Goal: Information Seeking & Learning: Find specific fact

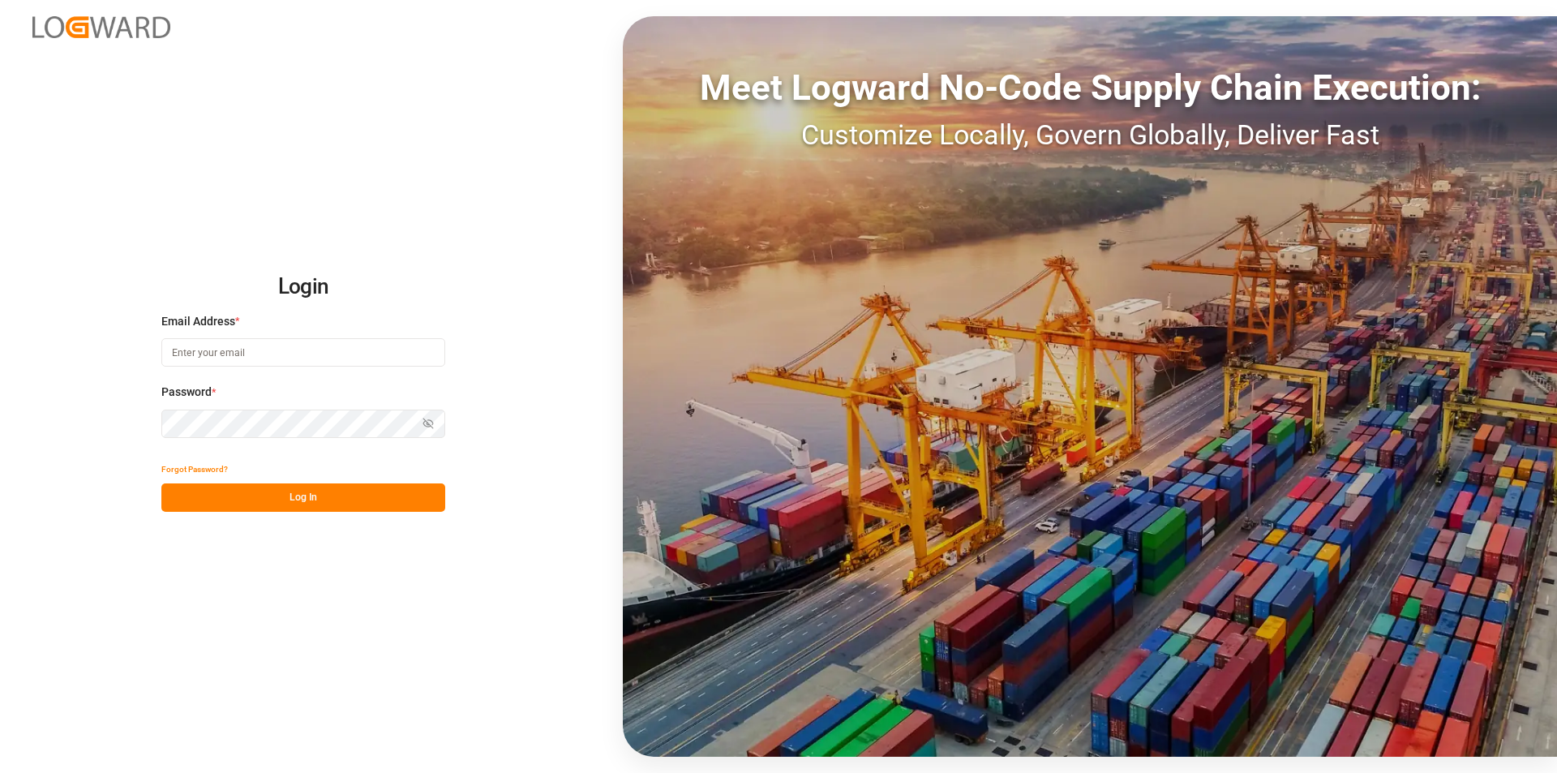
type input "[EMAIL_ADDRESS][DOMAIN_NAME]"
click at [296, 487] on button "Log In" at bounding box center [303, 497] width 284 height 28
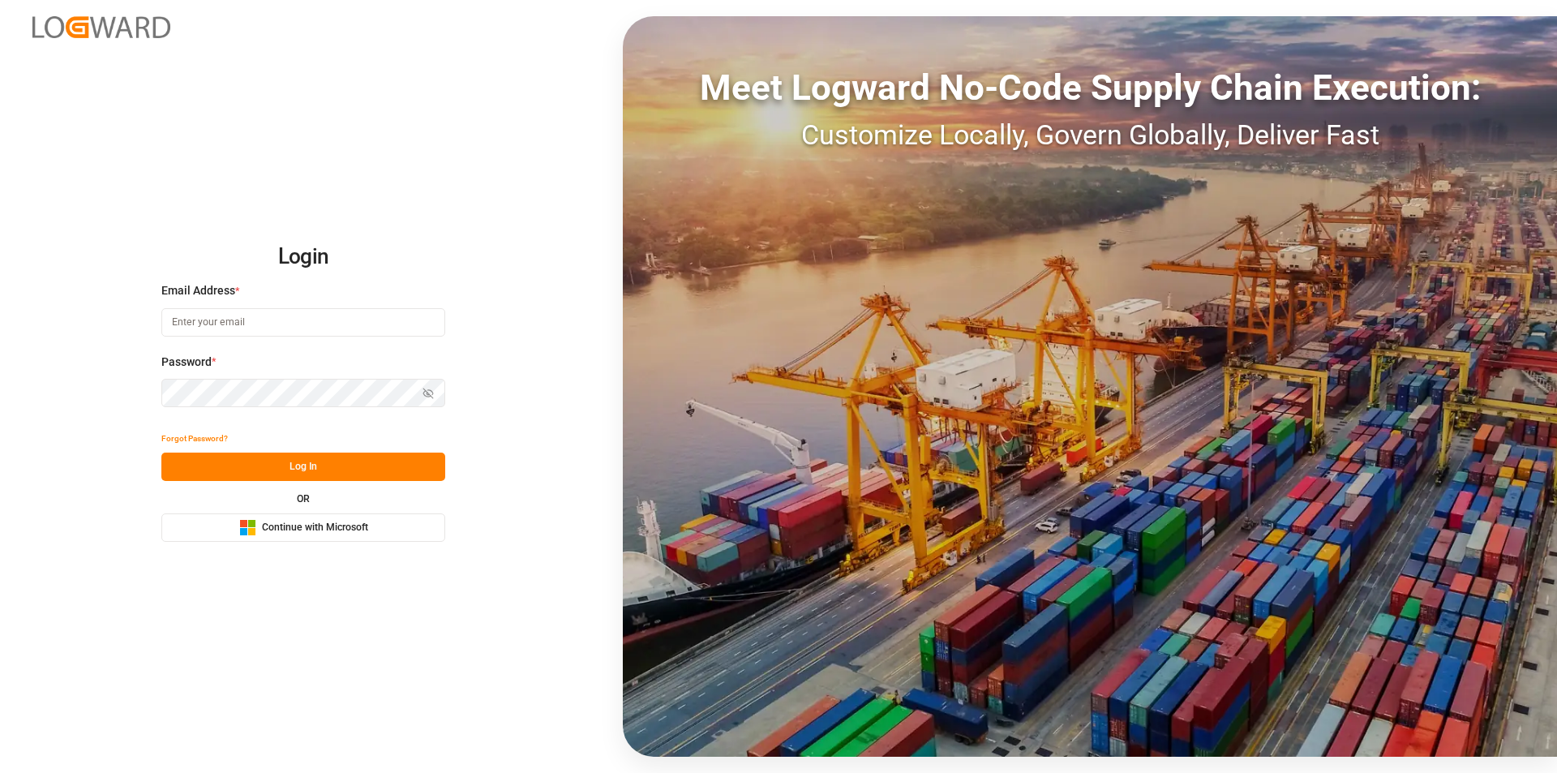
type input "[EMAIL_ADDRESS][DOMAIN_NAME]"
click at [374, 465] on button "Log In" at bounding box center [303, 467] width 284 height 28
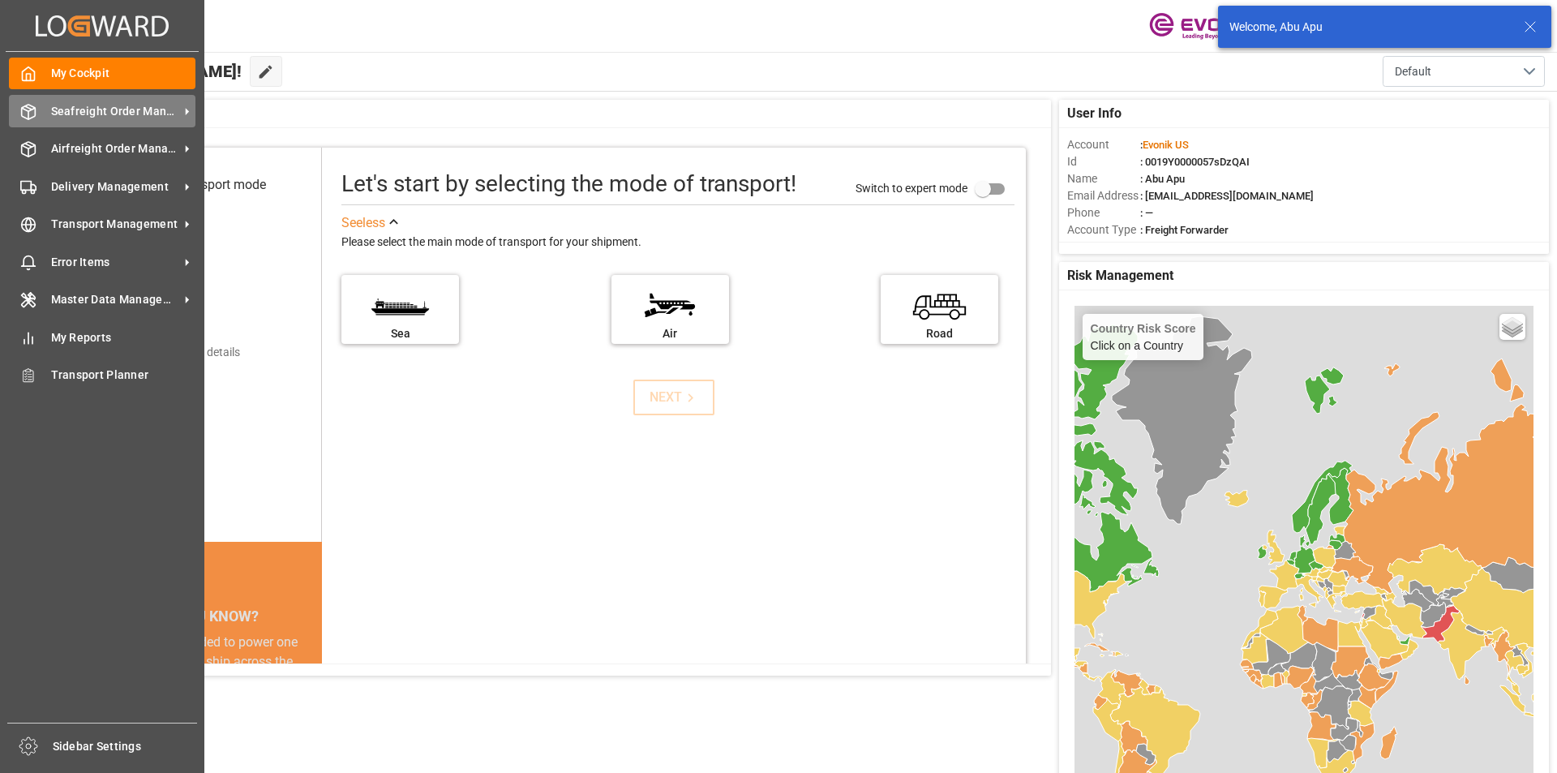
click at [88, 115] on span "Seafreight Order Management" at bounding box center [115, 111] width 128 height 17
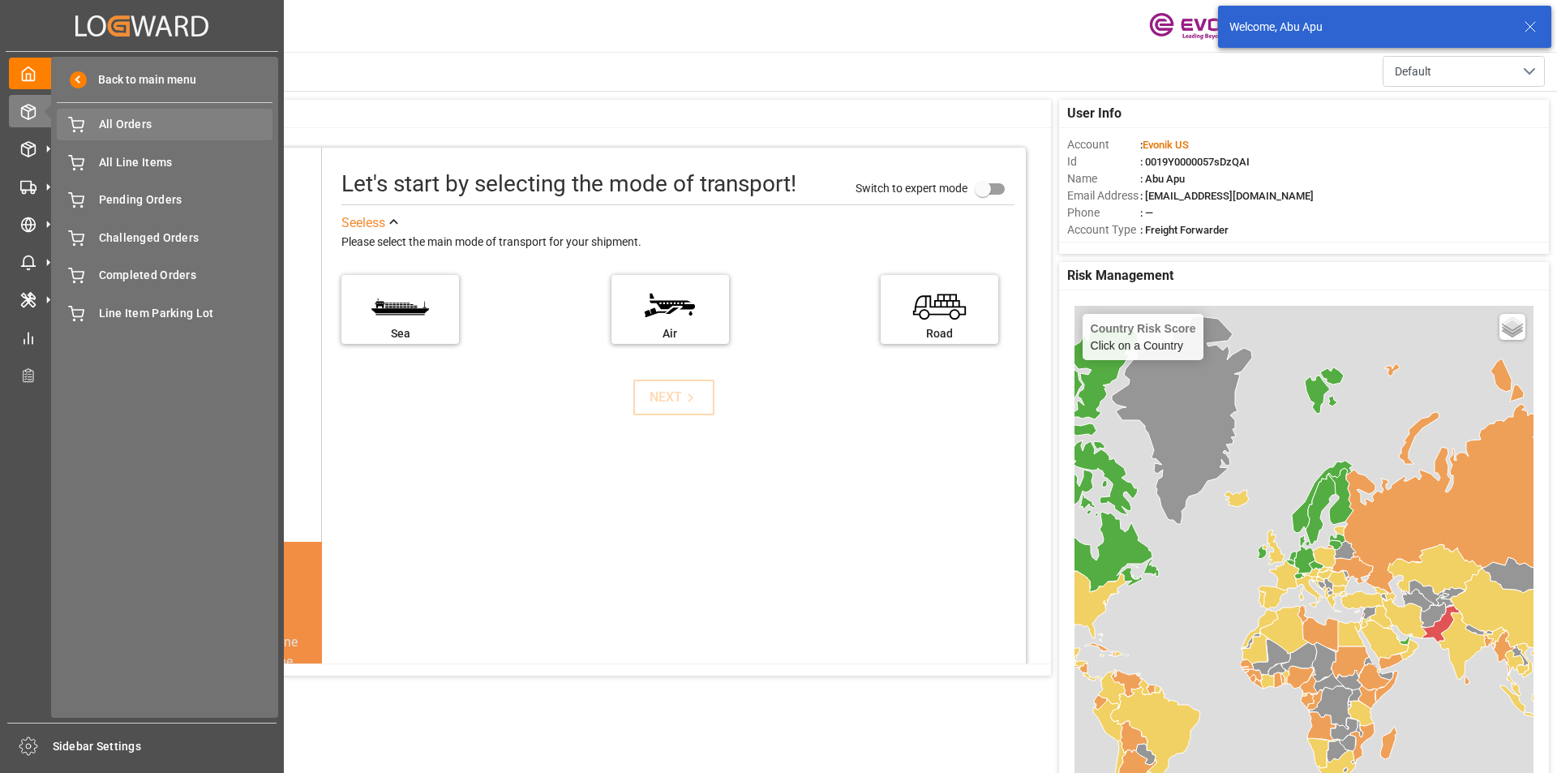
click at [114, 127] on span "All Orders" at bounding box center [186, 124] width 174 height 17
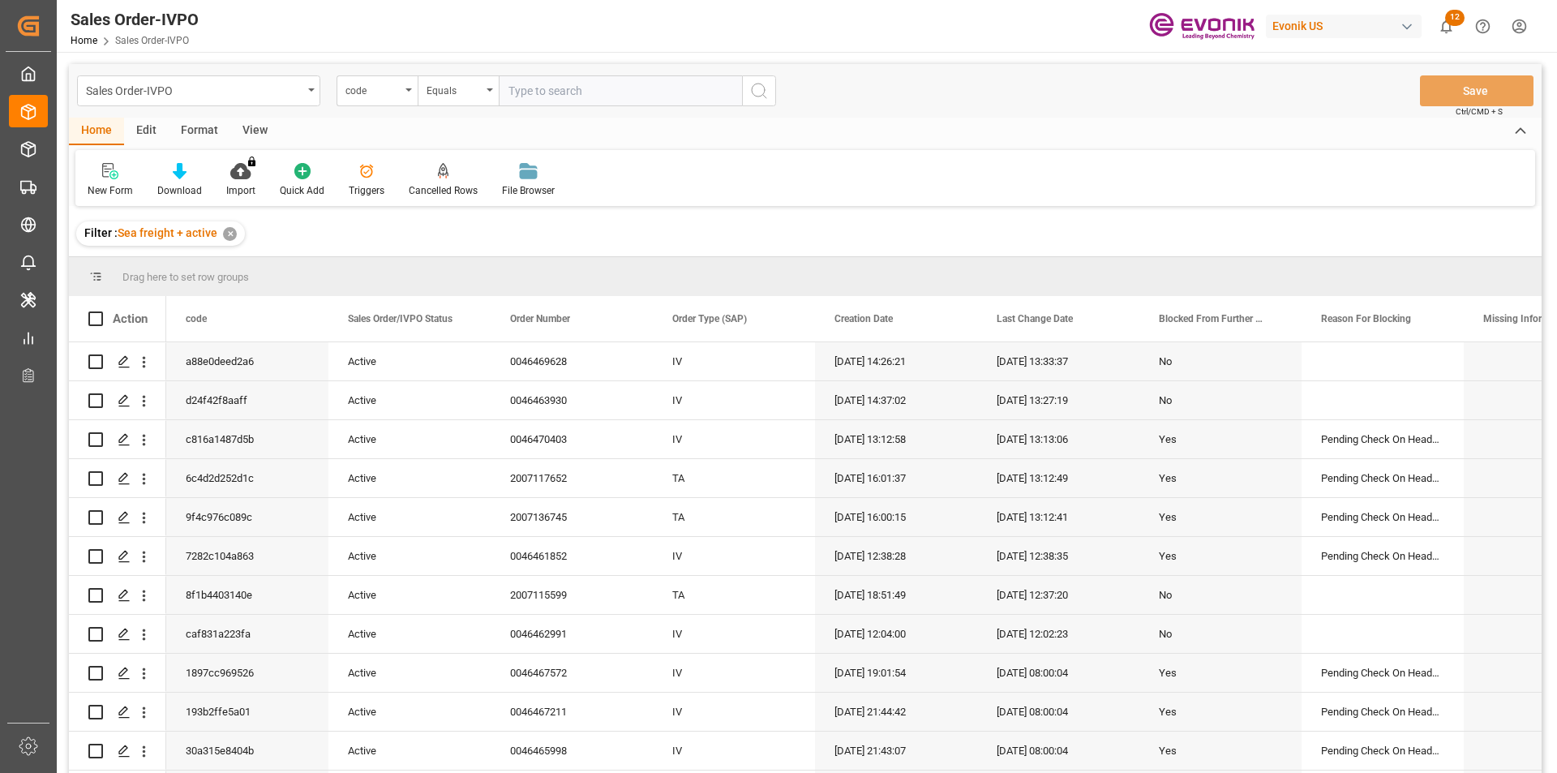
click at [405, 91] on div "code" at bounding box center [377, 90] width 81 height 31
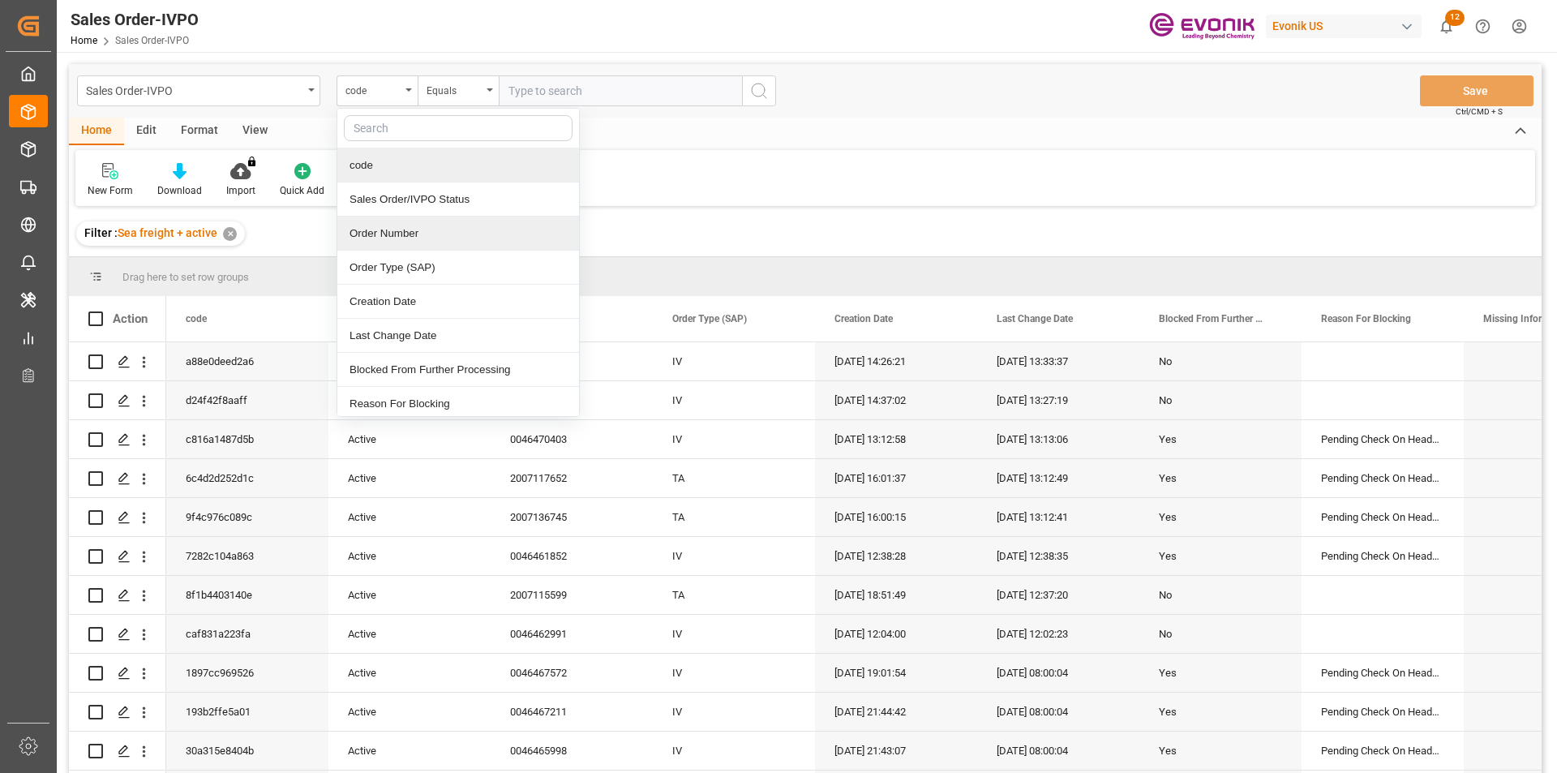
click at [375, 234] on div "Order Number" at bounding box center [458, 234] width 242 height 34
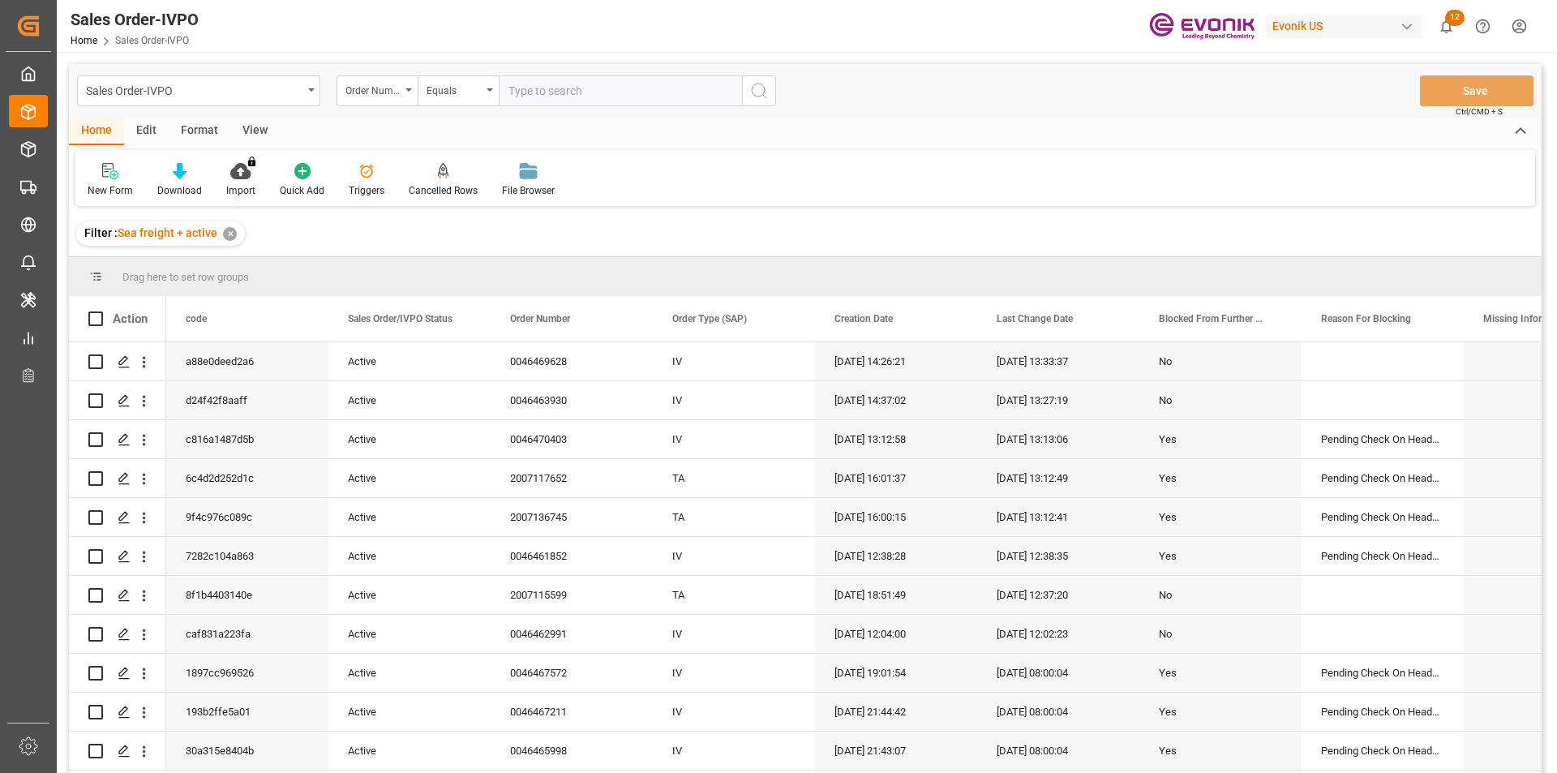
click at [553, 92] on input "text" at bounding box center [620, 90] width 243 height 31
paste input "0046458896"
type input "0046458896"
click at [754, 88] on icon "search button" at bounding box center [758, 90] width 19 height 19
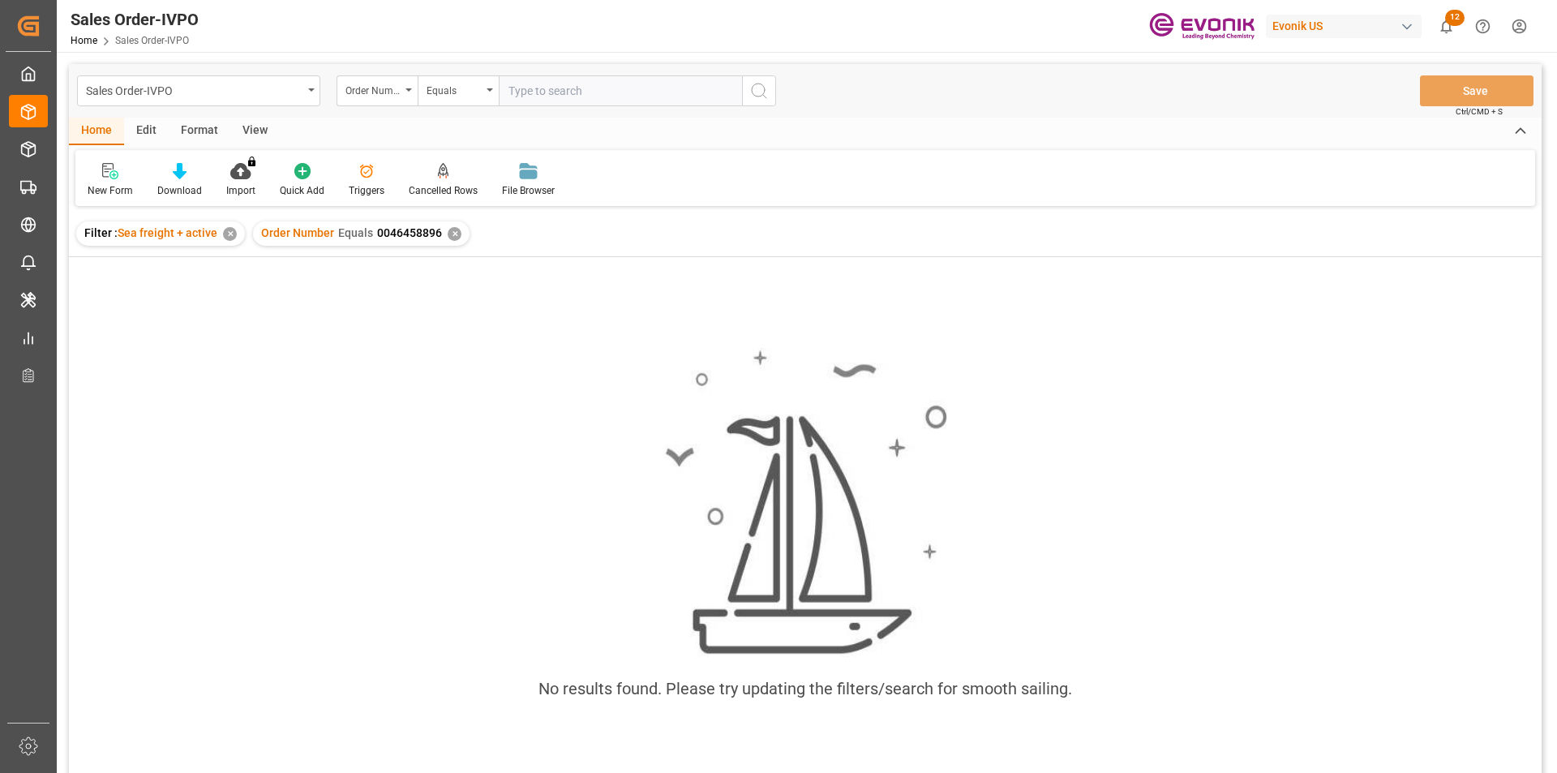
click at [564, 92] on input "text" at bounding box center [620, 90] width 243 height 31
paste input "0046458896"
type input "0046458896"
click at [758, 84] on icon "search button" at bounding box center [758, 90] width 19 height 19
click at [455, 234] on div "✕" at bounding box center [455, 234] width 14 height 14
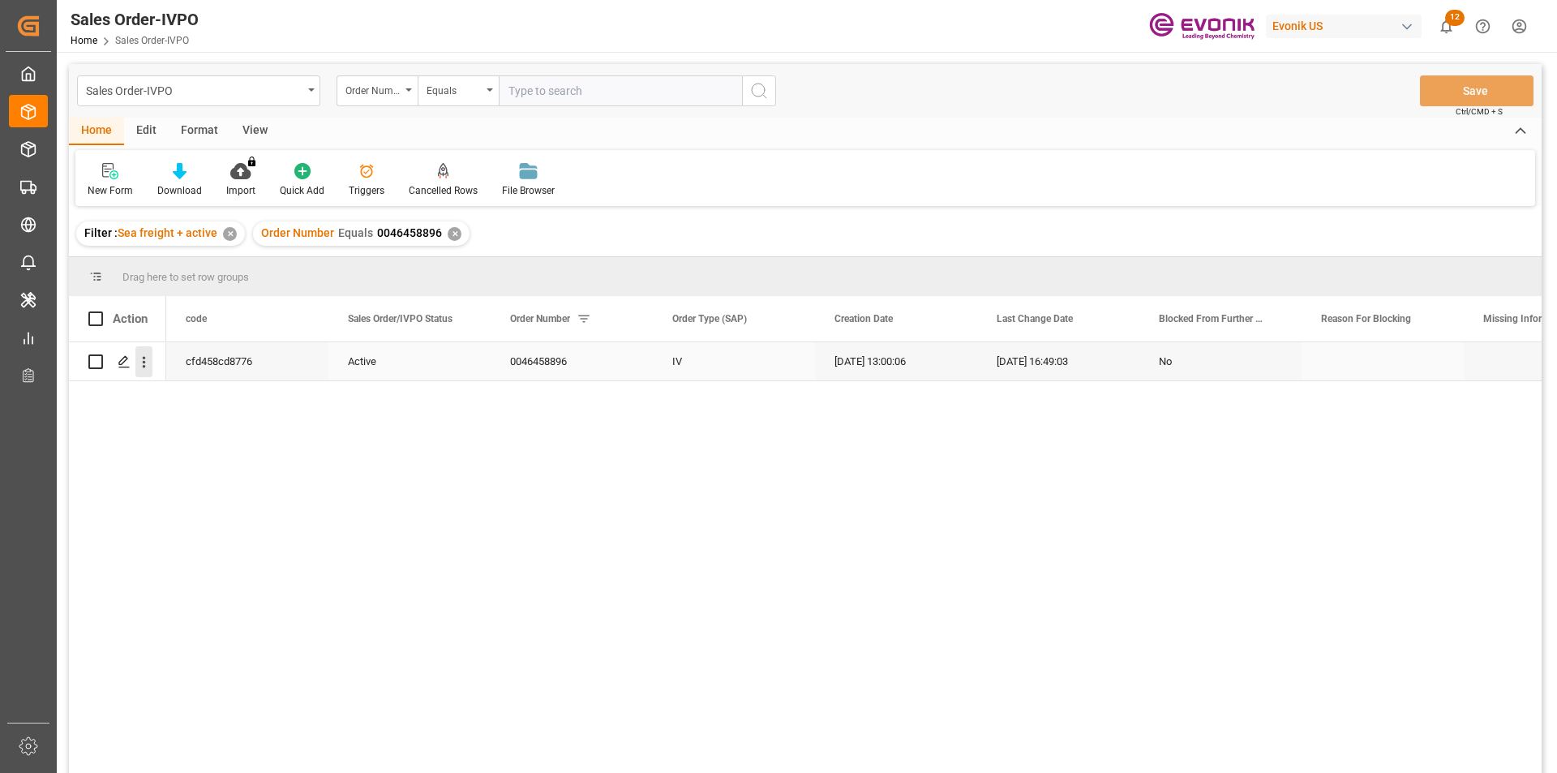
click at [146, 364] on icon "open menu" at bounding box center [143, 362] width 17 height 17
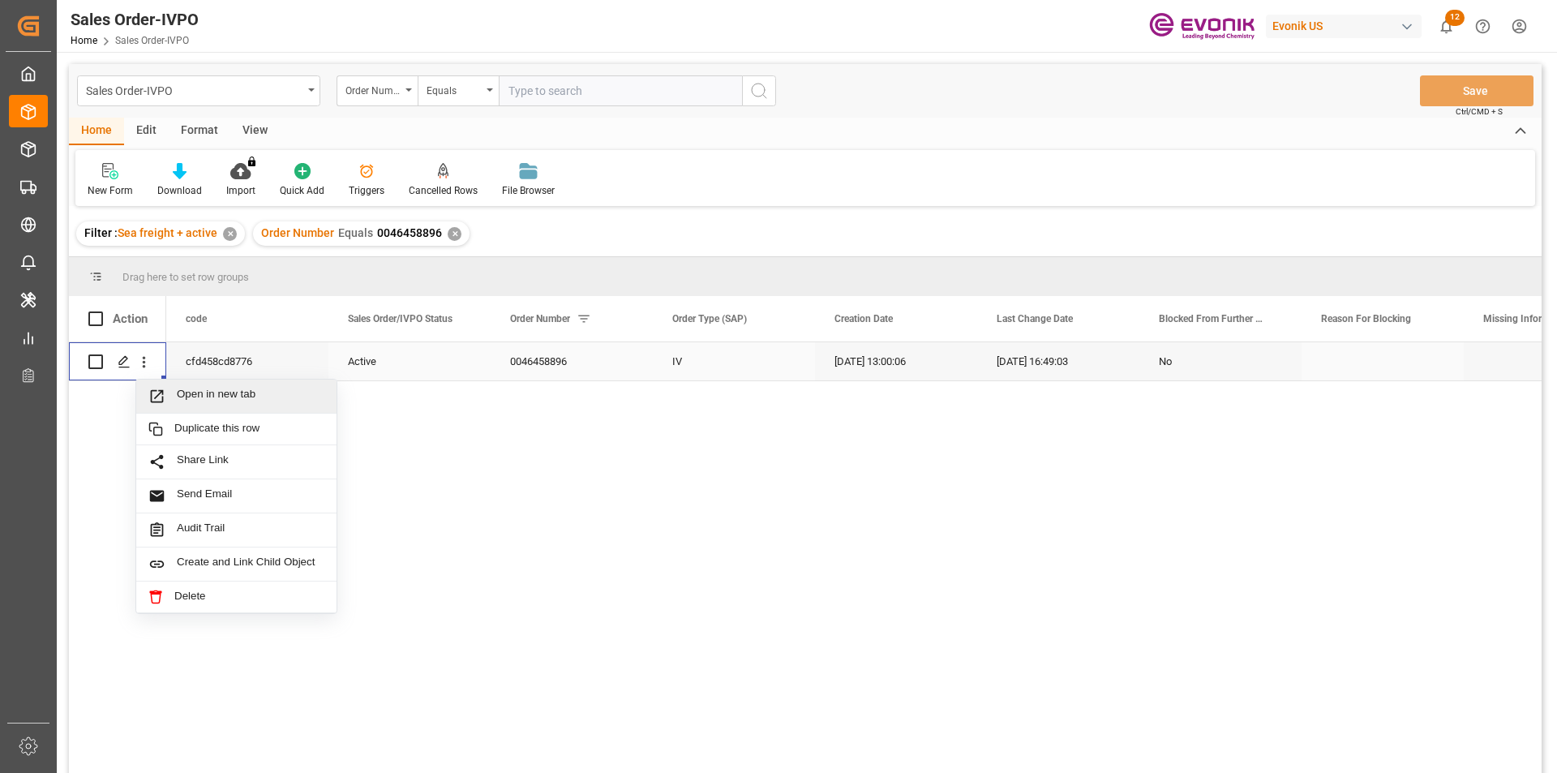
click at [235, 399] on span "Open in new tab" at bounding box center [251, 396] width 148 height 17
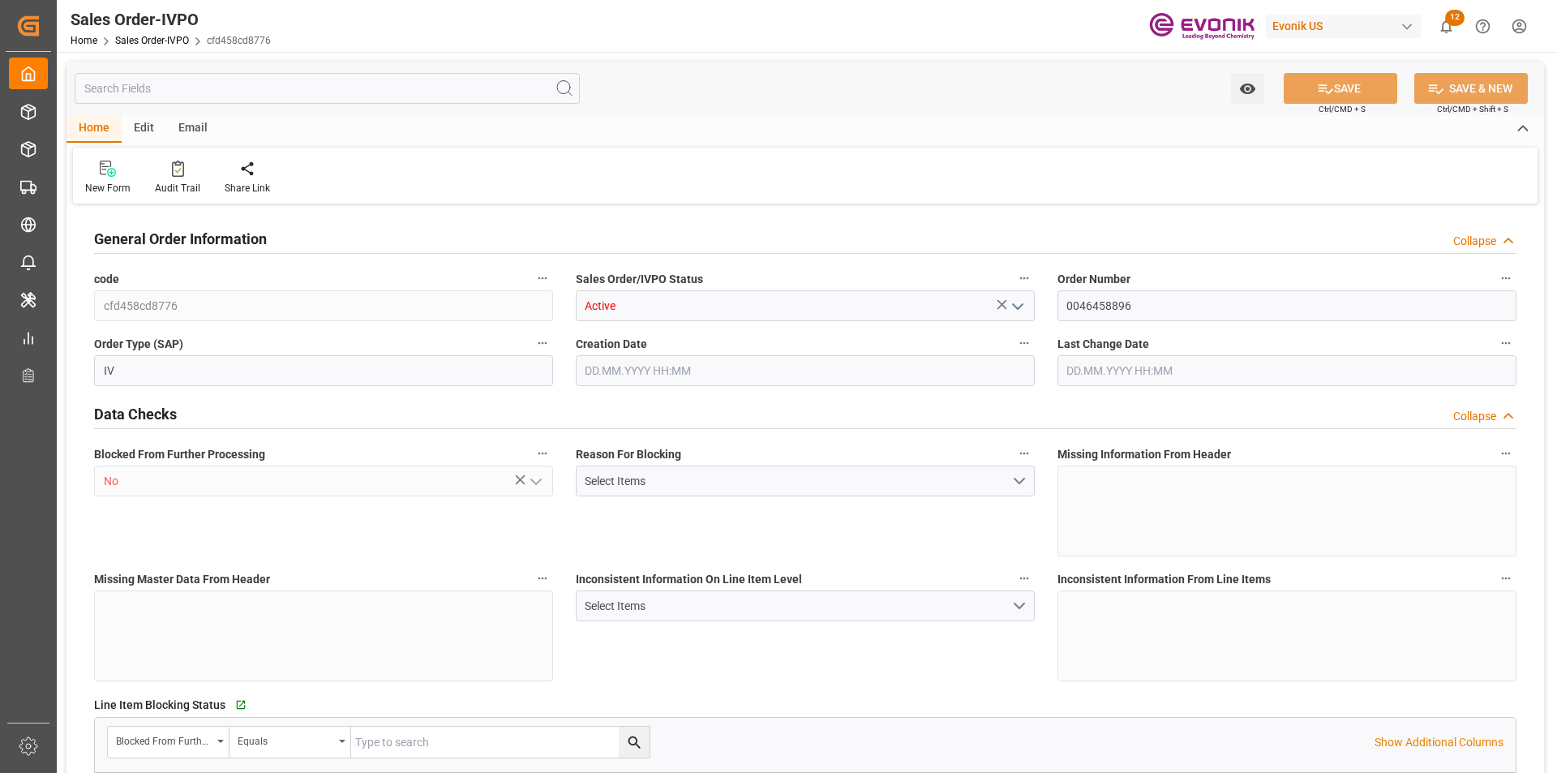
type input "COCTG"
type input "0"
type input "5"
type input "6"
type input "5"
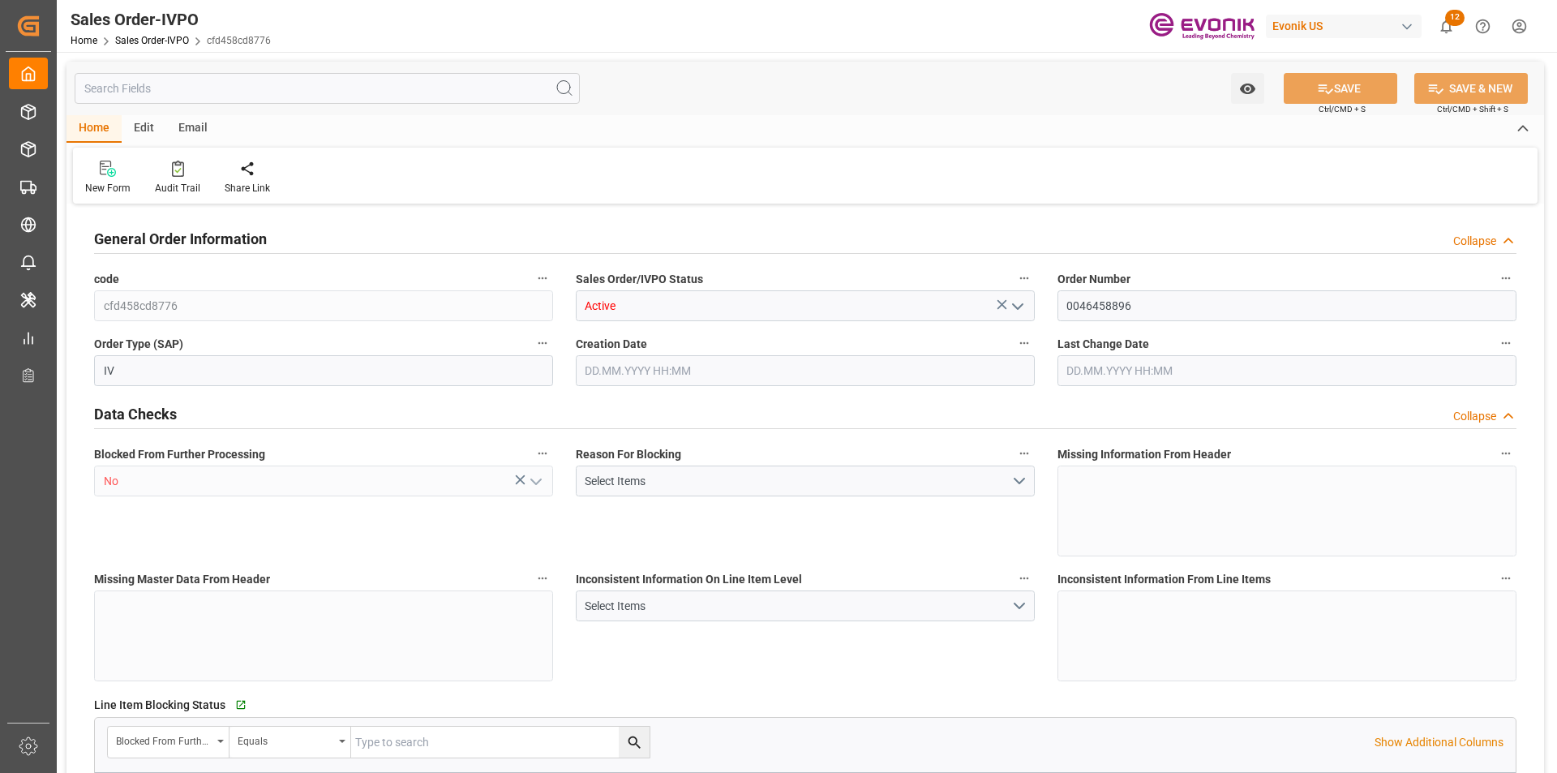
type input "102700"
type input "277.4"
type input "95000"
type input "300"
type input "23.06.2025 13:00"
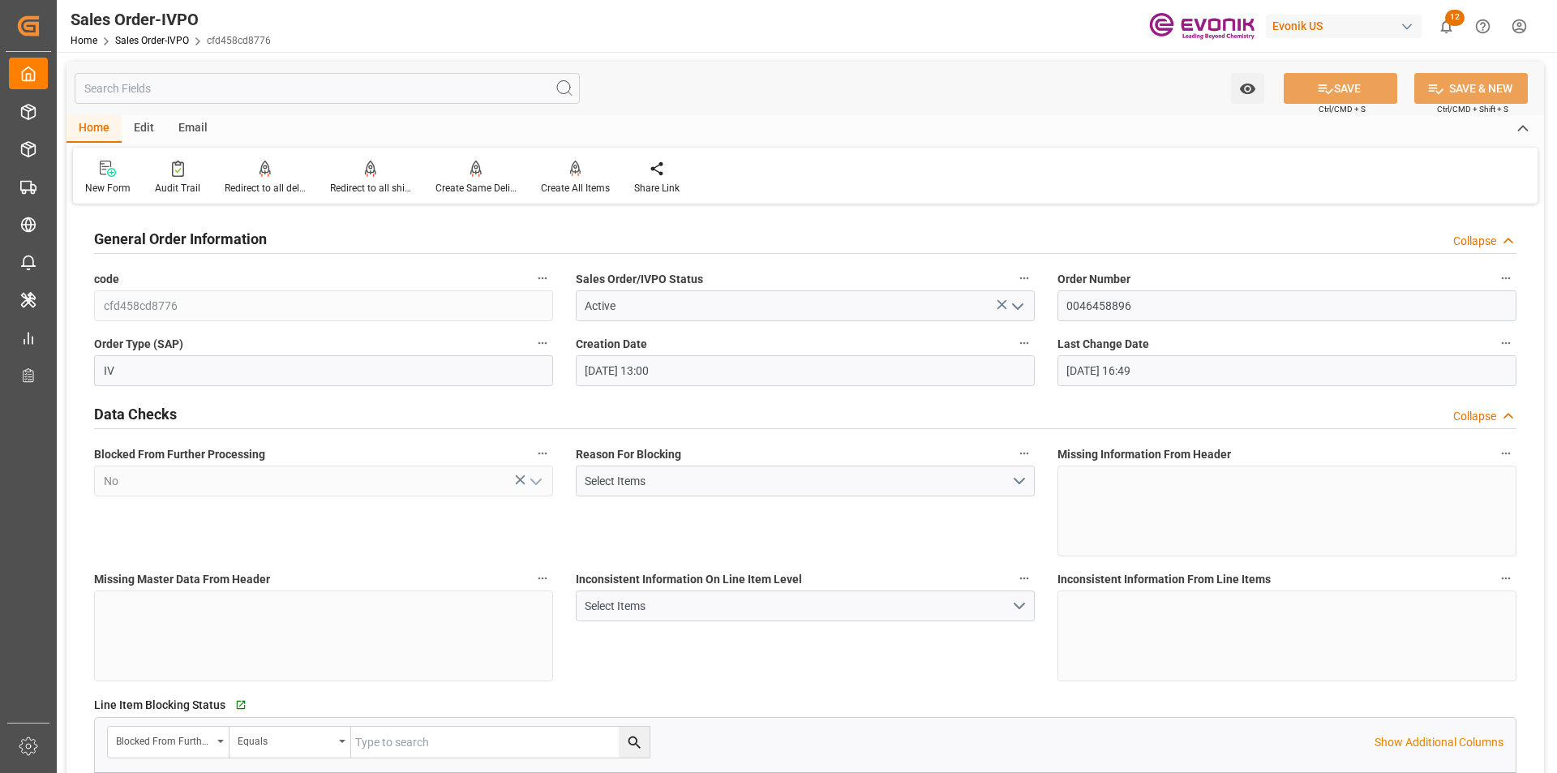
type input "30.07.2025 16:49"
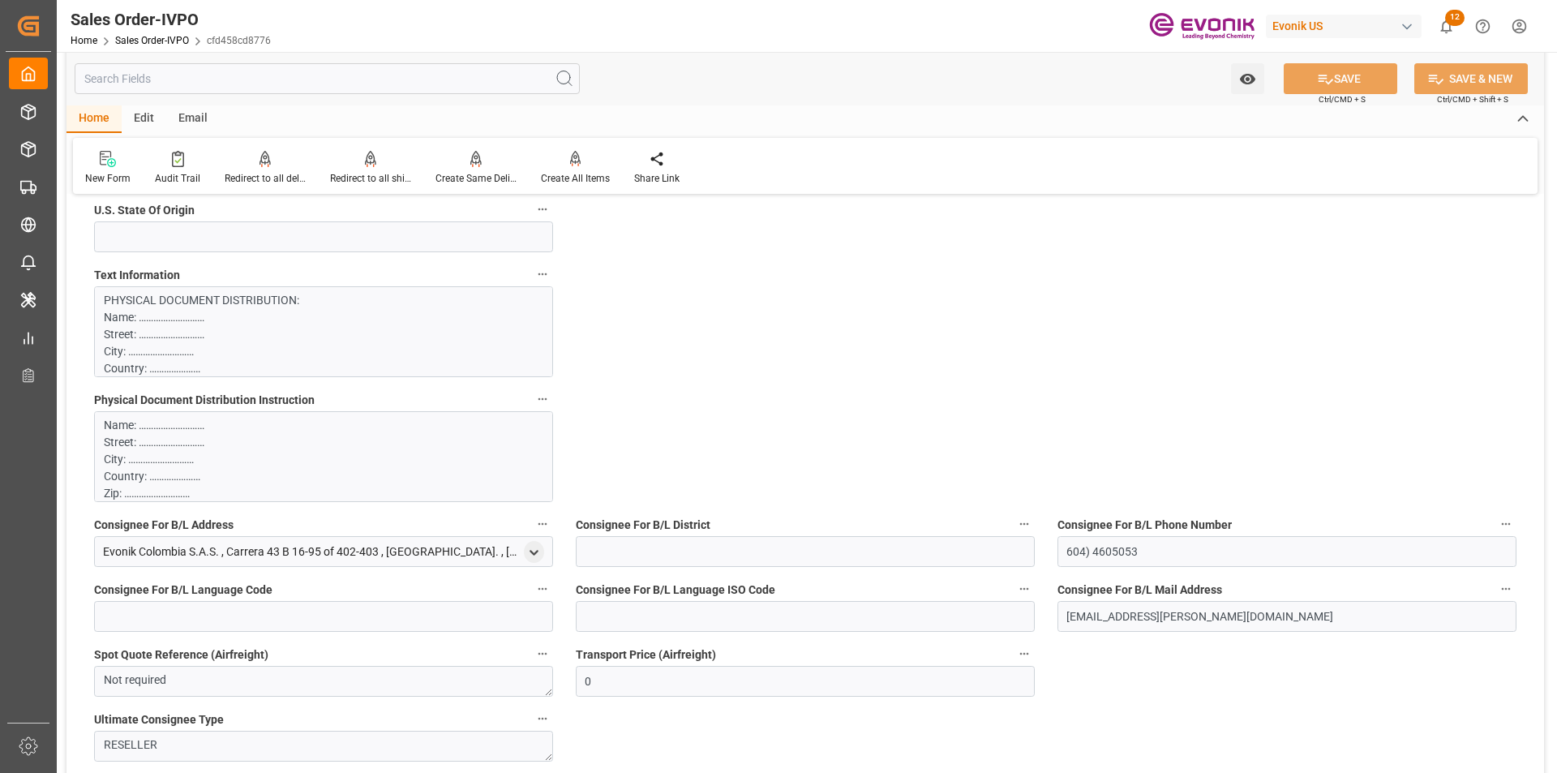
scroll to position [1460, 0]
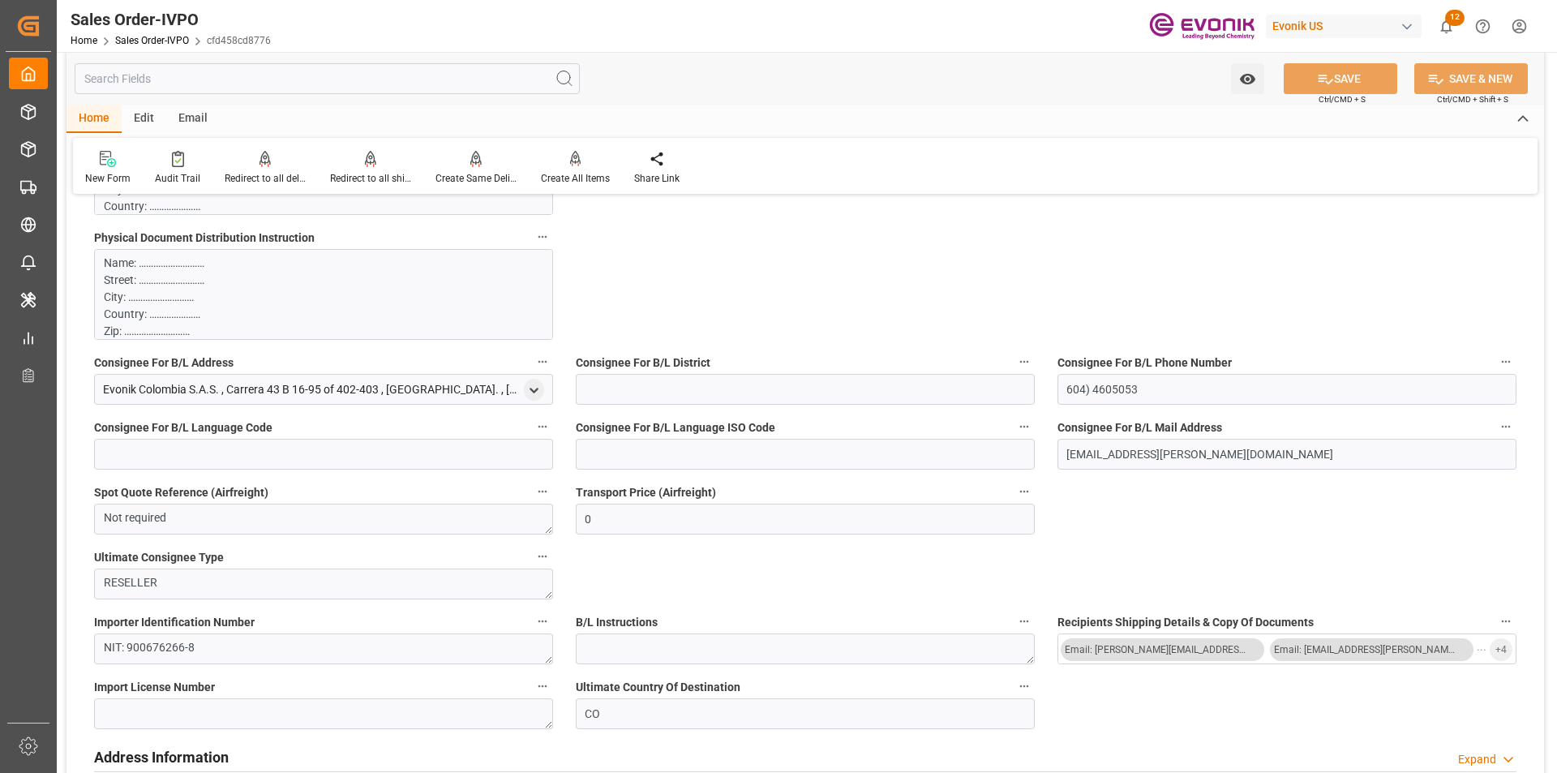
click at [407, 306] on p "Name: ……………………… Street: ……………………… City: ……………………… Country: ………………… Zip: ……………………" at bounding box center [317, 408] width 427 height 307
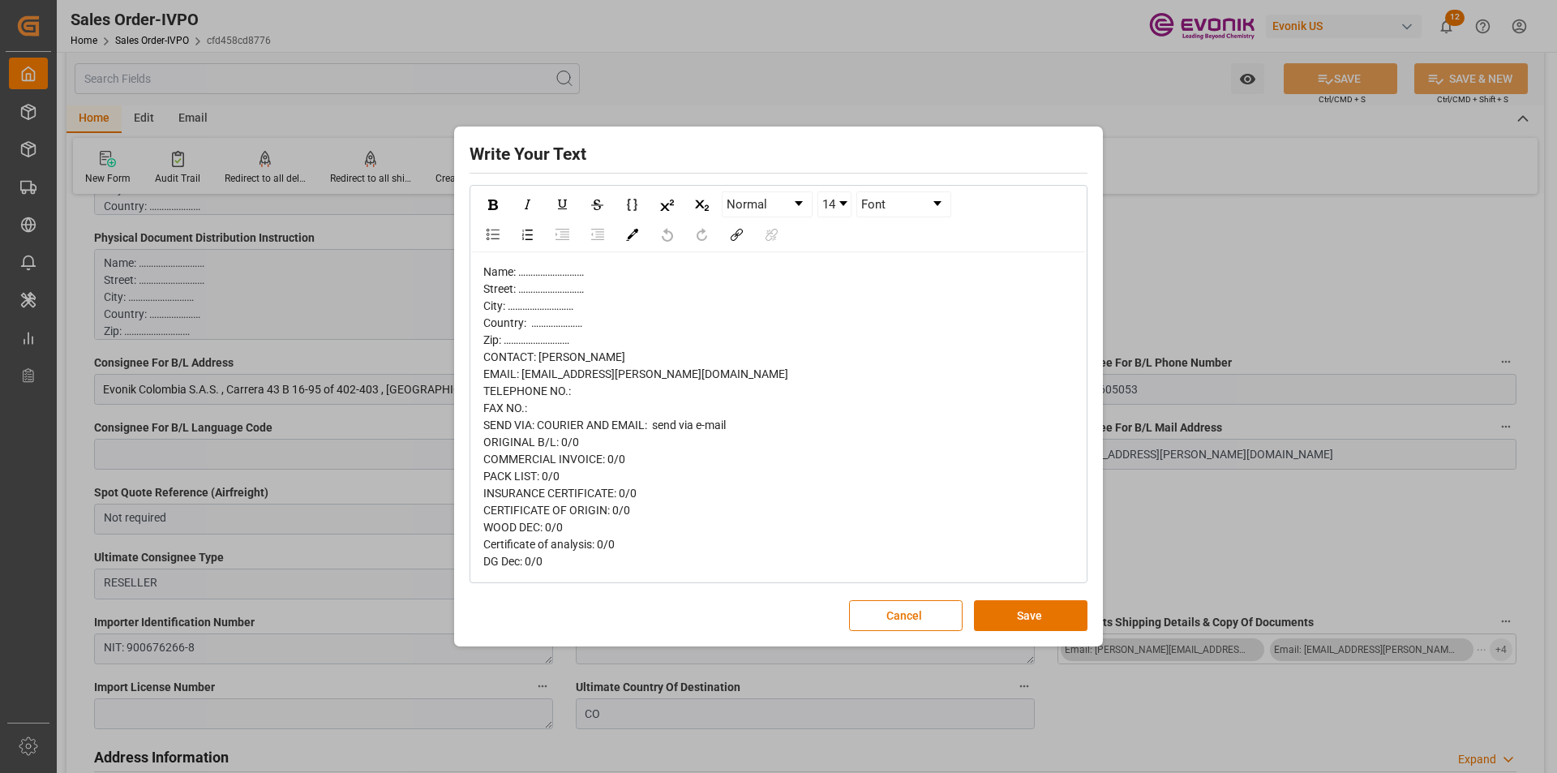
click at [1243, 279] on div "Write Your Text Normal 14 Font Name: ……………………… Street: ……………………… City: ………………………" at bounding box center [778, 386] width 1557 height 773
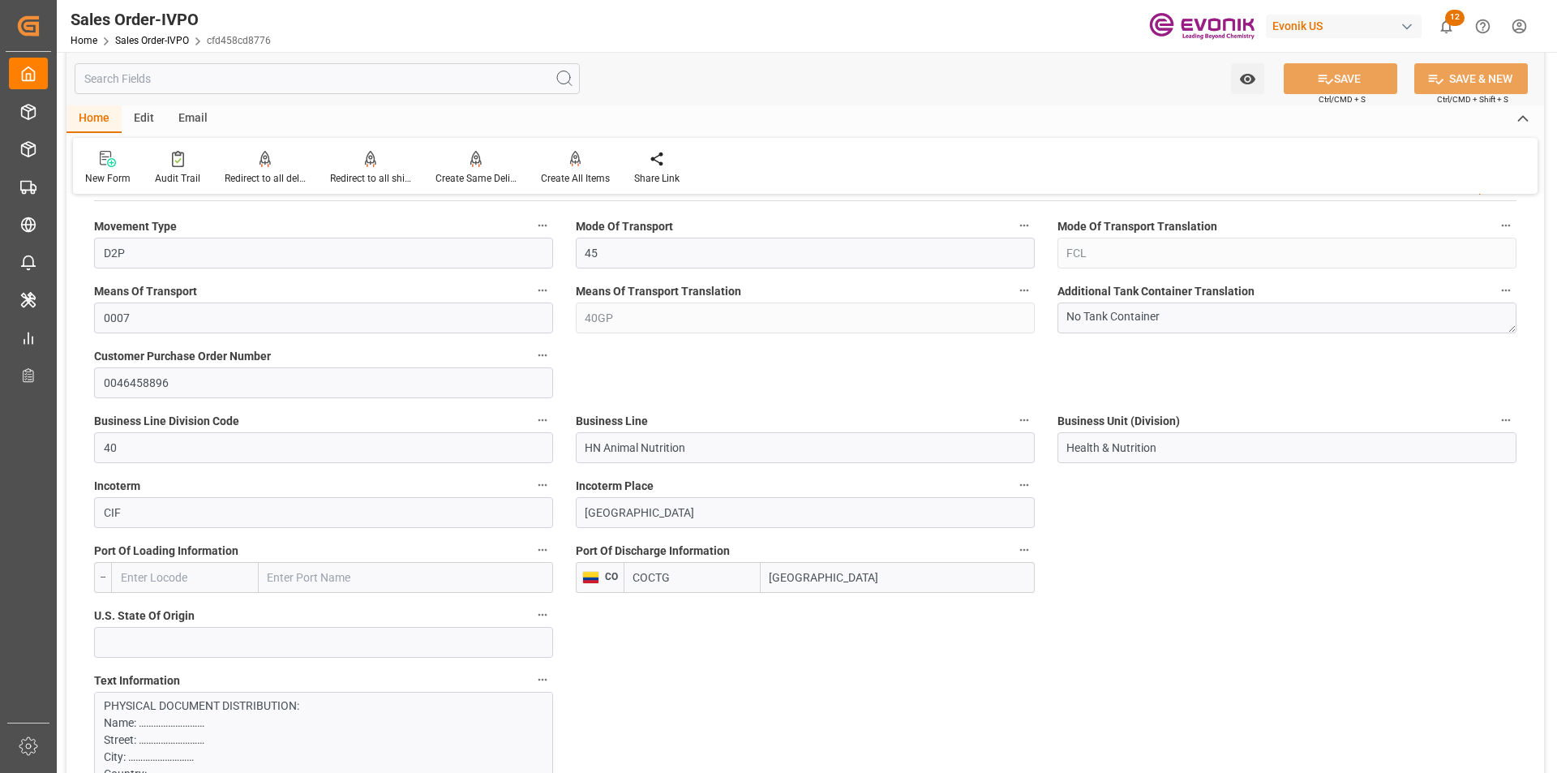
scroll to position [1298, 0]
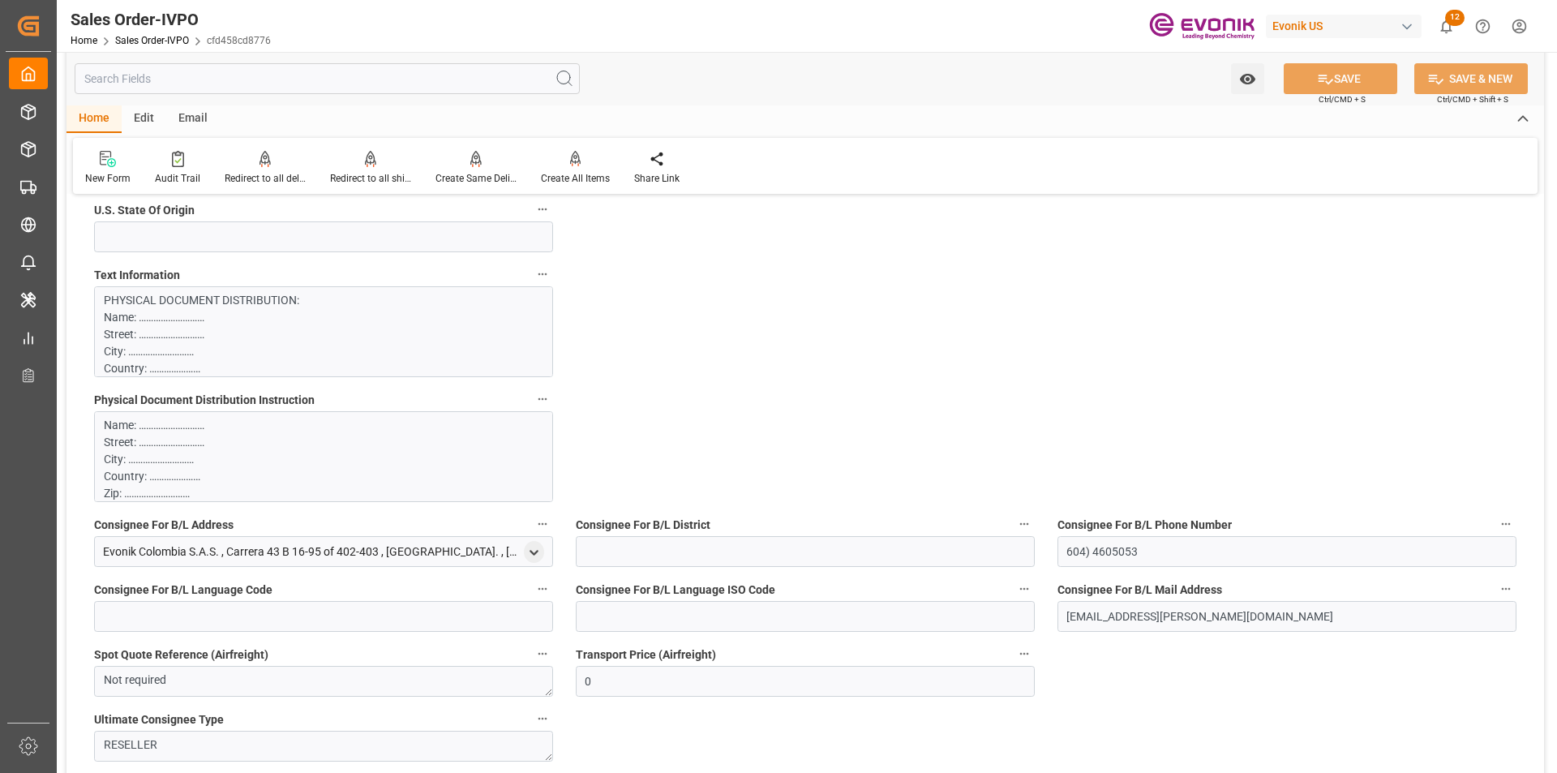
click at [387, 480] on p "Name: ……………………… Street: ……………………… City: ……………………… Country: ………………… Zip: ……………………" at bounding box center [317, 570] width 427 height 307
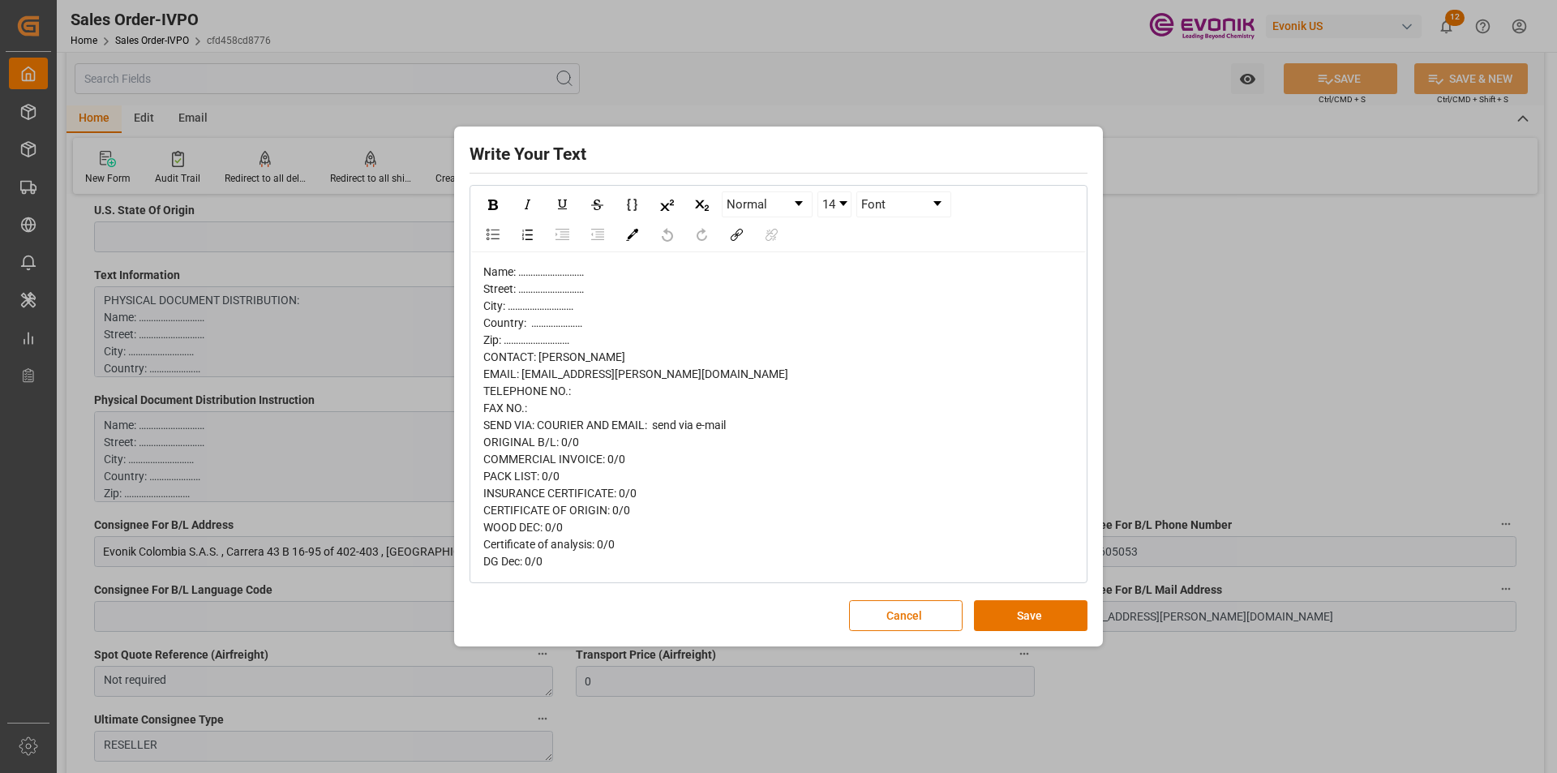
click at [1298, 483] on div "Write Your Text Normal 14 Font Name: ……………………… Street: ……………………… City: ………………………" at bounding box center [778, 386] width 1557 height 773
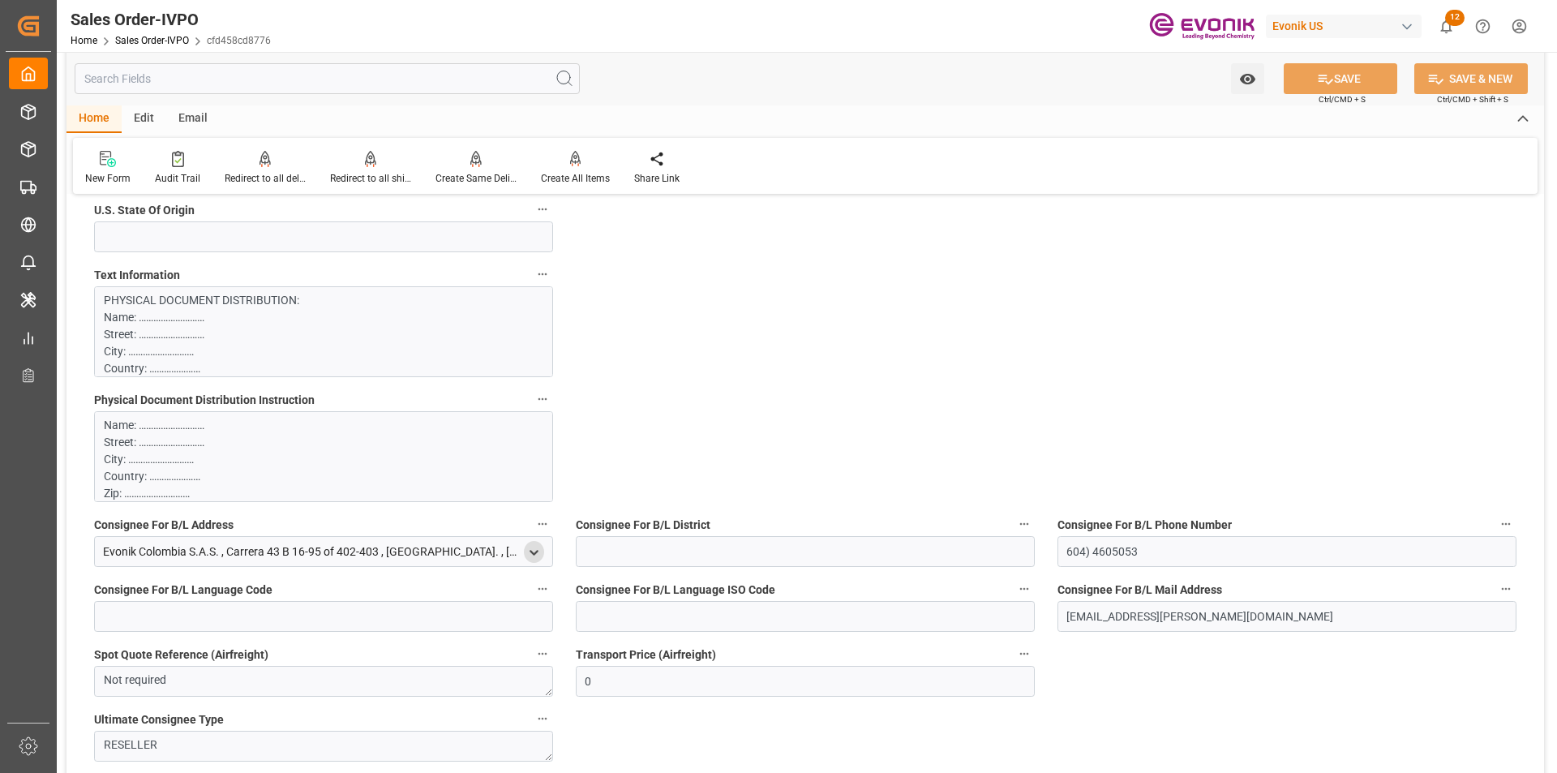
click at [534, 557] on icon "open menu" at bounding box center [534, 553] width 14 height 14
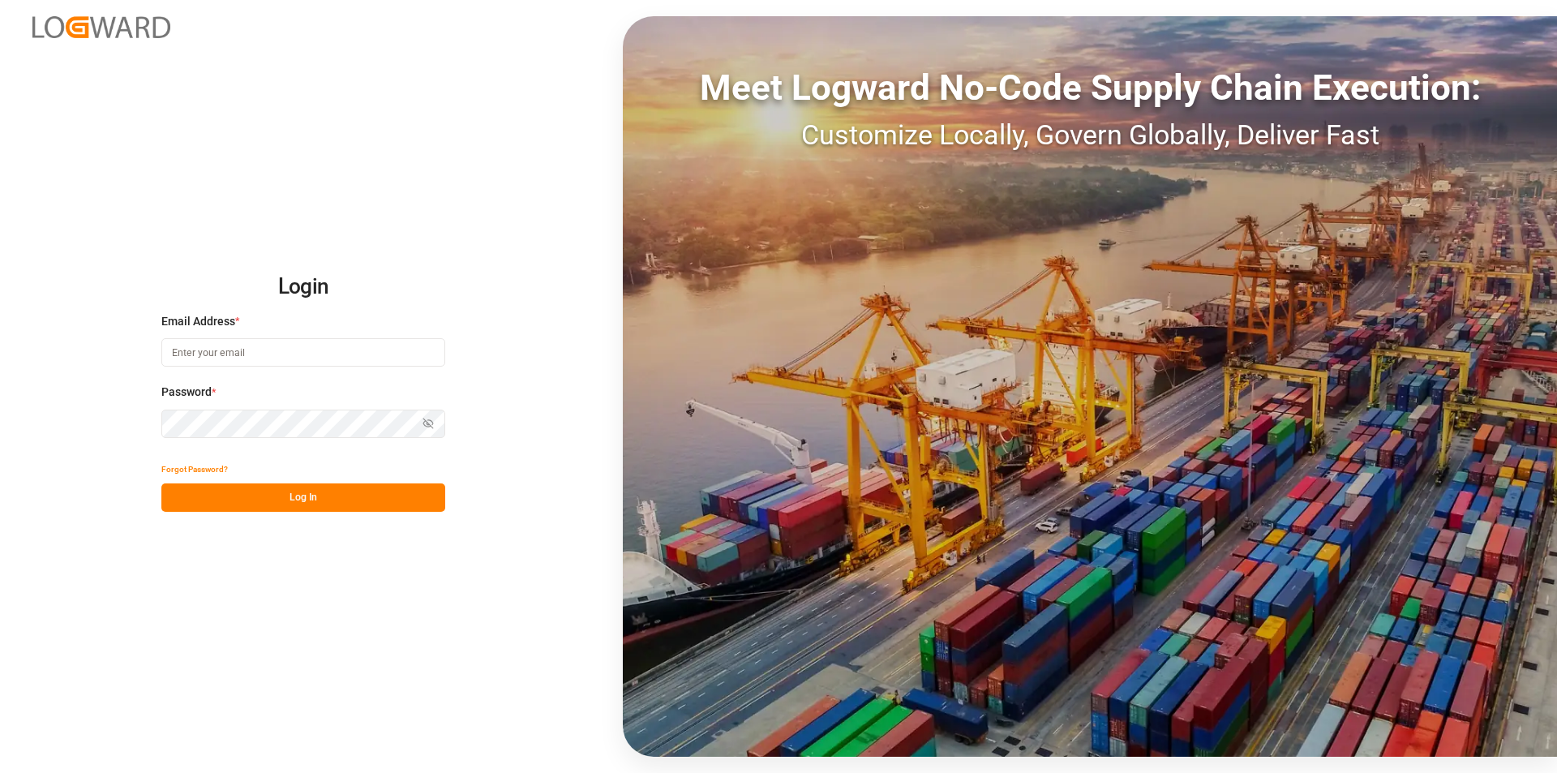
type input "[EMAIL_ADDRESS][DOMAIN_NAME]"
click at [344, 500] on button "Log In" at bounding box center [303, 497] width 284 height 28
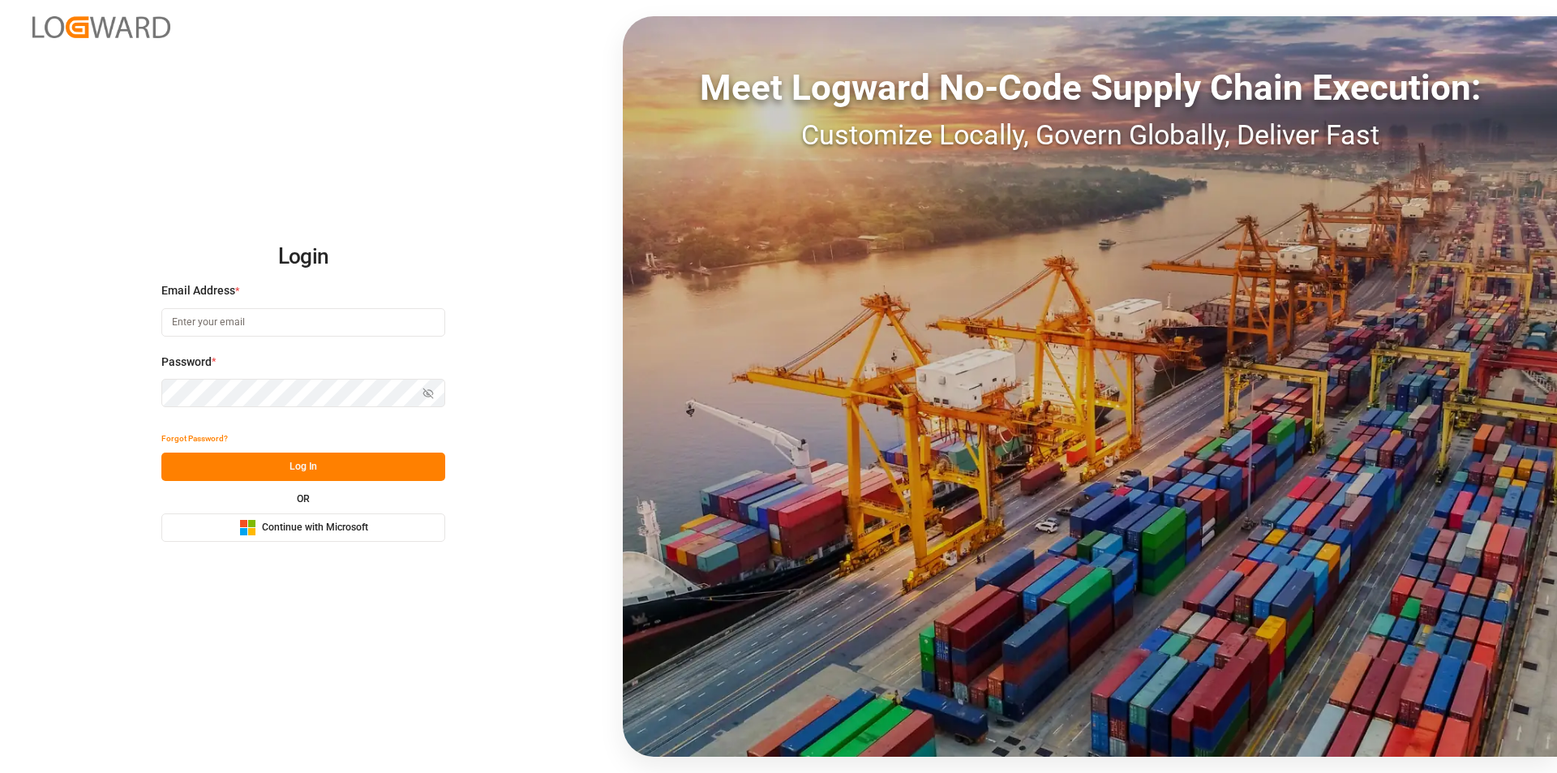
type input "[EMAIL_ADDRESS][DOMAIN_NAME]"
click at [338, 461] on button "Log In" at bounding box center [303, 467] width 284 height 28
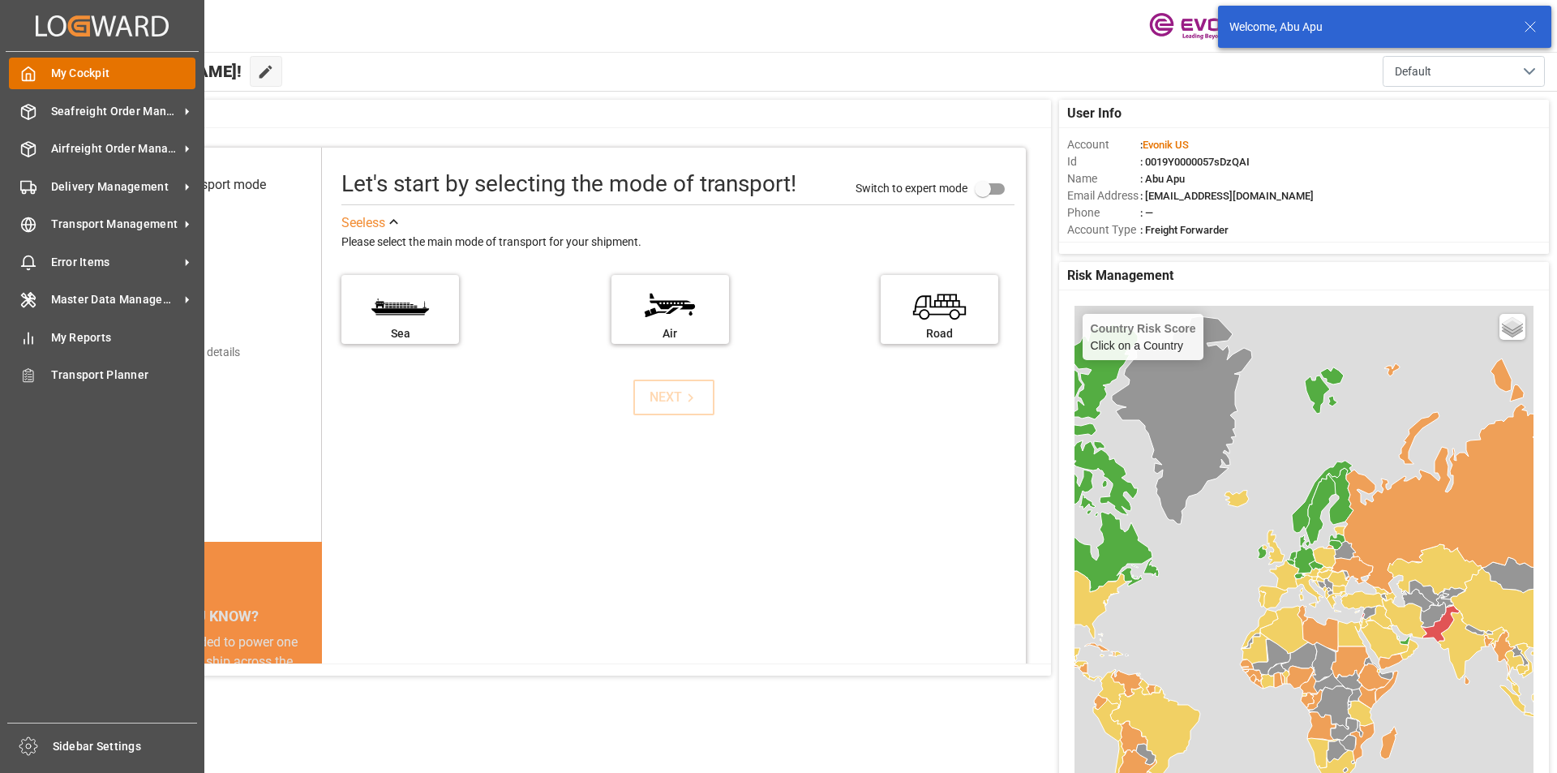
click at [39, 74] on div "My Cockpit My Cockpit" at bounding box center [102, 74] width 187 height 32
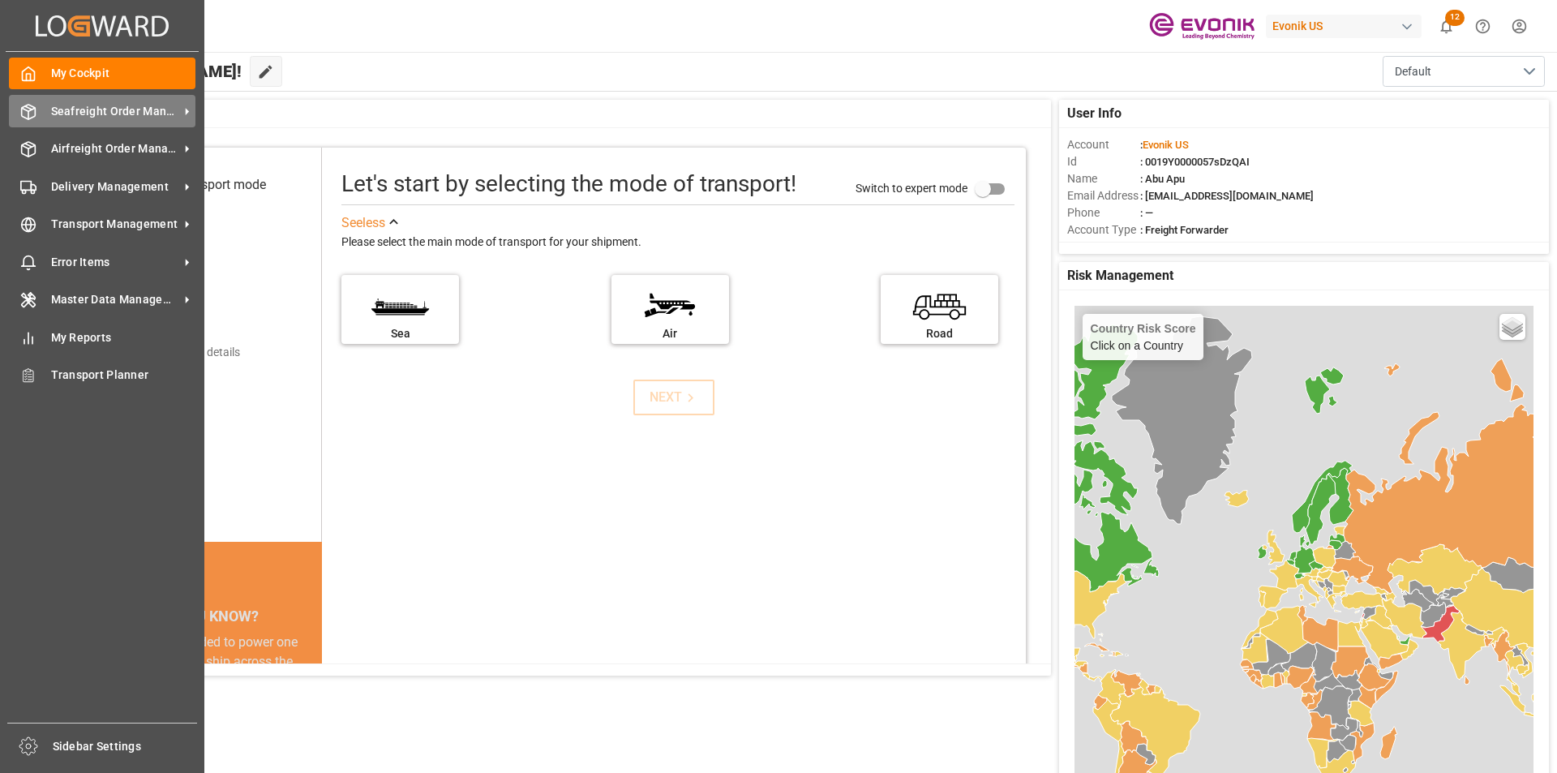
click at [85, 112] on span "Seafreight Order Management" at bounding box center [115, 111] width 128 height 17
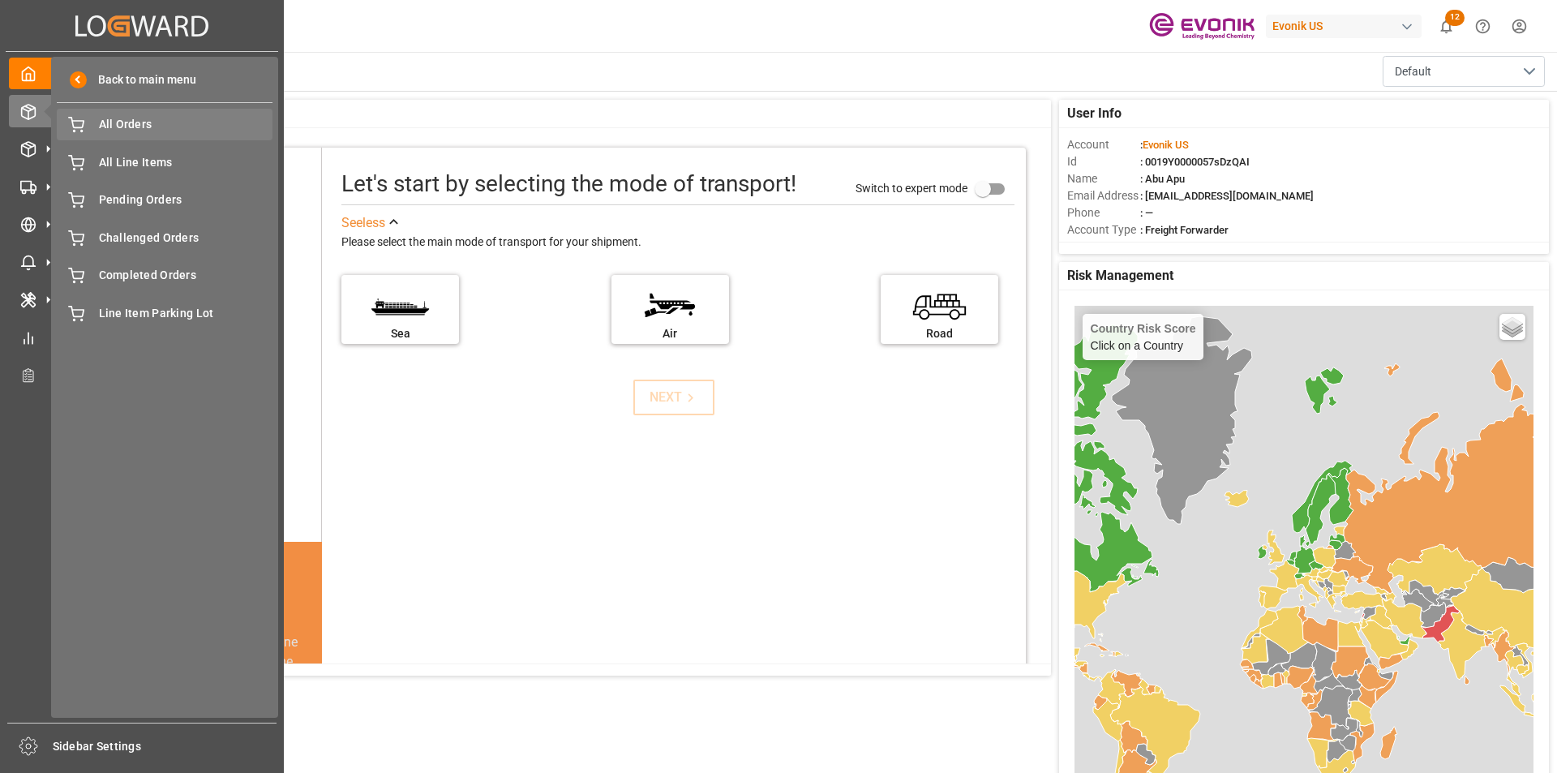
click at [157, 129] on span "All Orders" at bounding box center [186, 124] width 174 height 17
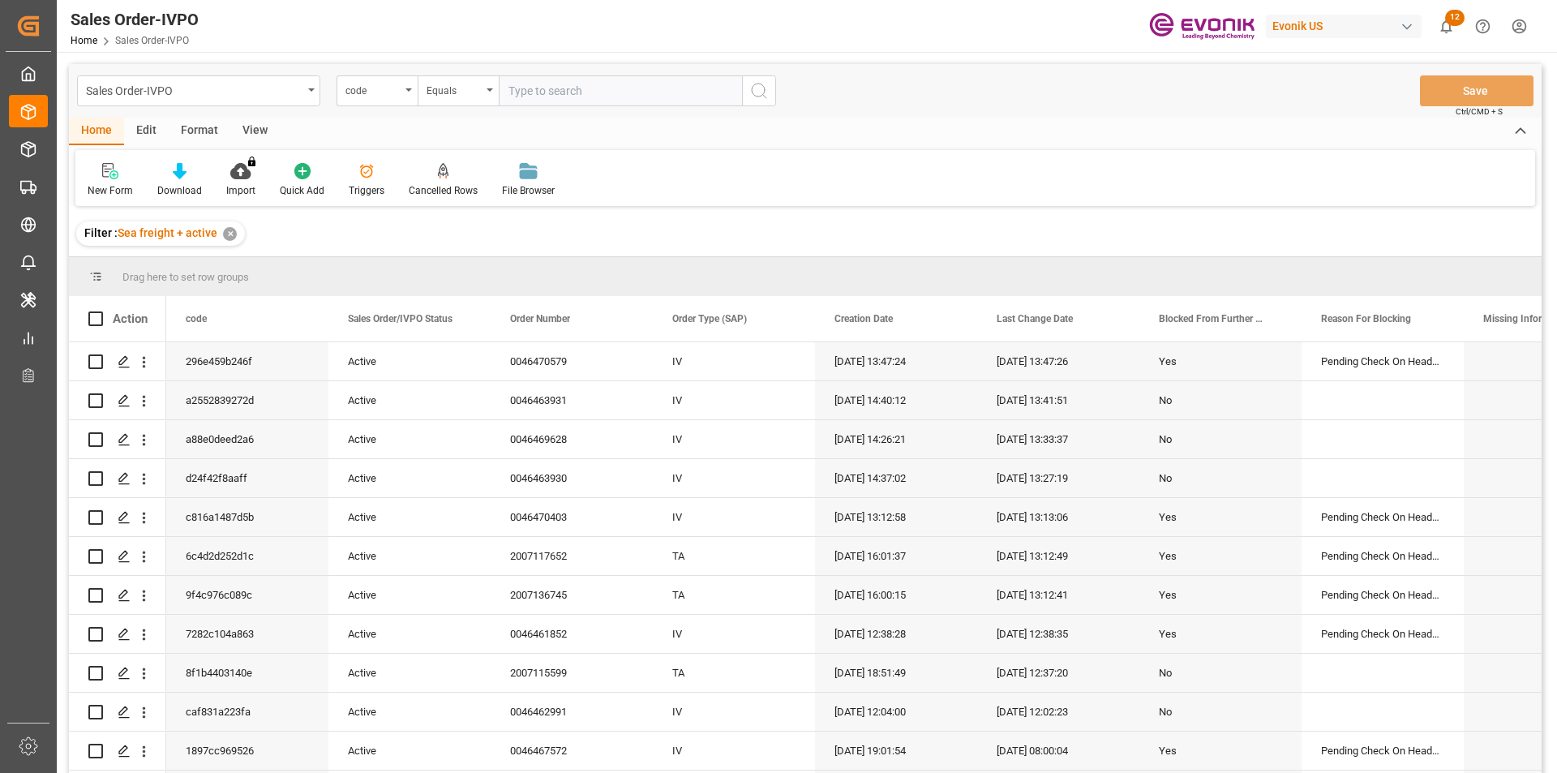
click at [564, 93] on input "text" at bounding box center [620, 90] width 243 height 31
click at [402, 96] on div "code" at bounding box center [377, 90] width 81 height 31
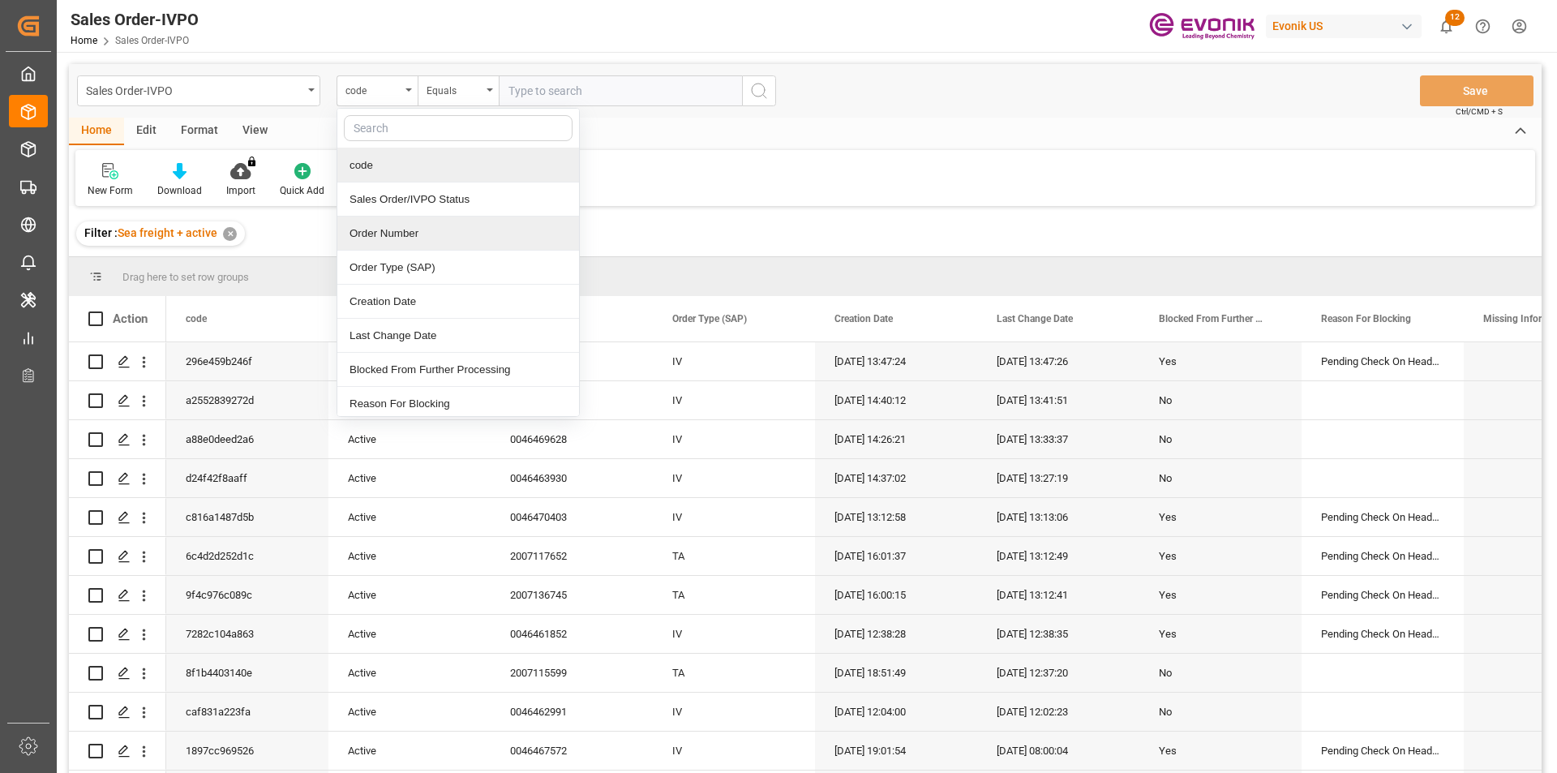
click at [371, 234] on div "Order Number" at bounding box center [458, 234] width 242 height 34
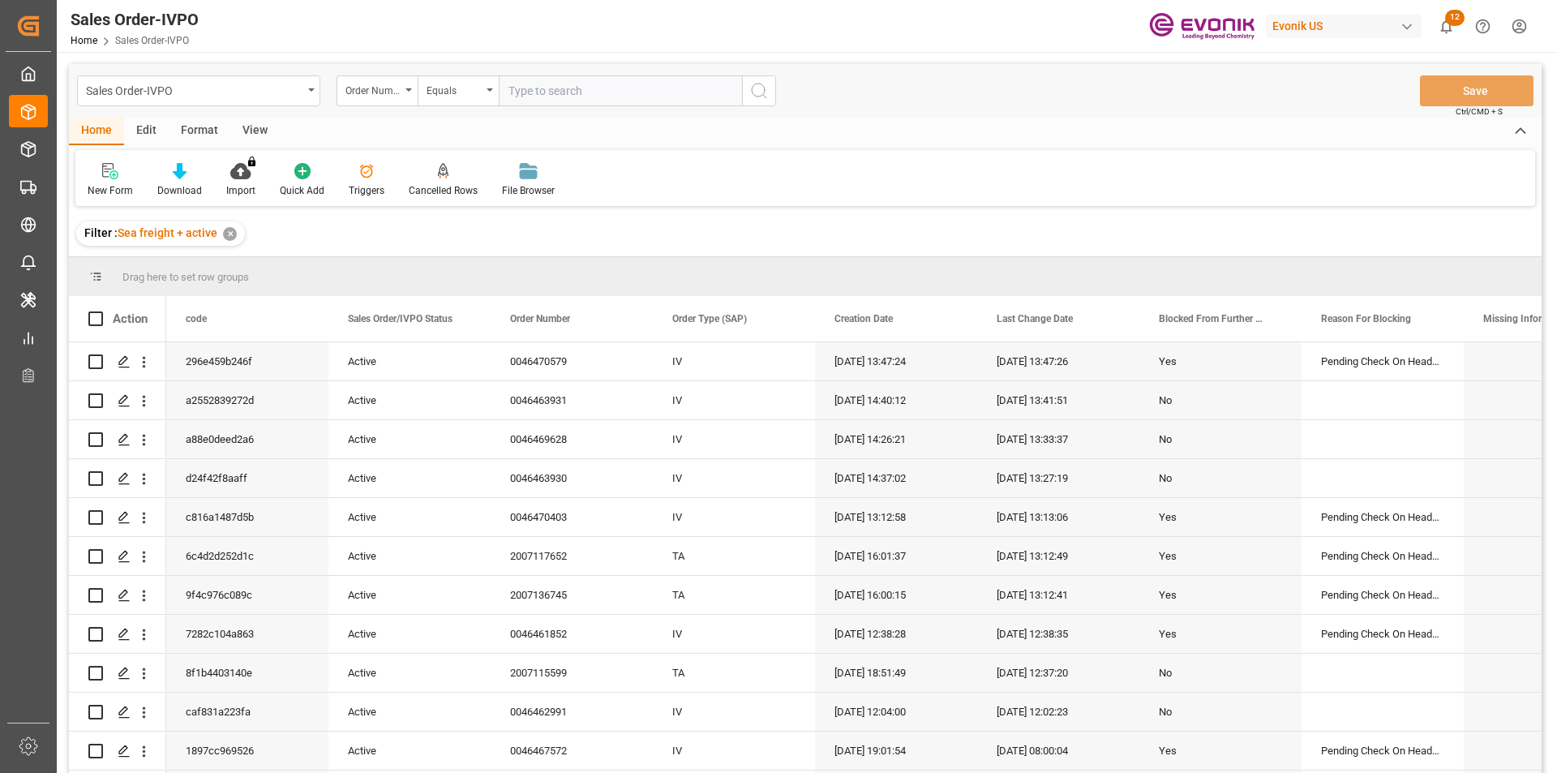
click at [542, 84] on input "text" at bounding box center [620, 90] width 243 height 31
paste input "0046458896"
type input "0046458896"
click at [772, 84] on button "search button" at bounding box center [759, 90] width 34 height 31
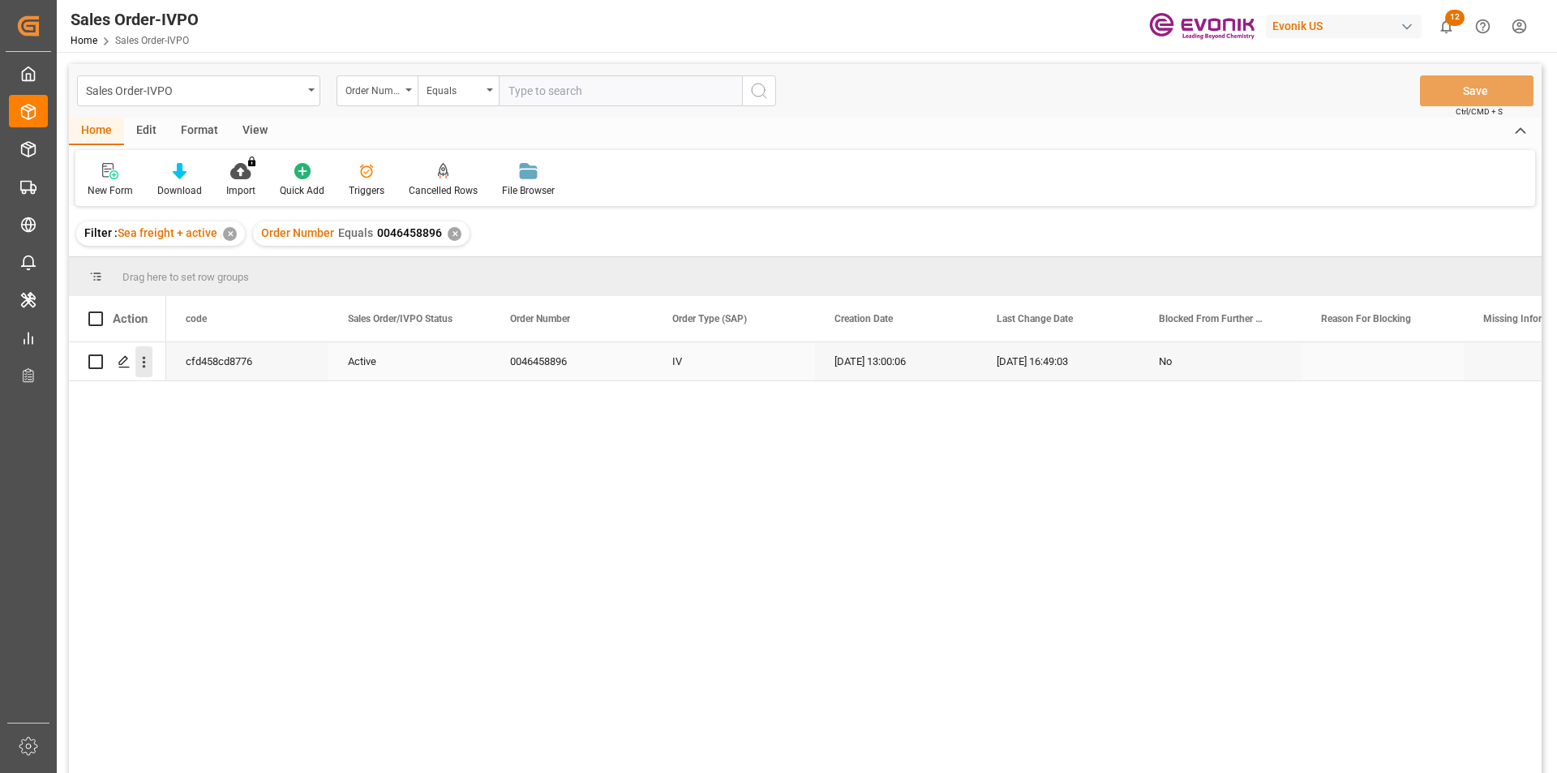
click at [147, 365] on icon "open menu" at bounding box center [143, 362] width 17 height 17
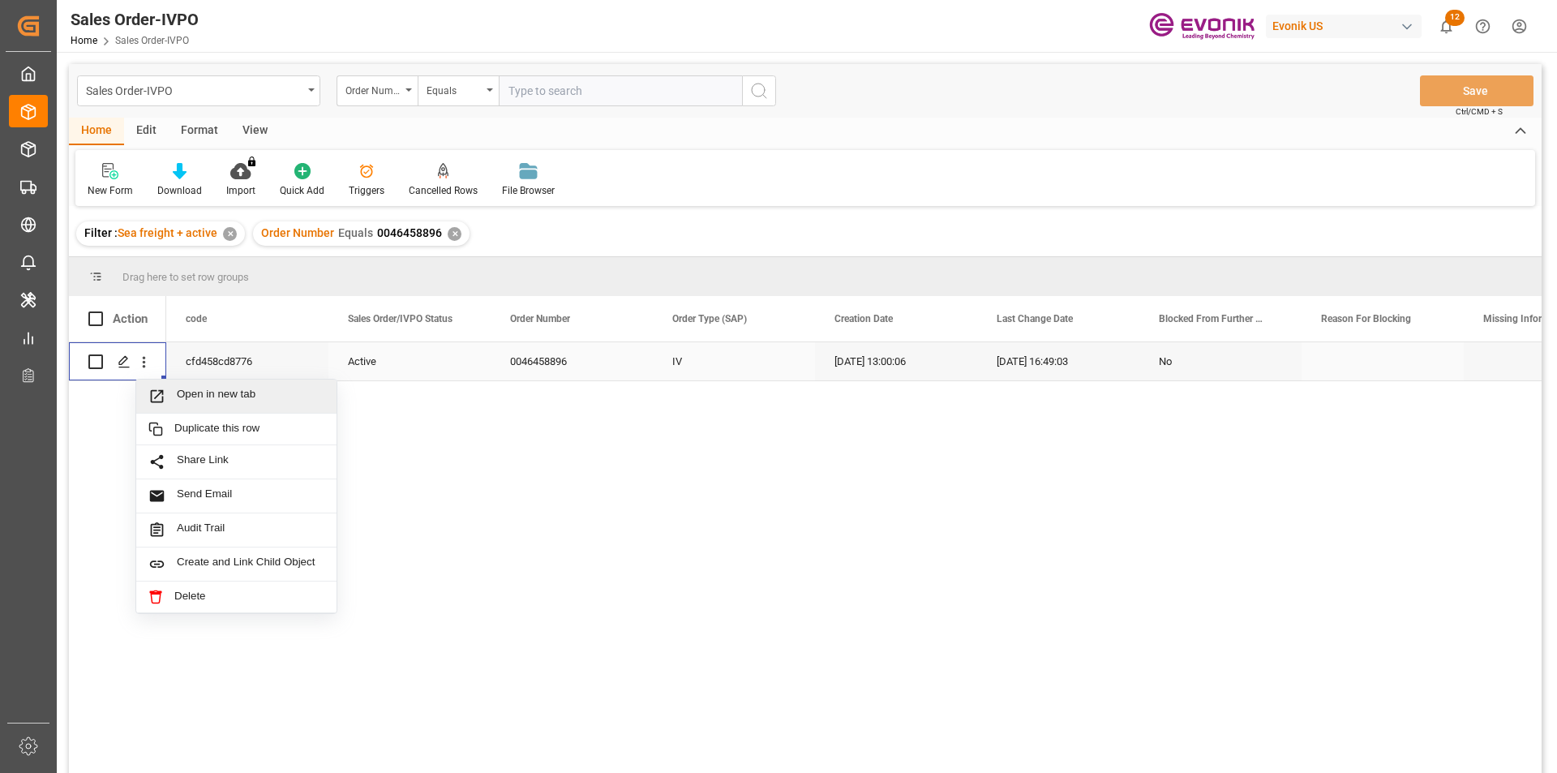
click at [177, 391] on span "Open in new tab" at bounding box center [251, 396] width 148 height 17
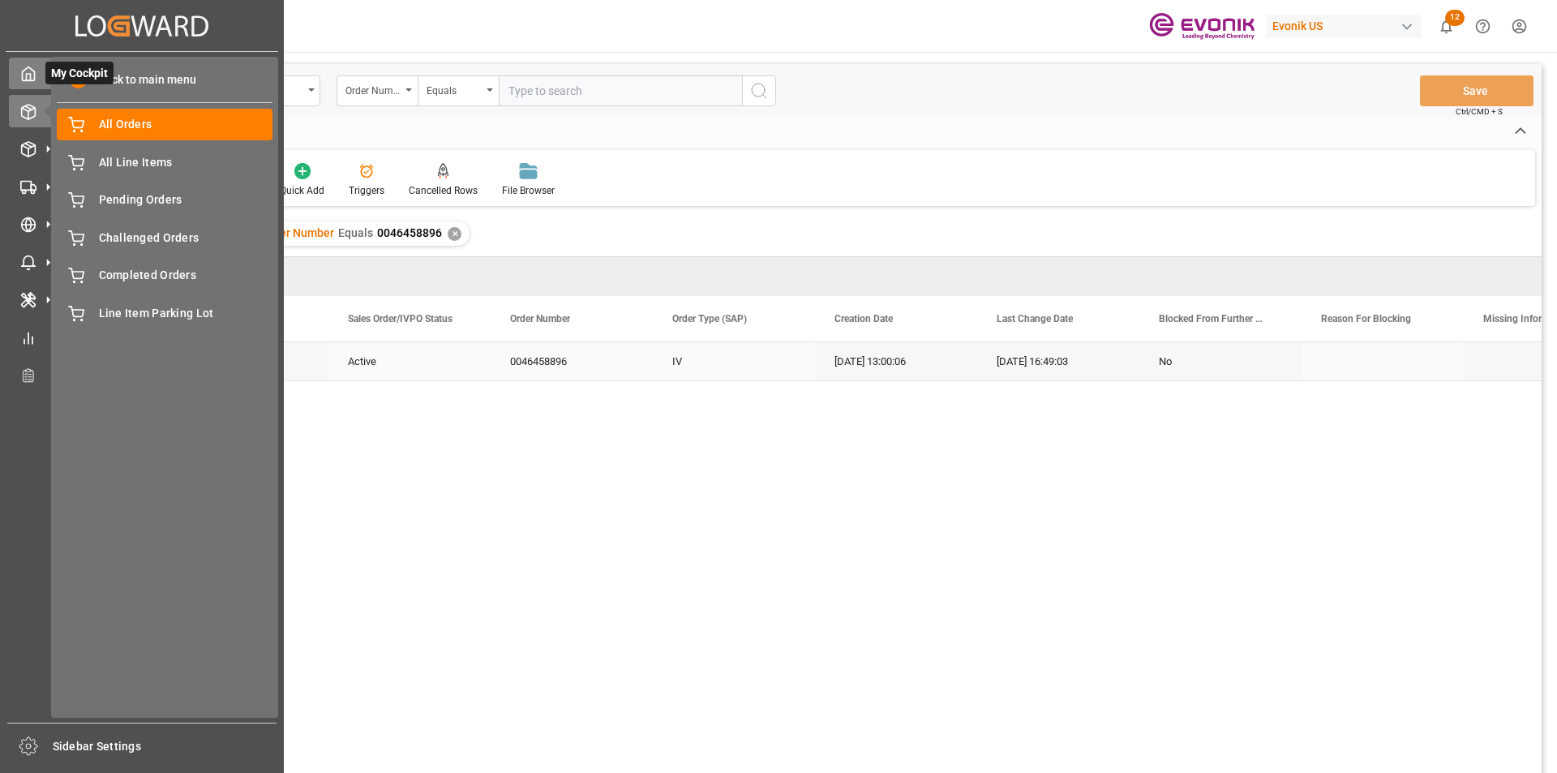
click at [25, 67] on icon at bounding box center [28, 74] width 16 height 16
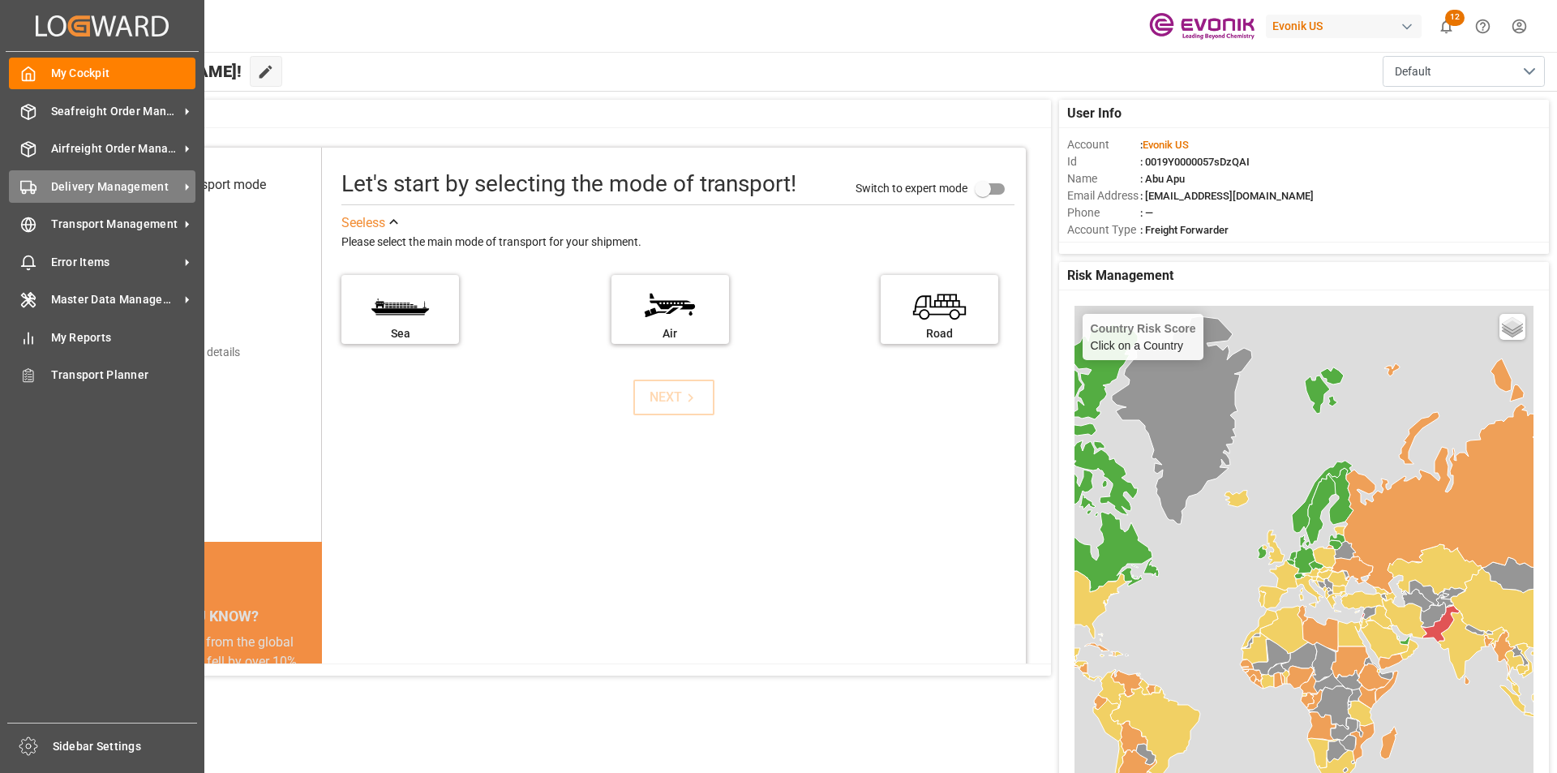
click at [91, 182] on span "Delivery Management" at bounding box center [115, 186] width 128 height 17
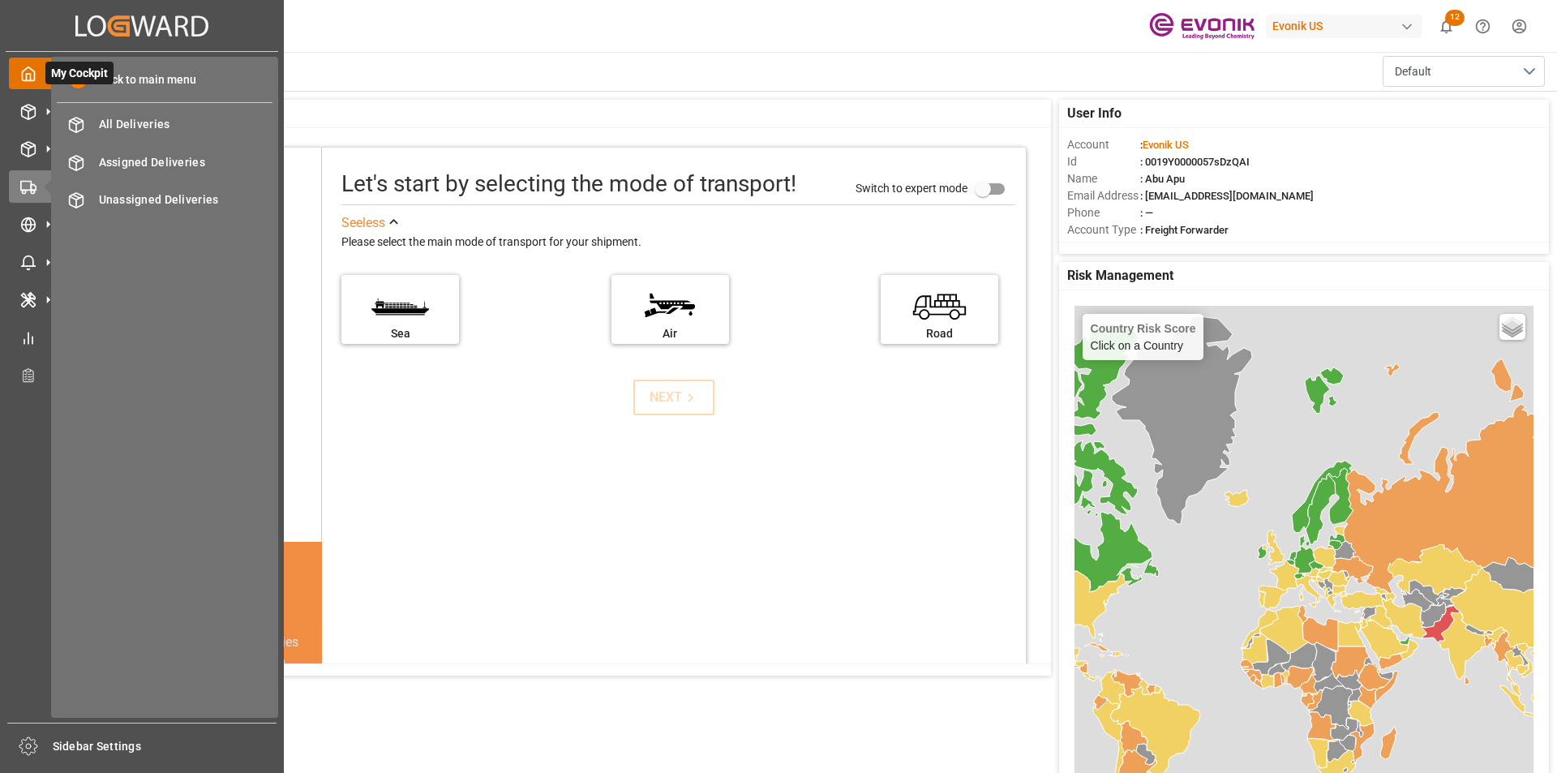
click at [81, 74] on span at bounding box center [78, 79] width 17 height 17
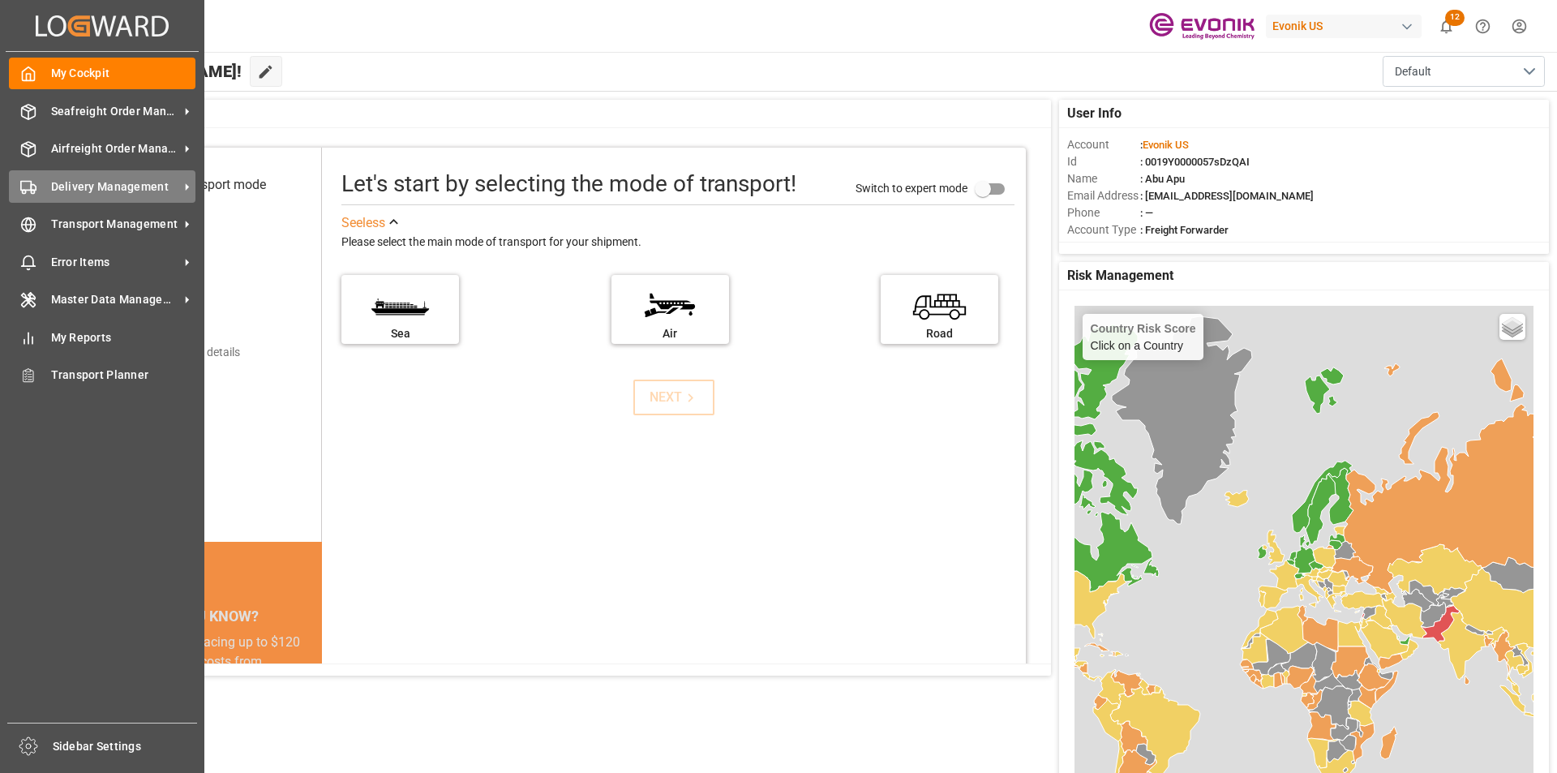
click at [102, 182] on span "Delivery Management" at bounding box center [115, 186] width 128 height 17
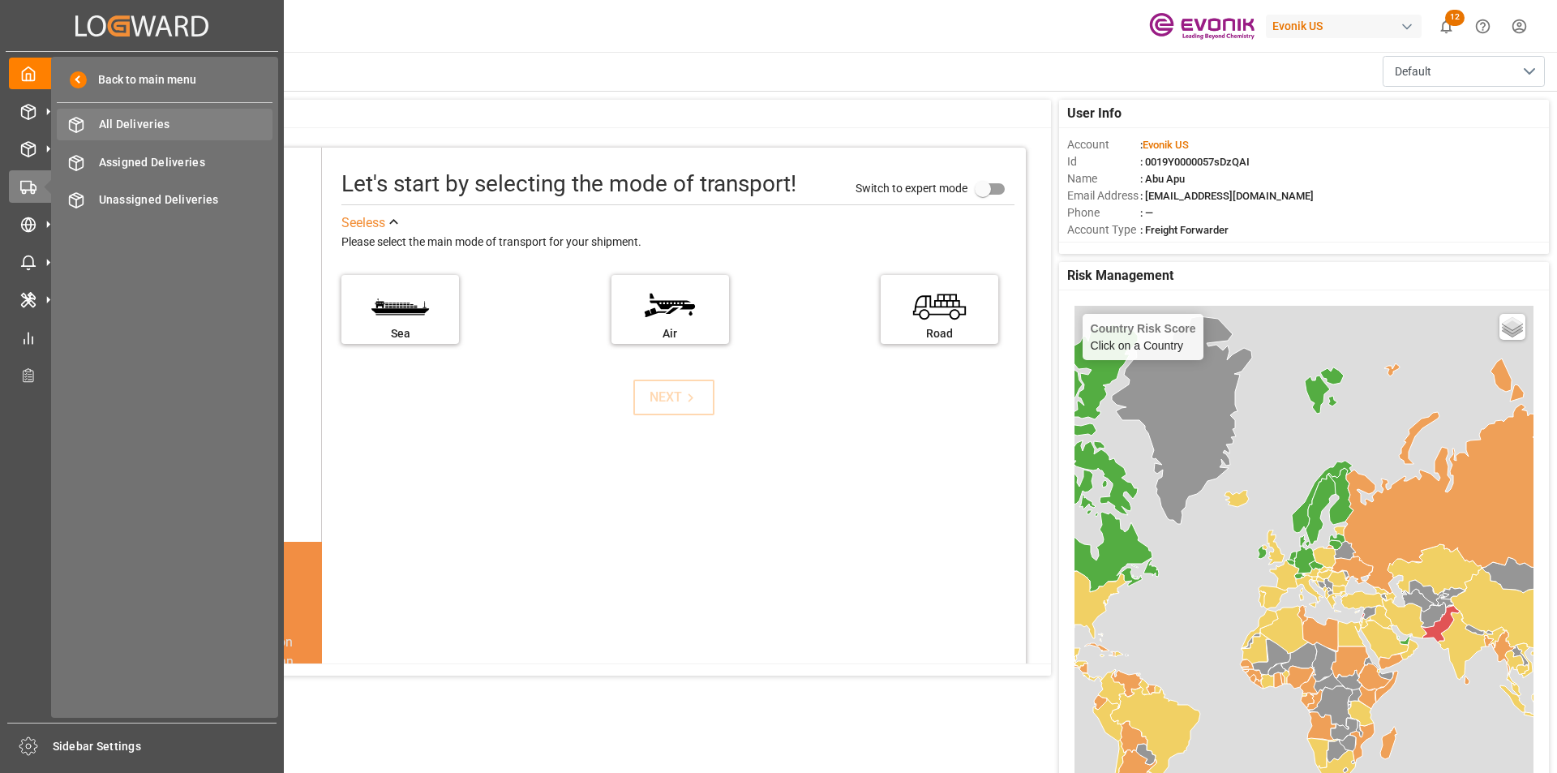
click at [152, 121] on span "All Deliveries" at bounding box center [186, 124] width 174 height 17
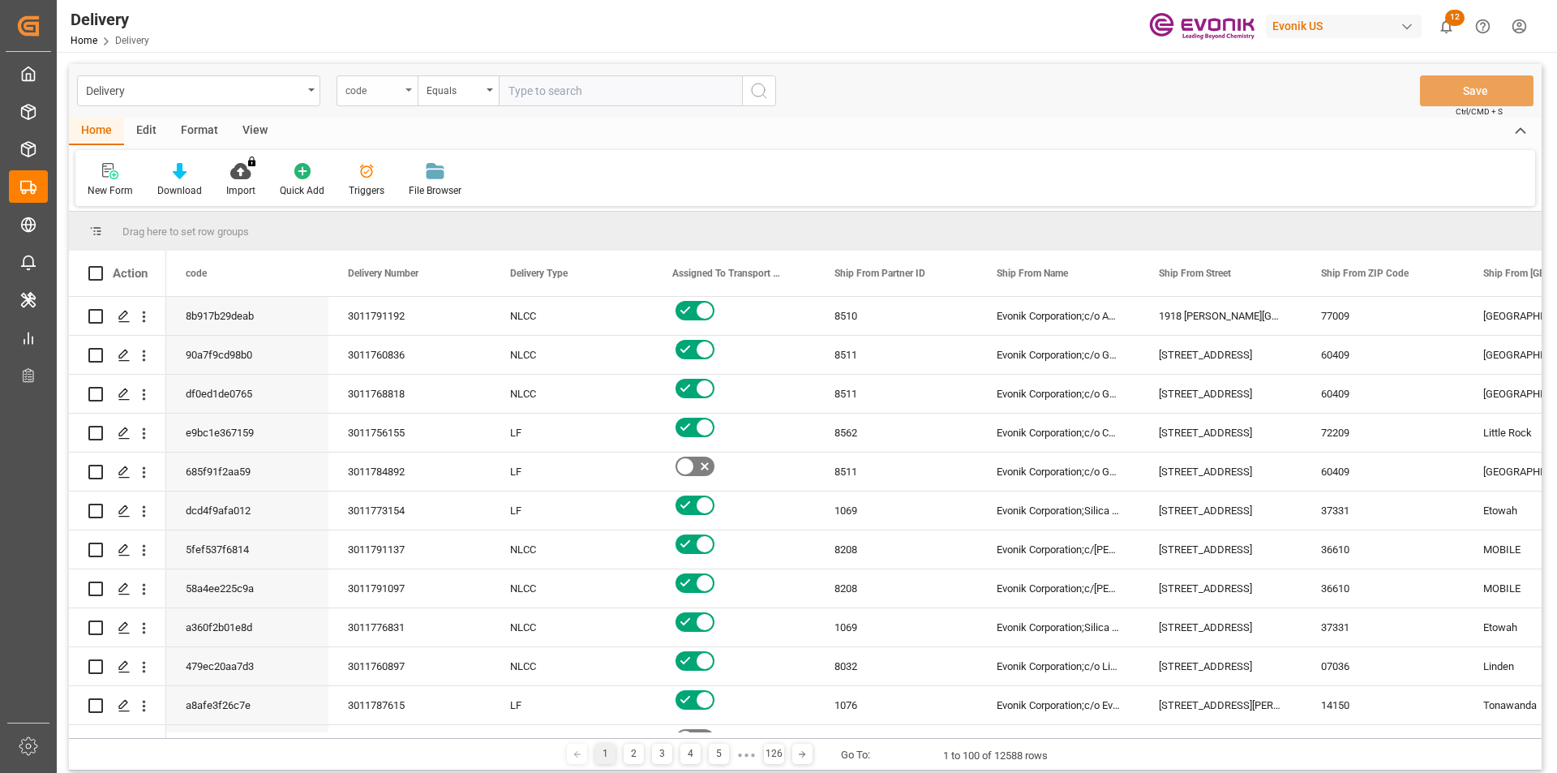
click at [401, 90] on div "code" at bounding box center [377, 90] width 81 height 31
type input "pgi"
click at [415, 166] on div "PGI Timestamp" at bounding box center [458, 165] width 242 height 34
click at [401, 90] on div "PGI Timestamp" at bounding box center [377, 90] width 81 height 31
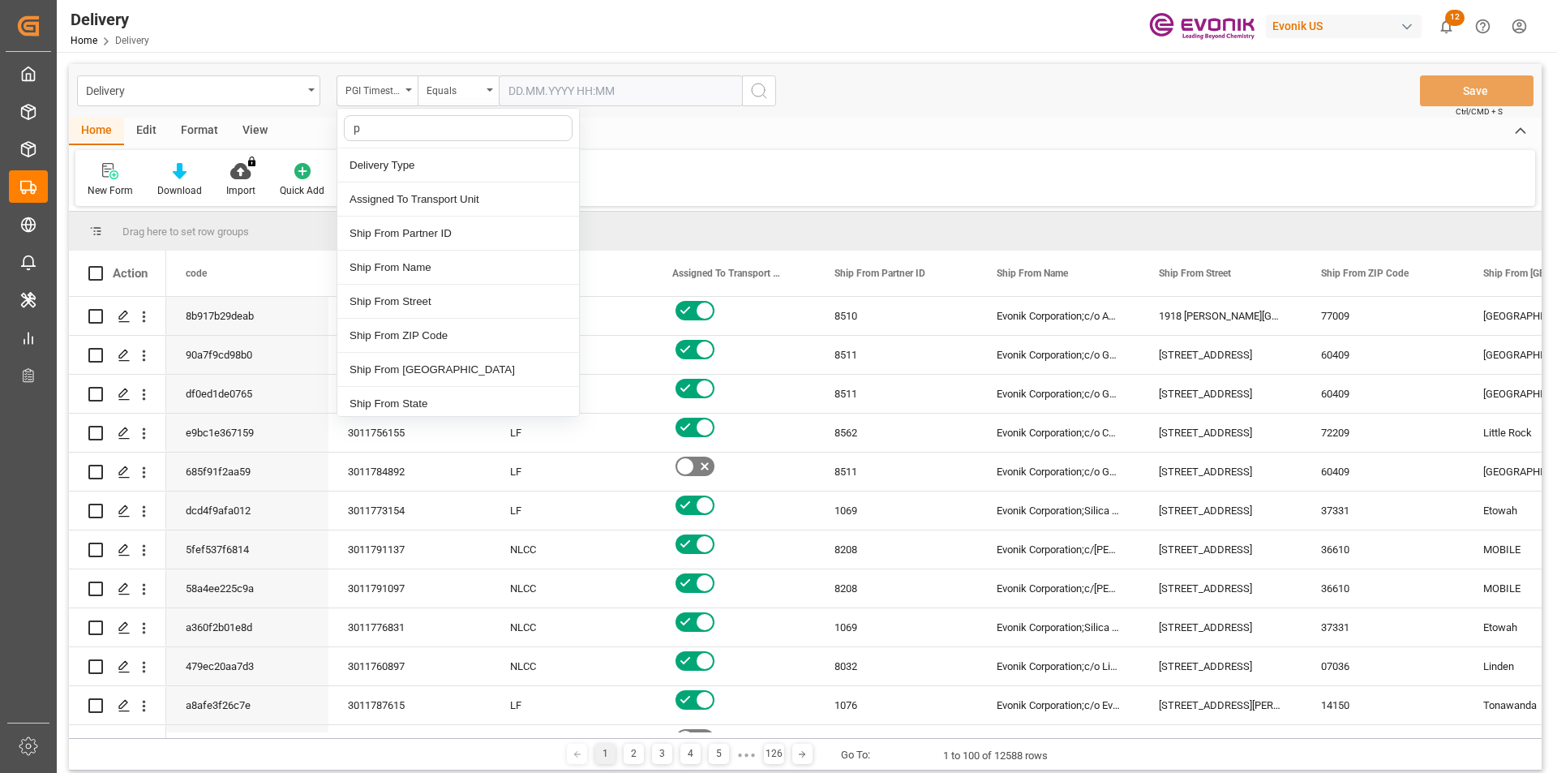
type input "pg"
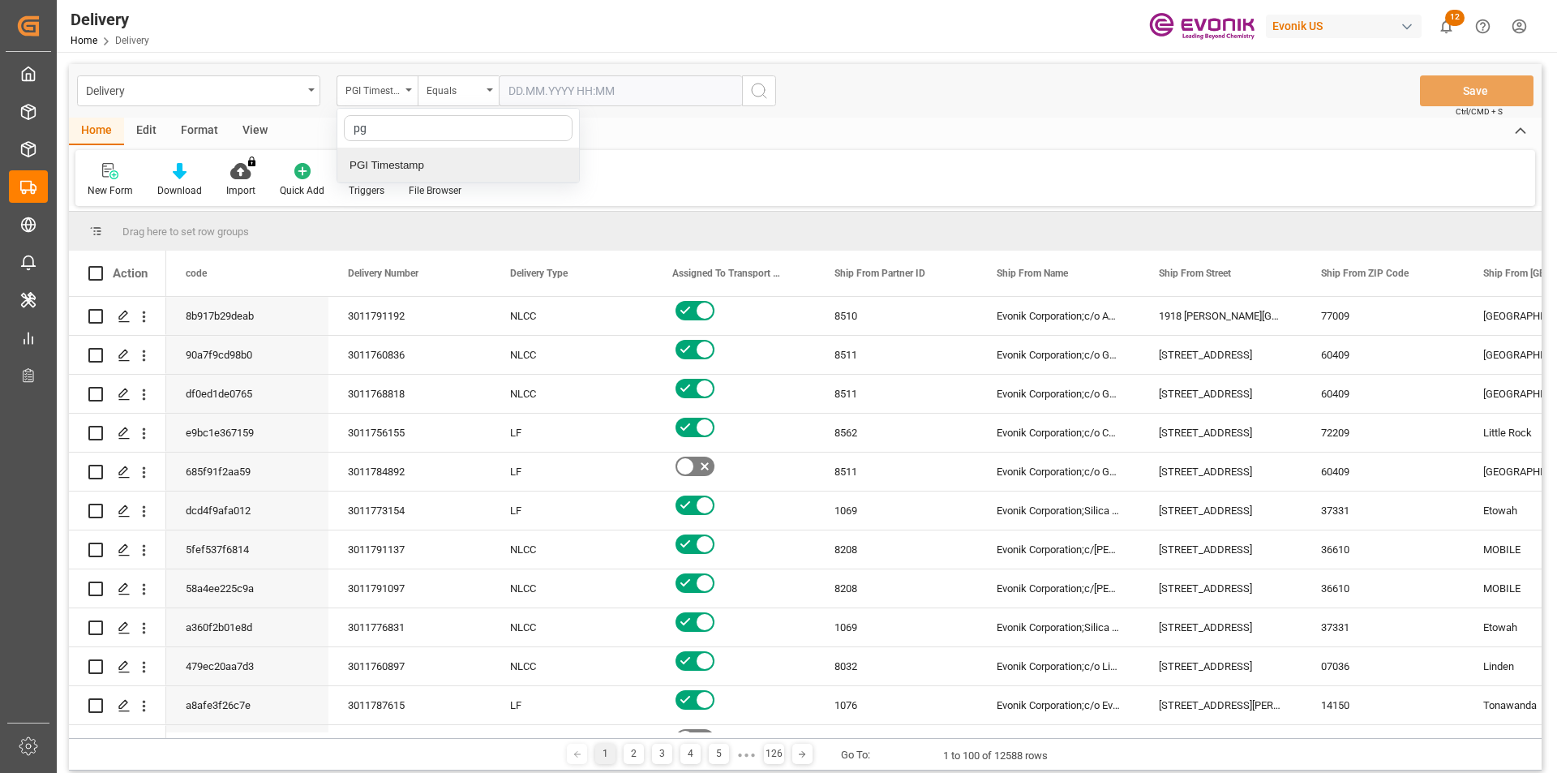
click at [425, 171] on div "PGI Timestamp" at bounding box center [458, 165] width 242 height 34
click at [489, 84] on div "Equals" at bounding box center [458, 90] width 81 height 31
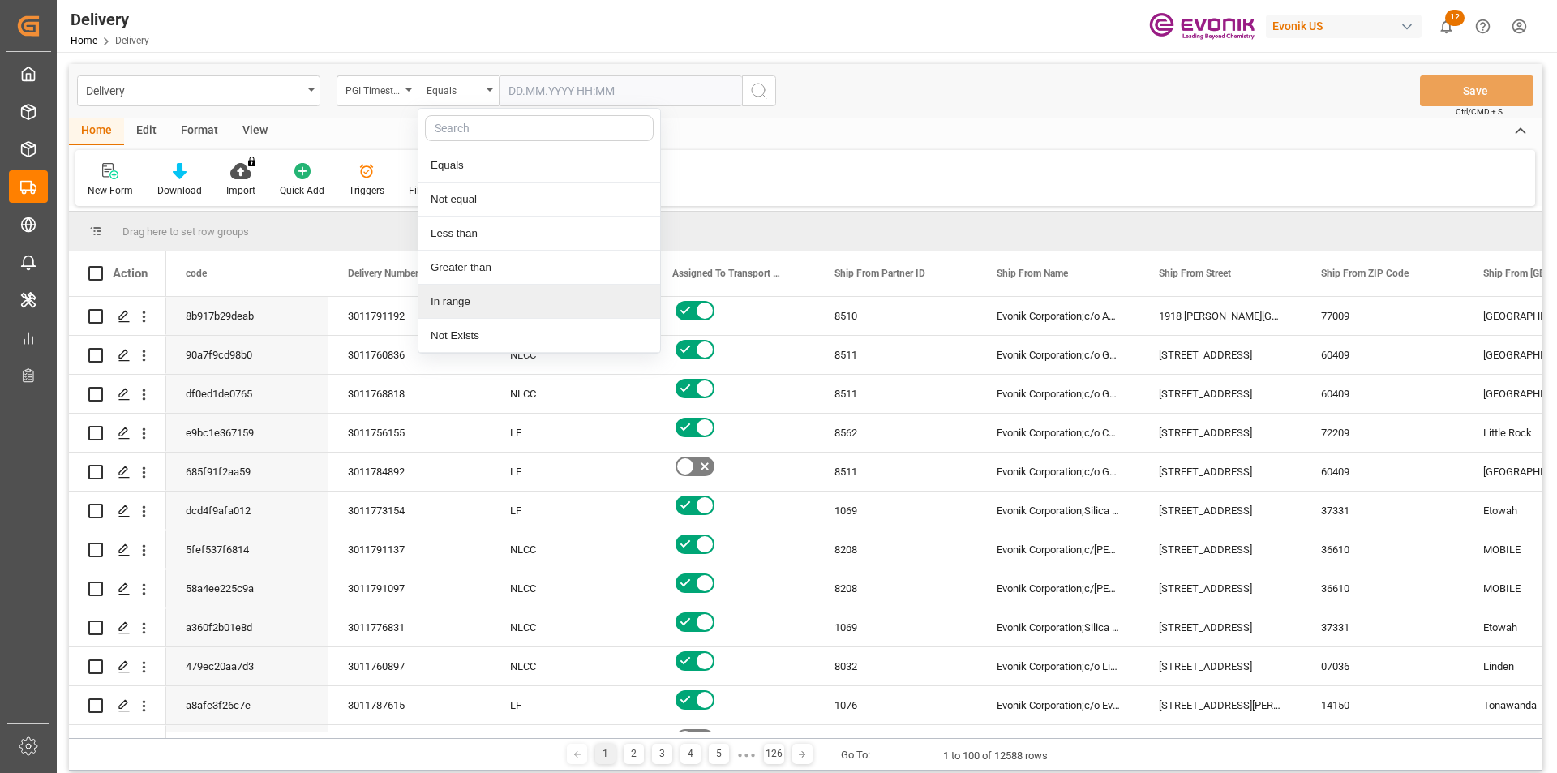
click at [457, 301] on div "In range" at bounding box center [539, 302] width 242 height 34
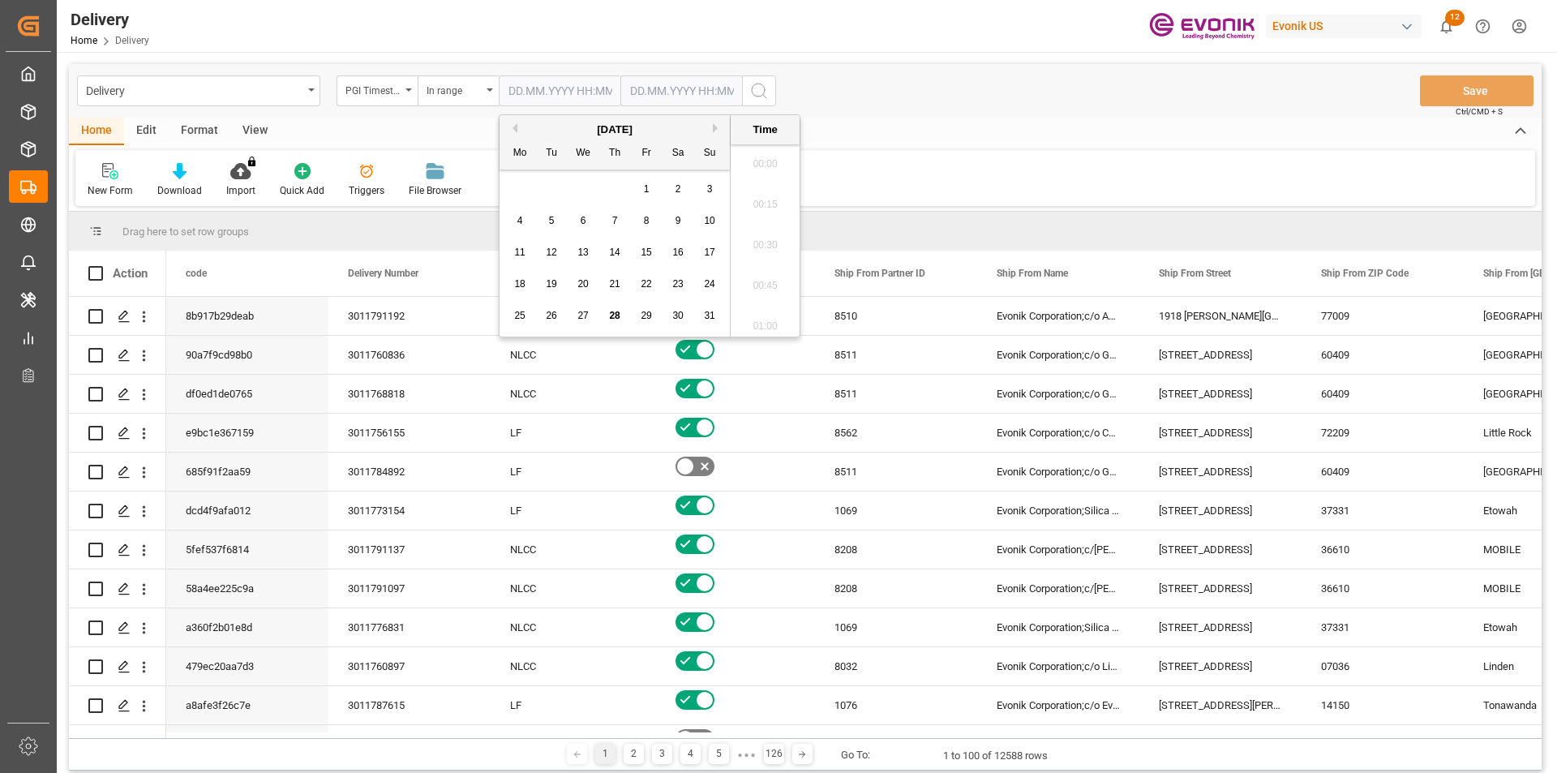
click at [574, 90] on input "text" at bounding box center [560, 90] width 122 height 31
click at [583, 311] on span "27" at bounding box center [582, 315] width 11 height 11
type input "27.08.2025 00:00"
click at [660, 89] on input "text" at bounding box center [681, 90] width 122 height 31
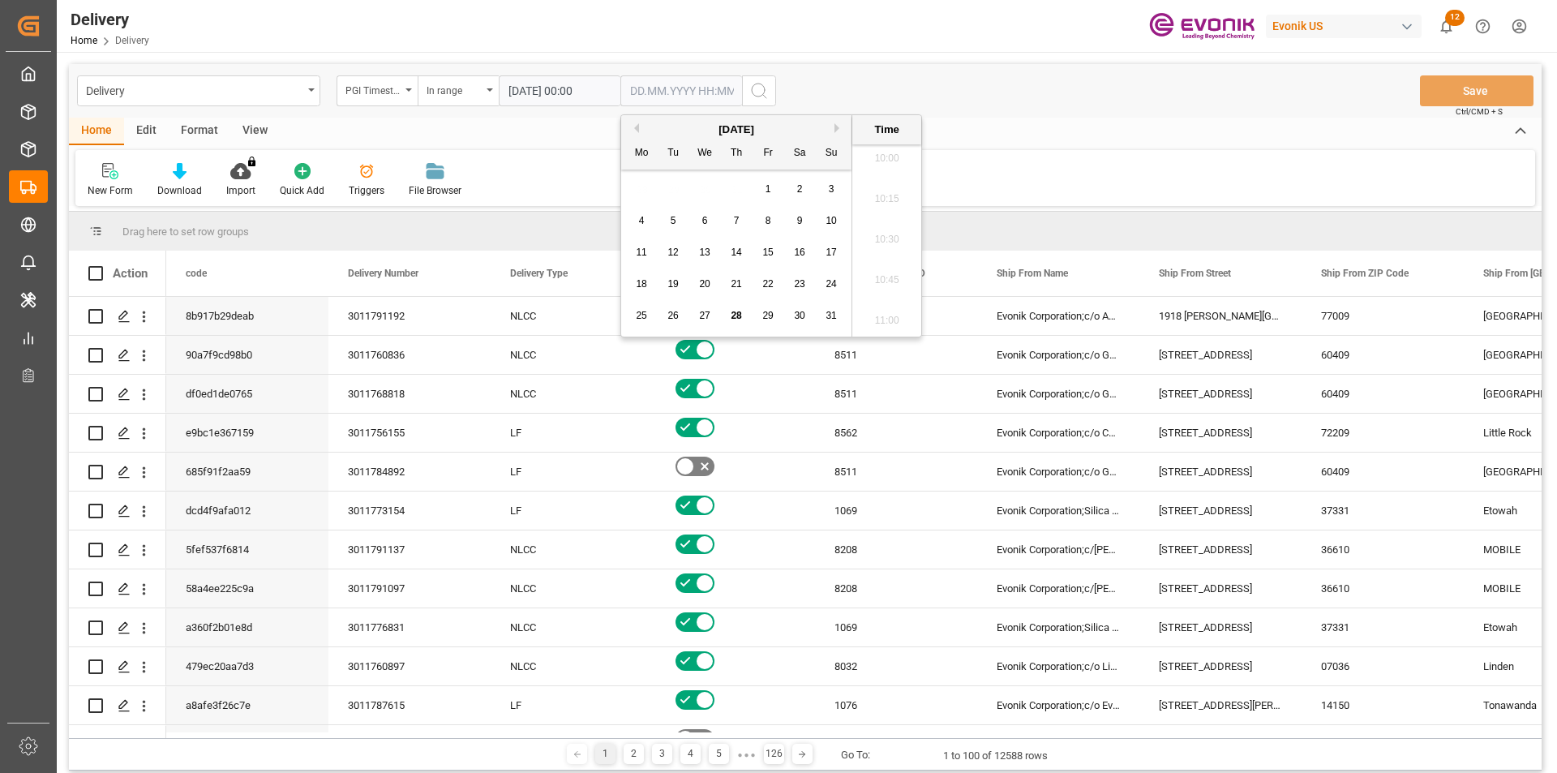
click at [738, 313] on span "28" at bounding box center [736, 315] width 11 height 11
type input "28.08.2025 00:00"
click at [757, 89] on icon "search button" at bounding box center [758, 90] width 19 height 19
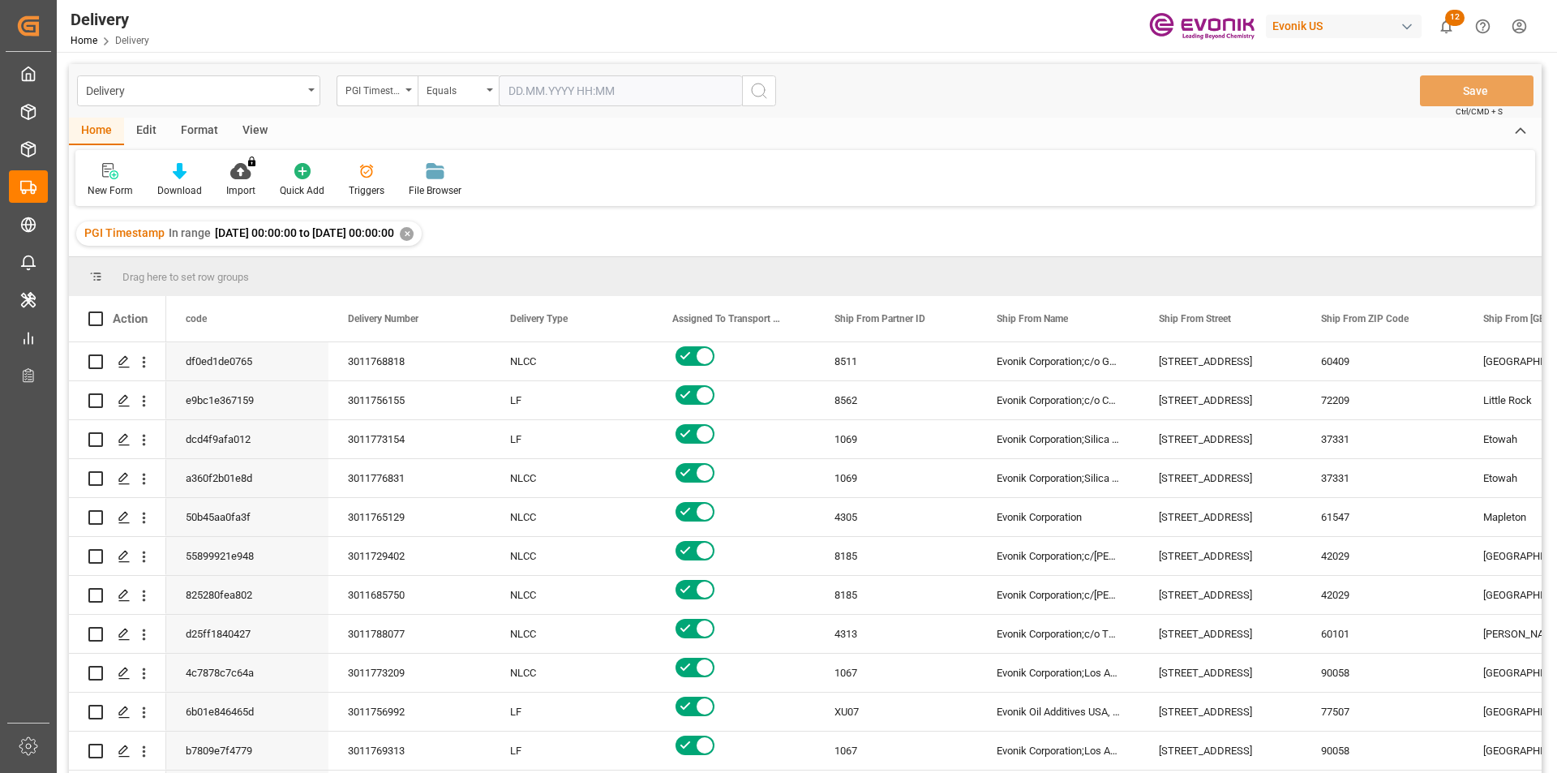
click at [254, 124] on div "View" at bounding box center [254, 132] width 49 height 28
click at [184, 174] on icon at bounding box center [184, 171] width 16 height 16
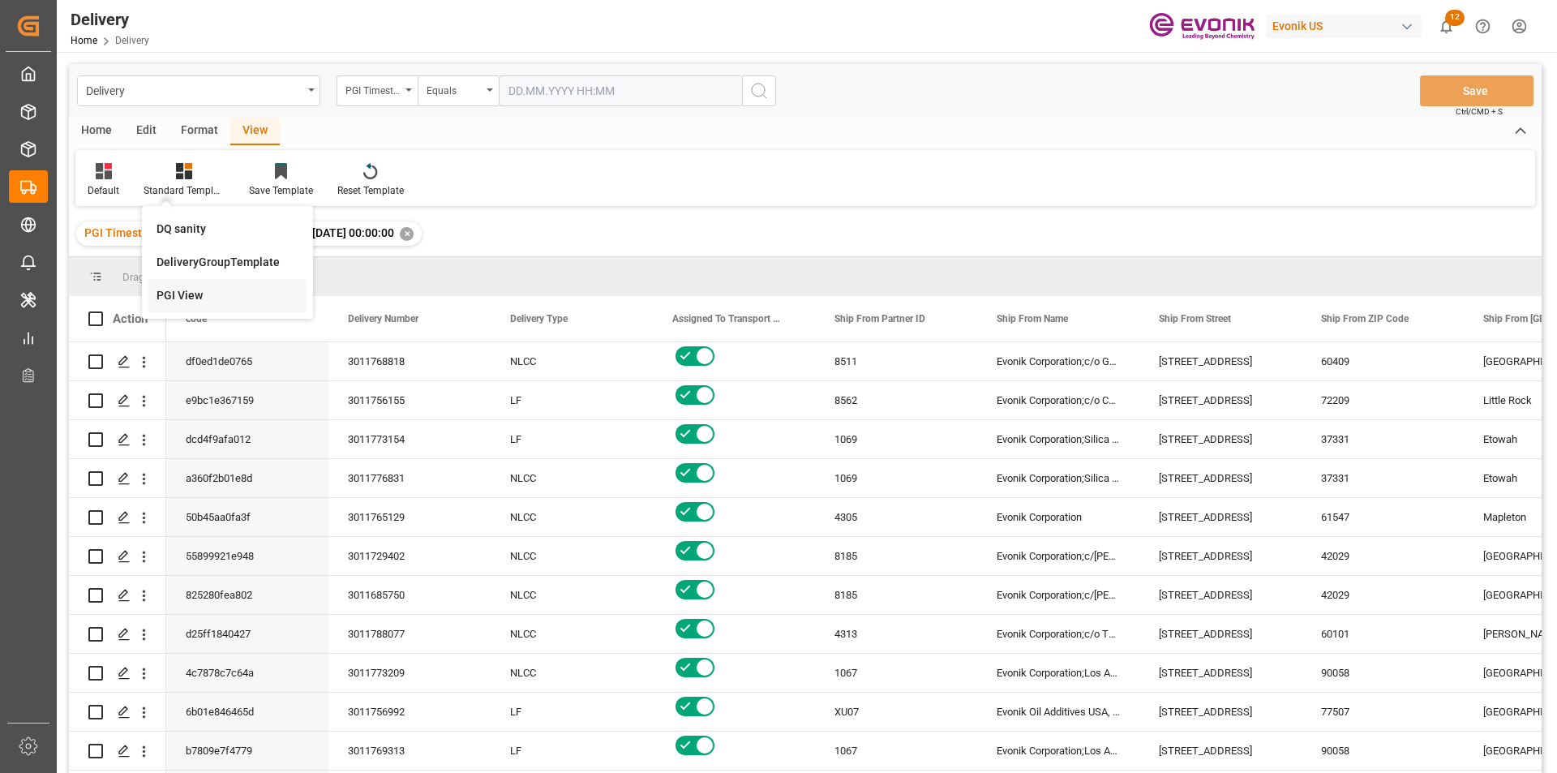
click at [182, 294] on div "PGI View" at bounding box center [228, 295] width 142 height 17
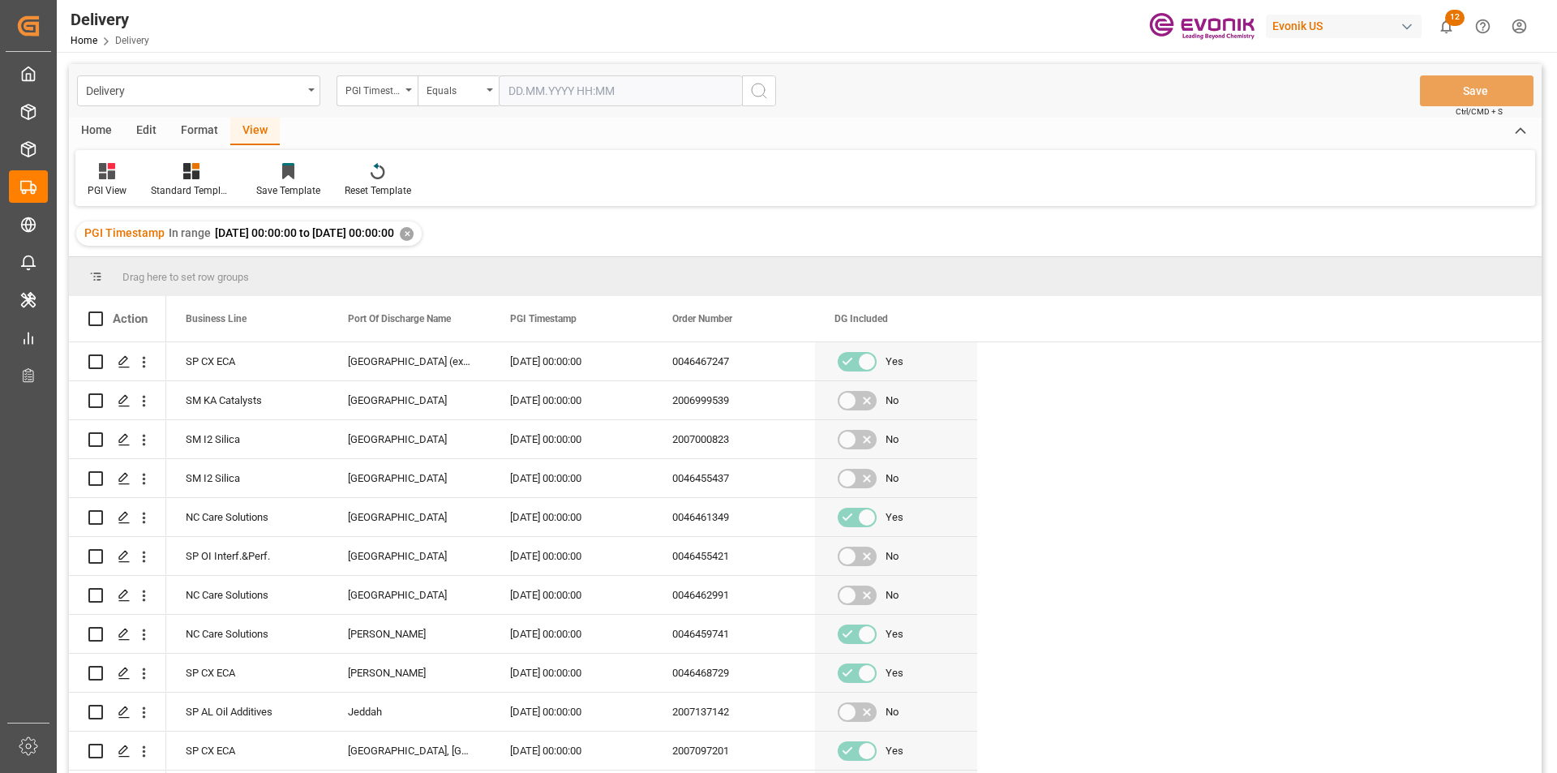
click at [88, 128] on div "Home" at bounding box center [96, 132] width 55 height 28
click at [174, 181] on div "Download" at bounding box center [179, 180] width 69 height 36
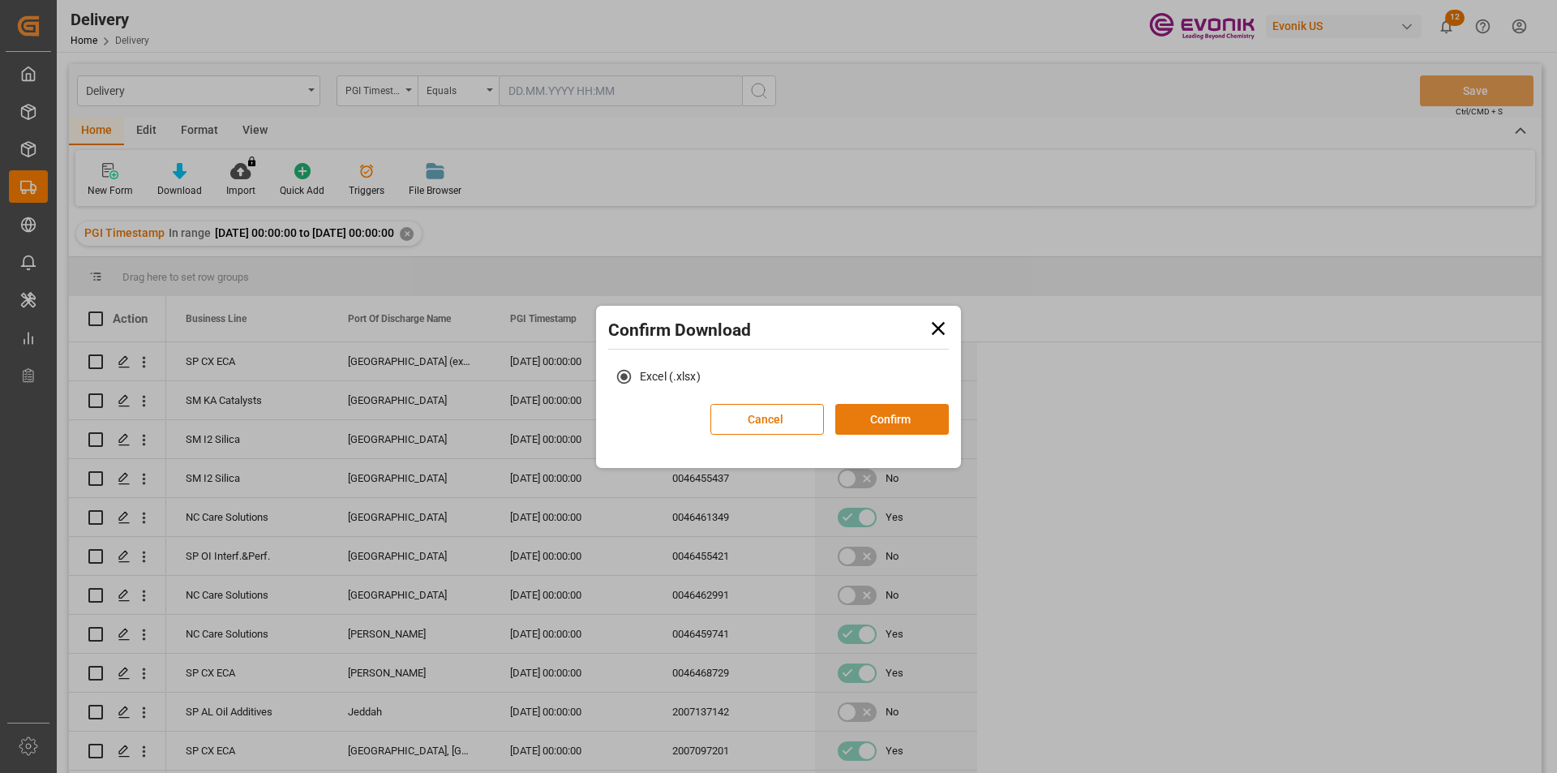
click at [884, 418] on button "Confirm" at bounding box center [892, 419] width 114 height 31
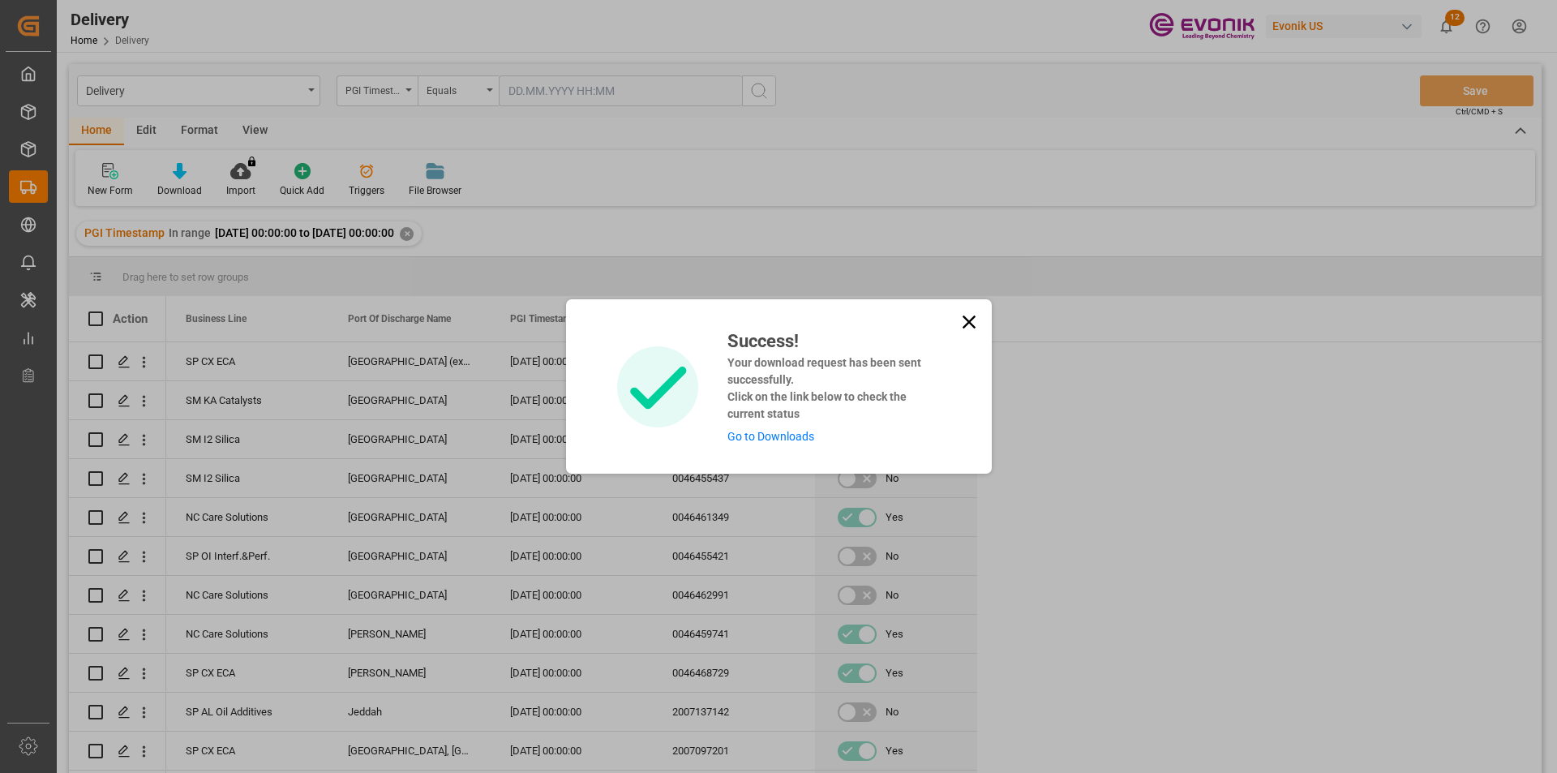
click at [790, 437] on link "Go to Downloads" at bounding box center [770, 436] width 87 height 13
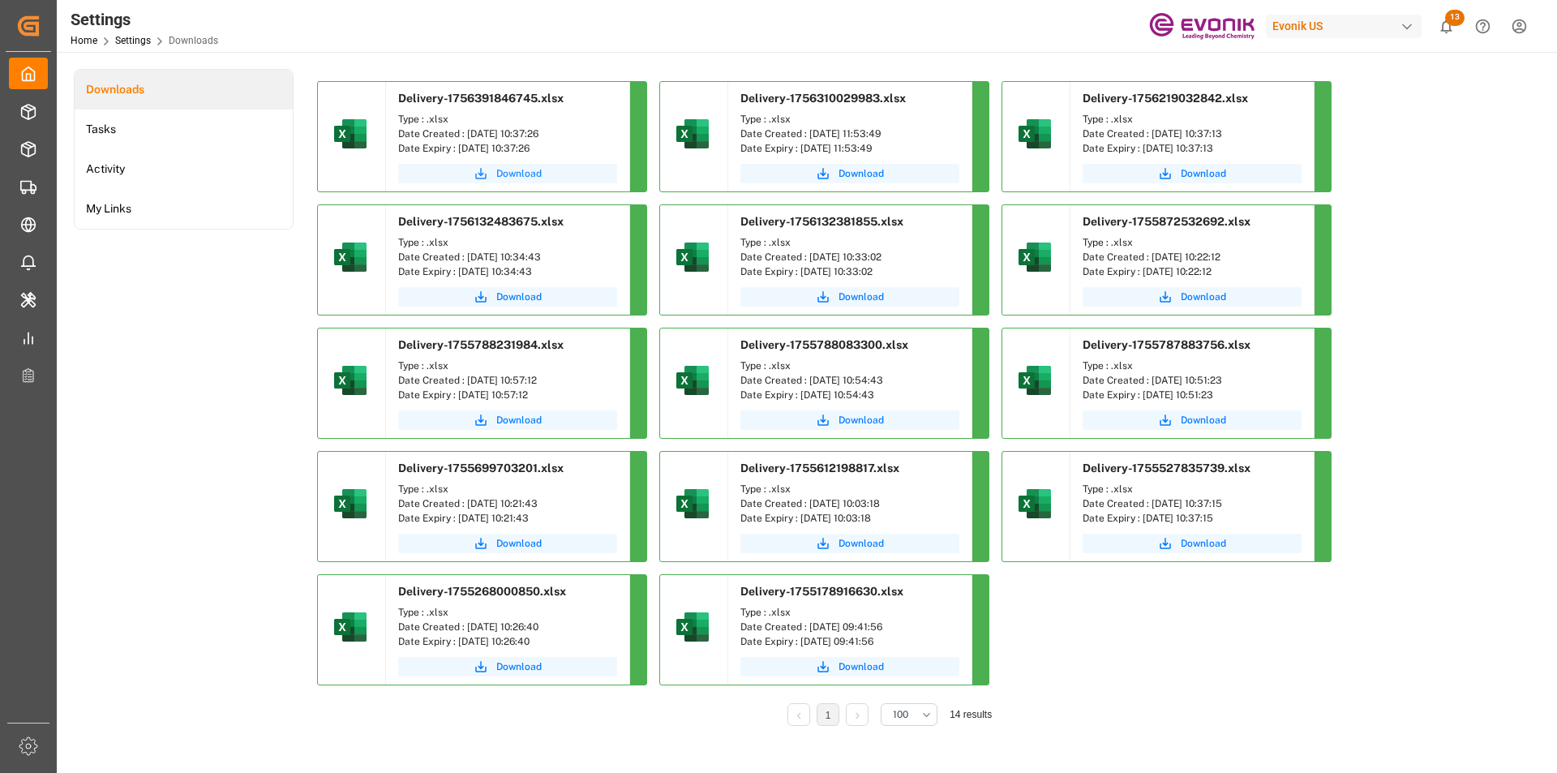
click at [507, 172] on span "Download" at bounding box center [518, 173] width 45 height 15
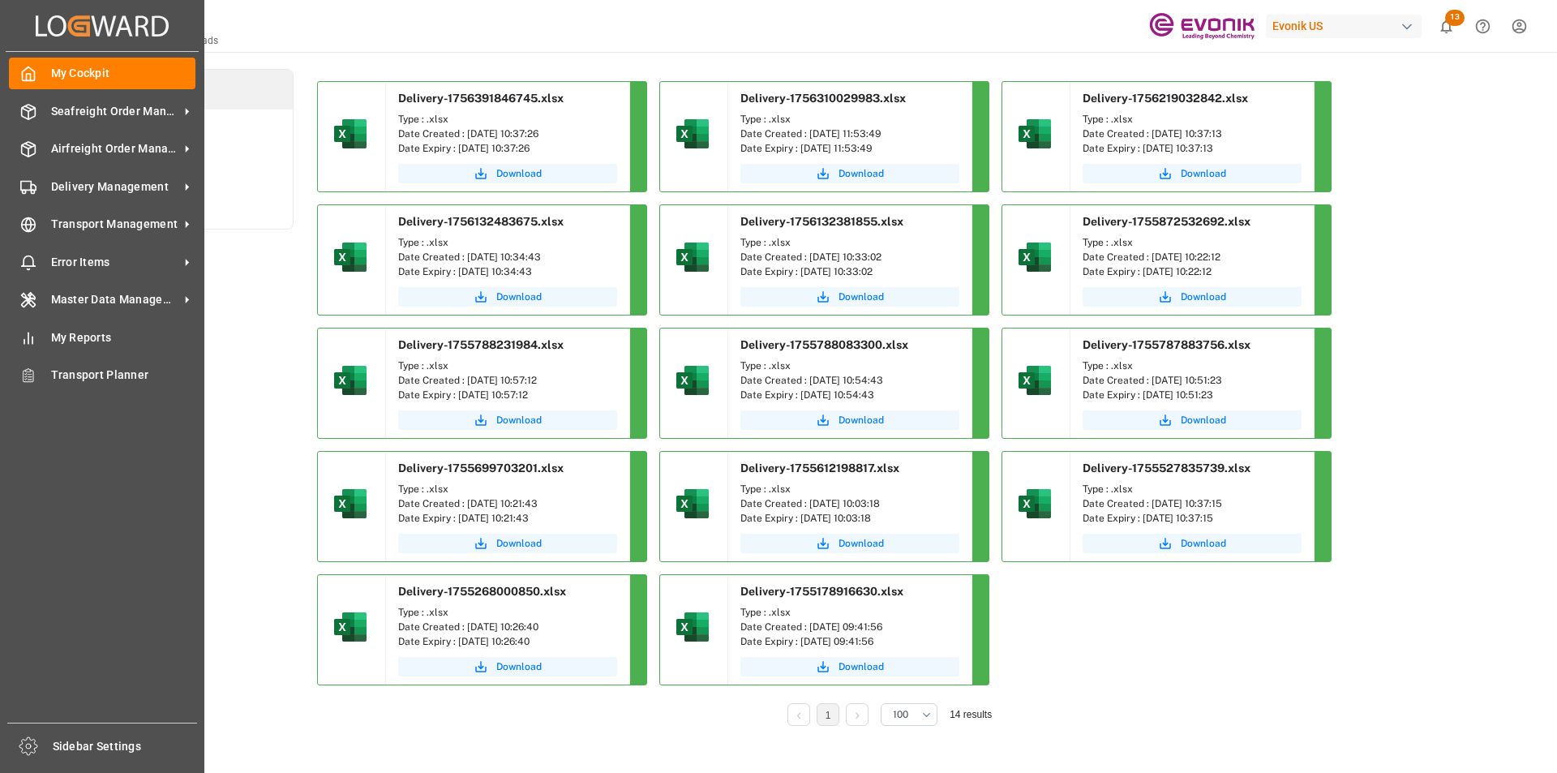
click at [29, 31] on div "Created by potrace 1.15, written by Peter Selinger 2001-2017 Created by potrace…" at bounding box center [102, 25] width 193 height 51
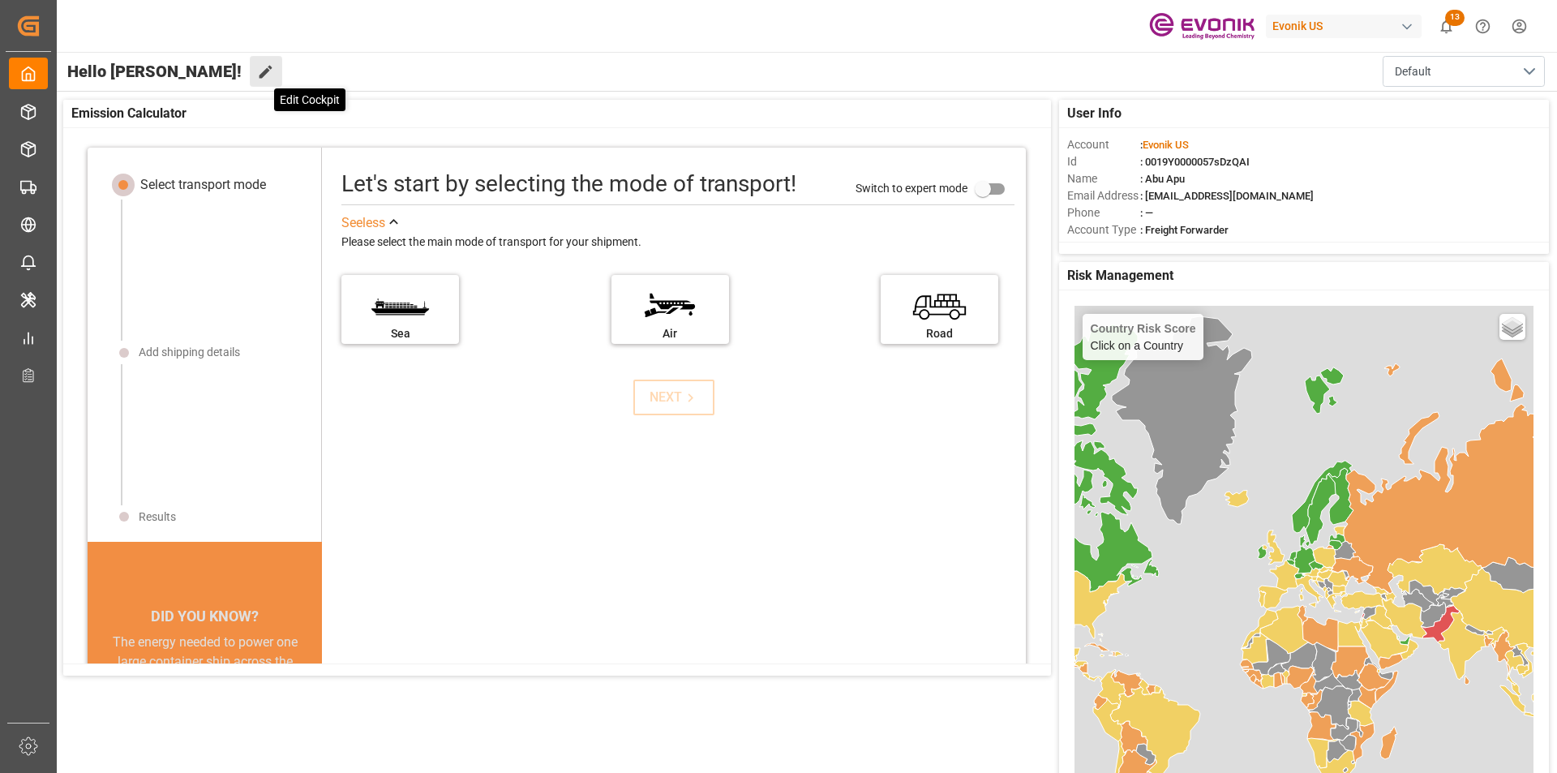
click at [260, 75] on icon at bounding box center [266, 72] width 13 height 13
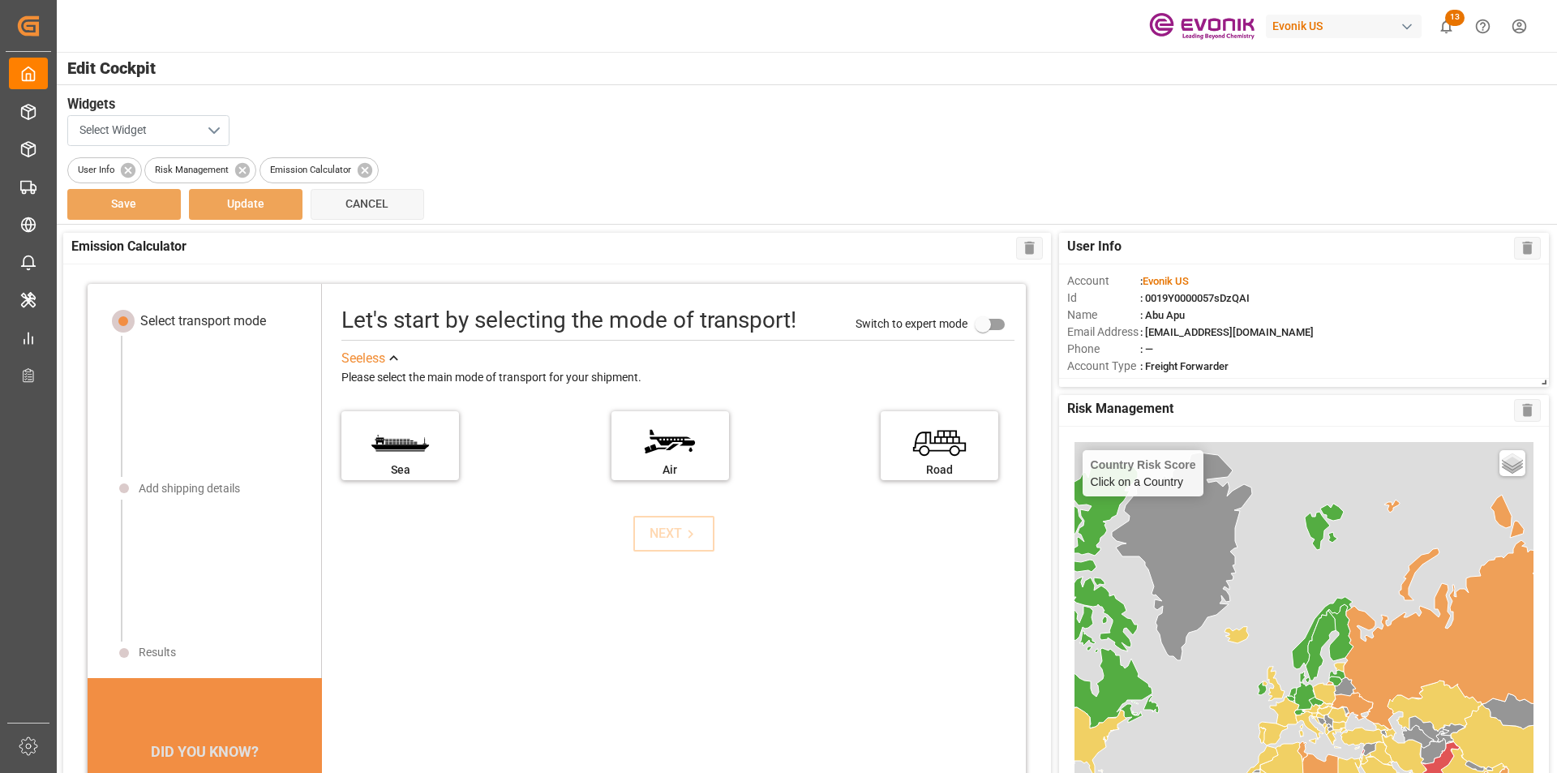
click at [210, 127] on button "Select Widget" at bounding box center [148, 130] width 162 height 31
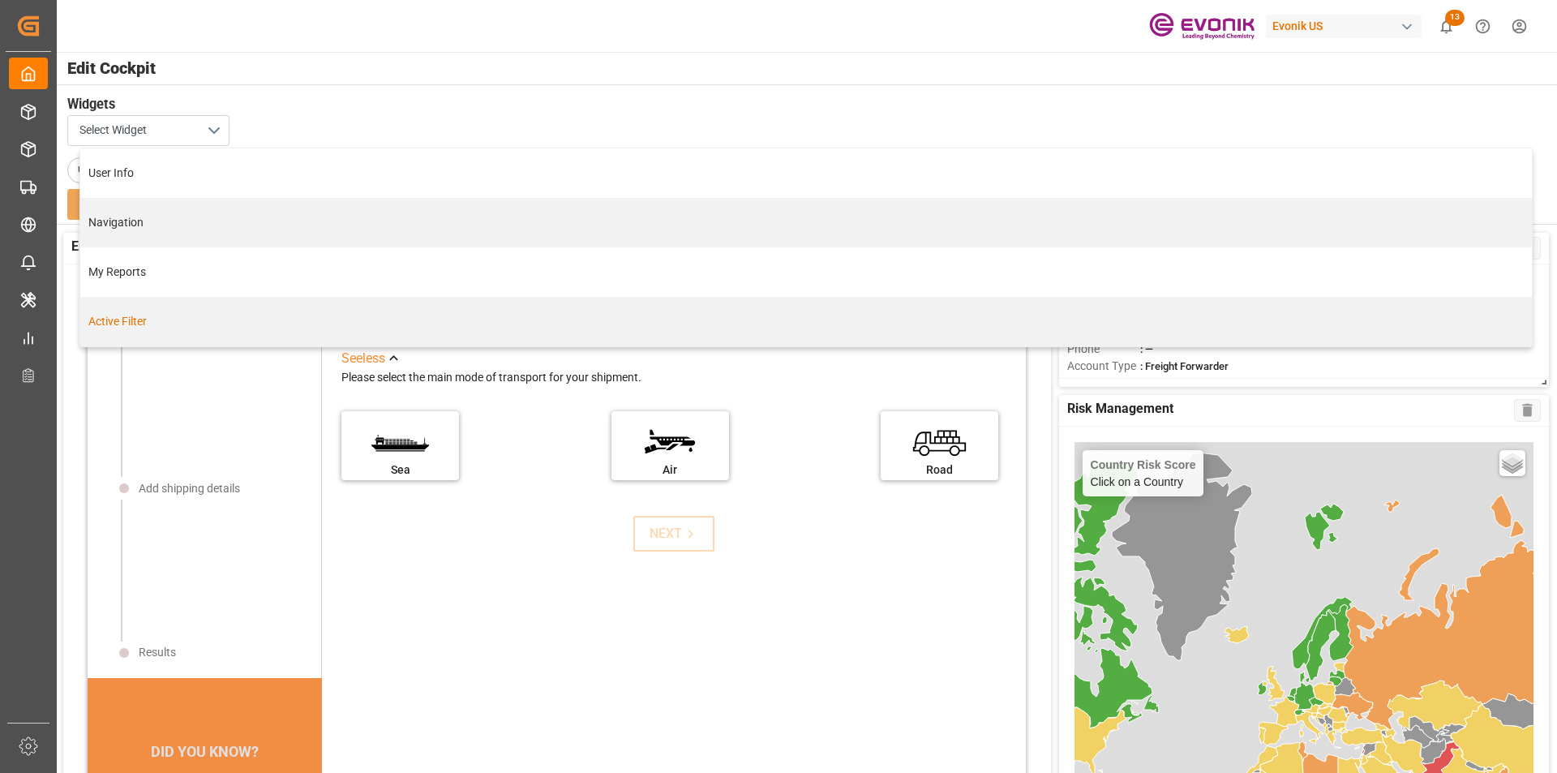
click at [139, 326] on div "Active Filter" at bounding box center [805, 321] width 1435 height 17
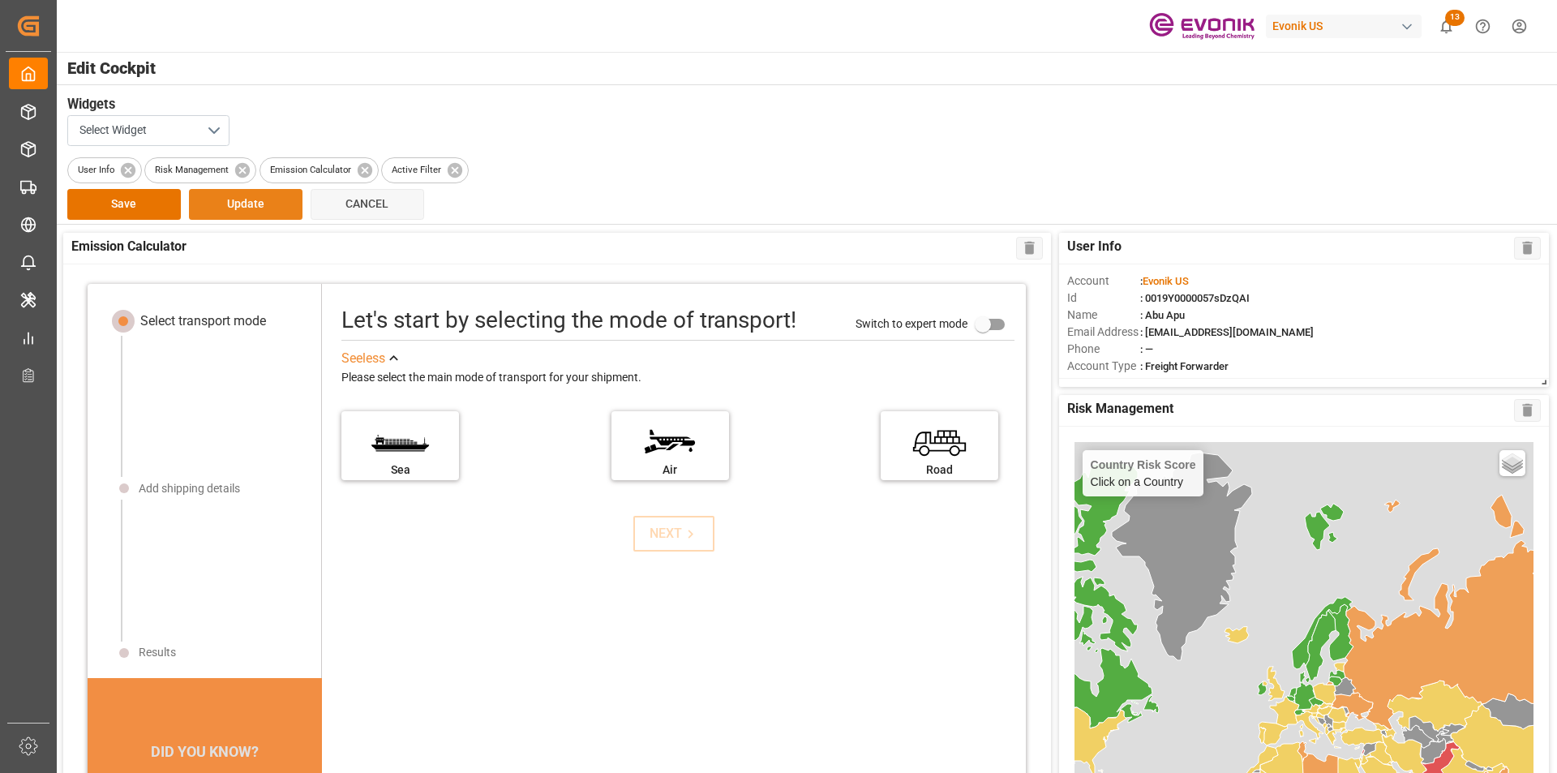
click at [230, 205] on button "Update" at bounding box center [246, 204] width 114 height 31
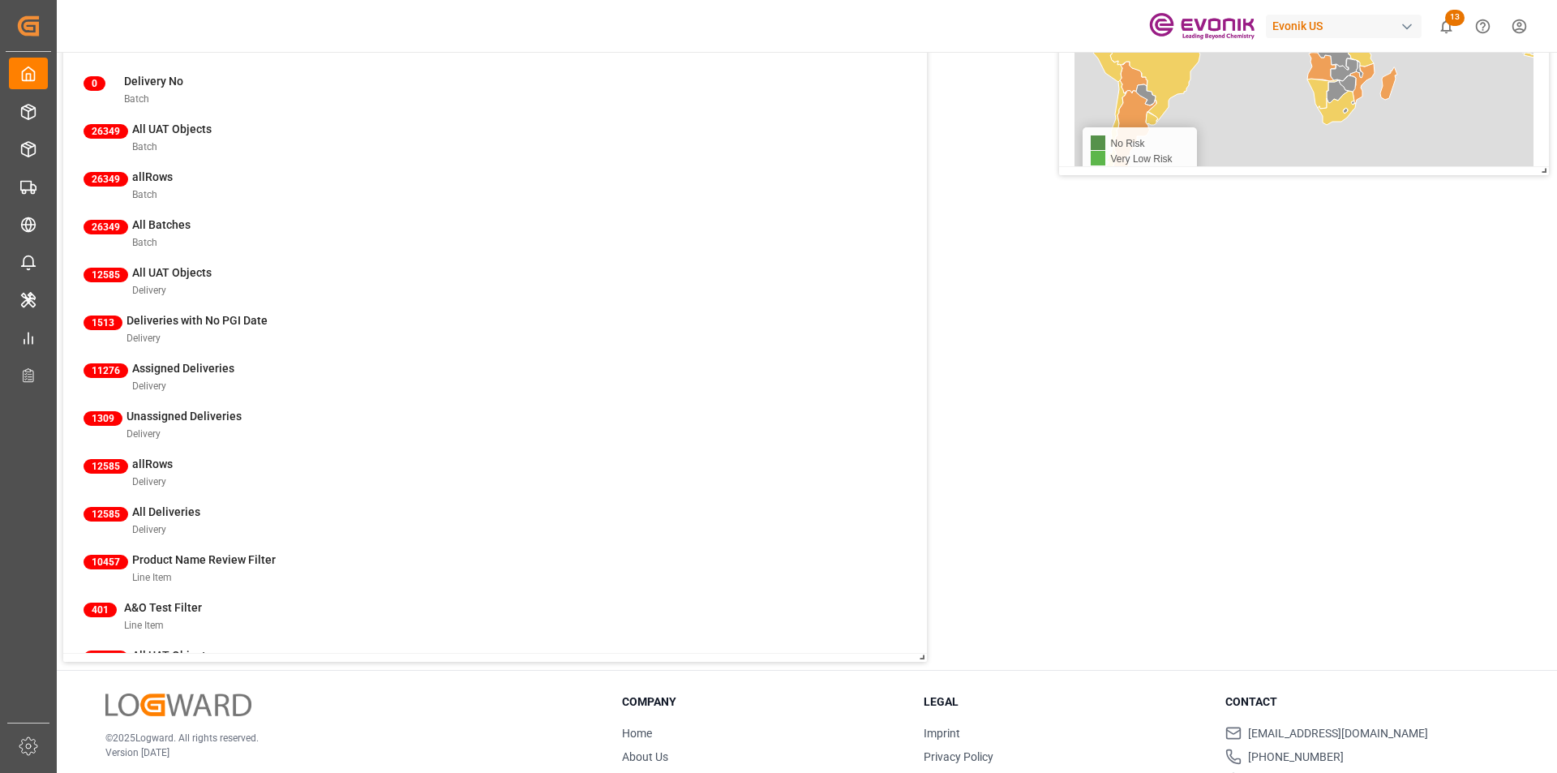
scroll to position [633, 0]
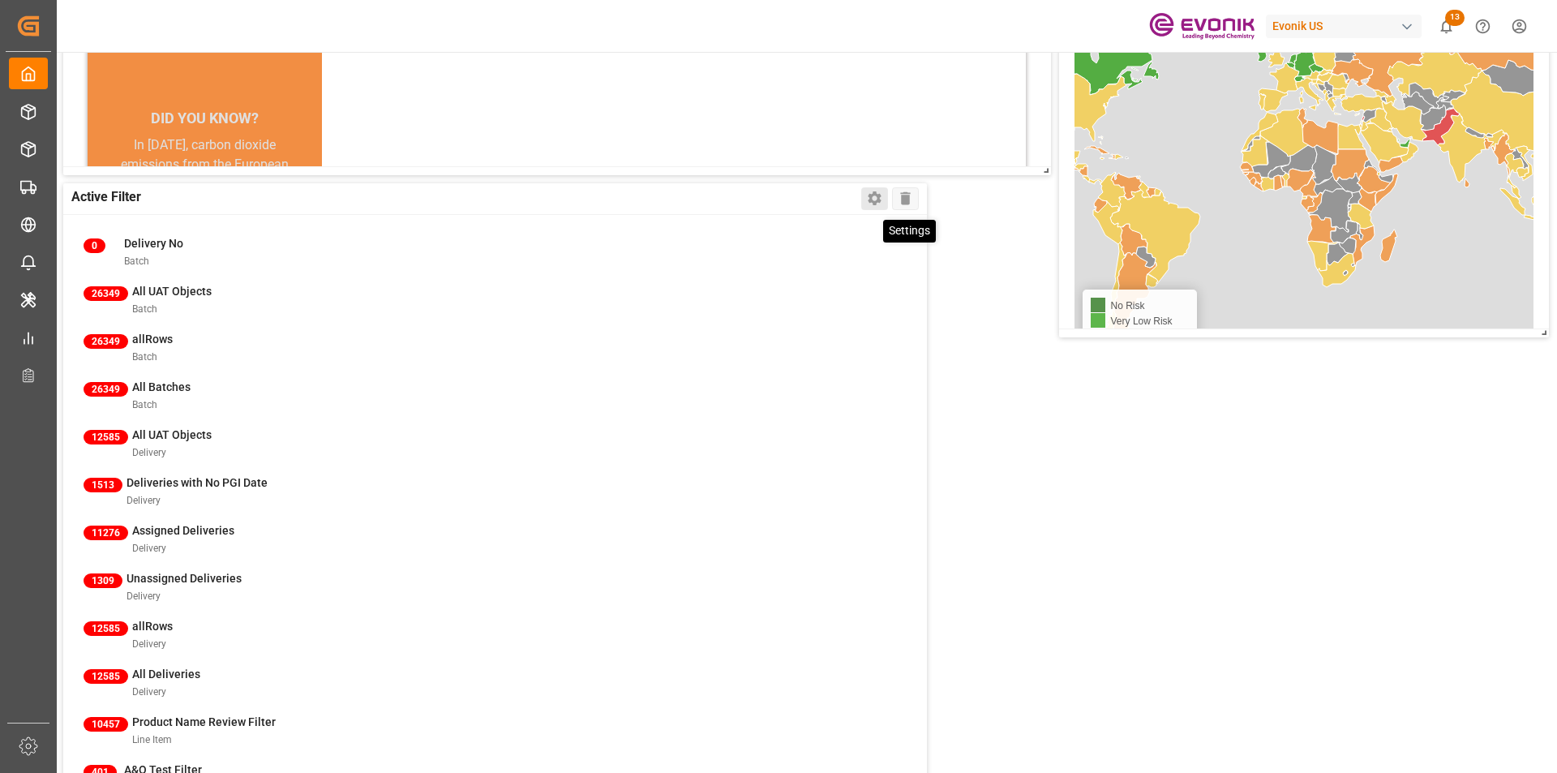
click at [869, 193] on icon at bounding box center [874, 198] width 17 height 17
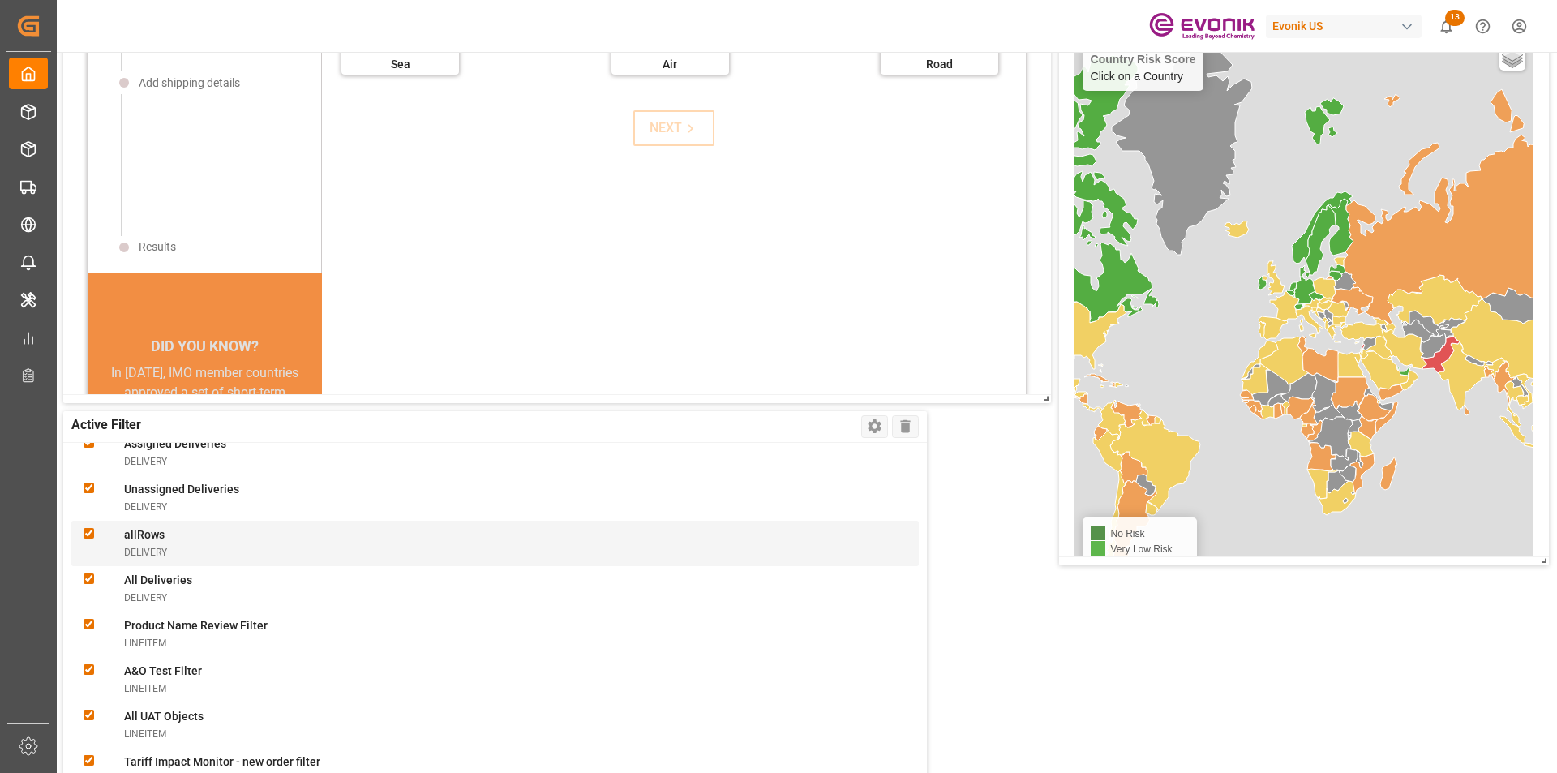
scroll to position [0, 0]
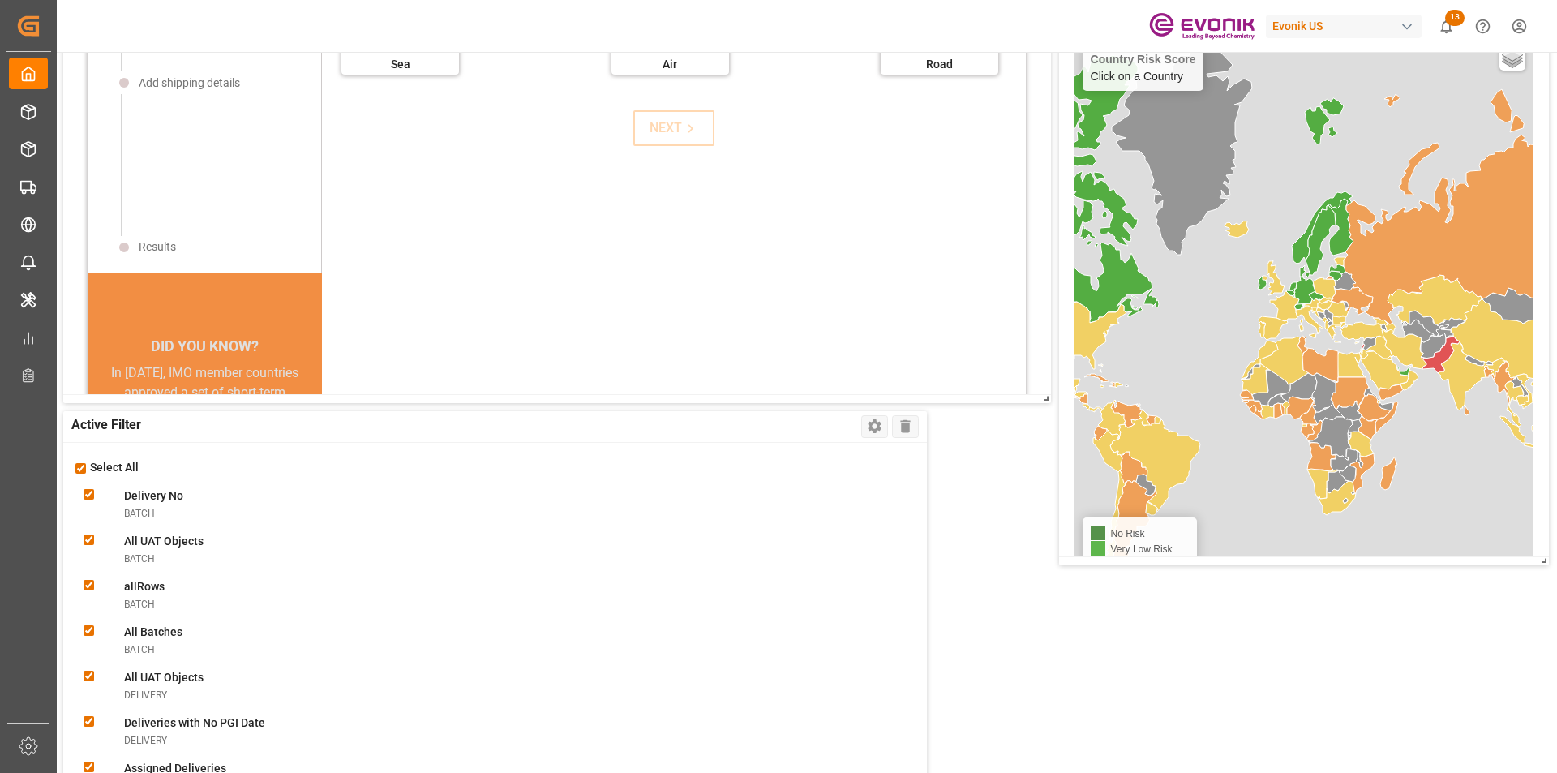
click at [79, 469] on input "checkbox" at bounding box center [80, 468] width 11 height 11
checkbox input "false"
checkbox Nobatch "false"
checkbox Objectsbatch "false"
checkbox input "false"
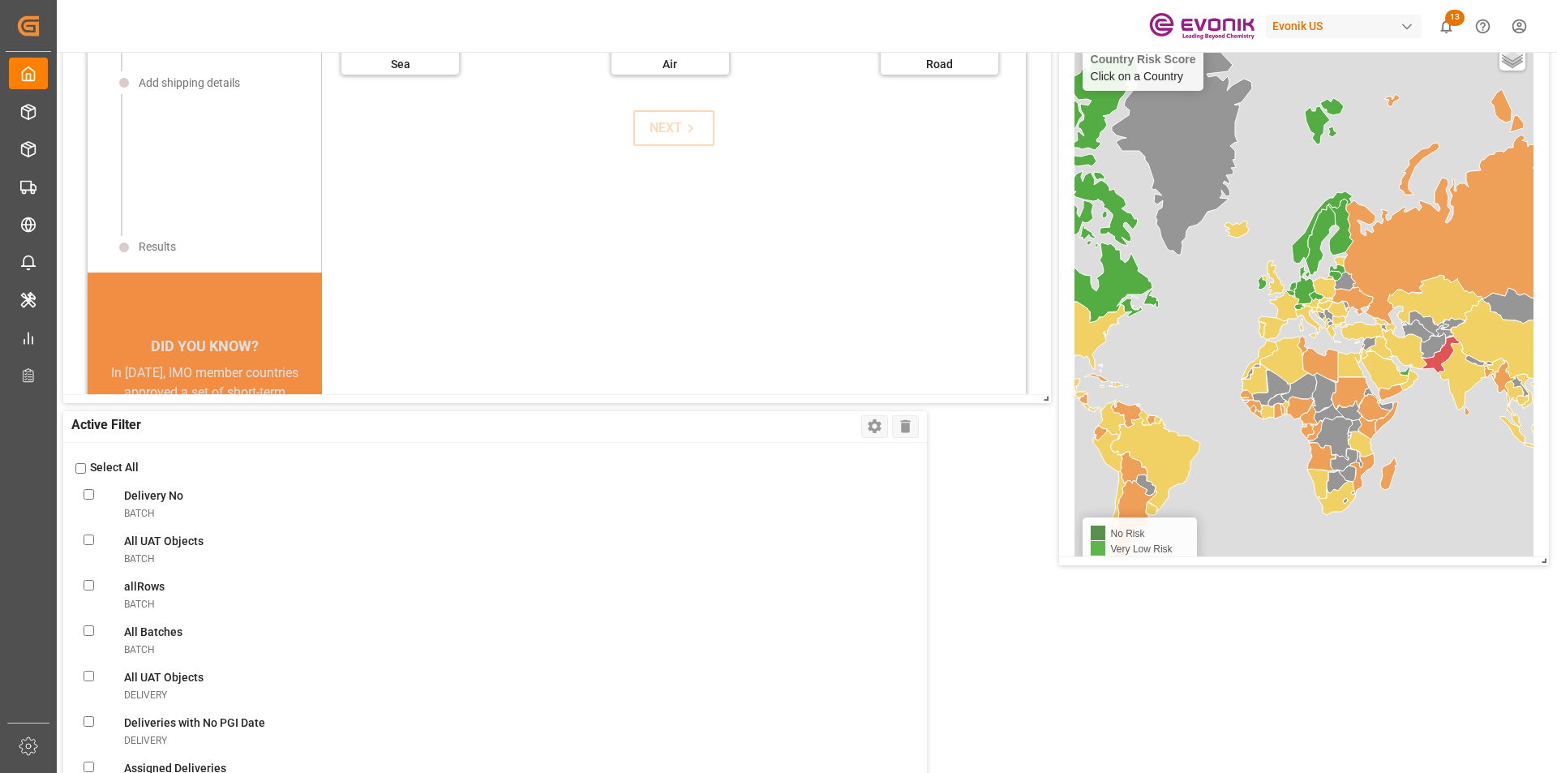
checkbox Batchesbatch "false"
checkbox Objectsdelivery "false"
checkbox Datedelivery "false"
checkbox delivery "false"
checkbox Deliveriesdelivery "false"
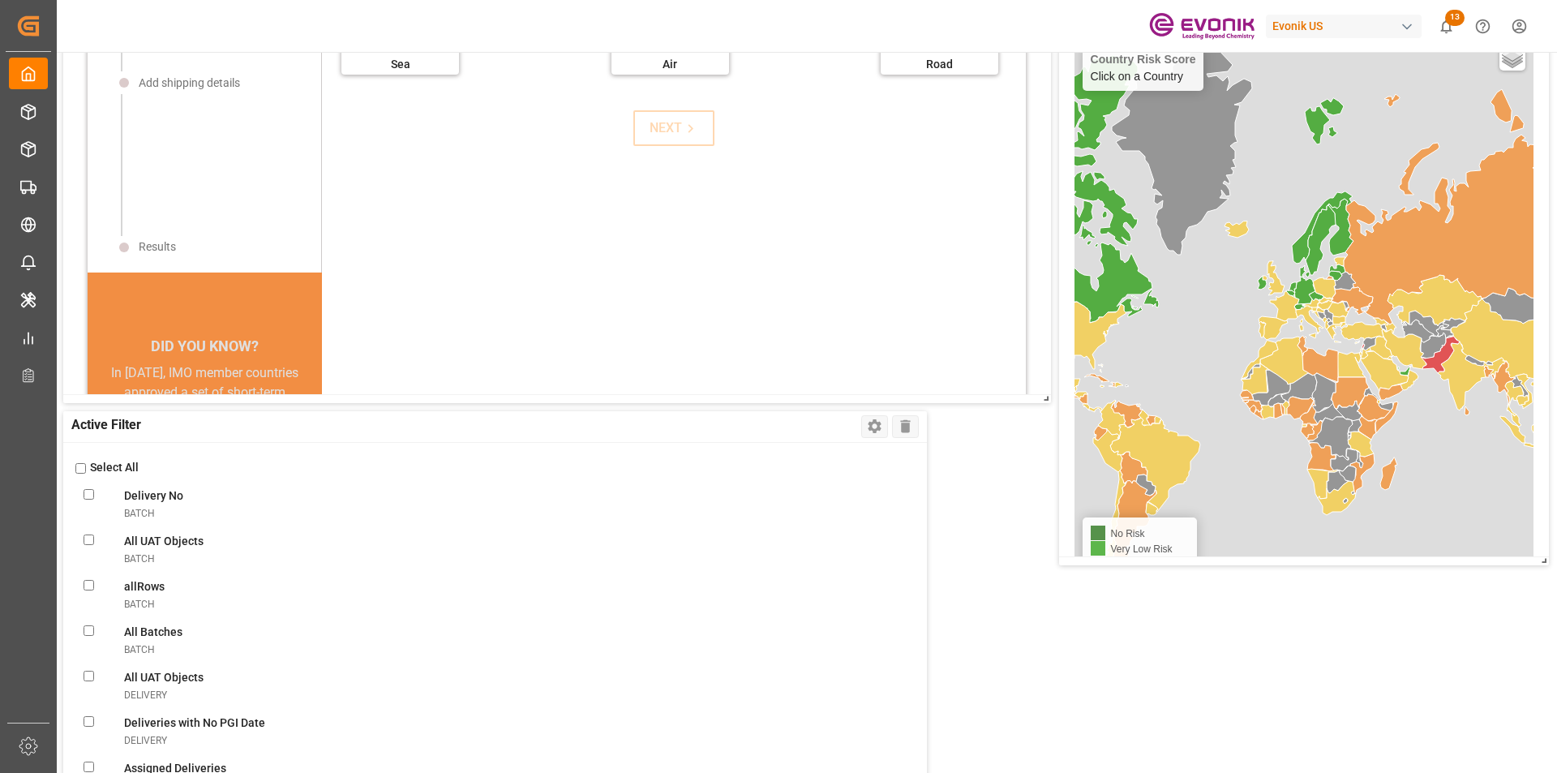
checkbox input "false"
checkbox Deliveriesdelivery "false"
checkbox FilterlineItem "false"
checkbox ObjectslineItem "false"
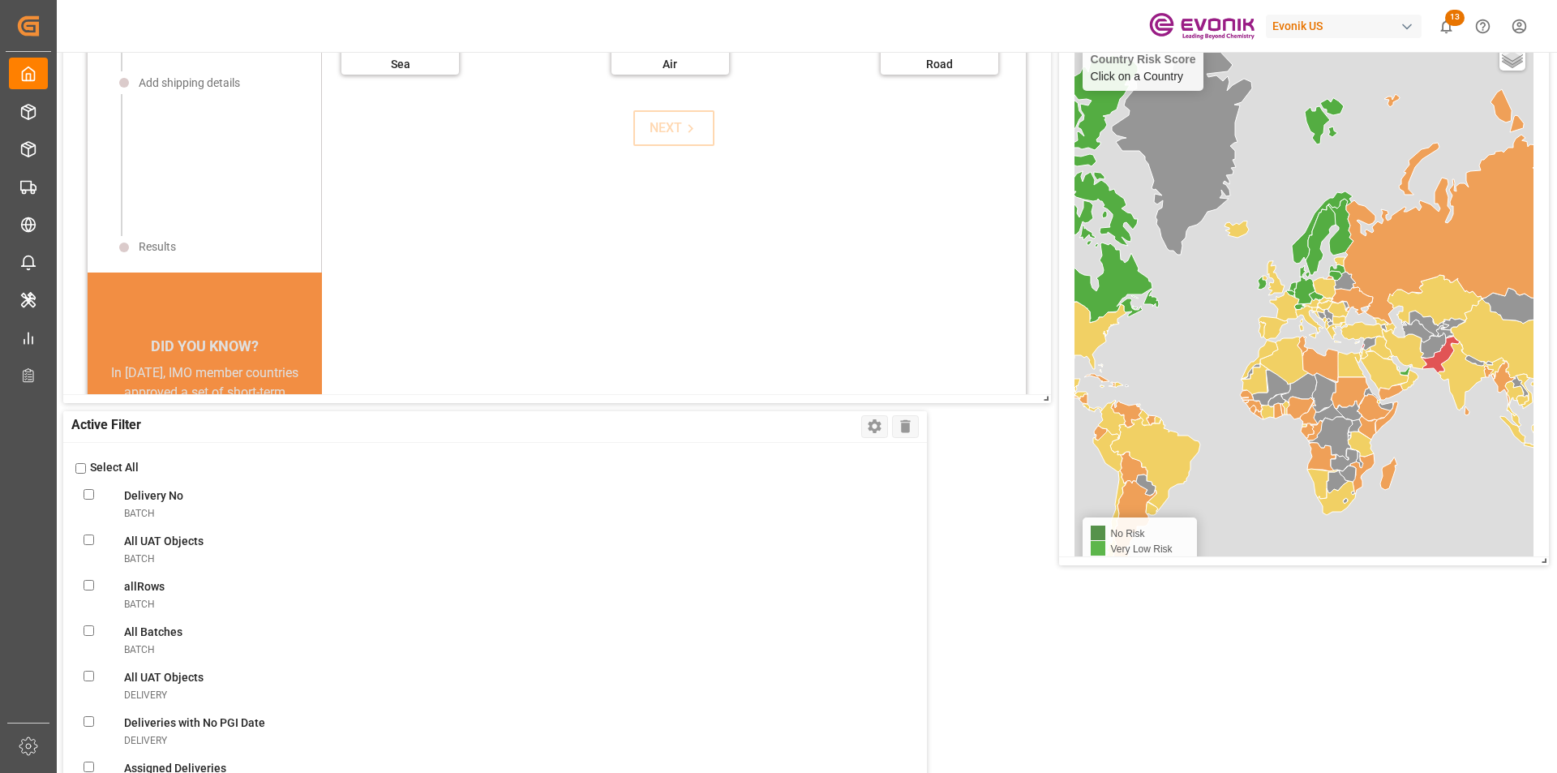
checkbox filterlineItem "false"
checkbox ConsolidationslineItem "false"
checkbox MBlineItem "false"
checkbox TemplatelineItem "false"
checkbox VolumelineItem "false"
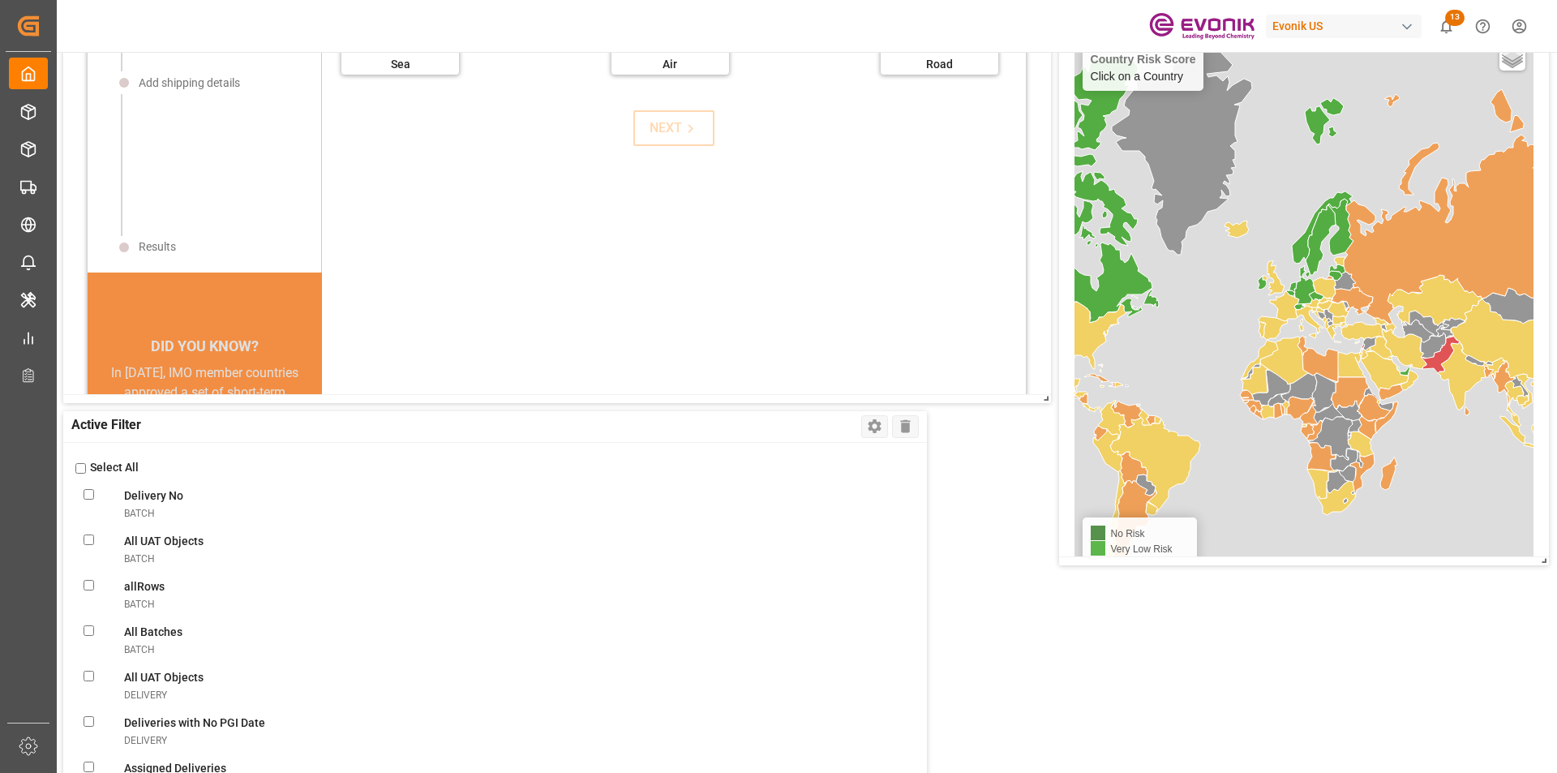
checkbox FilterlineItem "false"
checkbox UnassignedlineItem "false"
checkbox ConsolidationlineItem "false"
checkbox BookinglineItem "false"
checkbox TemplatelineItem "false"
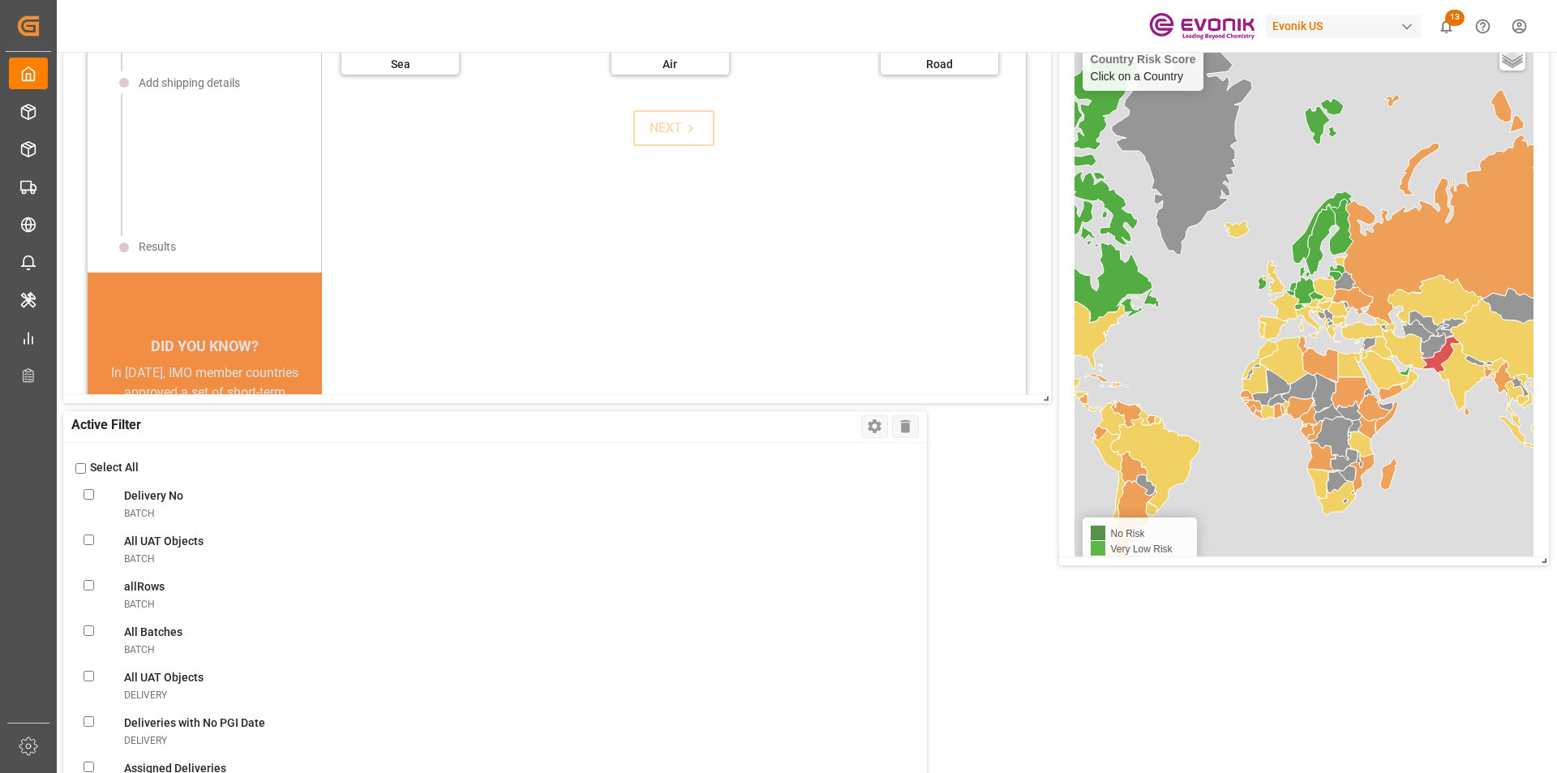
checkbox MissinglineItem "false"
checkbox ReportlineItem "false"
checkbox ViewlineItem "false"
checkbox CSRlineItem "false"
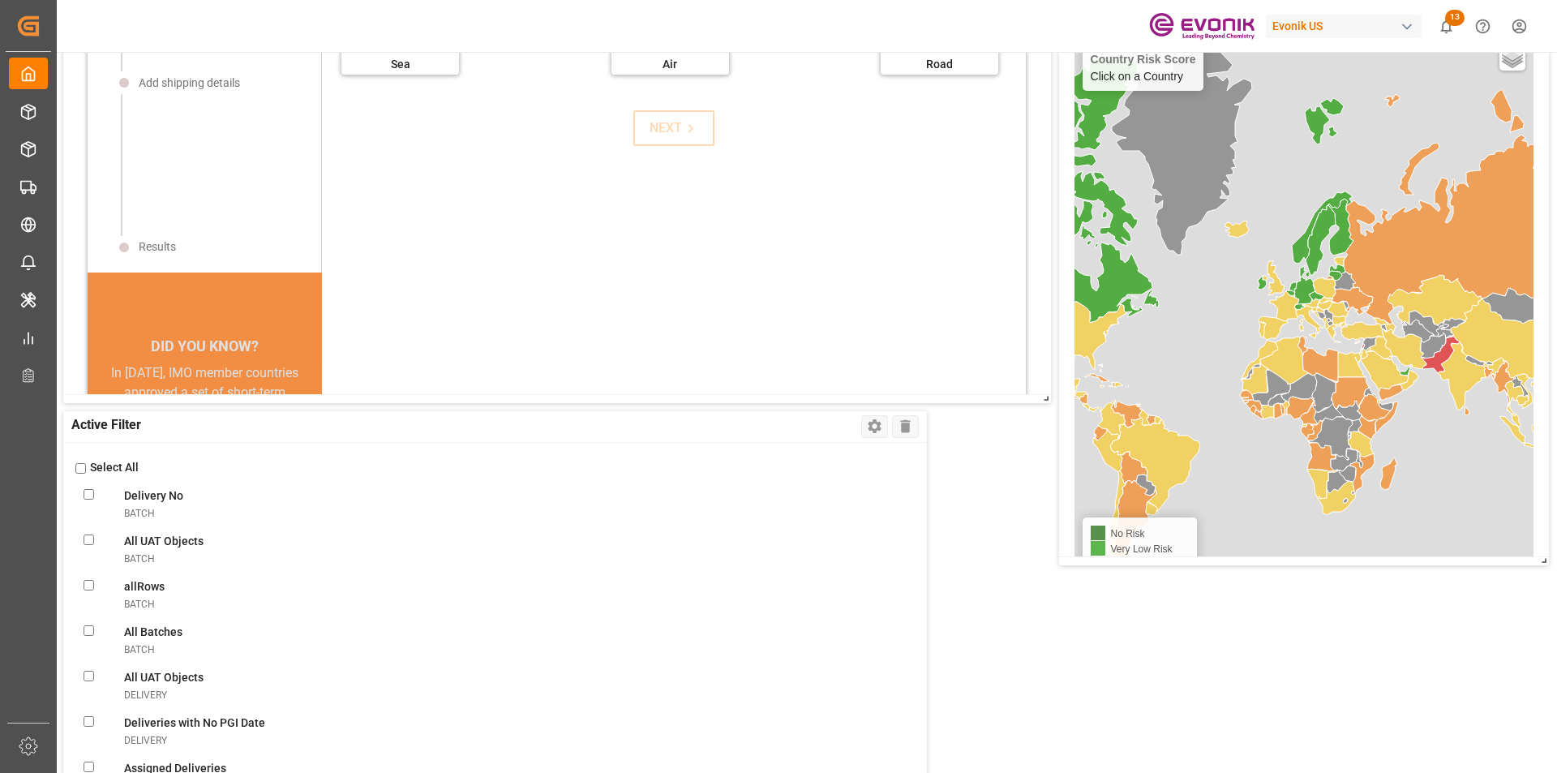
checkbox freightlineItem "false"
checkbox ModelineItem "false"
checkbox ItemslineItem "false"
checkbox input "false"
checkbox ViewnonConformance "false"
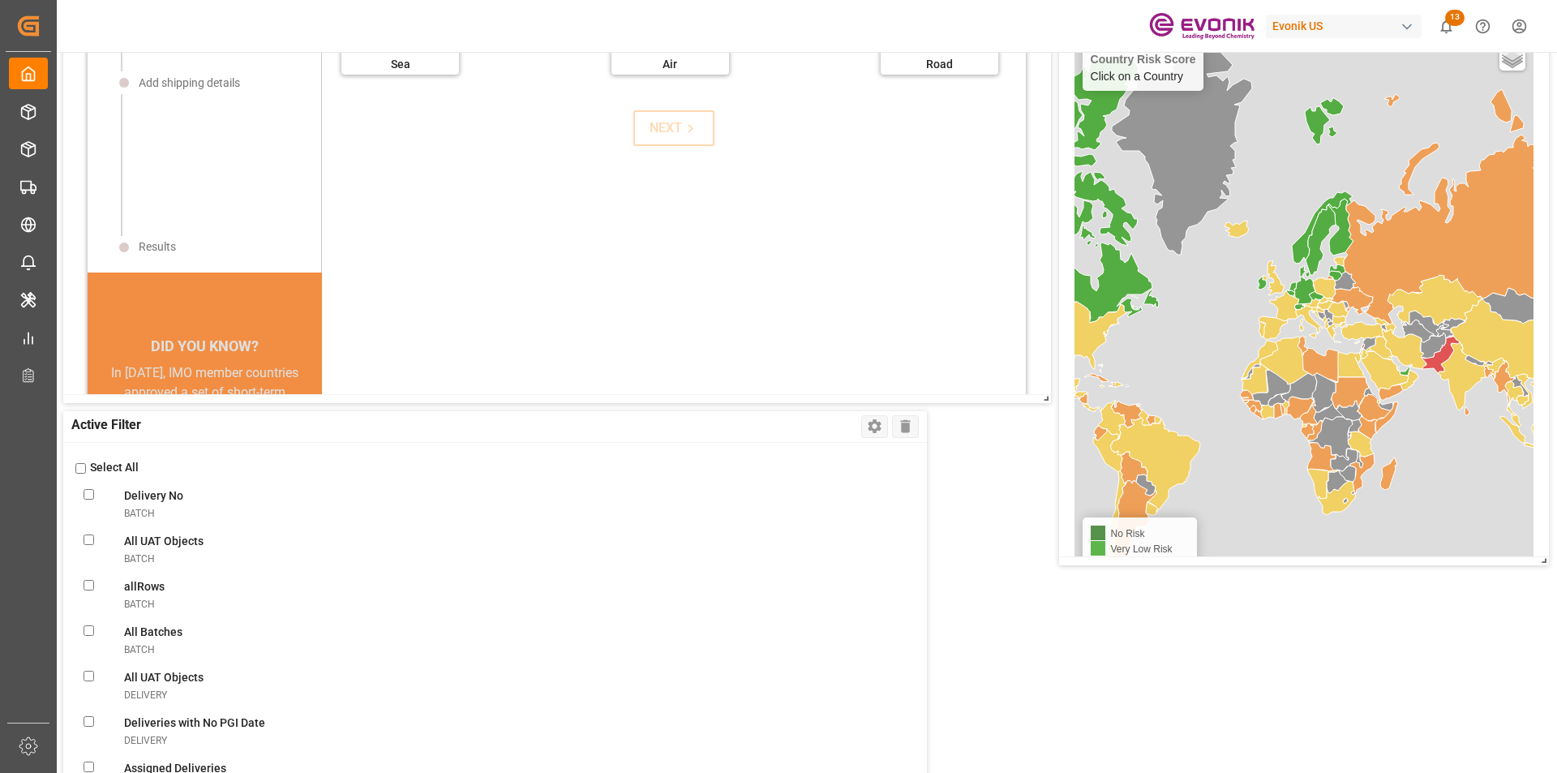
checkbox modesalesOrderIvpo "false"
checkbox DanielasalesOrderIvpo "false"
checkbox objectssalesOrderIvpo "false"
checkbox orderssalesOrderIvpo "false"
checkbox LevelsalesOrderIvpo "false"
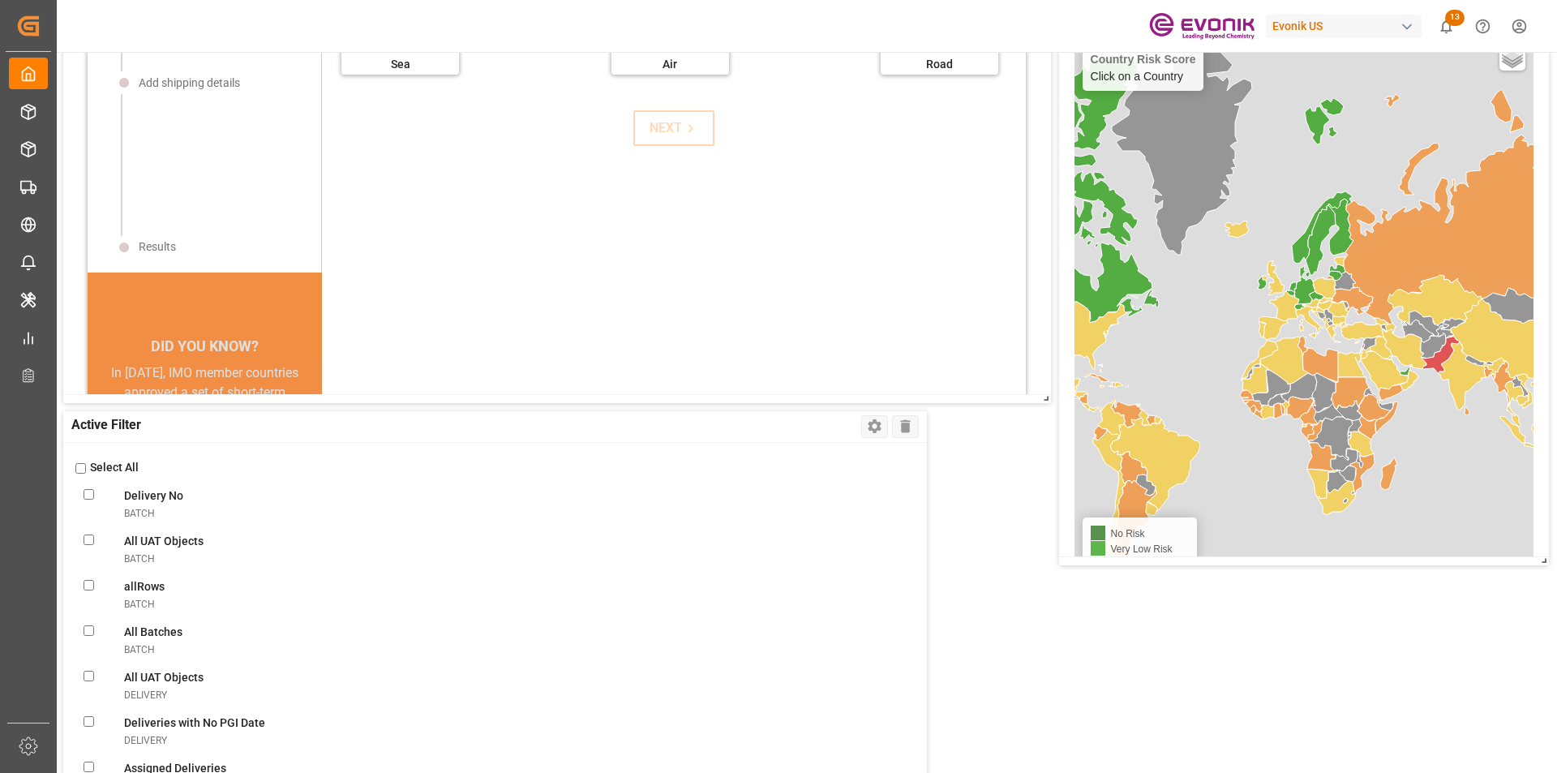
checkbox GlicksalesOrderIvpo "false"
checkbox todaysalesOrderIvpo "false"
checkbox OrderssalesOrderIvpo "false"
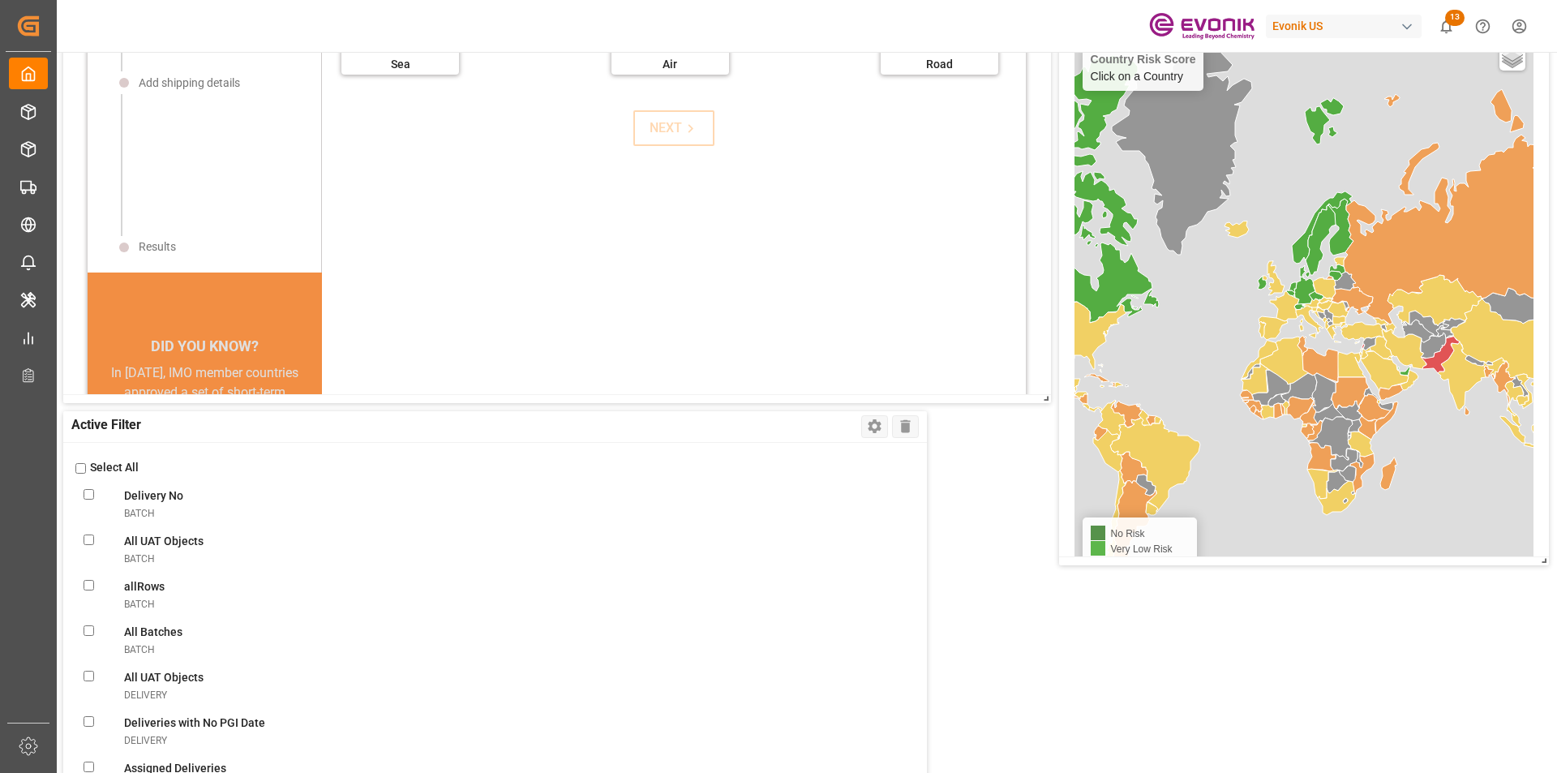
checkbox OrderssalesOrderIvpo "false"
checkbox activesalesOrderIvpo "false"
checkbox modesalesOrderIvpo "false"
checkbox viewsalesOrderIvpo "false"
checkbox OrderssalesOrderIvpo "false"
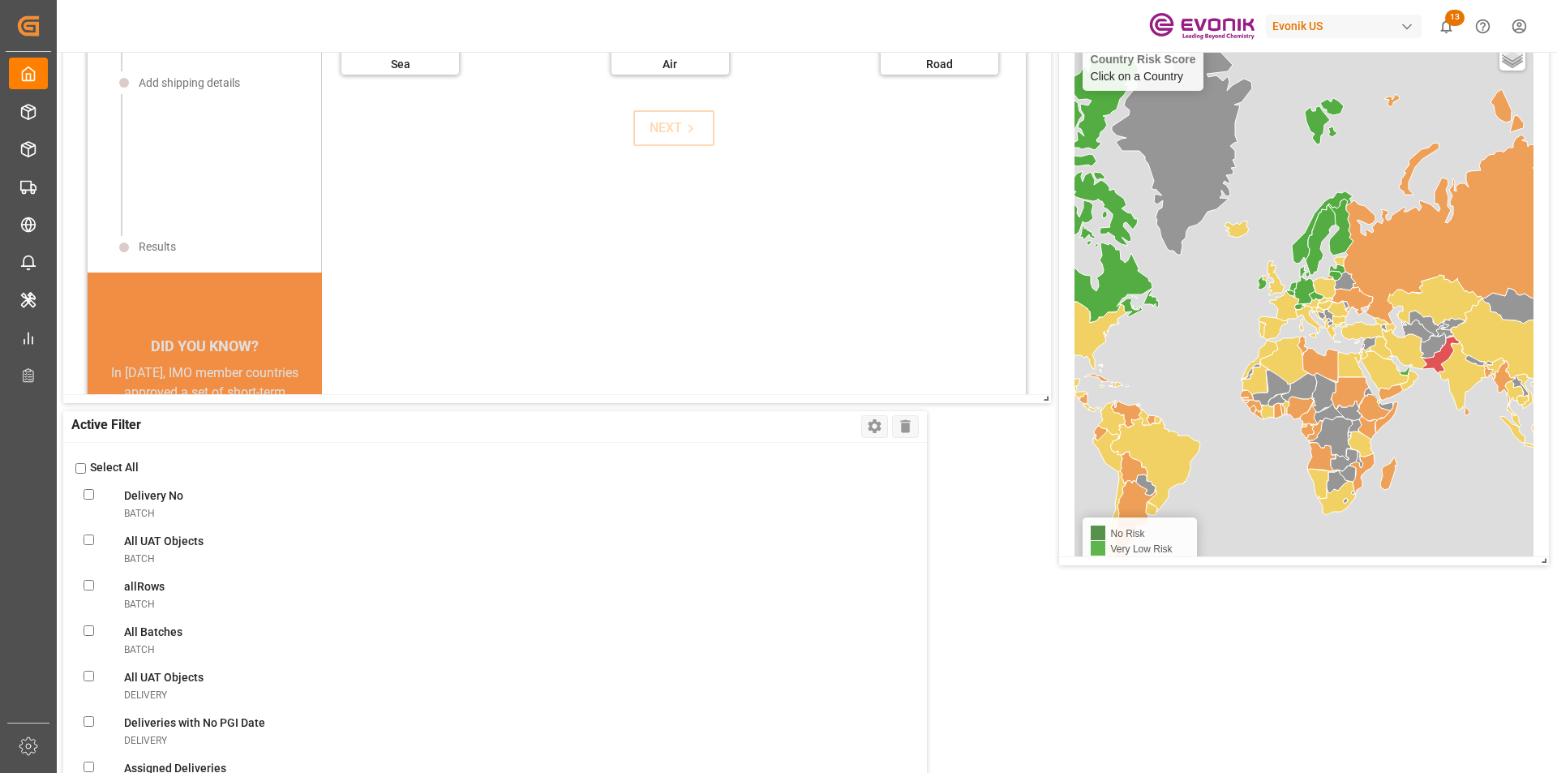
checkbox input "false"
checkbox OrderssalesOrderIvpo "false"
checkbox Documentsshipment "false"
checkbox Viewshipment "false"
checkbox Shipmentsshipment "false"
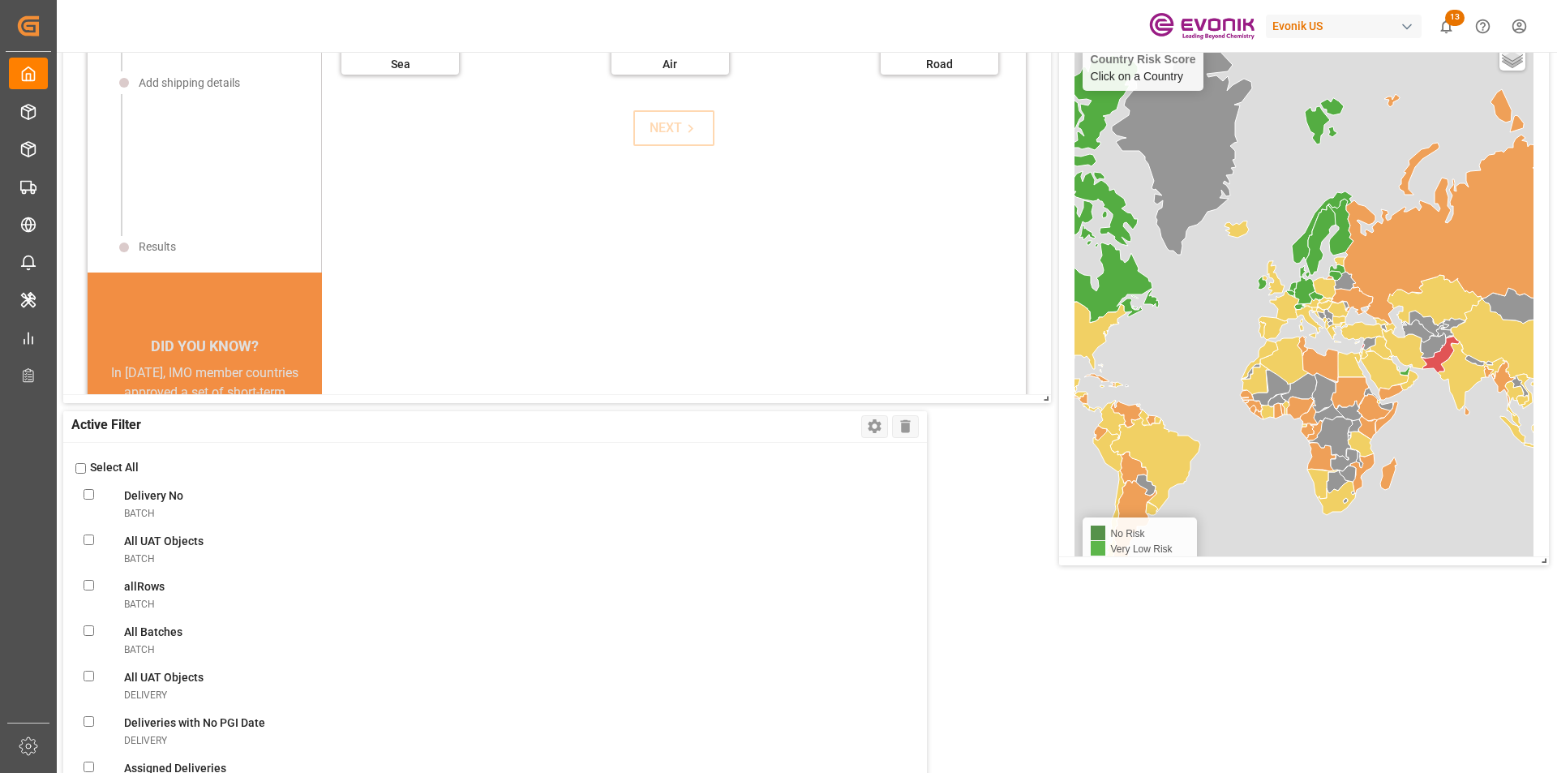
checkbox Shipmentshipment "false"
checkbox Filtershipment "false"
checkbox shipment "false"
checkbox carriershipment "false"
checkbox countshipment "false"
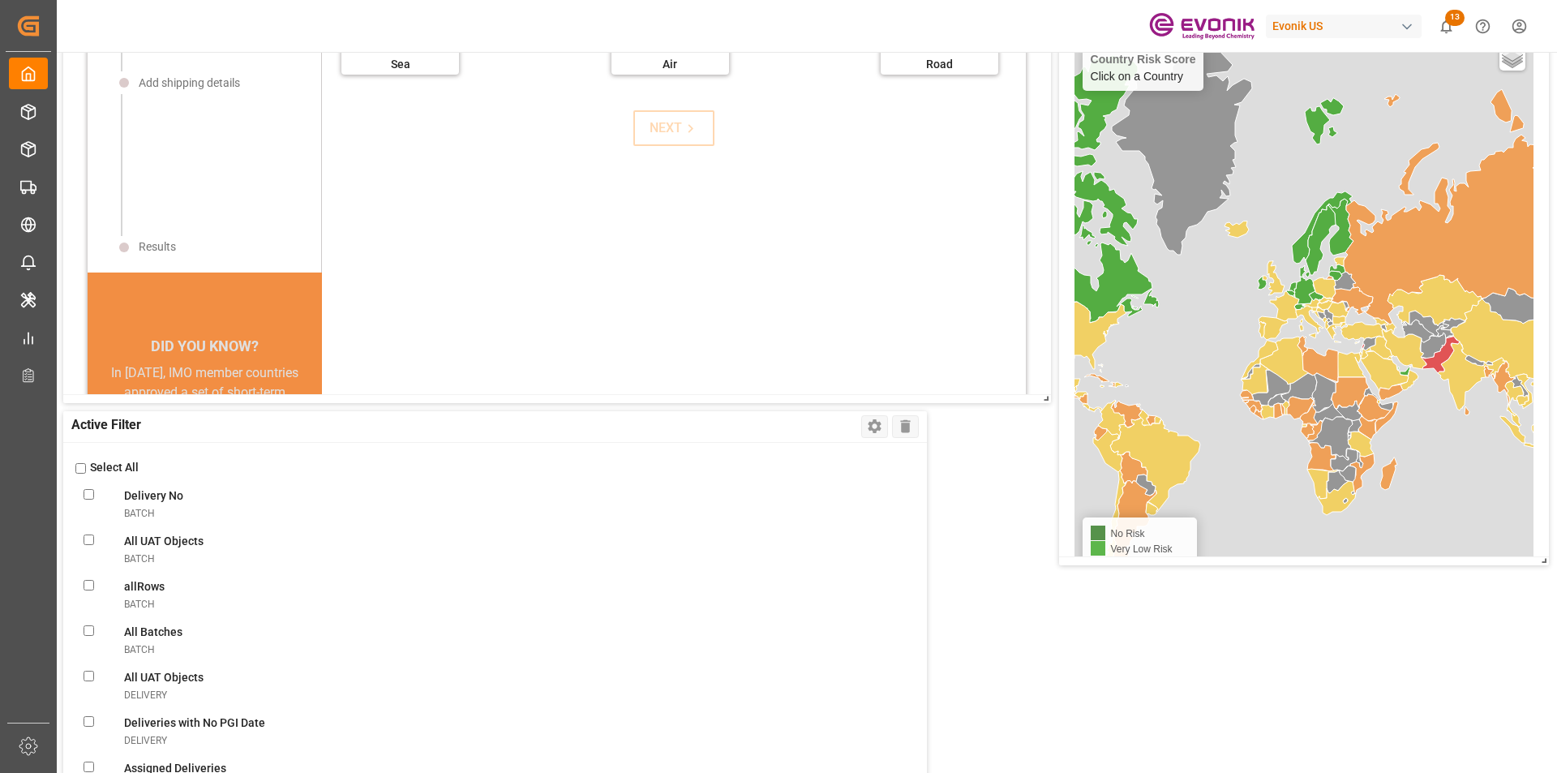
checkbox Daysshipment "false"
checkbox Monitorshipment "false"
checkbox Filtershipment "false"
checkbox Dateshipment "false"
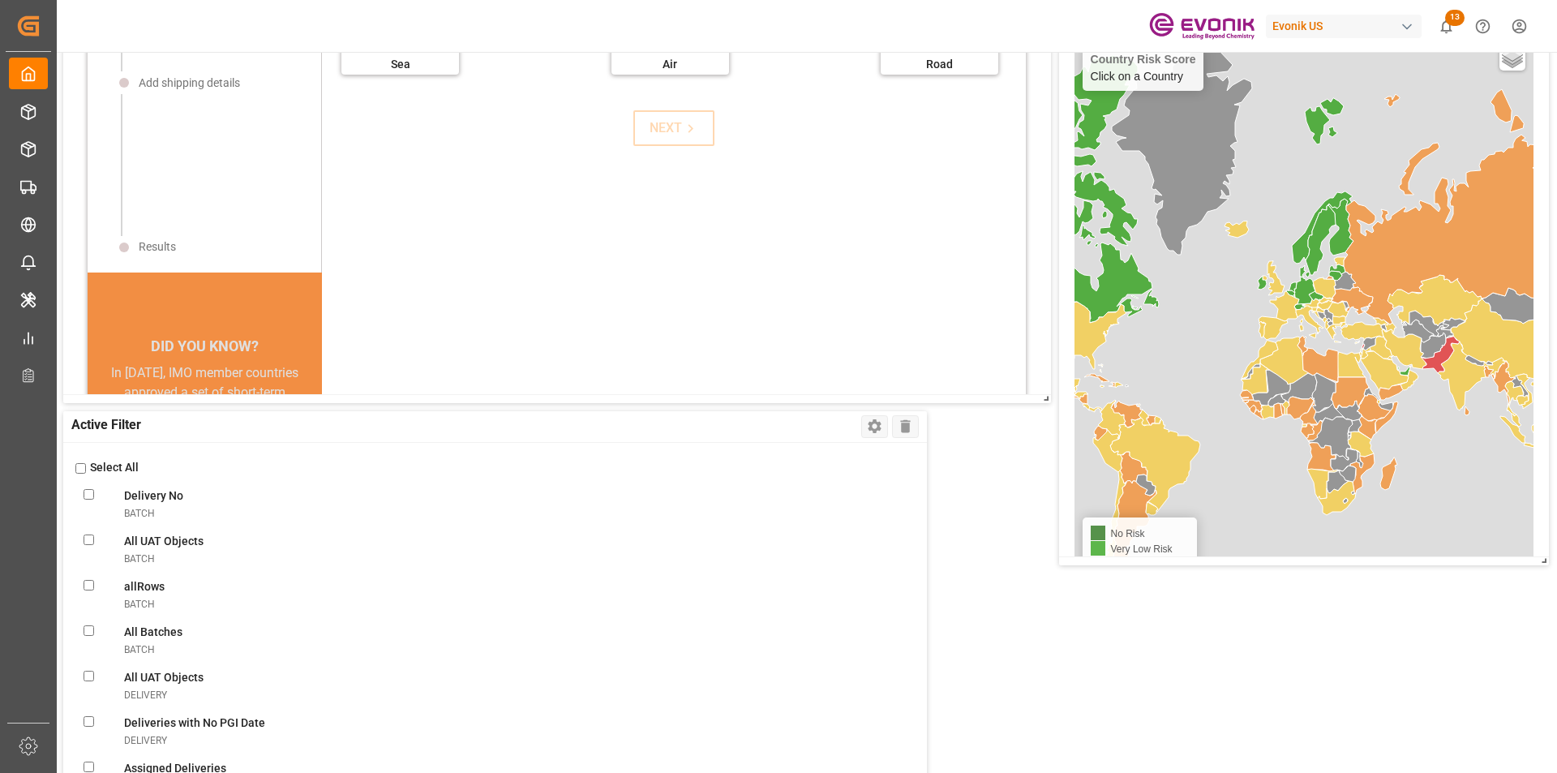
checkbox Dateshipment "false"
checkbox Templateshipment "false"
checkbox Enteredshipment "false"
checkbox MBshipment "false"
checkbox Templateshipment "false"
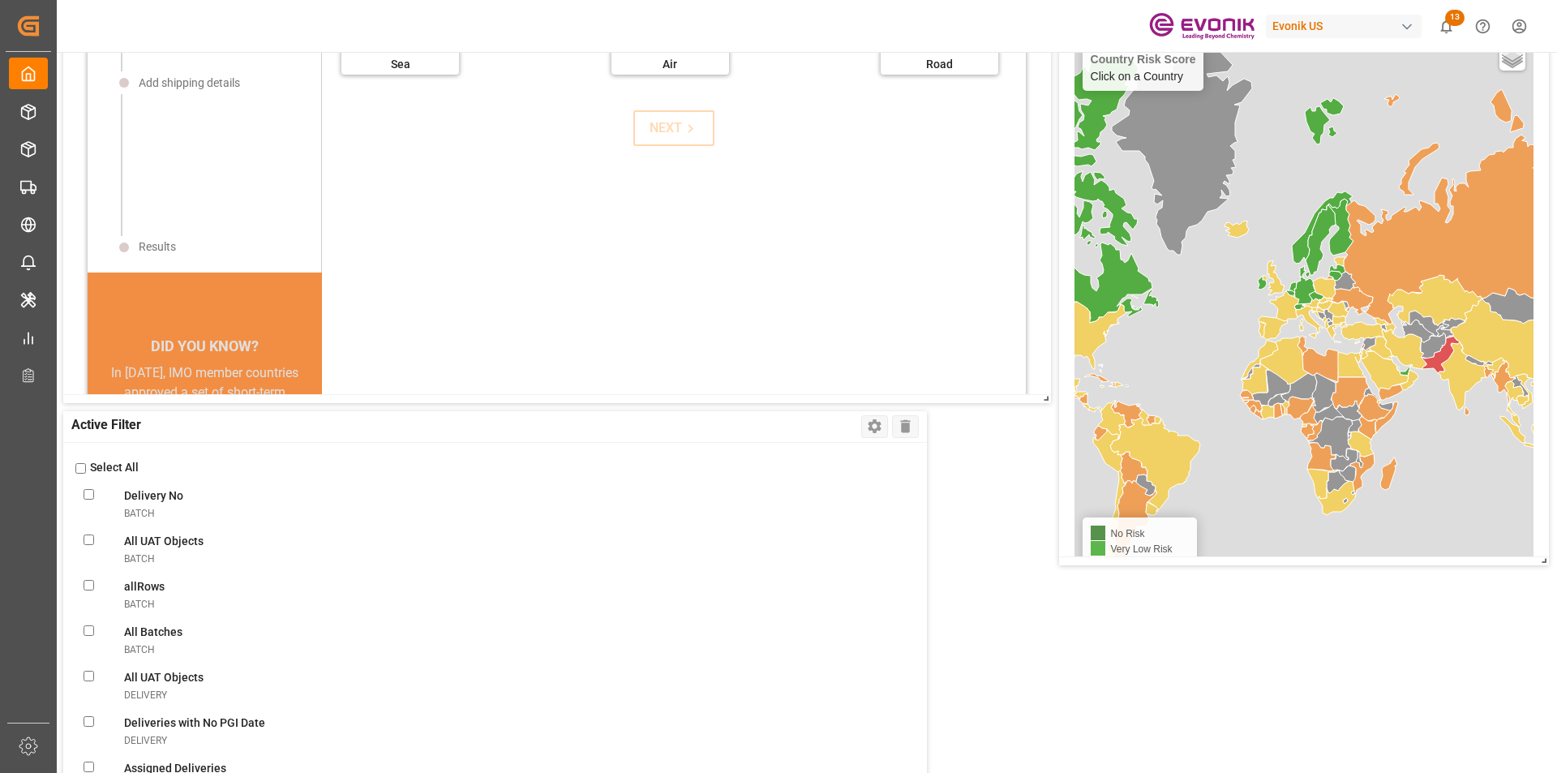
checkbox shipment "false"
checkbox Viewshipment "false"
checkbox ATAshipment "false"
checkbox Volumeshipment "false"
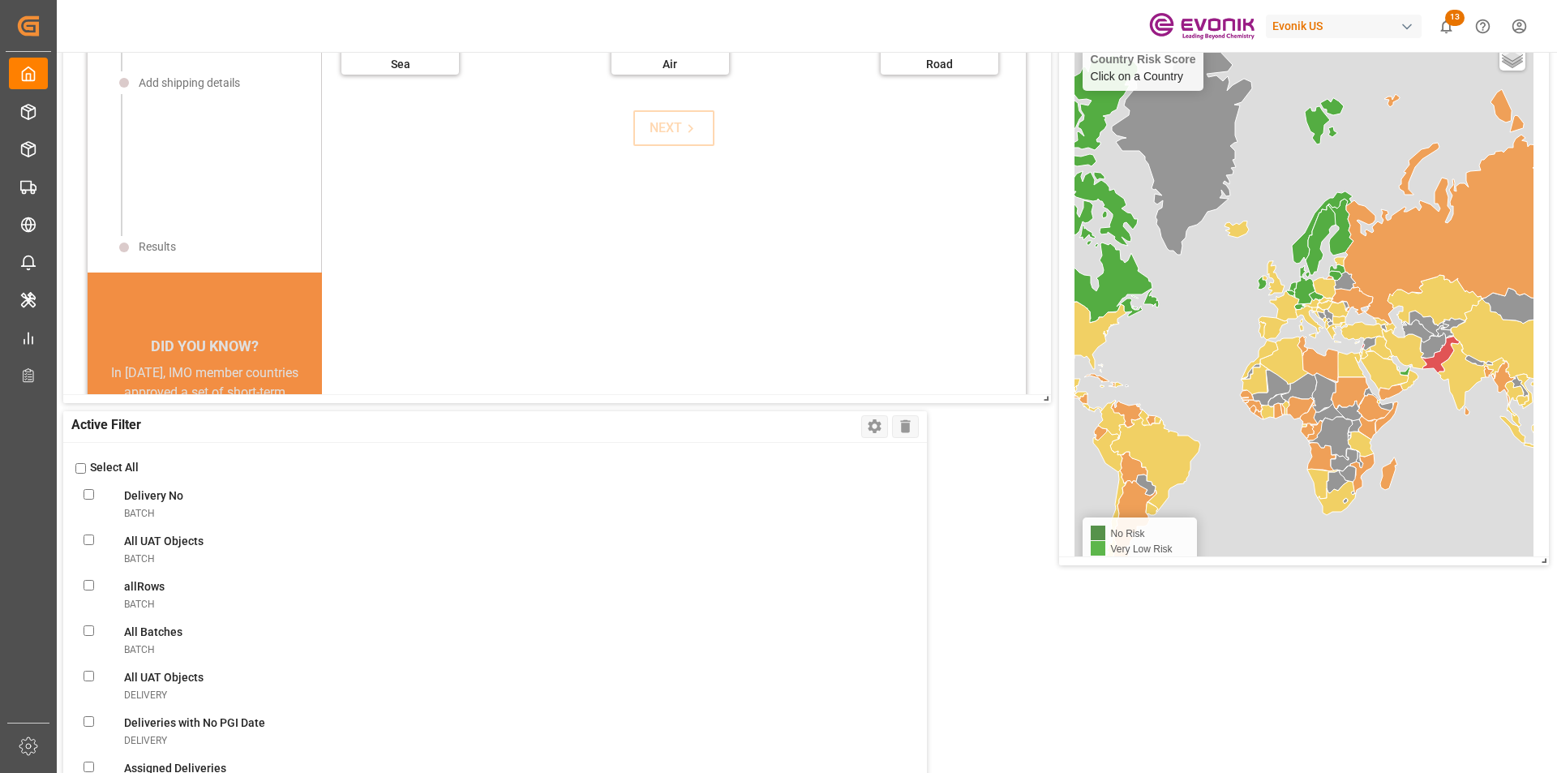
checkbox Filtershipment "false"
checkbox Sentshipment "false"
checkbox Filtershipment "false"
checkbox Deliveriesshipment "false"
checkbox Rec\'dshipment "false"
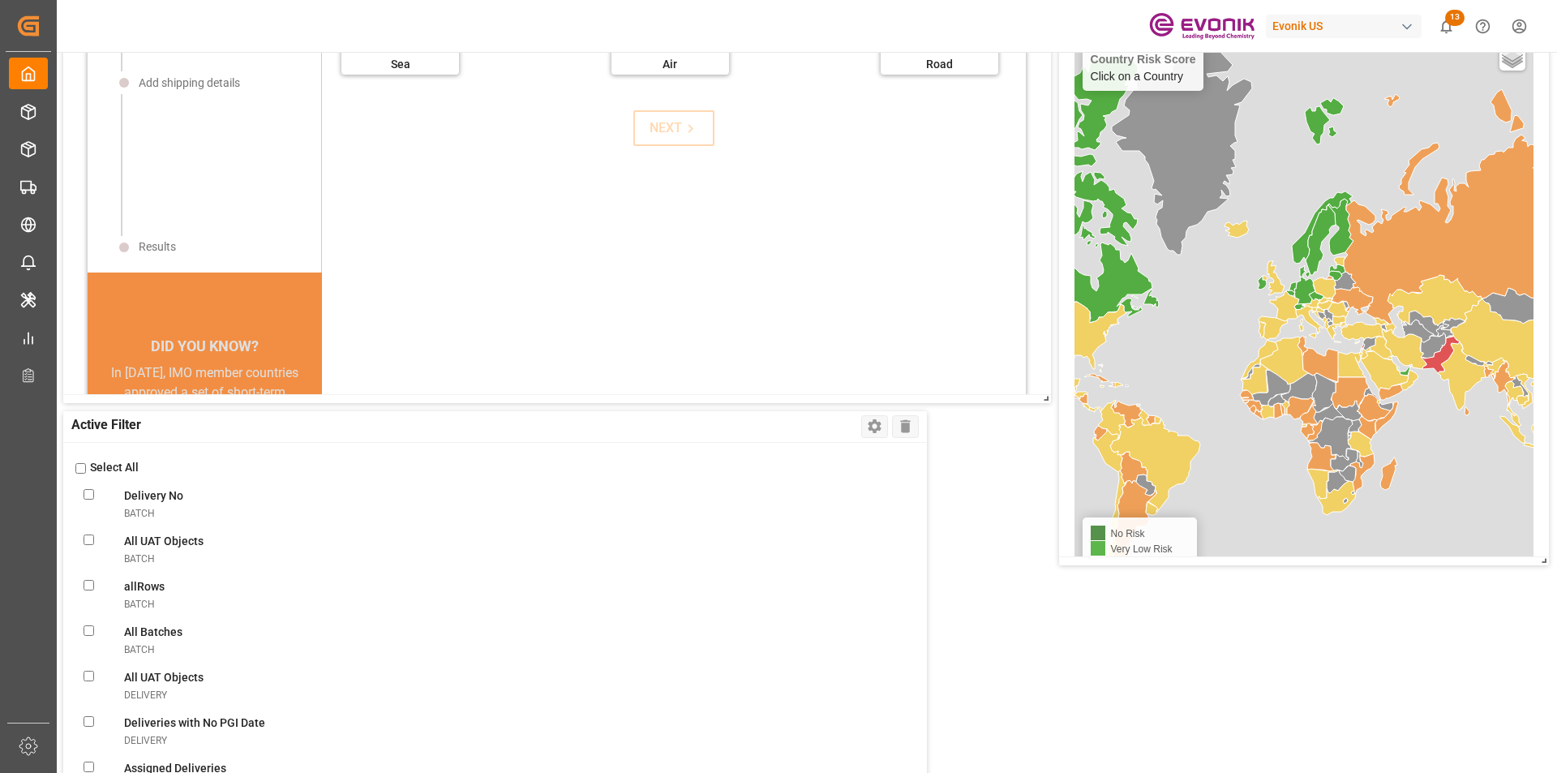
checkbox Templateshipment "false"
checkbox Filtershipment "false"
checkbox Monitorshipment "false"
checkbox Evonikshipment "false"
checkbox FF\(DG\)shipment "false"
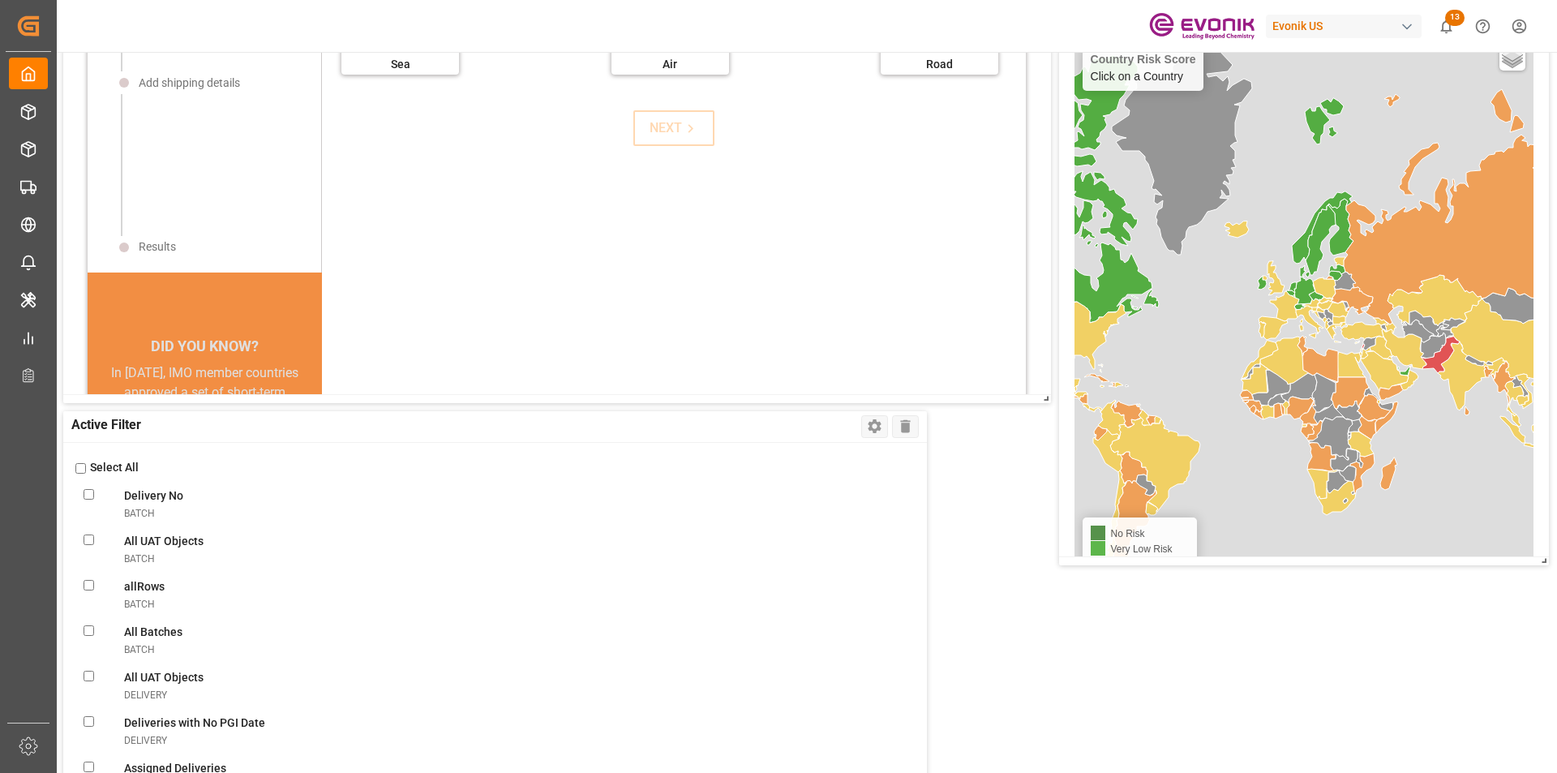
checkbox DG\)shipment "false"
checkbox FFshipment "false"
checkbox carriershipment "false"
checkbox Evonik\(LCL\)shipment "false"
checkbox plant\(LCL\)shipment "false"
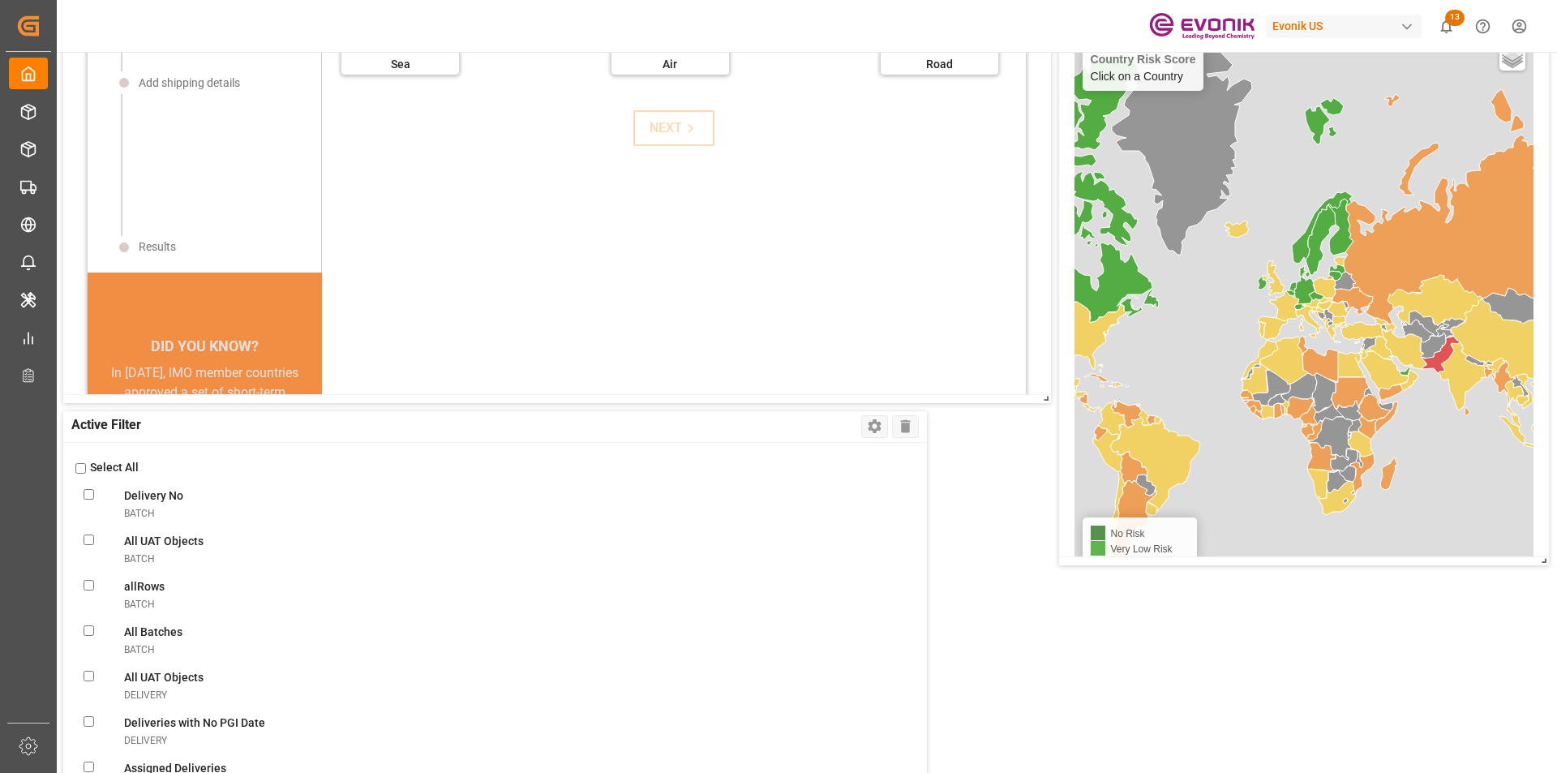
checkbox FFshipment "false"
checkbox doneshipment "false"
checkbox truckershipment "false"
checkbox correctlyshipment "false"
checkbox truckershipment "false"
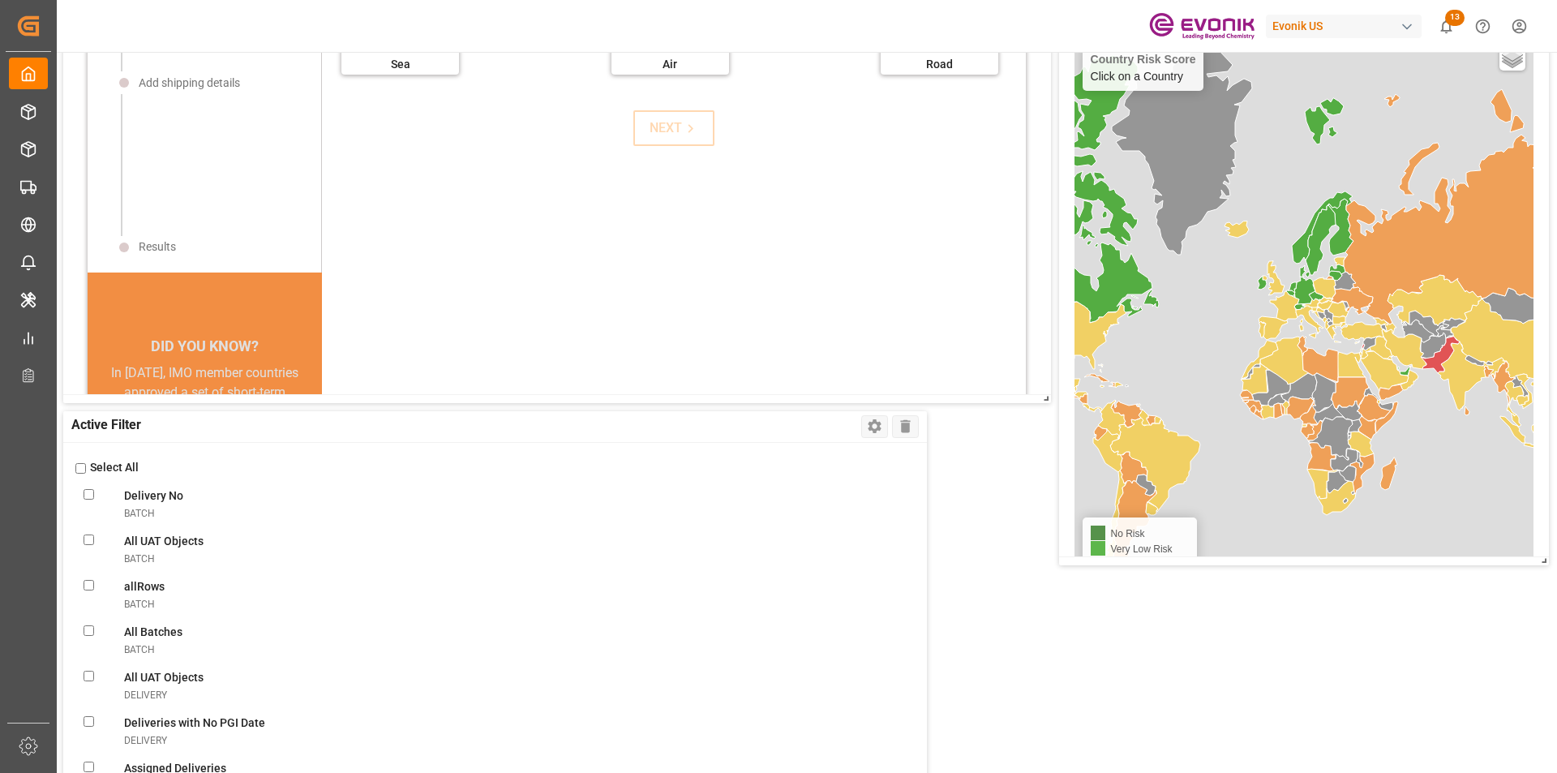
checkbox destinationshipment "false"
checkbox Receivedshipment "false"
checkbox Evonik\(Non-DG\)shipment "false"
checkbox Evonik\(DG\)shipment "false"
checkbox Evonikshipment "false"
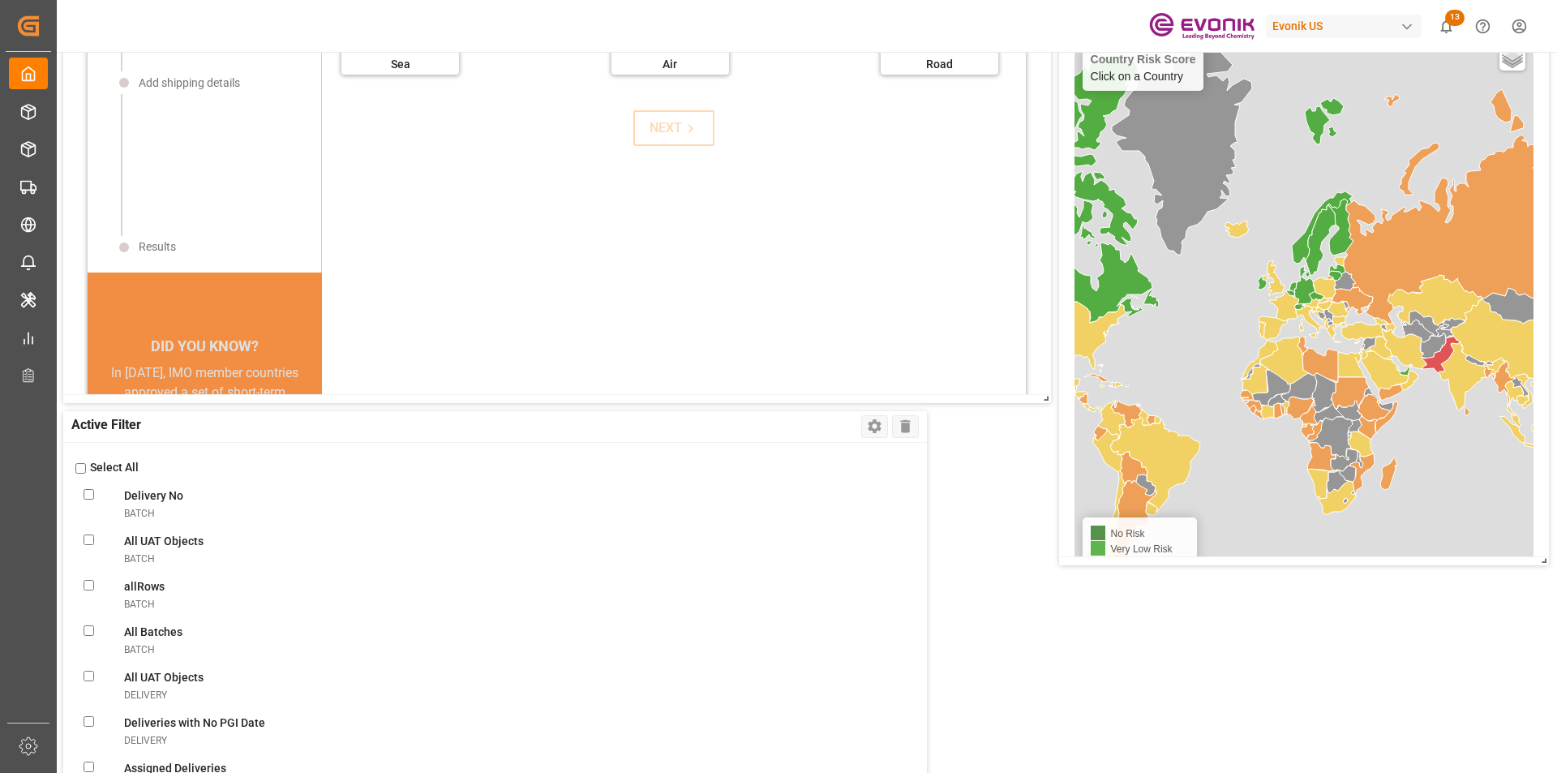
checkbox Filtershipment "false"
checkbox shipmentsshipment "false"
checkbox Messageshipment "false"
checkbox Bookingsshipment "false"
checkbox Confirmationshipment "false"
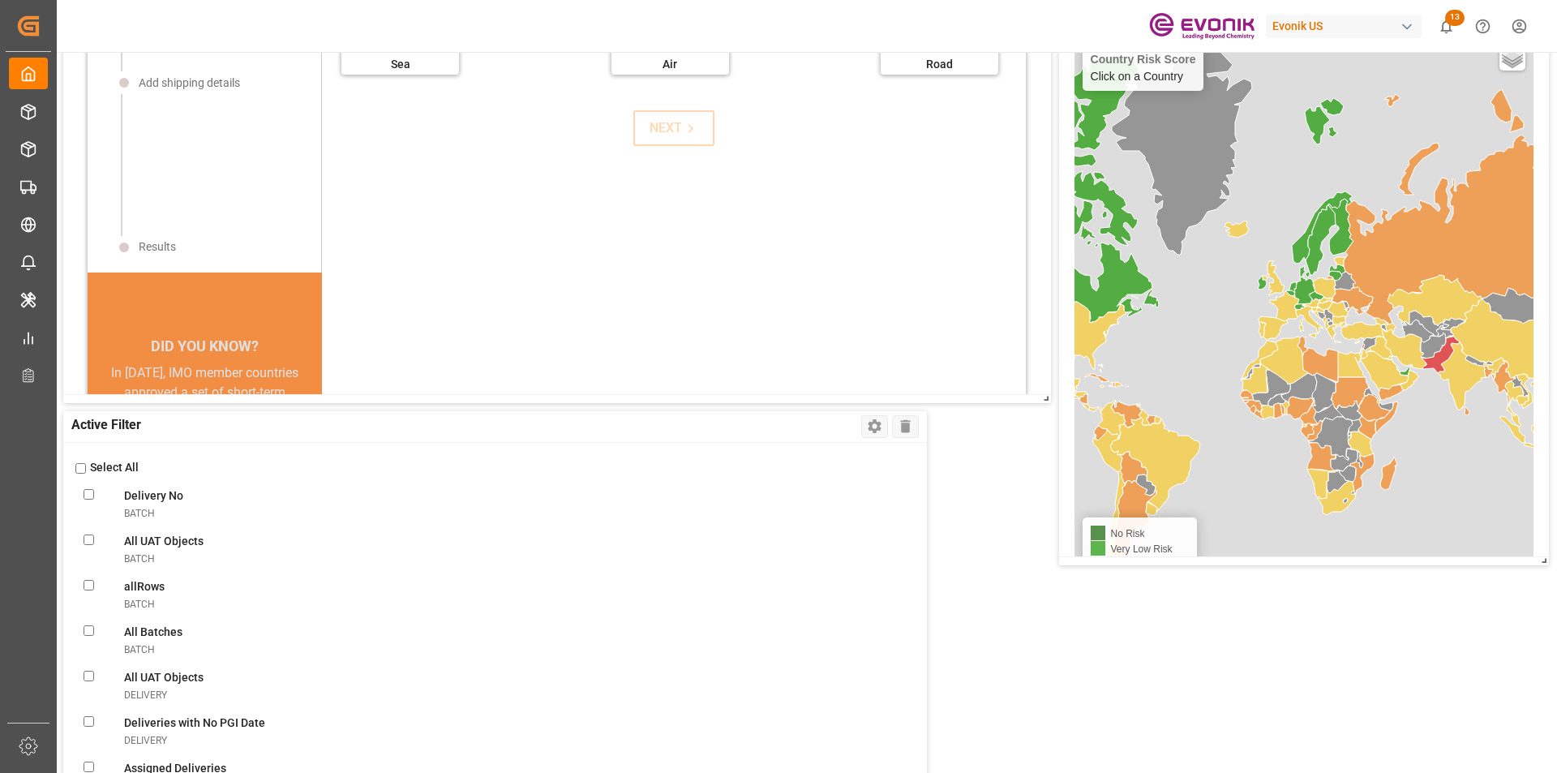
checkbox Confirmationshipment "false"
checkbox ABSshipment "false"
checkbox Errorshipment "false"
checkbox Shipmentsshipment "false"
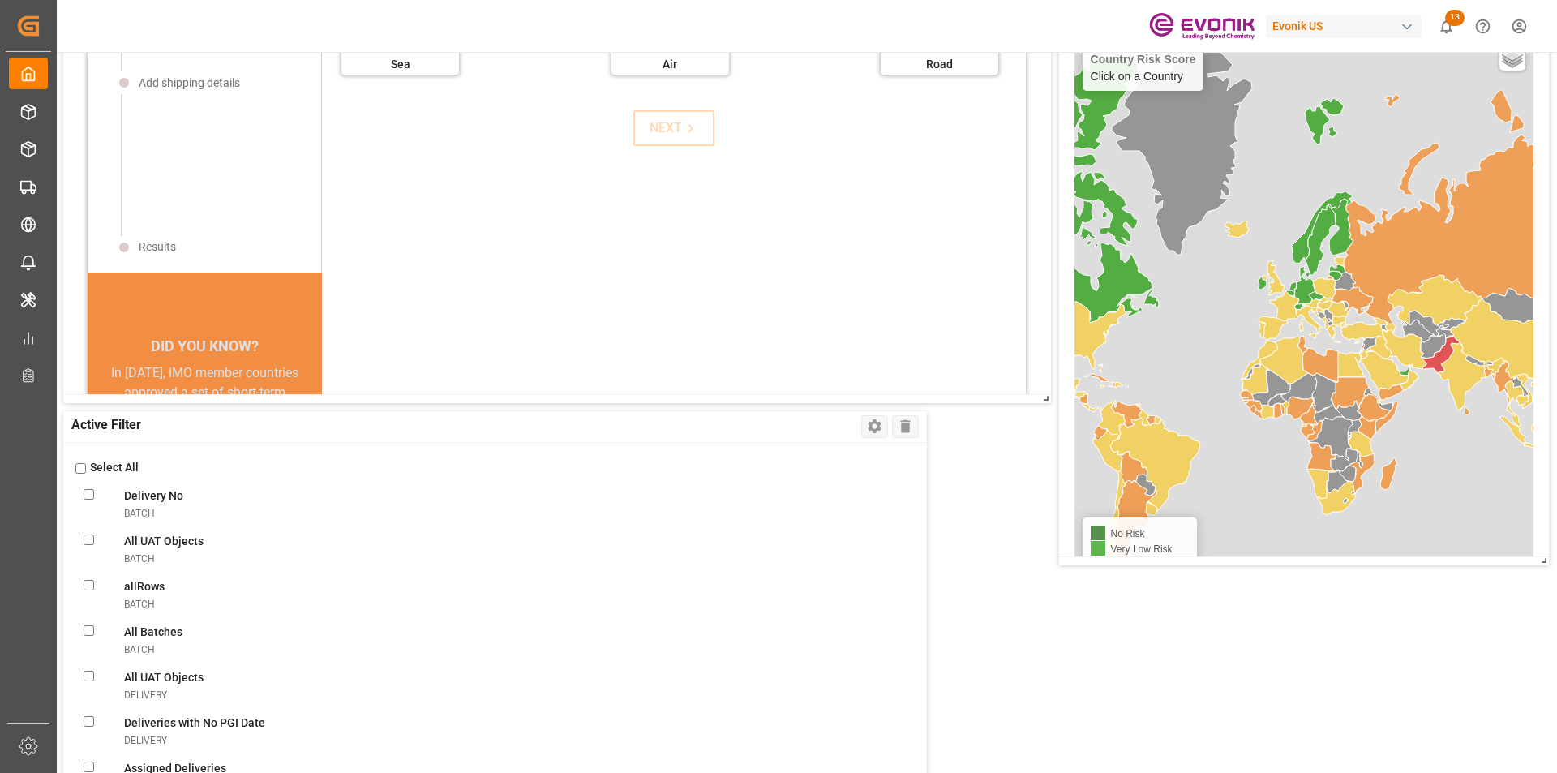
checkbox input "false"
checkbox Errorshipment "false"
checkbox Shipmentsshipment "false"
checkbox Oldshipment "false"
checkbox RemindertransportUnit "false"
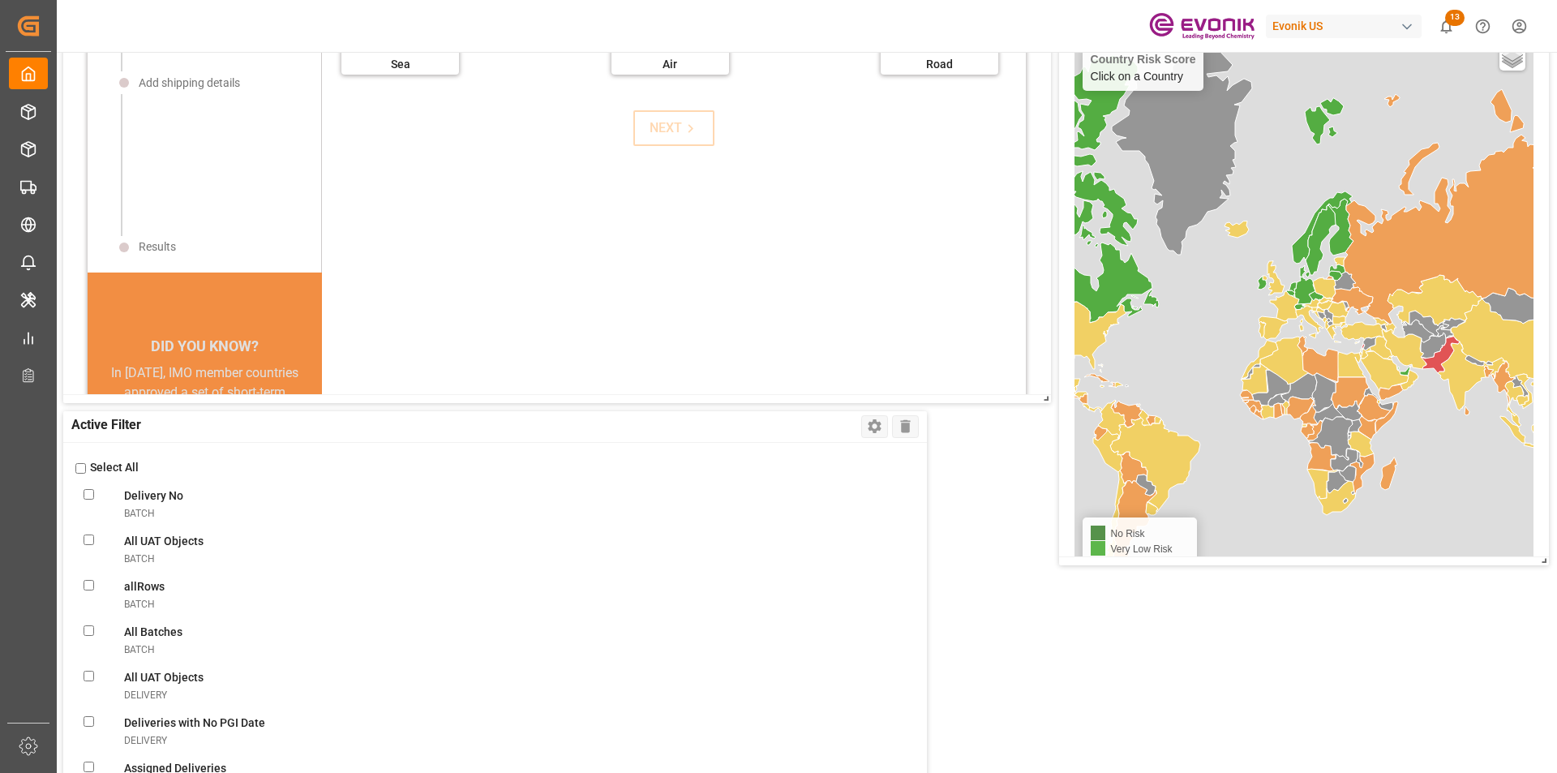
checkbox TUtransportUnit "false"
checkbox OverviewtransportUnit "false"
checkbox FiltertransportUnit "false"
checkbox ViewtransportUnit "false"
checkbox DaystransportUnit "false"
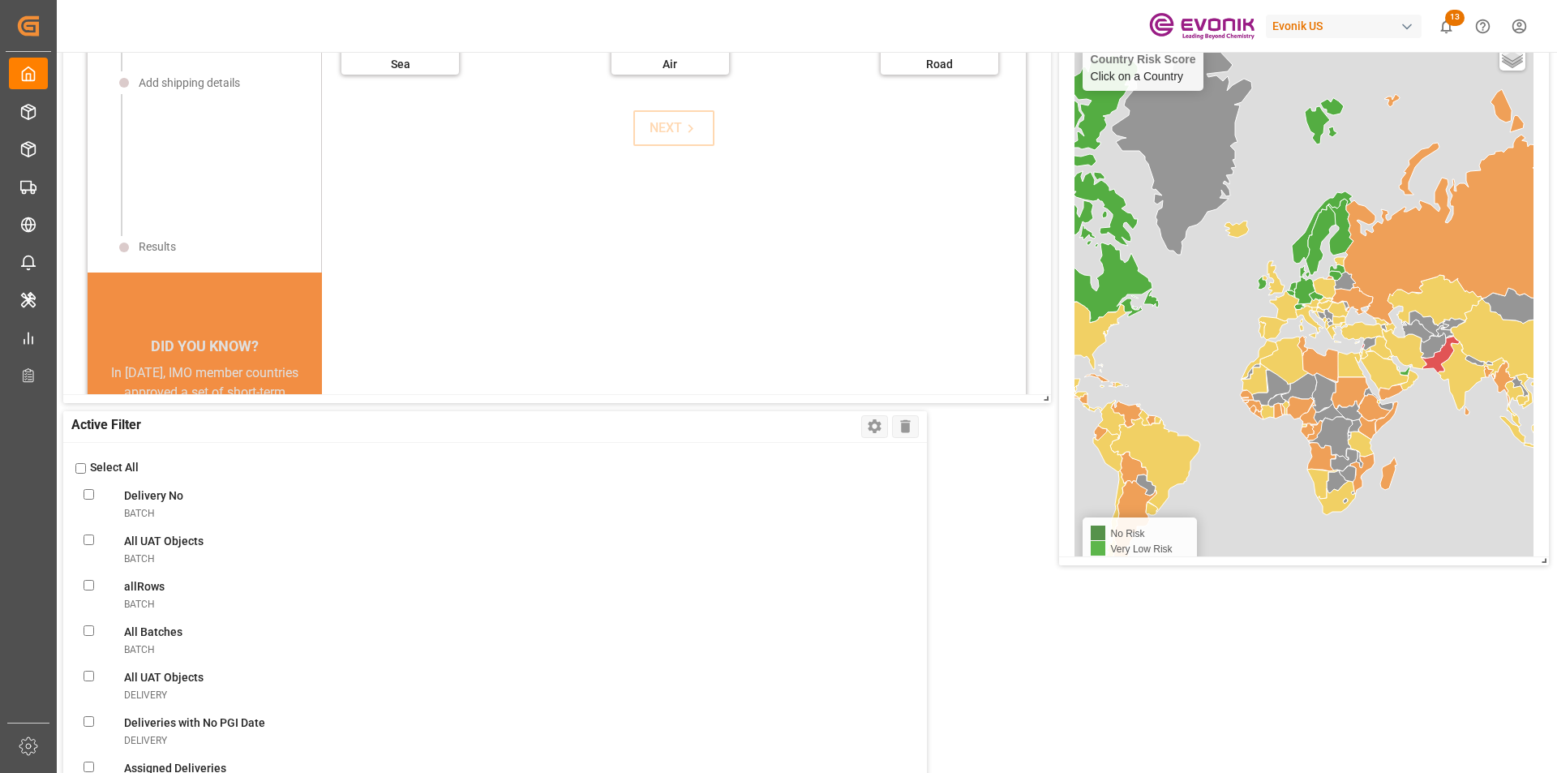
checkbox transportUnit "false"
checkbox Pick-uptransportUnit "false"
checkbox POLtransportUnit "false"
checkbox ATDtransportUnit "false"
checkbox TS1transportUnit "false"
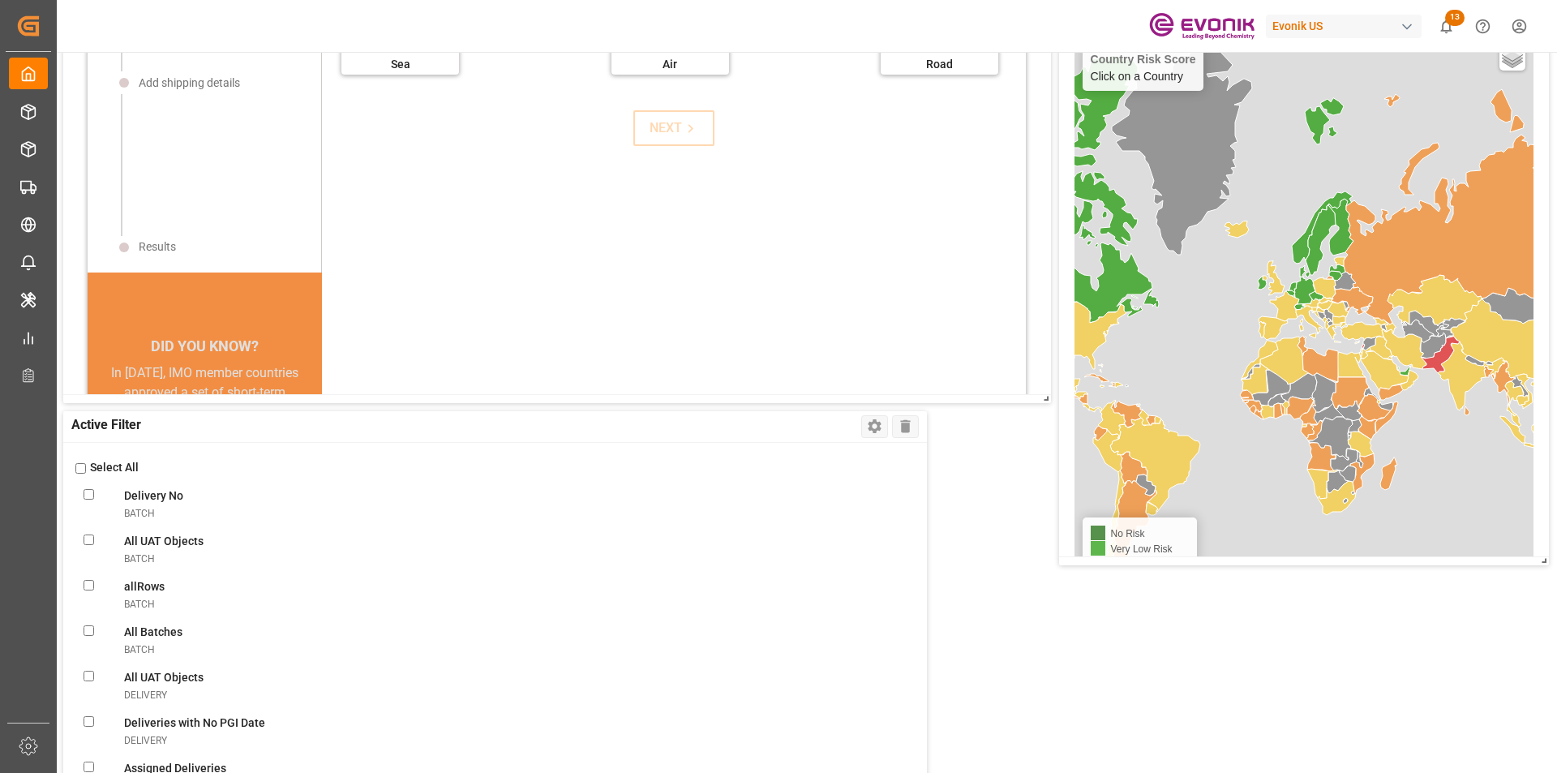
checkbox TS2transportUnit "false"
checkbox TS3transportUnit "false"
checkbox ATAtransportUnit "false"
checkbox PODtransportUnit "false"
checkbox input "false"
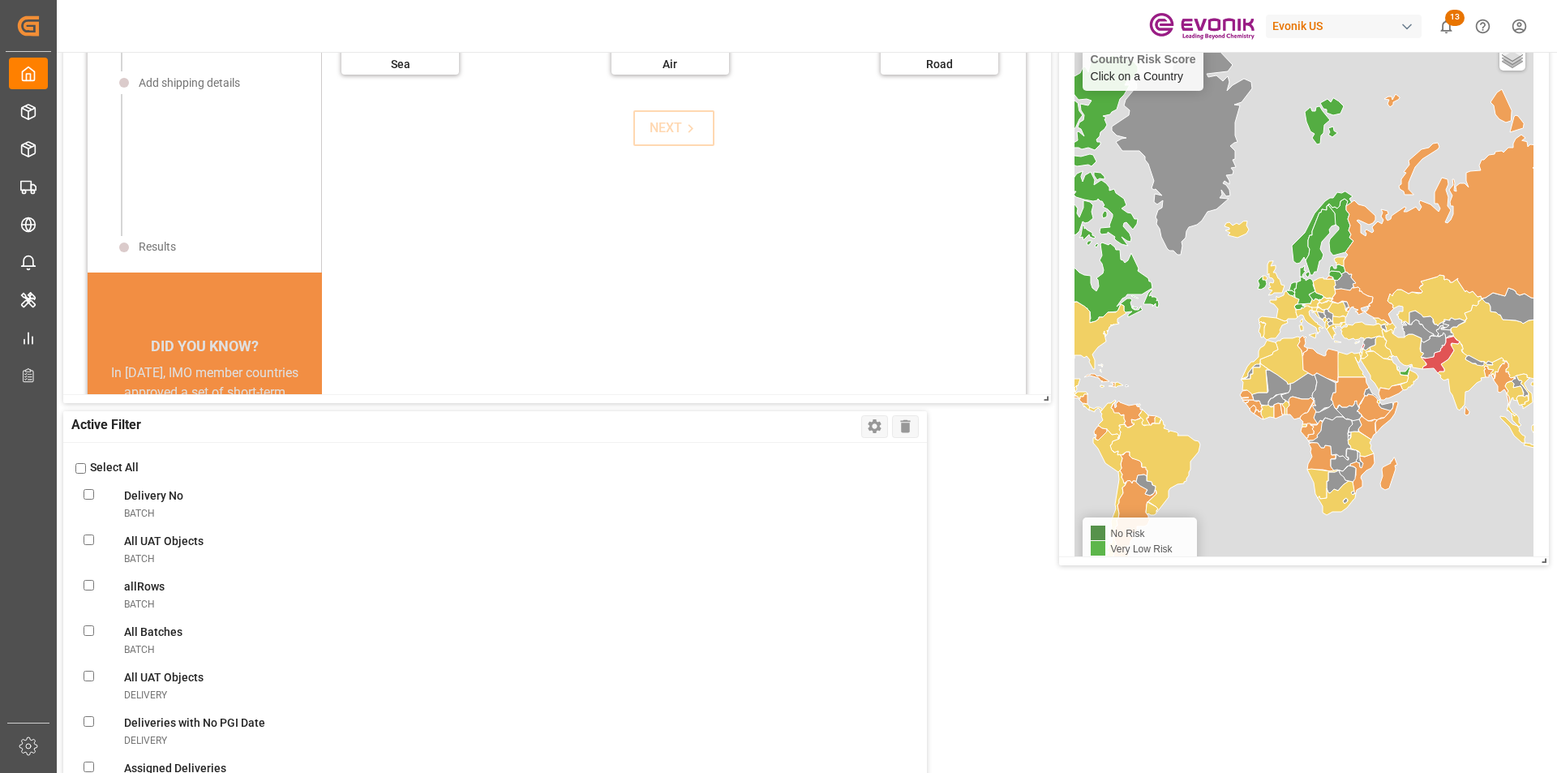
checkbox ReturntransportUnit "false"
checkbox Evonik\(FCL\)transportUnit "false"
checkbox plant\(FCL\)transportUnit "false"
checkbox pickuptransportUnit "false"
checkbox carriertransportUnit "false"
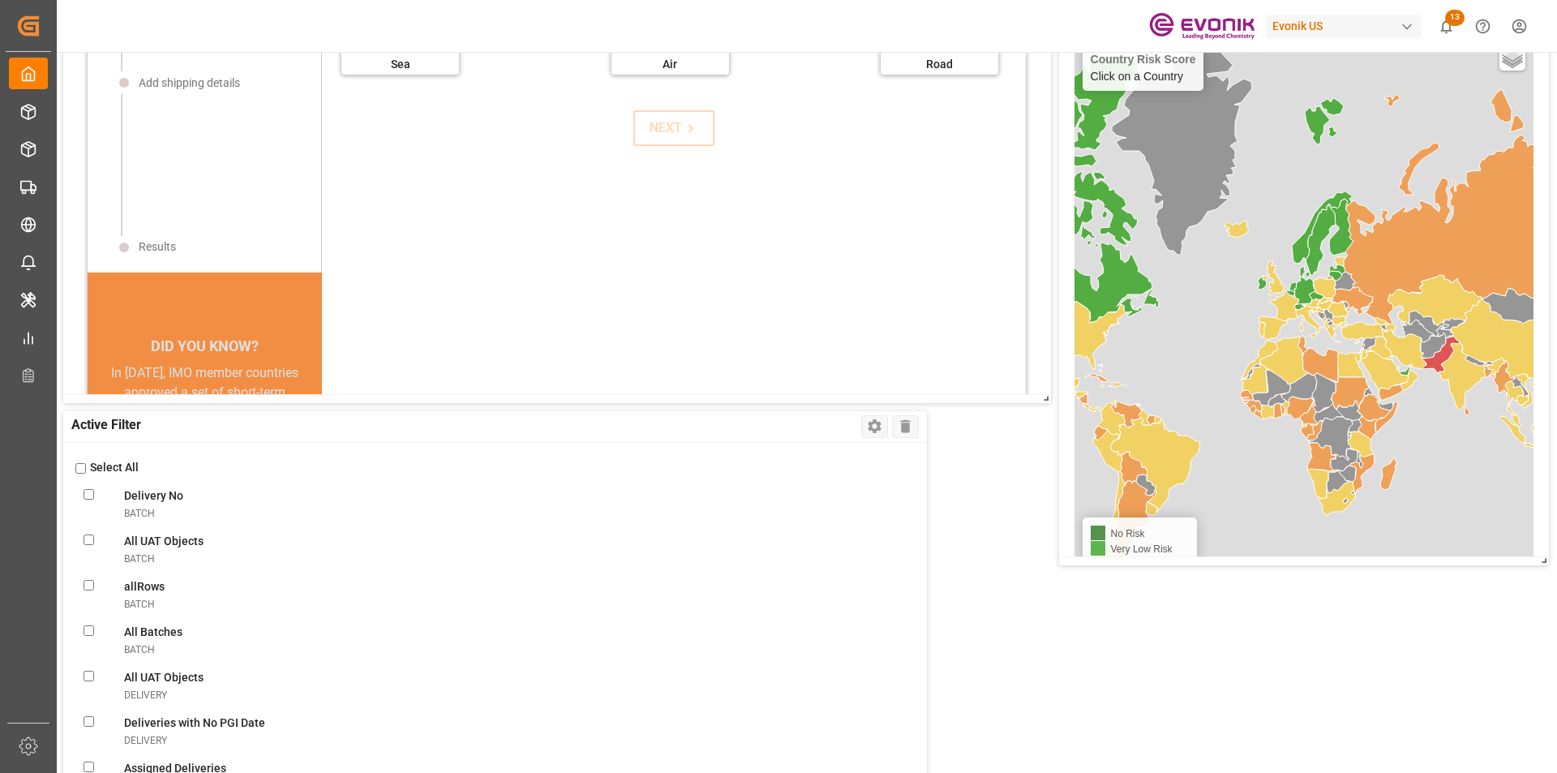
checkbox pre-carriagetransportUnit "false"
checkbox UnitstransportUnit "false"
checkbox MessagetransportUnit "false"
checkbox ReferencetransportUnit "false"
checkbox UnitstransportUnit "false"
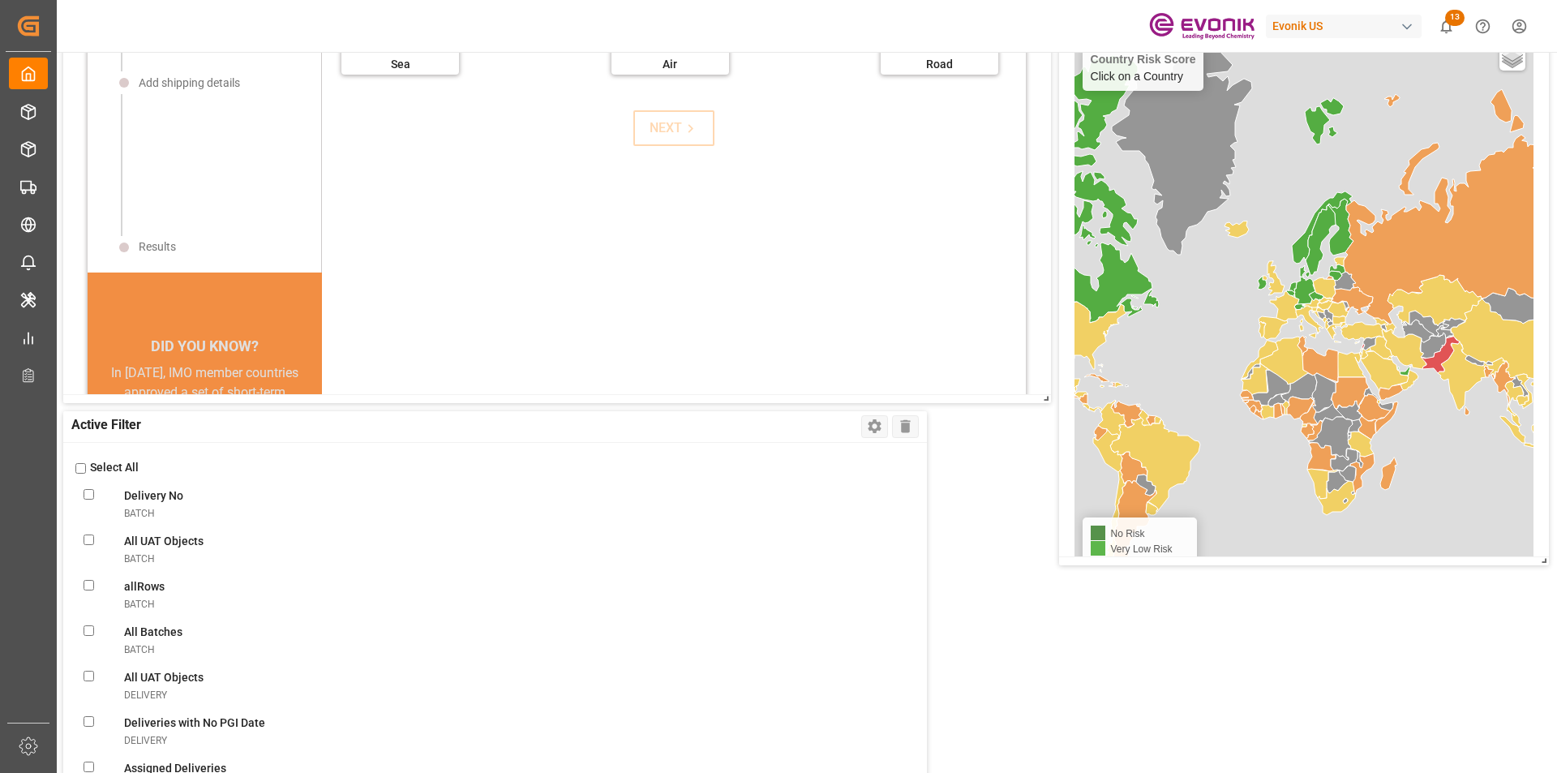
checkbox errortransportUnit "false"
checkbox input "false"
checkbox ObjectstransportUnit "false"
checkbox VendorsvendorMaster "false"
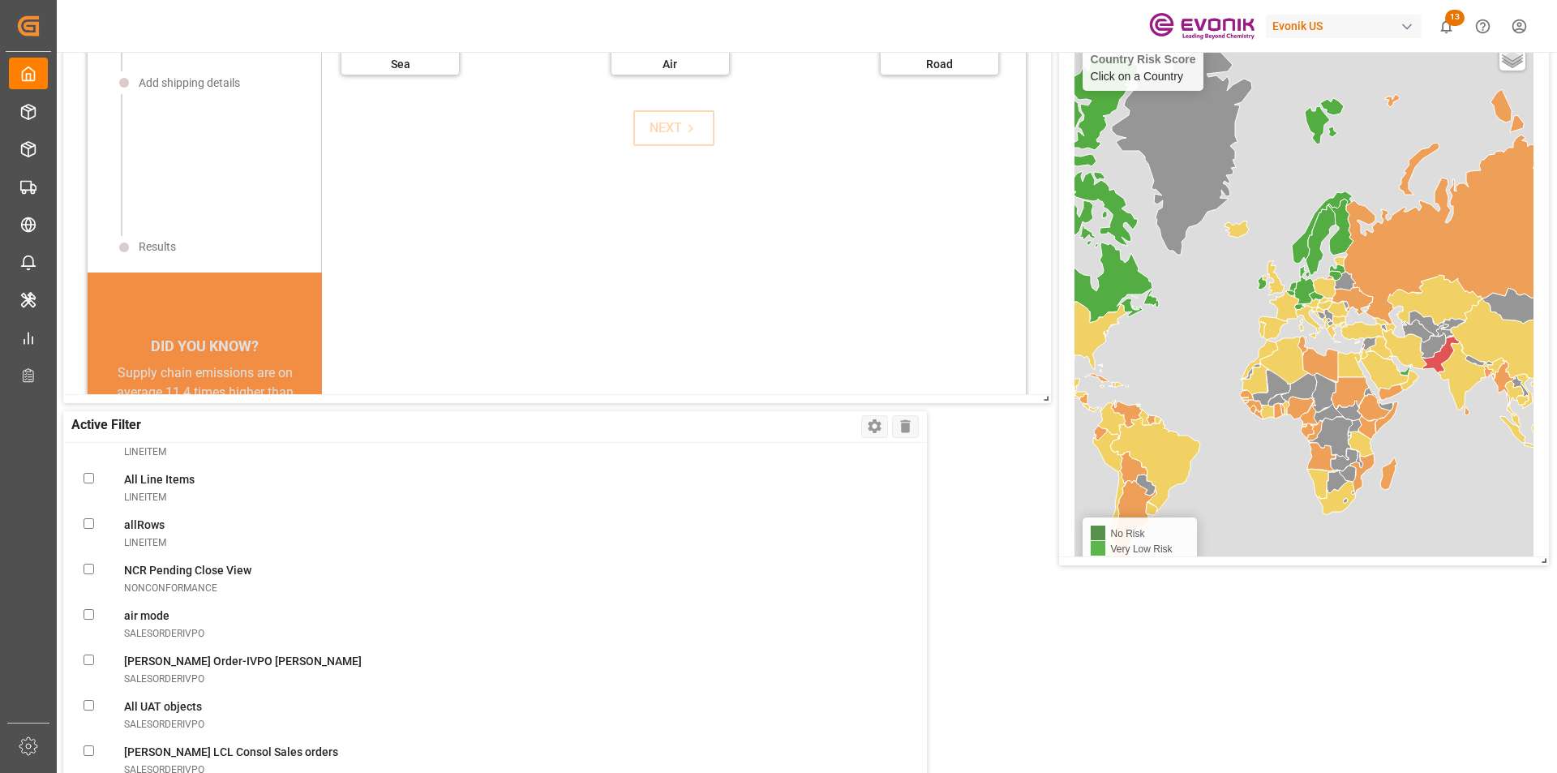
scroll to position [1541, 0]
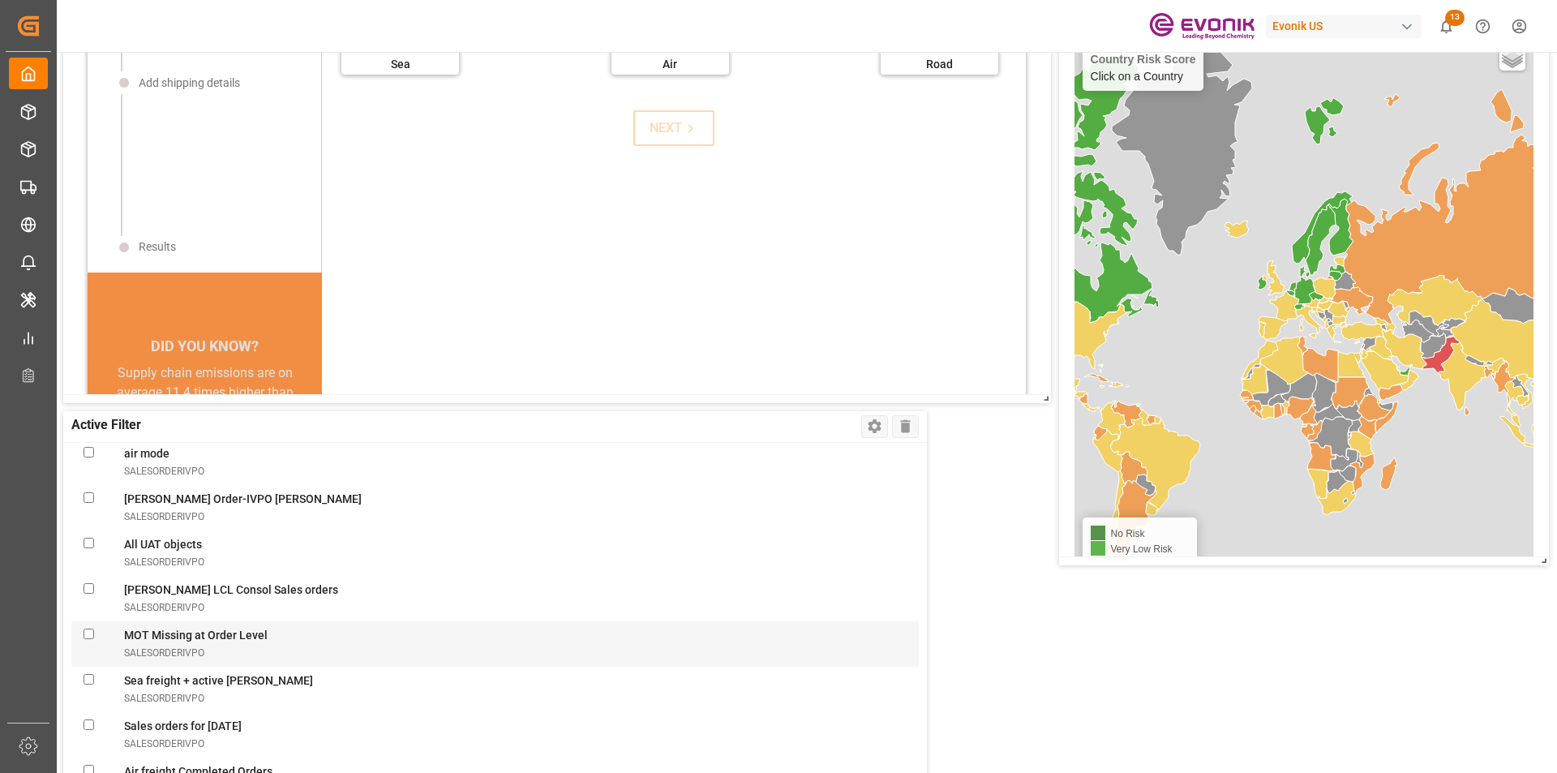
click at [85, 632] on LevelsalesOrderIvpo "checkbox" at bounding box center [89, 633] width 11 height 11
checkbox LevelsalesOrderIvpo "true"
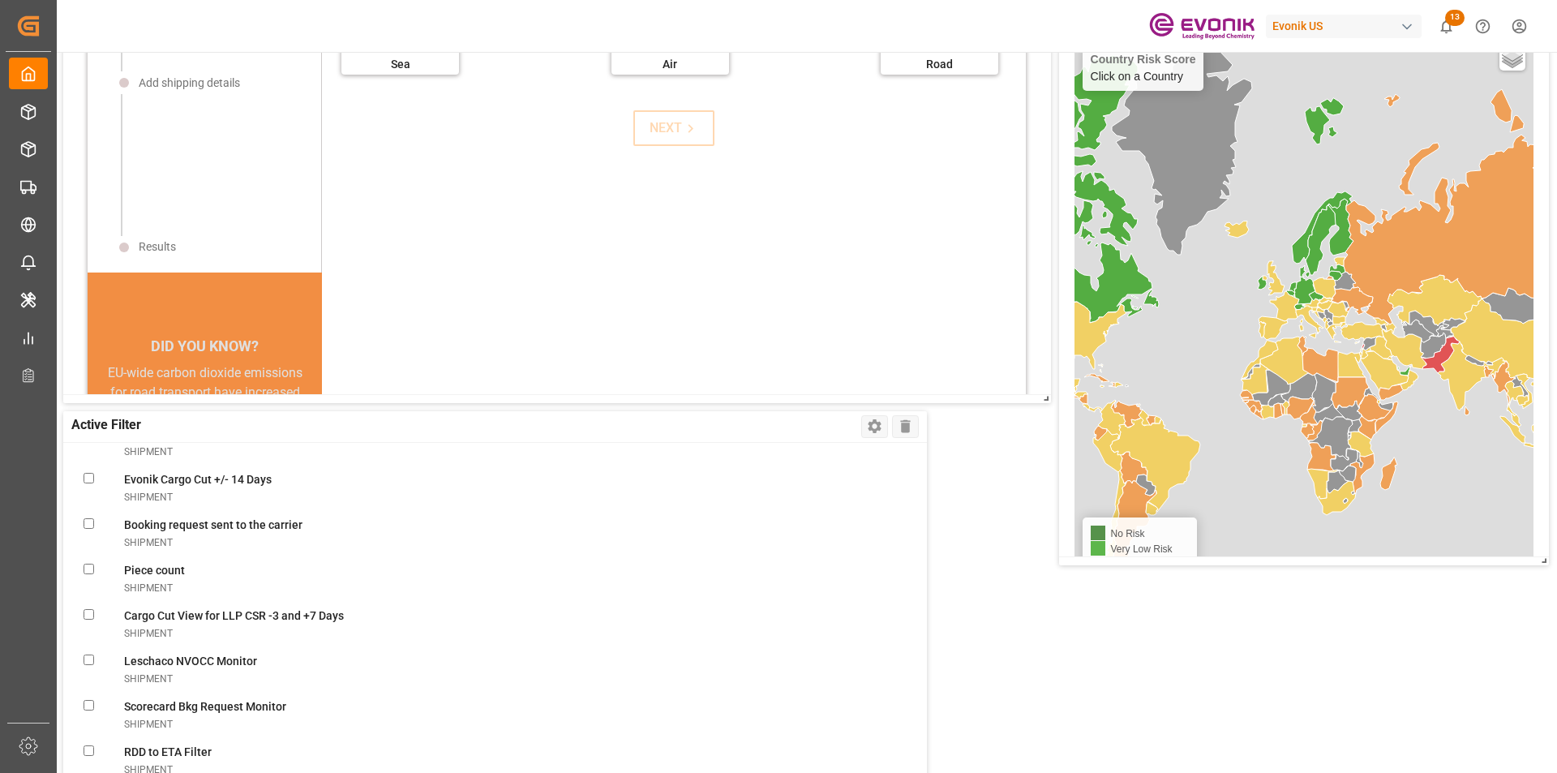
scroll to position [2757, 0]
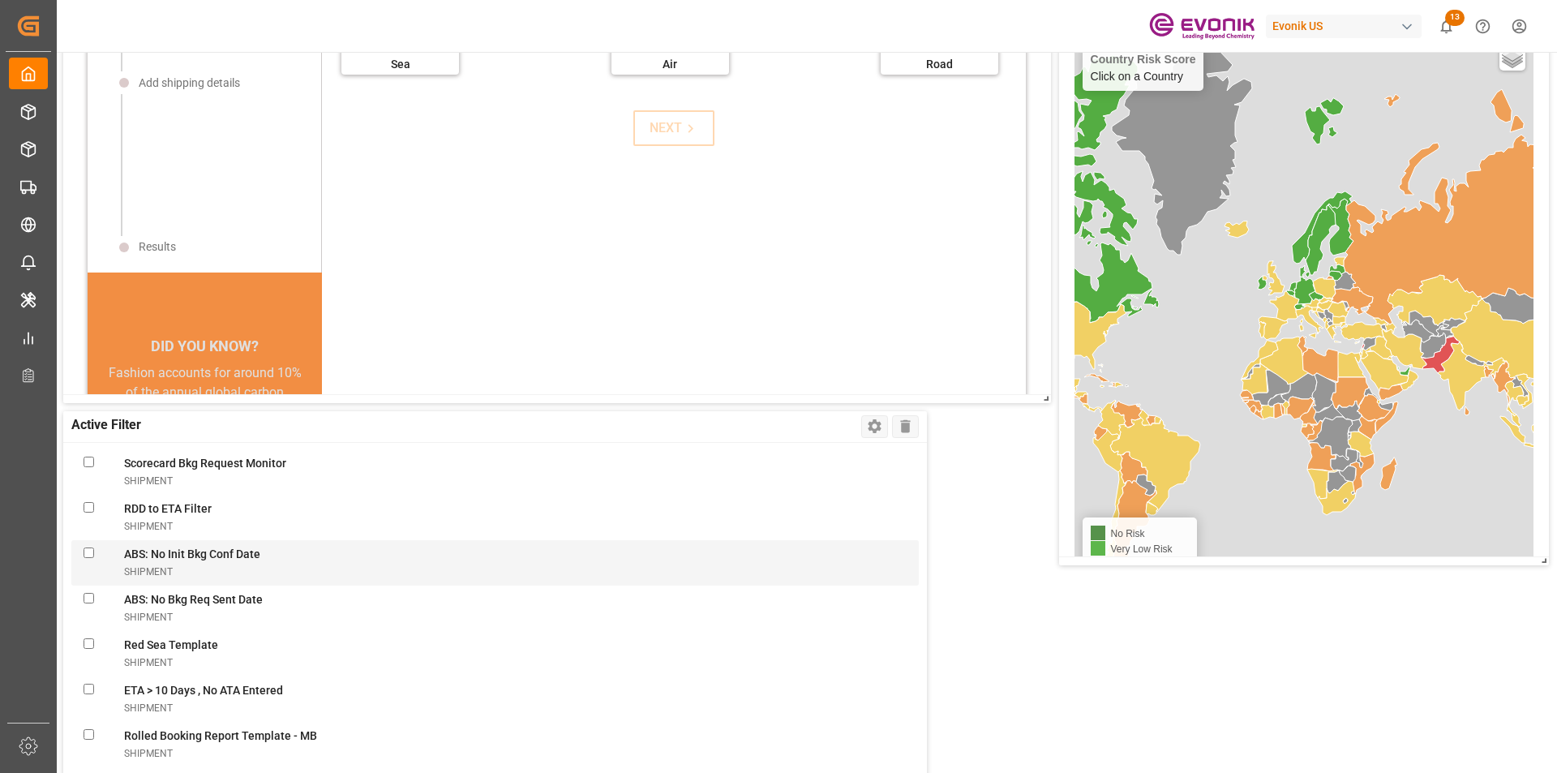
click at [88, 555] on Dateshipment "checkbox" at bounding box center [89, 552] width 11 height 11
checkbox Dateshipment "true"
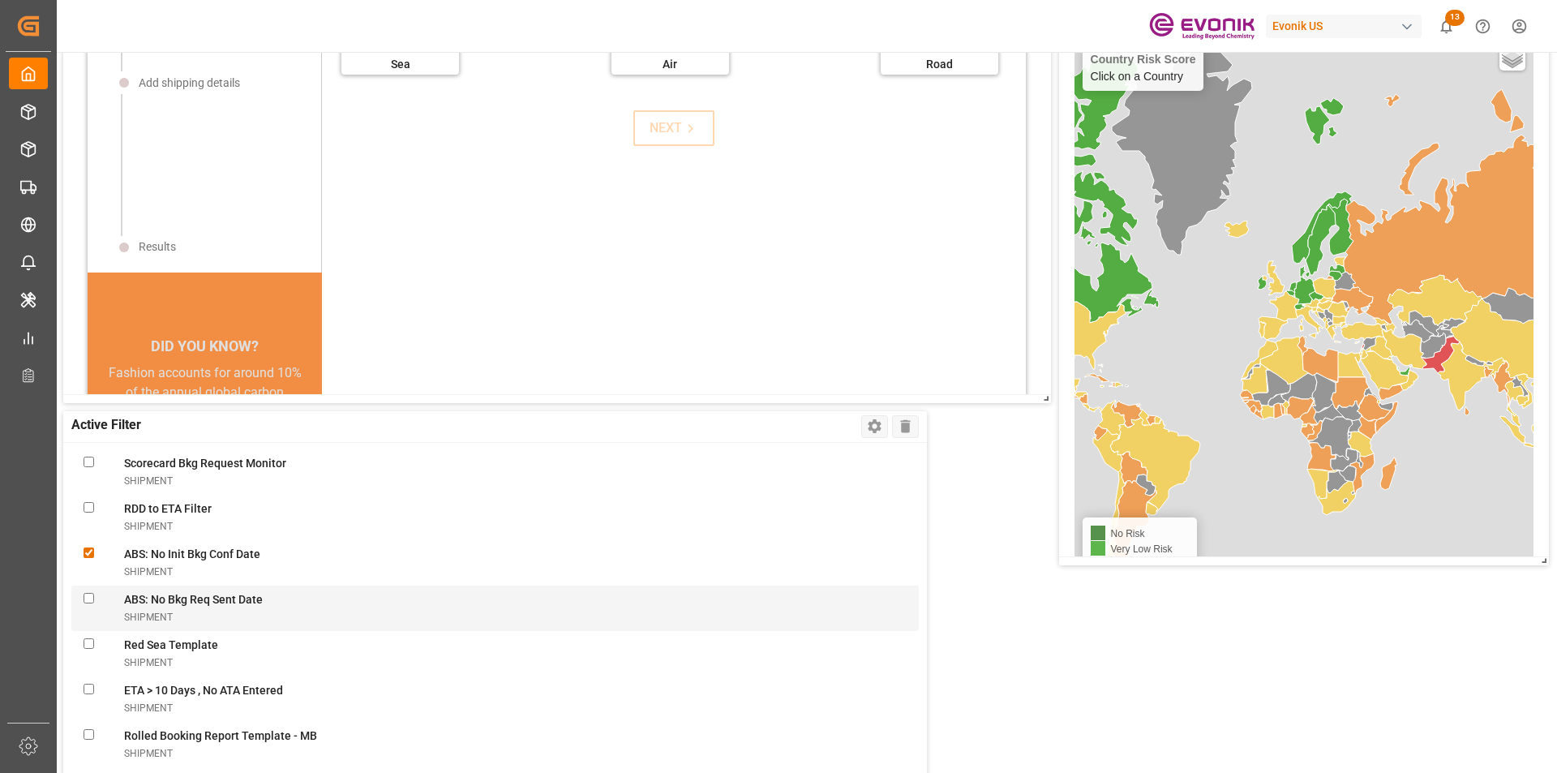
click at [89, 594] on Dateshipment "checkbox" at bounding box center [89, 598] width 11 height 11
checkbox Dateshipment "true"
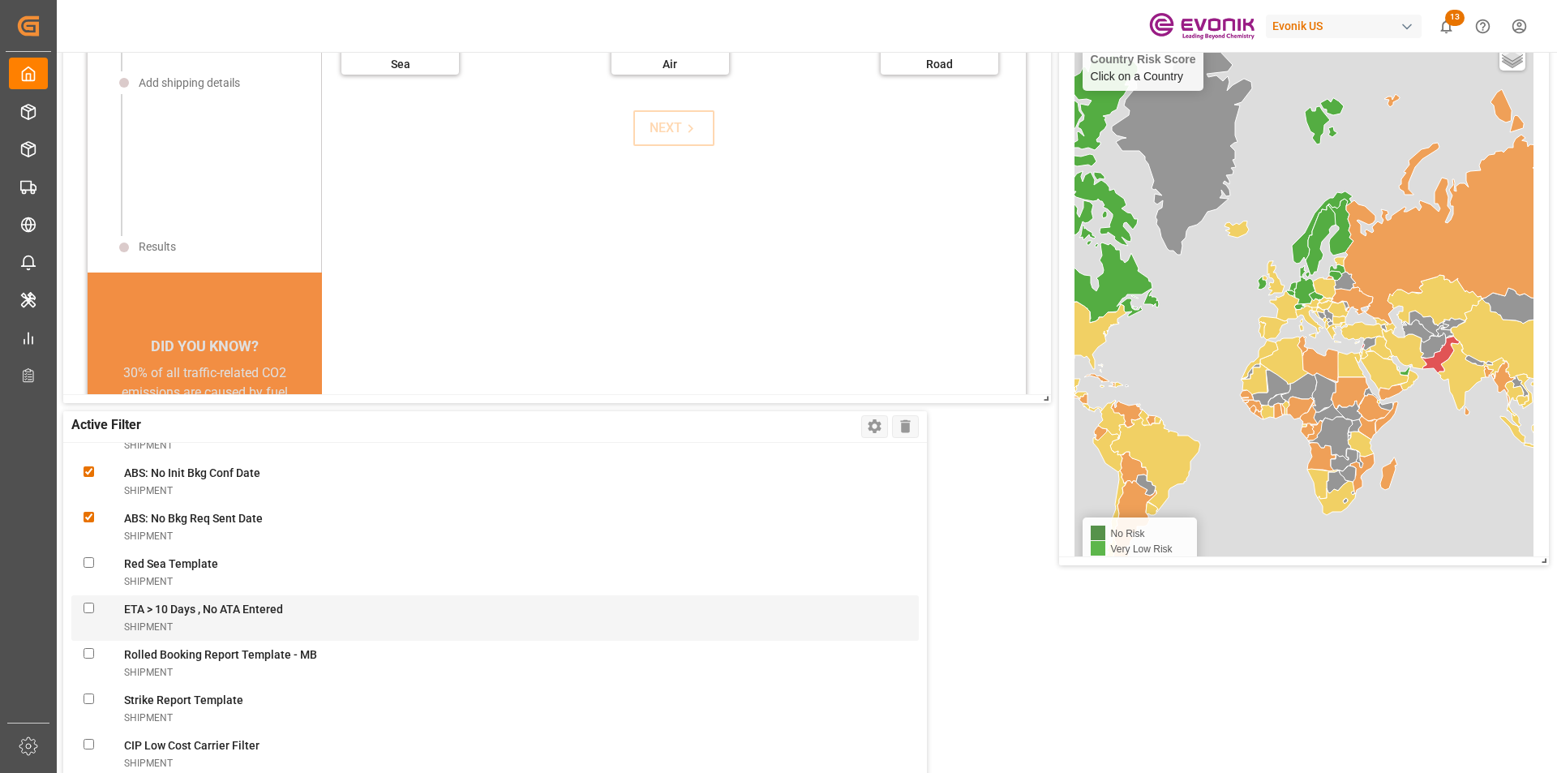
click at [88, 607] on Enteredshipment "checkbox" at bounding box center [89, 608] width 11 height 11
checkbox Enteredshipment "true"
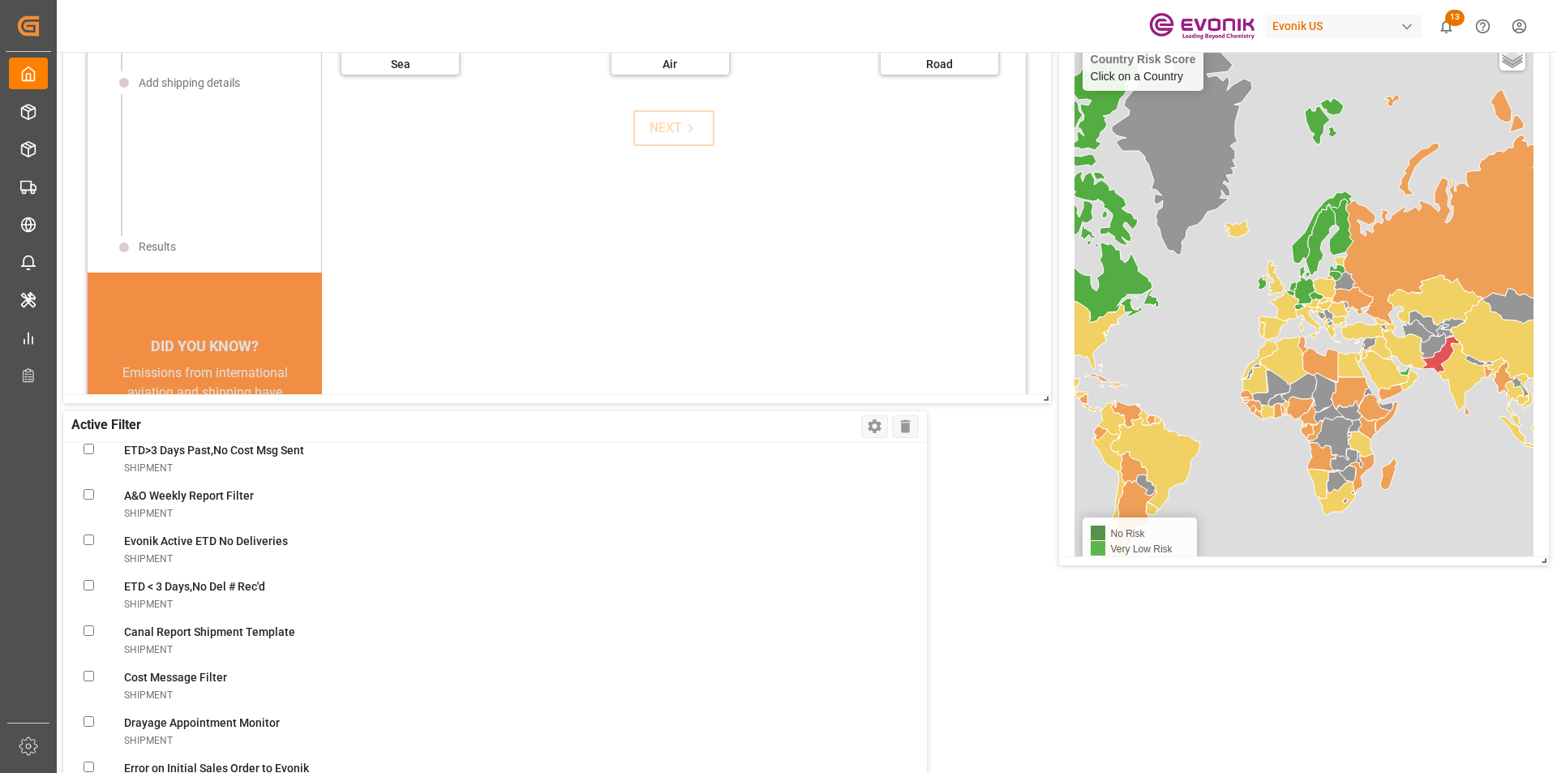
scroll to position [3325, 0]
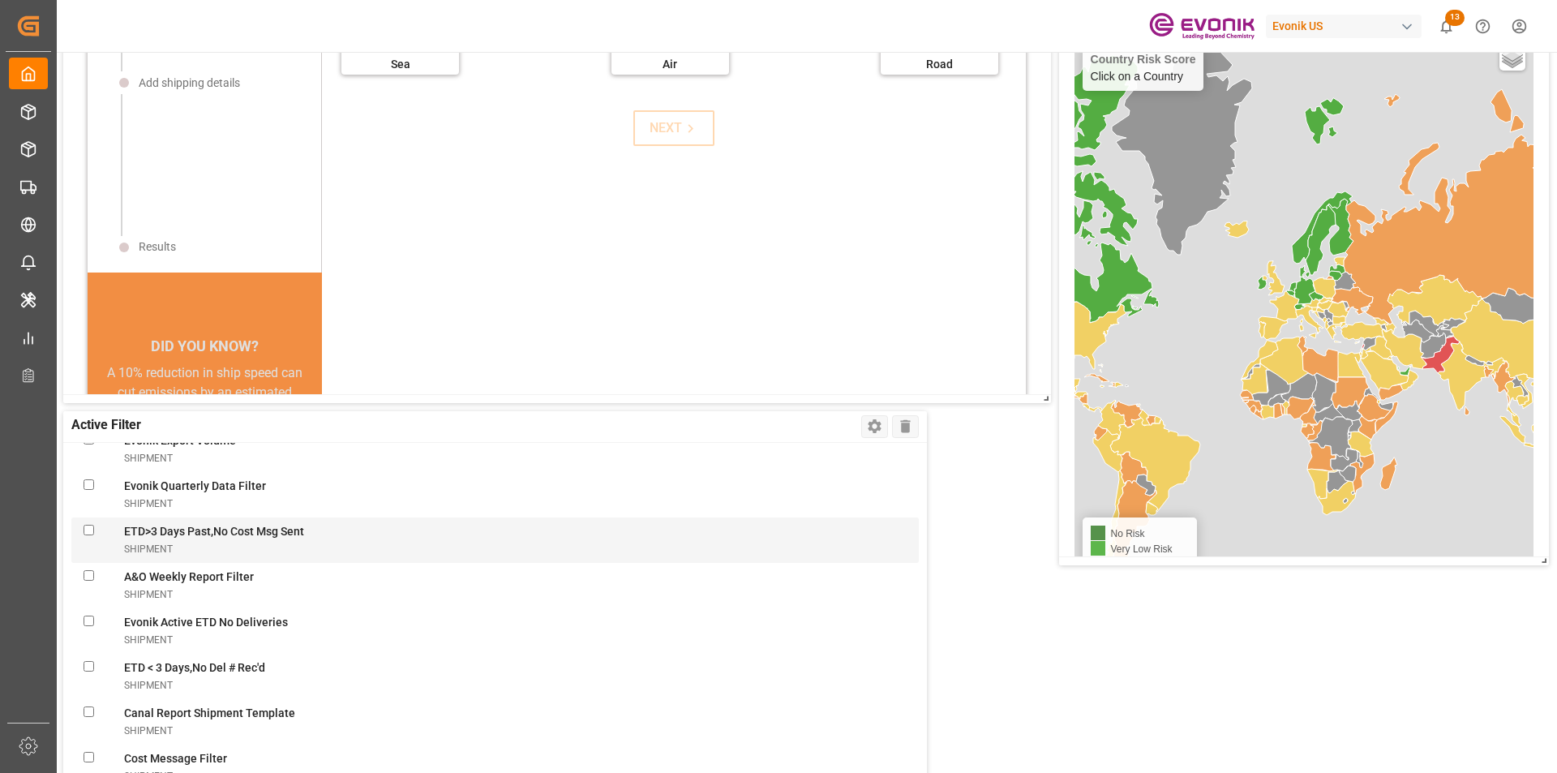
click at [88, 529] on Sentshipment "checkbox" at bounding box center [89, 530] width 11 height 11
checkbox Sentshipment "true"
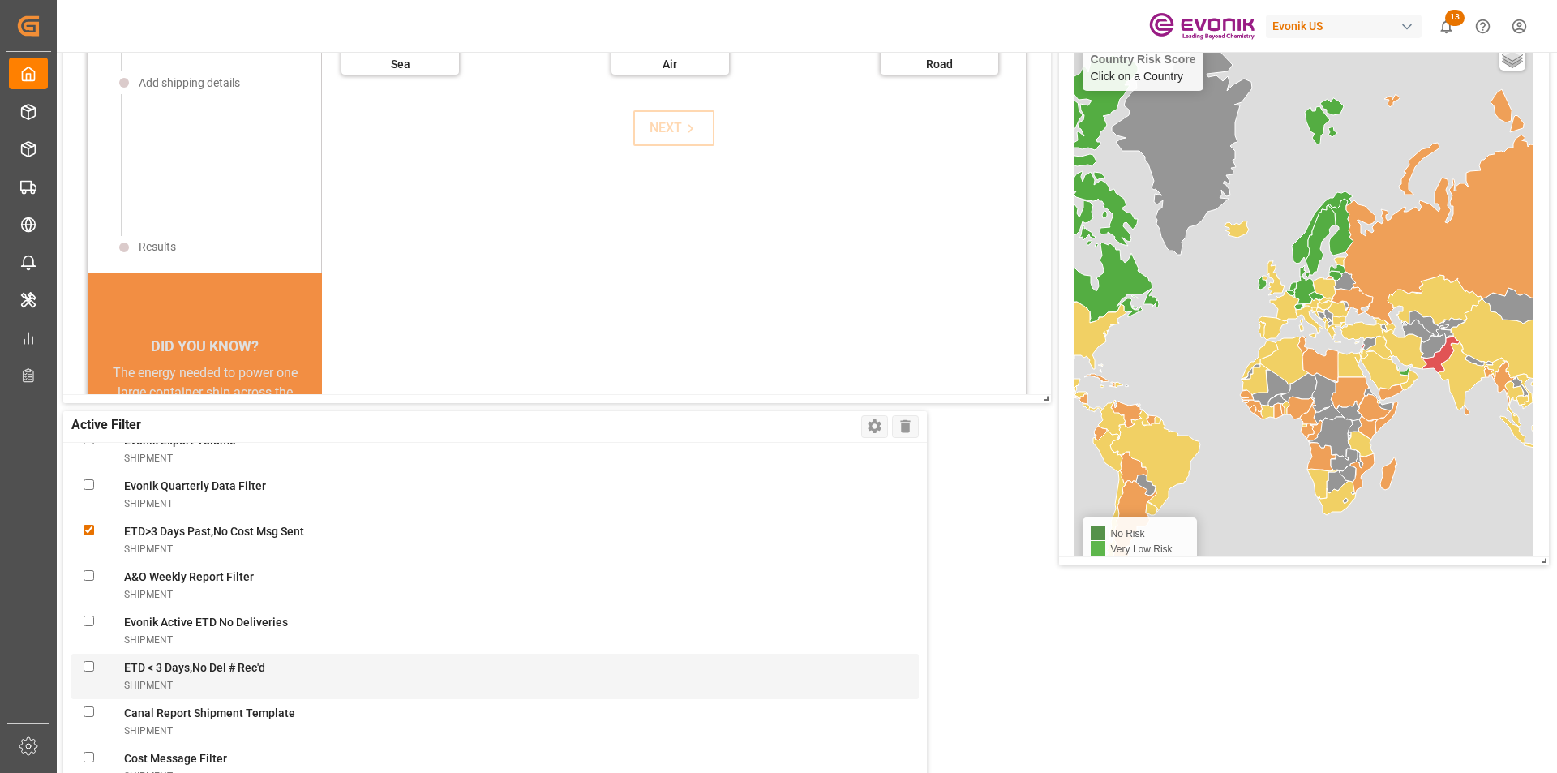
click at [87, 663] on Rec\'dshipment "checkbox" at bounding box center [89, 666] width 11 height 11
checkbox Rec\'dshipment "true"
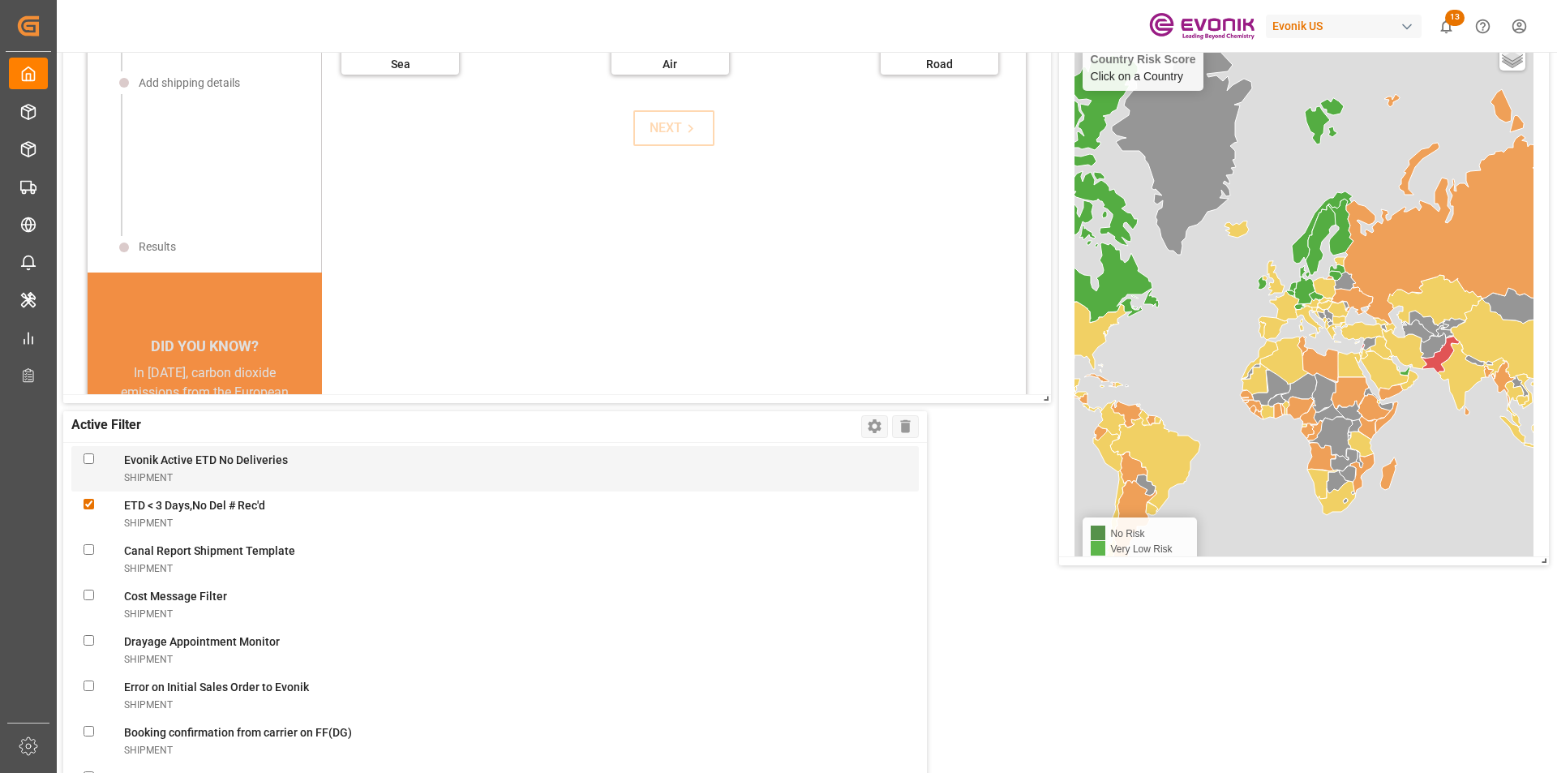
scroll to position [3568, 0]
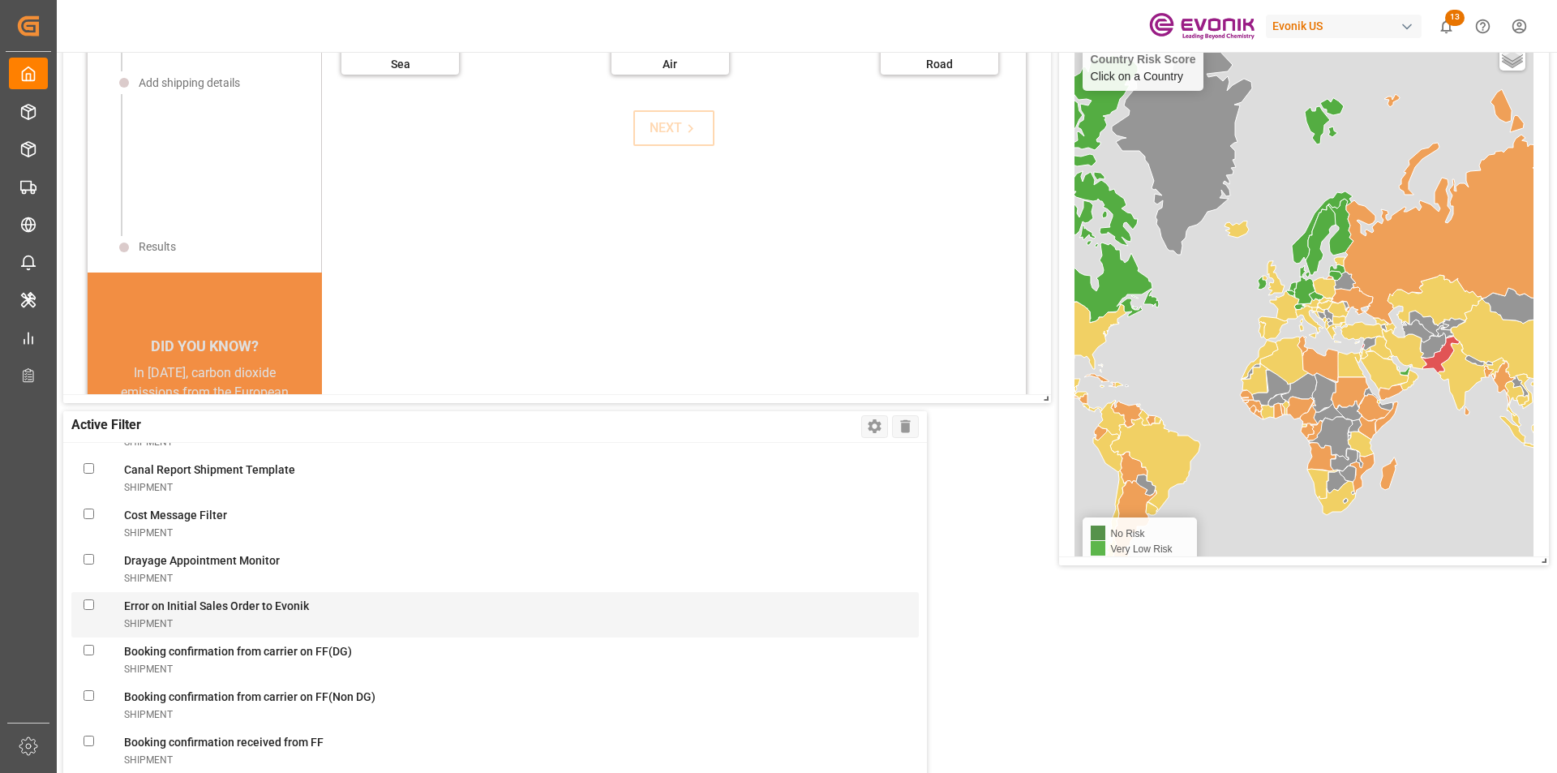
click at [88, 605] on Evonikshipment "checkbox" at bounding box center [89, 604] width 11 height 11
checkbox Evonikshipment "true"
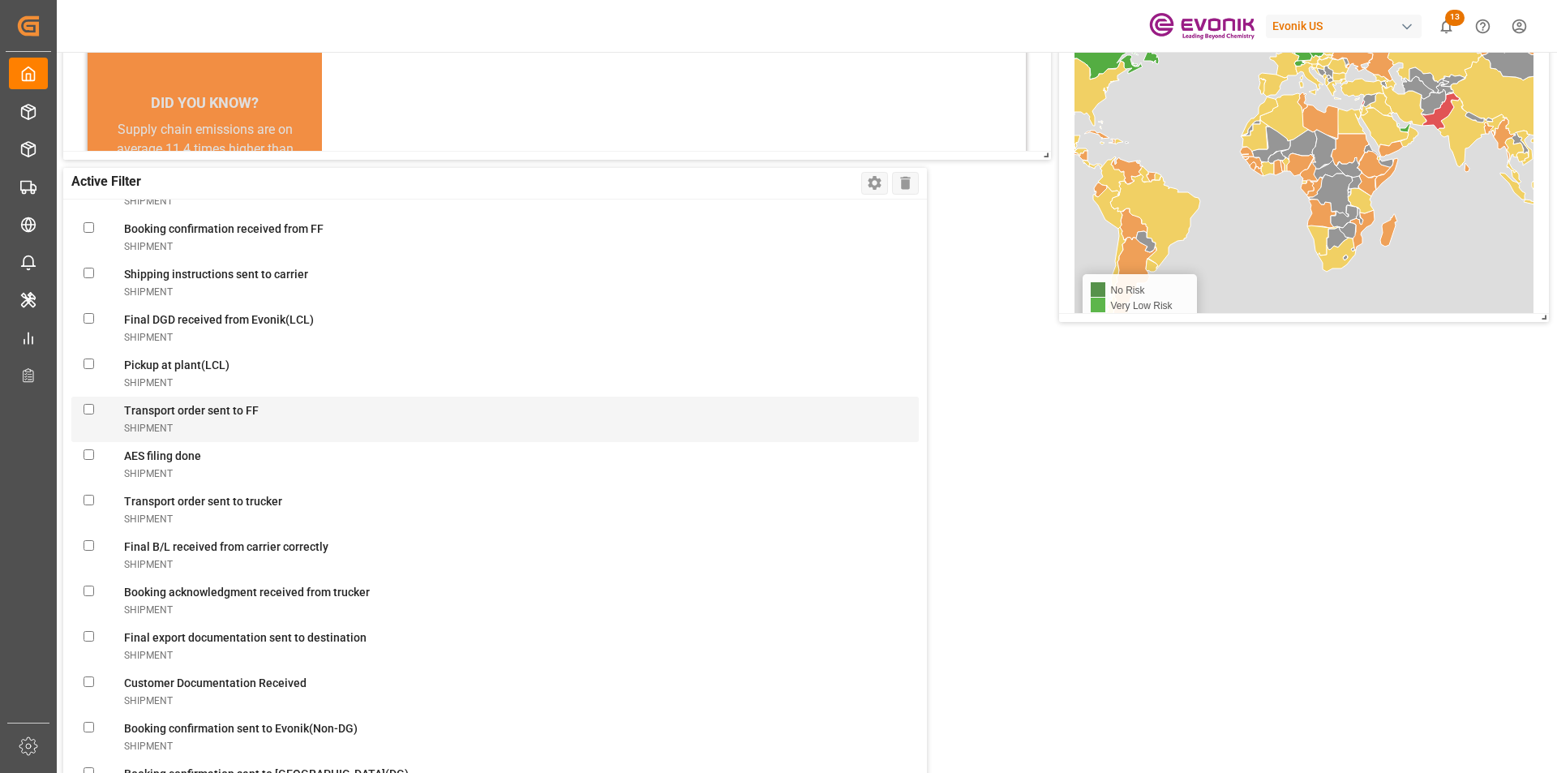
scroll to position [4000, 0]
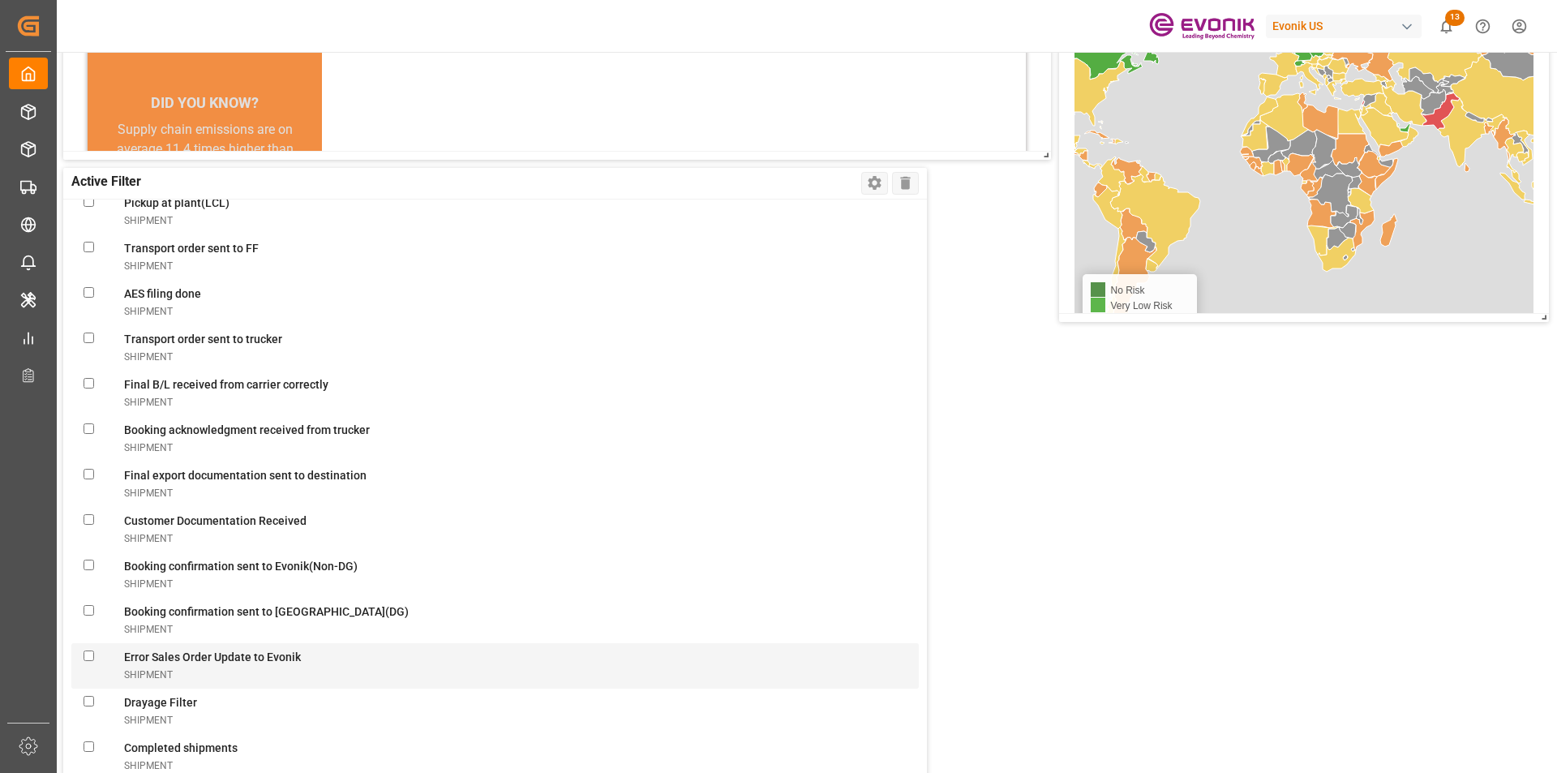
click at [89, 655] on Evonikshipment "checkbox" at bounding box center [89, 655] width 11 height 11
checkbox Evonikshipment "true"
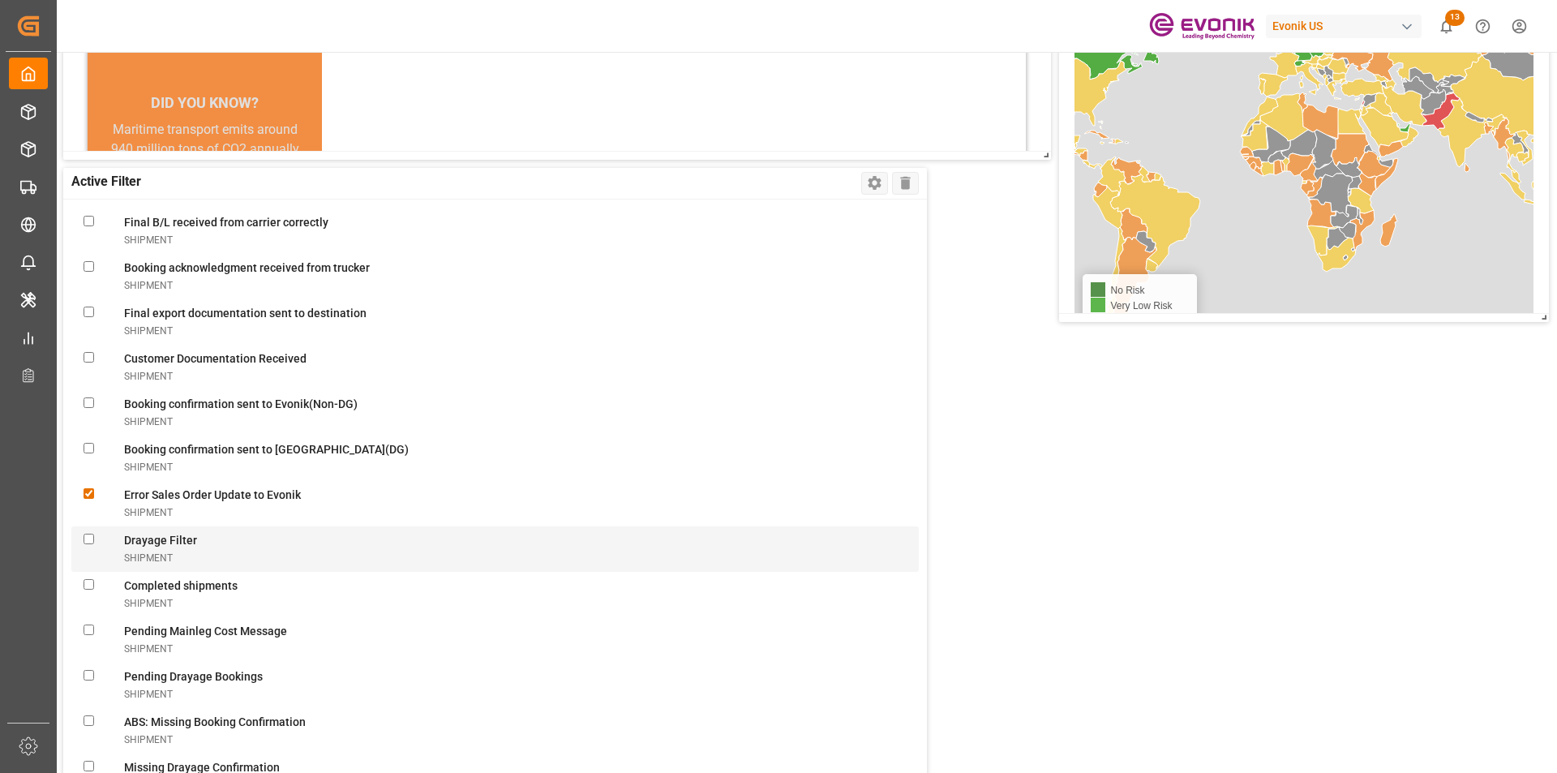
scroll to position [4244, 0]
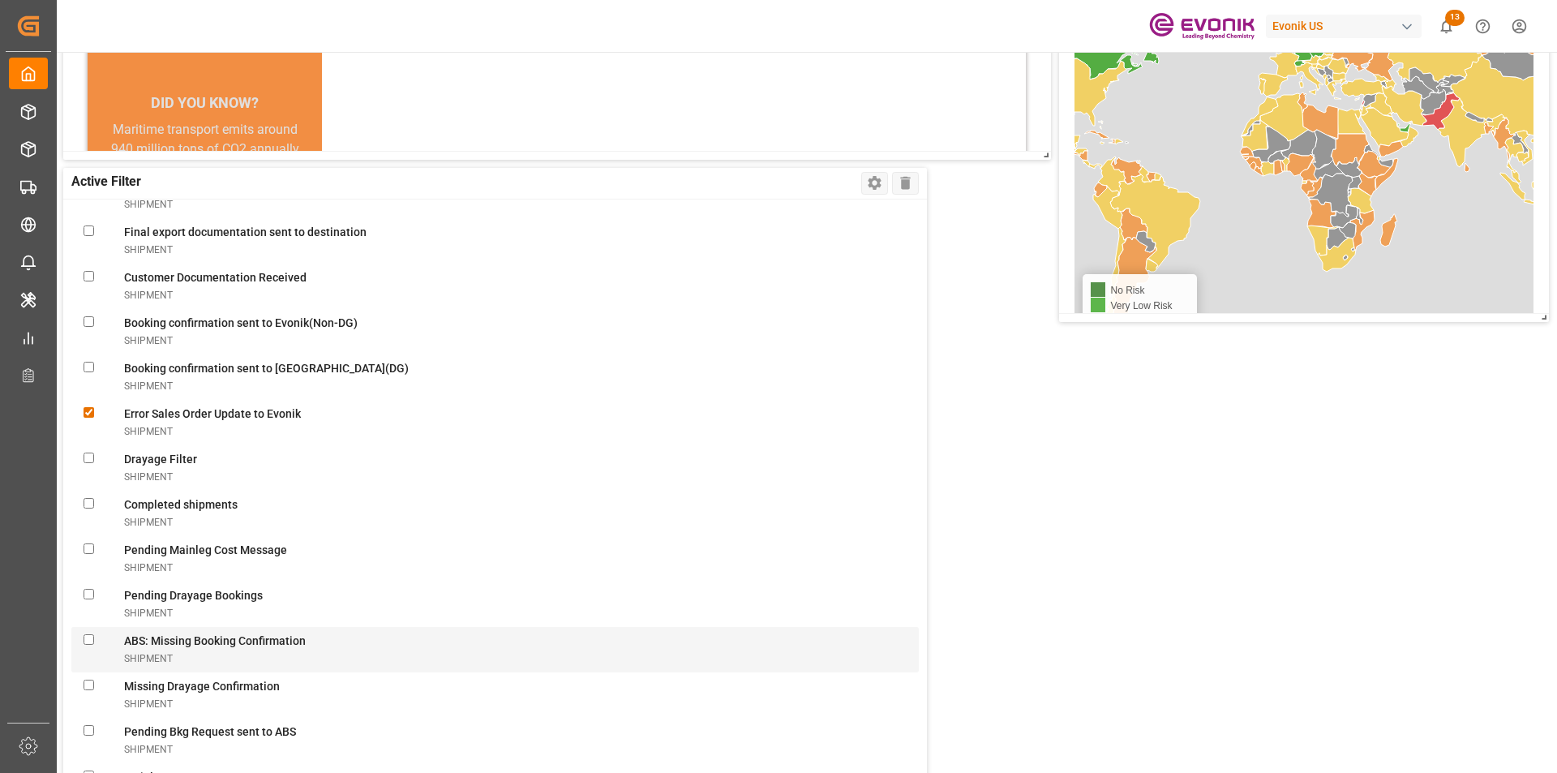
click at [86, 636] on Confirmationshipment "checkbox" at bounding box center [89, 639] width 11 height 11
checkbox Confirmationshipment "true"
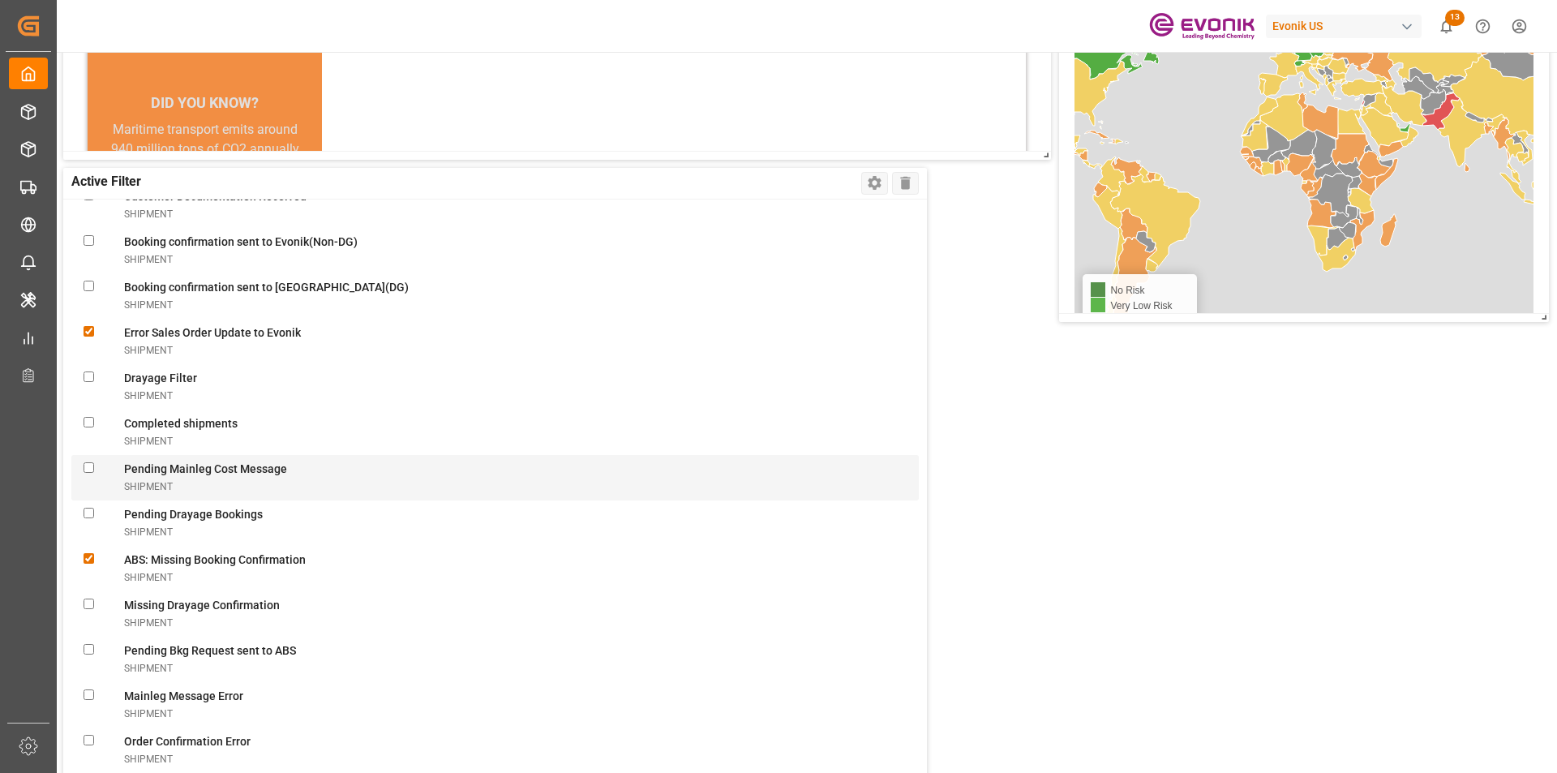
scroll to position [4406, 0]
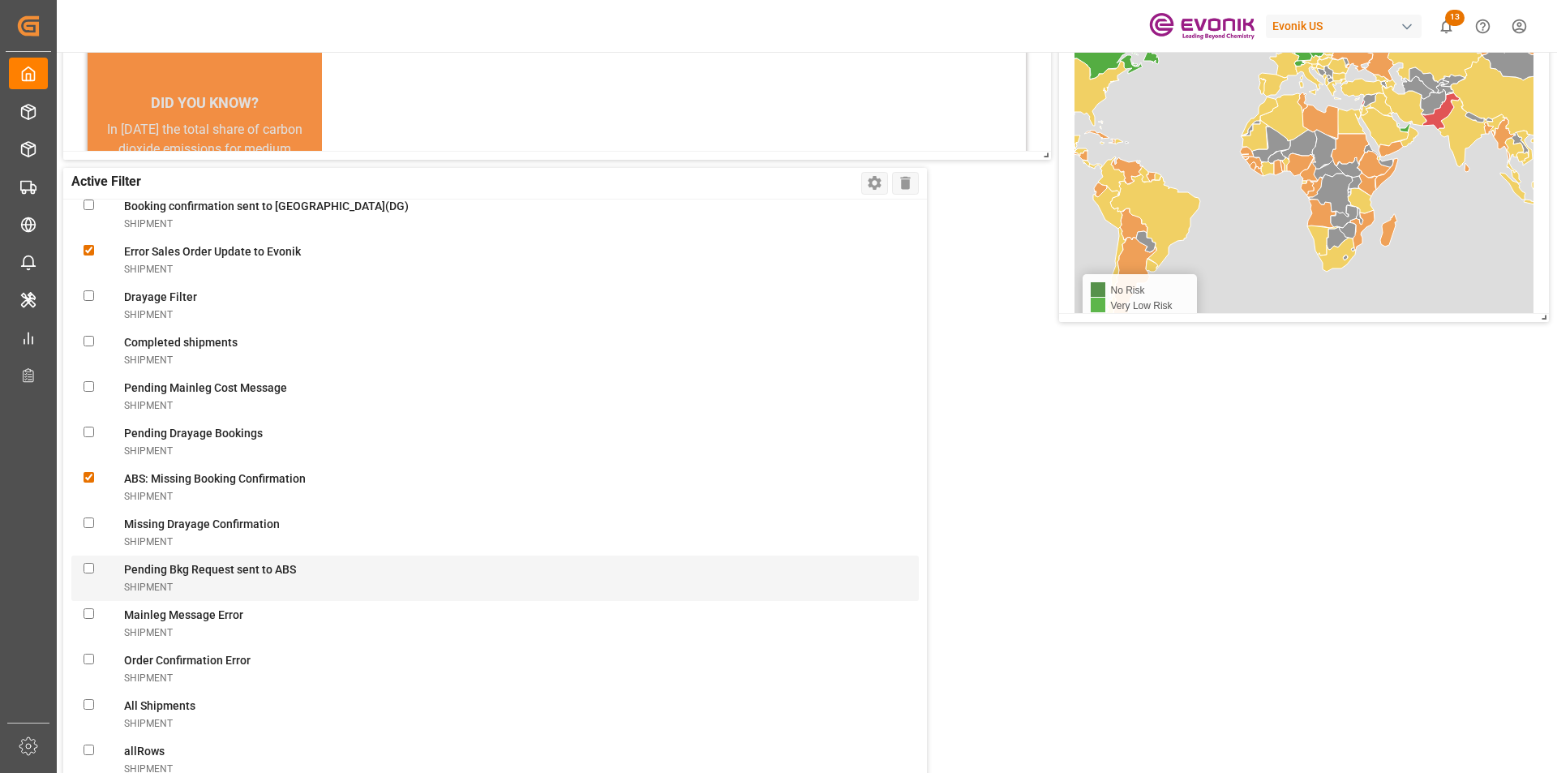
click at [86, 565] on ABSshipment "checkbox" at bounding box center [89, 568] width 11 height 11
checkbox ABSshipment "true"
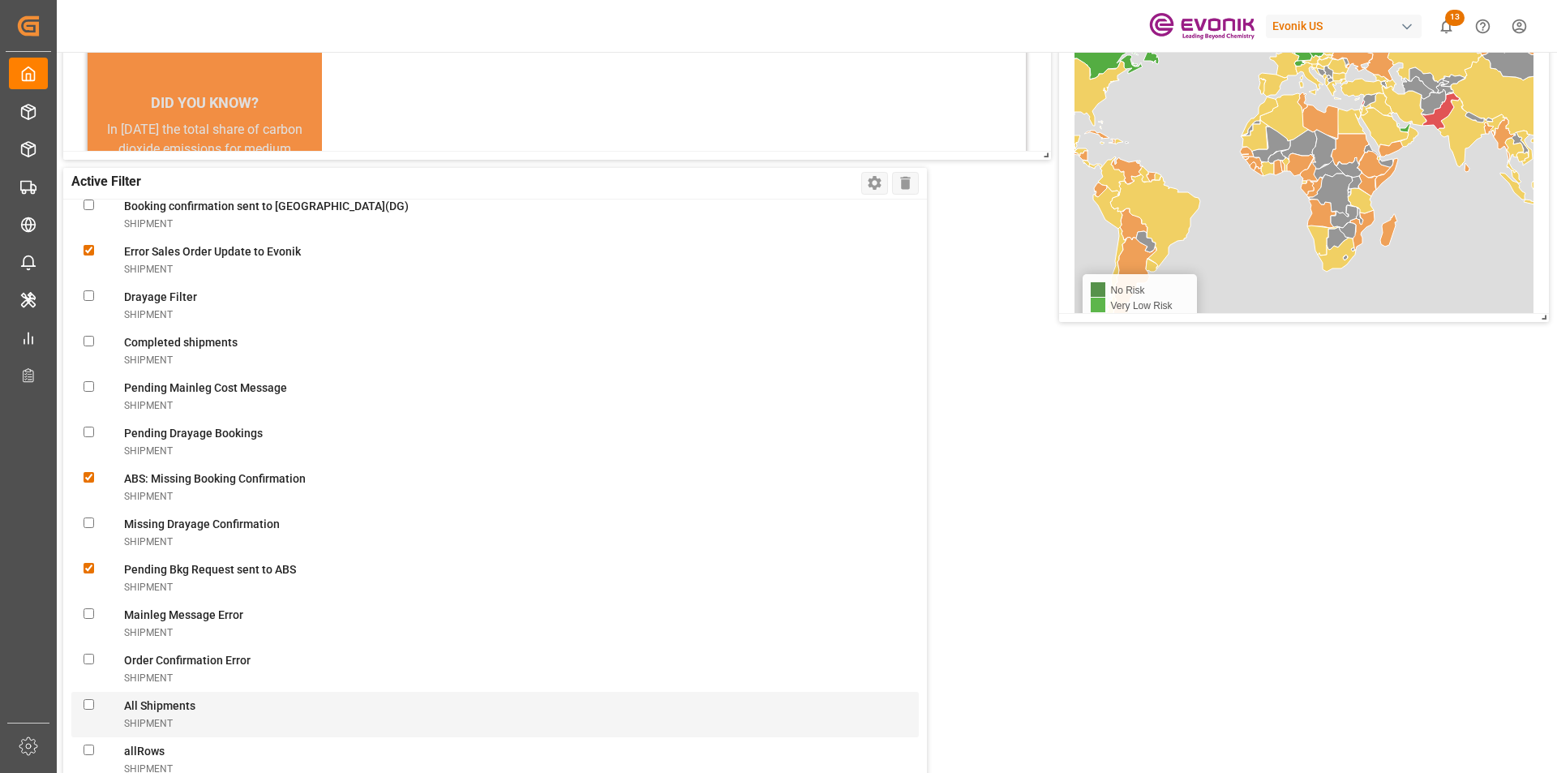
scroll to position [4568, 0]
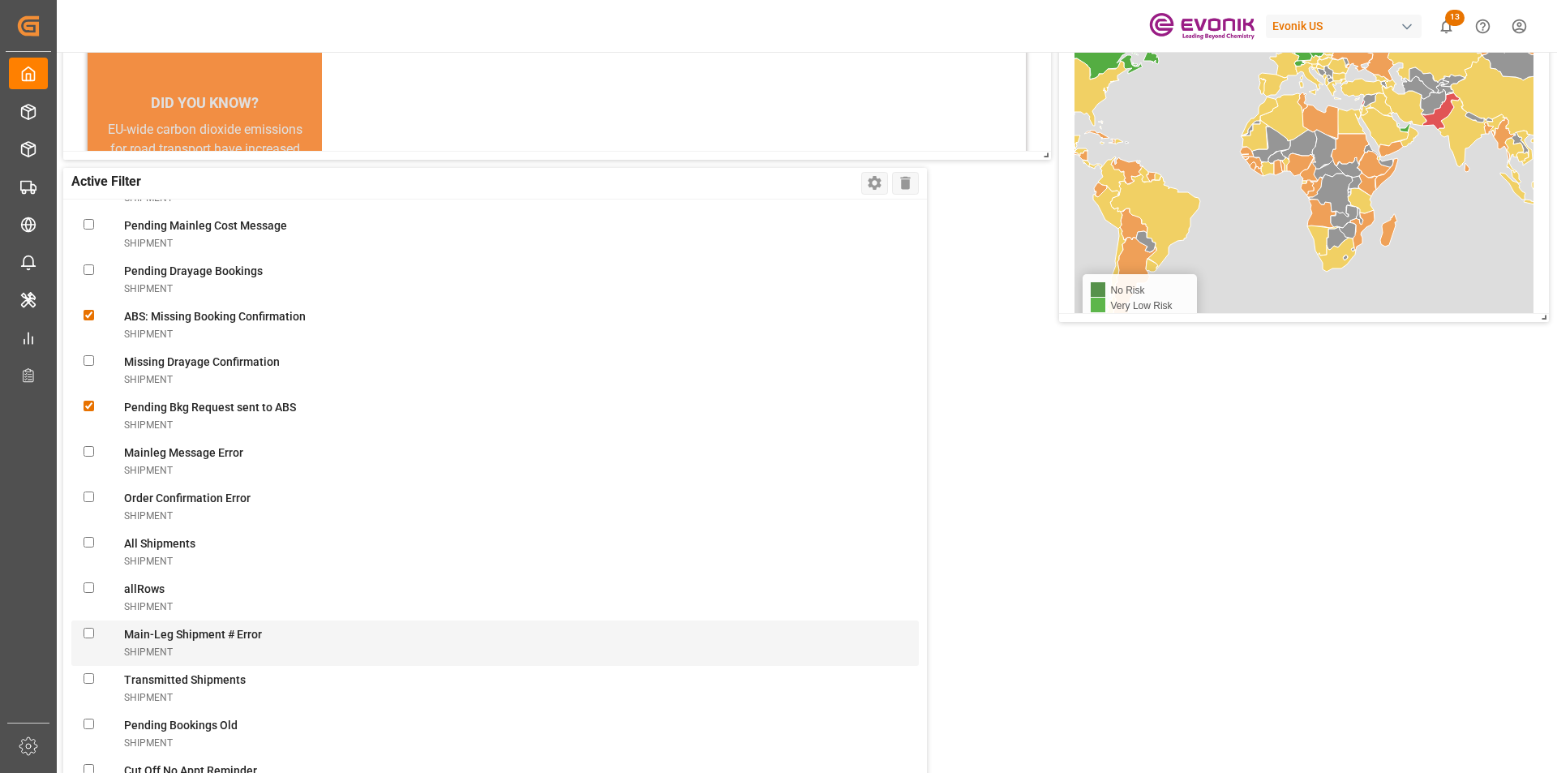
click at [86, 632] on Errorshipment "checkbox" at bounding box center [89, 633] width 11 height 11
checkbox Errorshipment "true"
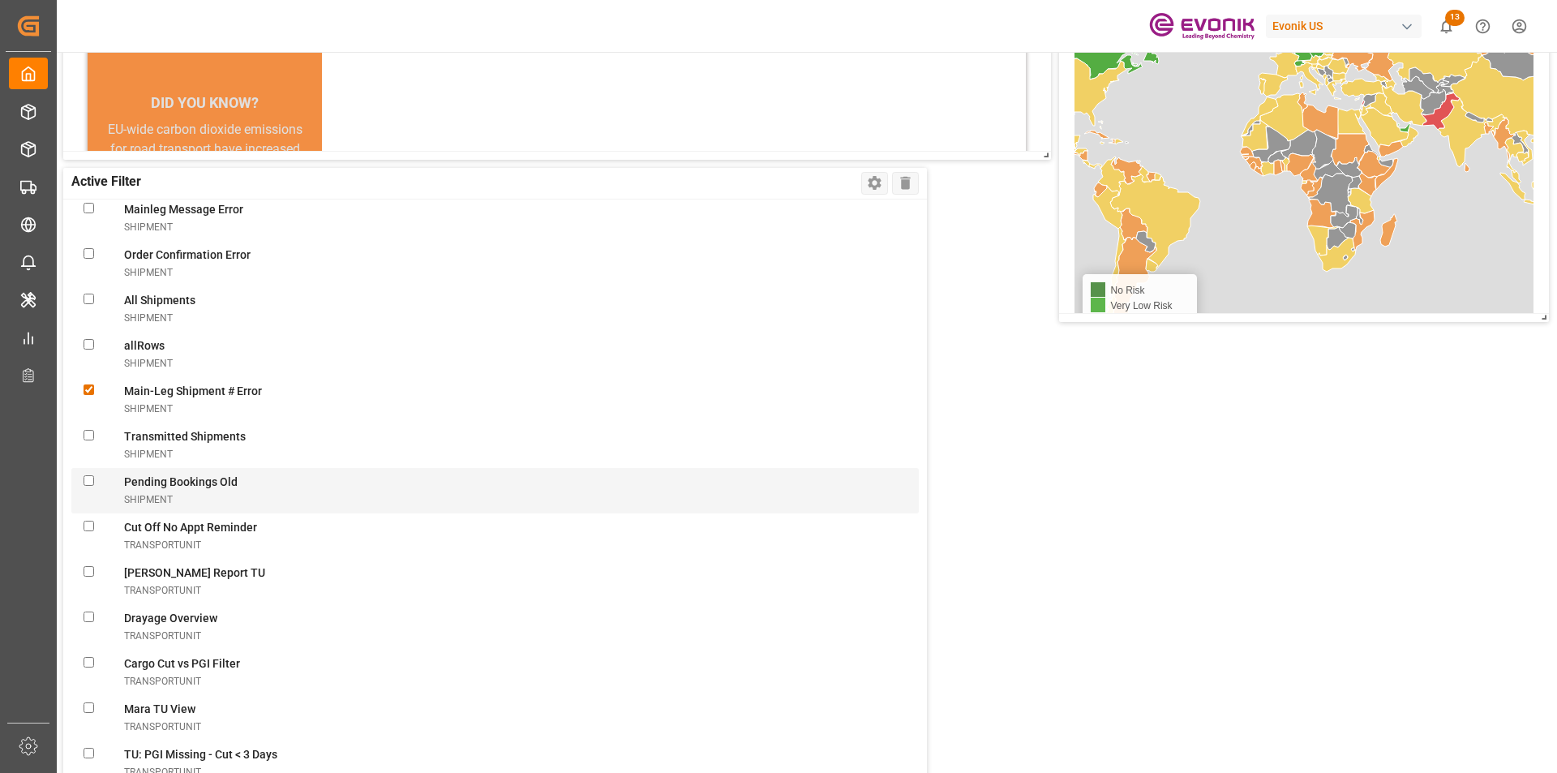
scroll to position [4893, 0]
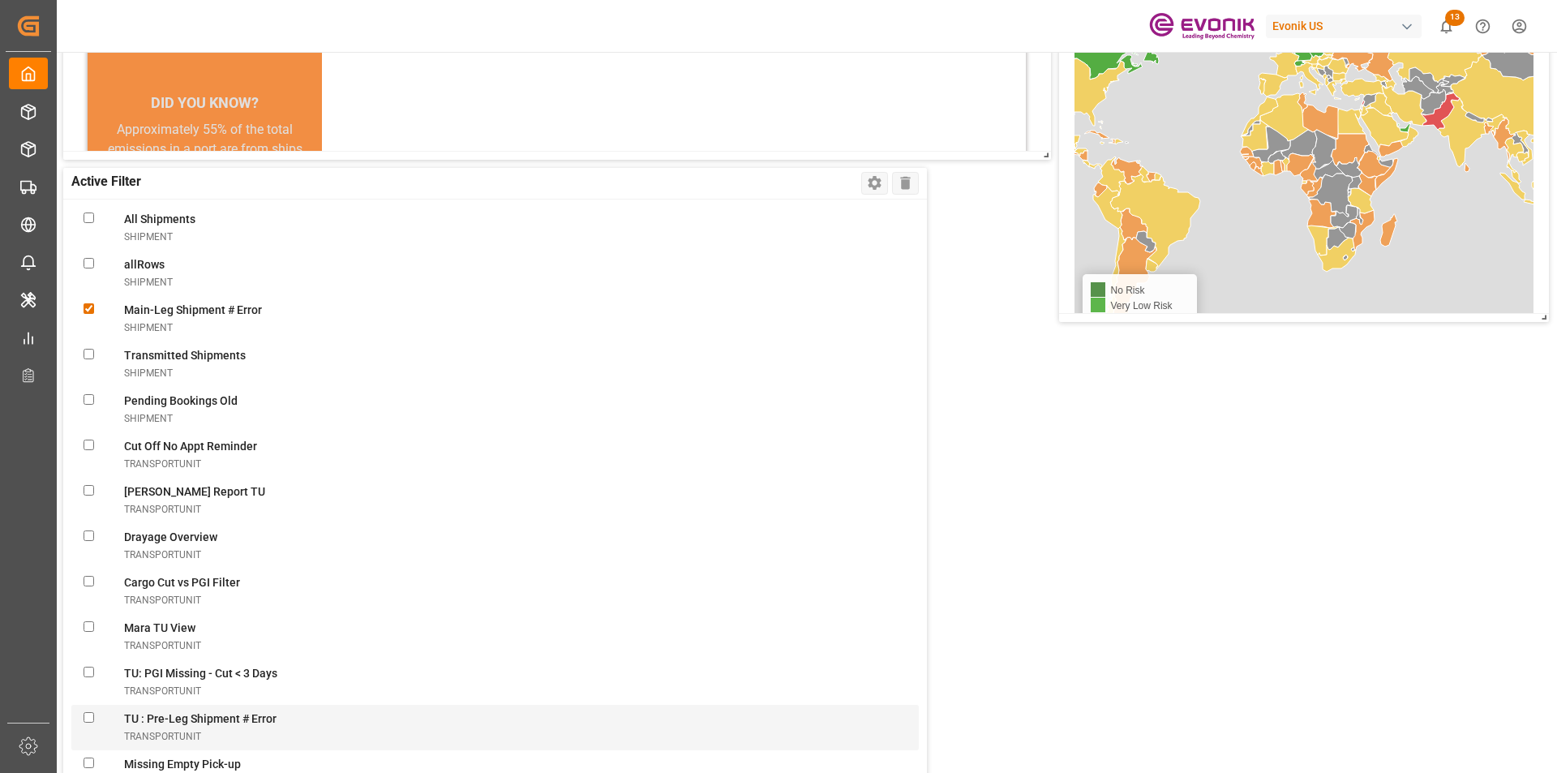
click at [88, 715] on transportUnit "checkbox" at bounding box center [89, 717] width 11 height 11
checkbox transportUnit "true"
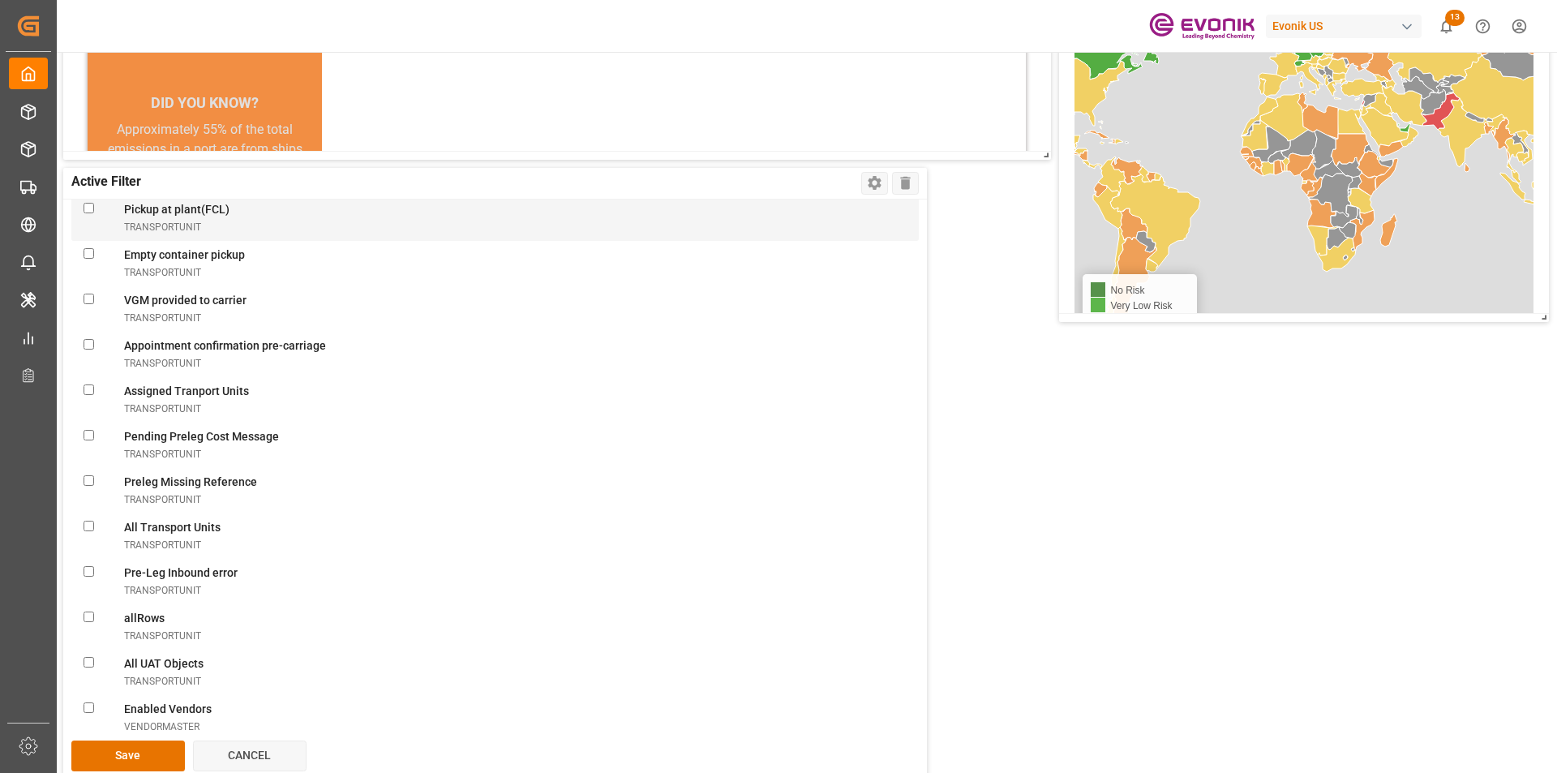
scroll to position [877, 0]
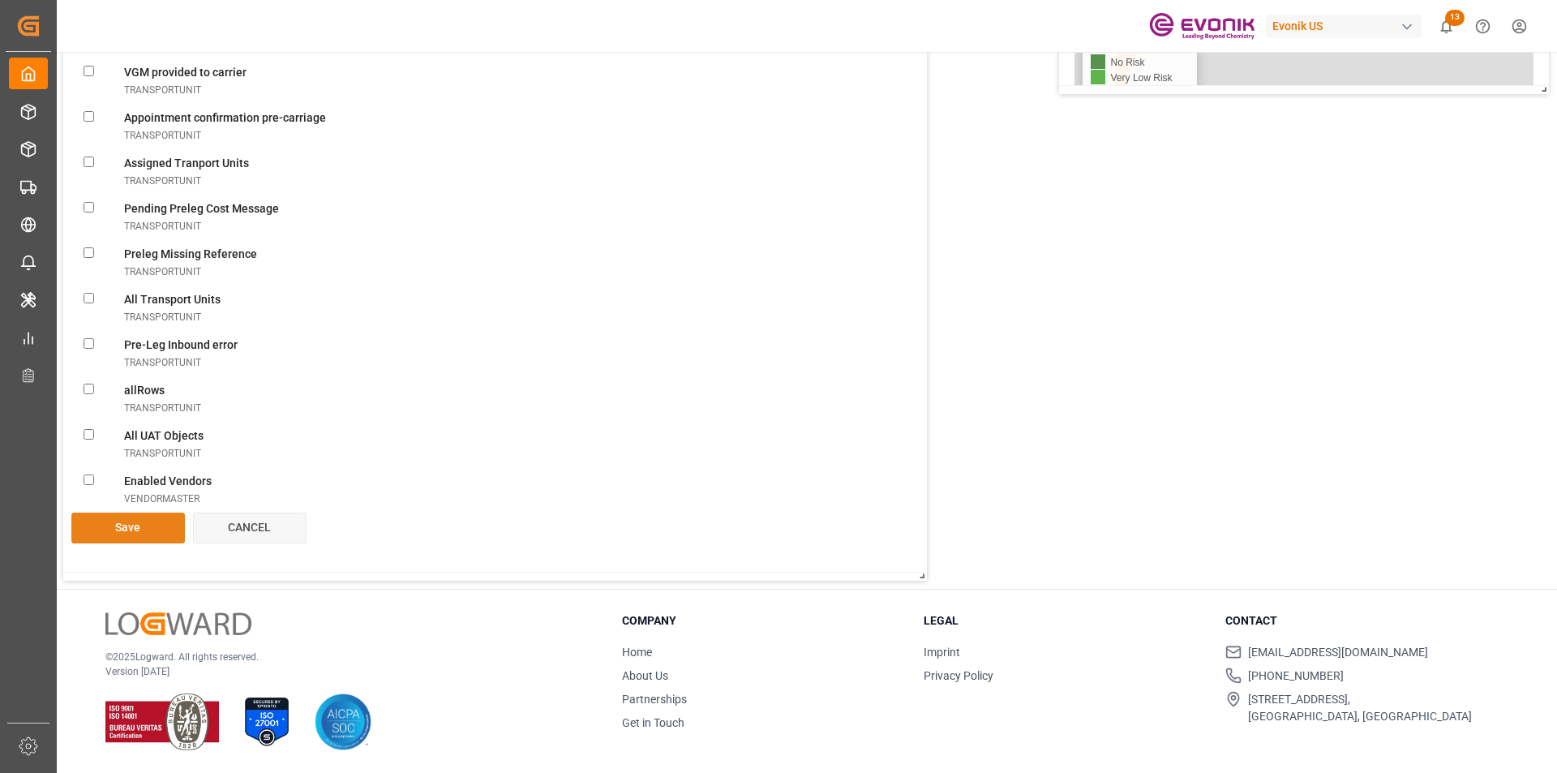
click at [139, 530] on button "Save" at bounding box center [128, 528] width 114 height 31
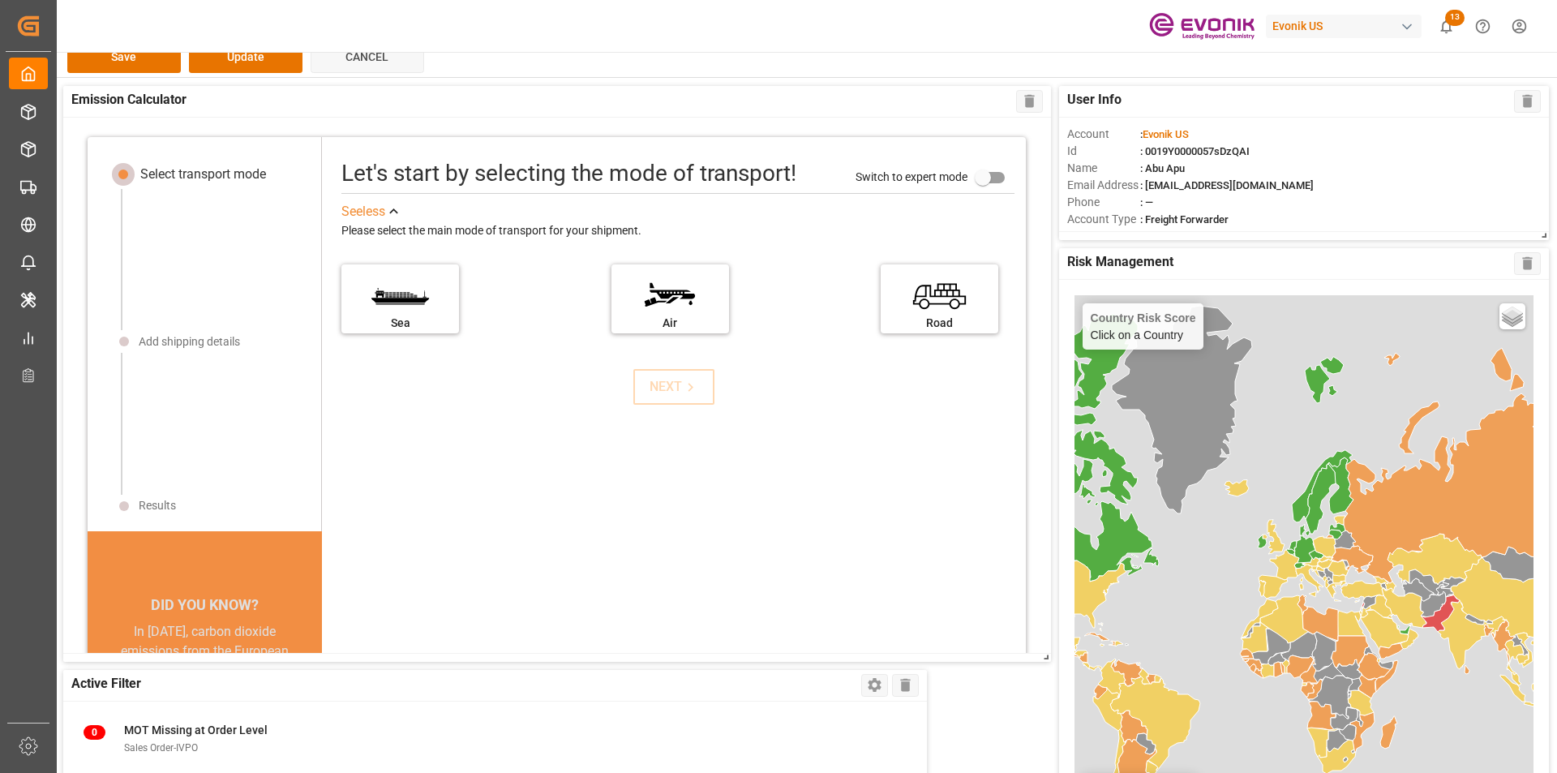
scroll to position [0, 0]
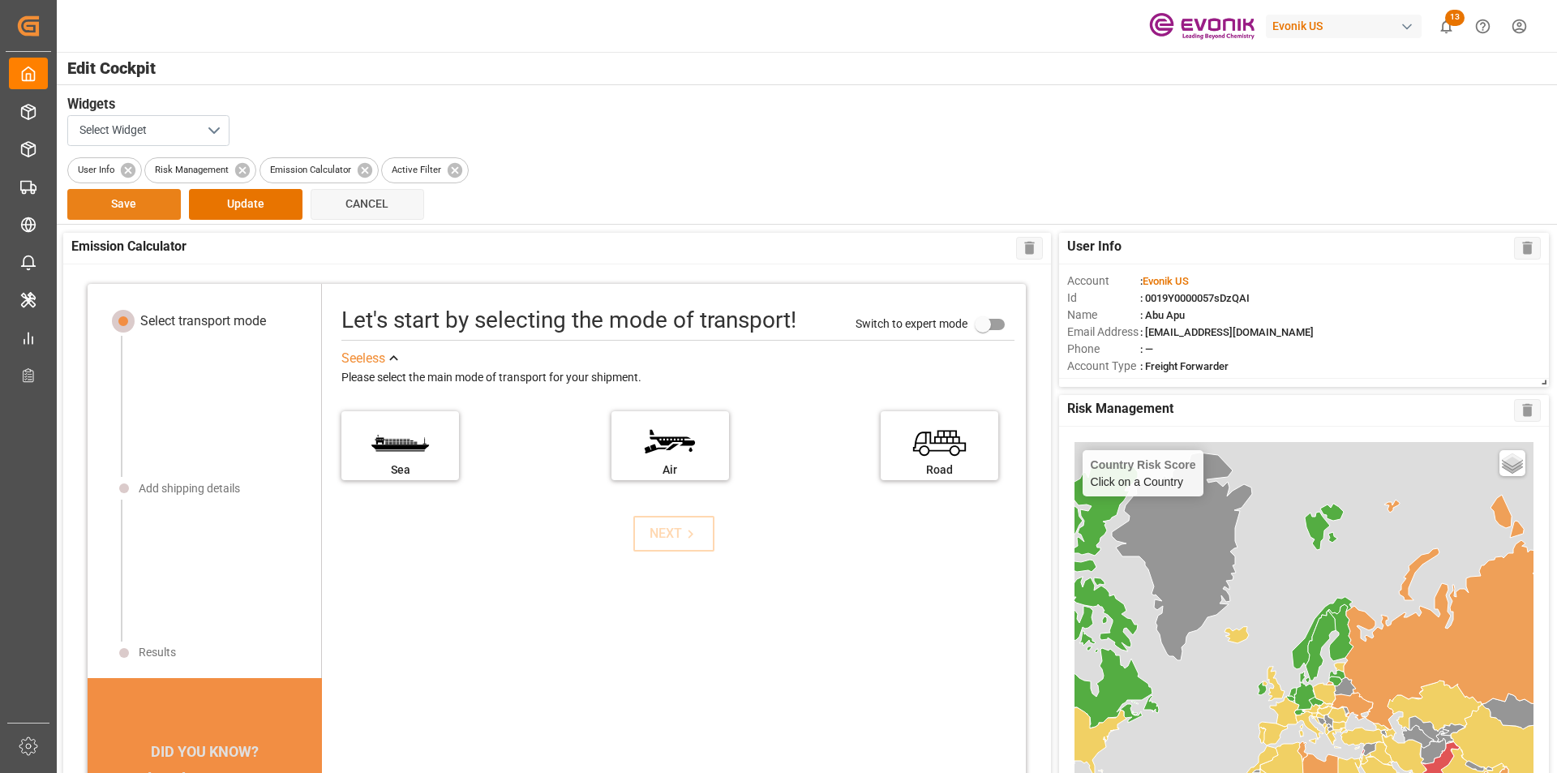
click at [152, 199] on button "Save" at bounding box center [124, 204] width 114 height 31
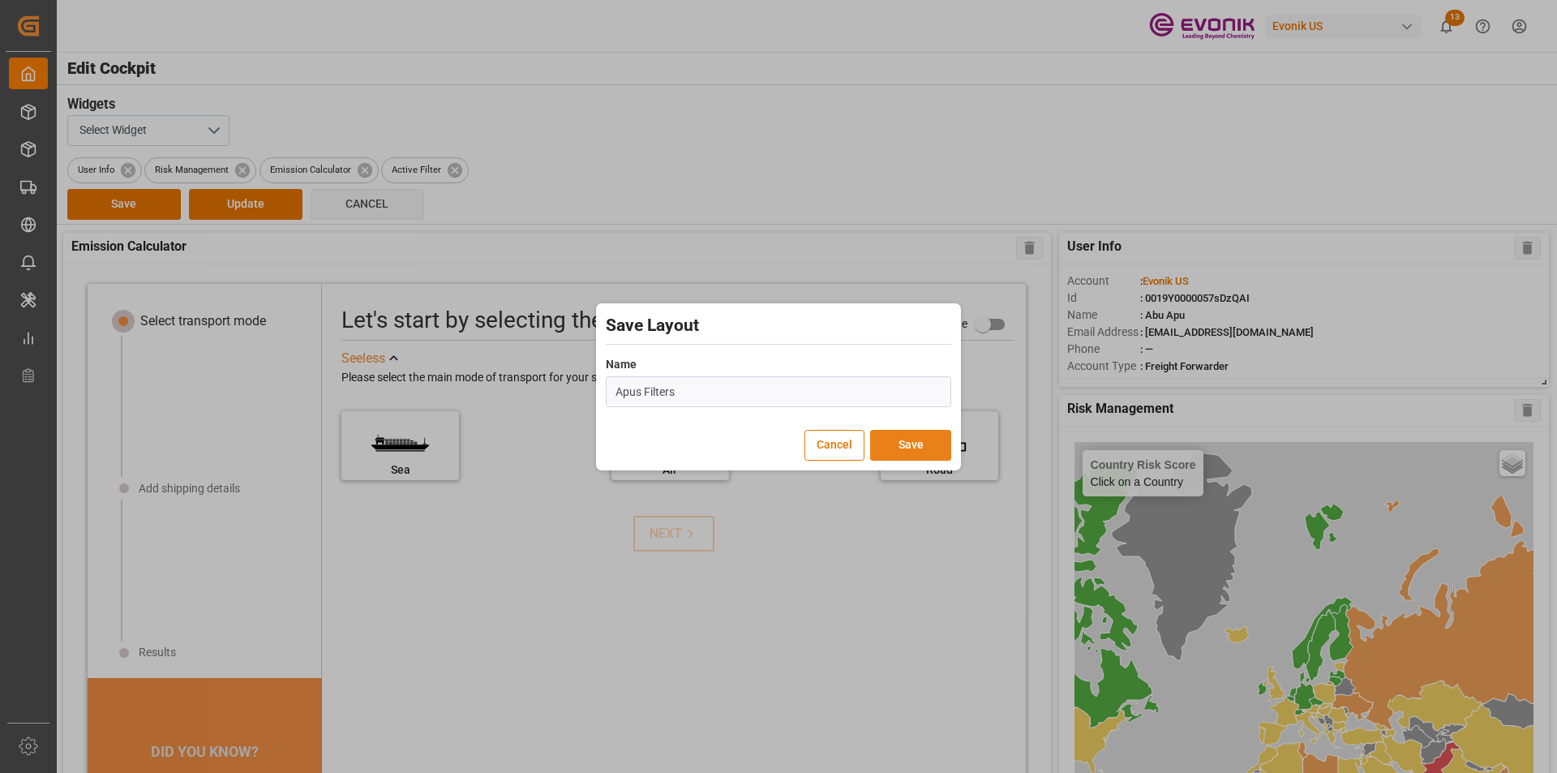
type input "Apus Filters"
click at [890, 440] on button "Save" at bounding box center [910, 445] width 81 height 31
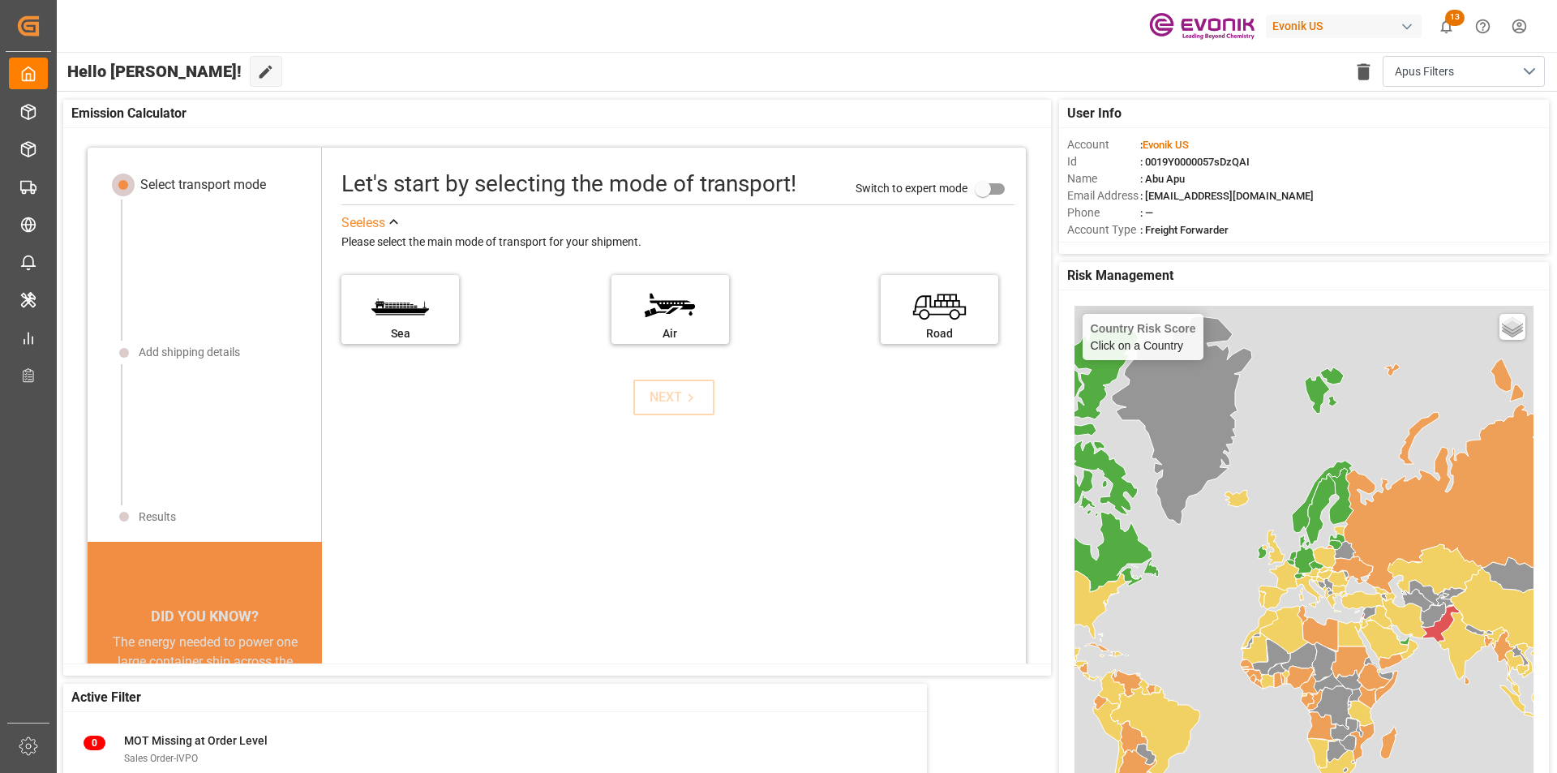
scroll to position [16, 0]
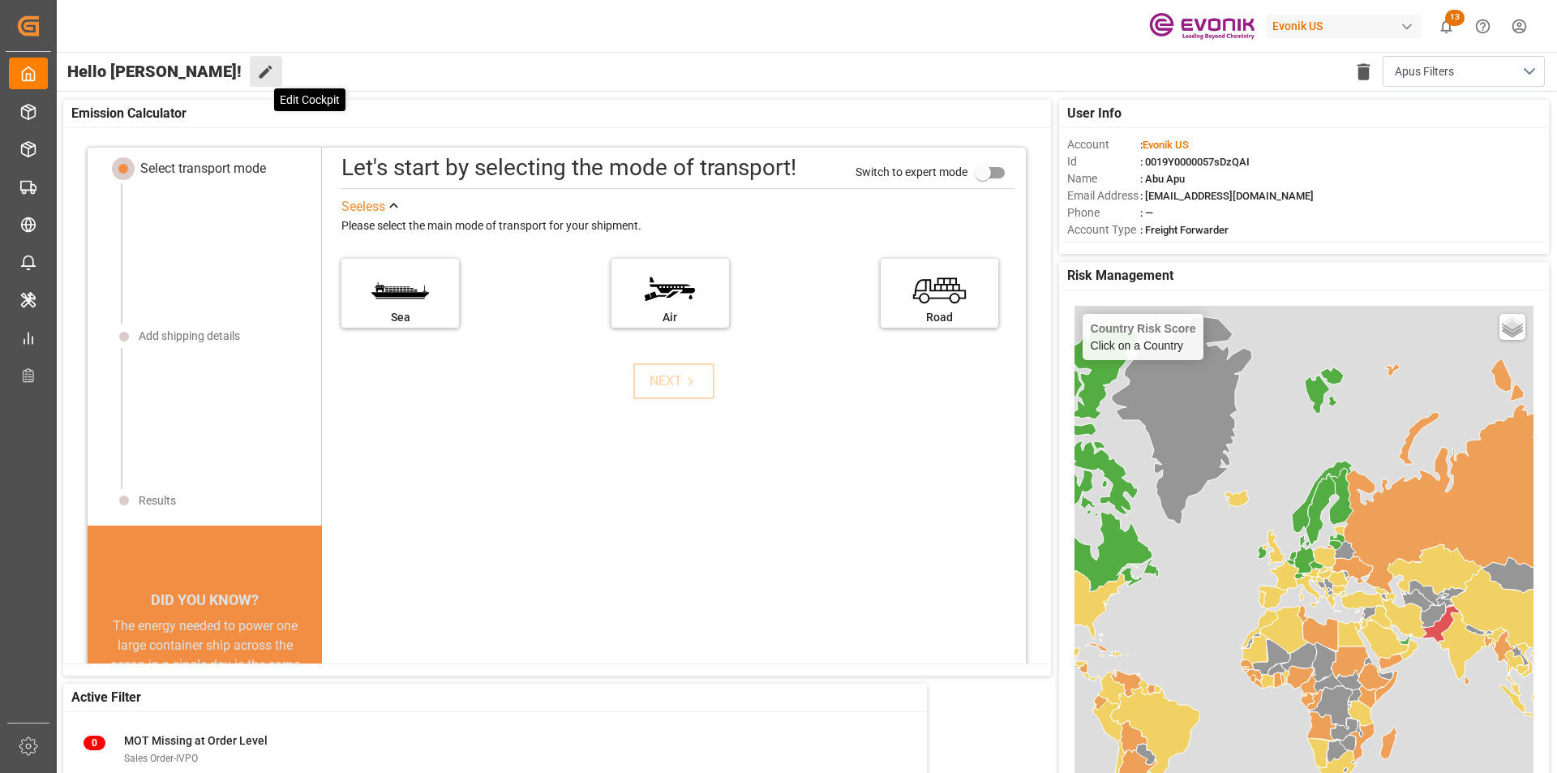
click at [250, 75] on button "Edit Cockpit" at bounding box center [266, 71] width 32 height 31
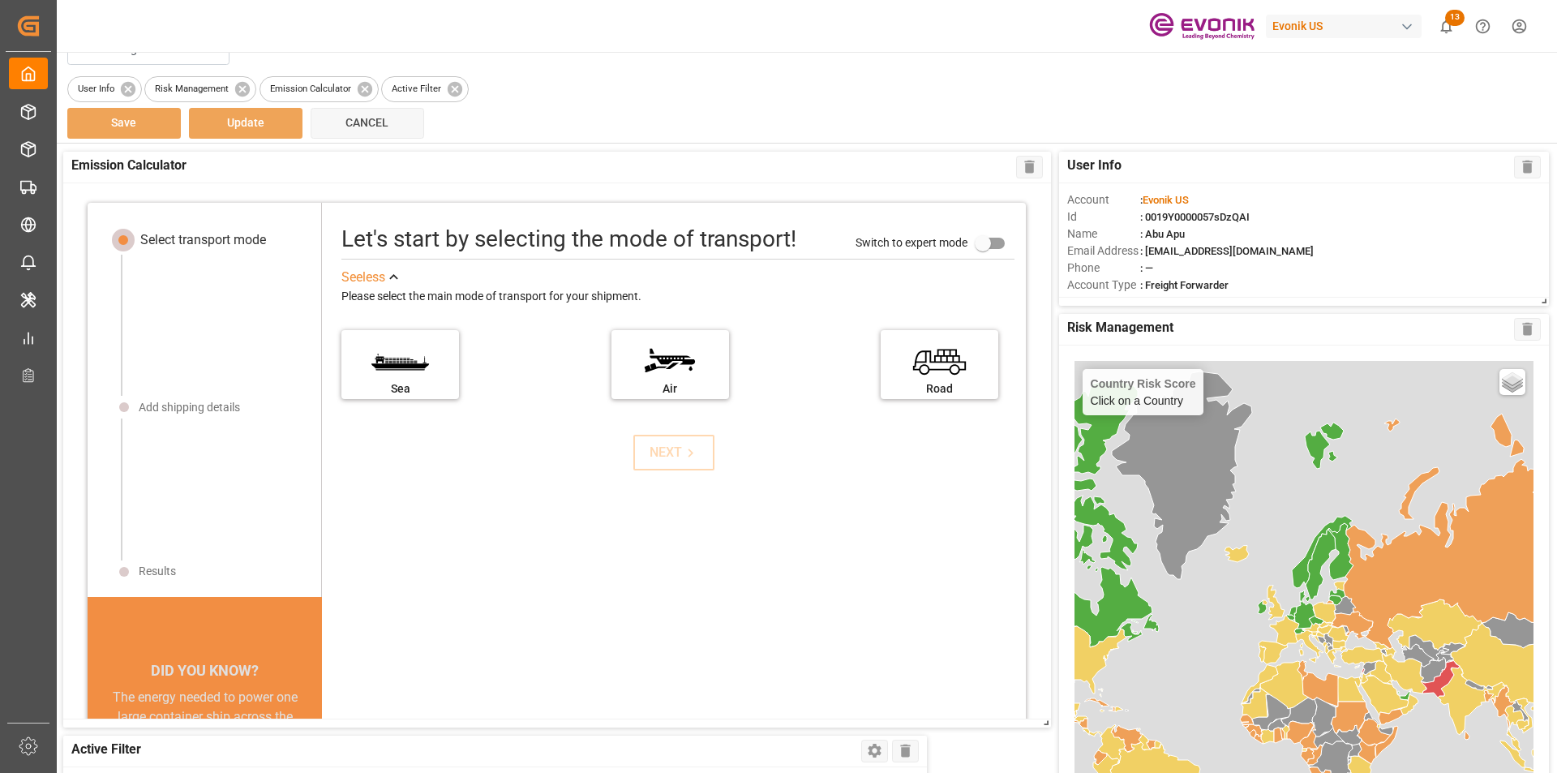
scroll to position [0, 0]
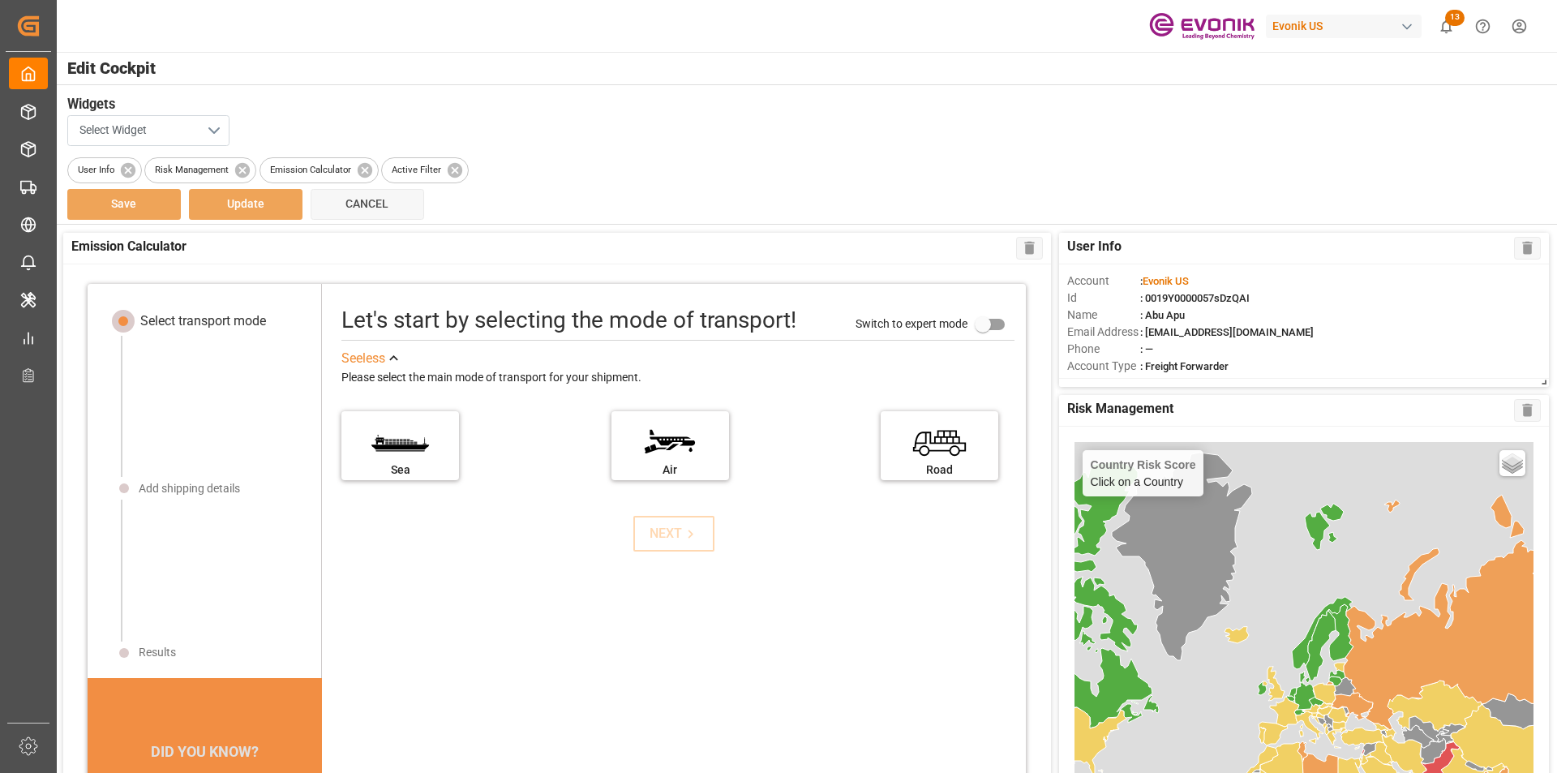
click at [208, 132] on button "Select Widget" at bounding box center [148, 130] width 162 height 31
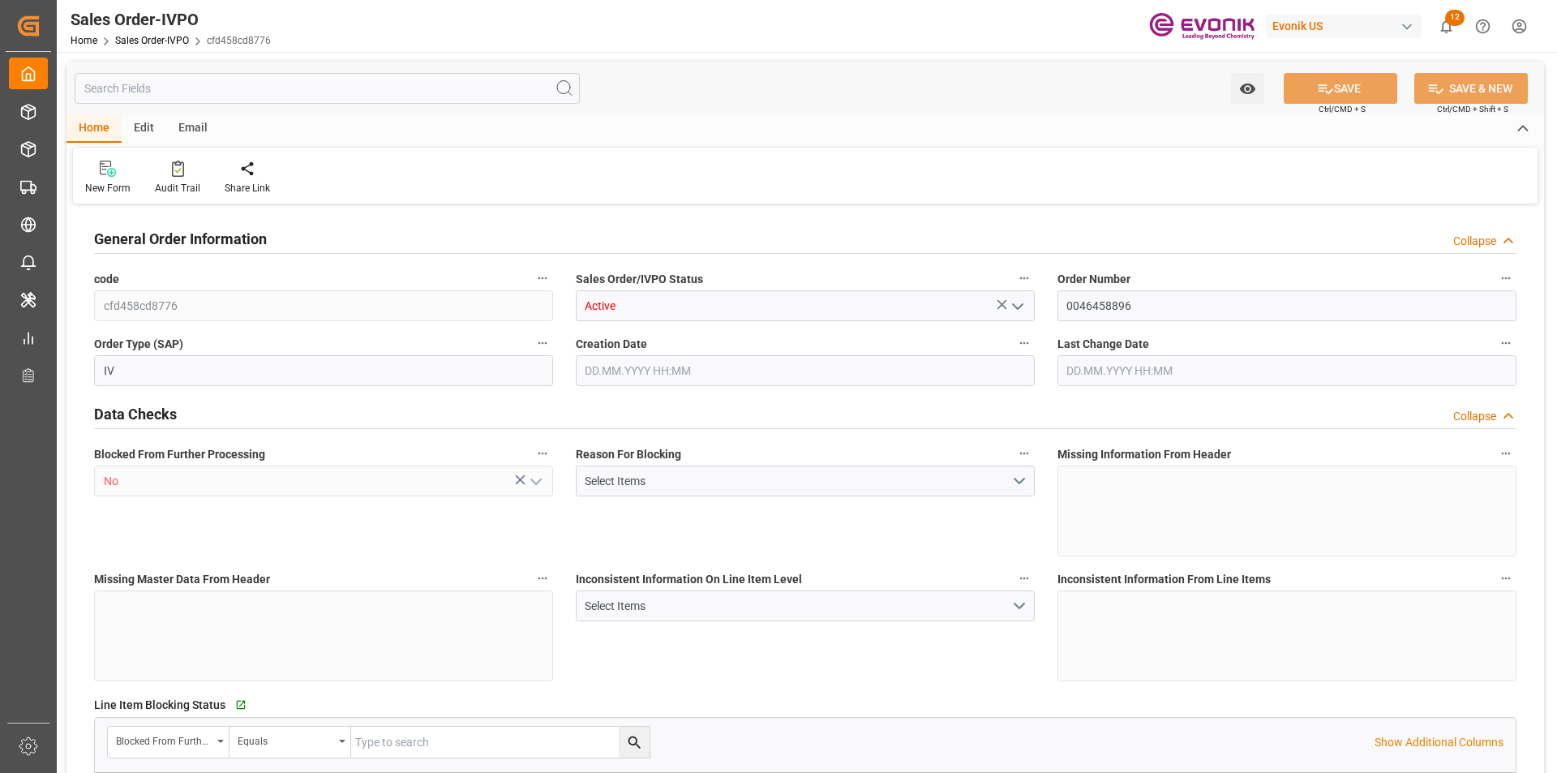
type input "COCTG"
type input "0"
type input "5"
type input "6"
type input "5"
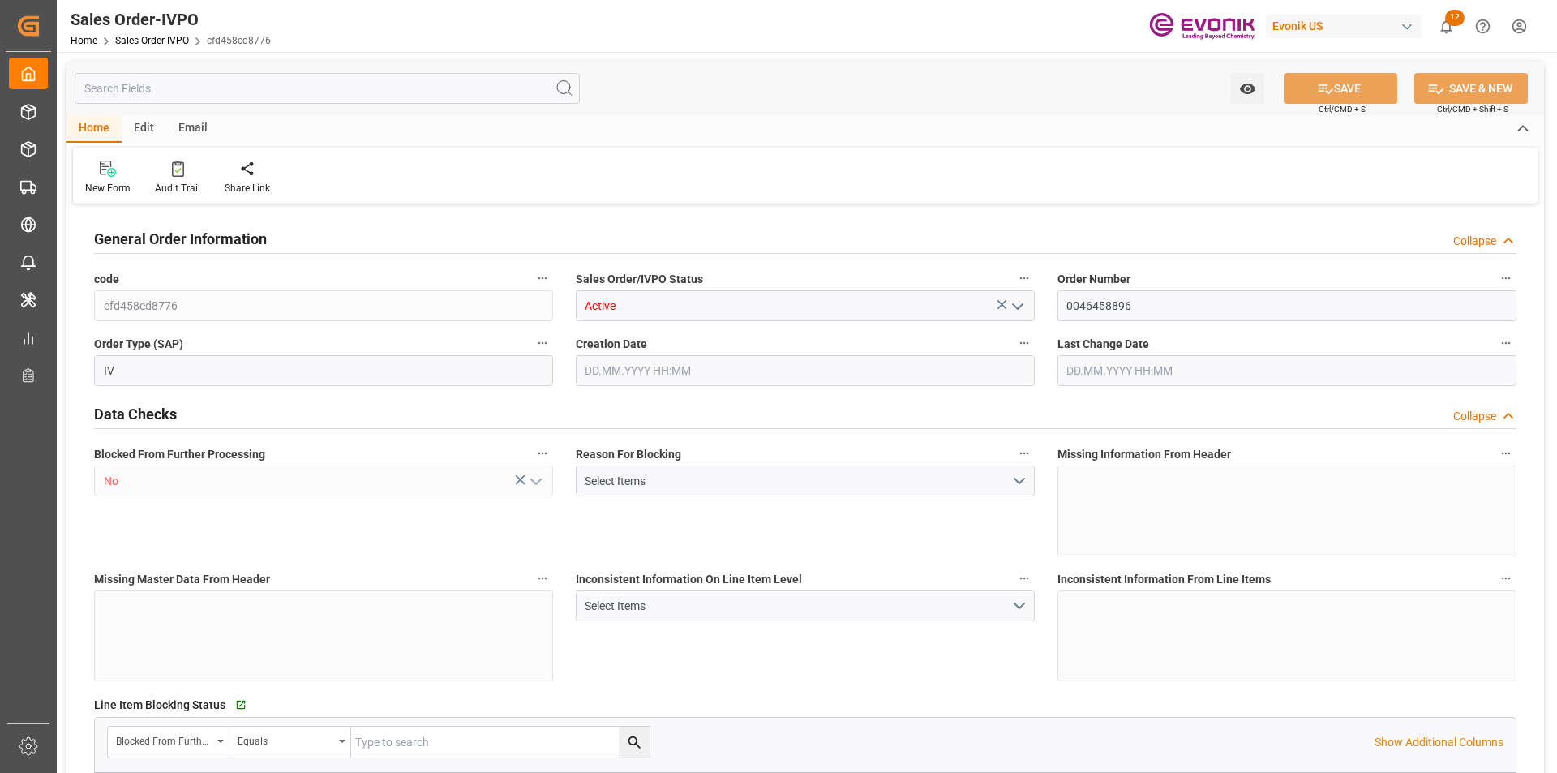
type input "102700"
type input "277.4"
type input "95000"
type input "300"
type input "[DATE] 13:00"
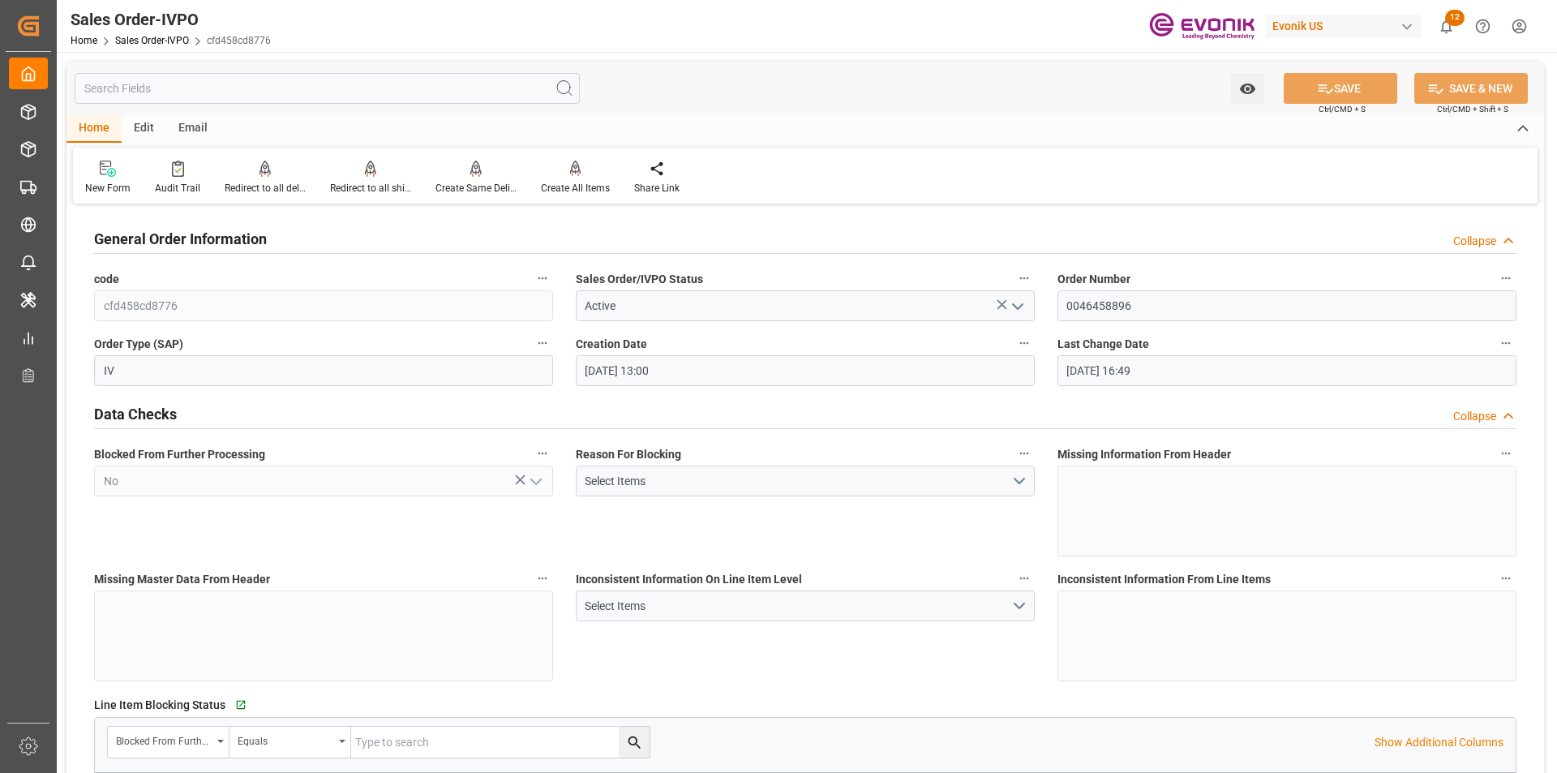
type input "[DATE] 16:49"
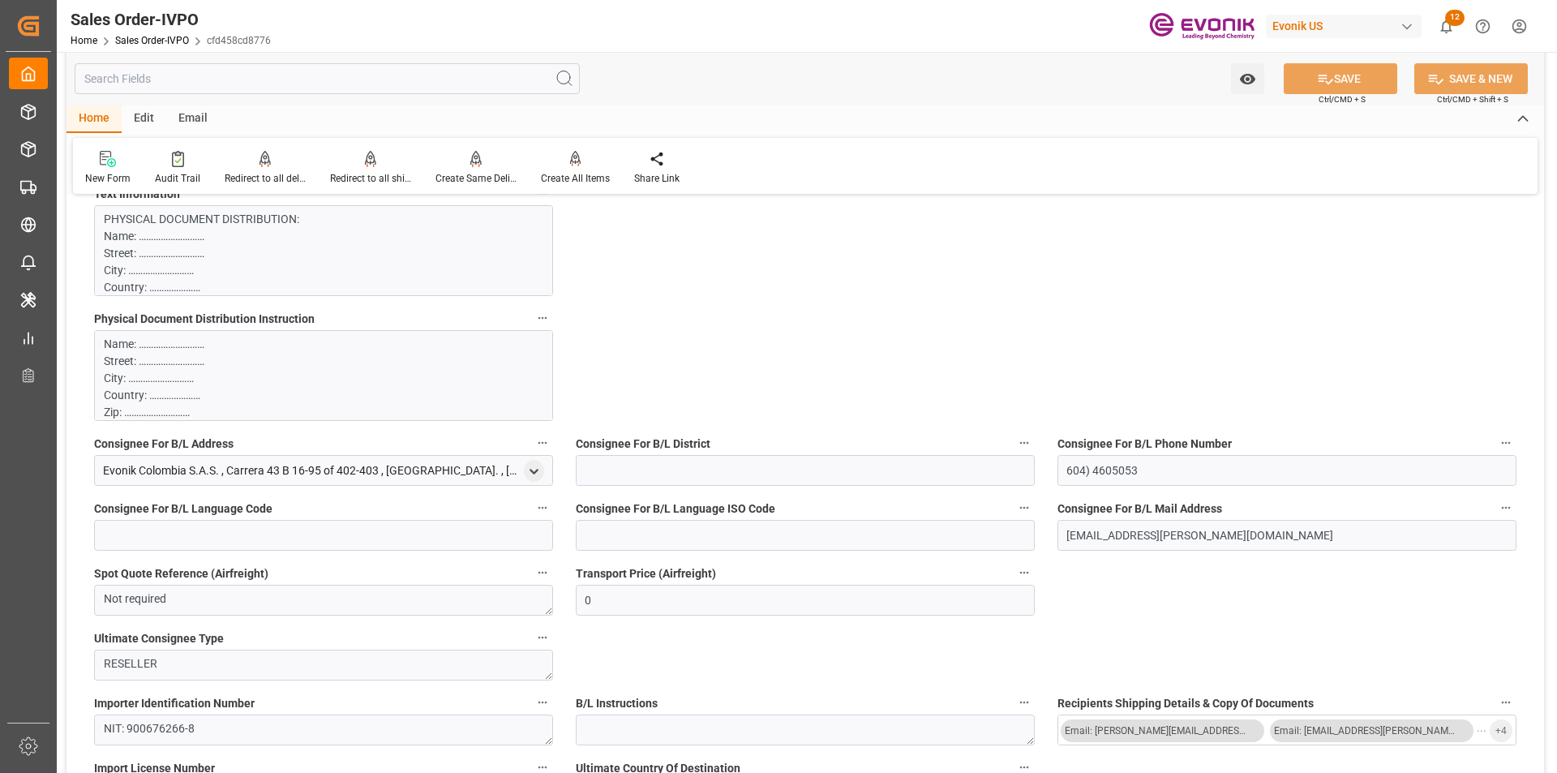
scroll to position [1298, 0]
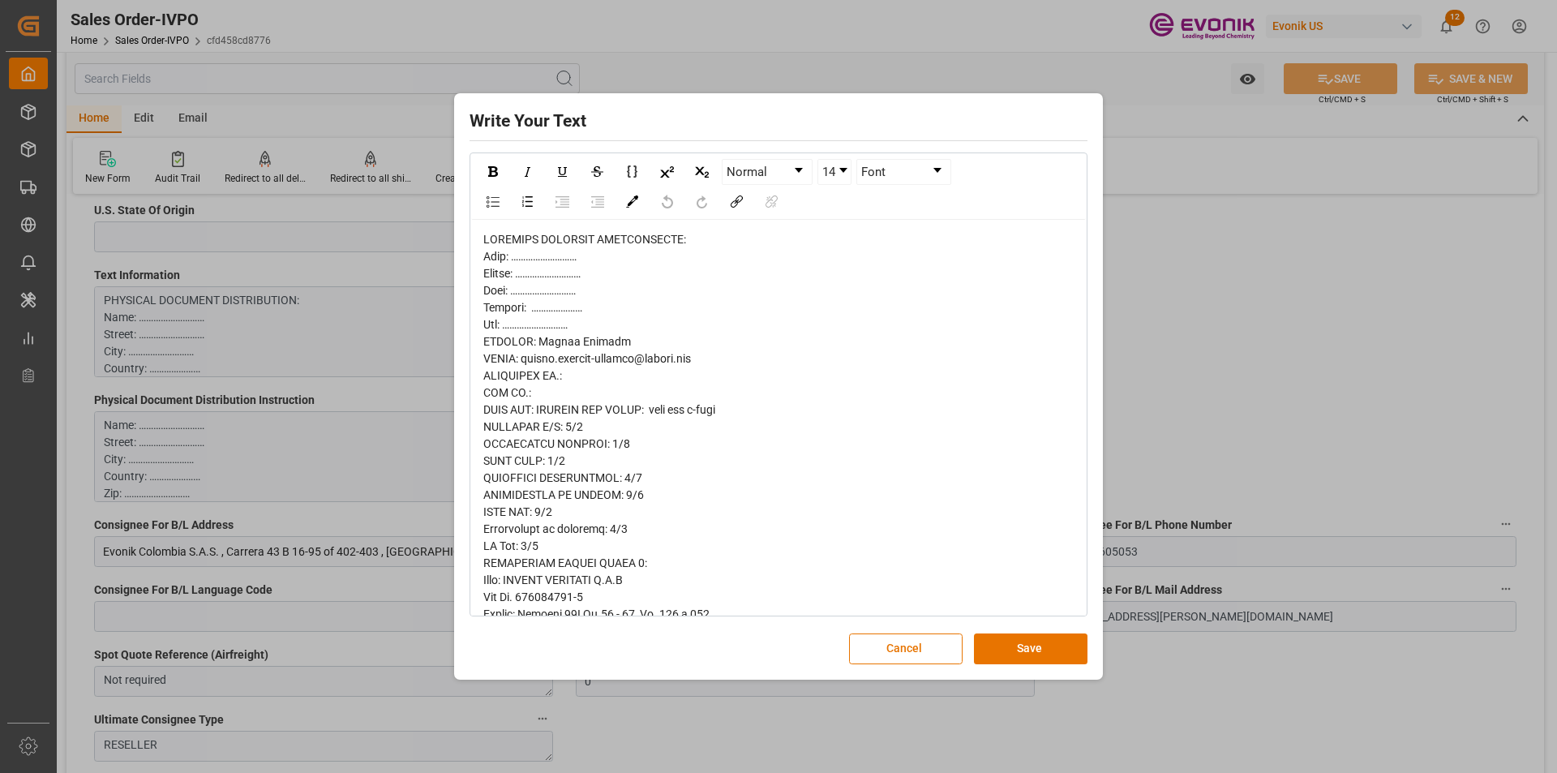
drag, startPoint x: 734, startPoint y: 407, endPoint x: 653, endPoint y: 411, distance: 81.2
drag, startPoint x: 484, startPoint y: 410, endPoint x: 736, endPoint y: 414, distance: 252.2
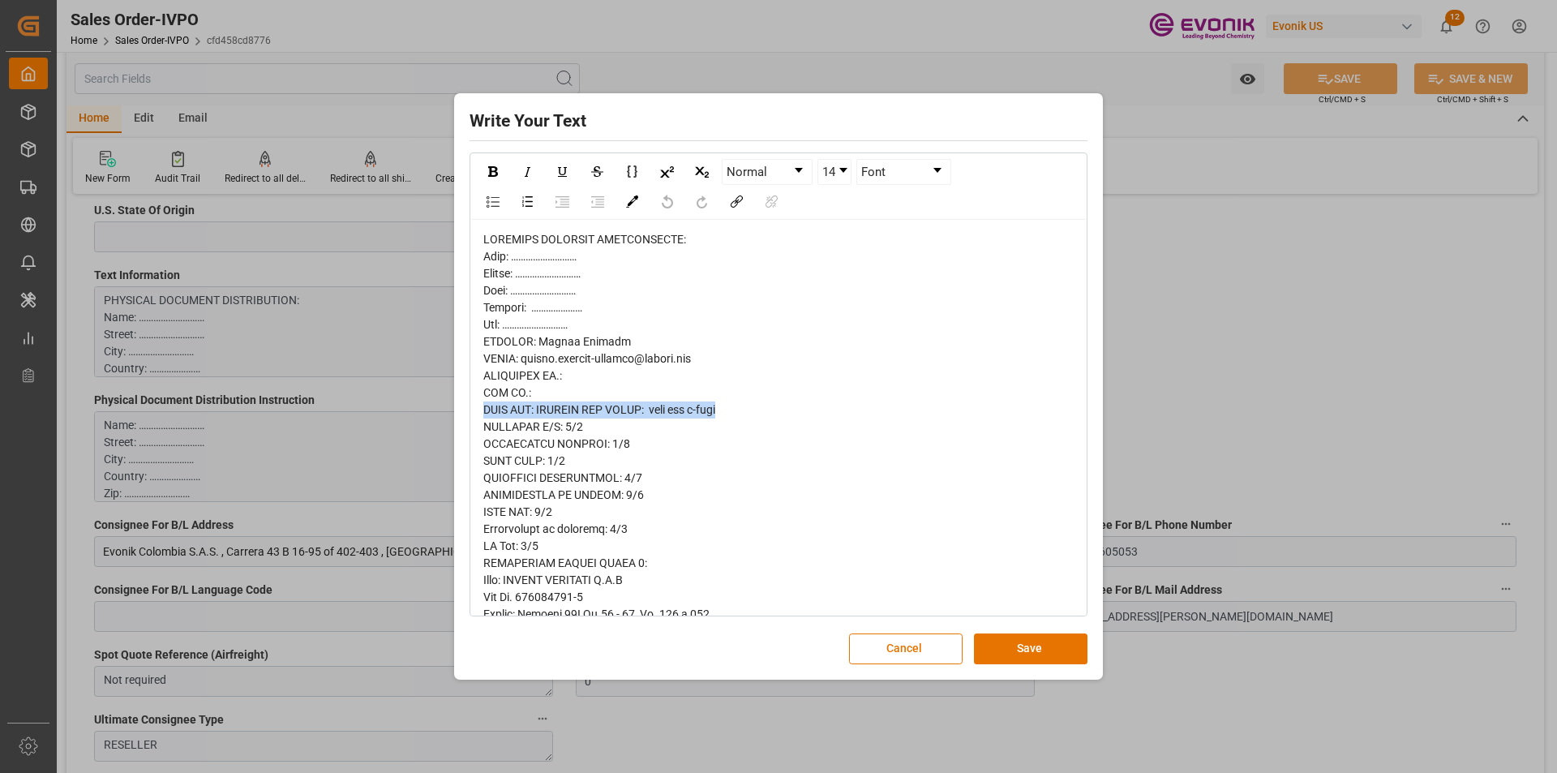
click at [1362, 412] on div "Write Your Text Normal 14 Font Cancel Save" at bounding box center [778, 386] width 1557 height 773
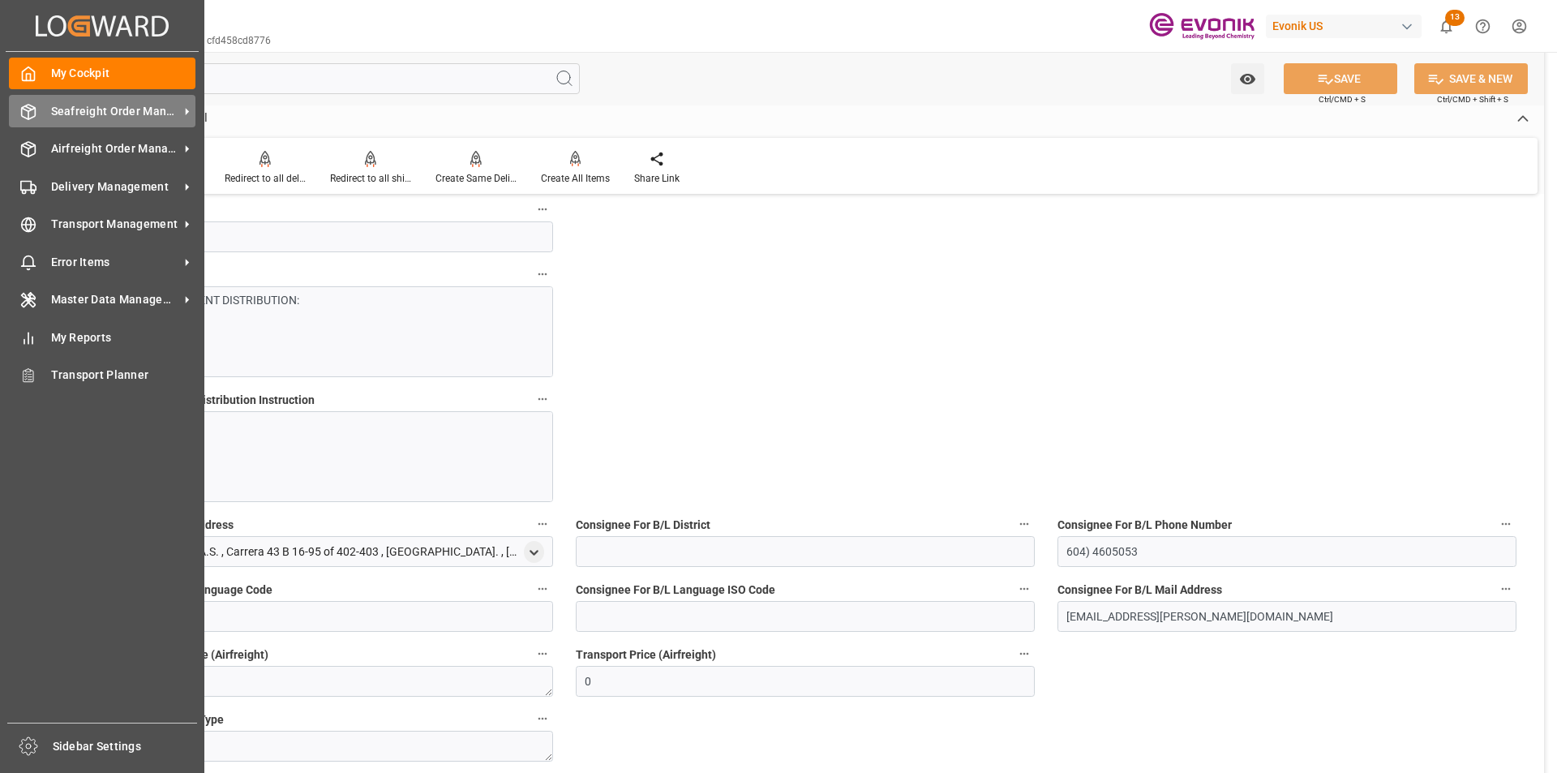
click at [73, 114] on span "Seafreight Order Management" at bounding box center [115, 111] width 128 height 17
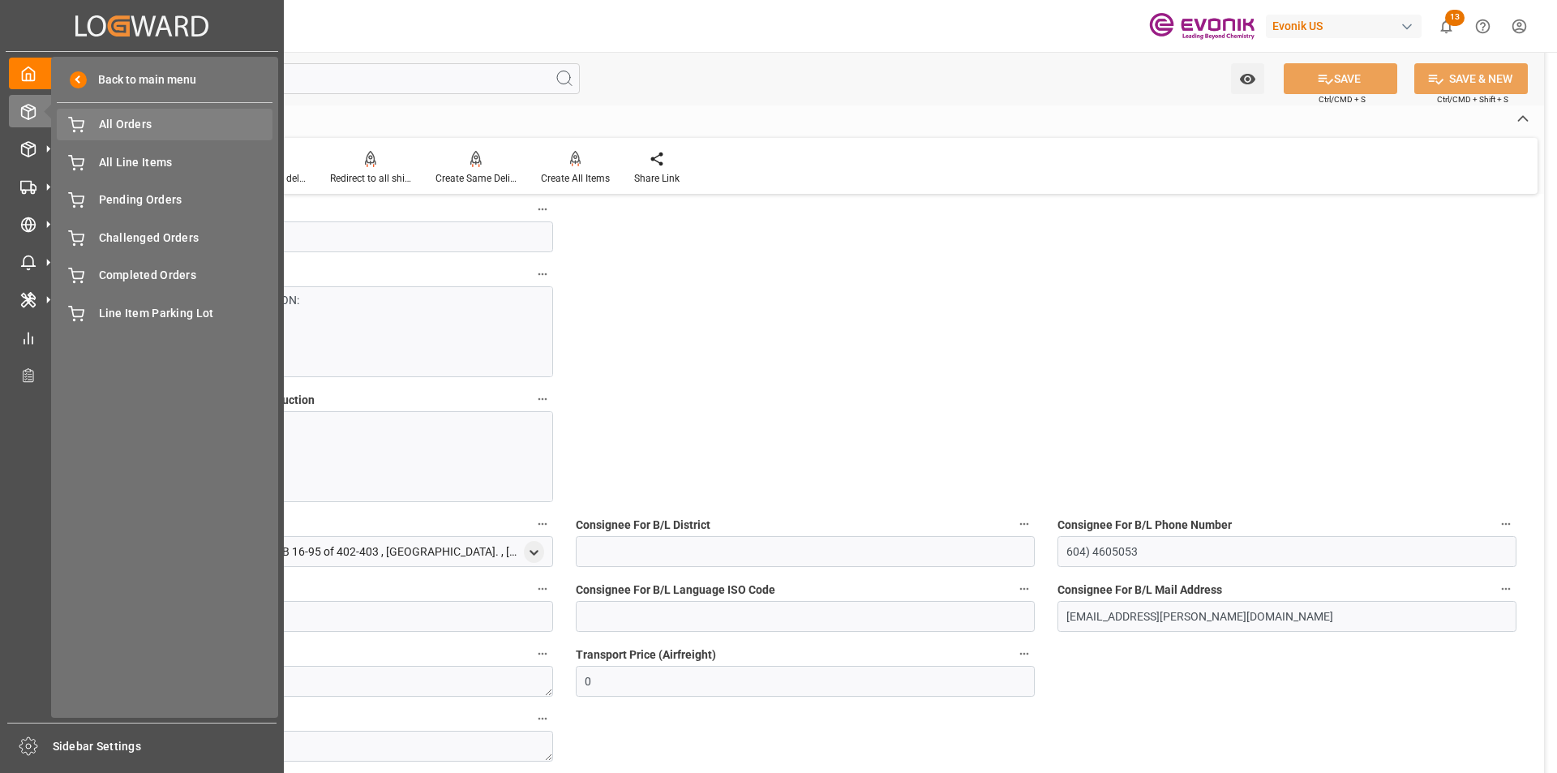
click at [114, 126] on span "All Orders" at bounding box center [186, 124] width 174 height 17
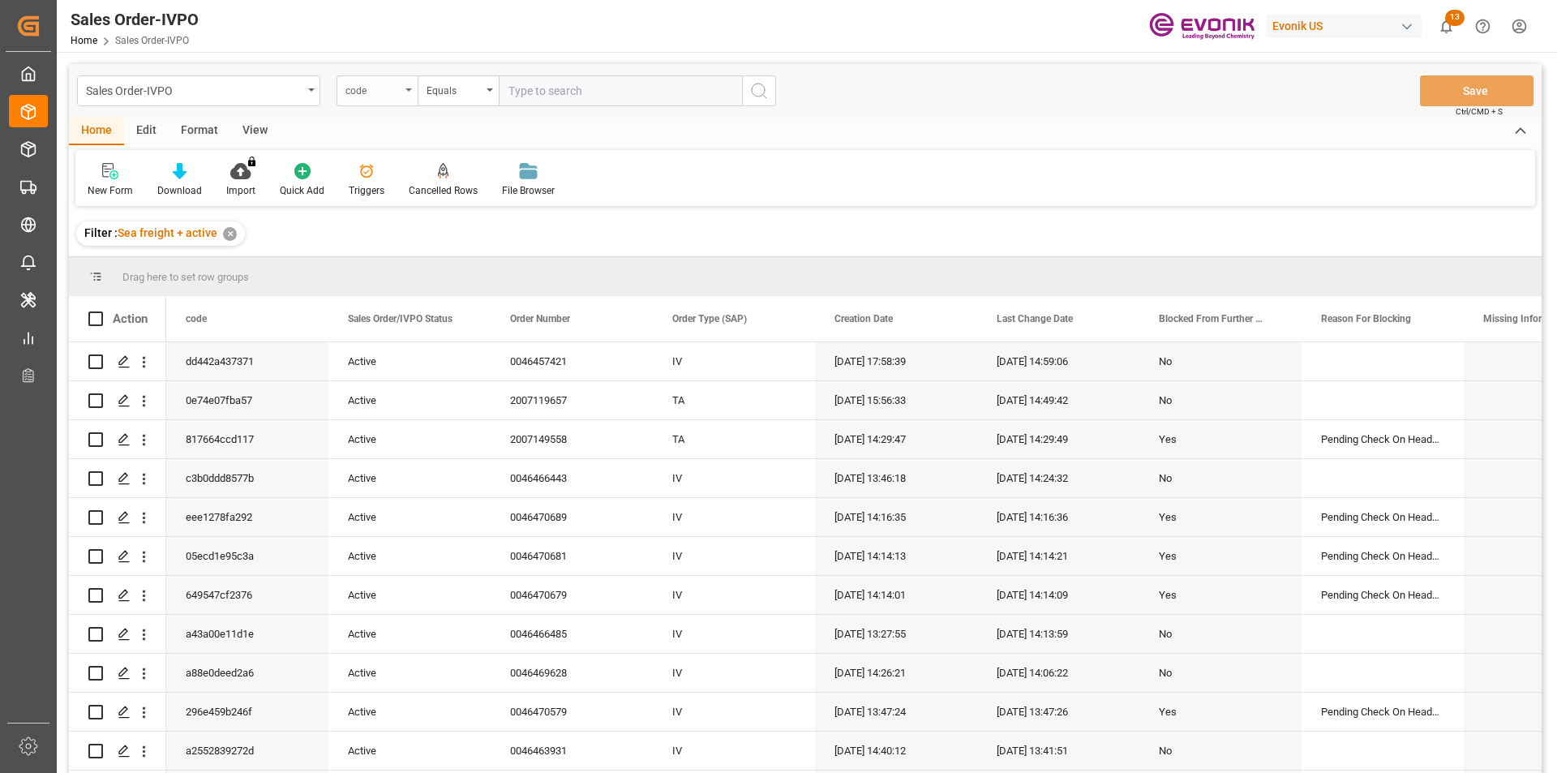
click at [406, 90] on icon "open menu" at bounding box center [408, 89] width 6 height 3
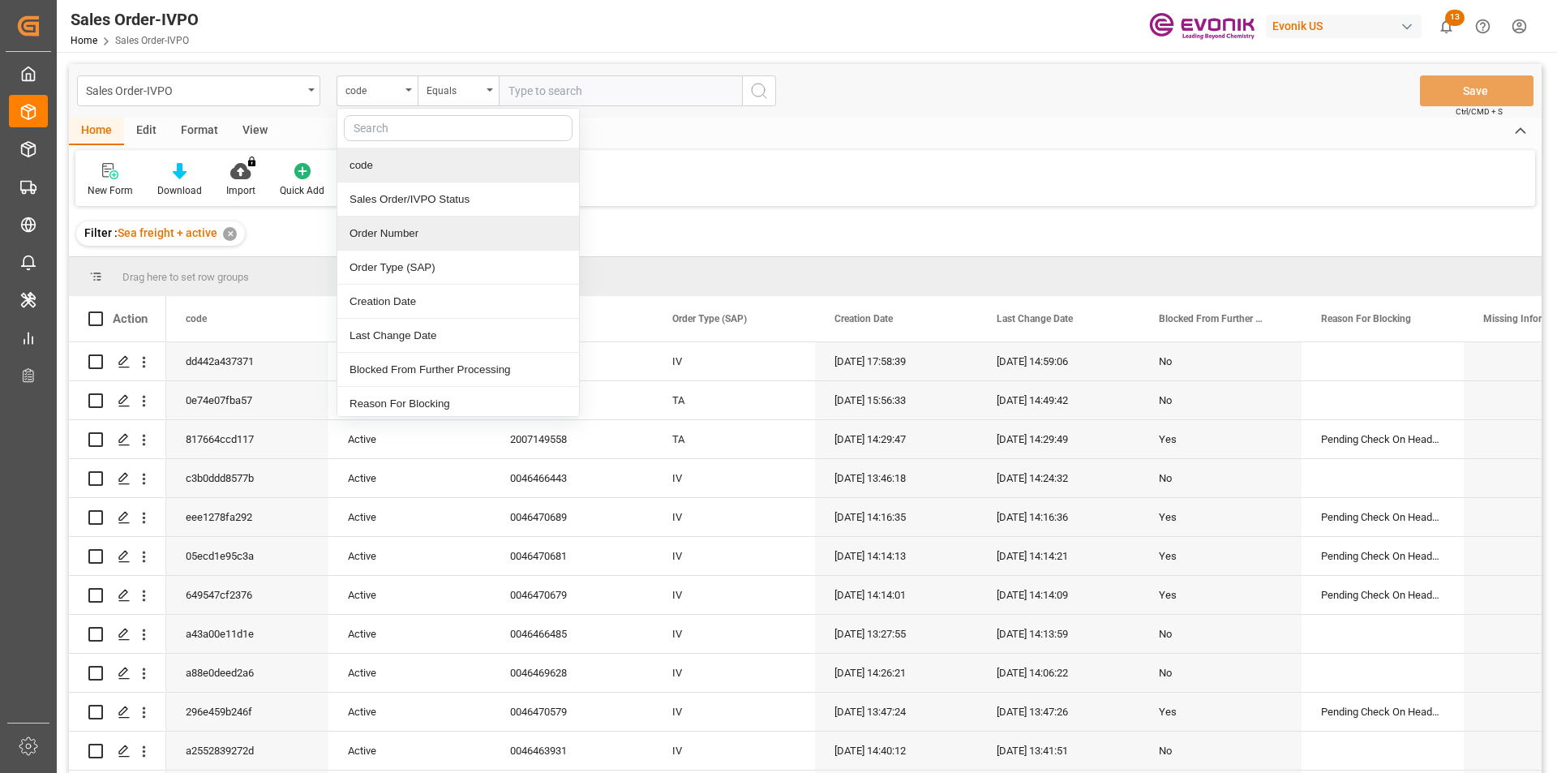
click at [377, 225] on div "Order Number" at bounding box center [458, 234] width 242 height 34
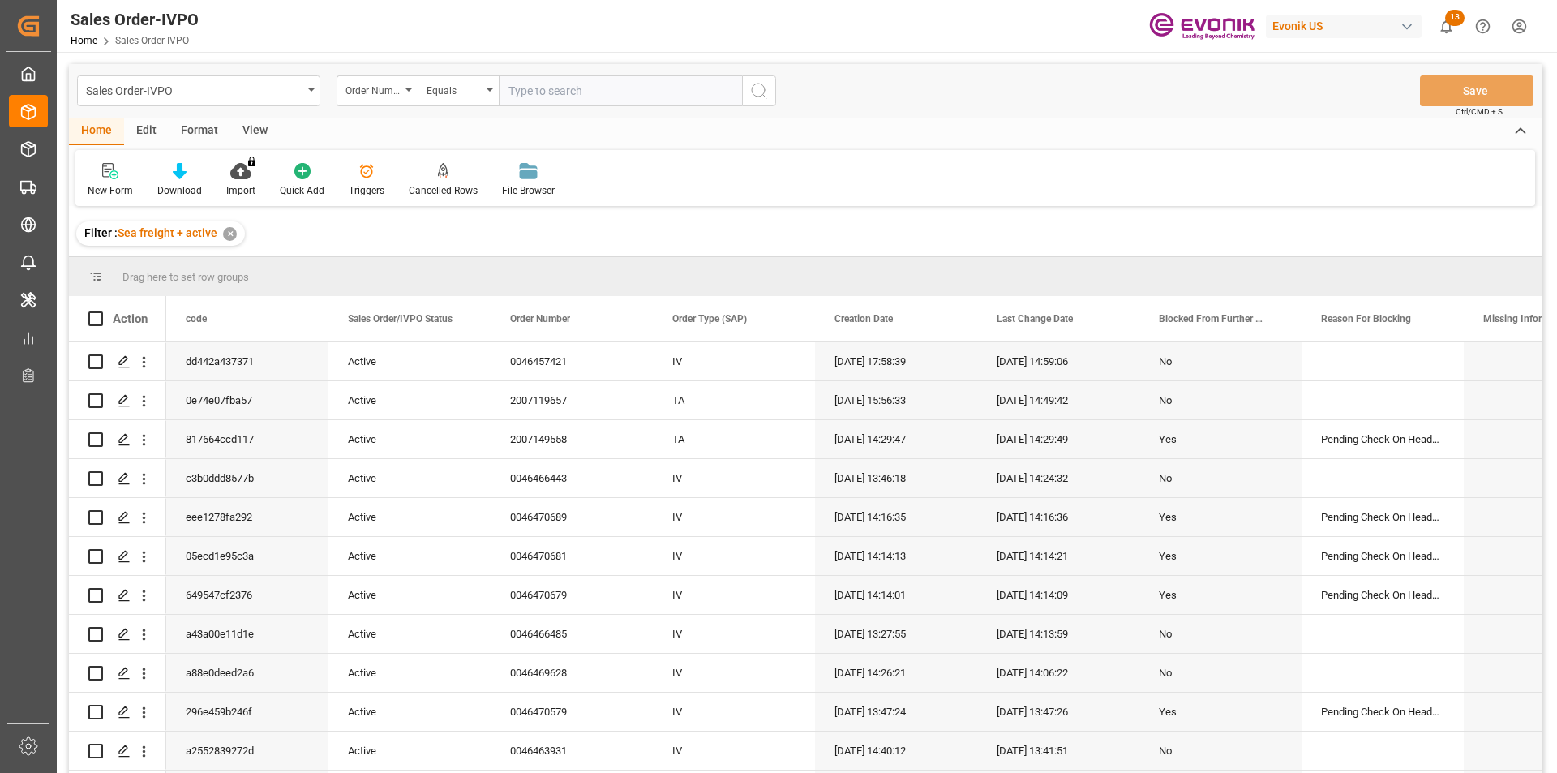
click at [538, 91] on input "text" at bounding box center [620, 90] width 243 height 31
paste input "2007072809"
type input "2007072809"
click at [773, 98] on button "search button" at bounding box center [759, 90] width 34 height 31
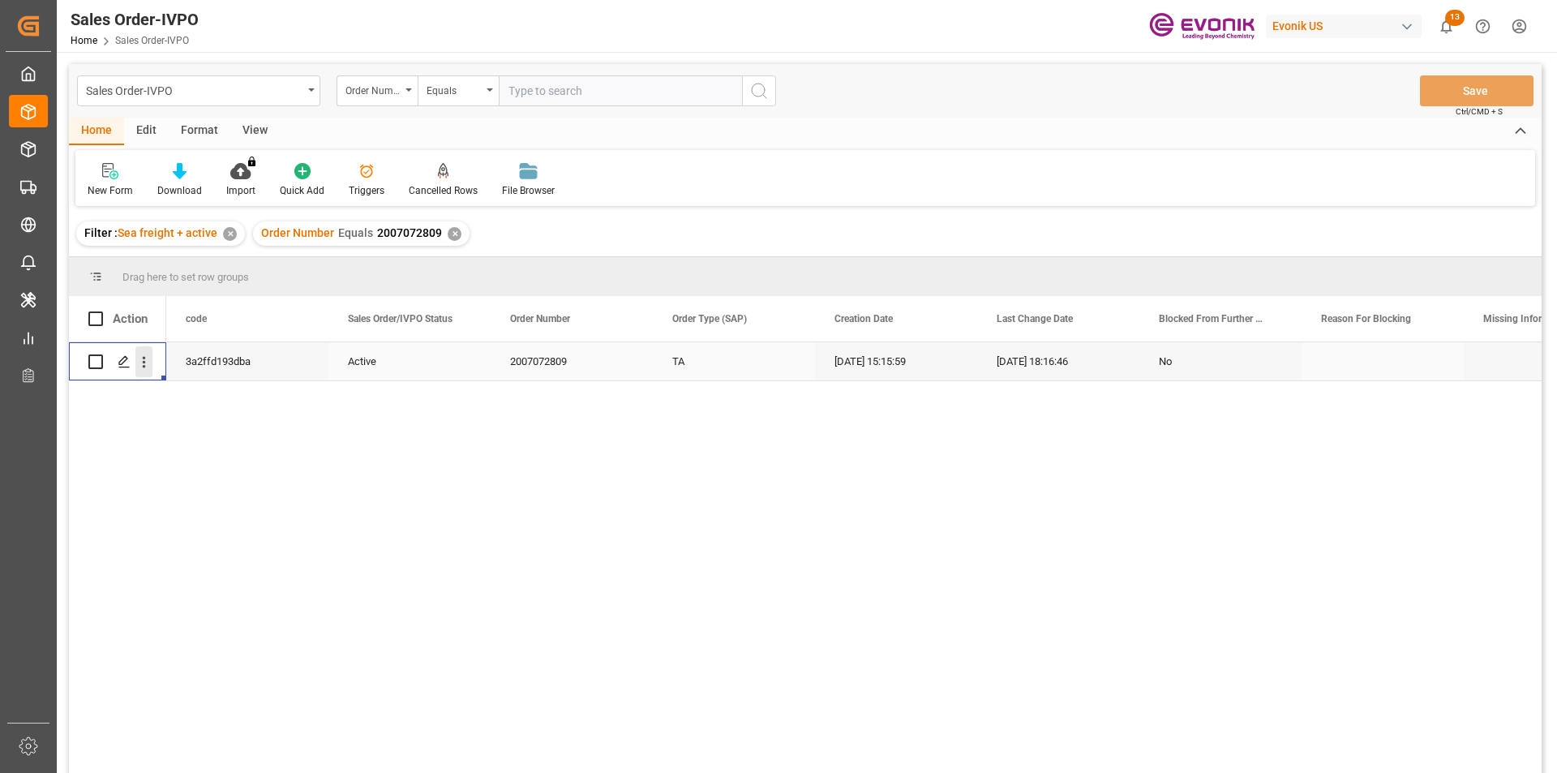
click at [146, 365] on icon "open menu" at bounding box center [143, 362] width 17 height 17
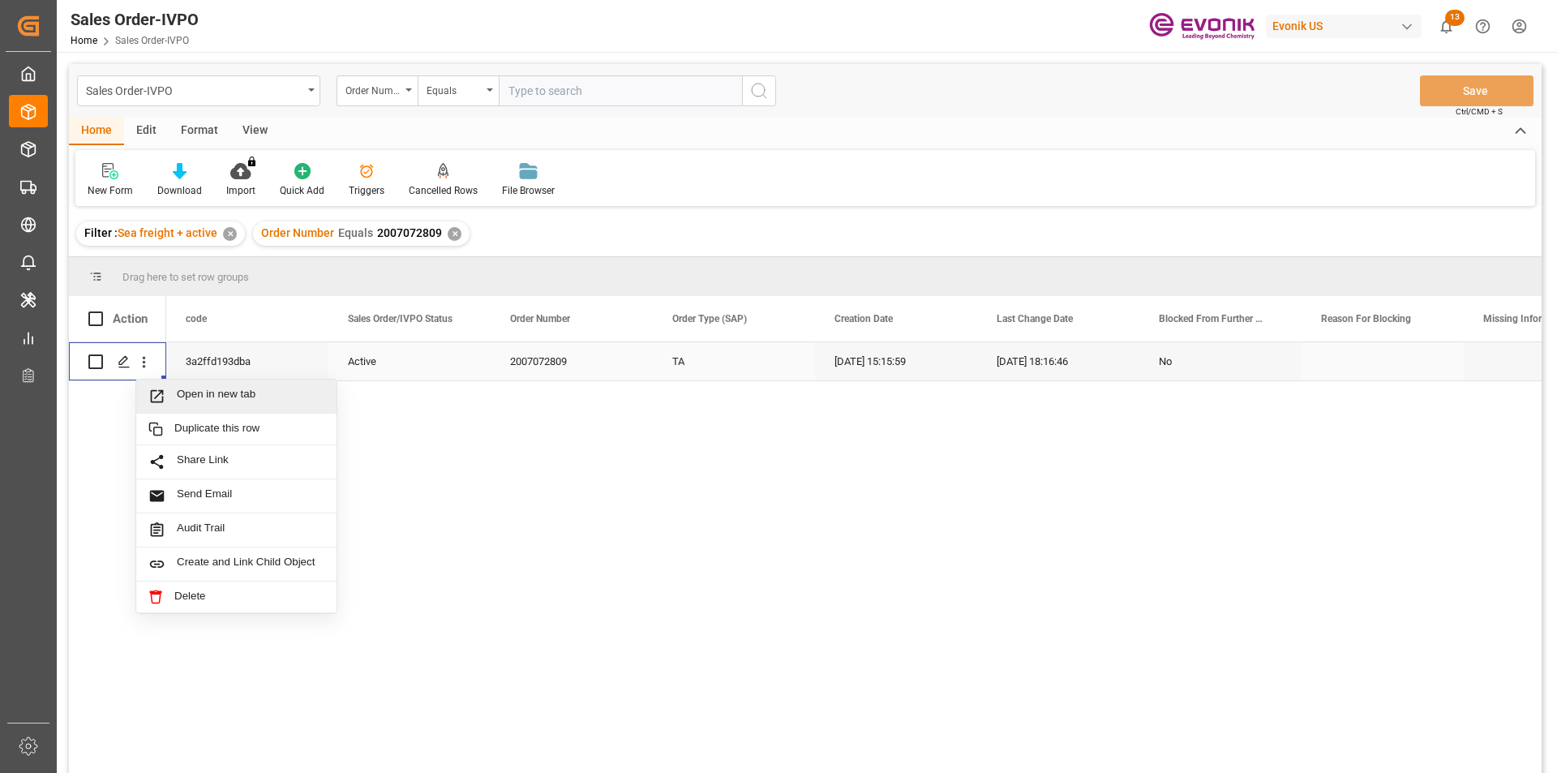
click at [184, 401] on span "Open in new tab" at bounding box center [251, 396] width 148 height 17
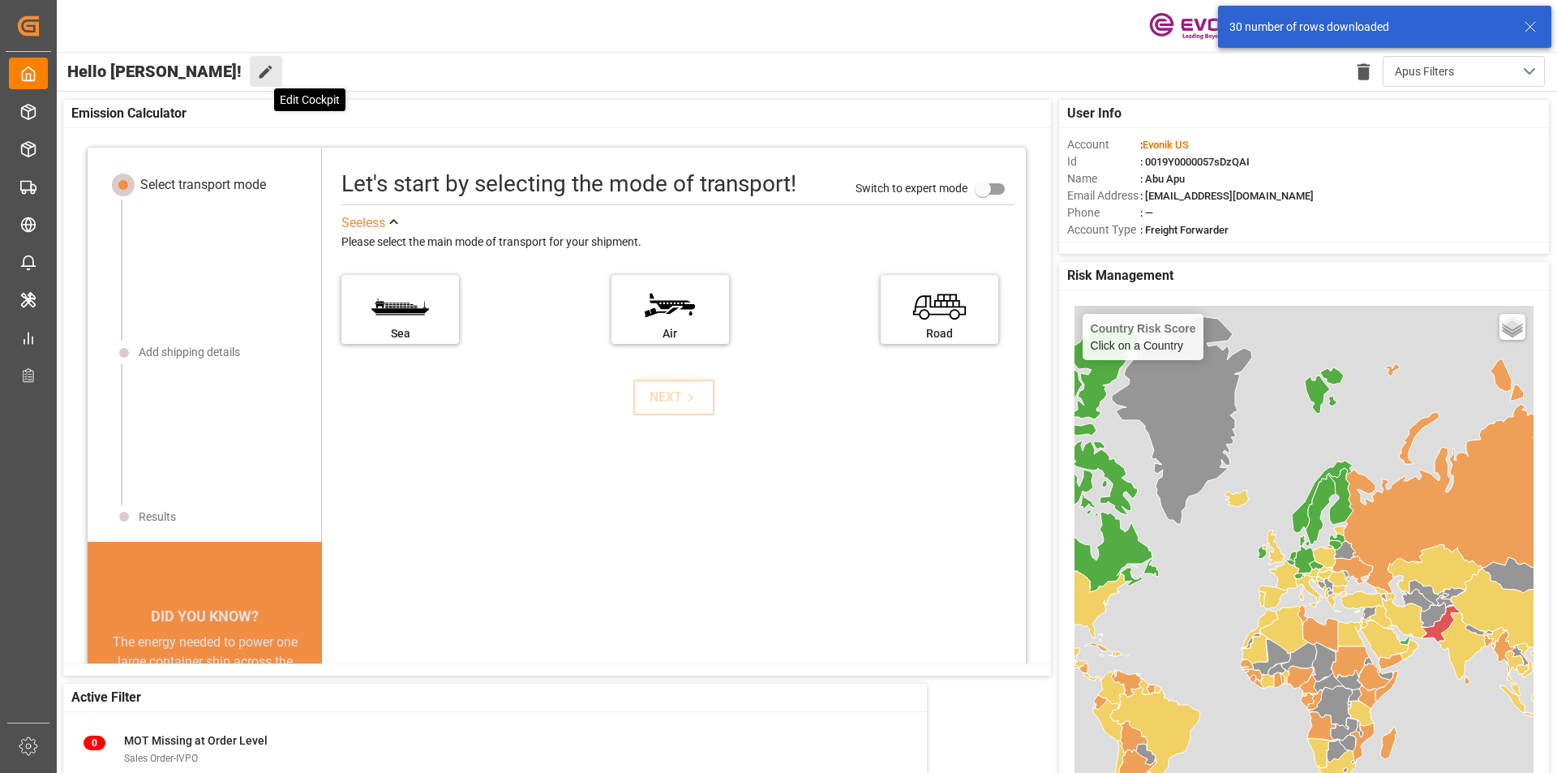
click at [257, 75] on icon at bounding box center [265, 71] width 17 height 17
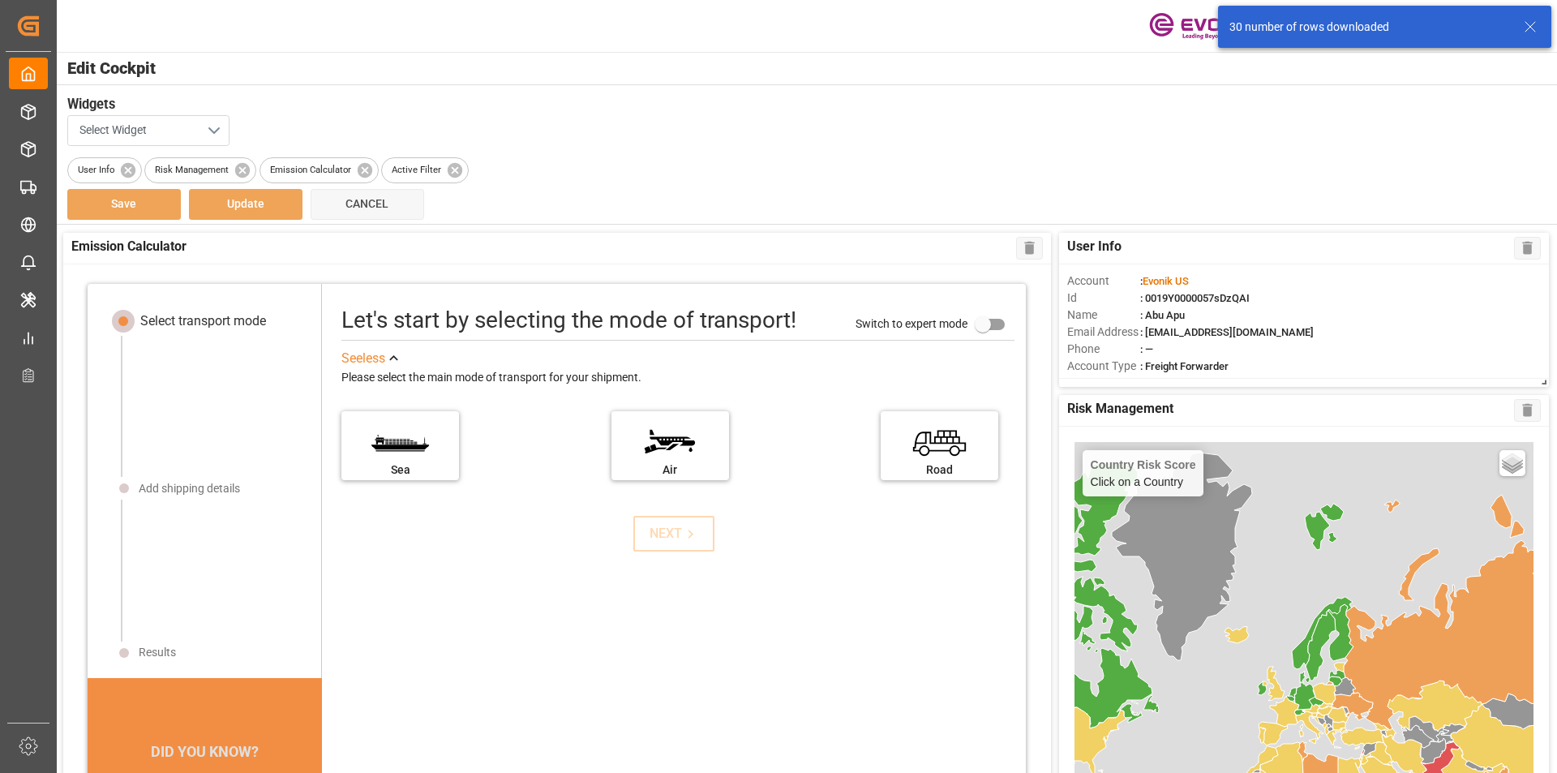
click at [199, 133] on button "Select Widget" at bounding box center [148, 130] width 162 height 31
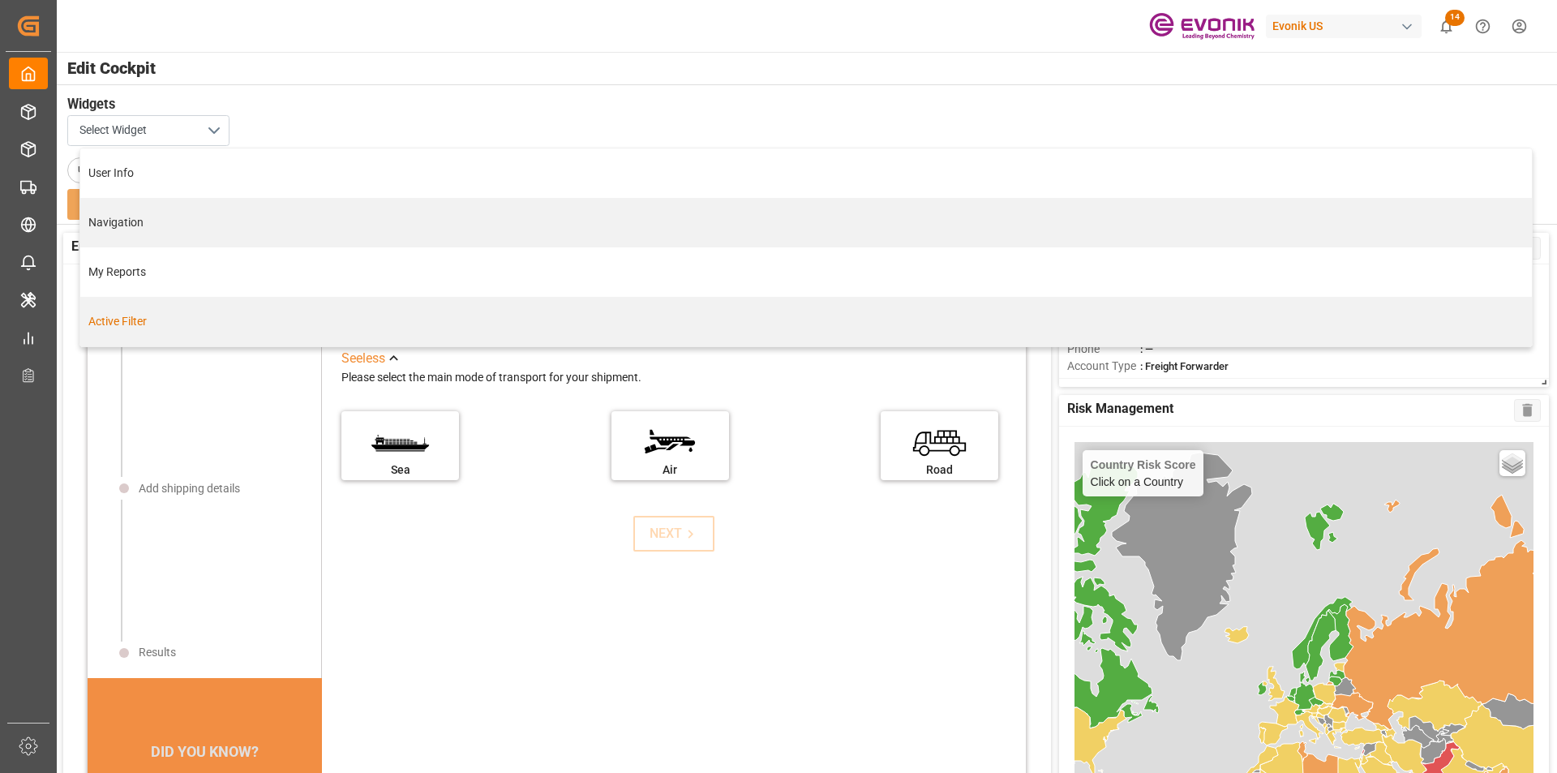
click at [138, 323] on div "Active Filter" at bounding box center [805, 321] width 1435 height 17
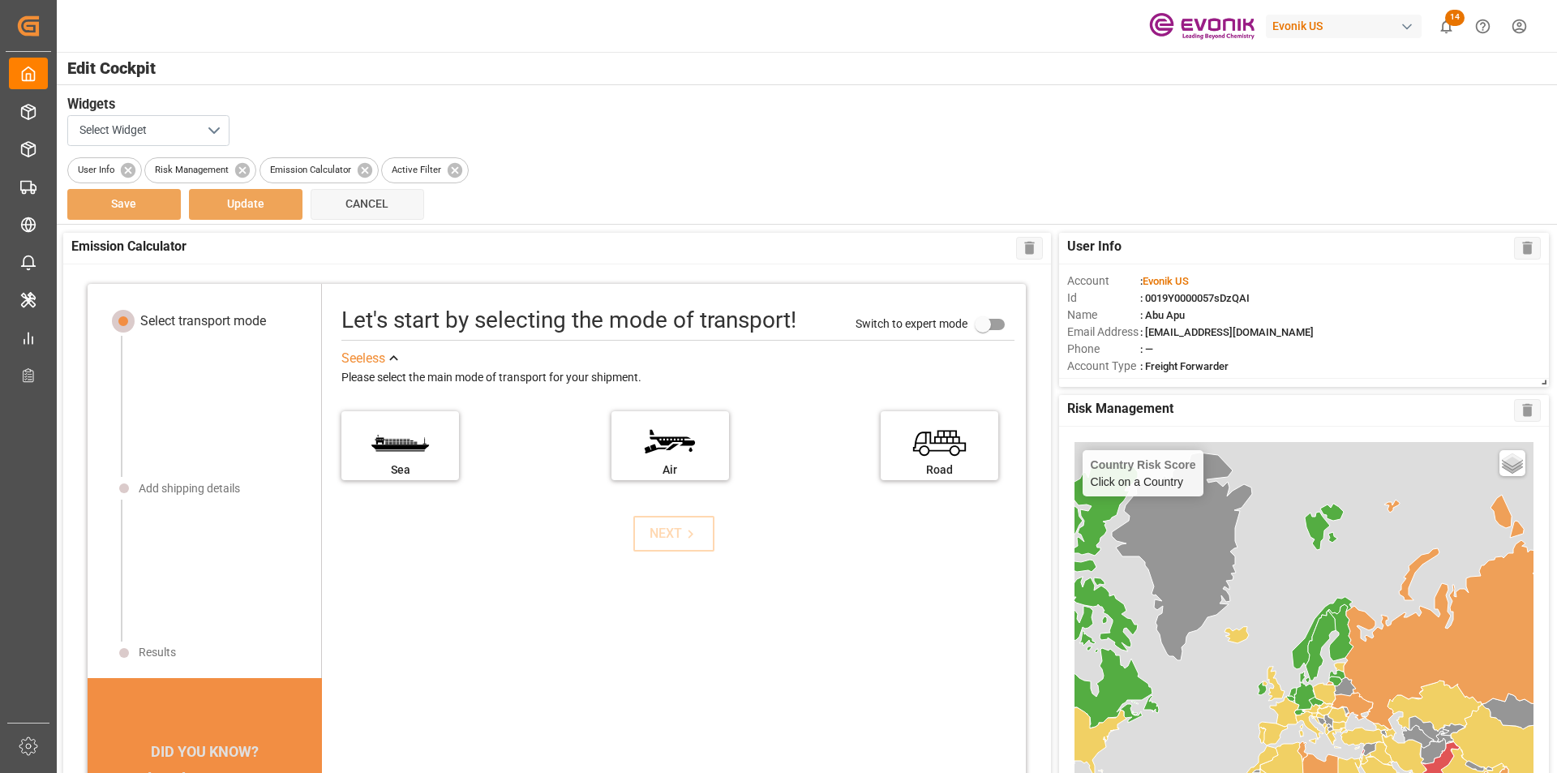
click at [677, 521] on div "Select transport mode Add shipping details Results DID YOU KNOW? A 10% reductio…" at bounding box center [557, 531] width 988 height 535
click at [221, 130] on button "Select Widget" at bounding box center [148, 130] width 162 height 31
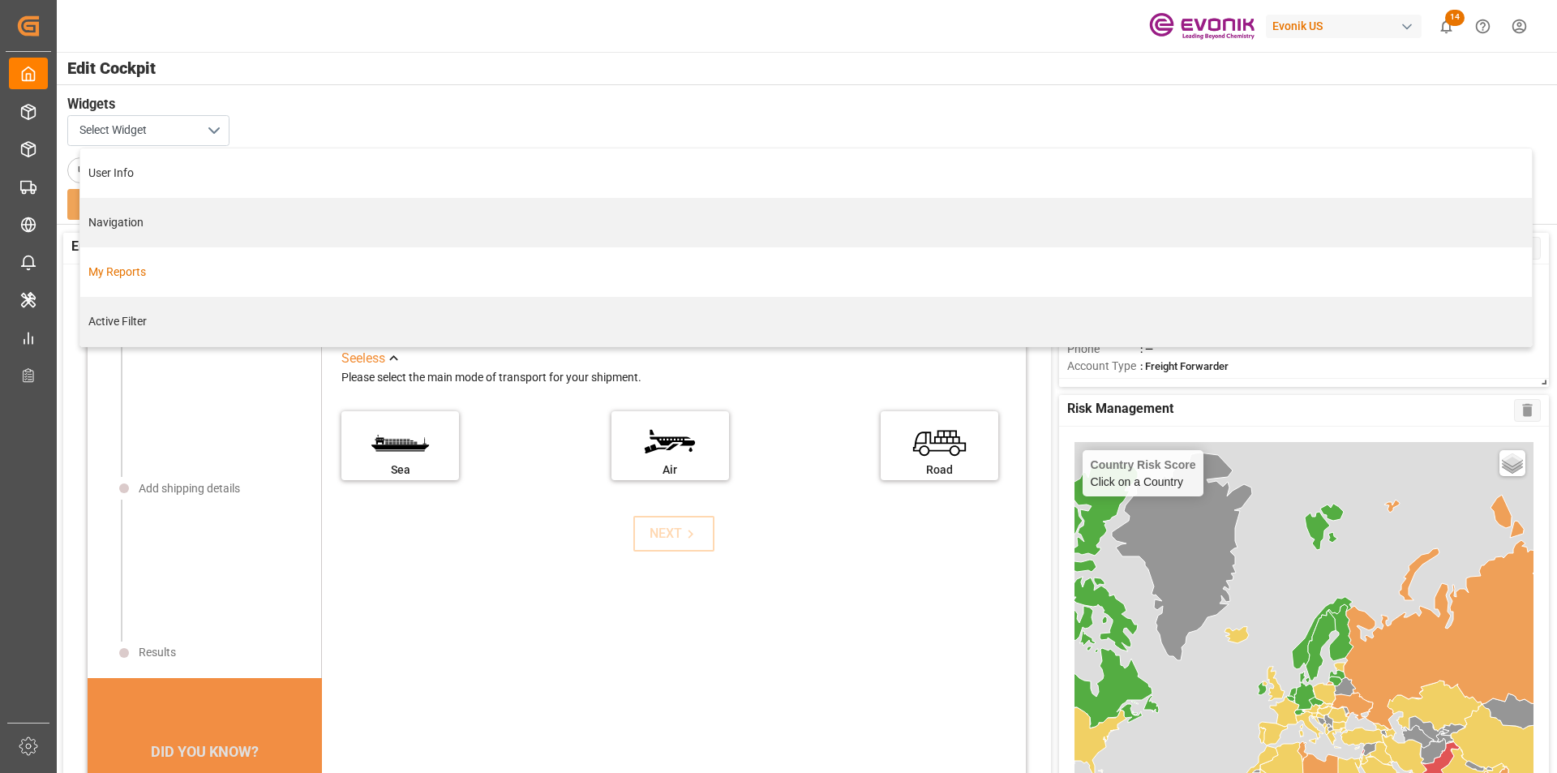
click at [145, 272] on div "My Reports" at bounding box center [805, 272] width 1435 height 17
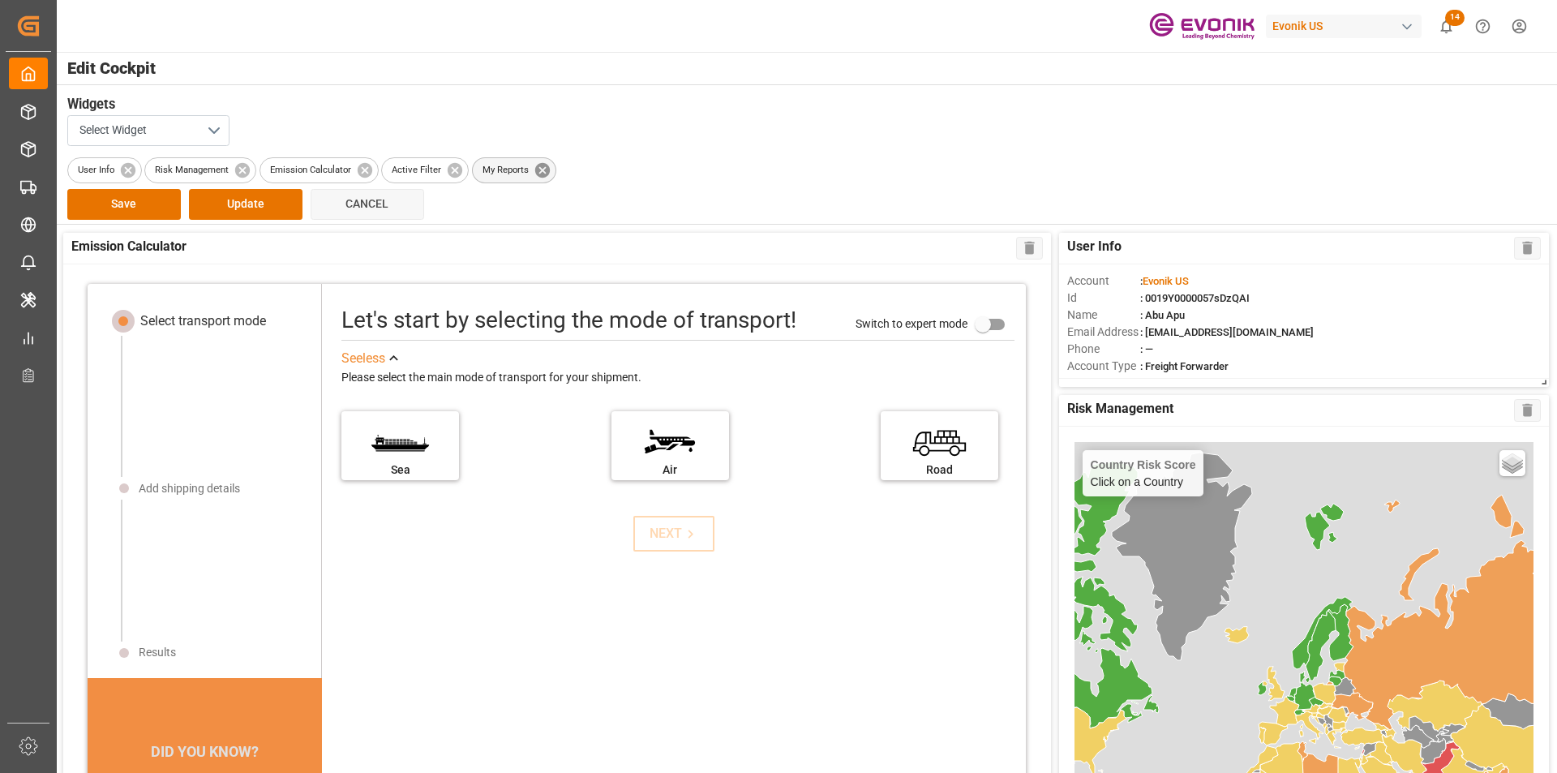
click at [534, 171] on icon at bounding box center [543, 170] width 18 height 18
click at [444, 171] on span "Active Filter" at bounding box center [416, 170] width 69 height 14
click at [453, 168] on icon at bounding box center [455, 170] width 18 height 18
click at [369, 174] on icon at bounding box center [364, 169] width 15 height 15
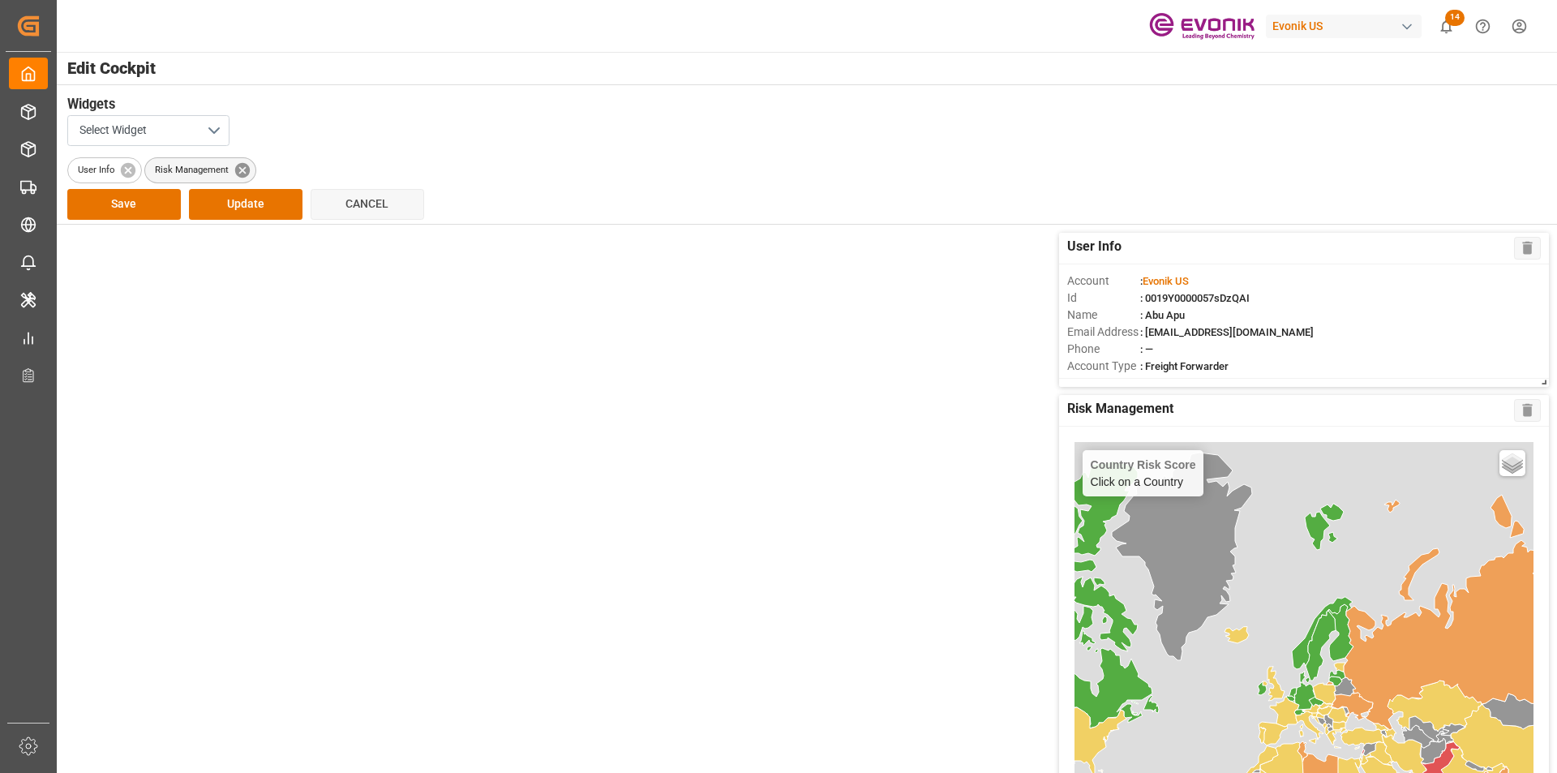
click at [243, 169] on icon at bounding box center [243, 170] width 18 height 18
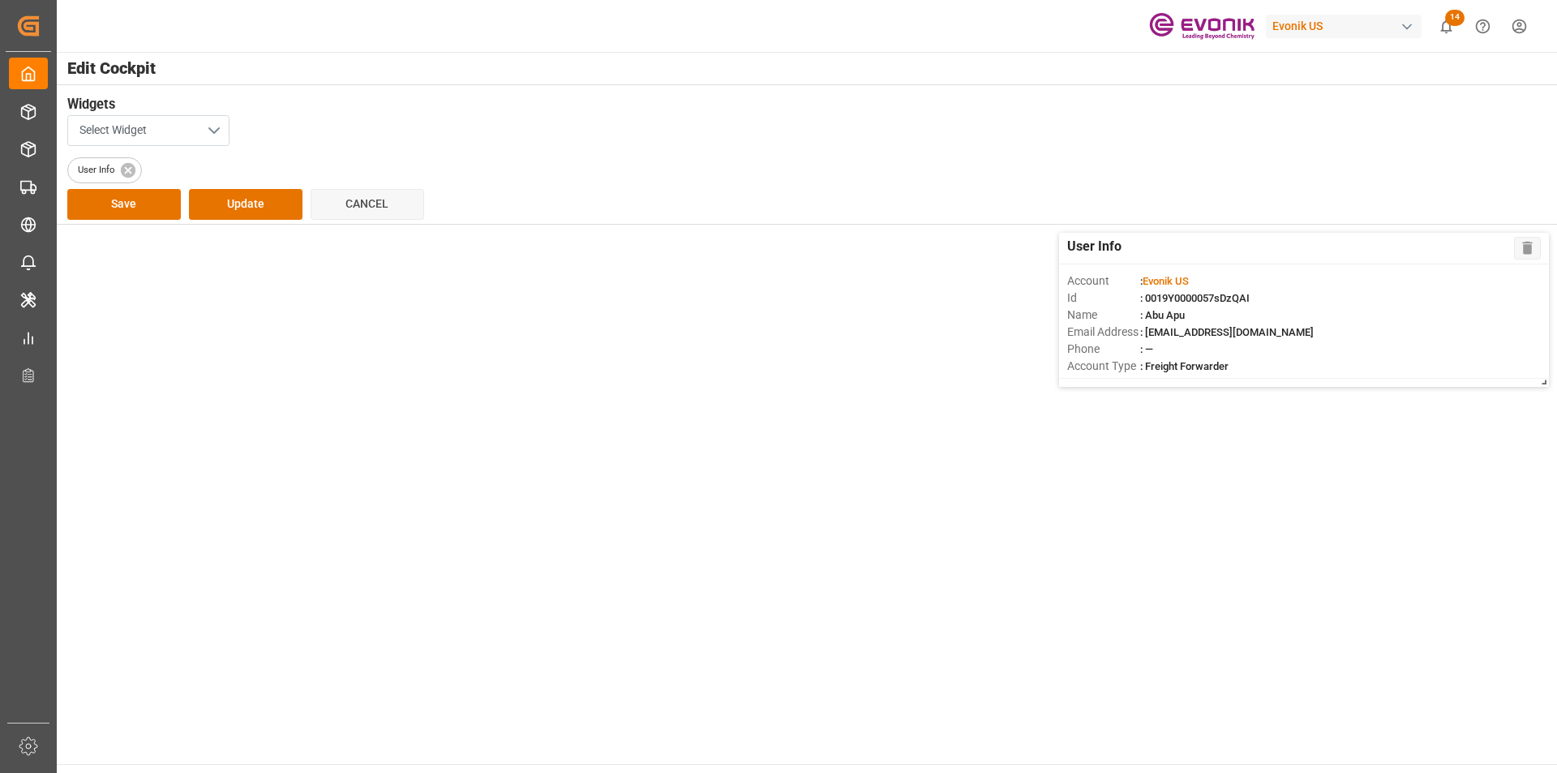
click at [207, 135] on button "Select Widget" at bounding box center [148, 130] width 162 height 31
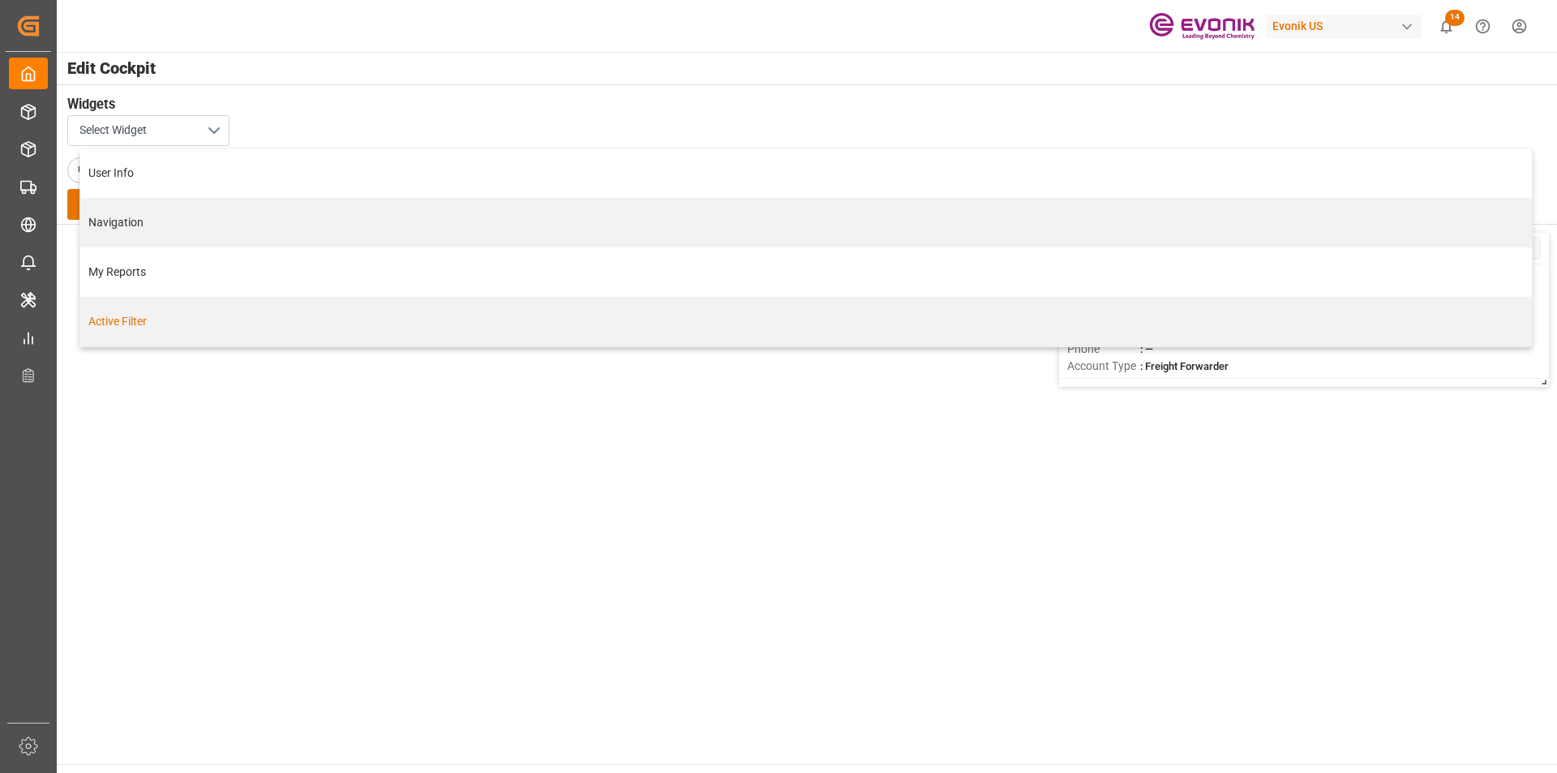
click at [156, 320] on div "Active Filter" at bounding box center [805, 321] width 1435 height 17
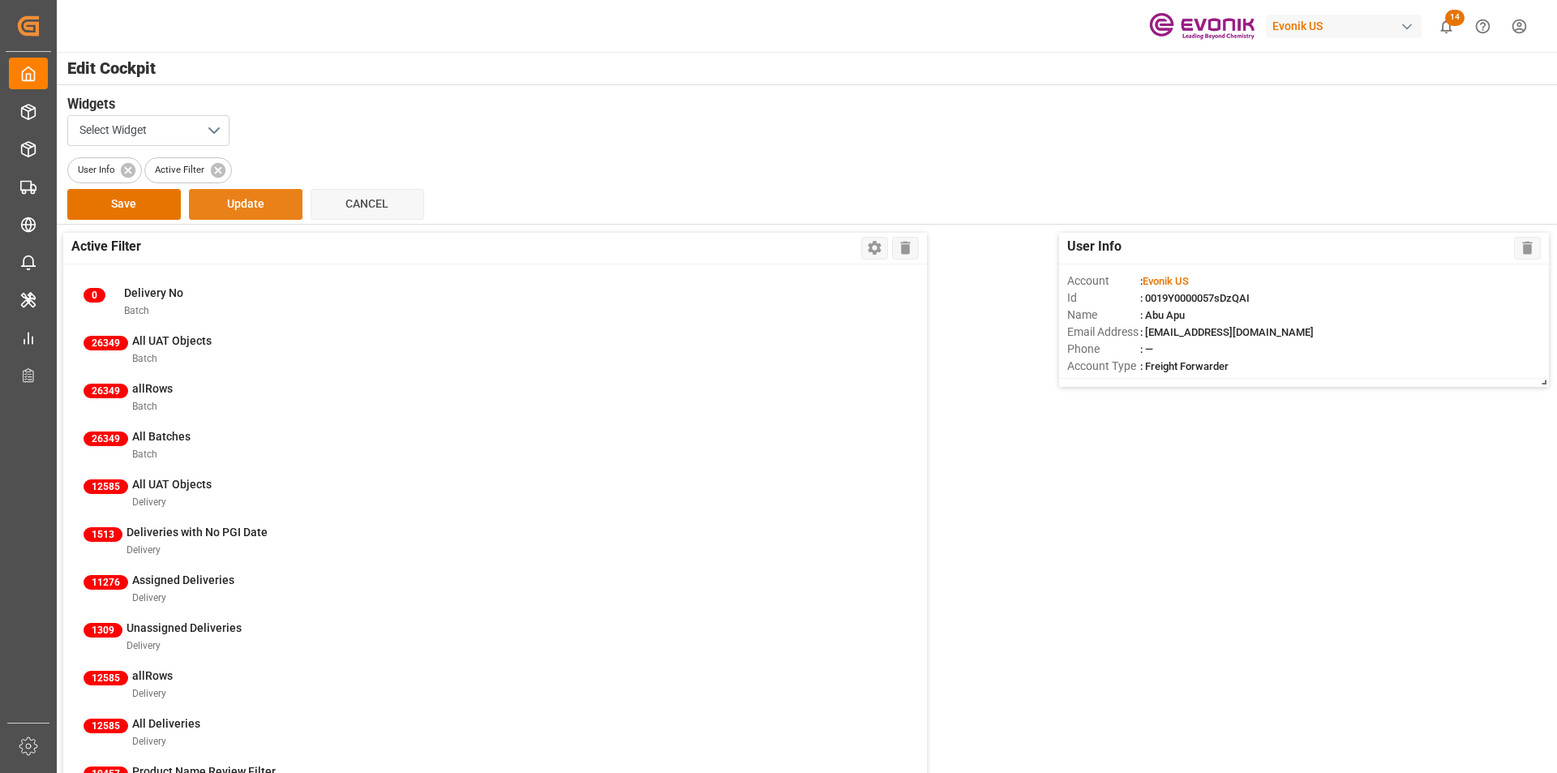
click at [257, 202] on button "Update" at bounding box center [246, 204] width 114 height 31
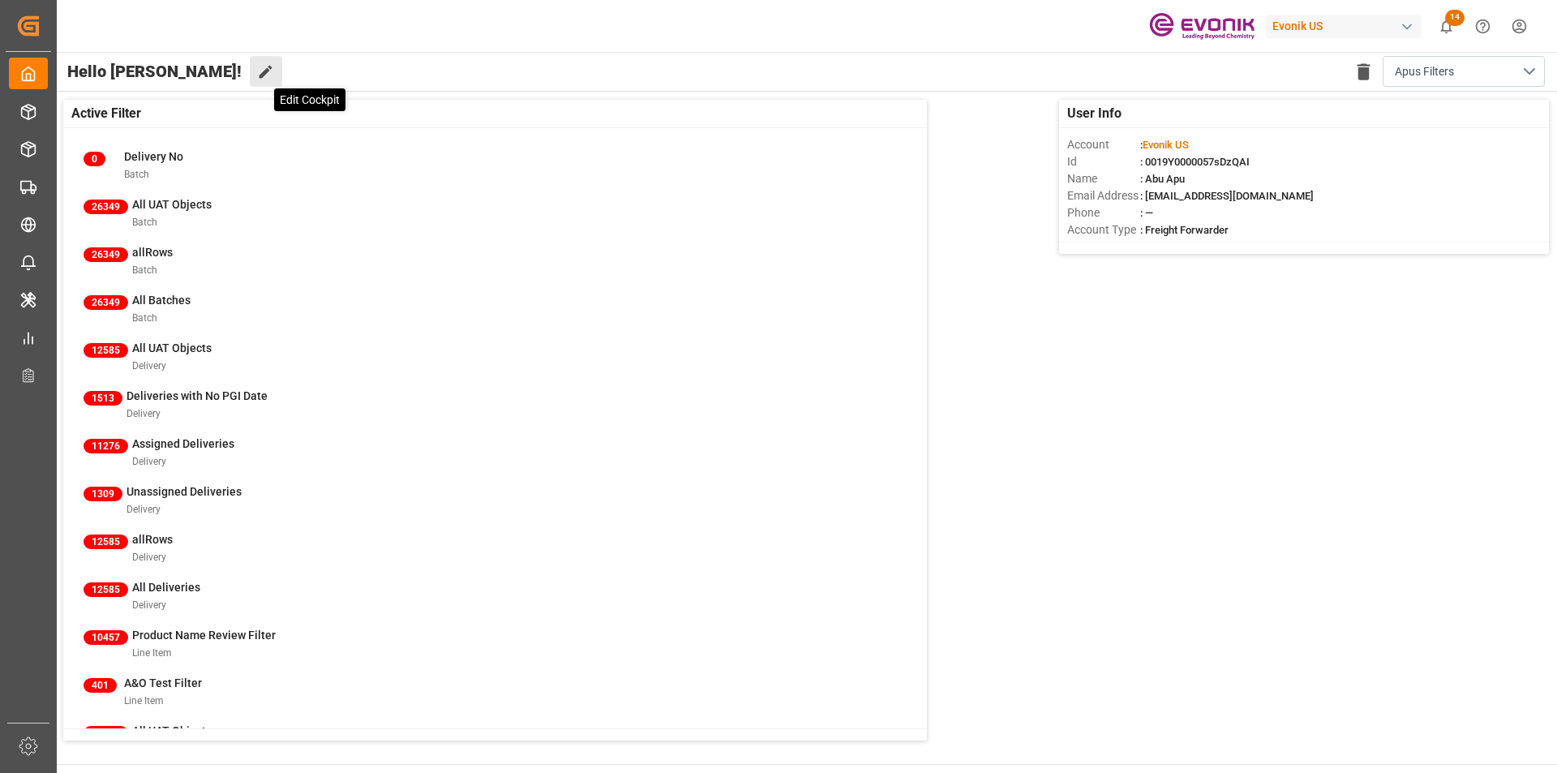
click at [257, 75] on icon at bounding box center [265, 71] width 17 height 17
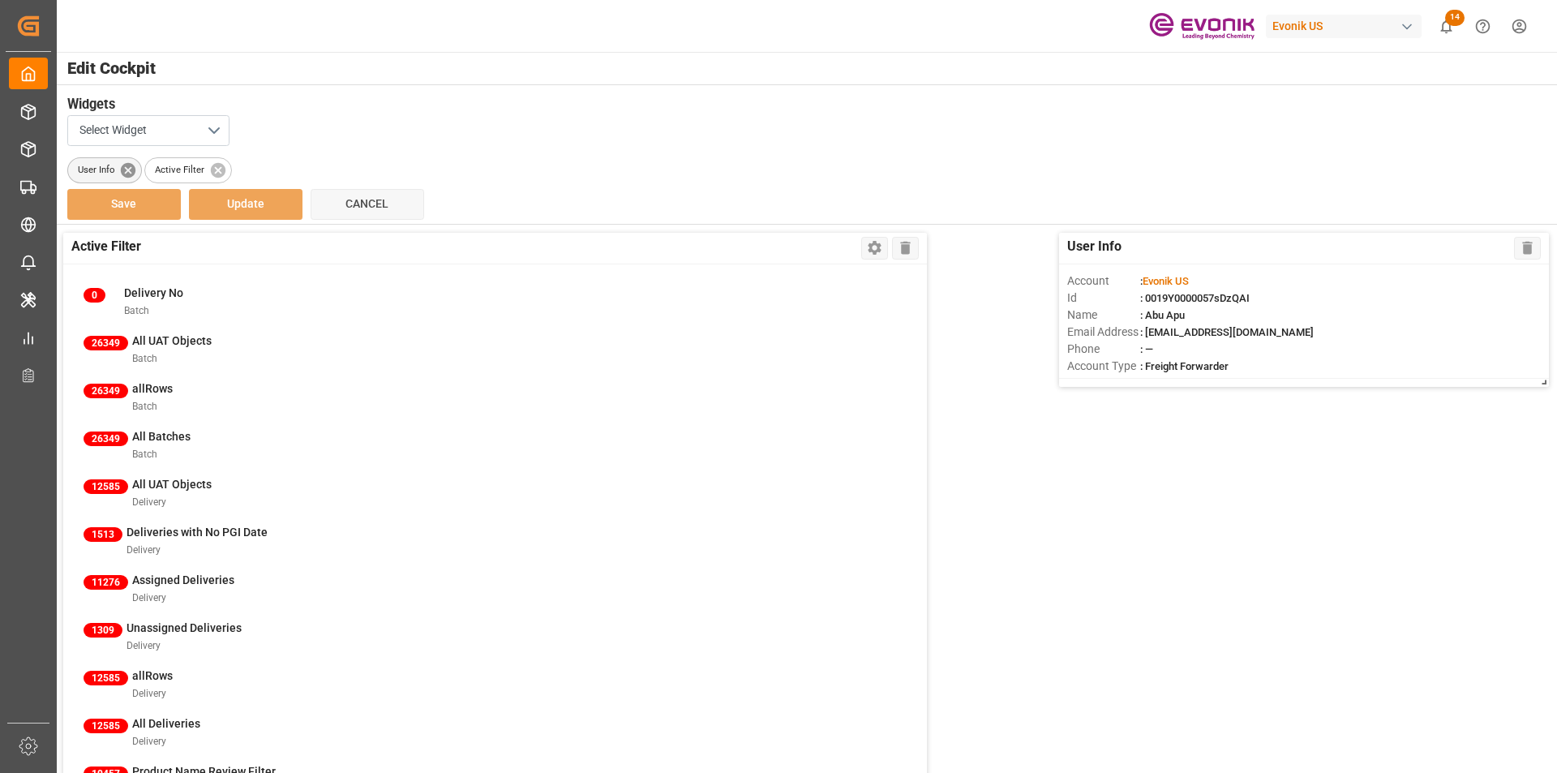
click at [128, 178] on icon at bounding box center [128, 170] width 18 height 18
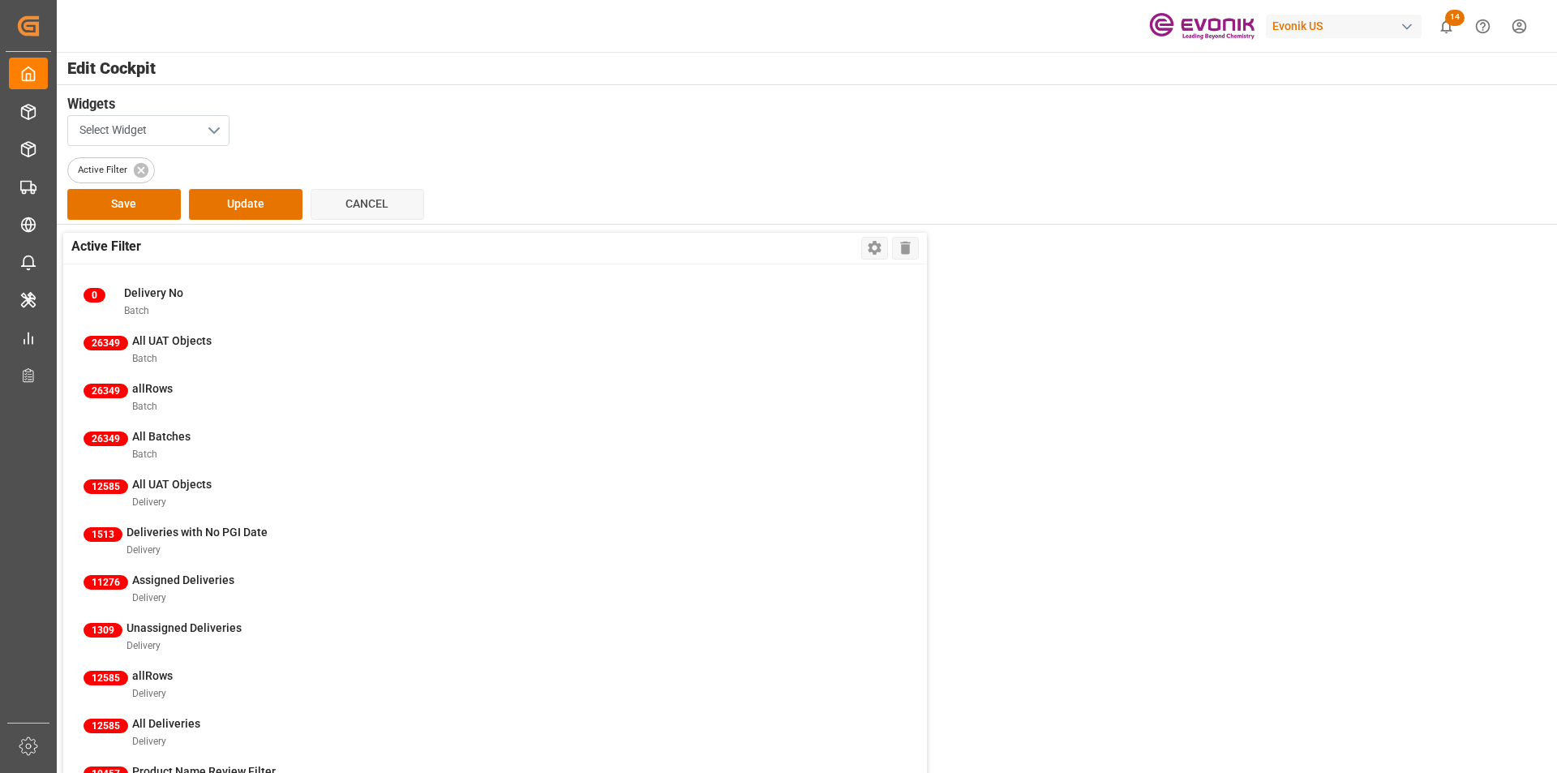
click at [214, 129] on button "Select Widget" at bounding box center [148, 130] width 162 height 31
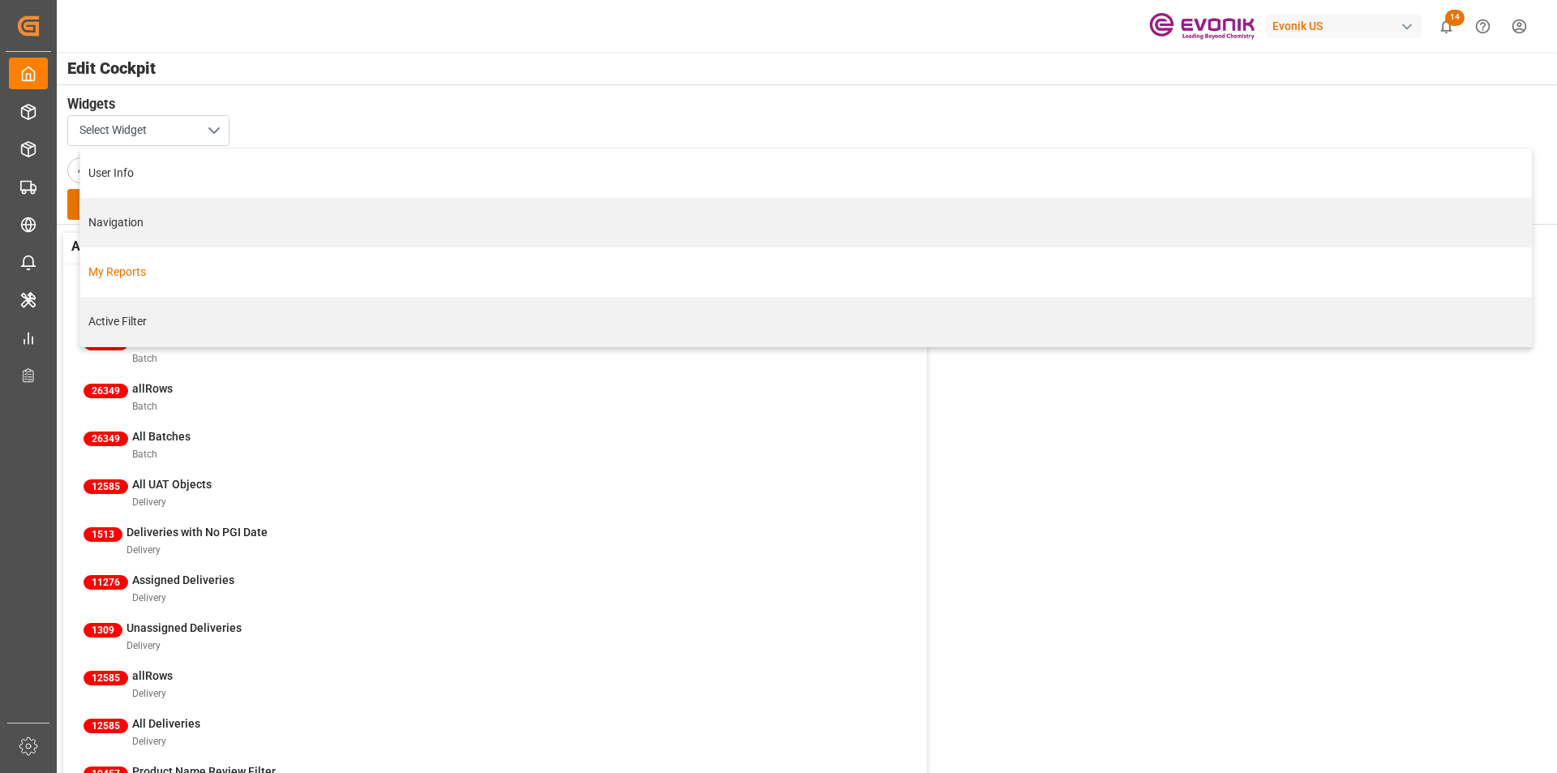
click at [169, 279] on div "My Reports" at bounding box center [805, 272] width 1435 height 17
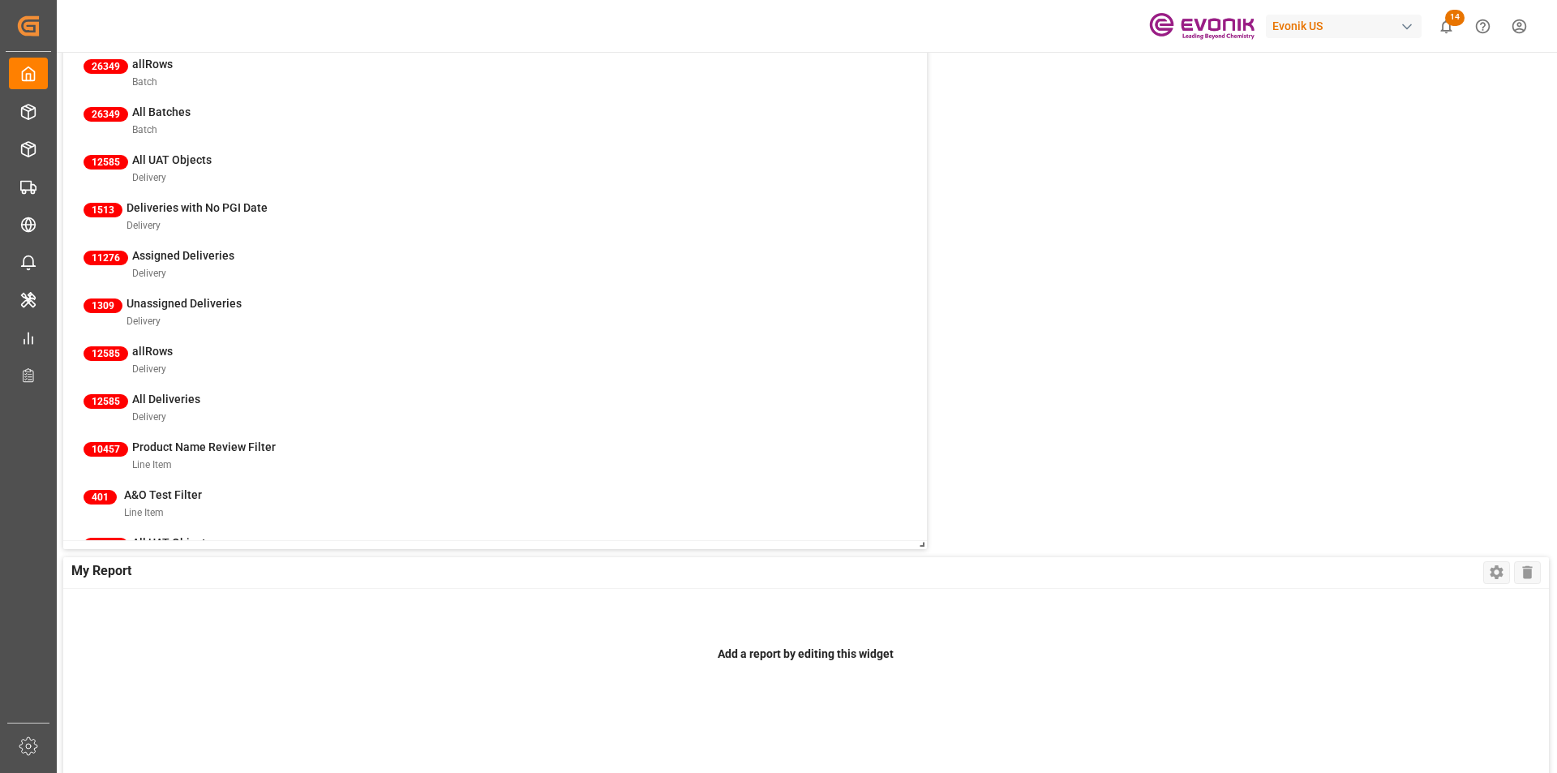
scroll to position [81, 0]
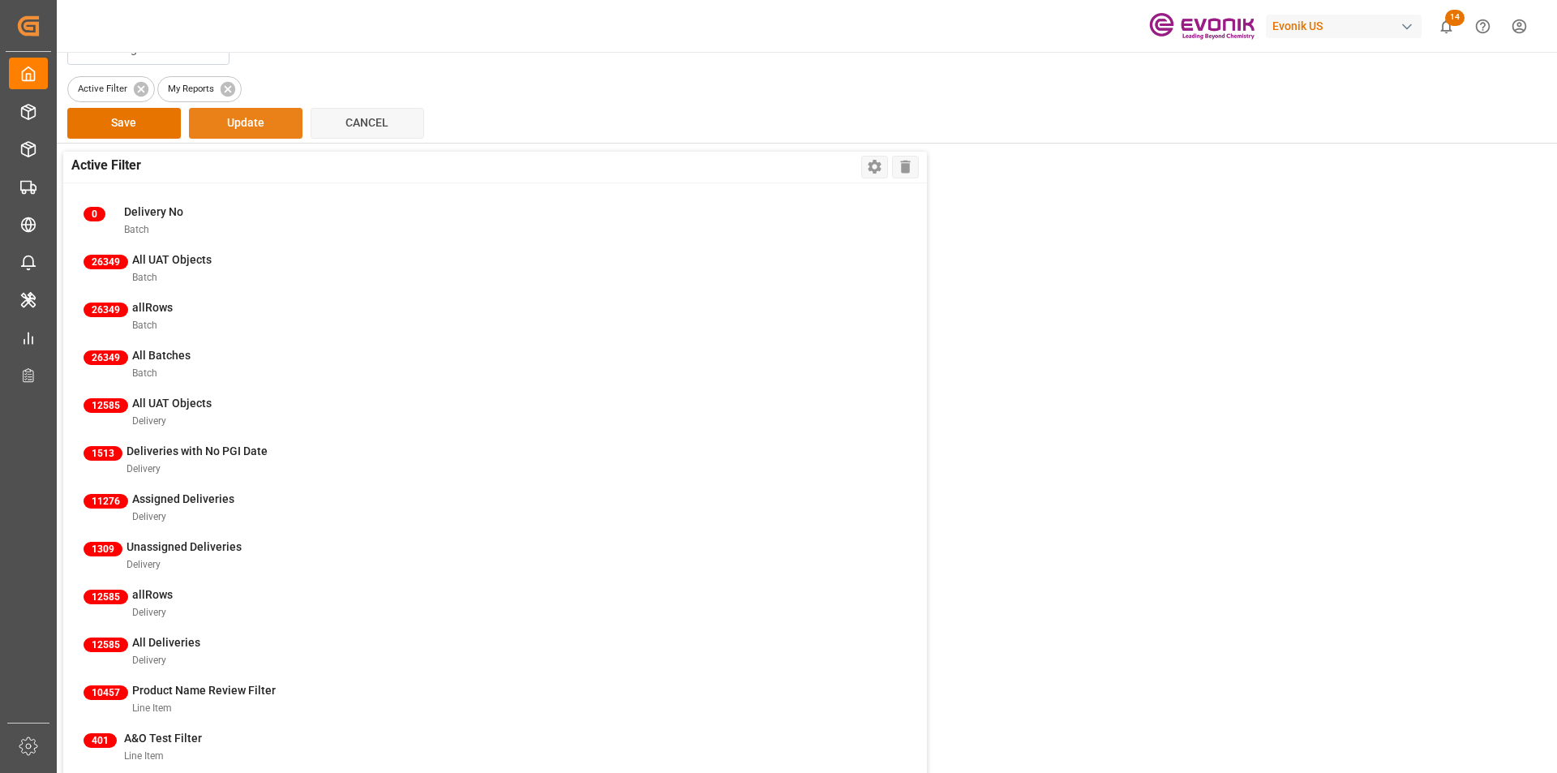
click at [243, 127] on button "Update" at bounding box center [246, 123] width 114 height 31
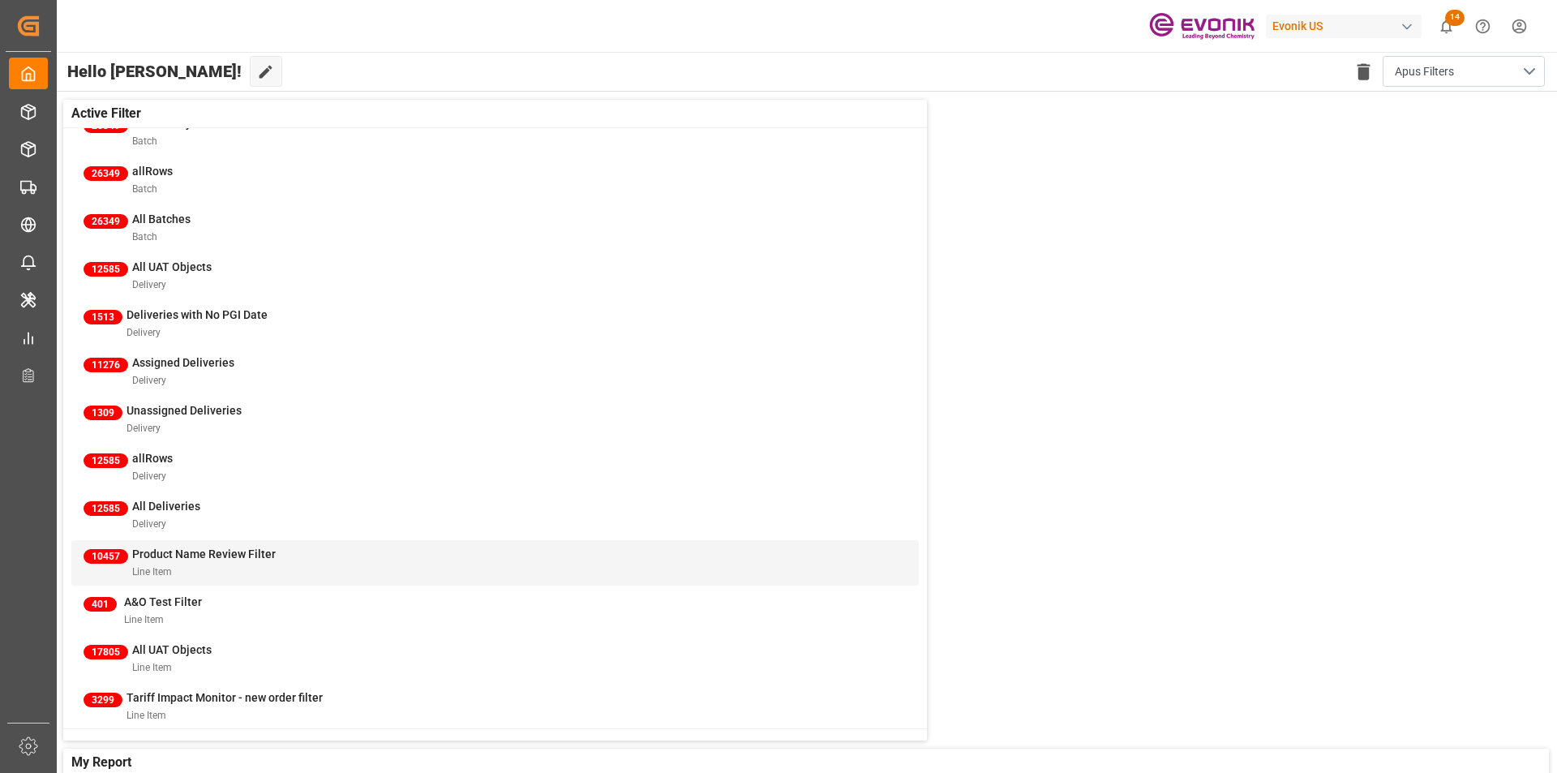
scroll to position [0, 0]
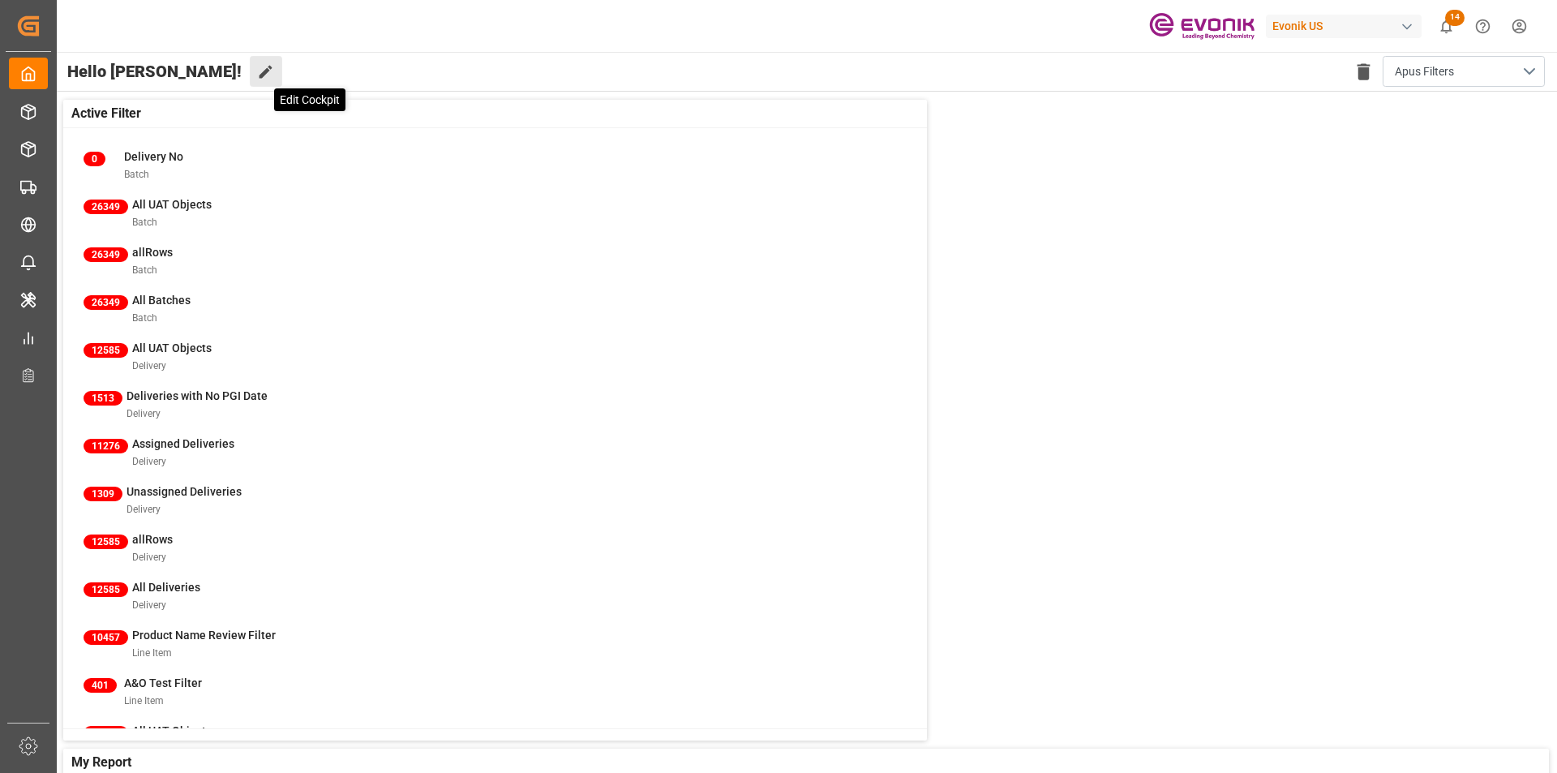
click at [257, 68] on icon at bounding box center [265, 71] width 17 height 17
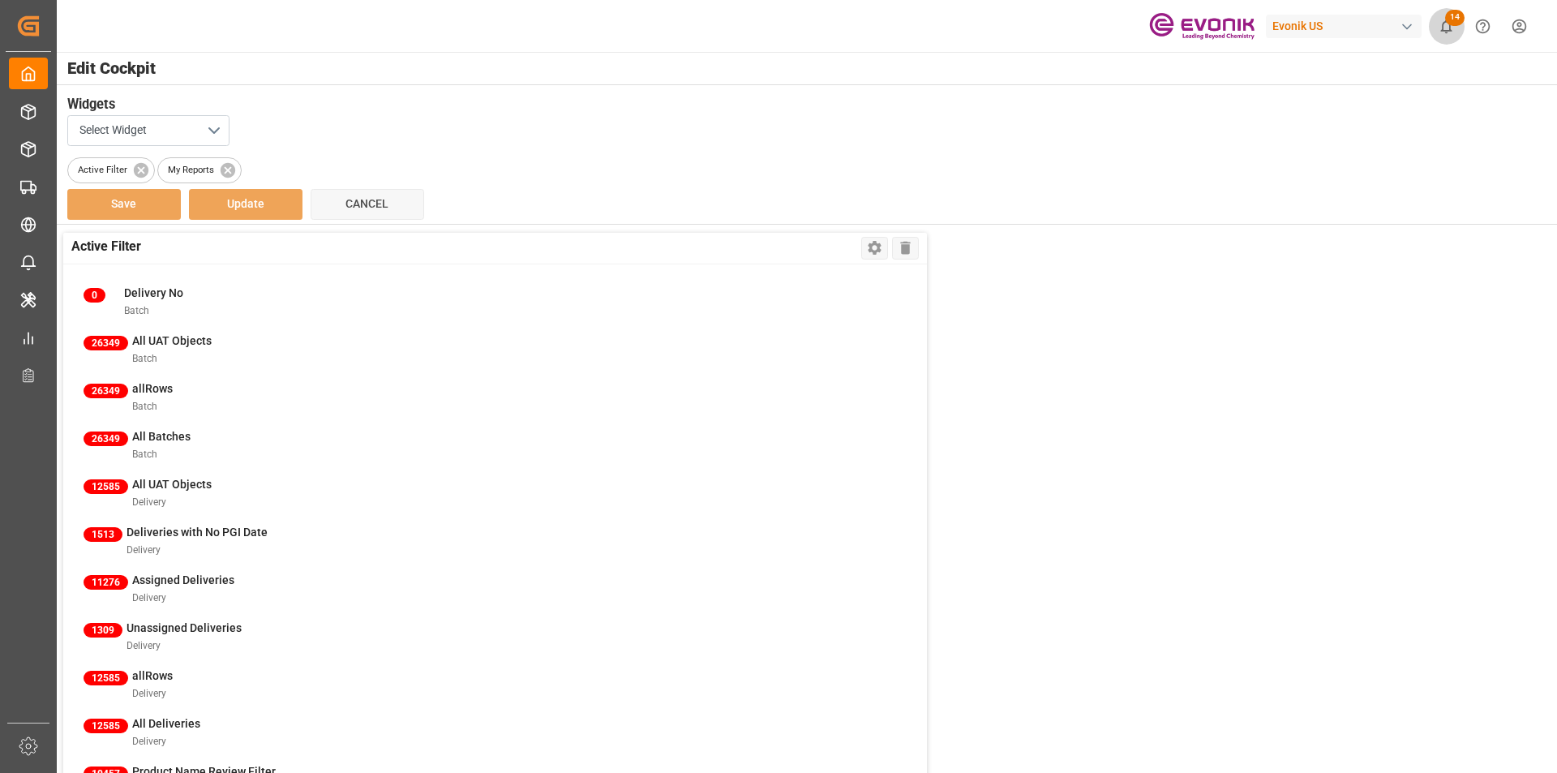
click at [1452, 24] on span "14" at bounding box center [1454, 18] width 19 height 16
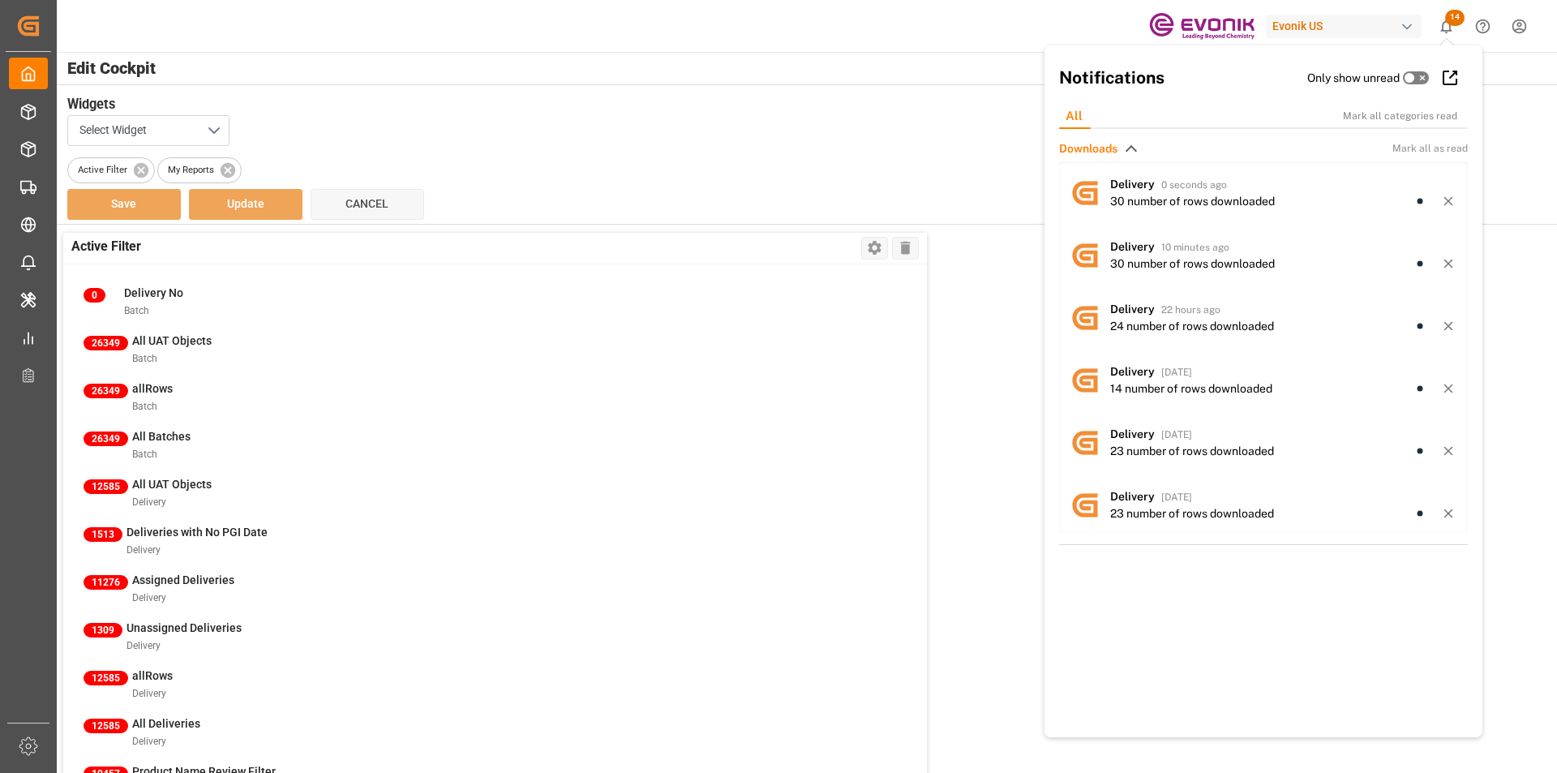
click at [608, 118] on div "Select Widget" at bounding box center [806, 130] width 1478 height 31
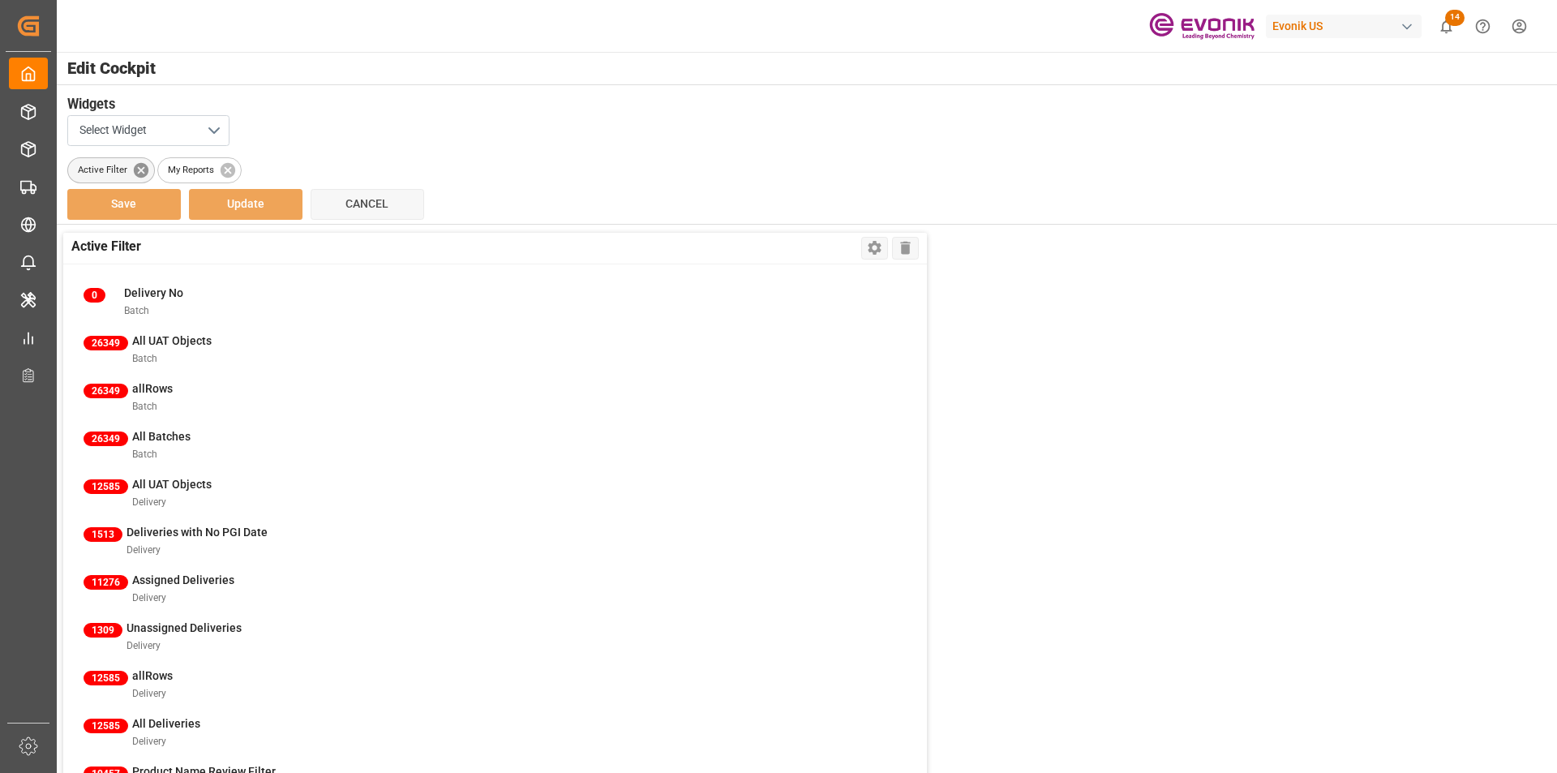
click at [141, 173] on icon at bounding box center [140, 169] width 15 height 15
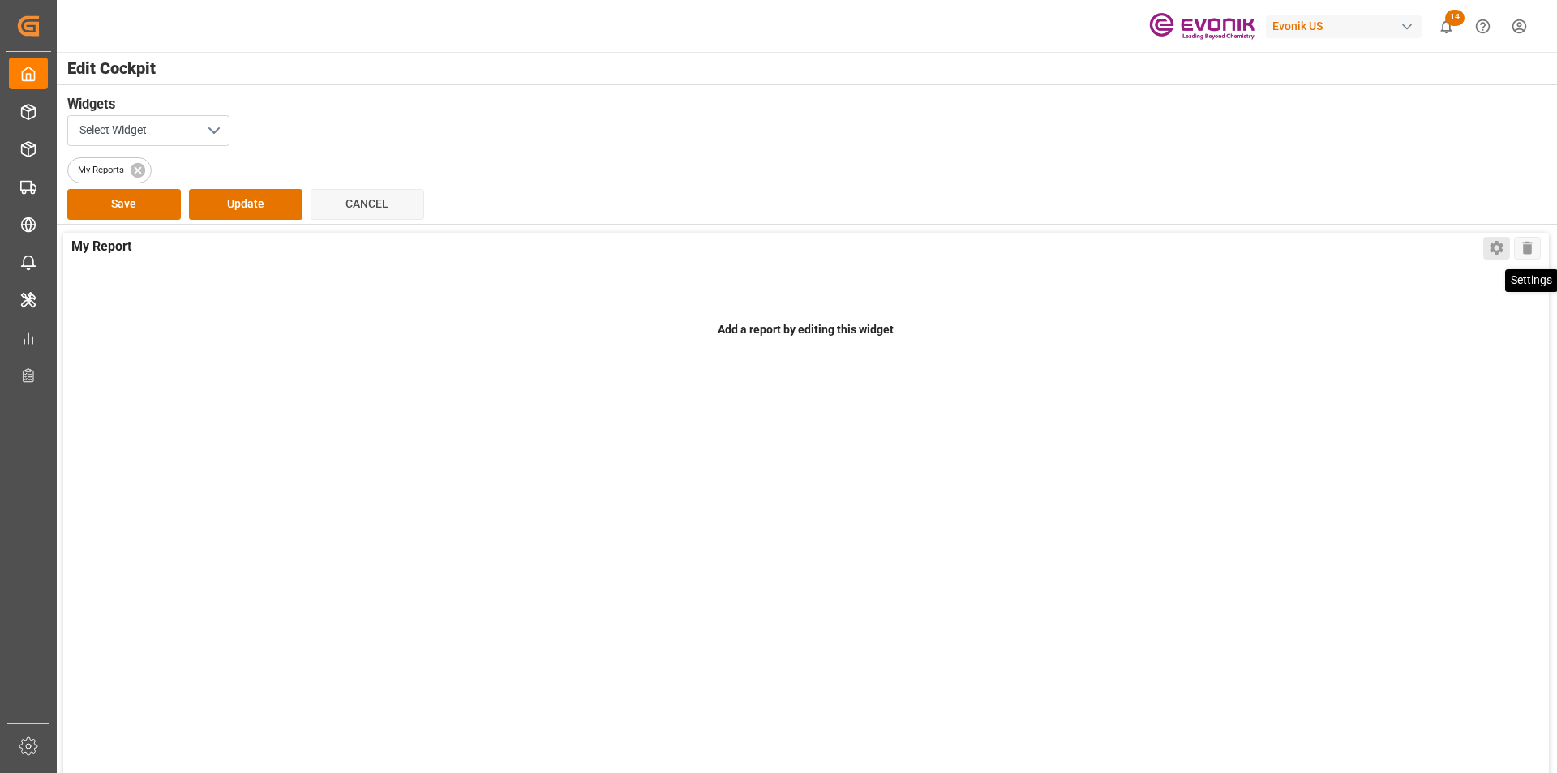
click at [1497, 244] on icon at bounding box center [1496, 249] width 13 height 14
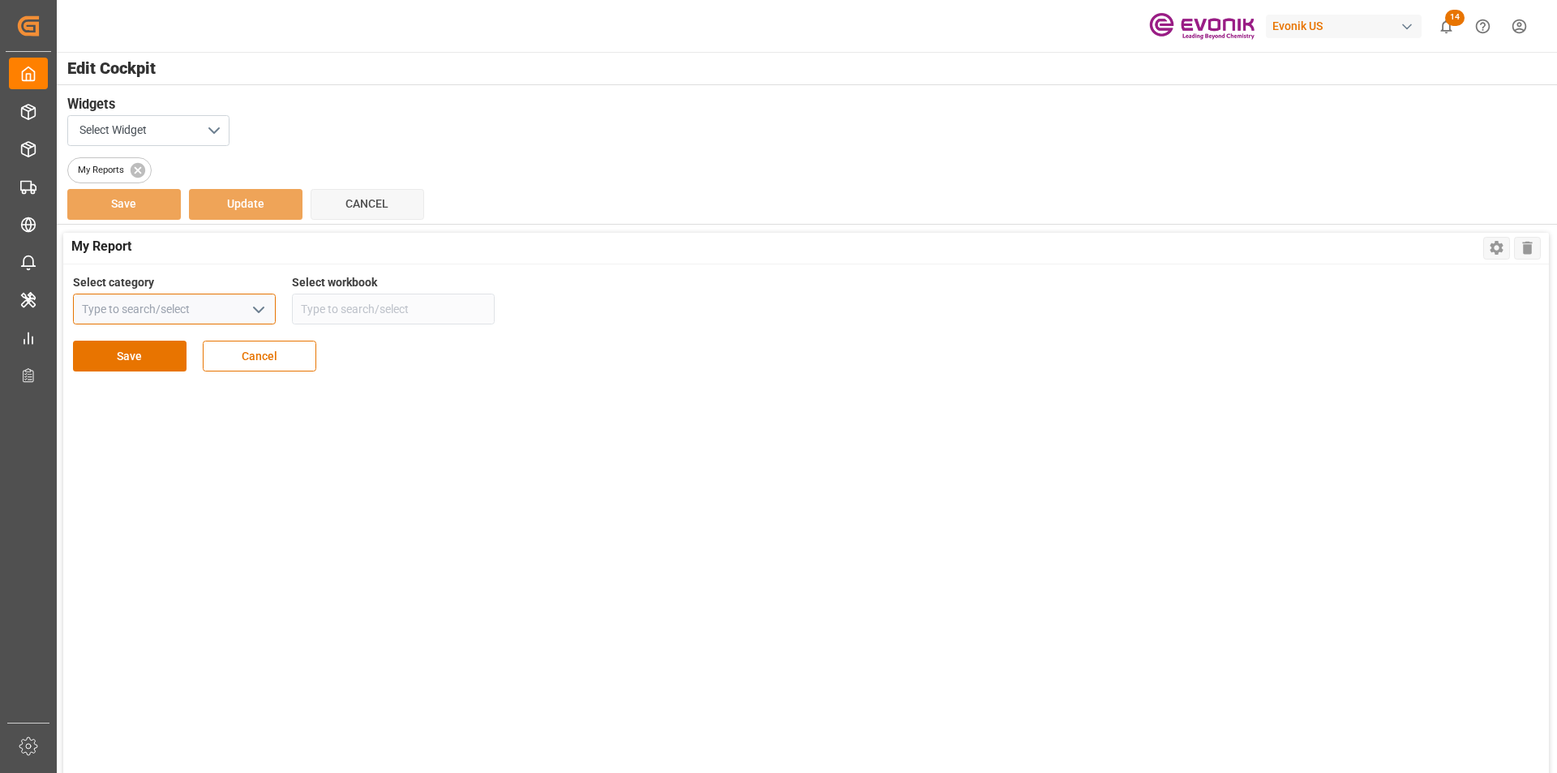
click at [244, 314] on input at bounding box center [174, 309] width 203 height 31
click at [262, 311] on icon "open menu" at bounding box center [258, 309] width 19 height 19
click at [692, 283] on div "Select category Allocation Transport Select workbook" at bounding box center [806, 299] width 1466 height 51
click at [218, 129] on button "Select Widget" at bounding box center [148, 130] width 162 height 31
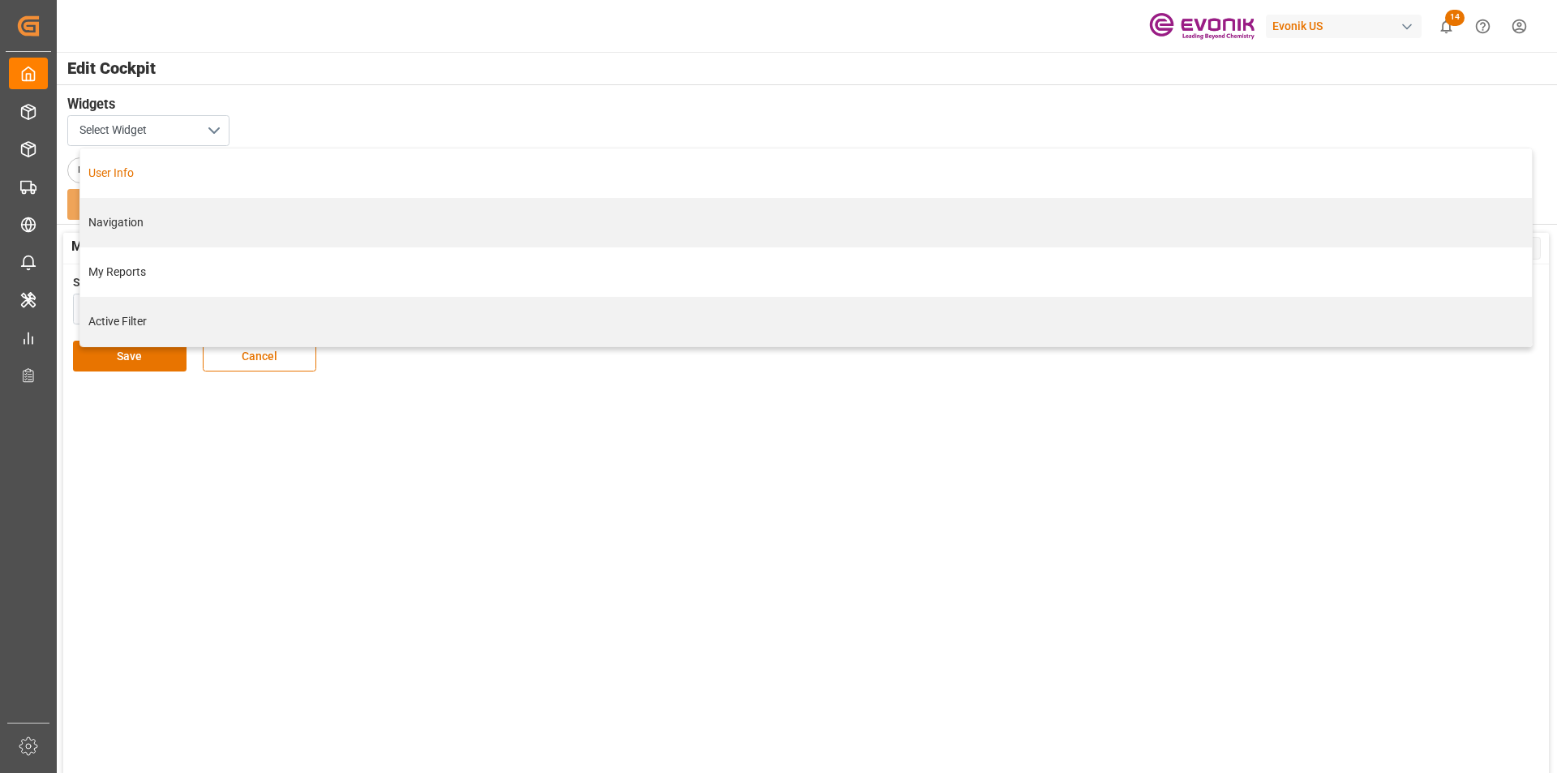
click at [145, 174] on div "User Info" at bounding box center [805, 173] width 1435 height 17
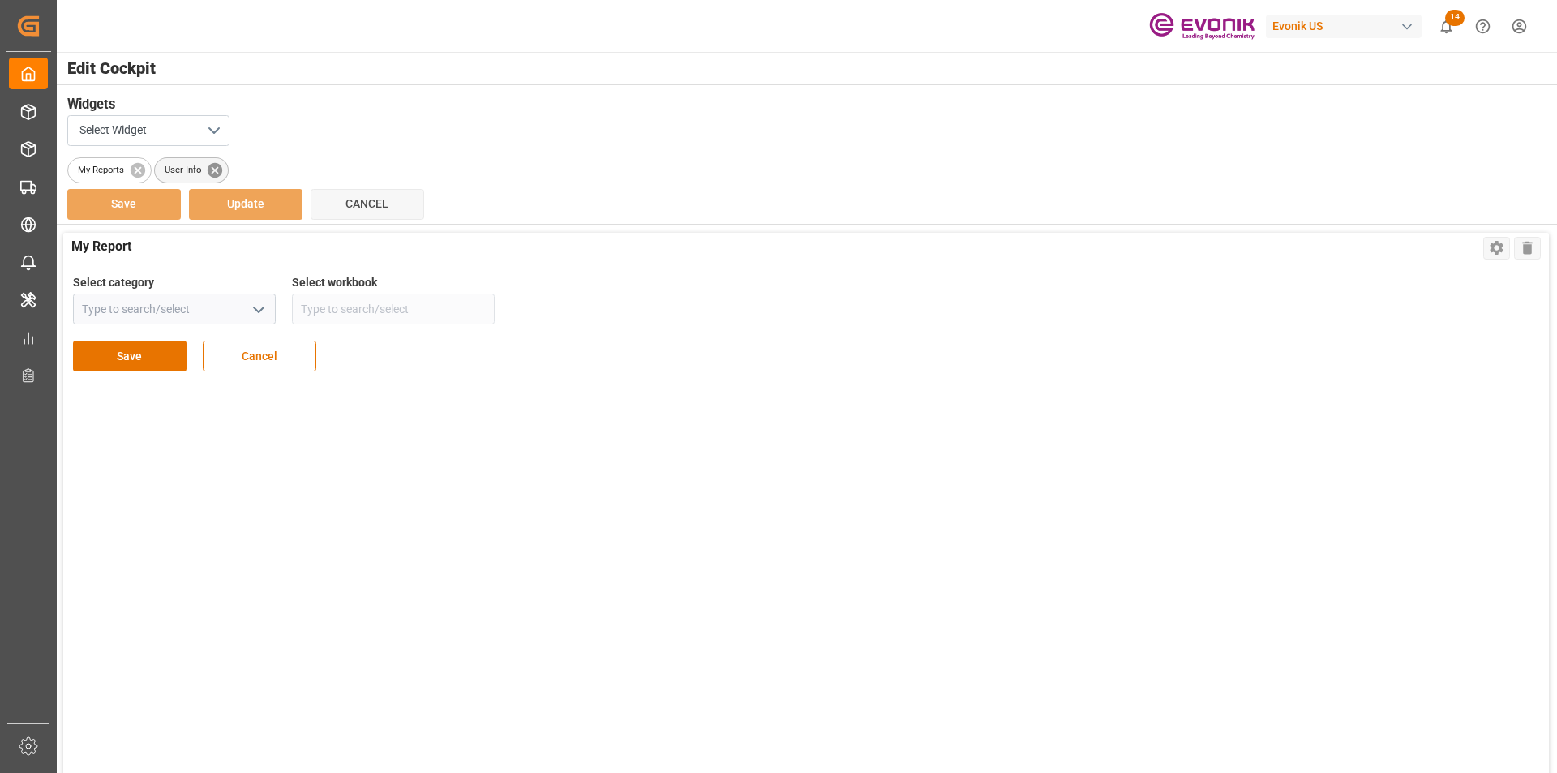
click at [217, 166] on icon at bounding box center [215, 169] width 15 height 15
click at [217, 127] on button "Select Widget" at bounding box center [148, 130] width 162 height 31
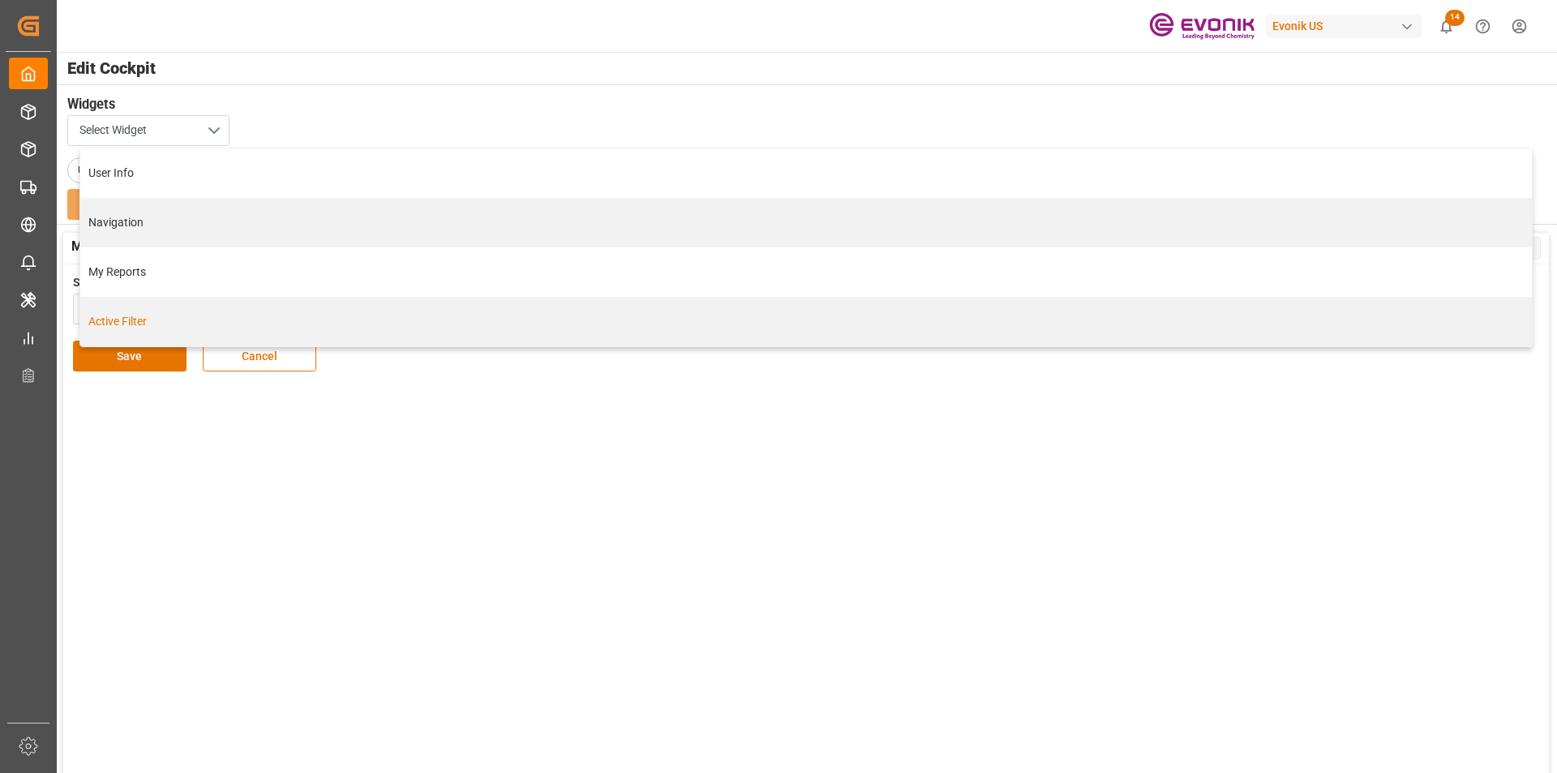
click at [154, 325] on div "Active Filter" at bounding box center [805, 321] width 1435 height 17
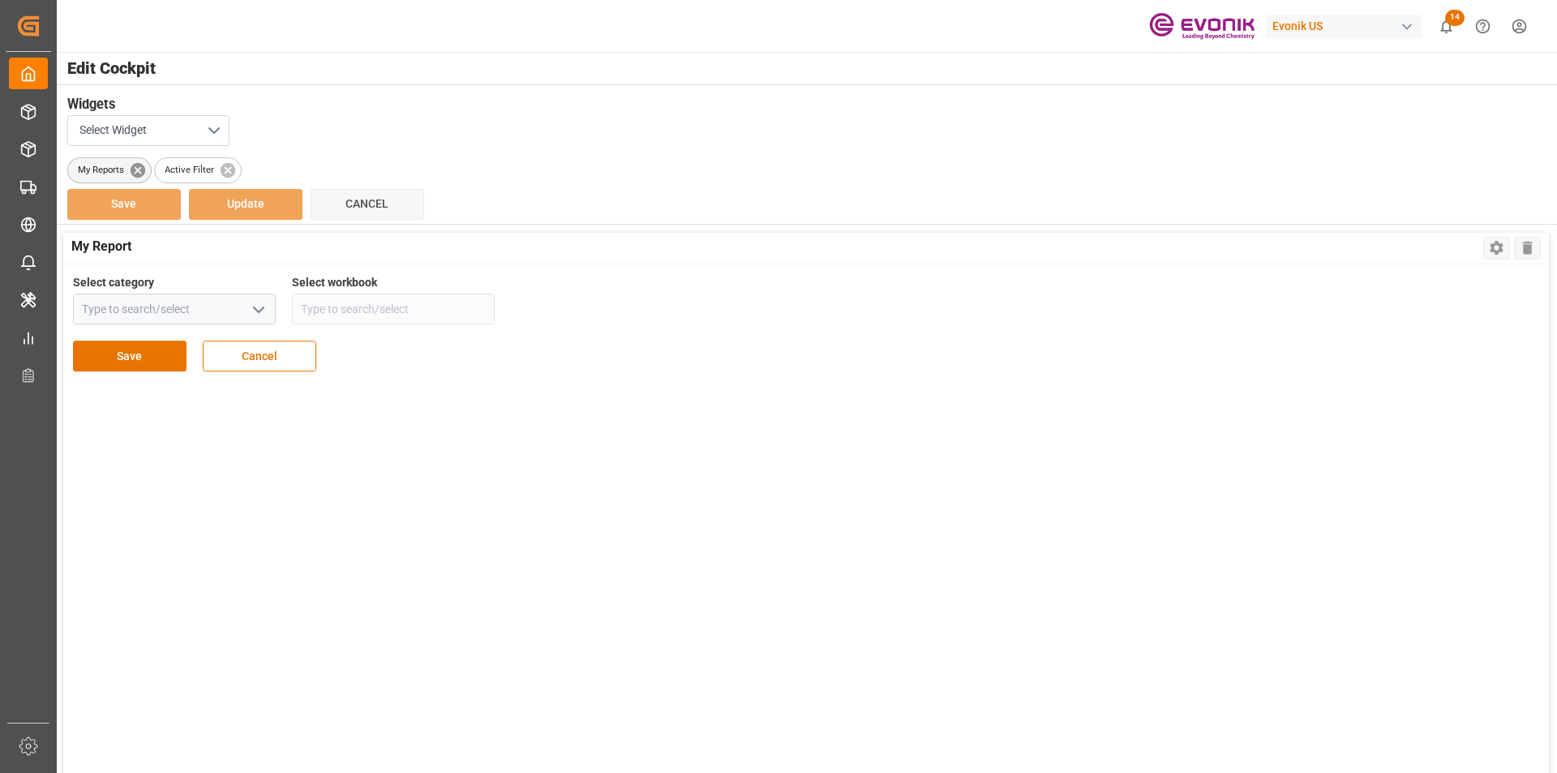
click at [138, 175] on icon at bounding box center [137, 169] width 15 height 15
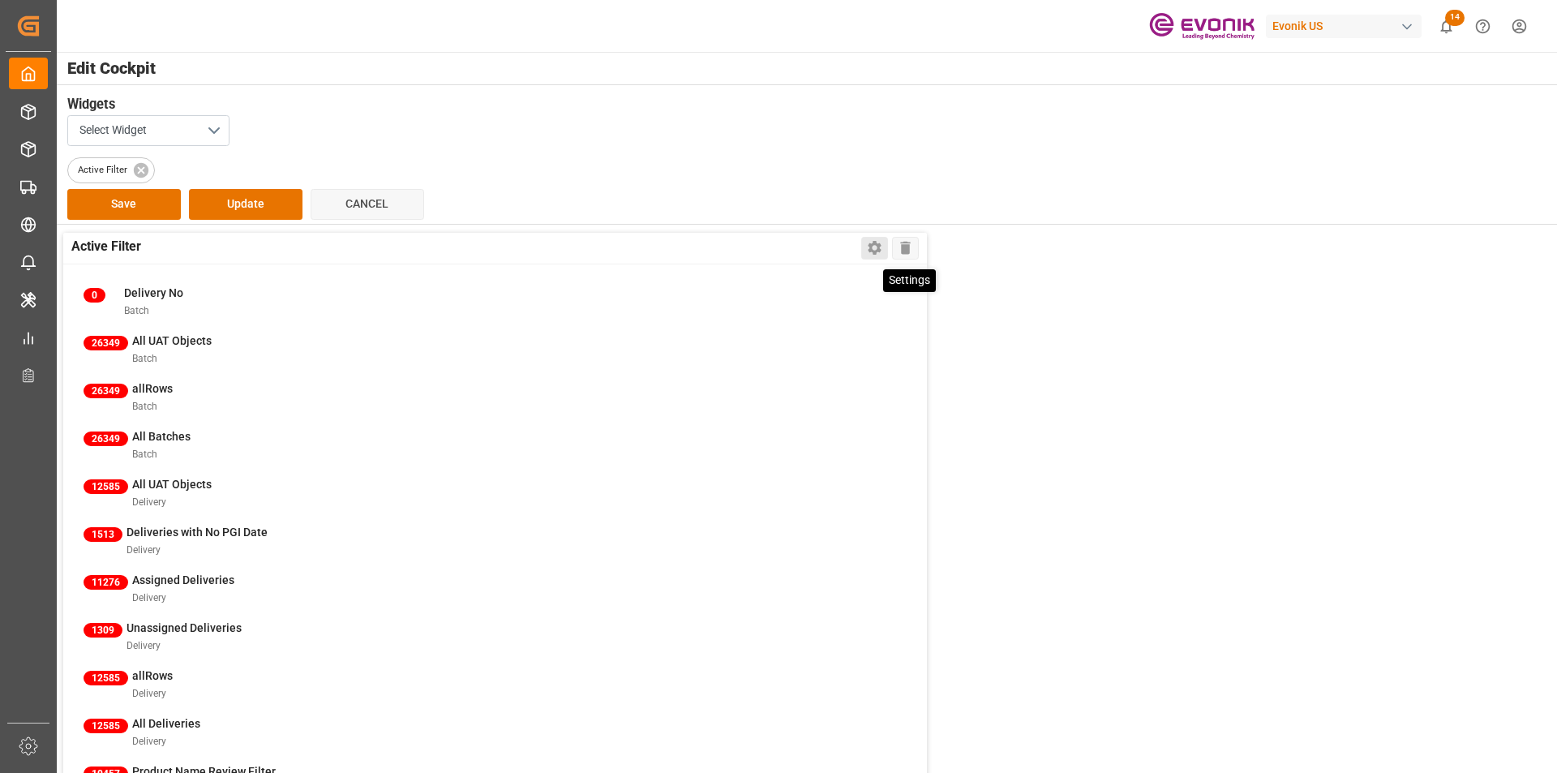
click at [871, 246] on icon at bounding box center [874, 249] width 13 height 14
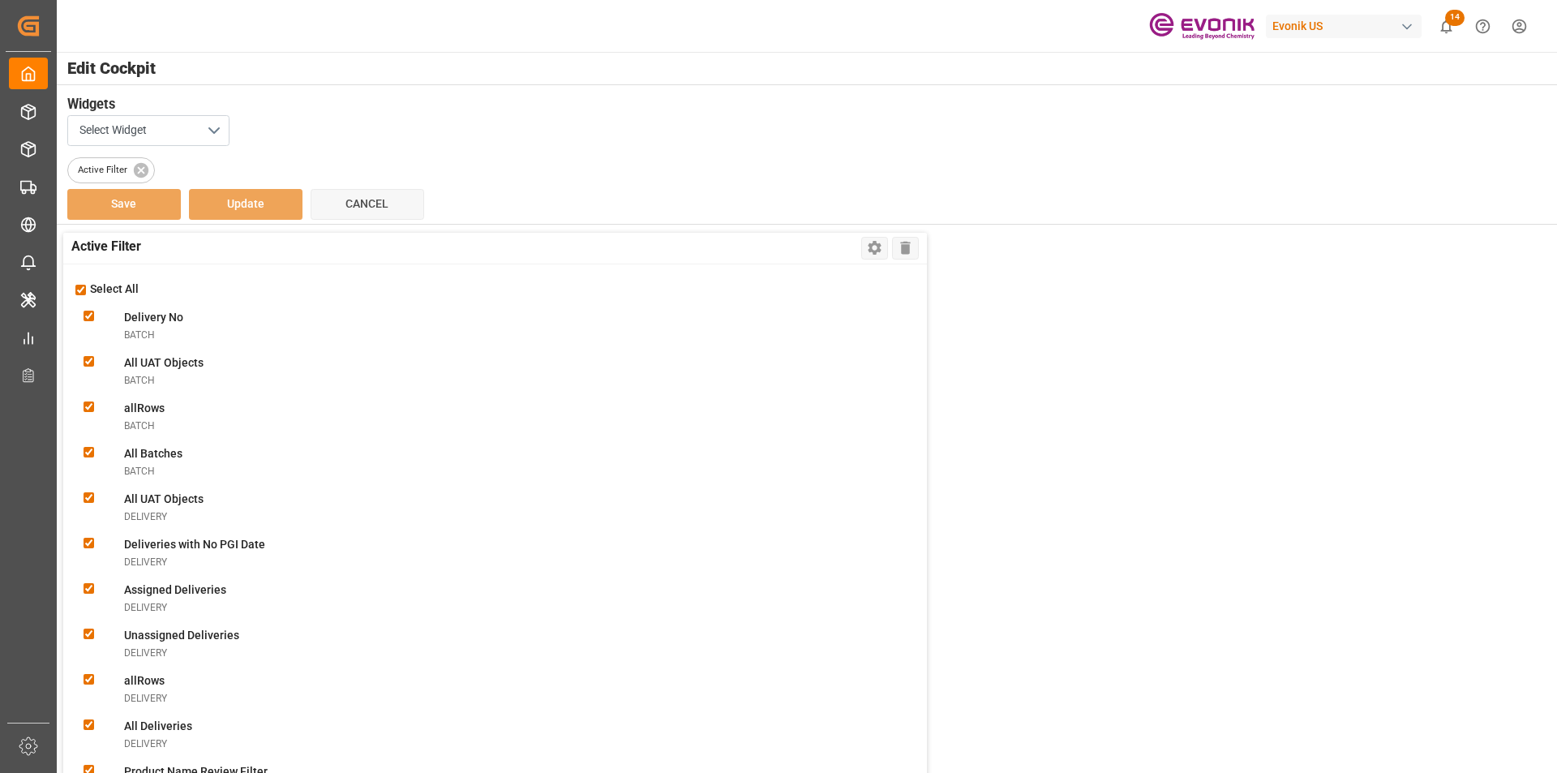
click at [79, 287] on input "checkbox" at bounding box center [80, 290] width 11 height 11
checkbox input "false"
checkbox Nobatch "false"
checkbox Objectsbatch "false"
checkbox input "false"
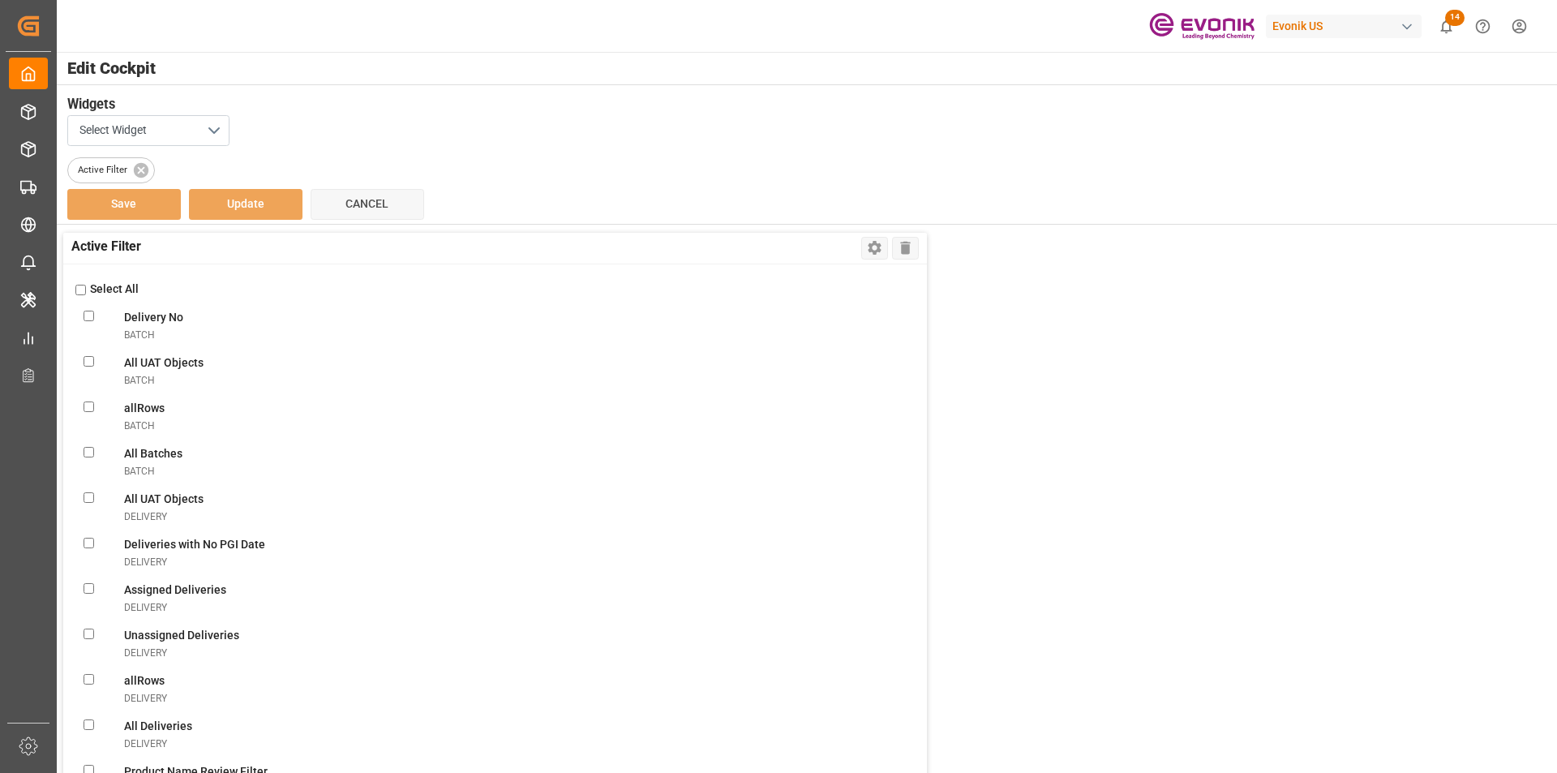
checkbox Batchesbatch "false"
checkbox Objectsdelivery "false"
checkbox Datedelivery "false"
checkbox delivery "false"
checkbox Deliveriesdelivery "false"
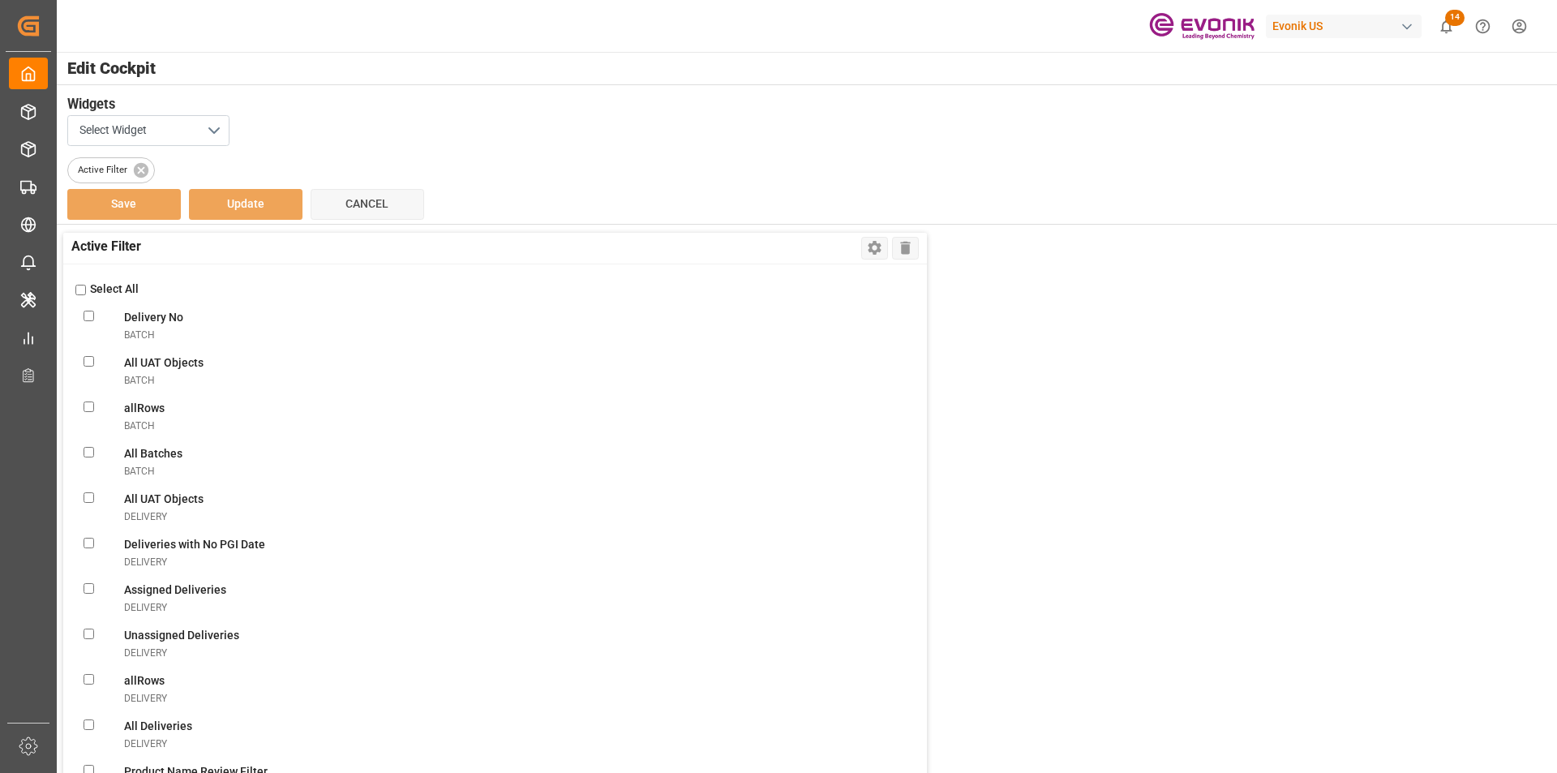
checkbox input "false"
checkbox Deliveriesdelivery "false"
checkbox FilterlineItem "false"
checkbox ObjectslineItem "false"
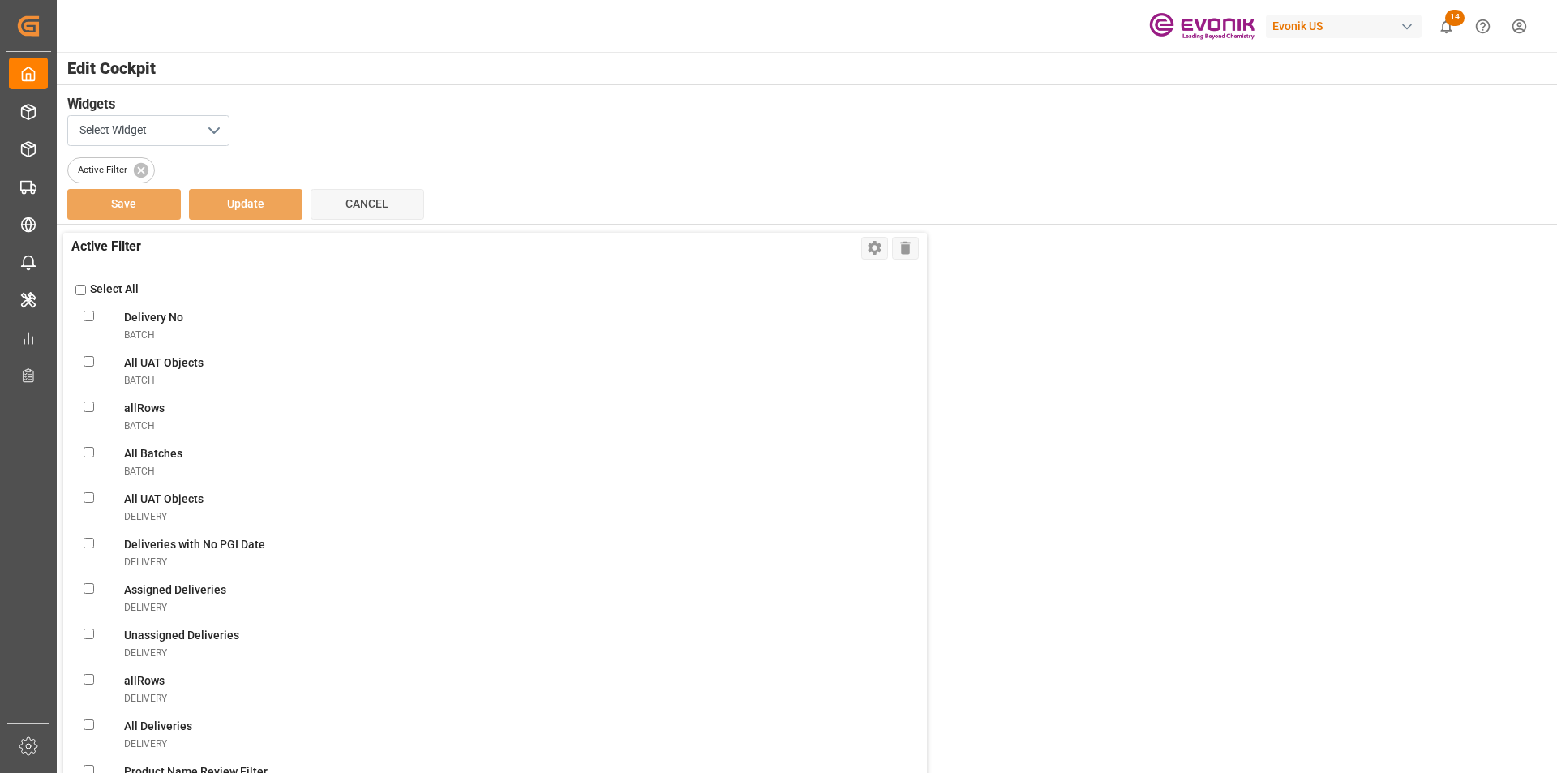
checkbox filterlineItem "false"
checkbox ConsolidationslineItem "false"
checkbox MBlineItem "false"
checkbox TemplatelineItem "false"
checkbox VolumelineItem "false"
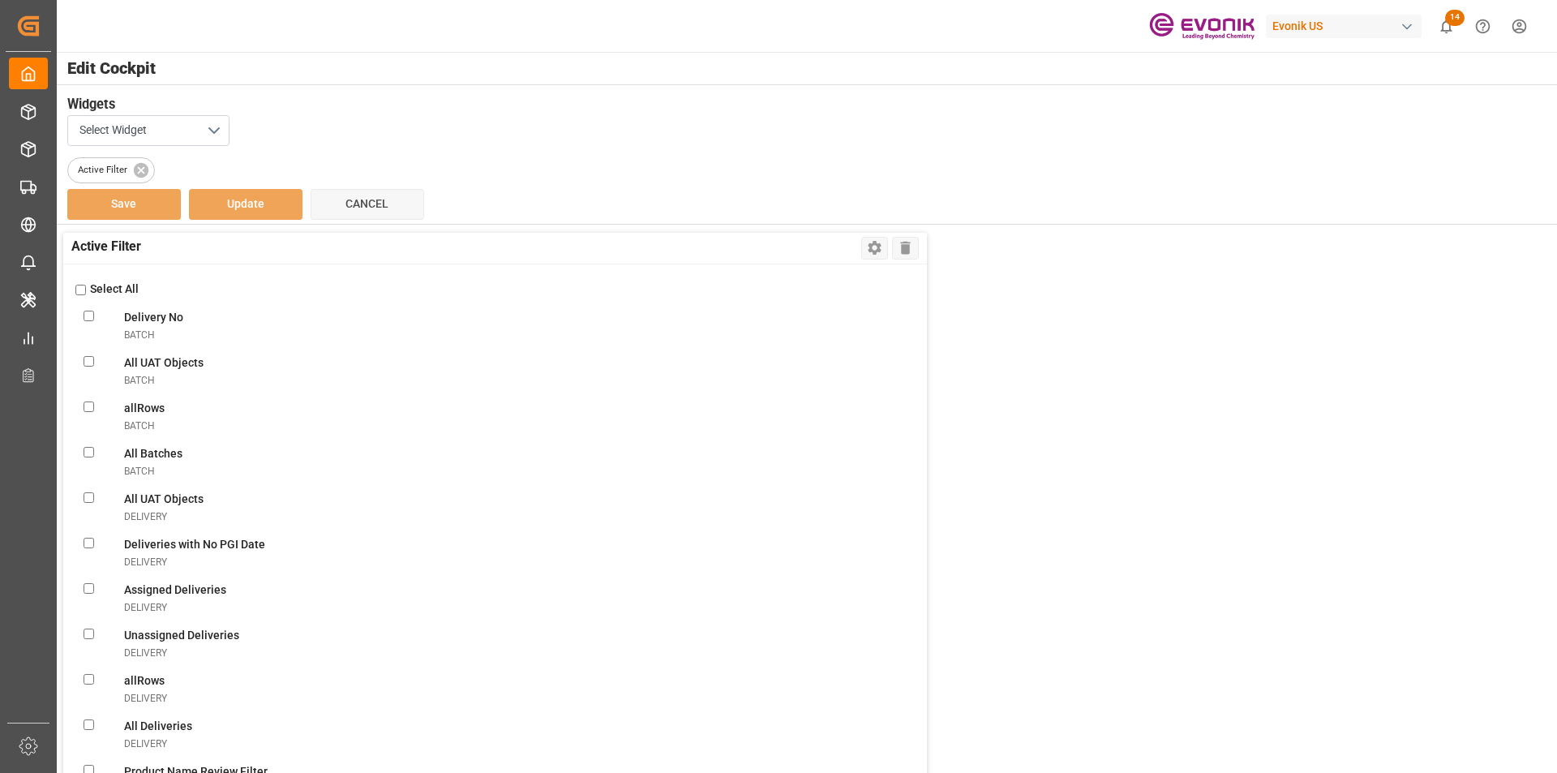
checkbox FilterlineItem "false"
checkbox UnassignedlineItem "false"
checkbox ConsolidationlineItem "false"
checkbox BookinglineItem "false"
checkbox TemplatelineItem "false"
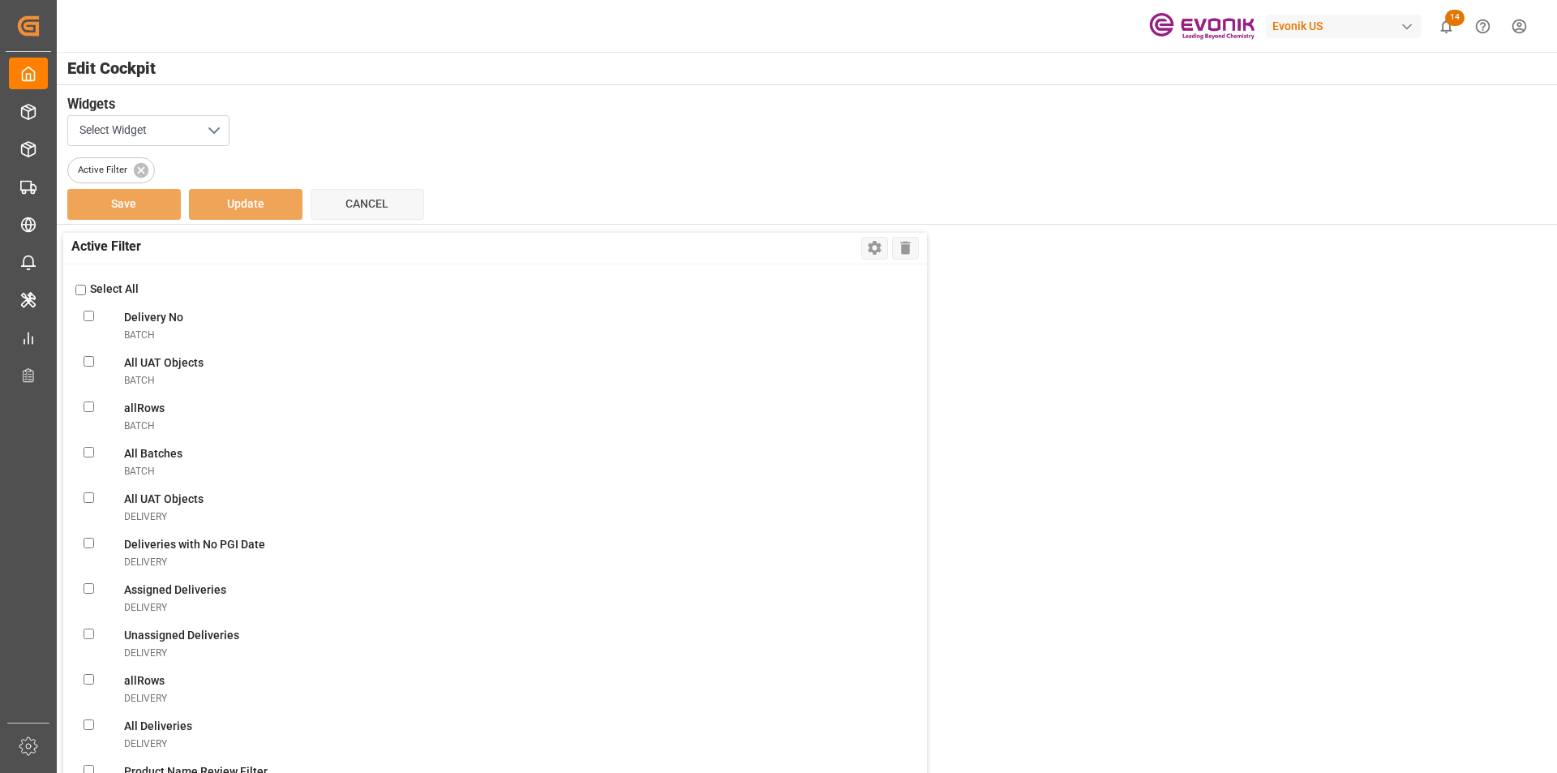
checkbox MissinglineItem "false"
checkbox ReportlineItem "false"
checkbox ViewlineItem "false"
checkbox CSRlineItem "false"
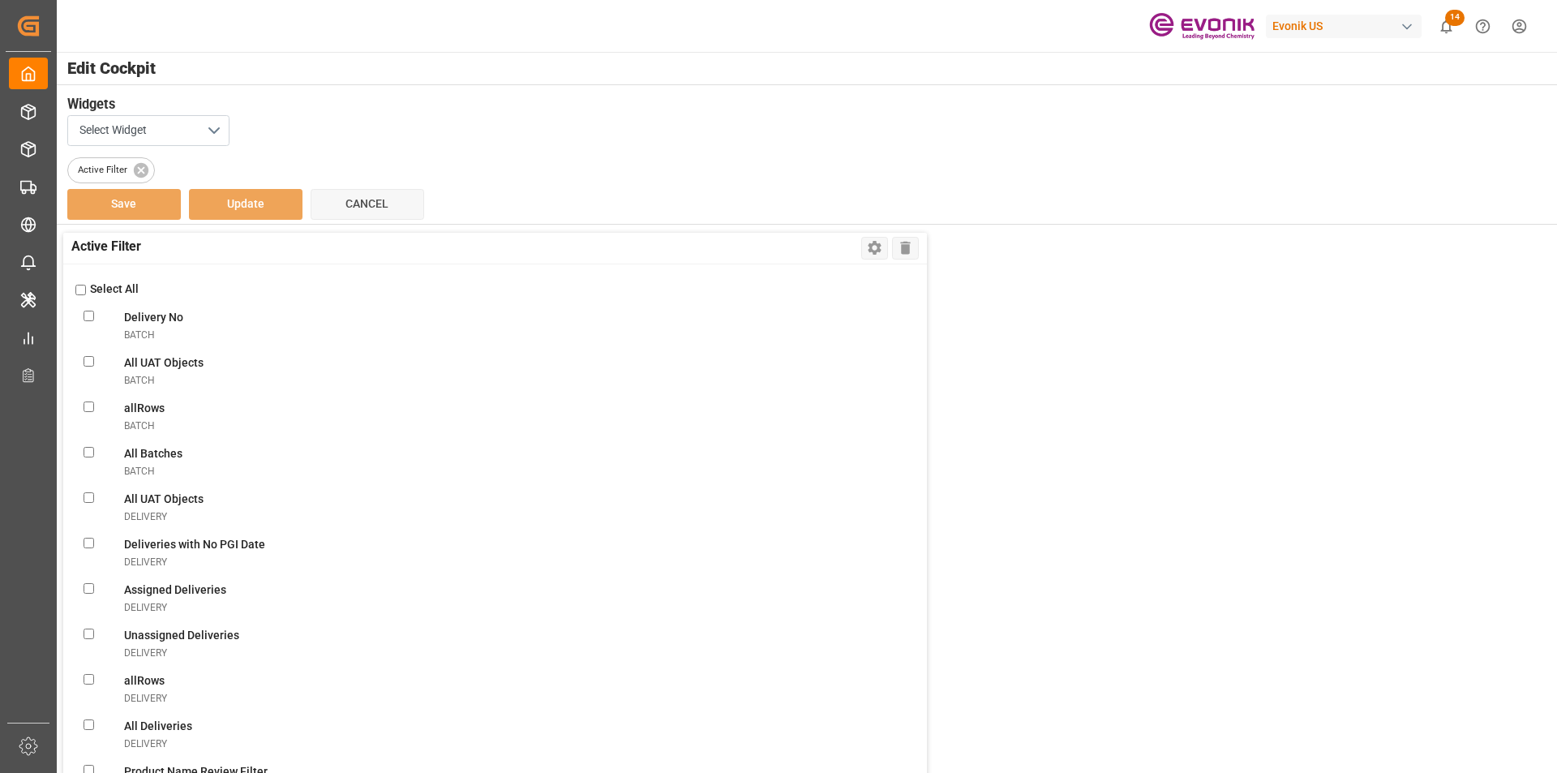
checkbox freightlineItem "false"
checkbox ModelineItem "false"
checkbox ItemslineItem "false"
checkbox input "false"
checkbox ViewnonConformance "false"
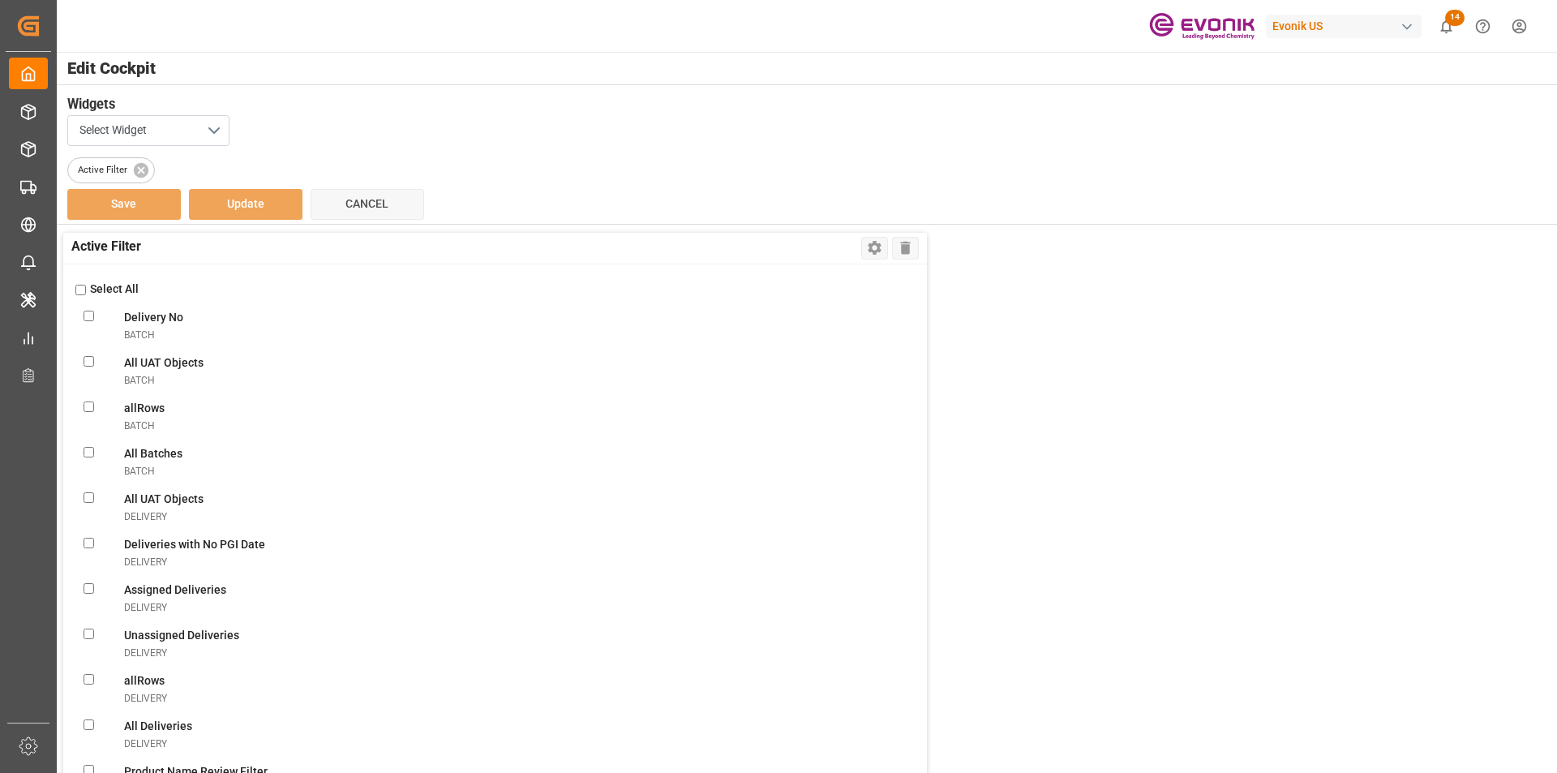
checkbox modesalesOrderIvpo "false"
checkbox DanielasalesOrderIvpo "false"
checkbox objectssalesOrderIvpo "false"
checkbox orderssalesOrderIvpo "false"
checkbox LevelsalesOrderIvpo "false"
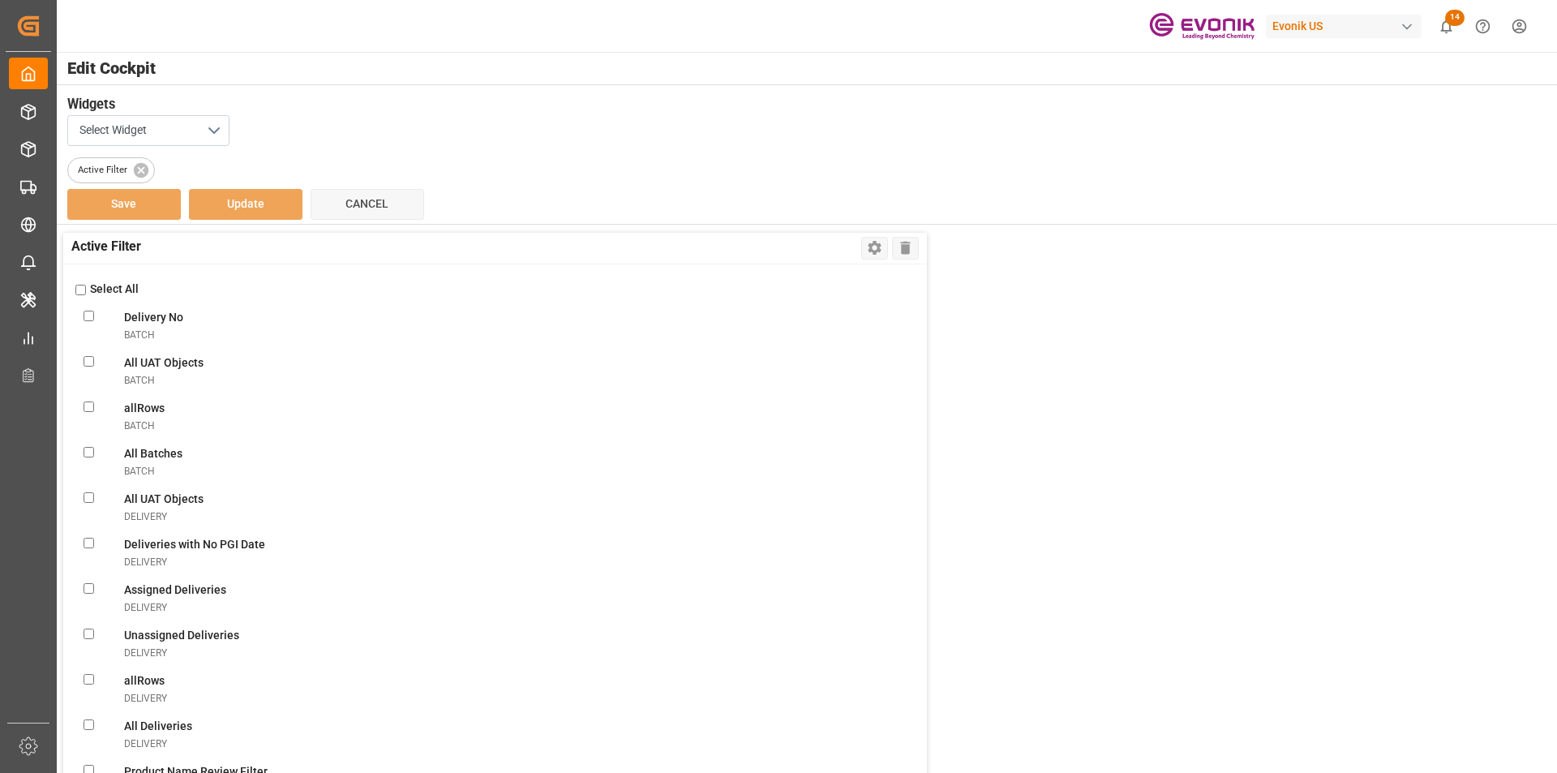
checkbox GlicksalesOrderIvpo "false"
checkbox todaysalesOrderIvpo "false"
checkbox OrderssalesOrderIvpo "false"
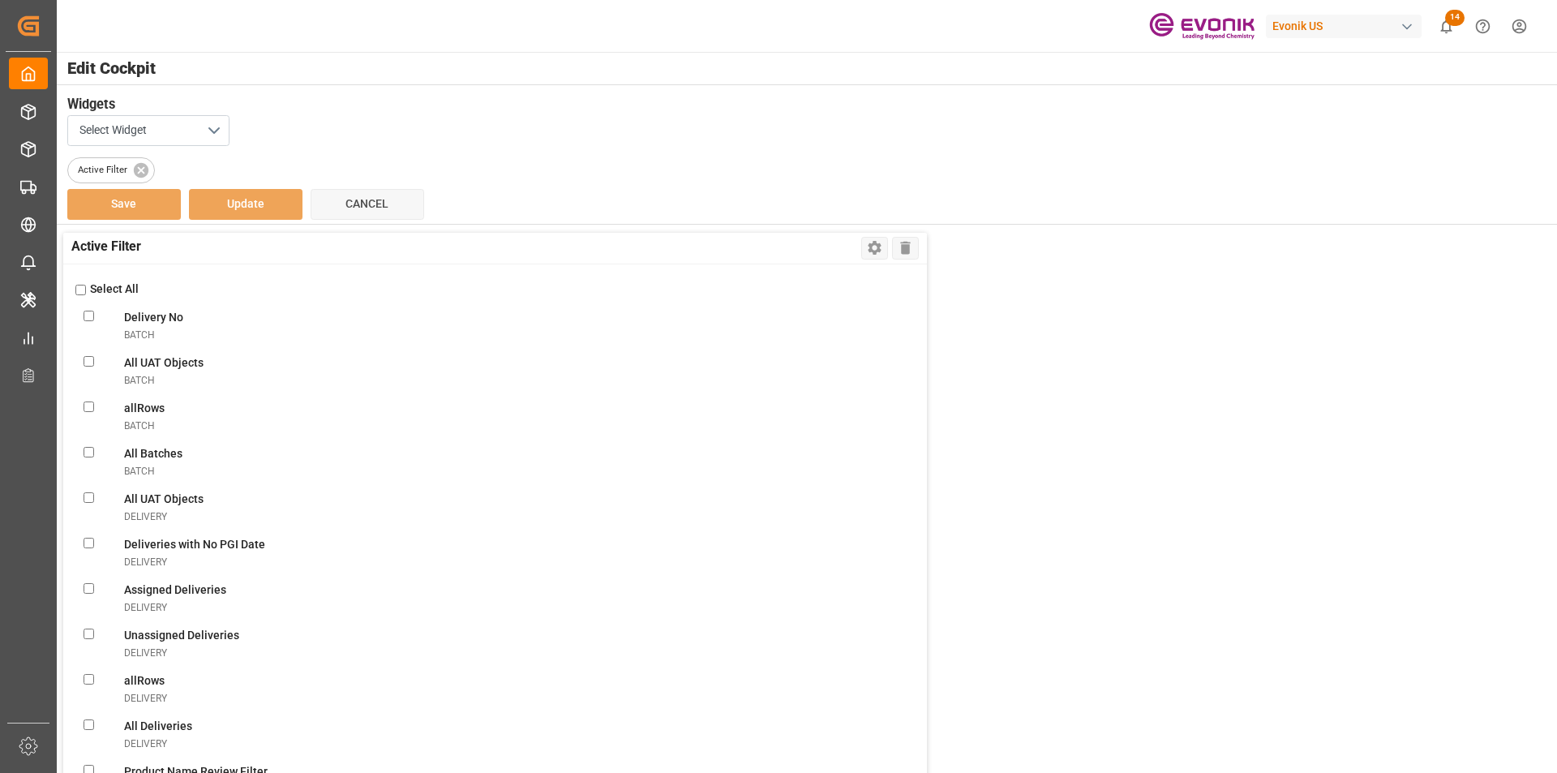
checkbox OrderssalesOrderIvpo "false"
checkbox activesalesOrderIvpo "false"
checkbox modesalesOrderIvpo "false"
checkbox viewsalesOrderIvpo "false"
checkbox OrderssalesOrderIvpo "false"
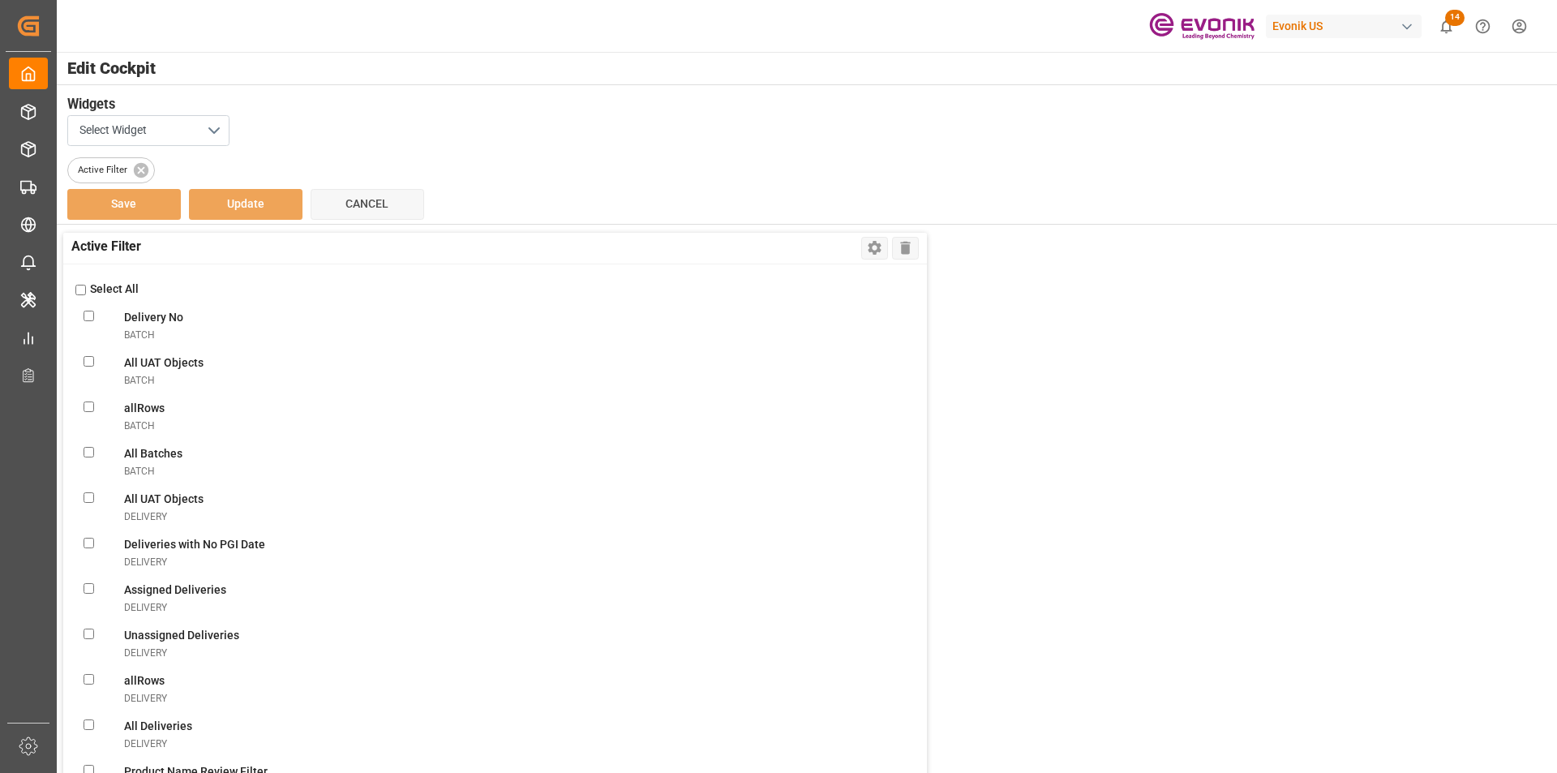
checkbox input "false"
checkbox OrderssalesOrderIvpo "false"
checkbox Documentsshipment "false"
checkbox Viewshipment "false"
checkbox Shipmentsshipment "false"
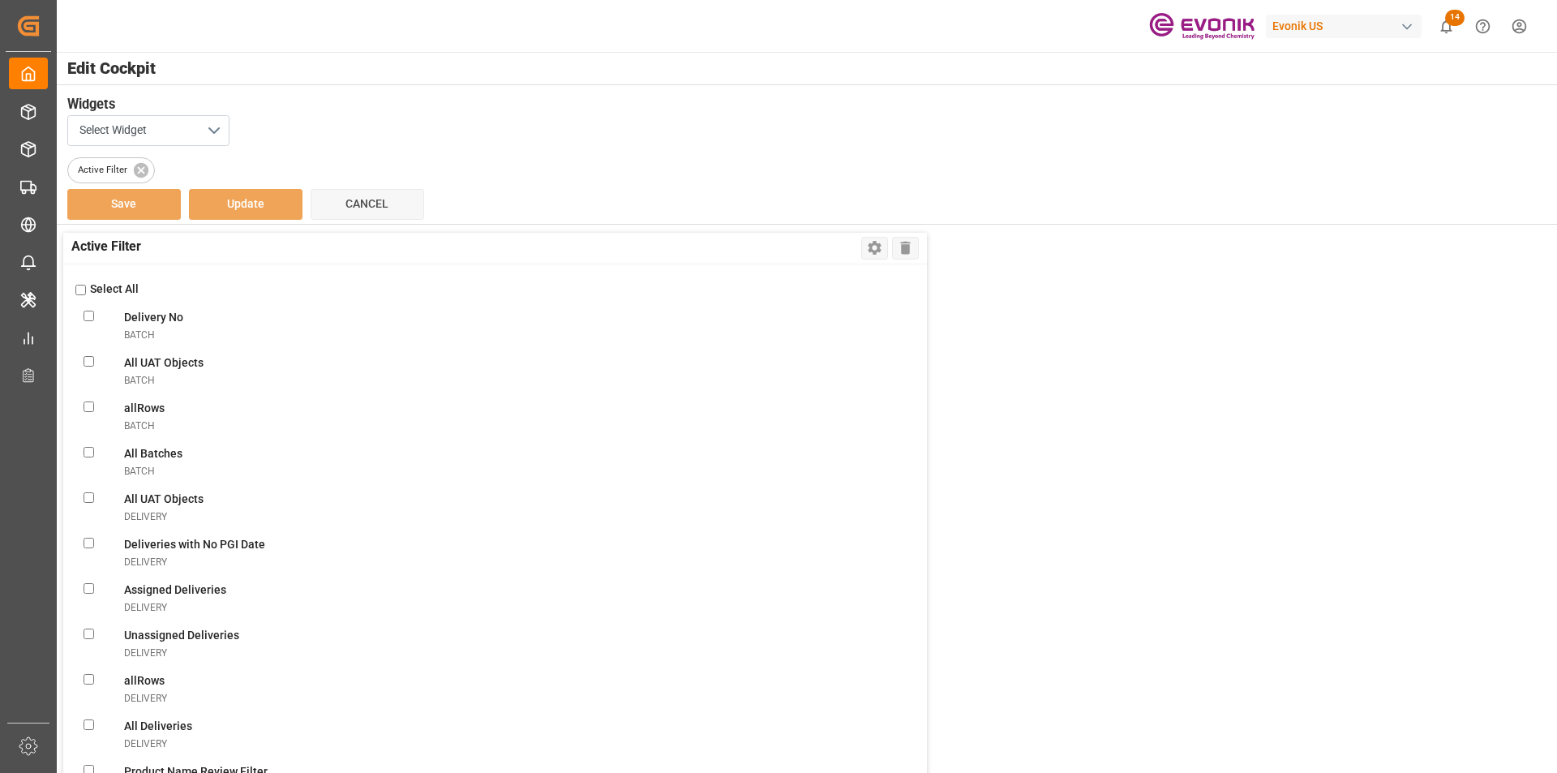
checkbox Shipmentshipment "false"
checkbox Filtershipment "false"
checkbox shipment "false"
checkbox carriershipment "false"
checkbox countshipment "false"
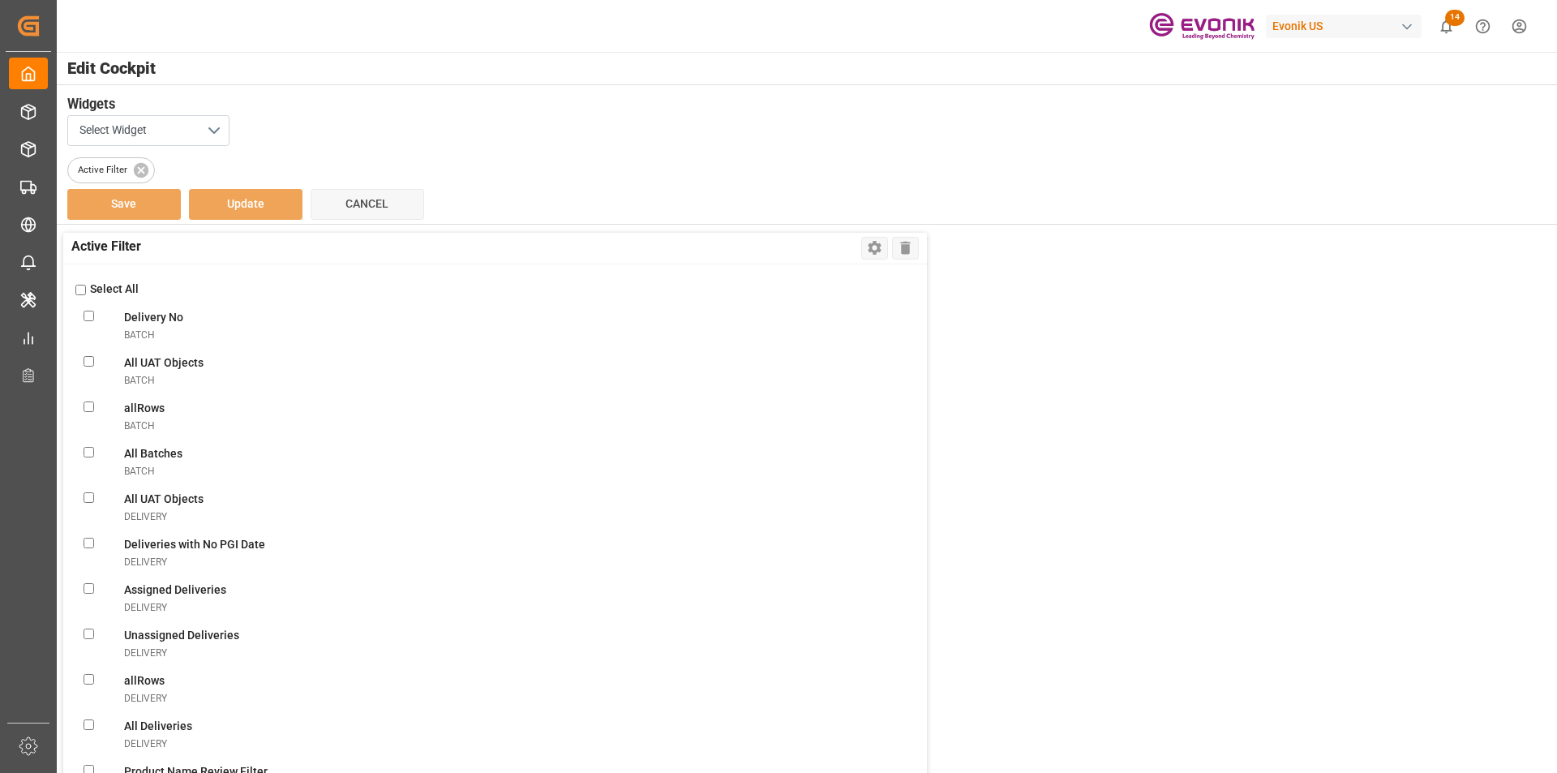
checkbox Daysshipment "false"
checkbox Monitorshipment "false"
checkbox Filtershipment "false"
checkbox Dateshipment "false"
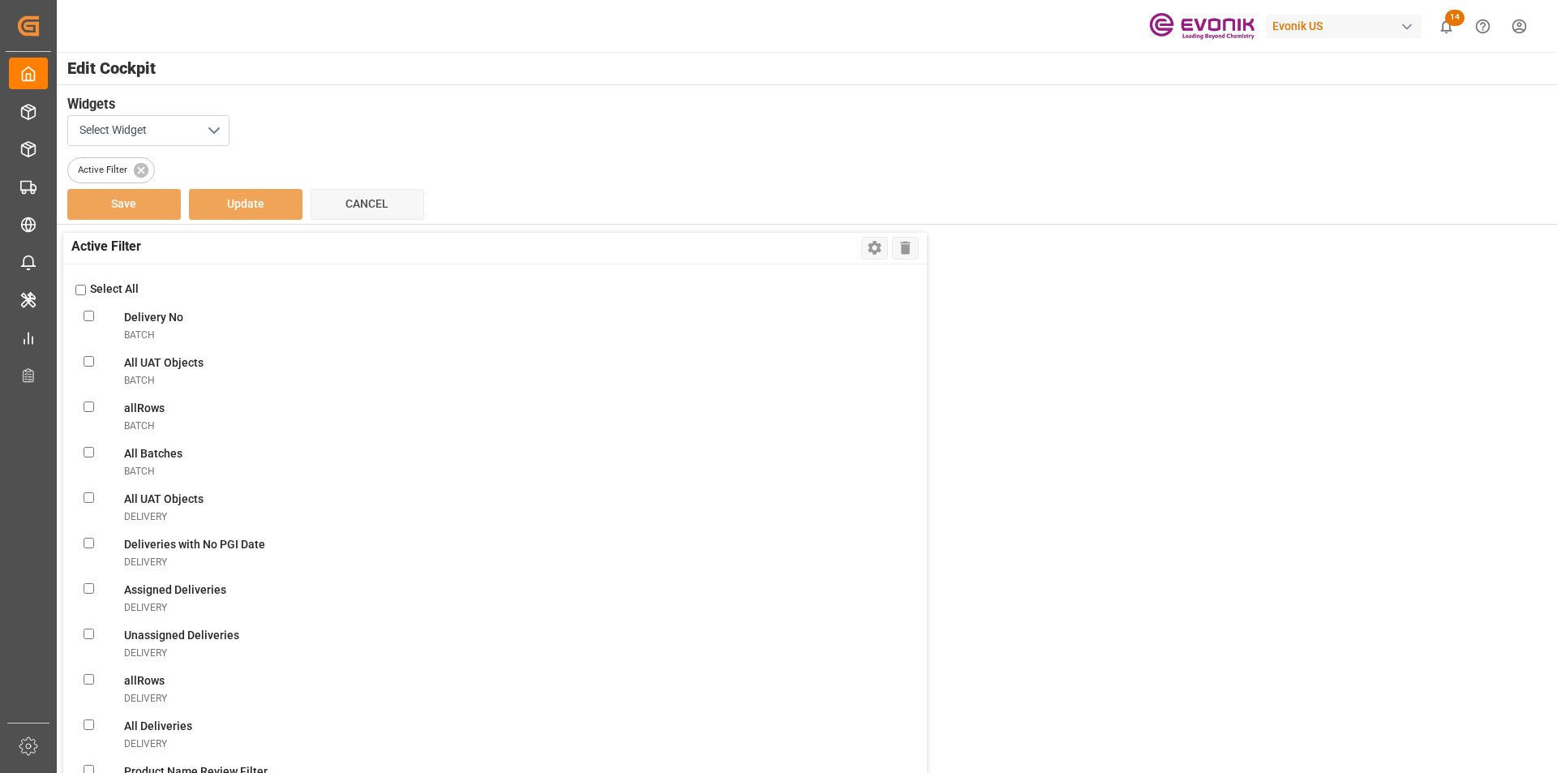
checkbox Dateshipment "false"
checkbox Templateshipment "false"
checkbox Enteredshipment "false"
checkbox MBshipment "false"
checkbox Templateshipment "false"
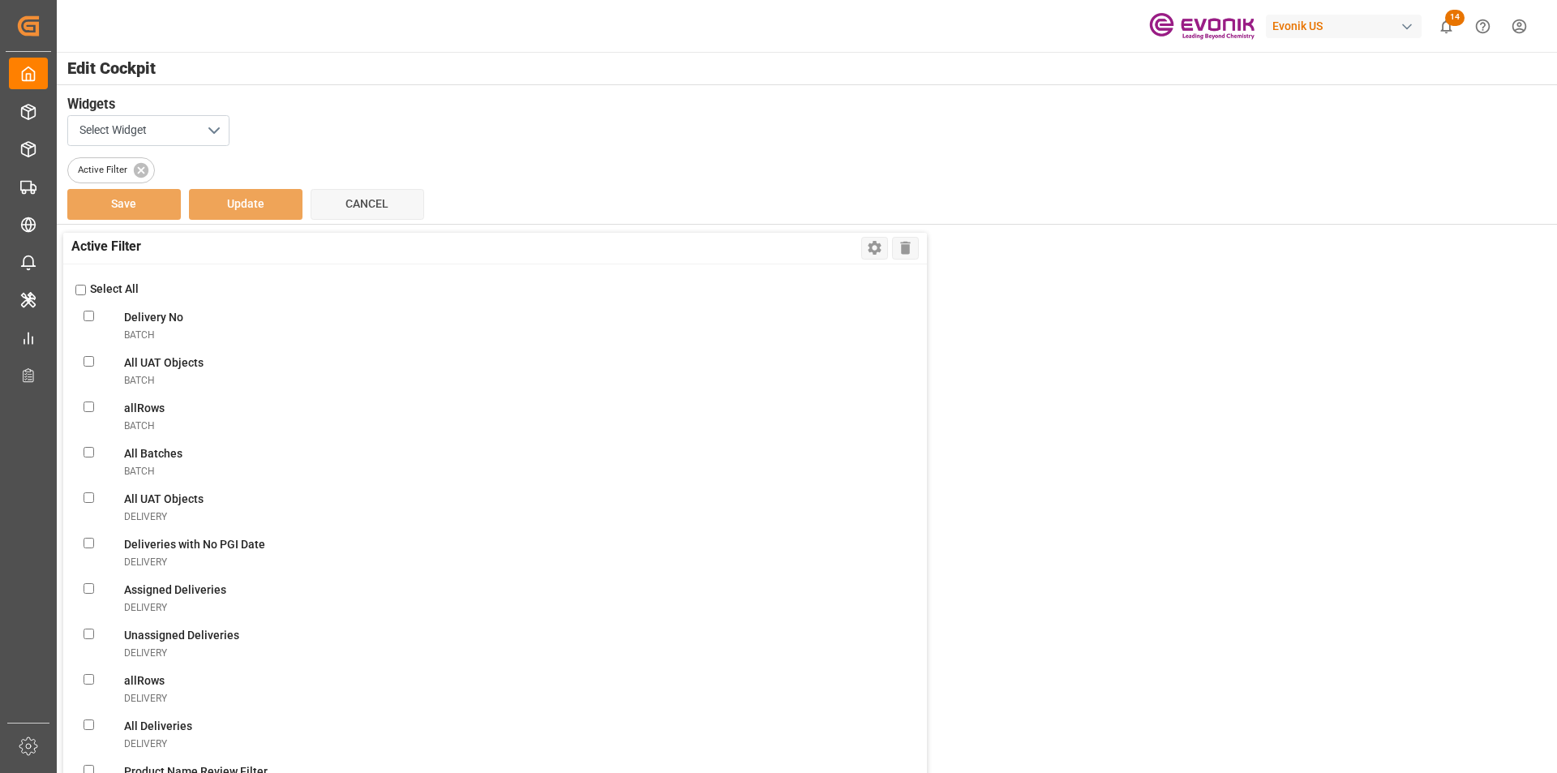
checkbox shipment "false"
checkbox Viewshipment "false"
checkbox ATAshipment "false"
checkbox Volumeshipment "false"
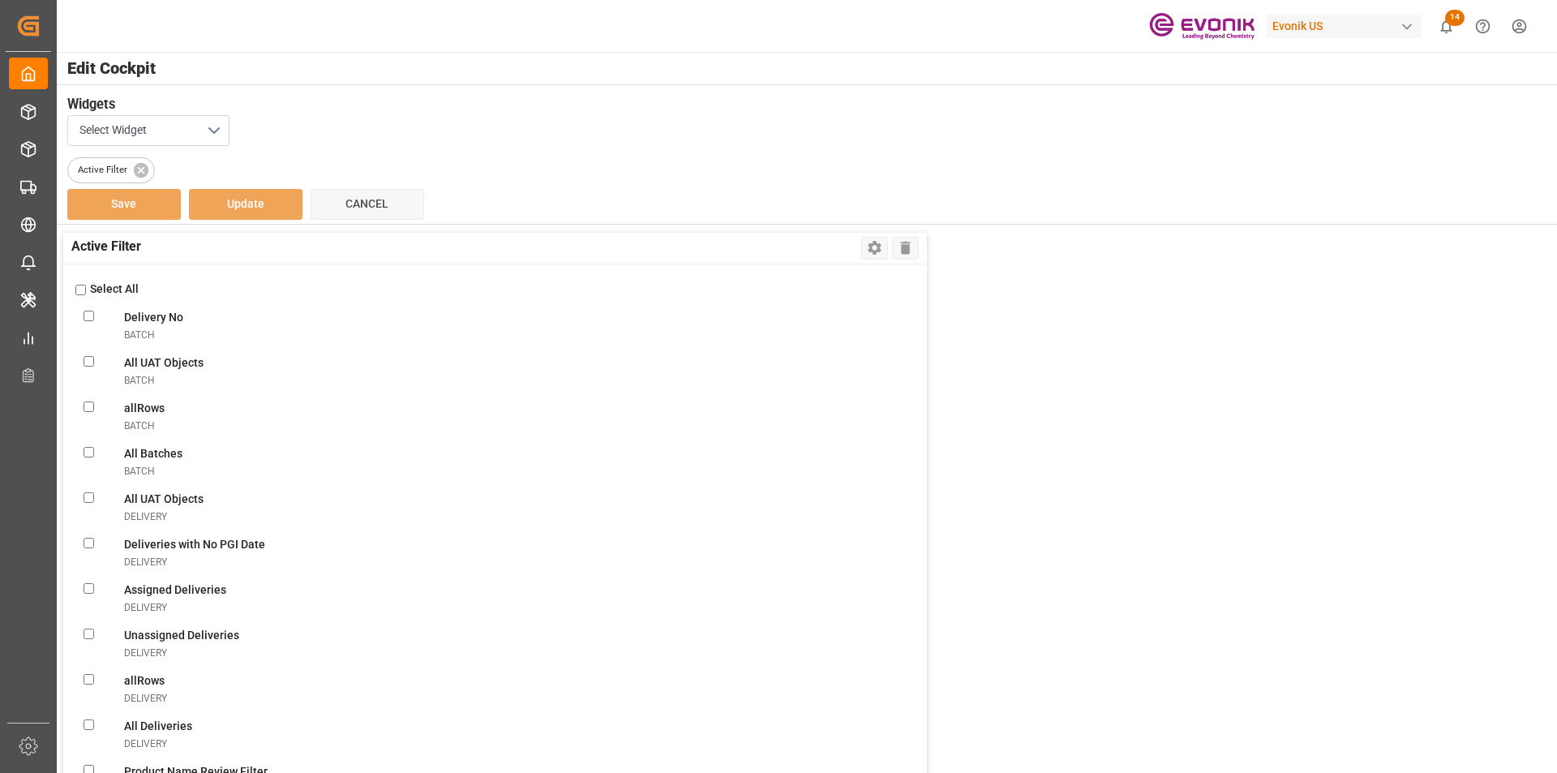
checkbox Filtershipment "false"
checkbox Sentshipment "false"
checkbox Filtershipment "false"
checkbox Deliveriesshipment "false"
checkbox Rec\'dshipment "false"
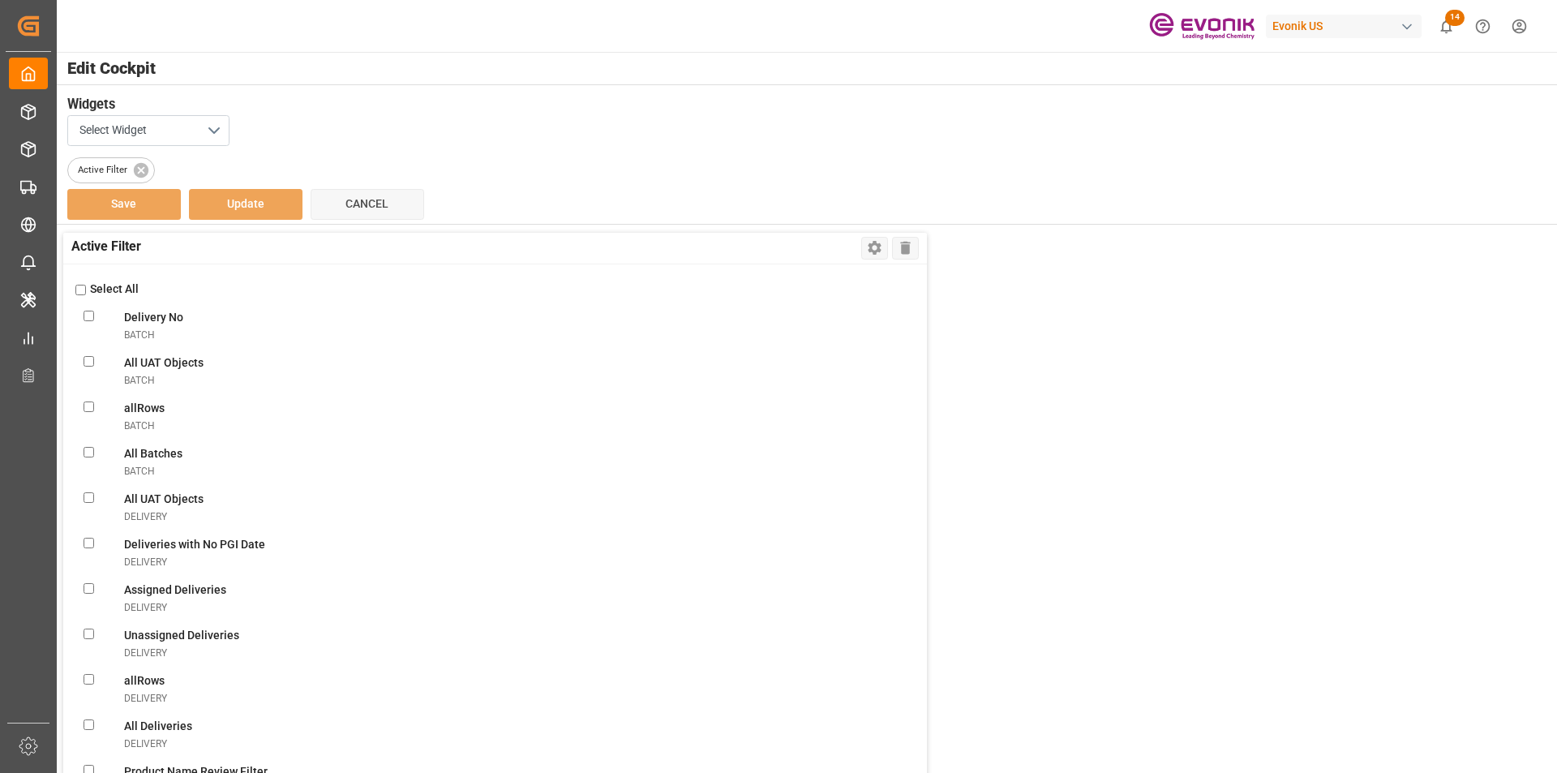
checkbox Templateshipment "false"
checkbox Filtershipment "false"
checkbox Monitorshipment "false"
checkbox Evonikshipment "false"
checkbox FF\(DG\)shipment "false"
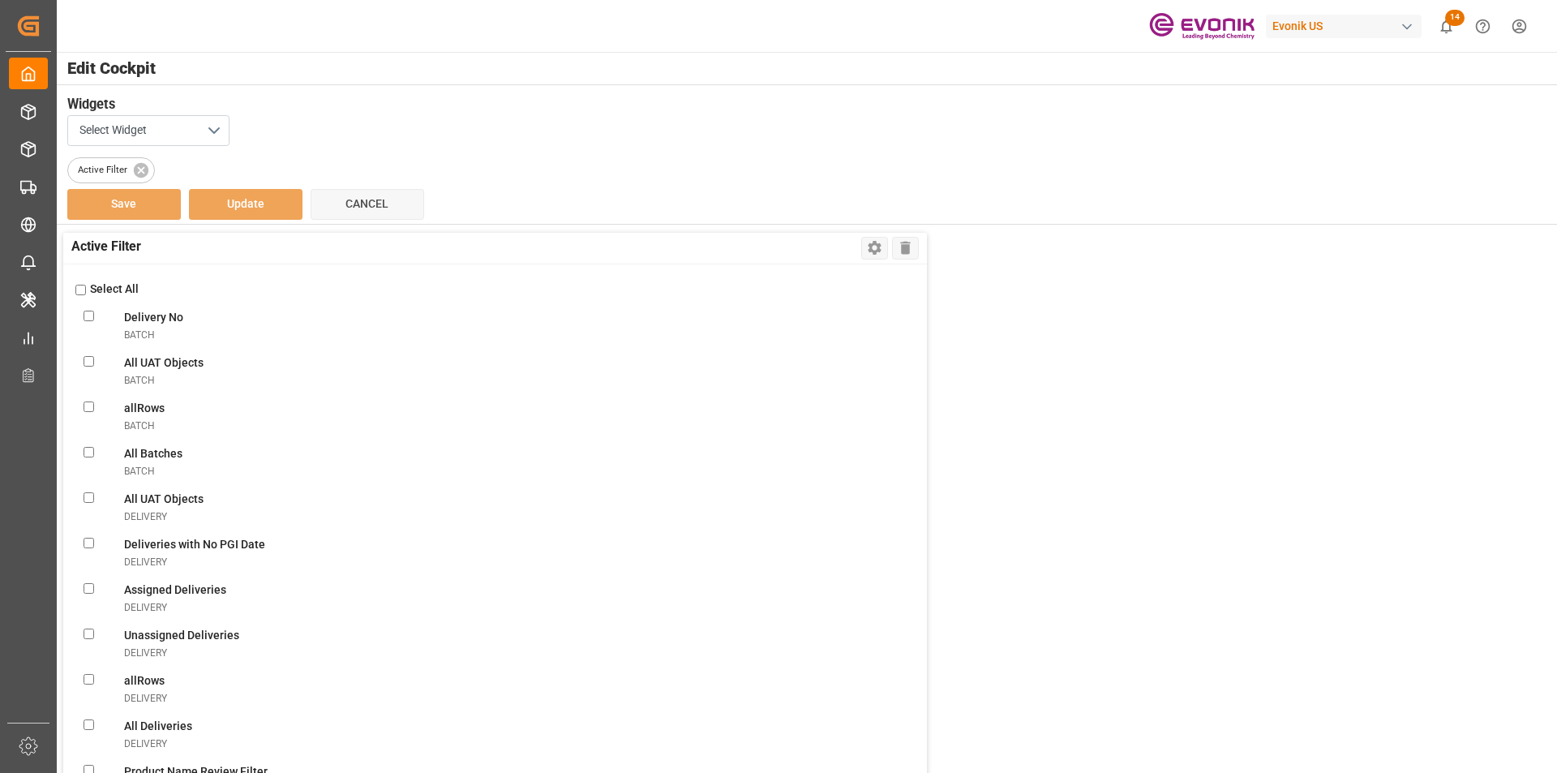
checkbox DG\)shipment "false"
checkbox FFshipment "false"
checkbox carriershipment "false"
checkbox Evonik\(LCL\)shipment "false"
checkbox plant\(LCL\)shipment "false"
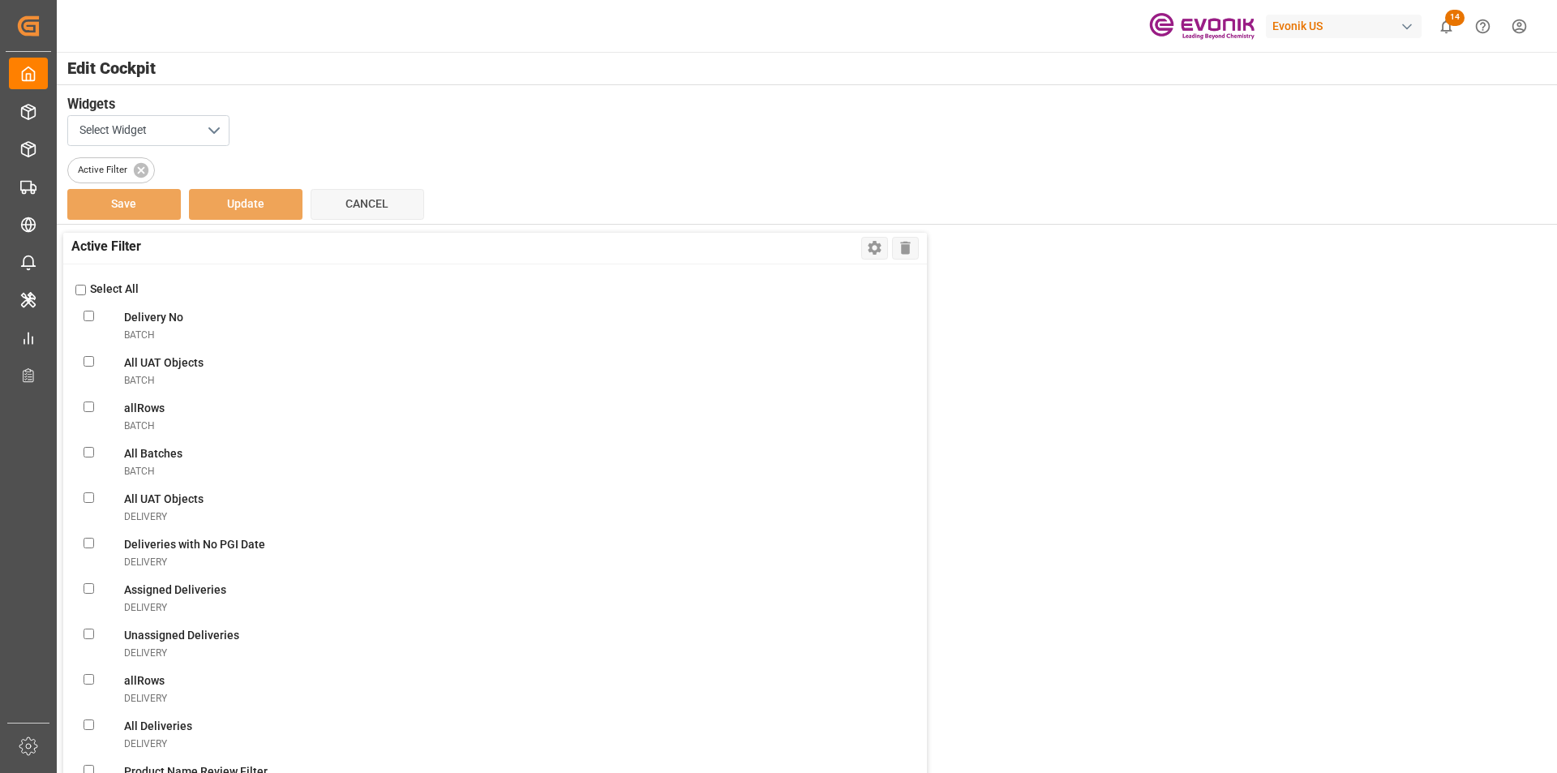
checkbox FFshipment "false"
checkbox doneshipment "false"
checkbox truckershipment "false"
checkbox correctlyshipment "false"
checkbox truckershipment "false"
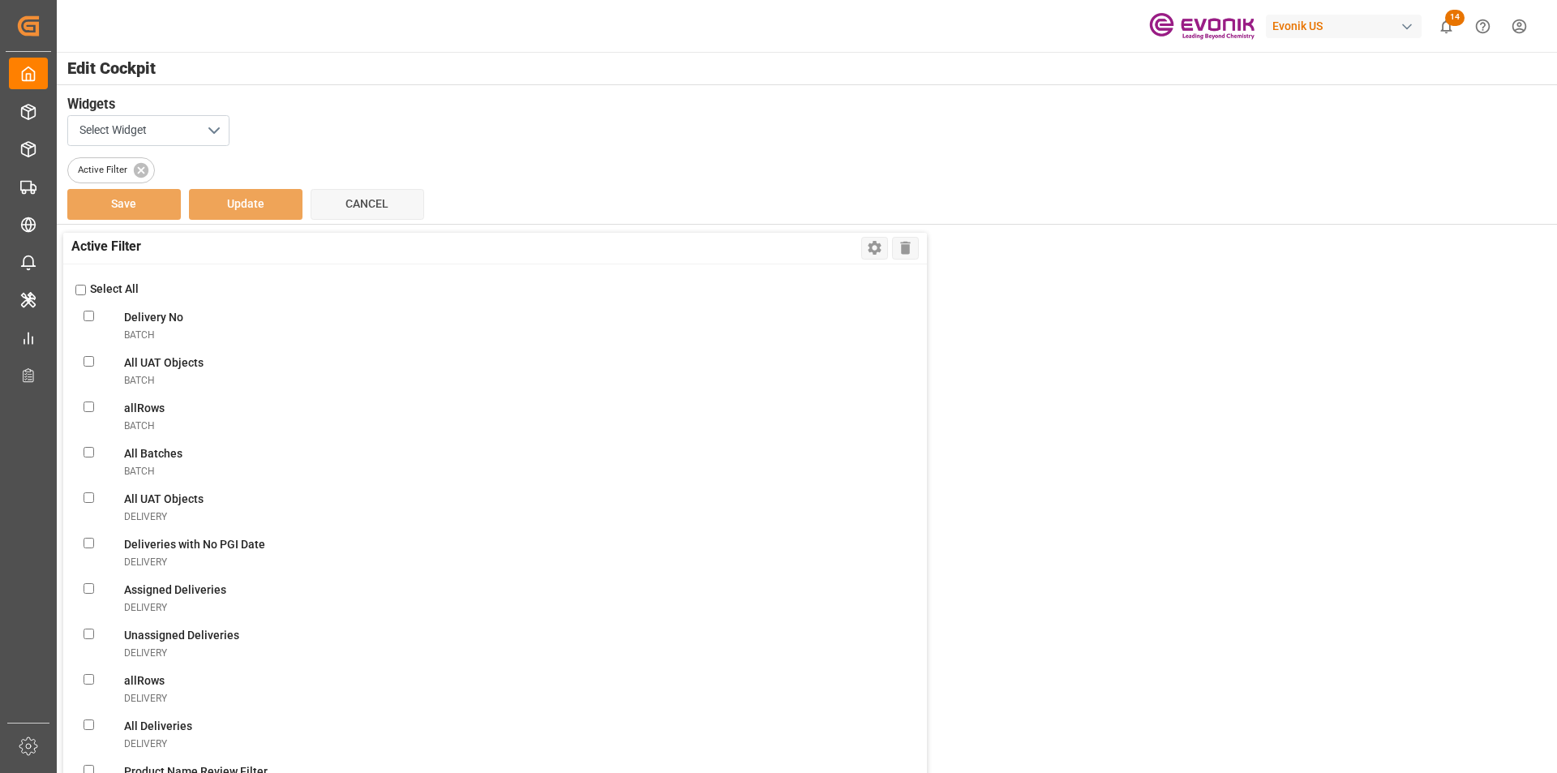
checkbox destinationshipment "false"
checkbox Receivedshipment "false"
checkbox Evonik\(Non-DG\)shipment "false"
checkbox Evonik\(DG\)shipment "false"
checkbox Evonikshipment "false"
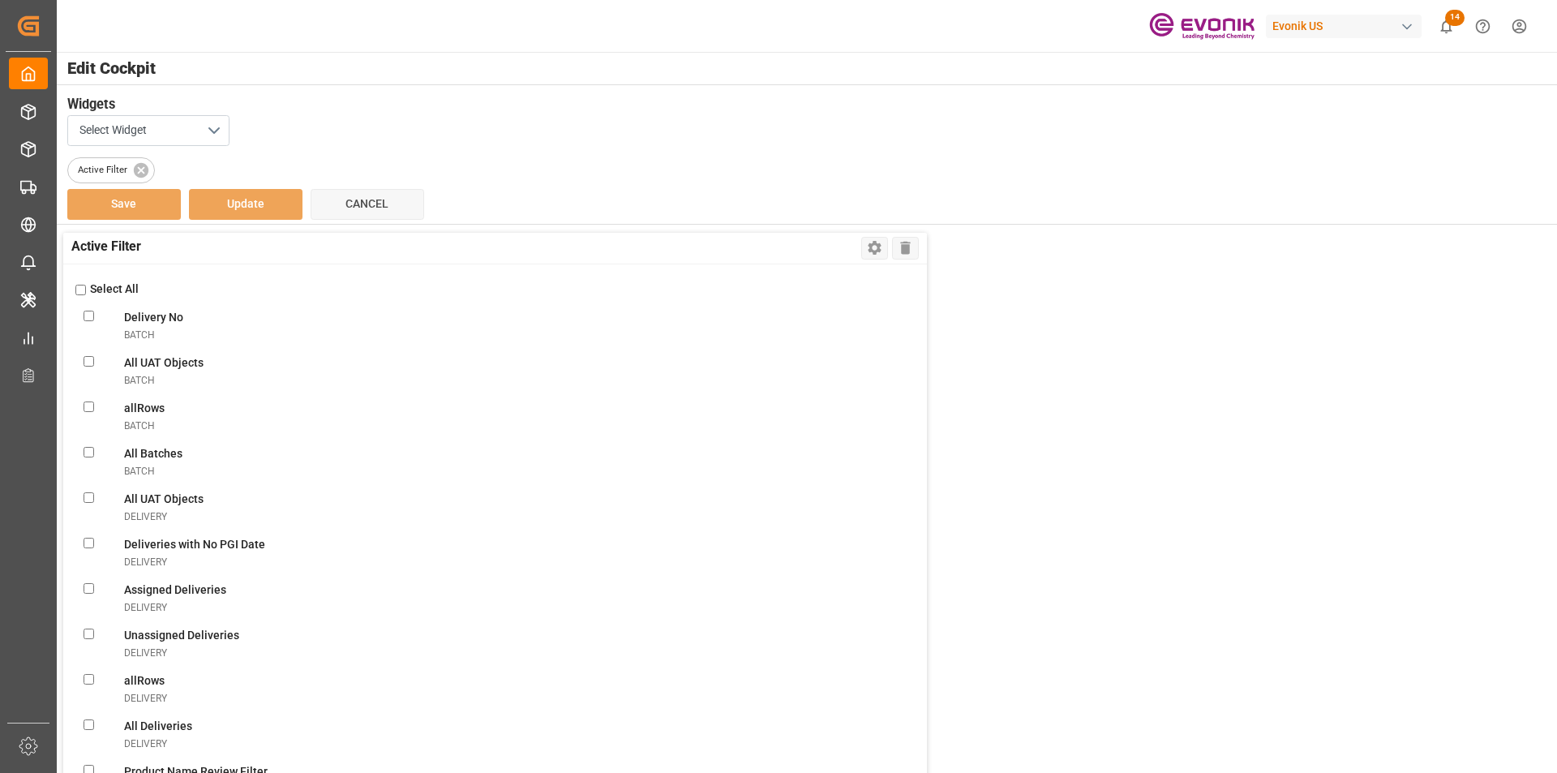
checkbox Filtershipment "false"
checkbox shipmentsshipment "false"
checkbox Messageshipment "false"
checkbox Bookingsshipment "false"
checkbox Confirmationshipment "false"
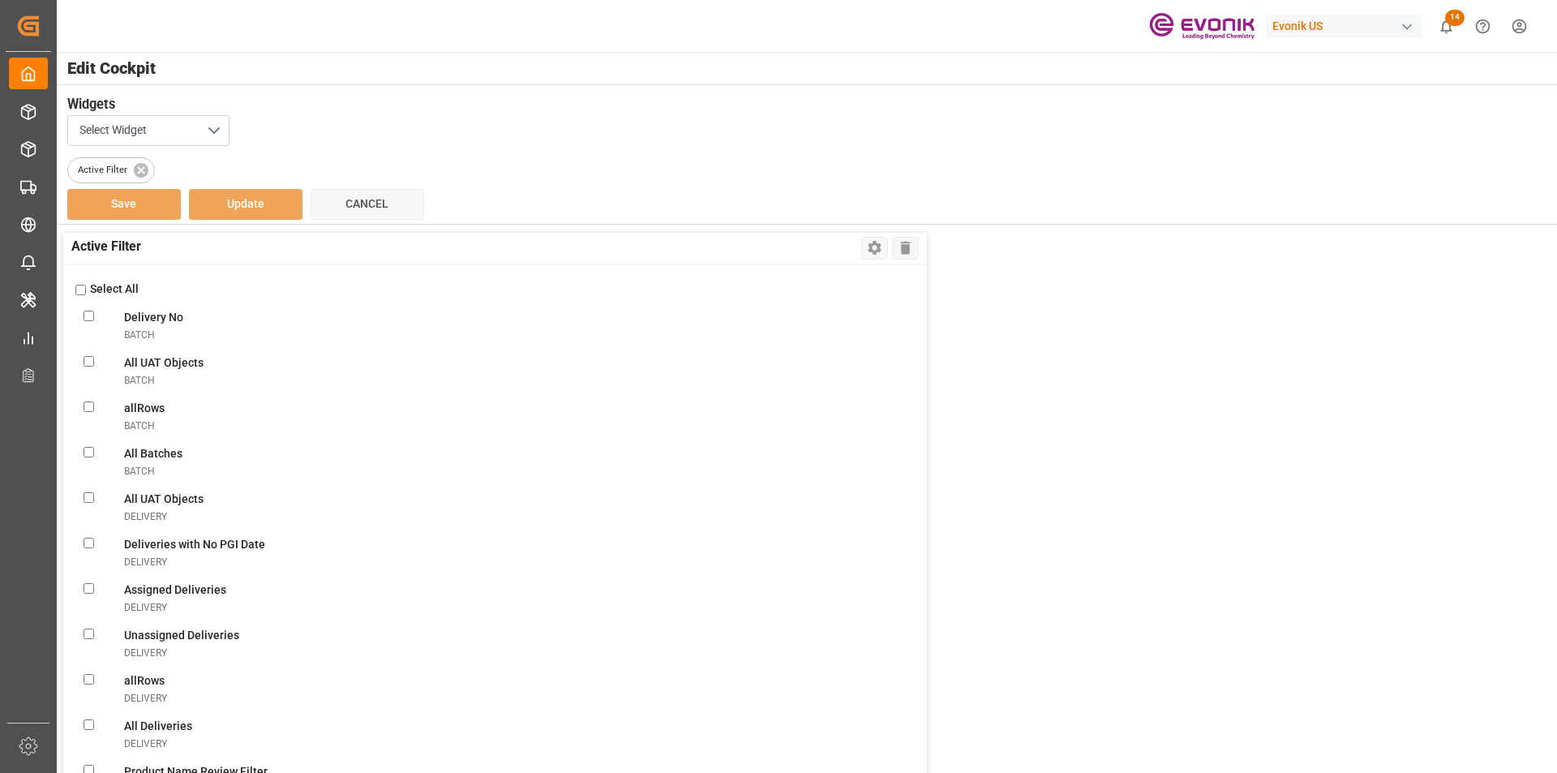
checkbox Confirmationshipment "false"
checkbox ABSshipment "false"
checkbox Errorshipment "false"
checkbox Shipmentsshipment "false"
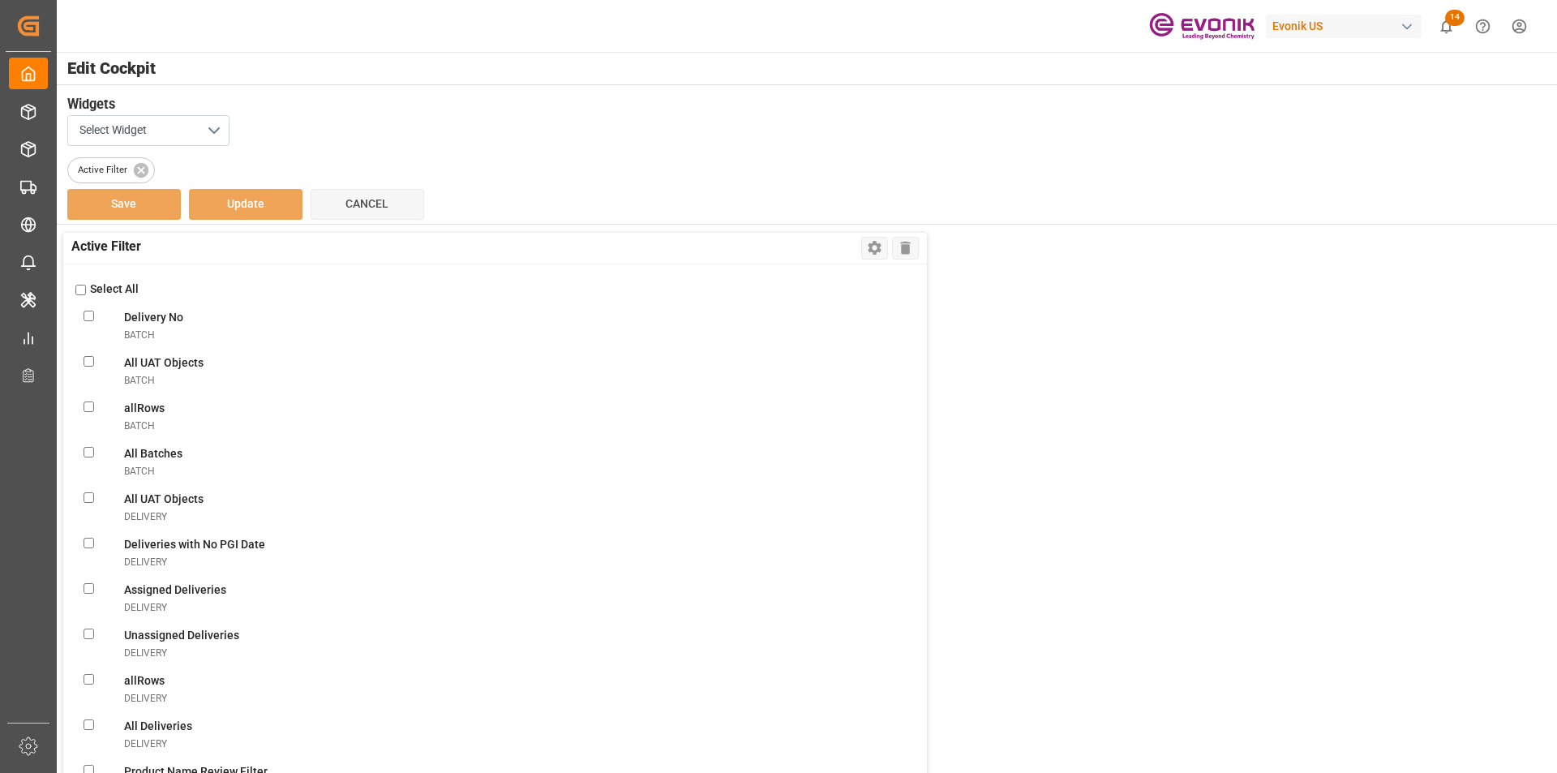
checkbox input "false"
checkbox Errorshipment "false"
checkbox Shipmentsshipment "false"
checkbox Oldshipment "false"
checkbox RemindertransportUnit "false"
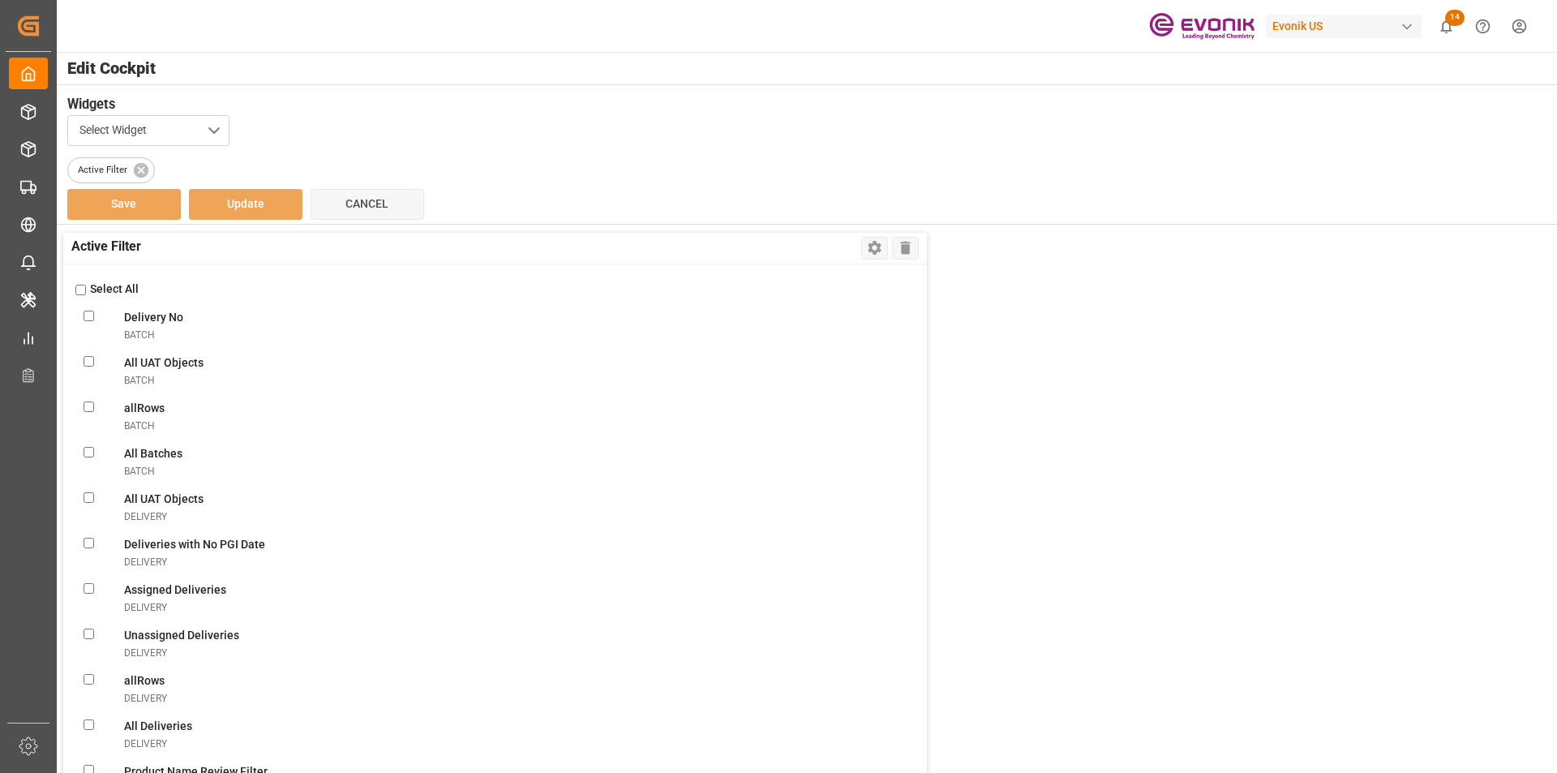
checkbox TUtransportUnit "false"
checkbox OverviewtransportUnit "false"
checkbox FiltertransportUnit "false"
checkbox ViewtransportUnit "false"
checkbox DaystransportUnit "false"
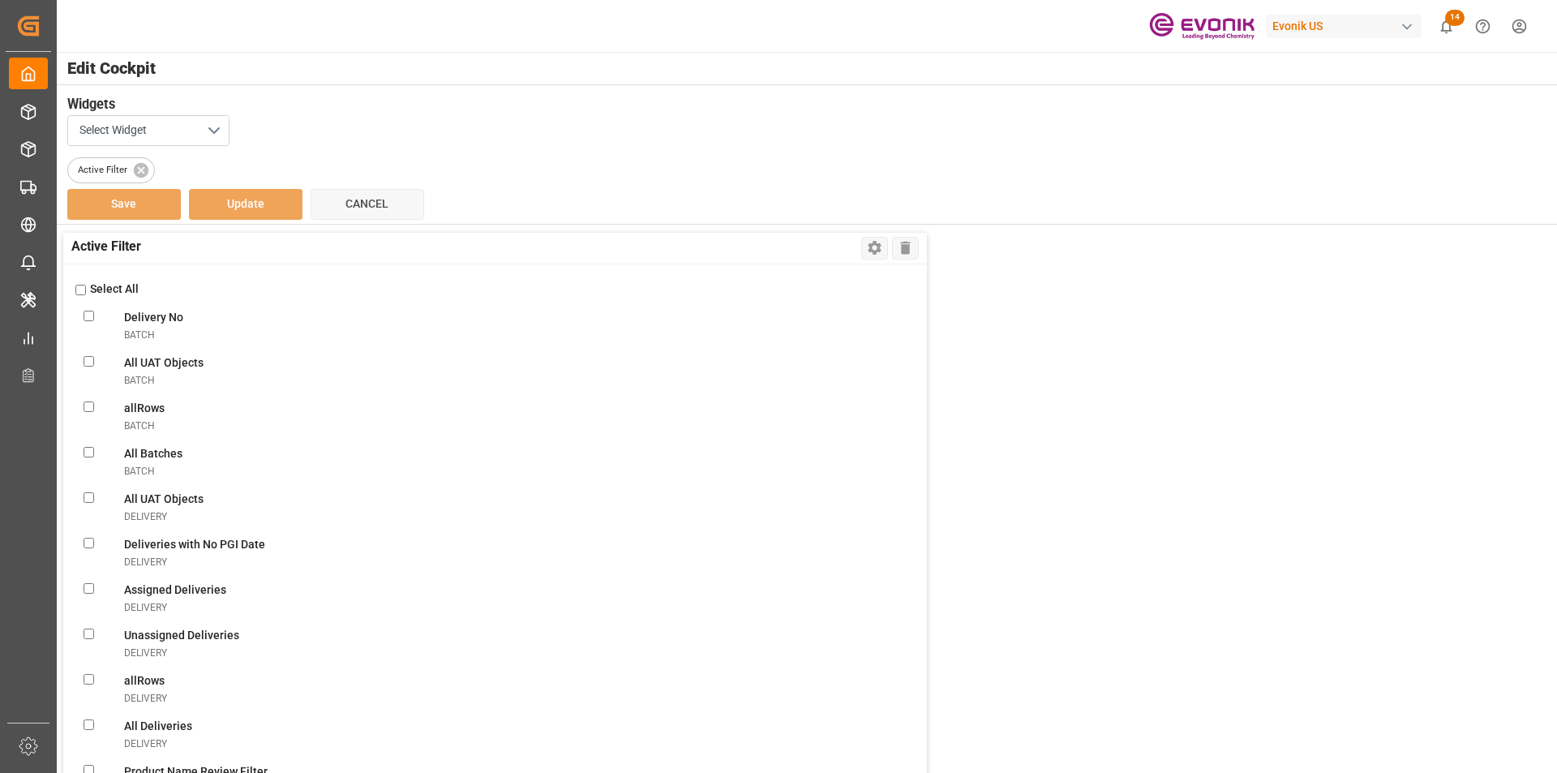
checkbox transportUnit "false"
checkbox Pick-uptransportUnit "false"
checkbox POLtransportUnit "false"
checkbox ATDtransportUnit "false"
checkbox TS1transportUnit "false"
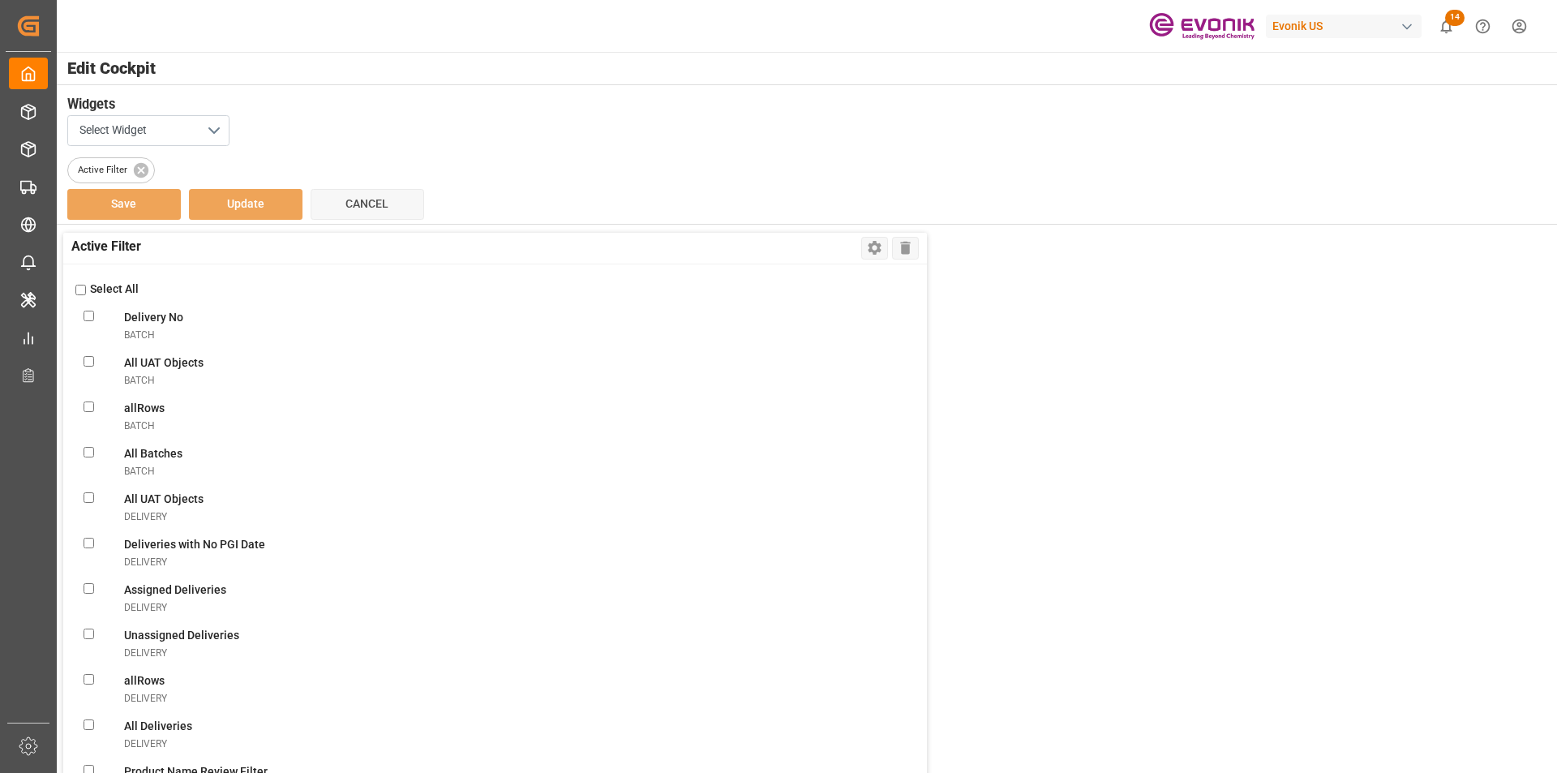
checkbox TS2transportUnit "false"
checkbox TS3transportUnit "false"
checkbox ATAtransportUnit "false"
checkbox PODtransportUnit "false"
checkbox input "false"
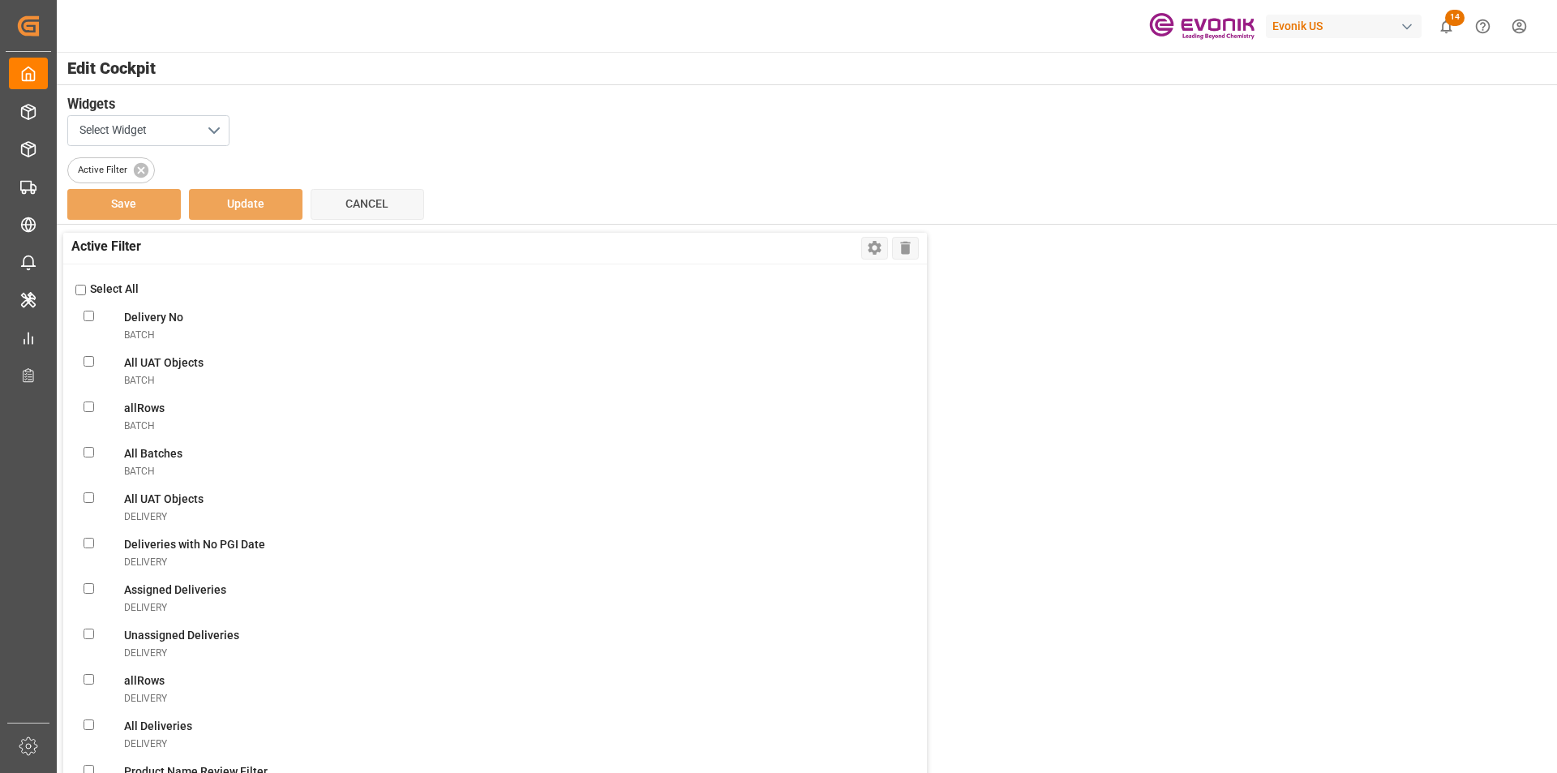
checkbox ReturntransportUnit "false"
checkbox Evonik\(FCL\)transportUnit "false"
checkbox plant\(FCL\)transportUnit "false"
checkbox pickuptransportUnit "false"
checkbox carriertransportUnit "false"
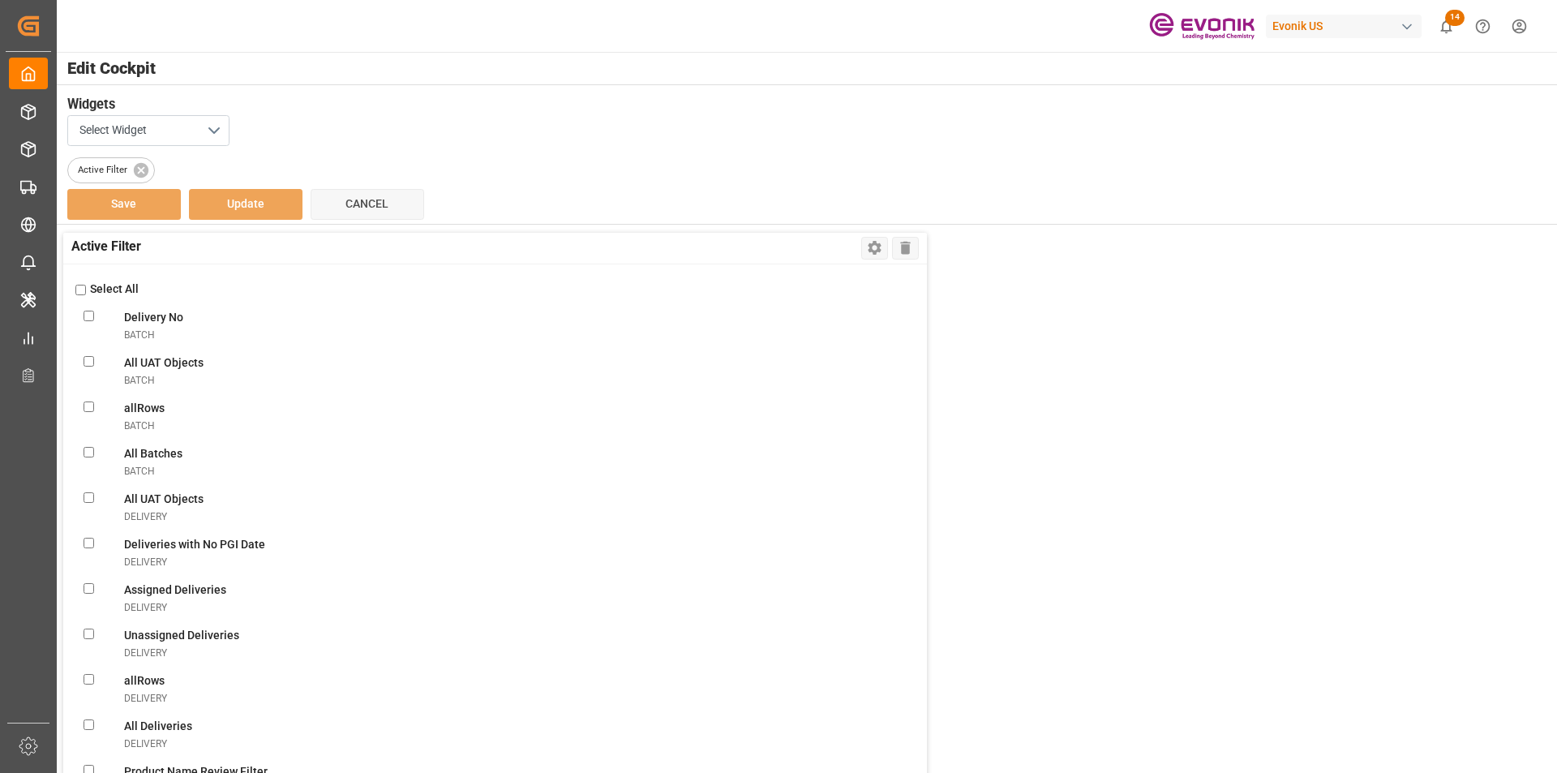
checkbox pre-carriagetransportUnit "false"
checkbox UnitstransportUnit "false"
checkbox MessagetransportUnit "false"
checkbox ReferencetransportUnit "false"
checkbox UnitstransportUnit "false"
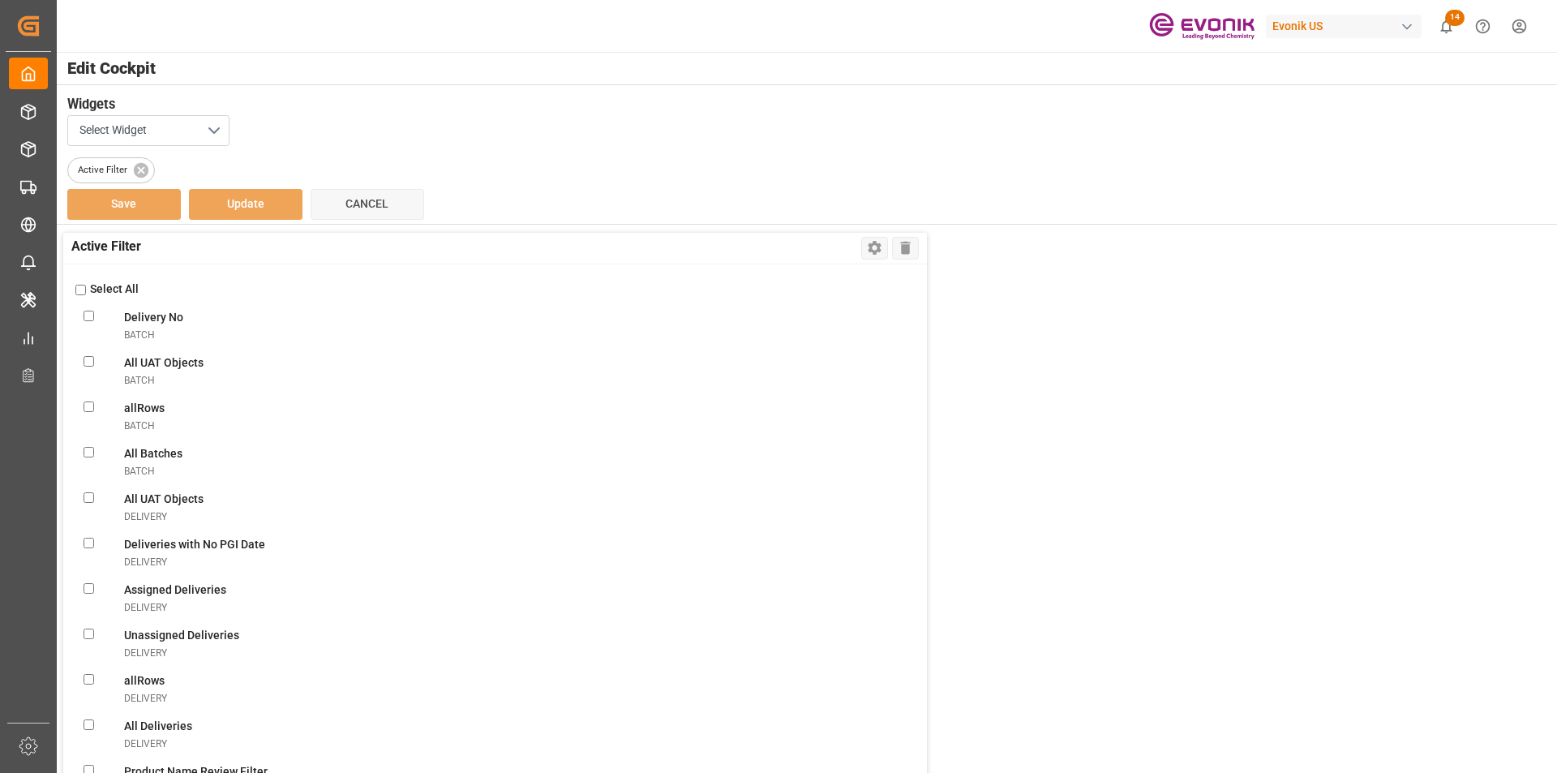
checkbox errortransportUnit "false"
checkbox input "false"
checkbox ObjectstransportUnit "false"
checkbox VendorsvendorMaster "false"
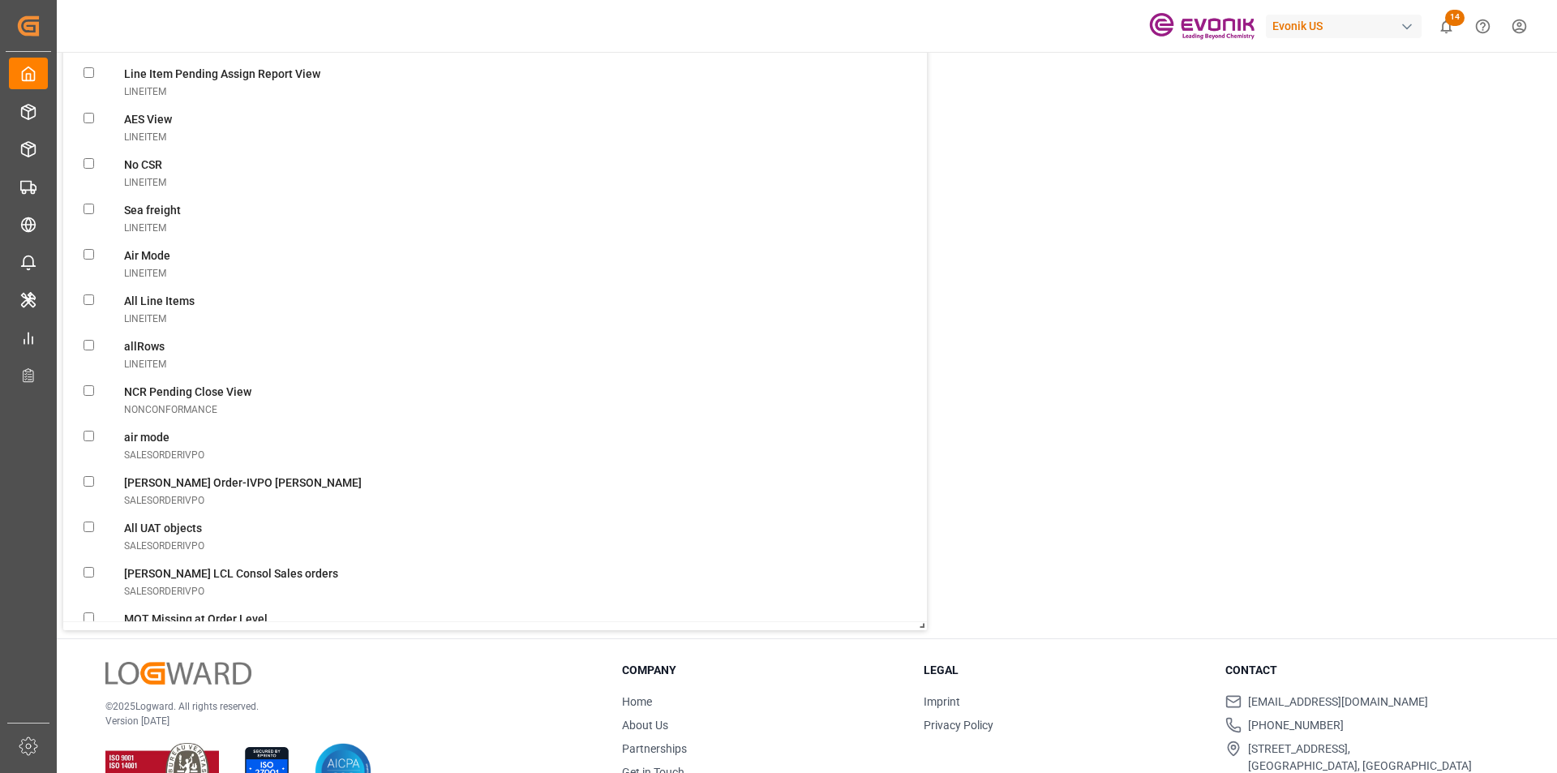
scroll to position [1216, 0]
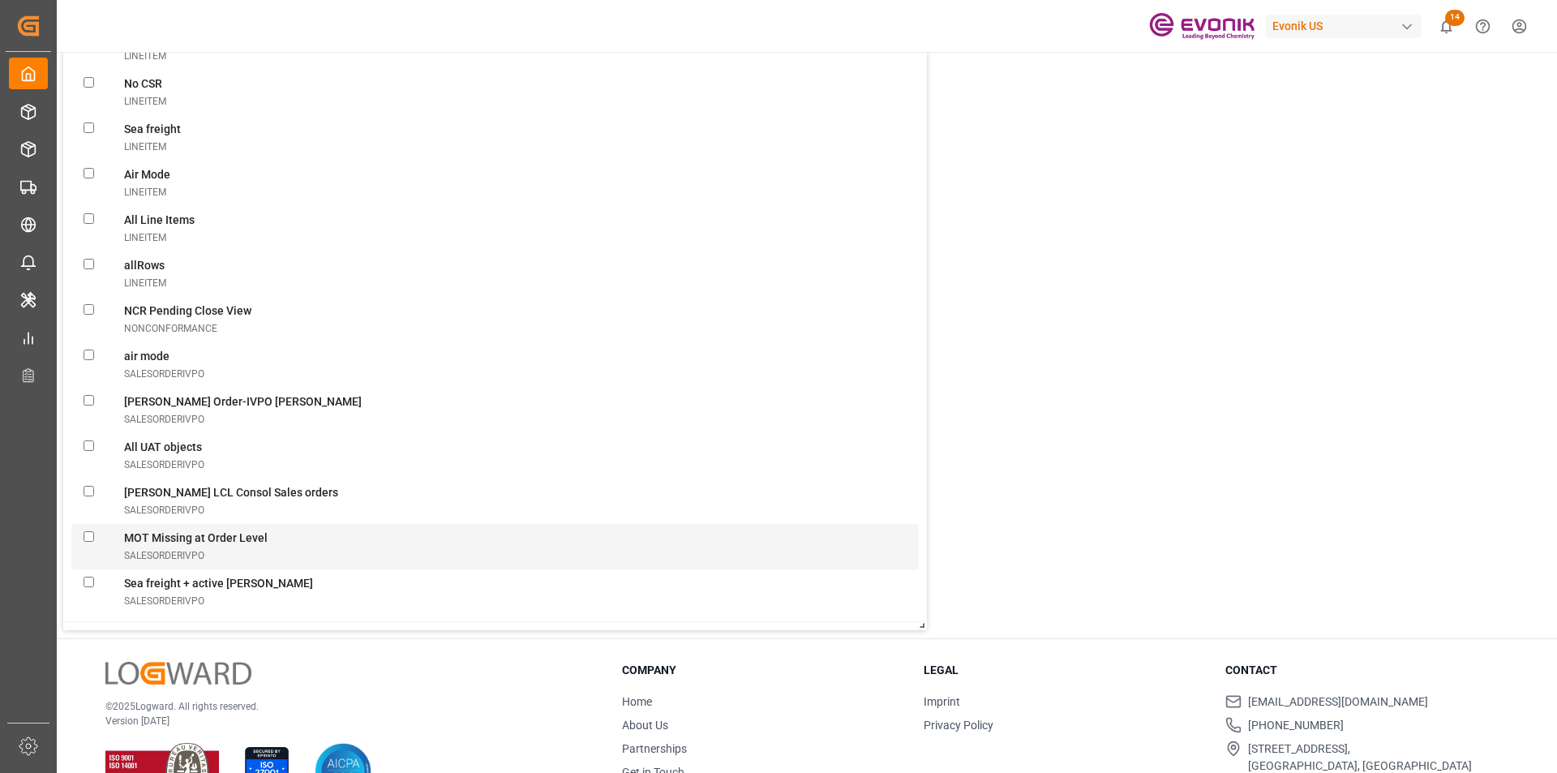
click at [91, 534] on LevelsalesOrderIvpo "checkbox" at bounding box center [89, 536] width 11 height 11
checkbox LevelsalesOrderIvpo "true"
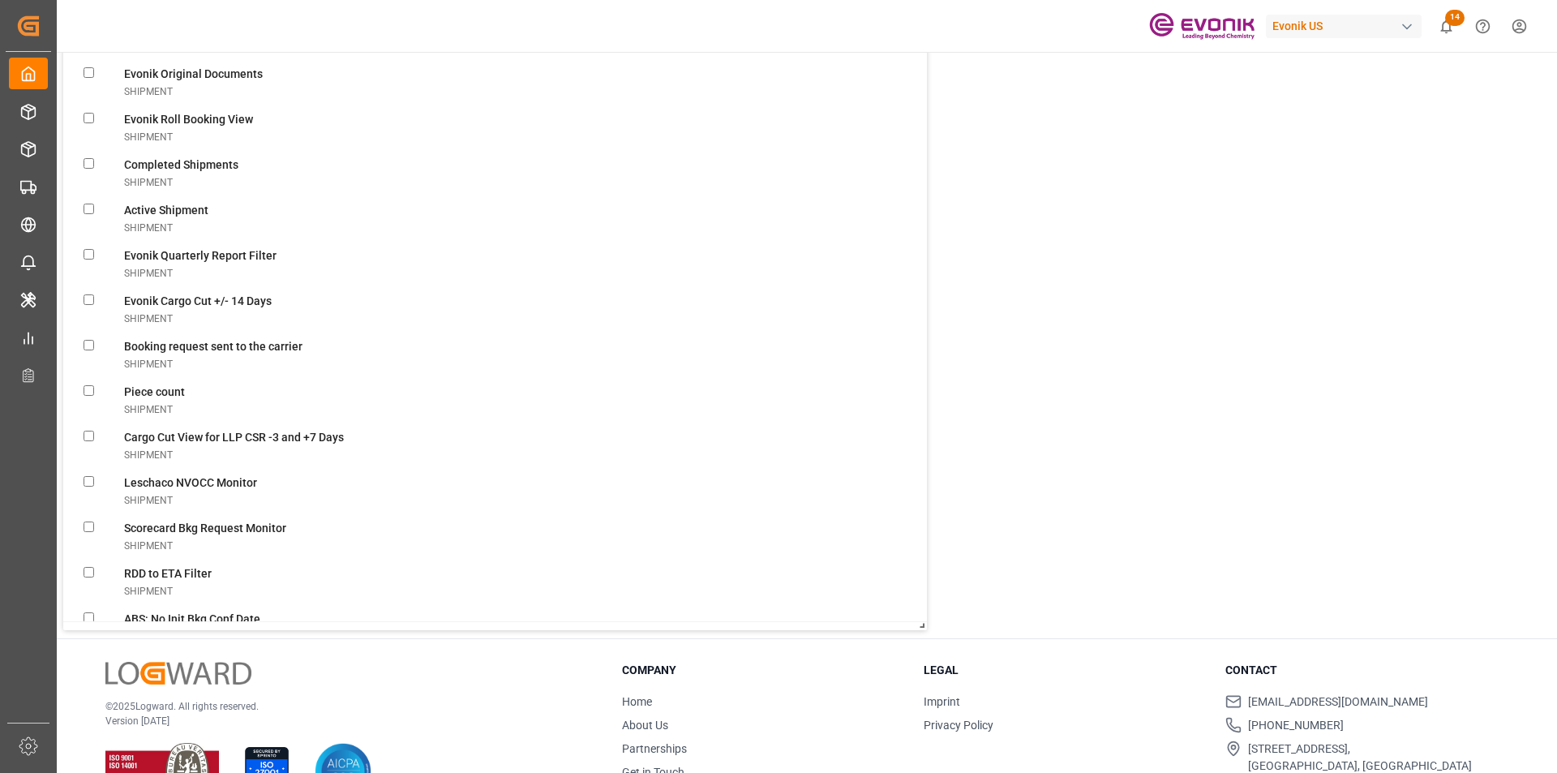
scroll to position [2352, 0]
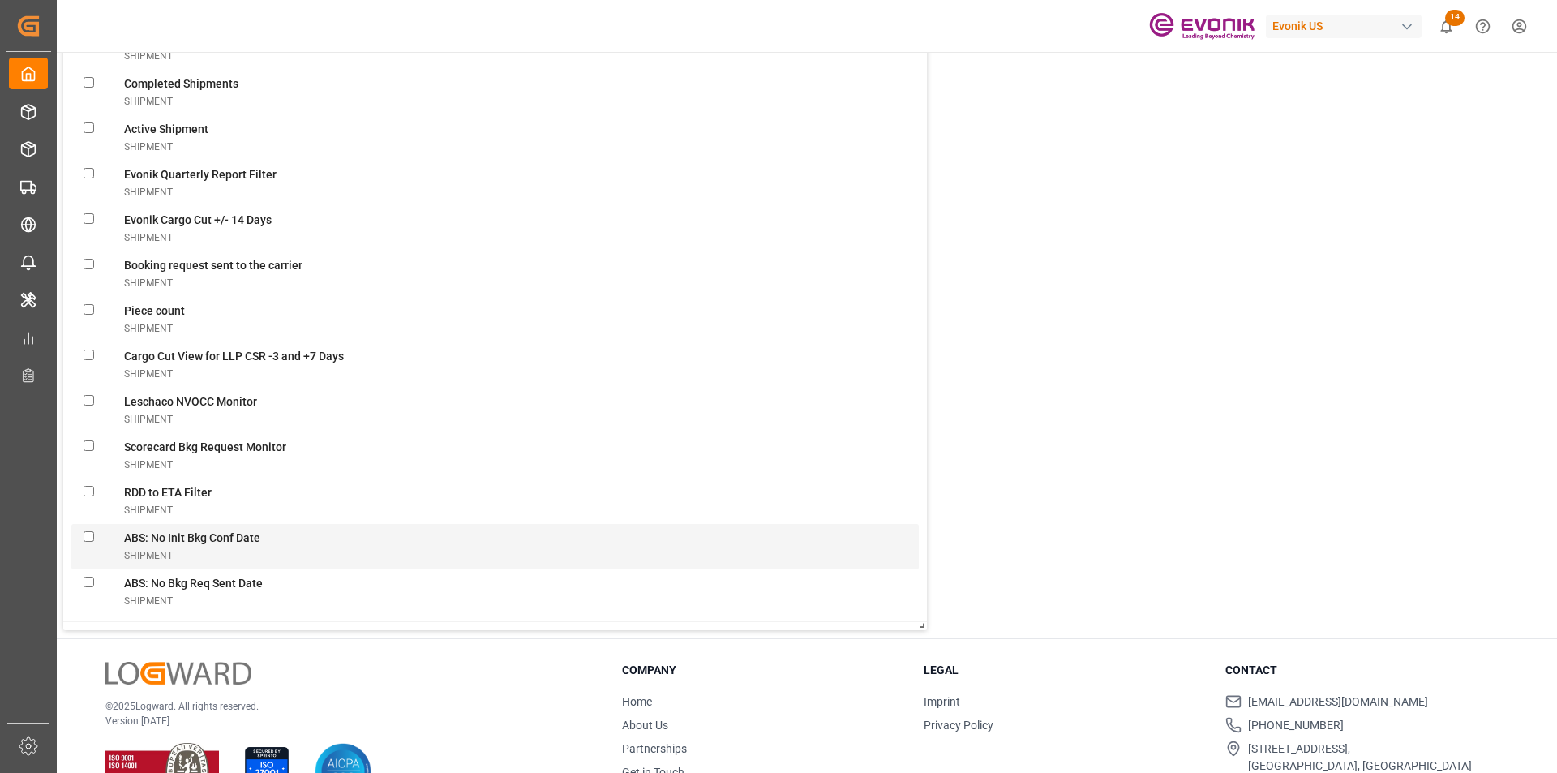
click at [91, 538] on Dateshipment "checkbox" at bounding box center [89, 536] width 11 height 11
checkbox Dateshipment "true"
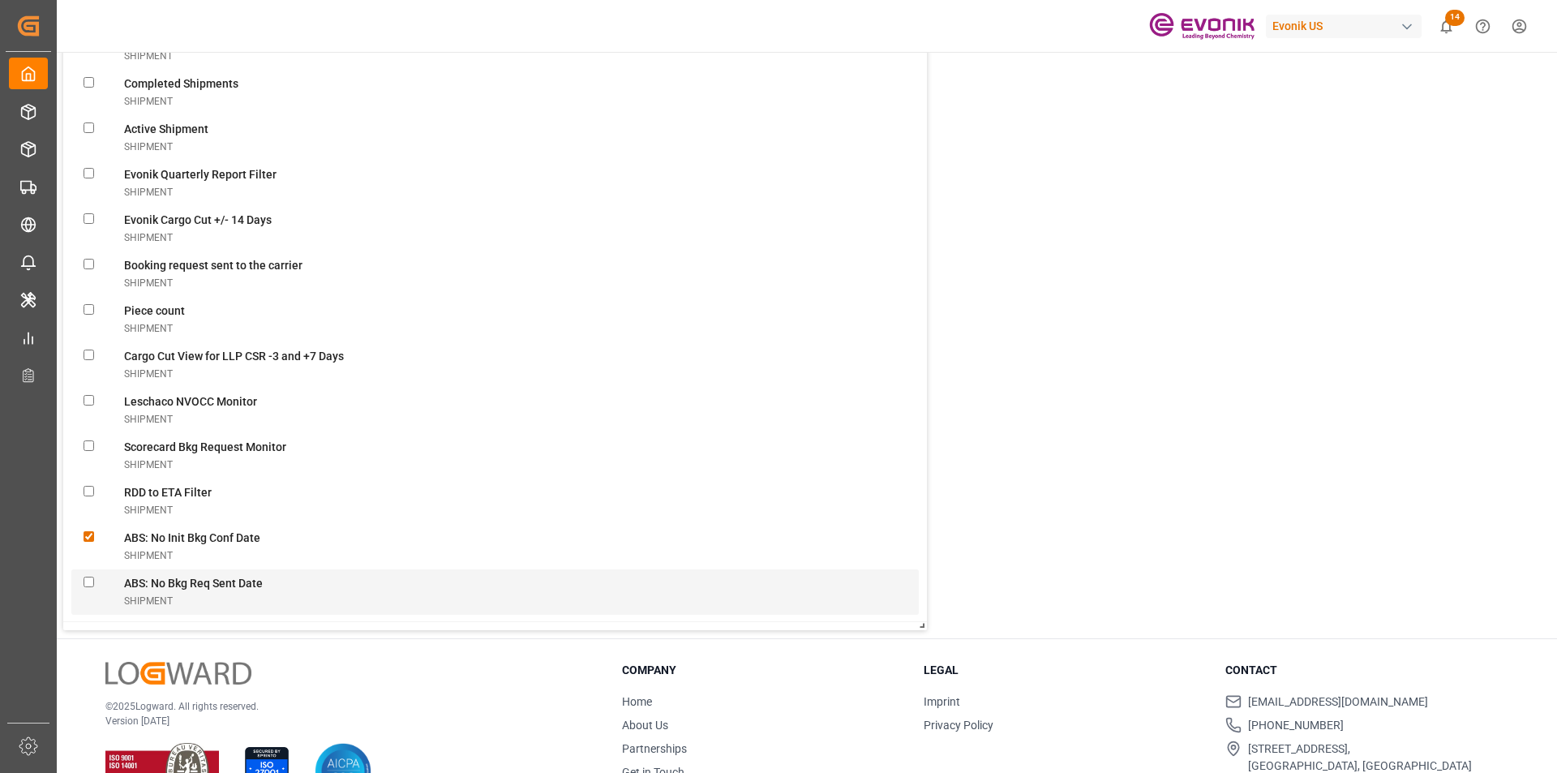
click at [89, 581] on Dateshipment "checkbox" at bounding box center [89, 582] width 11 height 11
checkbox Dateshipment "true"
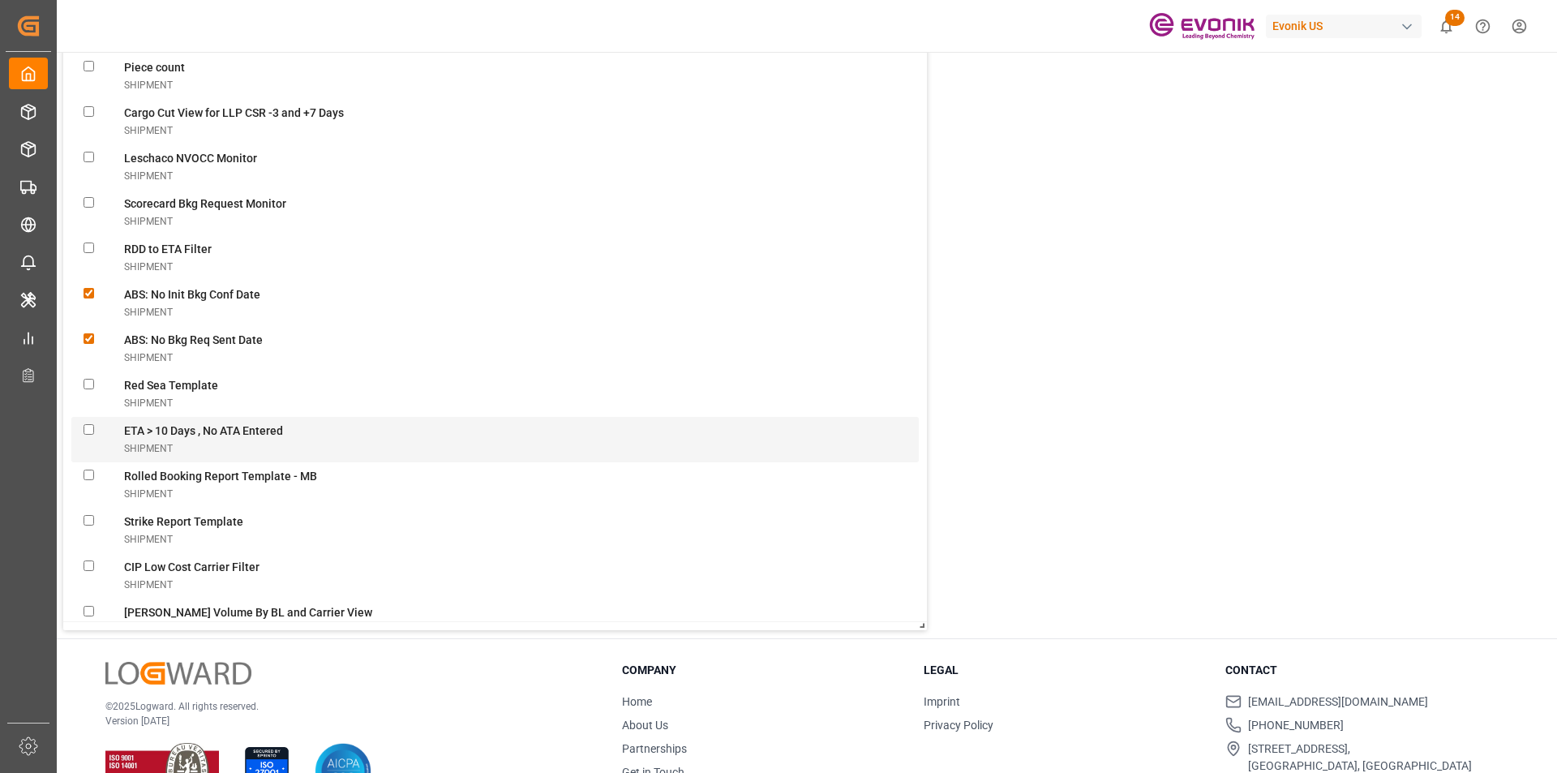
click at [91, 427] on Enteredshipment "checkbox" at bounding box center [89, 429] width 11 height 11
checkbox Enteredshipment "true"
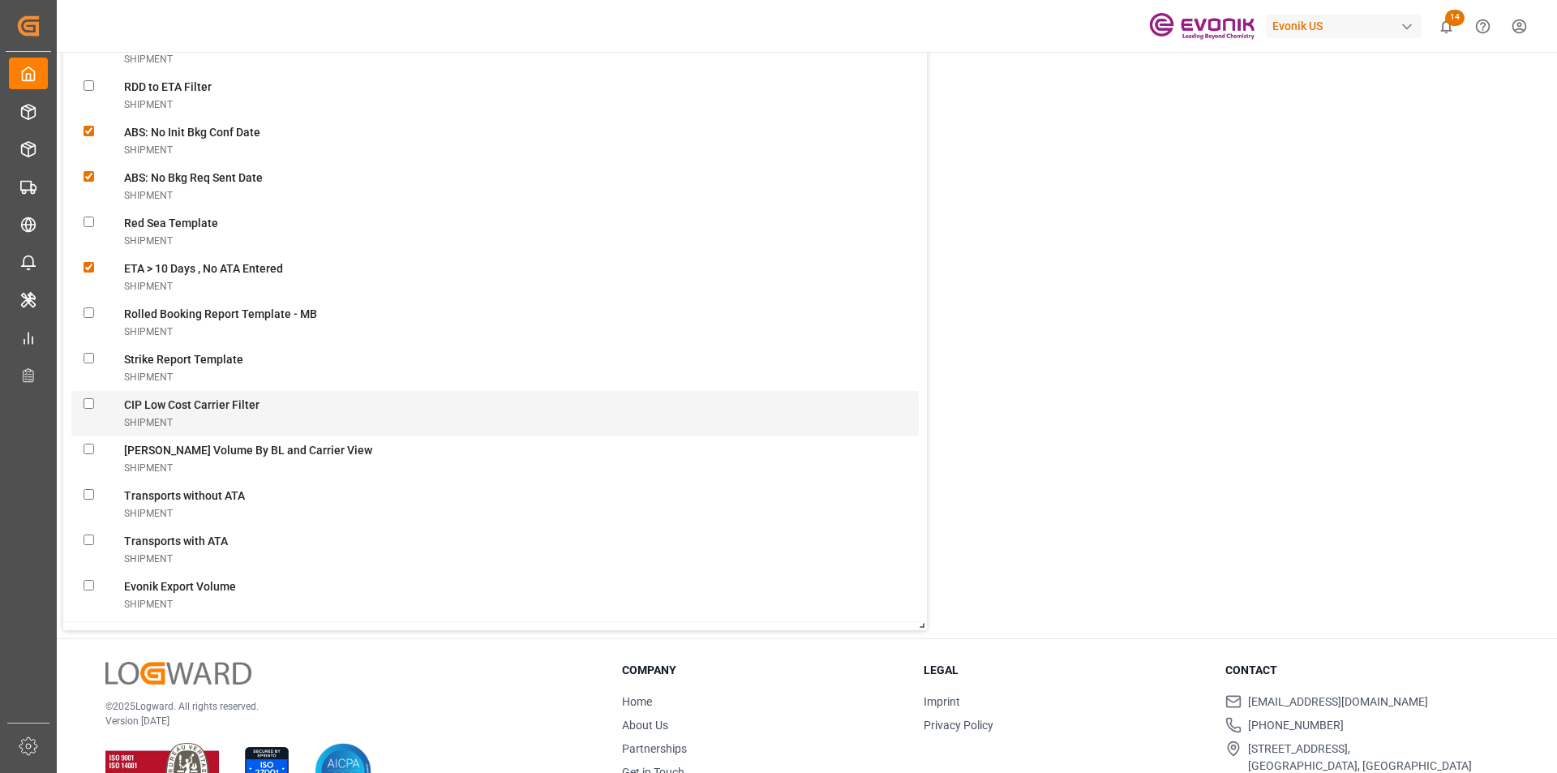
scroll to position [2838, 0]
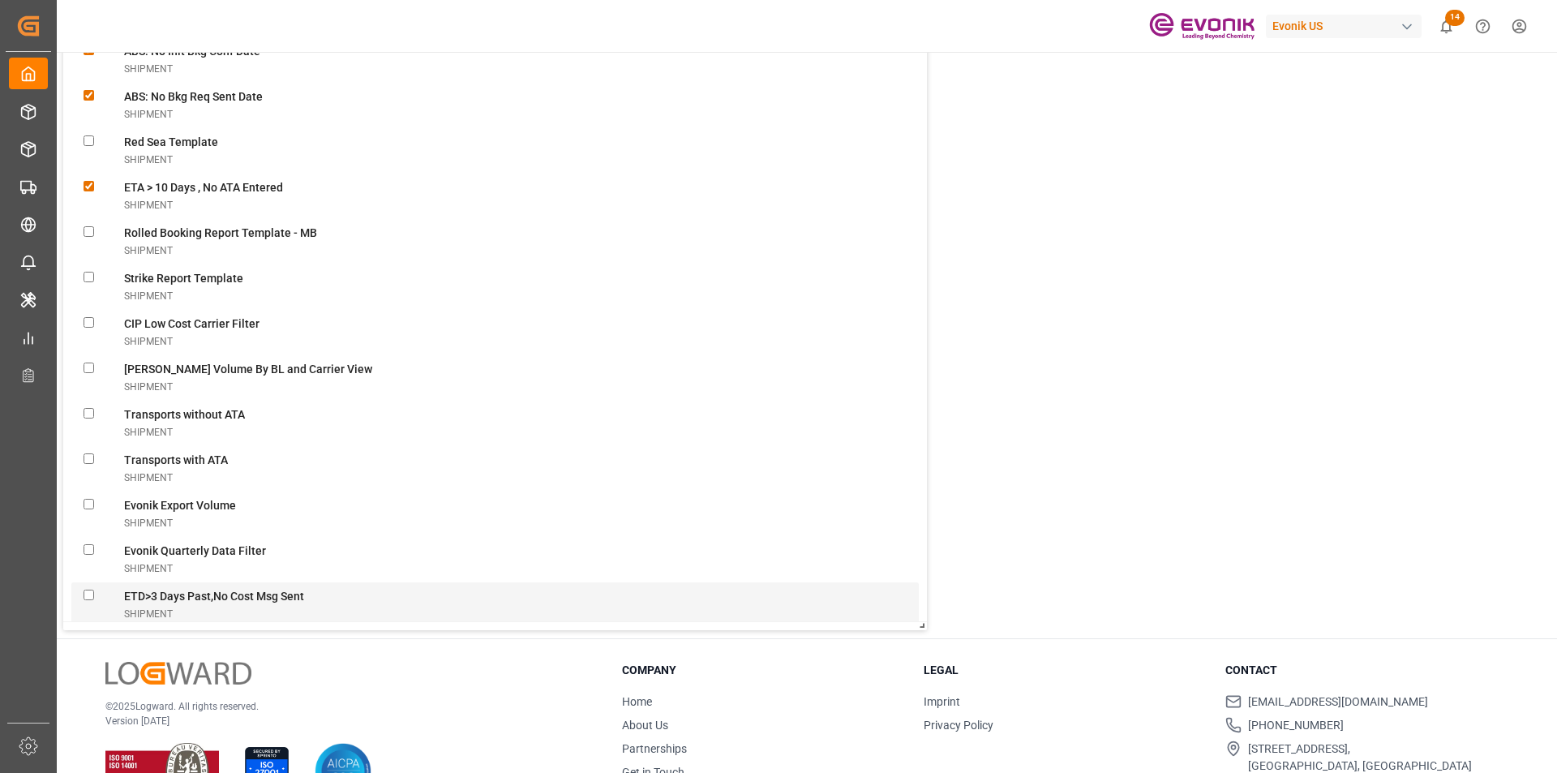
click at [85, 592] on Sentshipment "checkbox" at bounding box center [89, 595] width 11 height 11
checkbox Sentshipment "true"
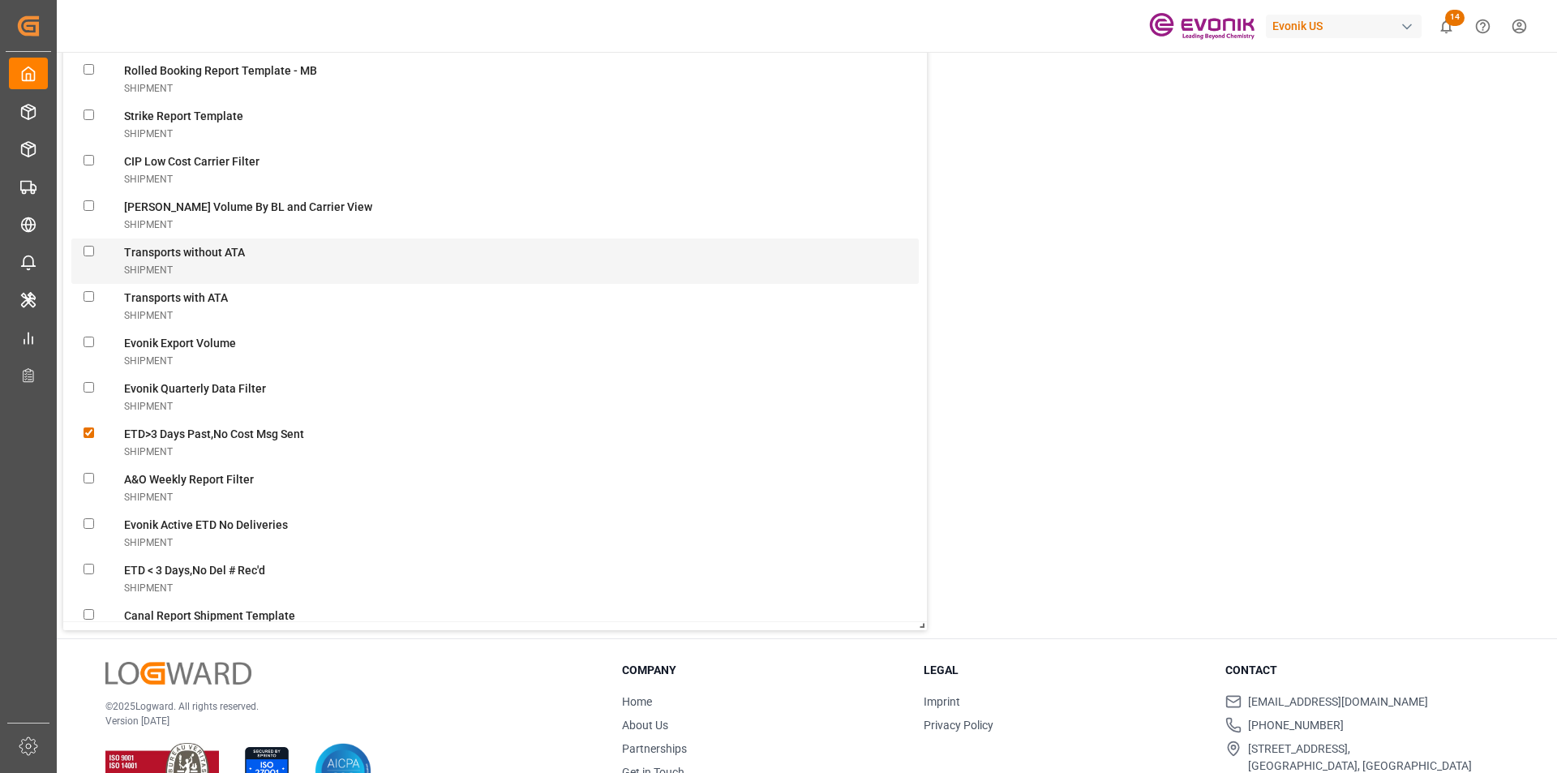
scroll to position [3082, 0]
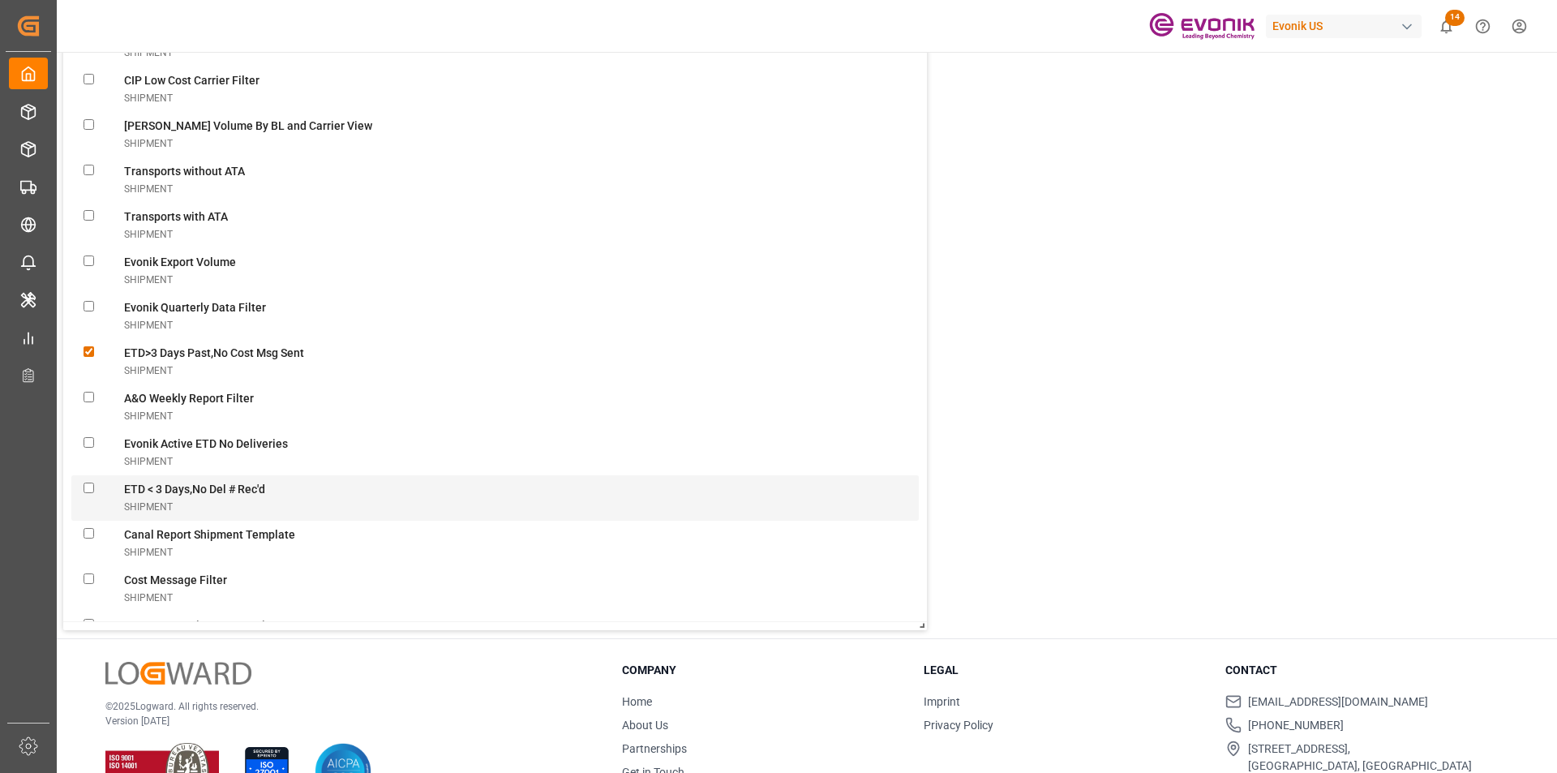
click at [90, 484] on Rec\'dshipment "checkbox" at bounding box center [89, 488] width 11 height 11
checkbox Rec\'dshipment "true"
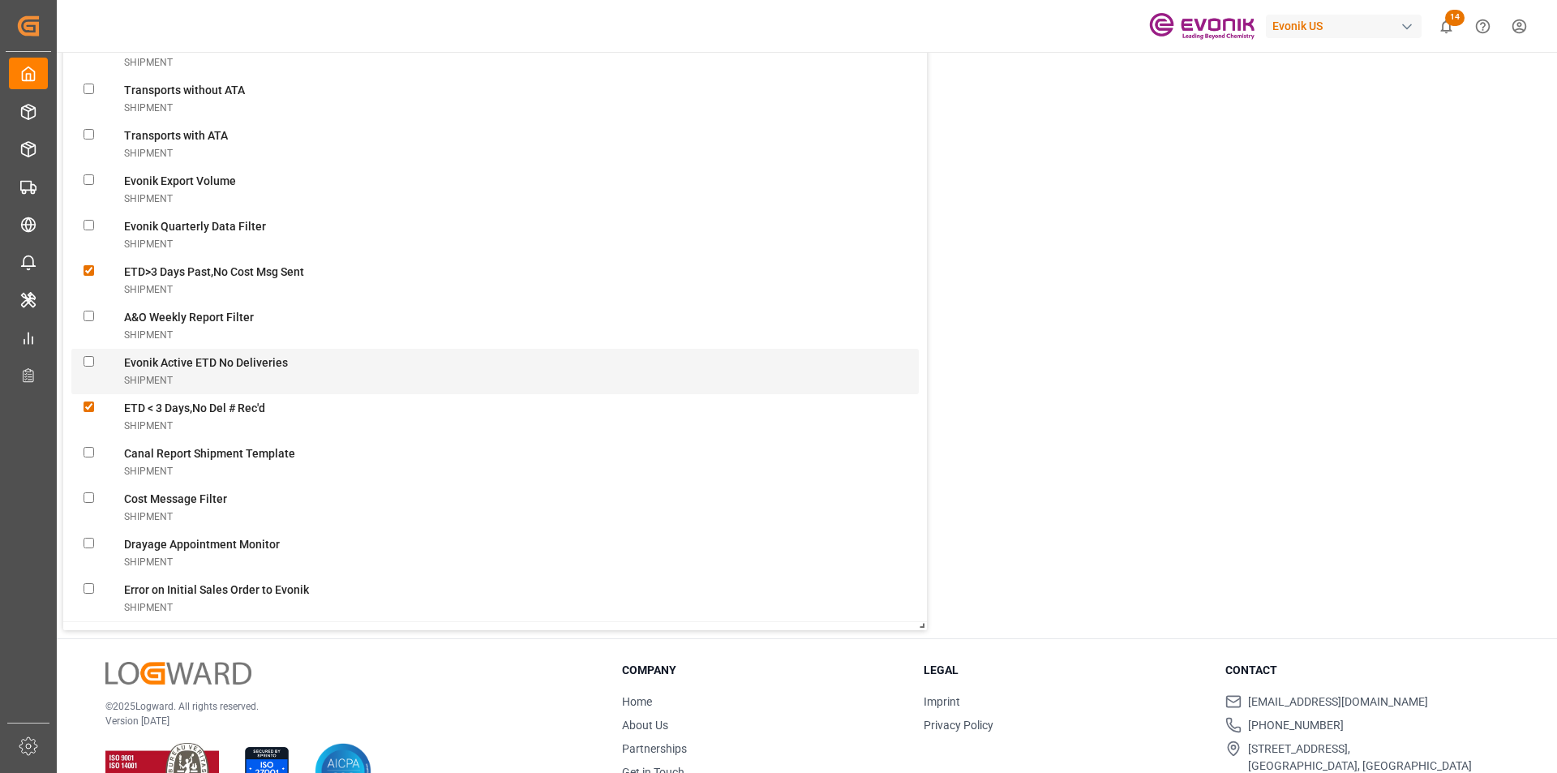
scroll to position [3244, 0]
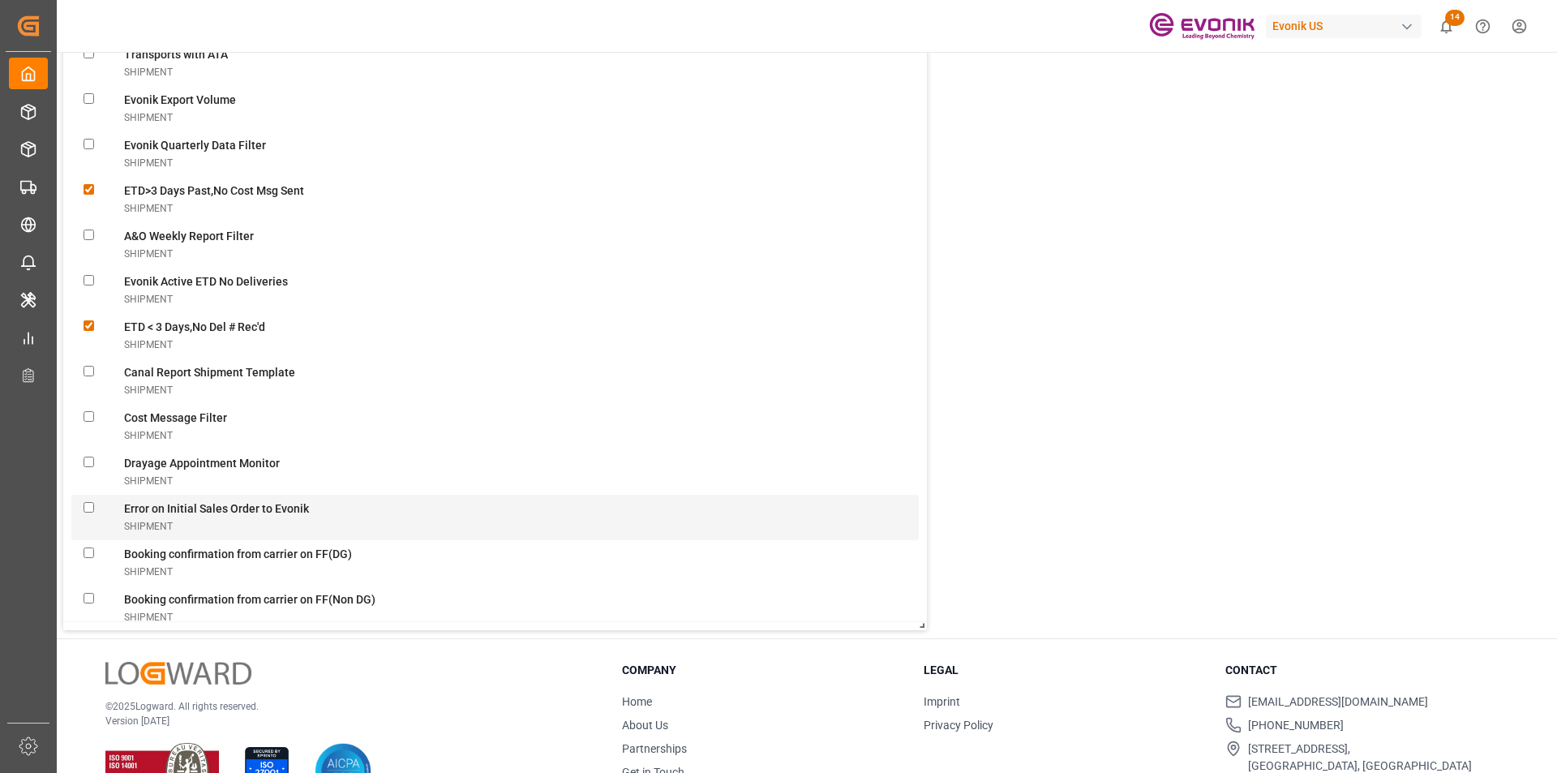
click at [86, 506] on Evonikshipment "checkbox" at bounding box center [89, 507] width 11 height 11
checkbox Evonikshipment "true"
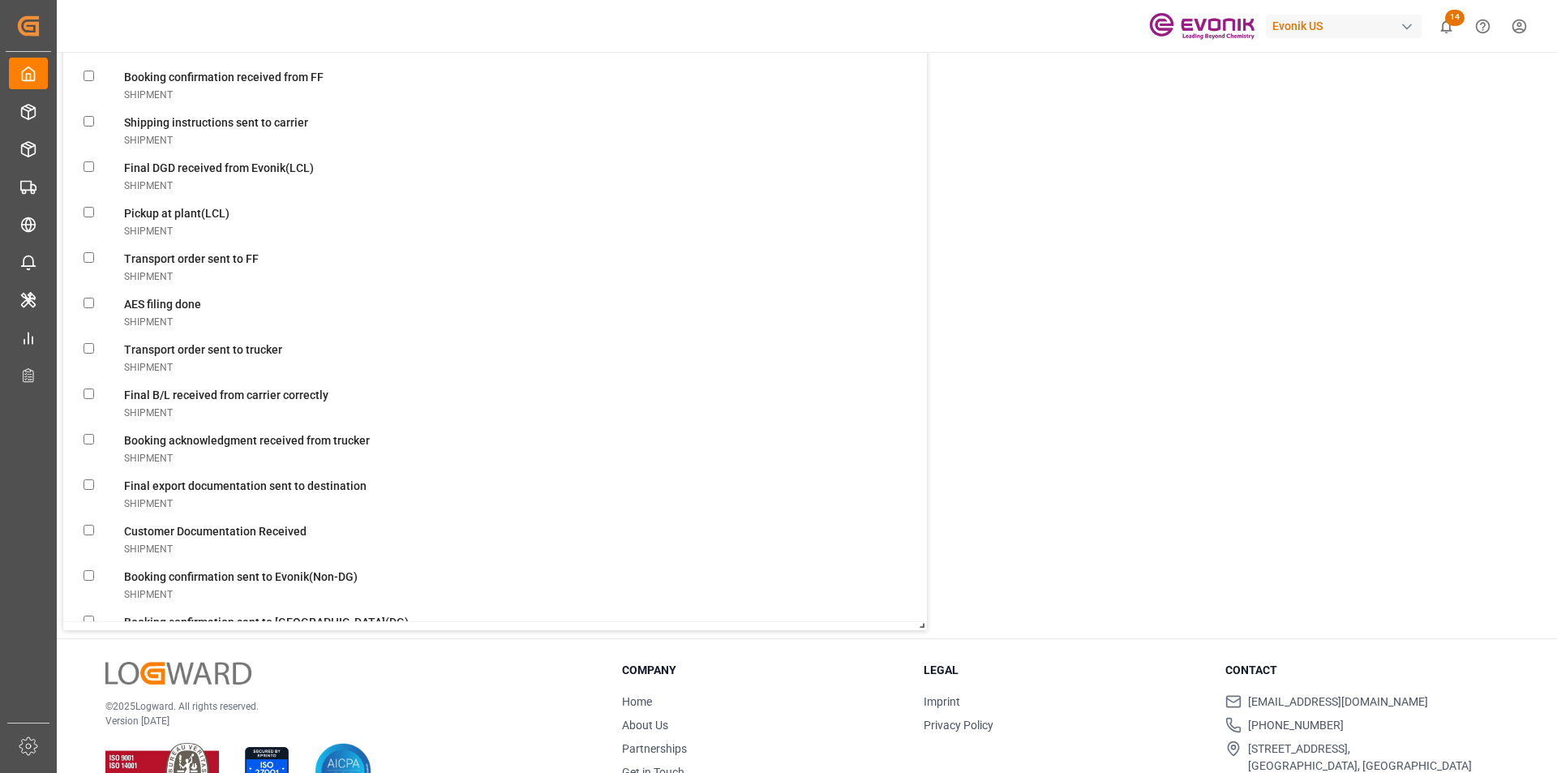
scroll to position [3893, 0]
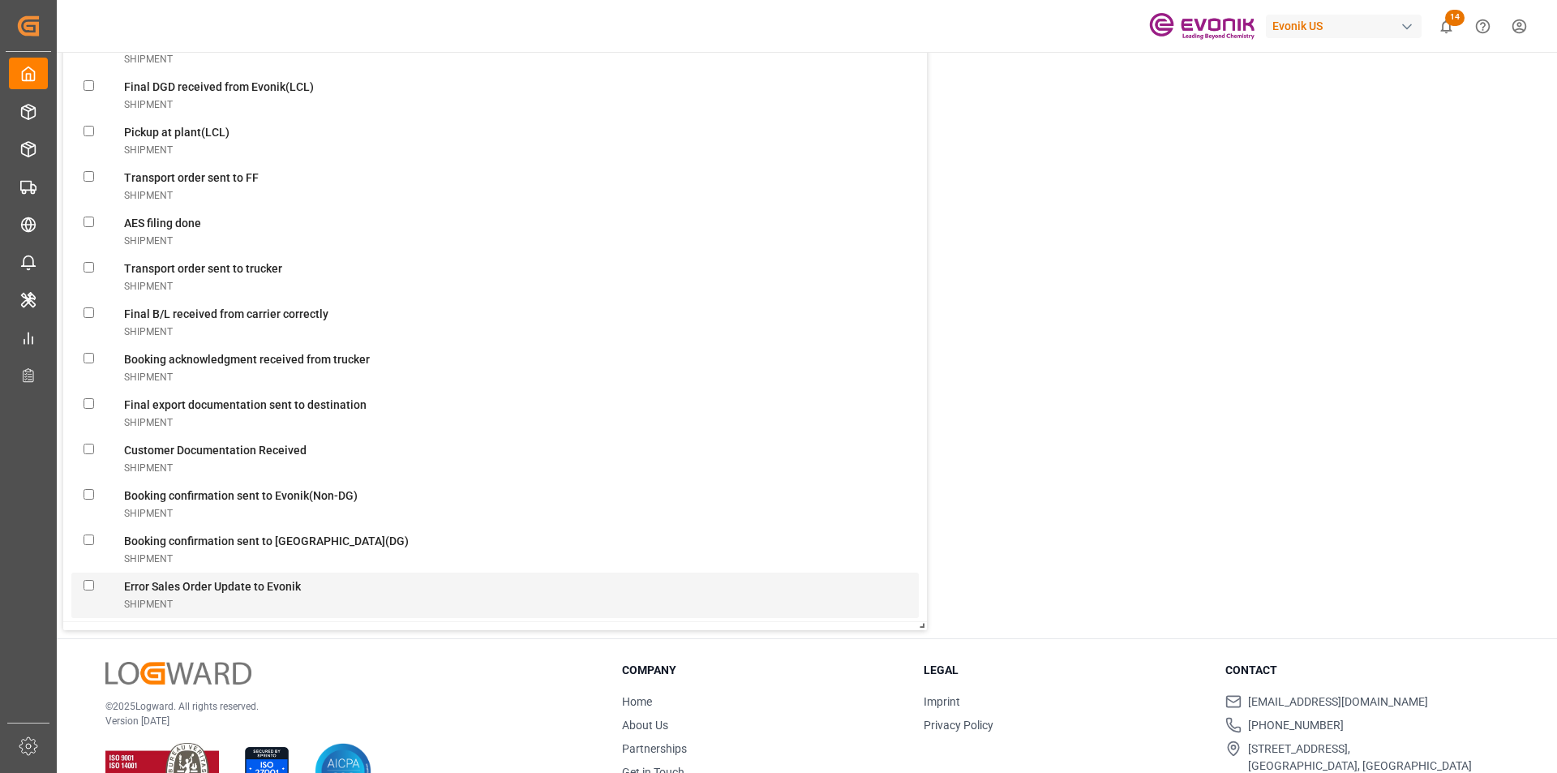
click at [89, 584] on Evonikshipment "checkbox" at bounding box center [89, 585] width 11 height 11
checkbox Evonikshipment "true"
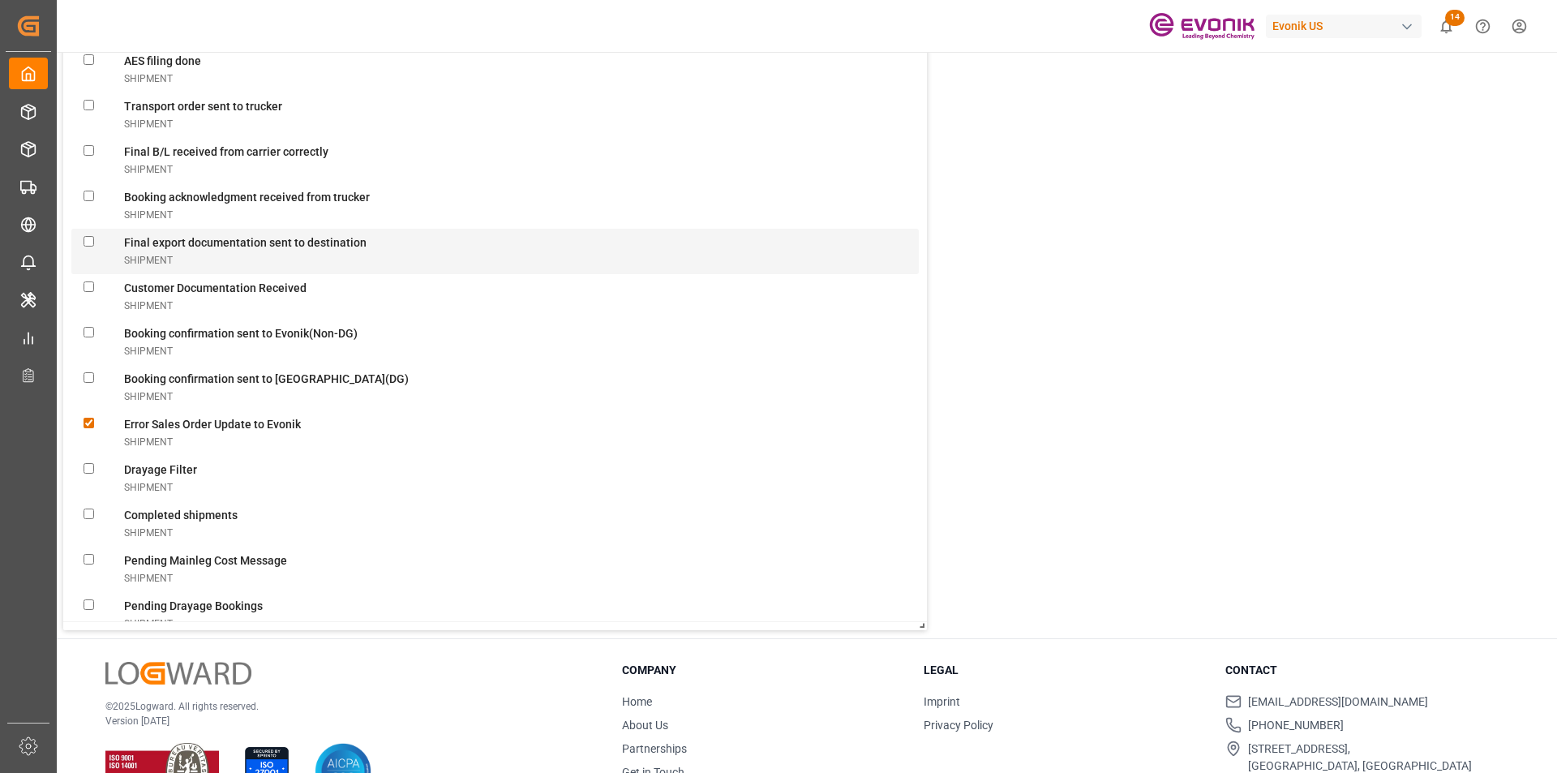
scroll to position [4136, 0]
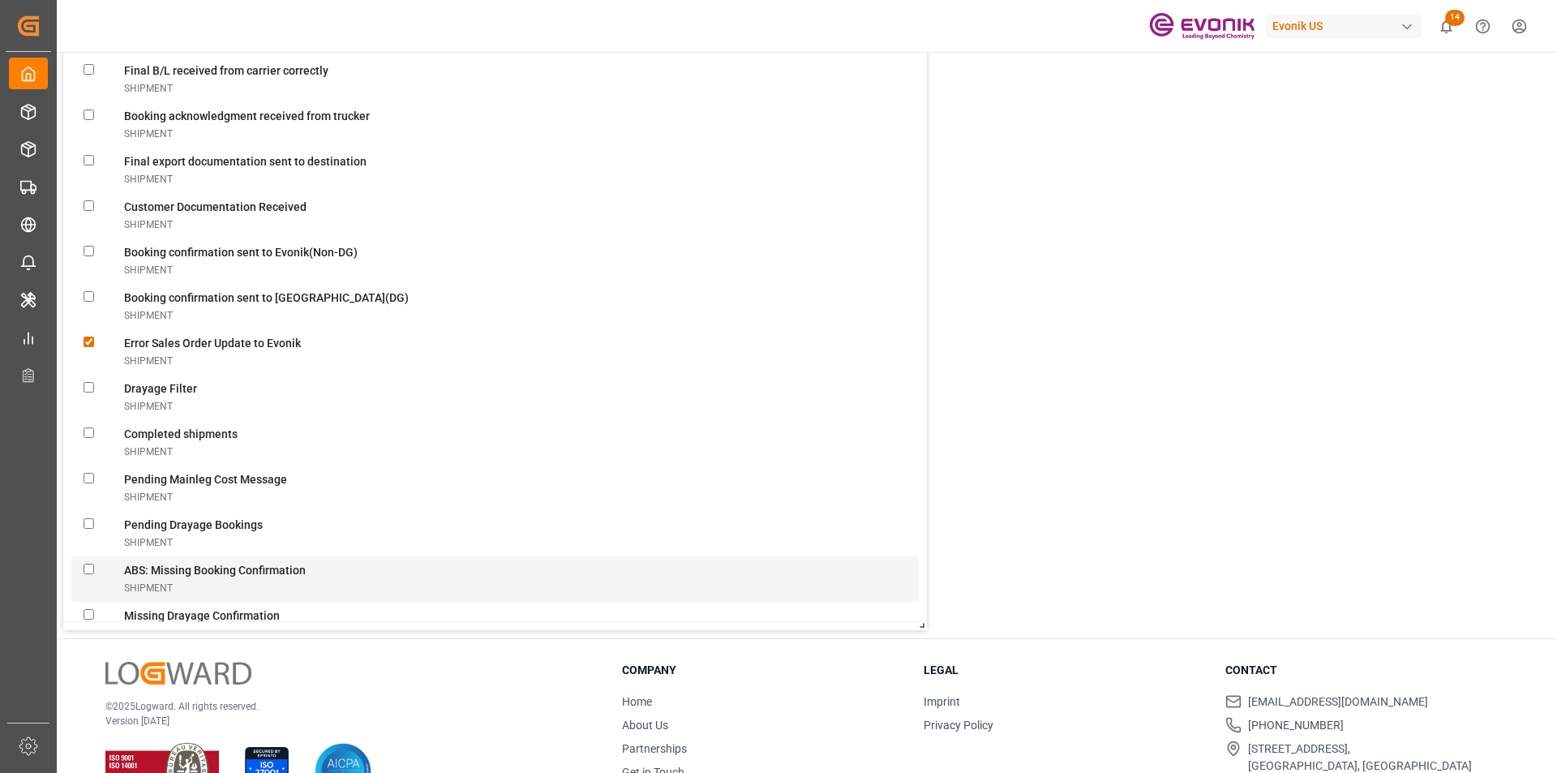
click at [88, 568] on Confirmationshipment "checkbox" at bounding box center [89, 569] width 11 height 11
checkbox Confirmationshipment "true"
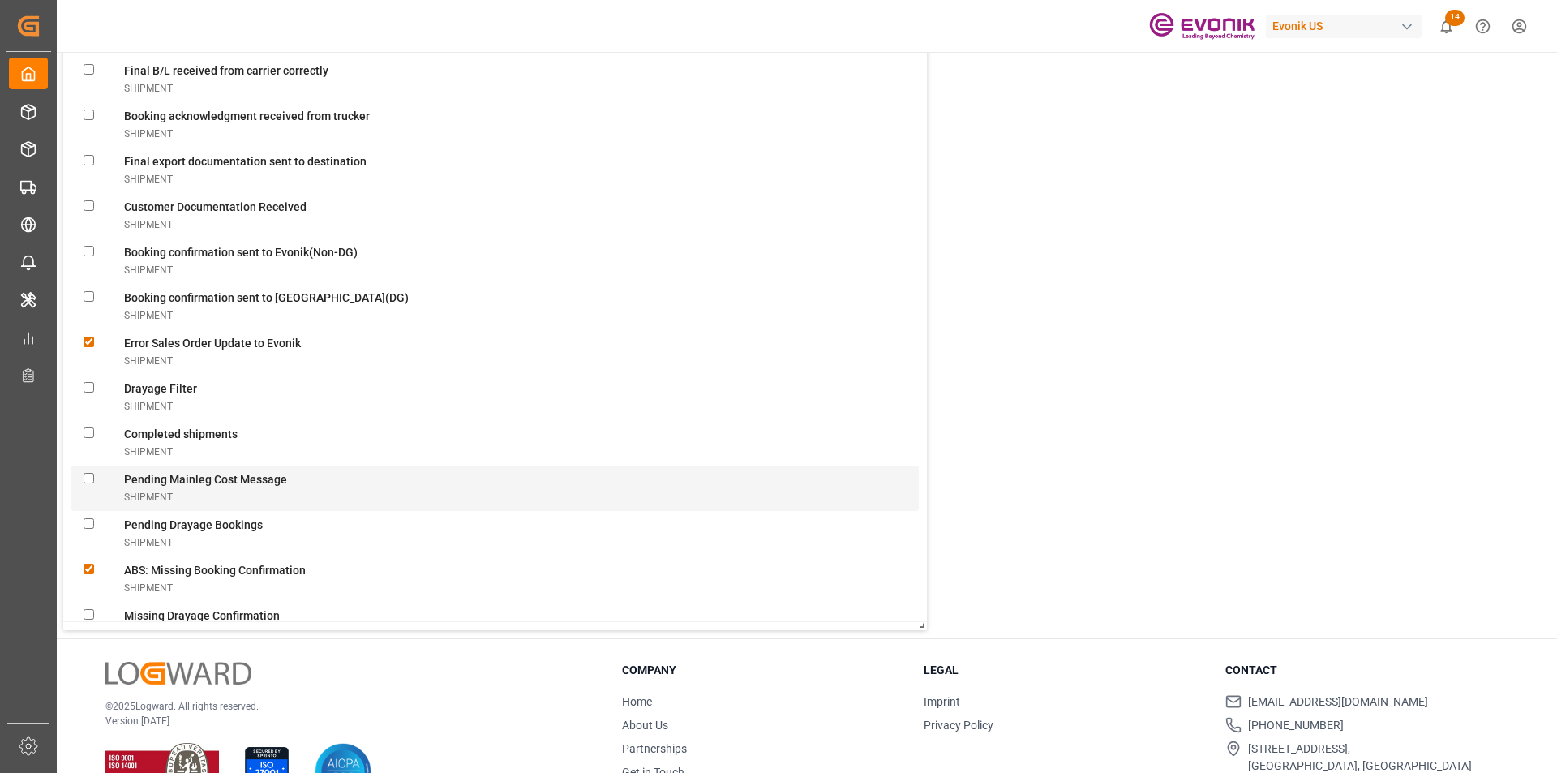
scroll to position [4379, 0]
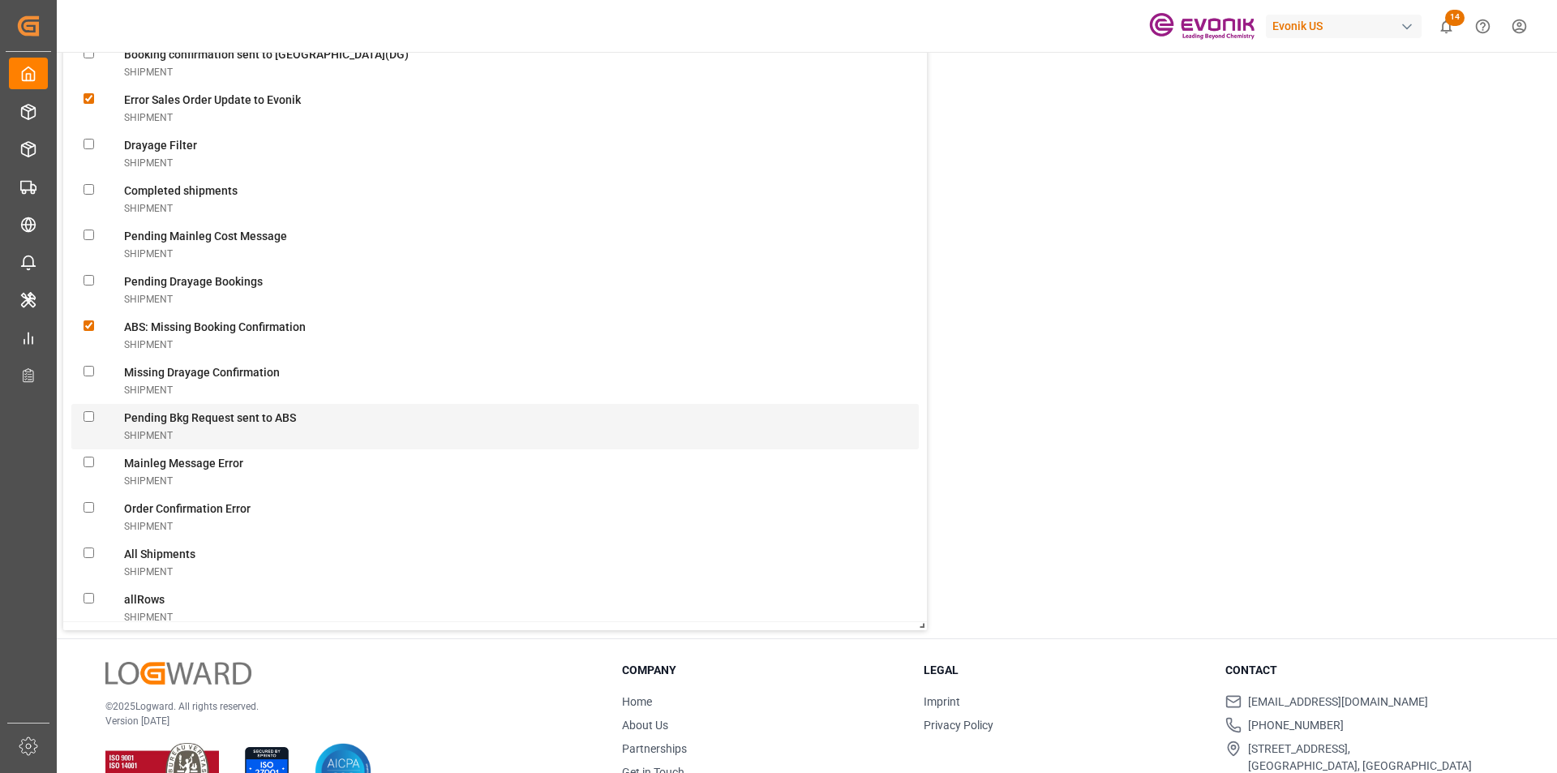
click at [89, 416] on ABSshipment "checkbox" at bounding box center [89, 416] width 11 height 11
checkbox ABSshipment "true"
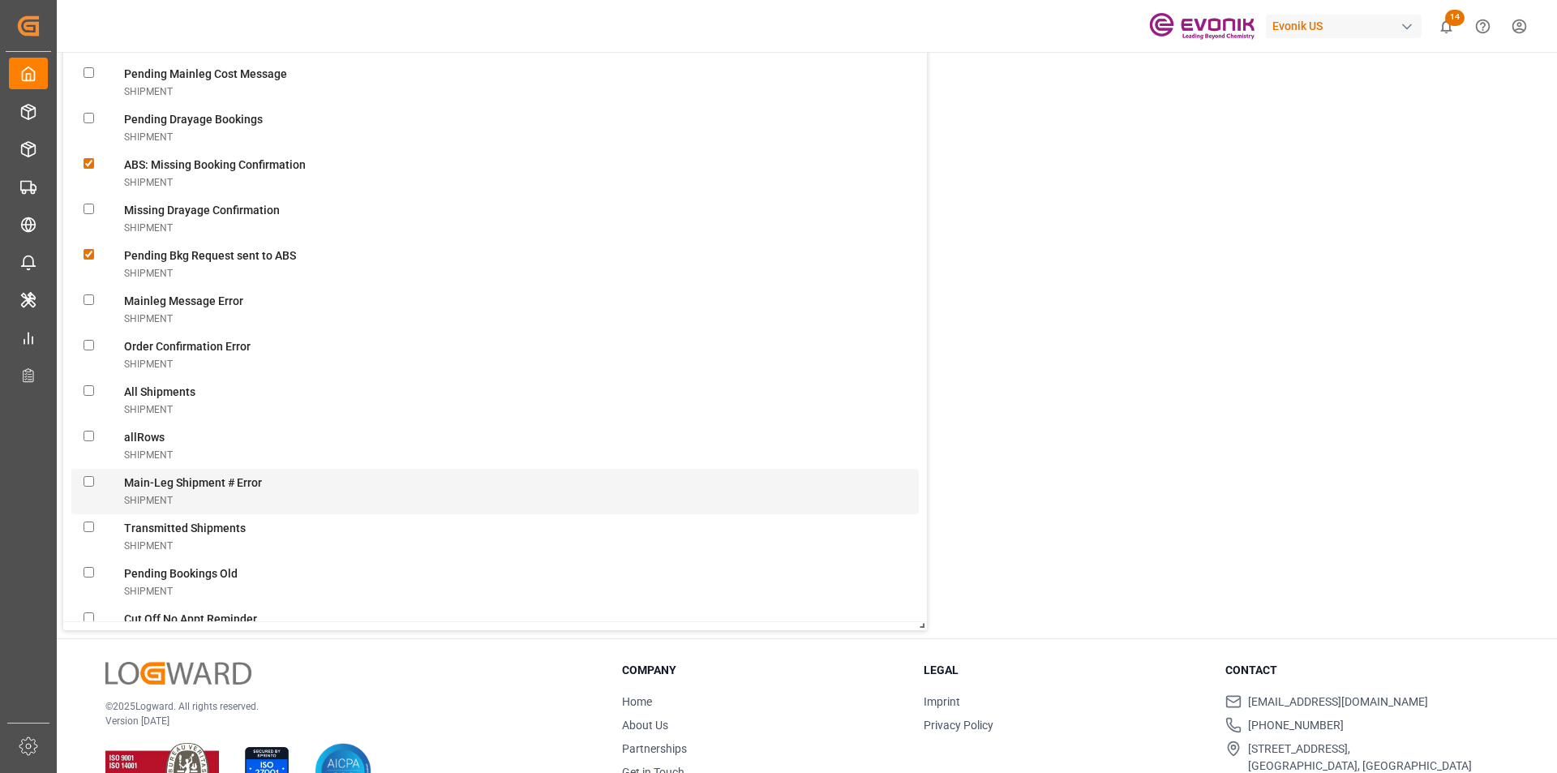
click at [91, 480] on Errorshipment "checkbox" at bounding box center [89, 481] width 11 height 11
checkbox Errorshipment "true"
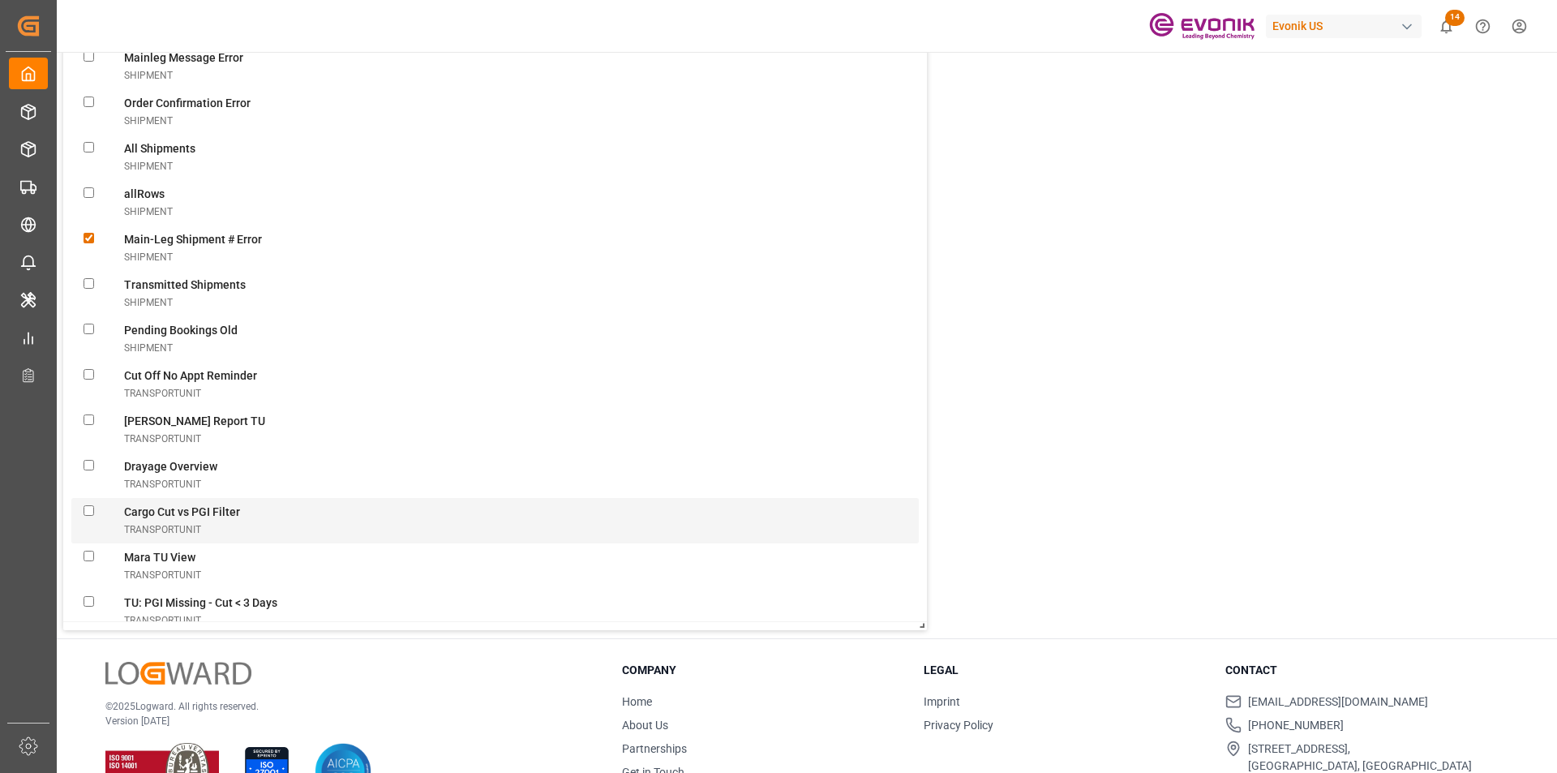
scroll to position [4947, 0]
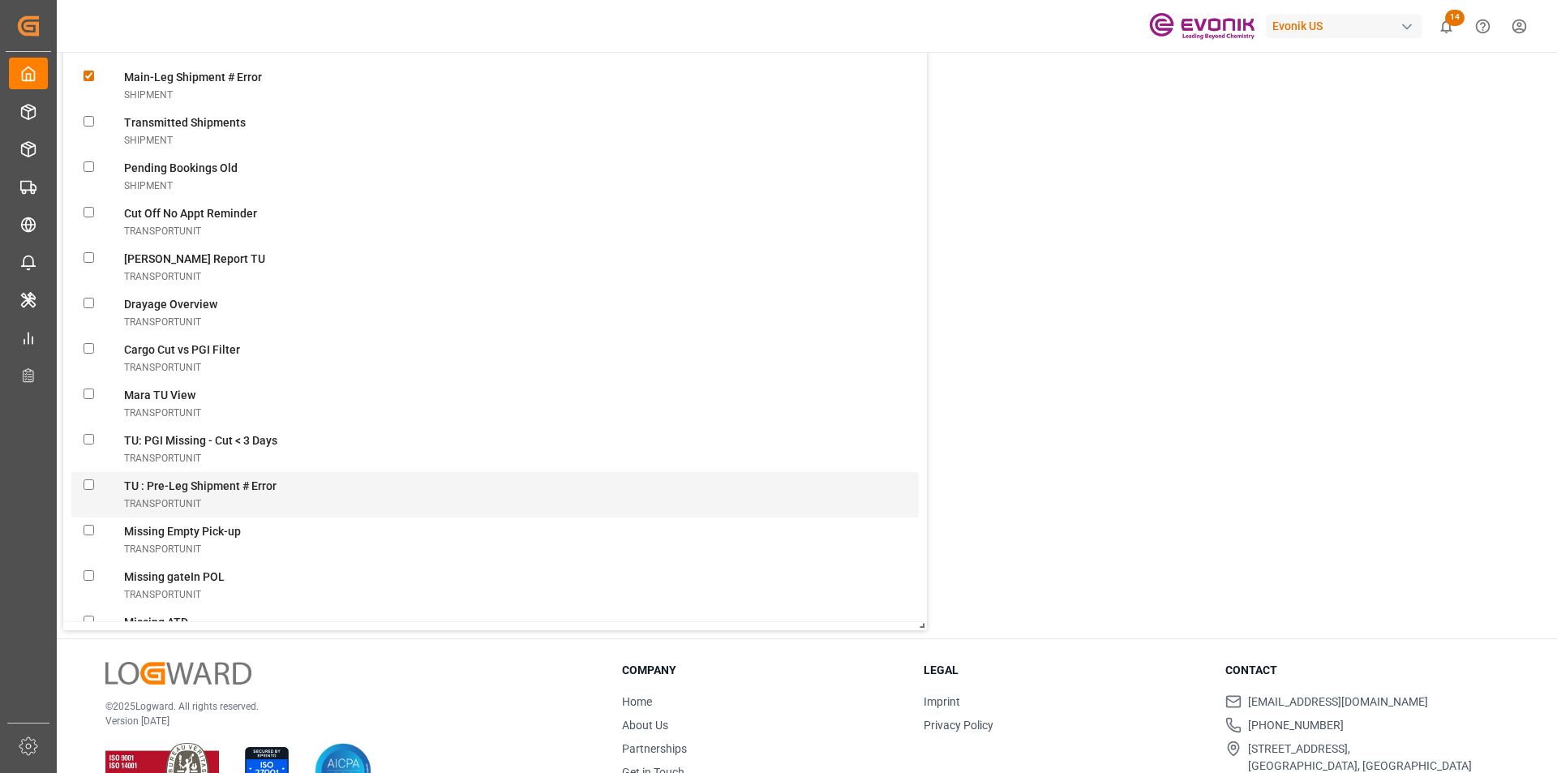
click at [92, 483] on transportUnit "checkbox" at bounding box center [89, 484] width 11 height 11
checkbox transportUnit "true"
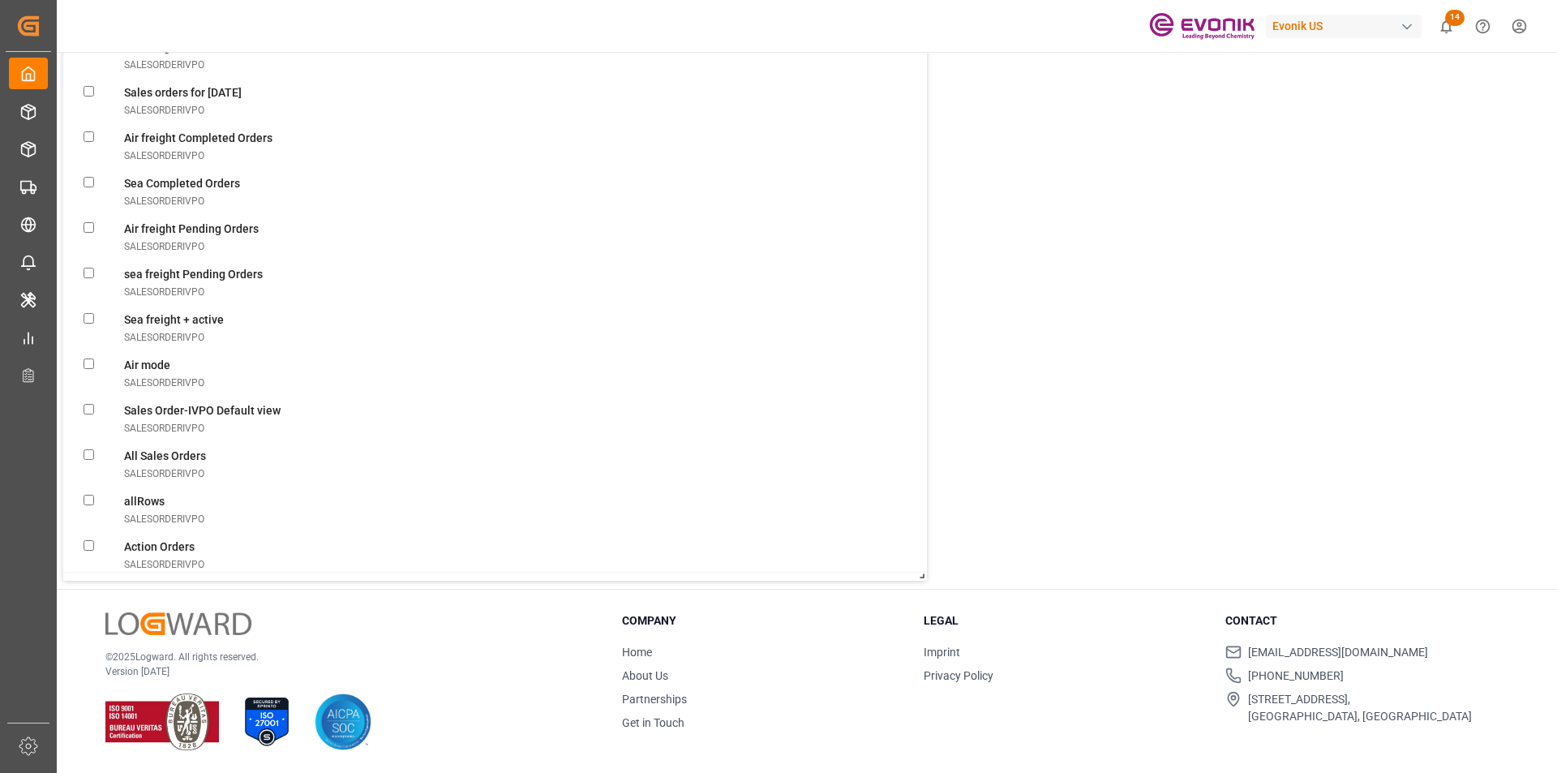
scroll to position [0, 0]
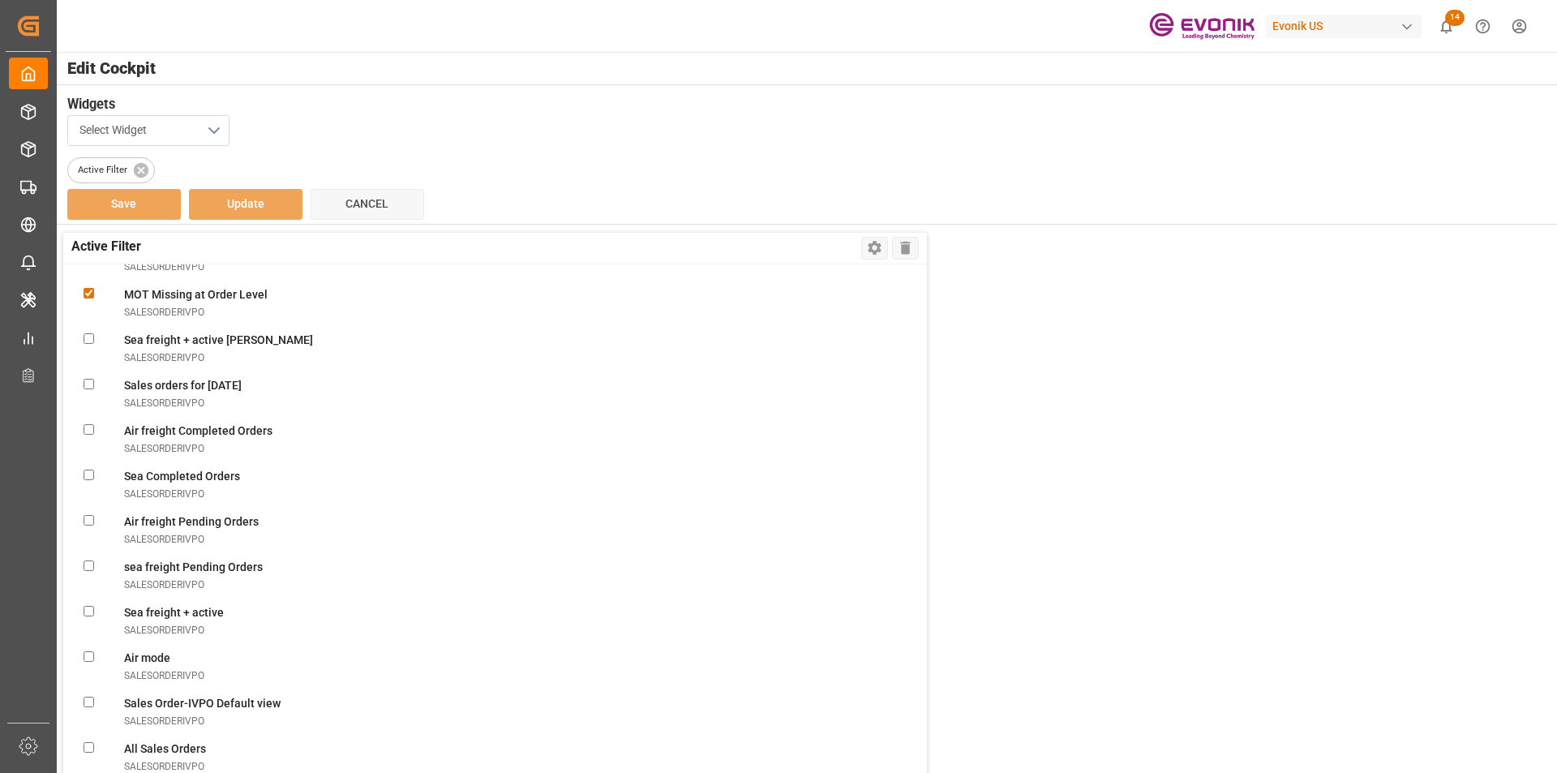
click at [218, 130] on button "Select Widget" at bounding box center [148, 130] width 162 height 31
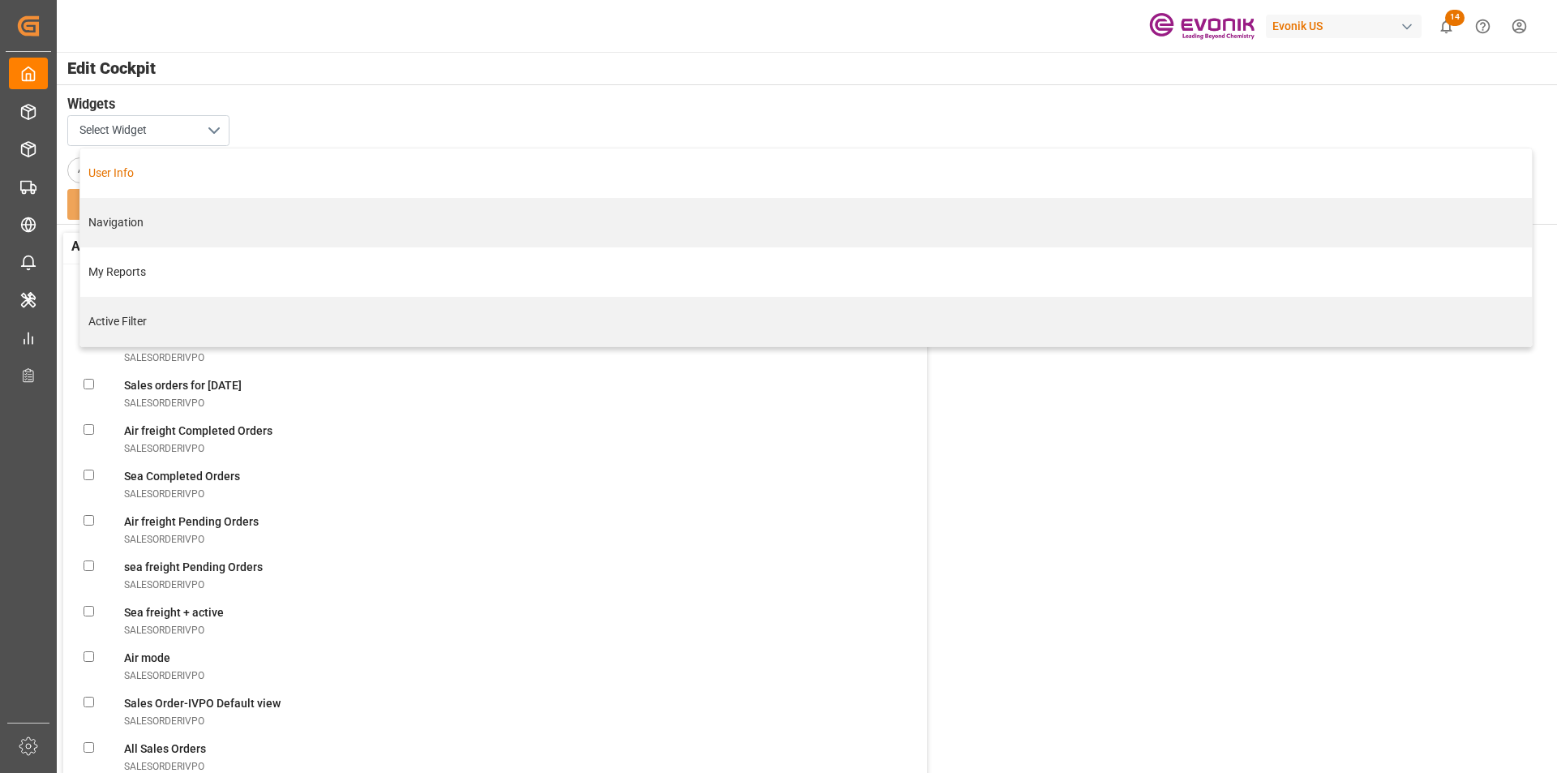
click at [285, 102] on h3 "Widgets" at bounding box center [797, 105] width 1461 height 20
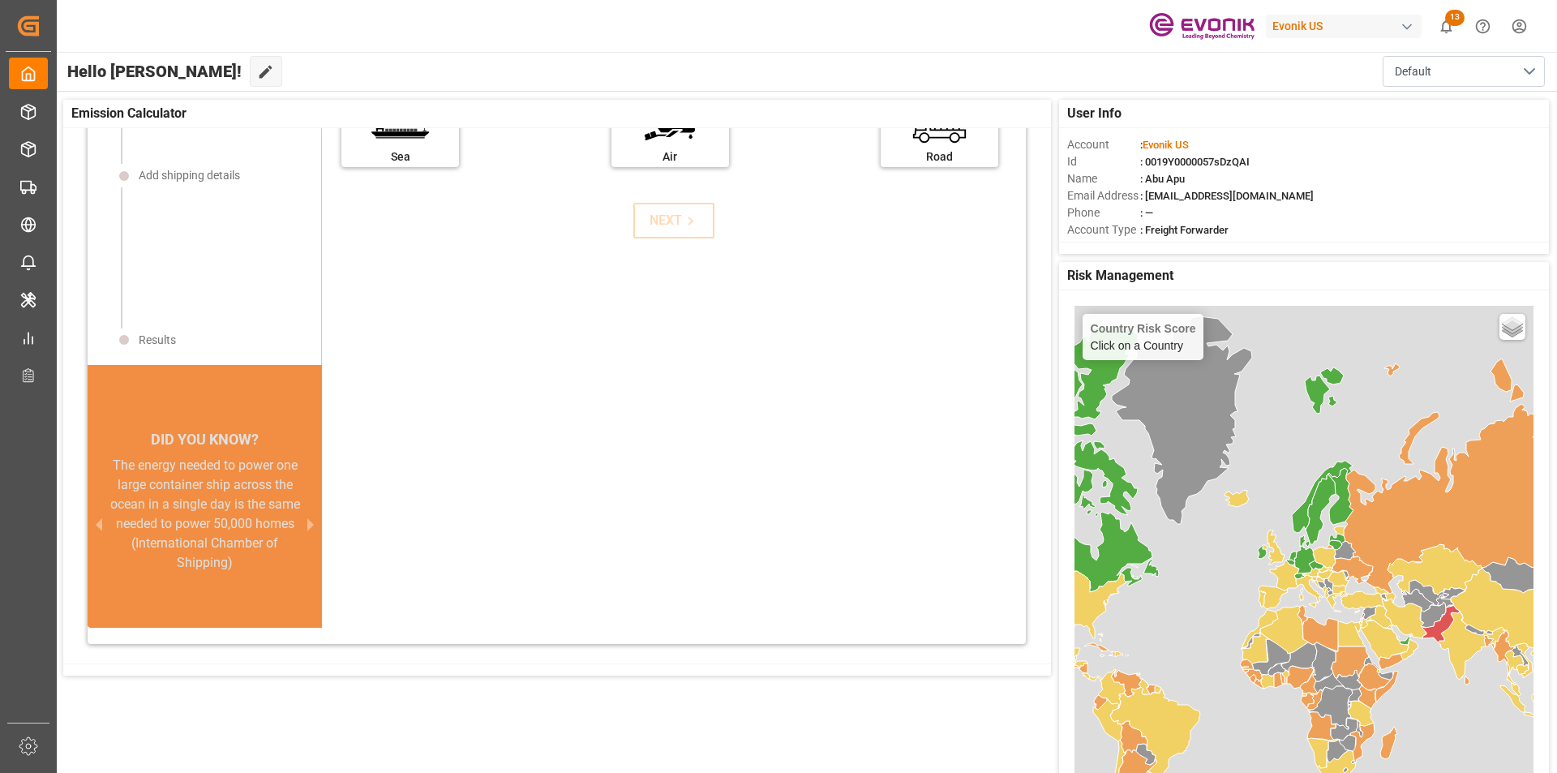
click at [257, 70] on icon at bounding box center [265, 71] width 17 height 17
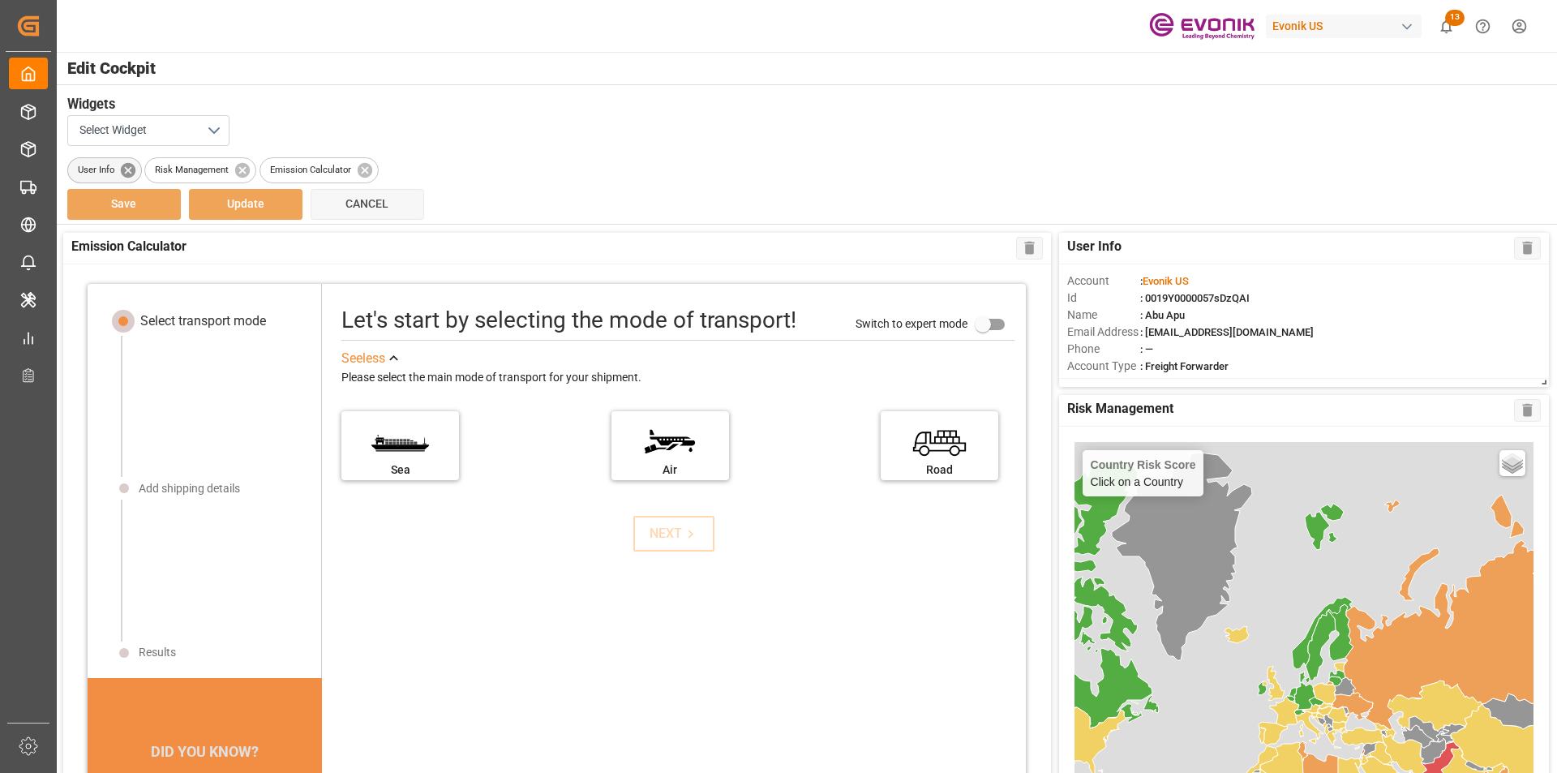
click at [126, 169] on icon at bounding box center [127, 169] width 15 height 15
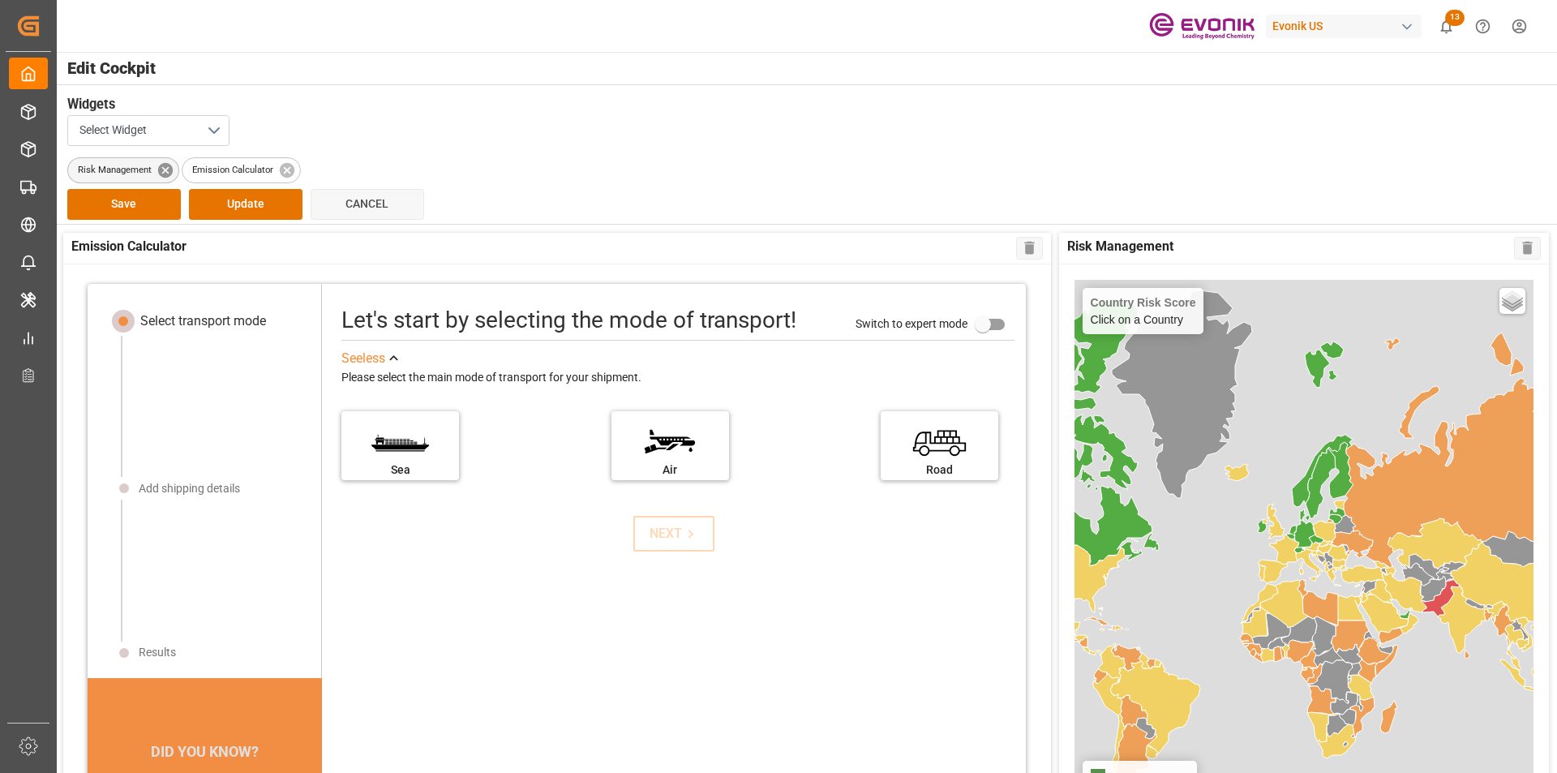
click at [169, 165] on icon at bounding box center [164, 169] width 15 height 15
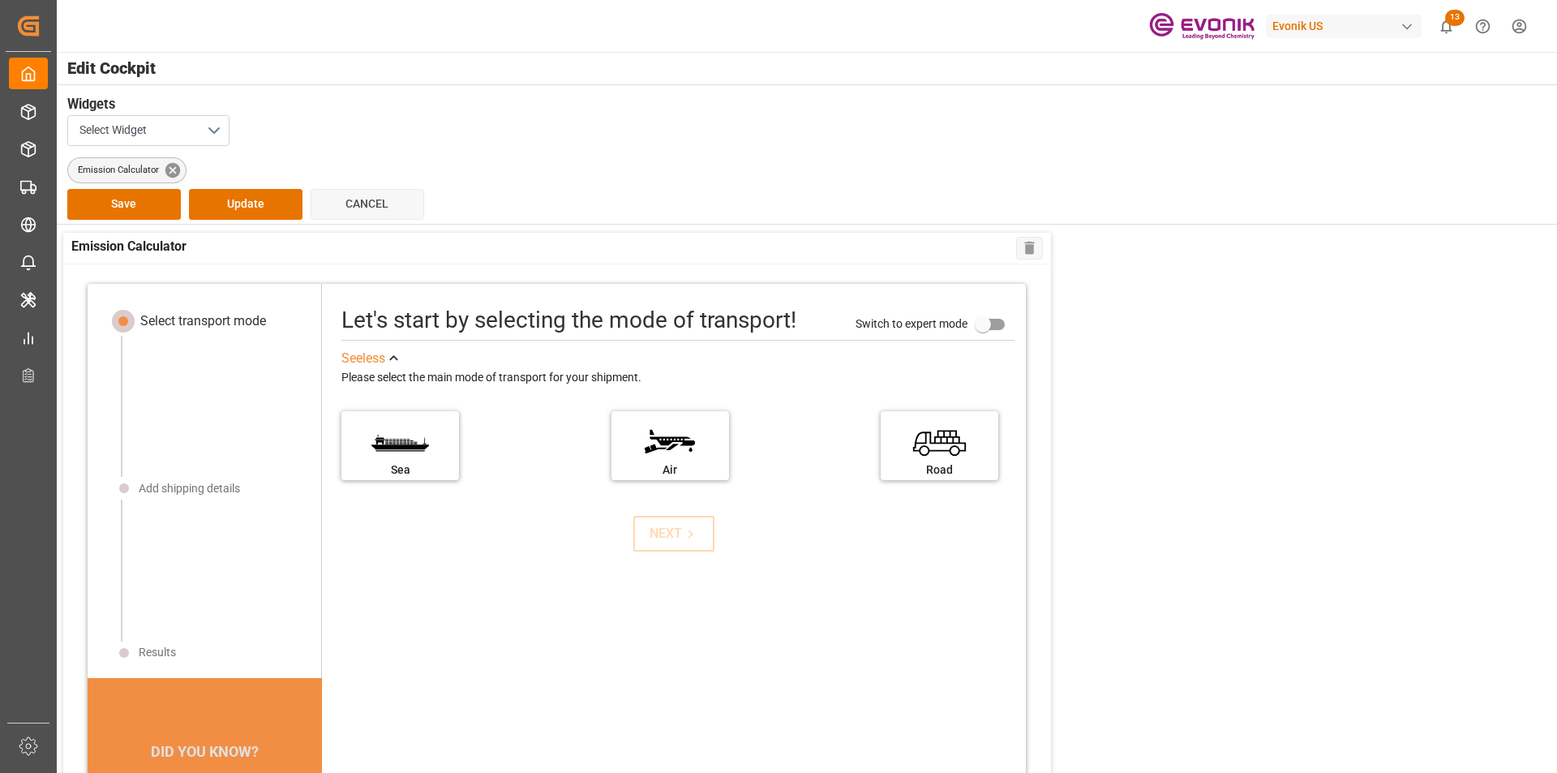
click at [173, 170] on icon at bounding box center [173, 170] width 18 height 18
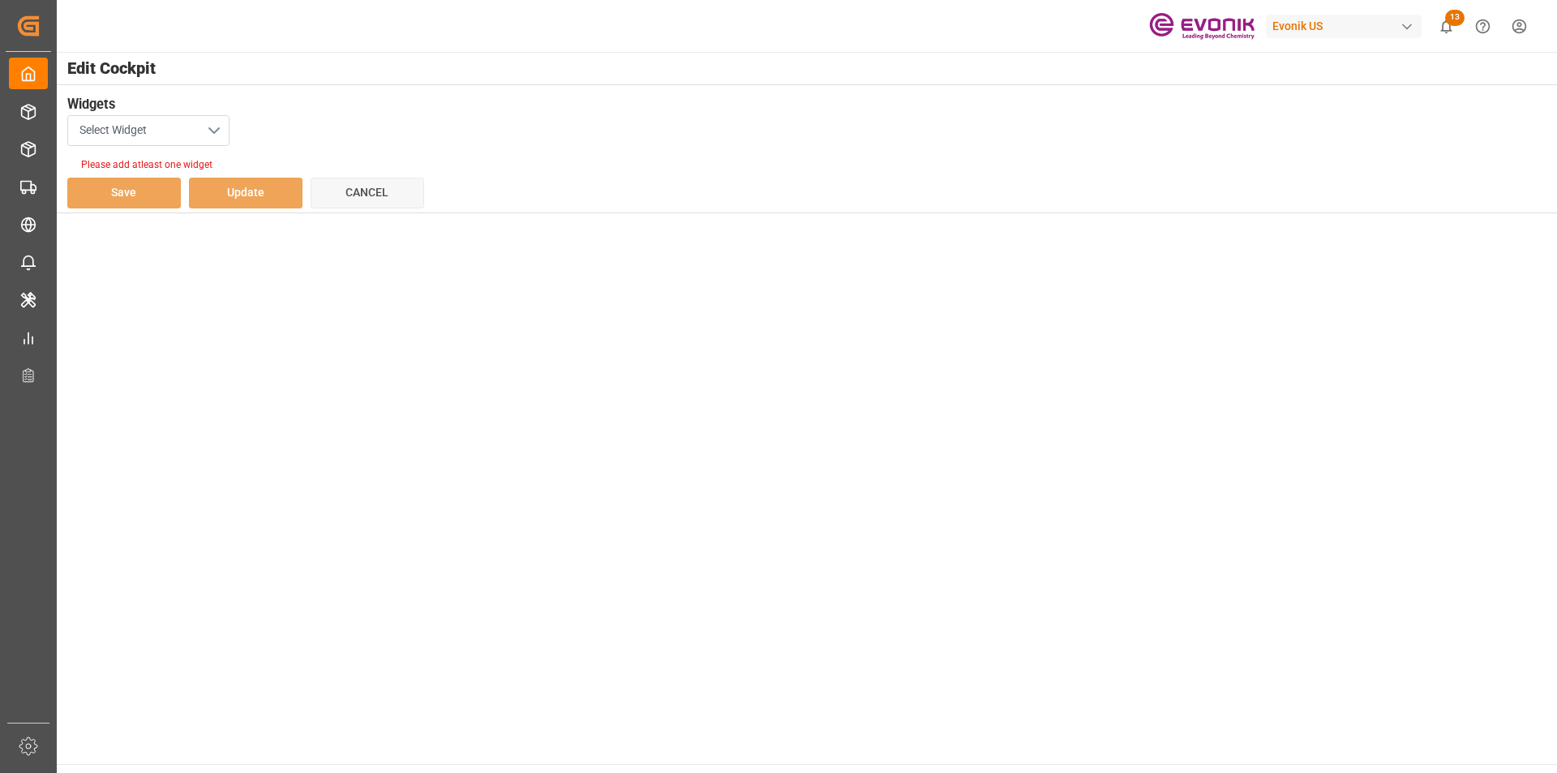
click at [214, 132] on button "Select Widget" at bounding box center [148, 130] width 162 height 31
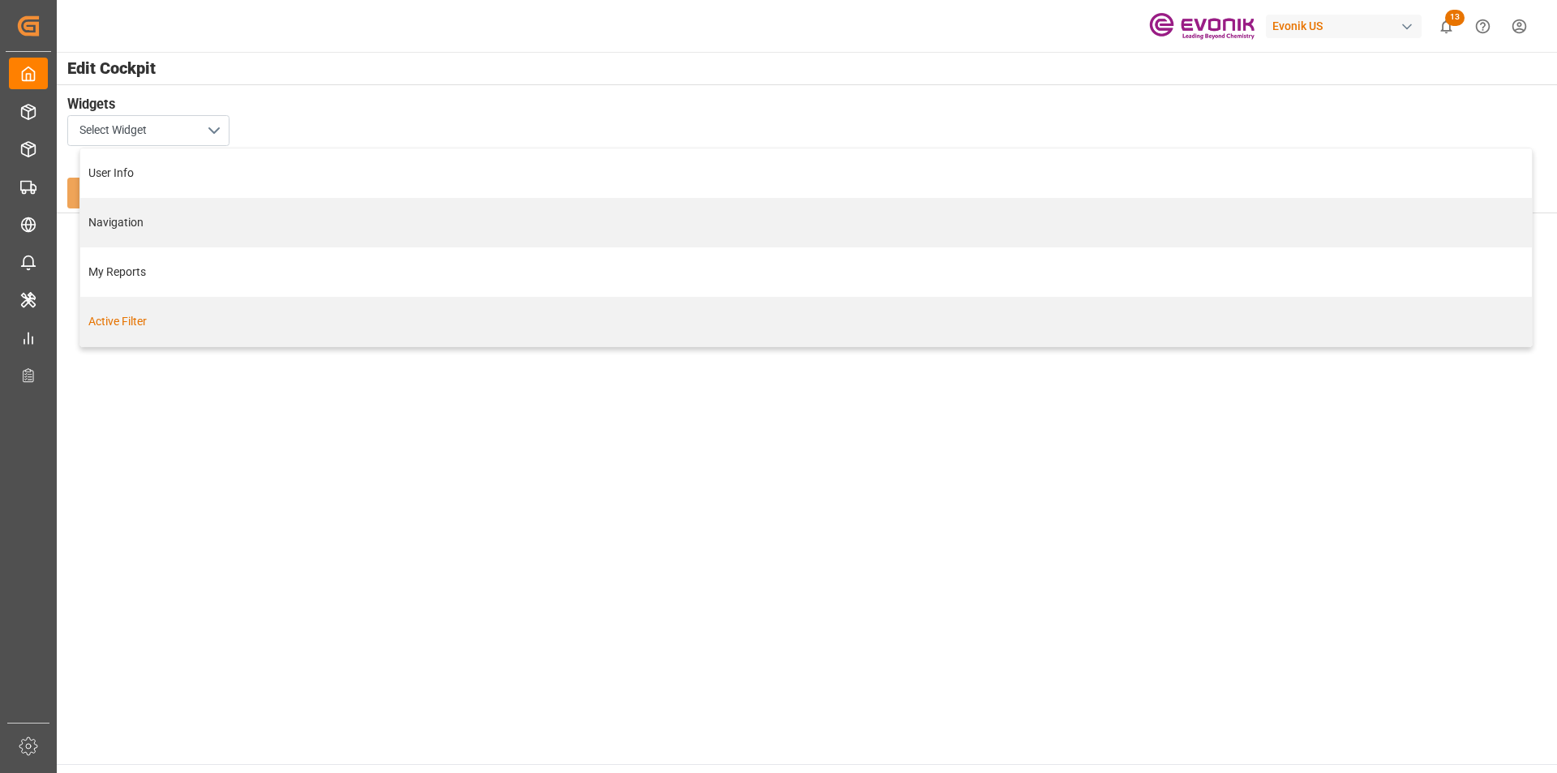
click at [141, 319] on div "Active Filter" at bounding box center [805, 321] width 1435 height 17
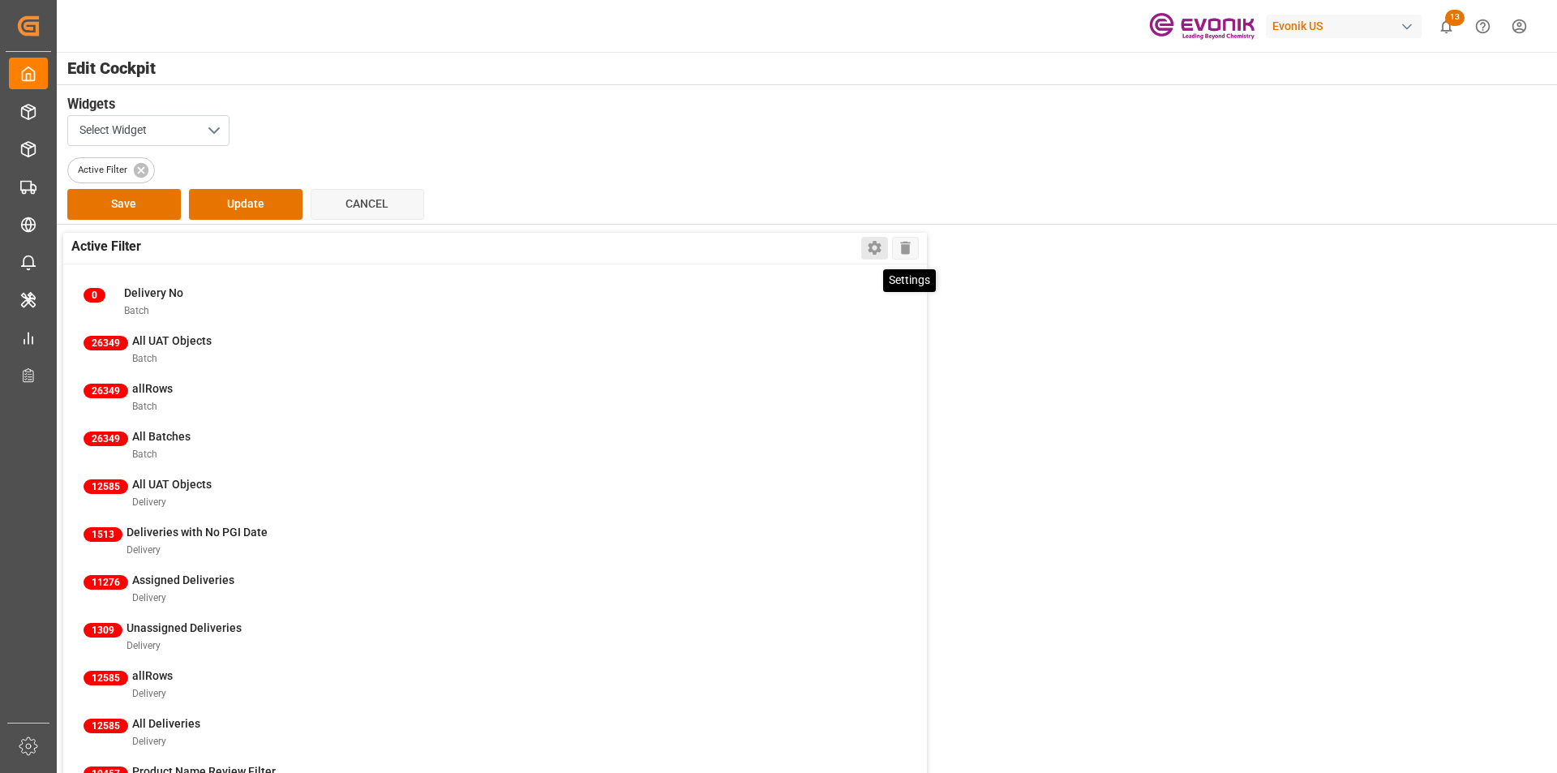
click at [876, 247] on icon at bounding box center [874, 247] width 17 height 17
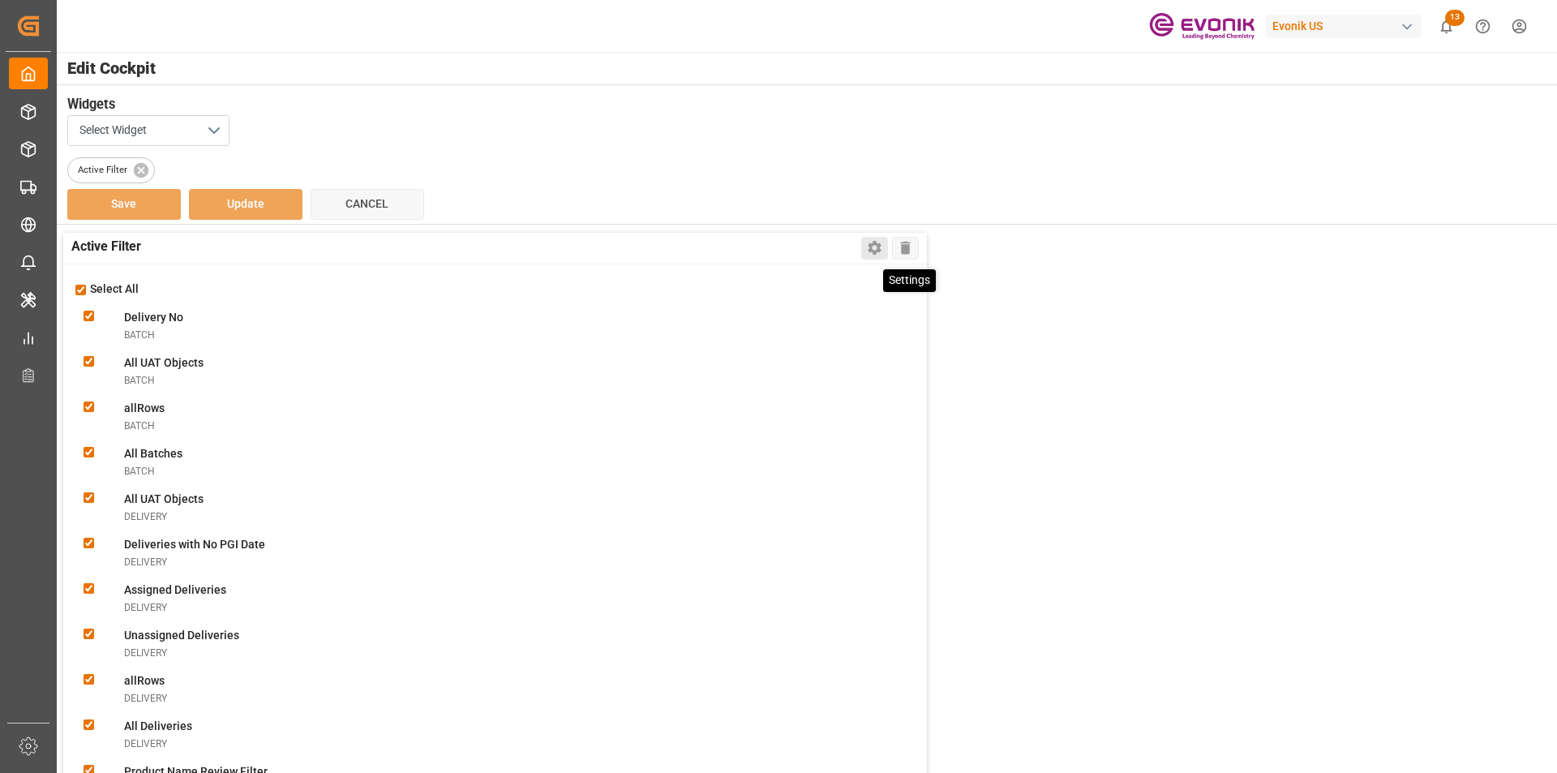
click at [869, 245] on icon at bounding box center [874, 249] width 13 height 14
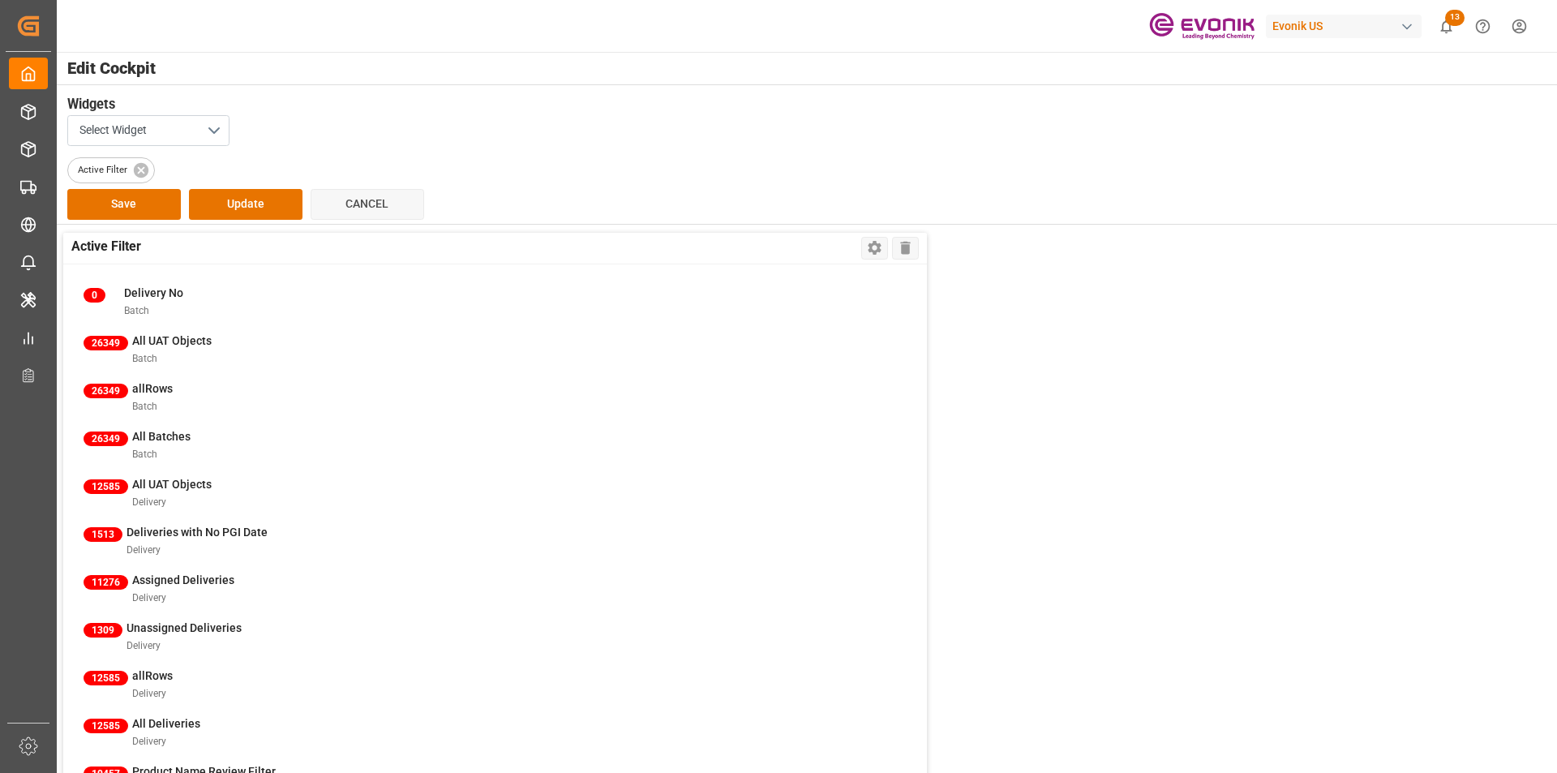
scroll to position [243, 0]
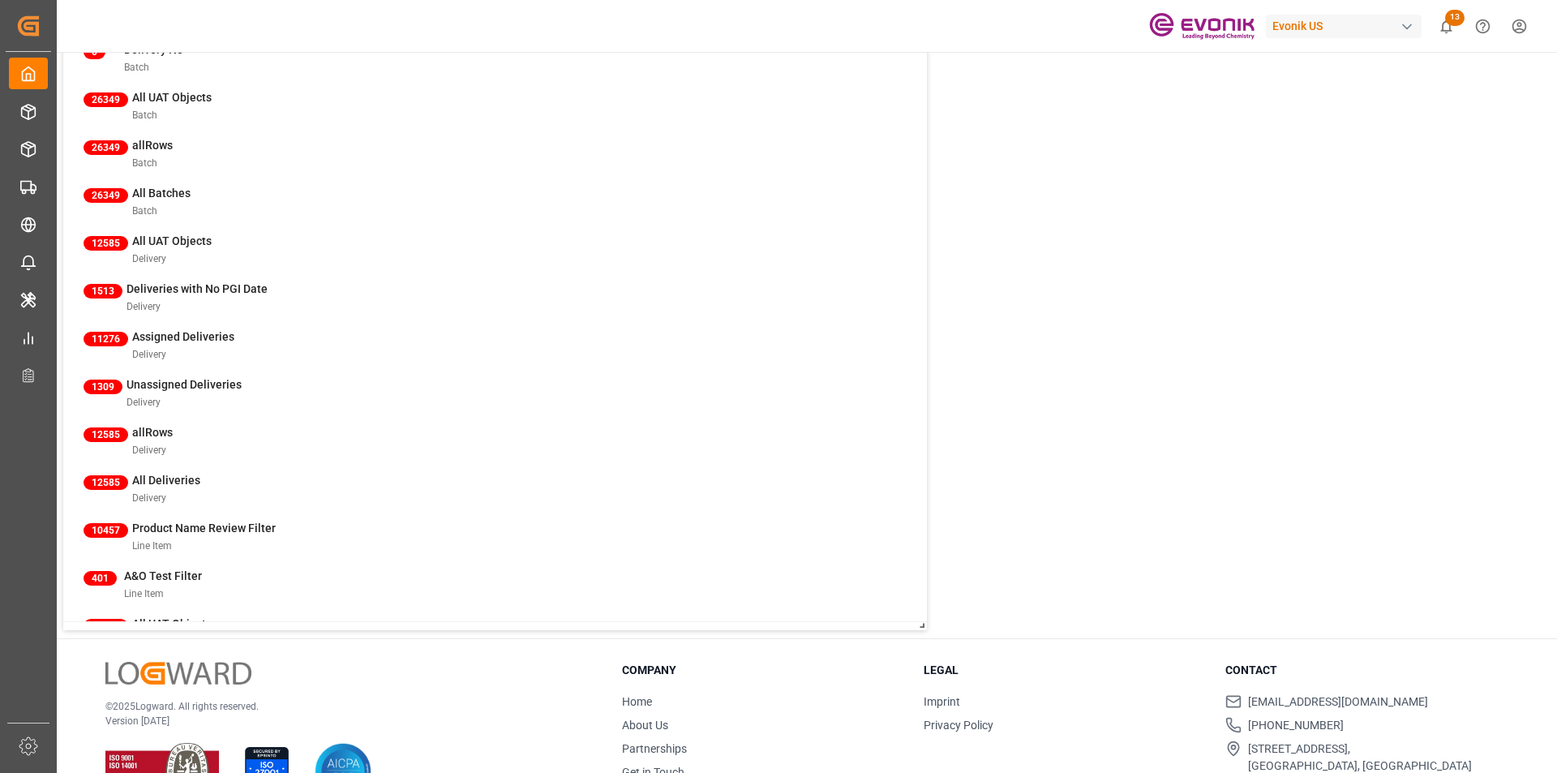
click at [406, 536] on div "0 Delivery No Batch 26349 All UAT Objects Batch 26349 allRows Batch 26349 All B…" at bounding box center [495, 321] width 864 height 600
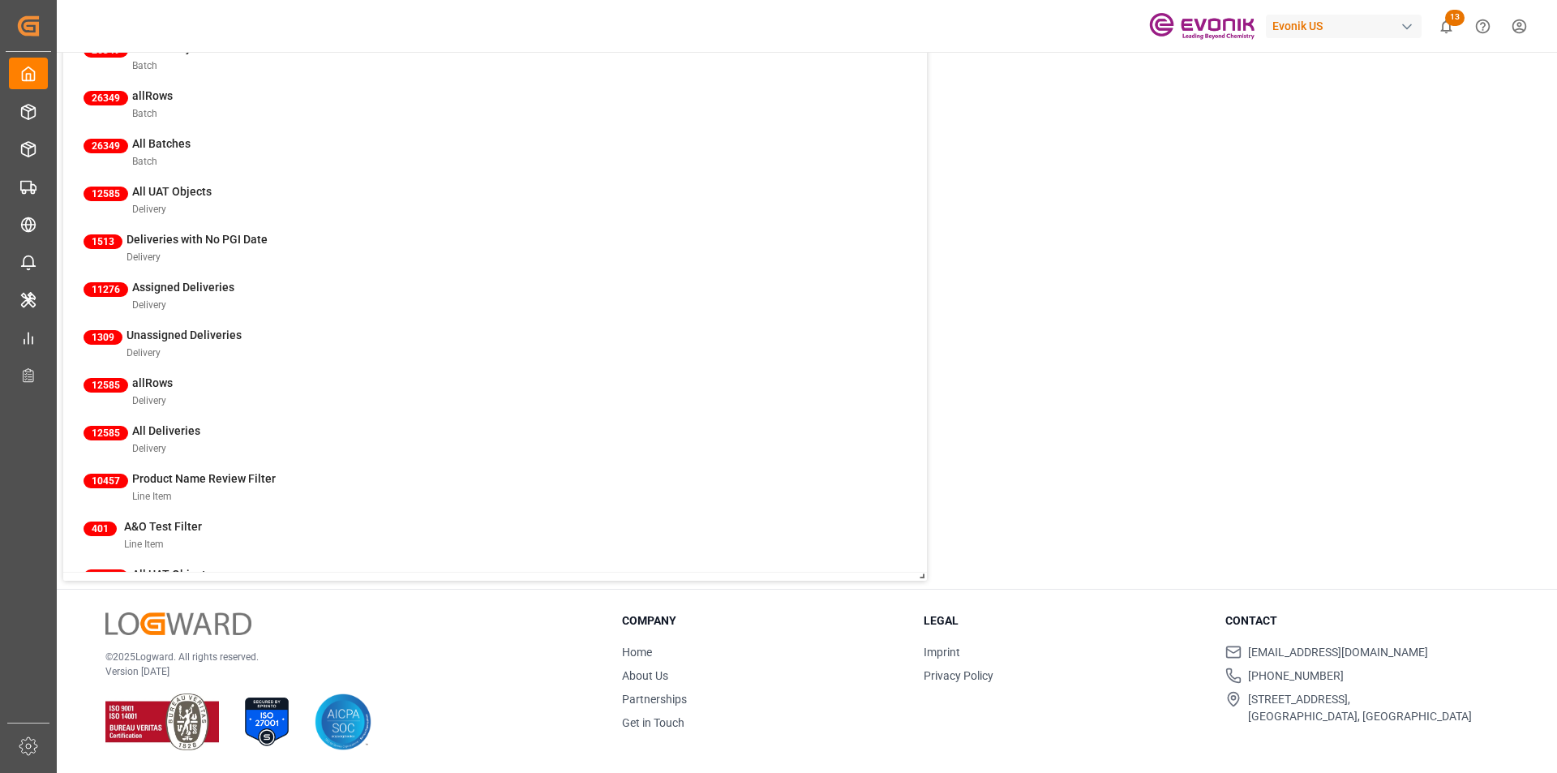
click at [417, 431] on div "0 Delivery No Batch 26349 All UAT Objects Batch 26349 allRows Batch 26349 All B…" at bounding box center [495, 272] width 864 height 600
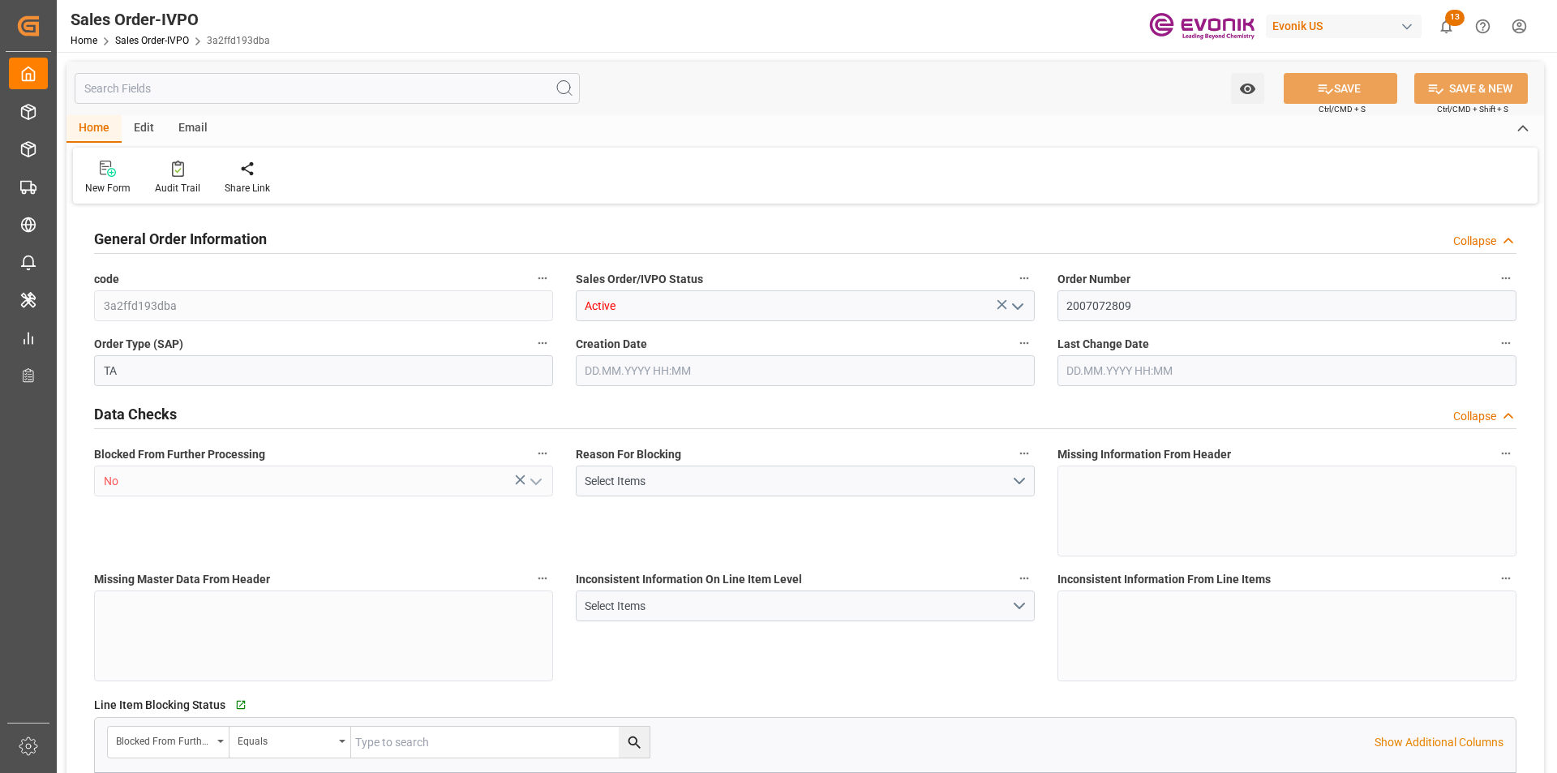
type input "COCTG"
type input "0"
type input "1"
type input "2424.6"
type input "[DATE] 15:15"
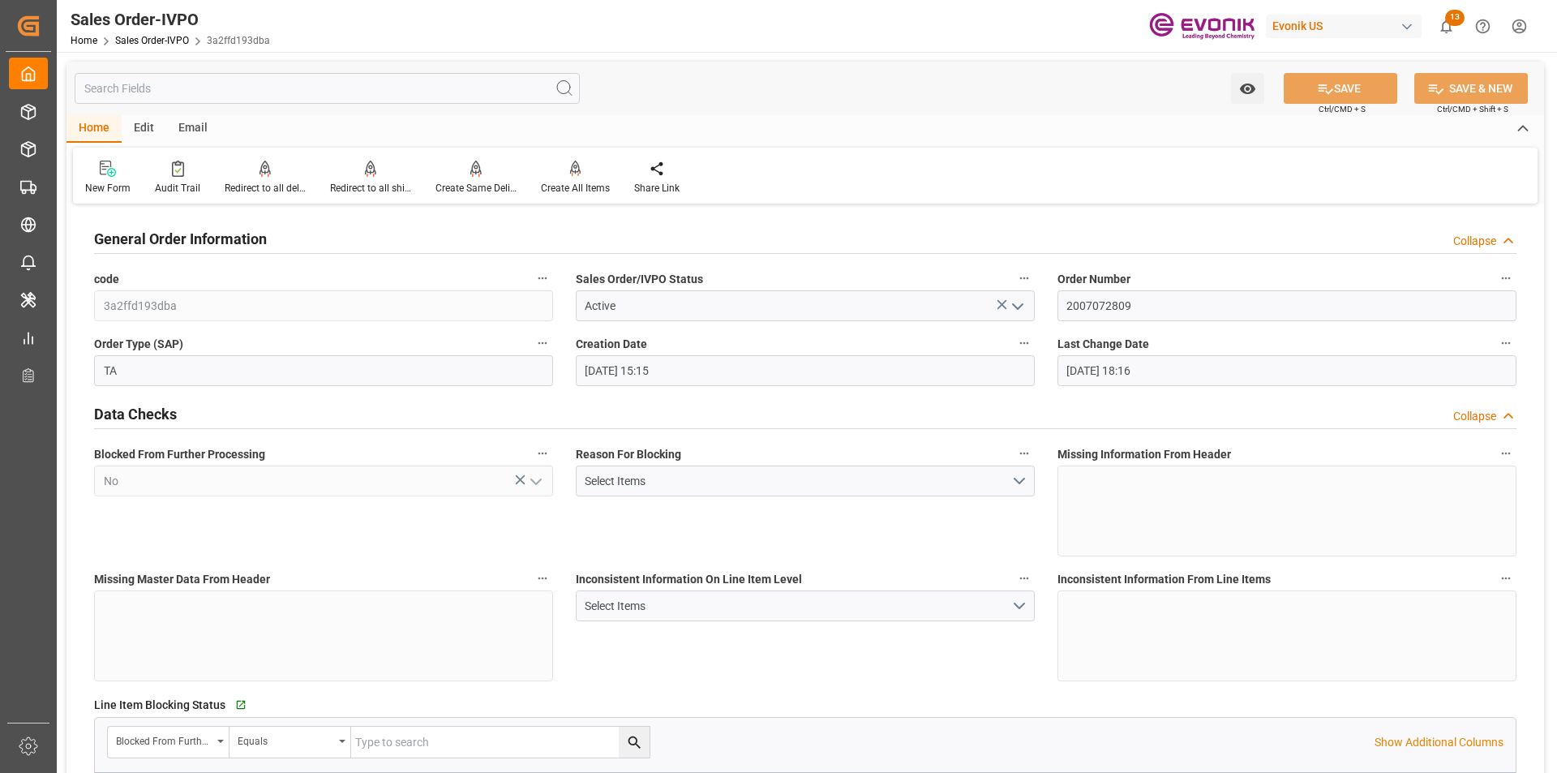
type input "[DATE] 18:16"
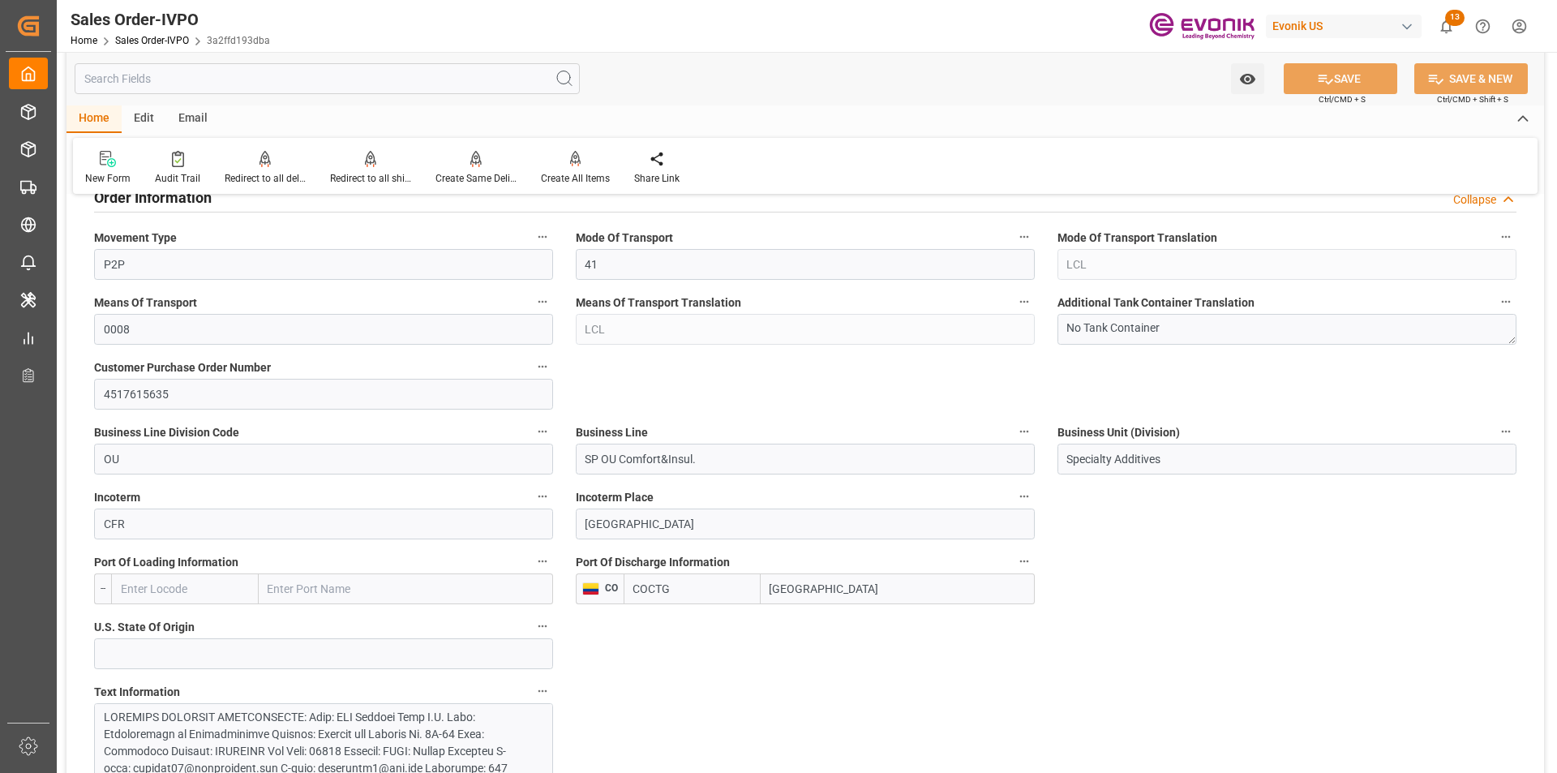
scroll to position [1135, 0]
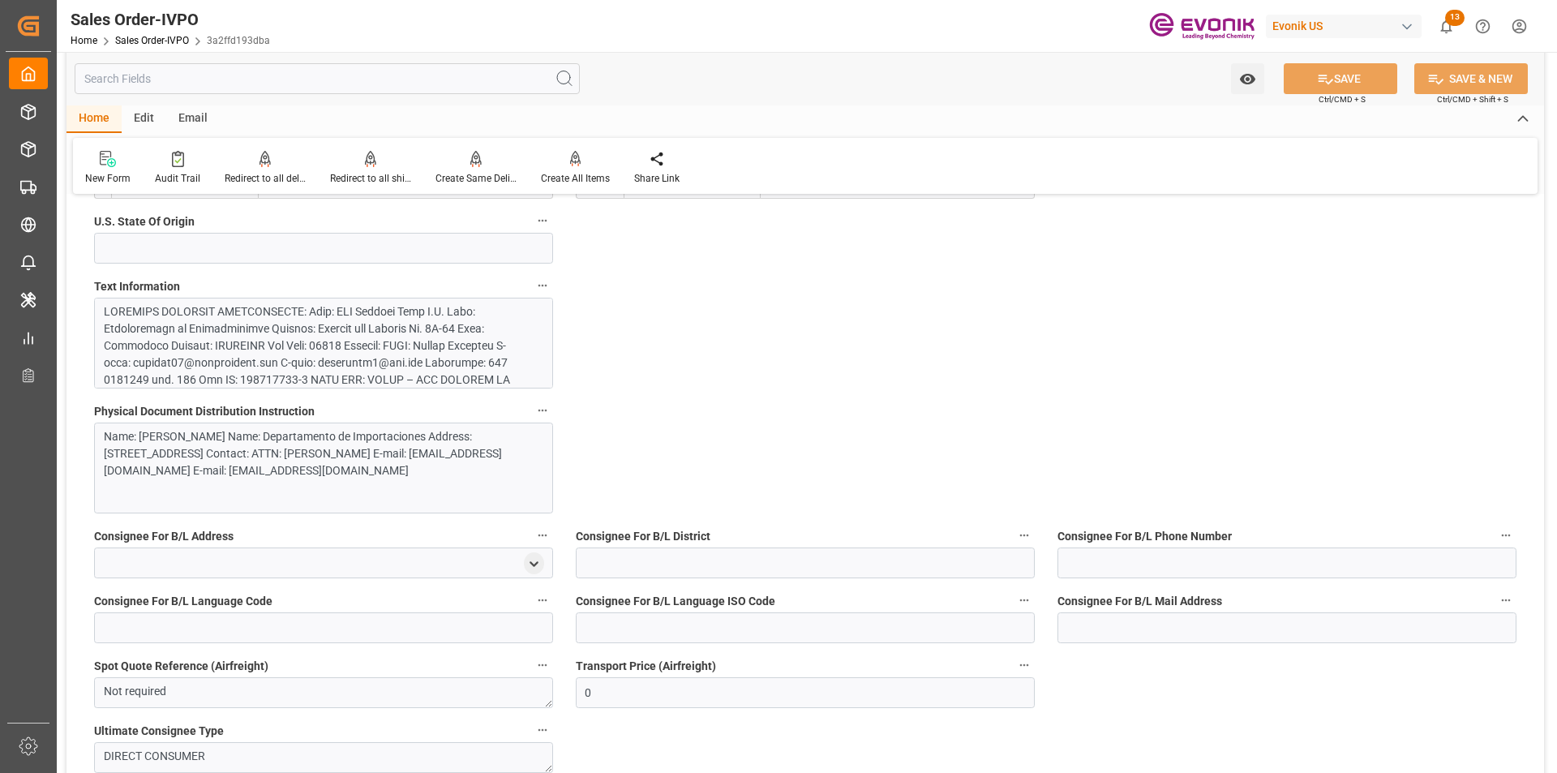
click at [343, 357] on div at bounding box center [317, 558] width 427 height 511
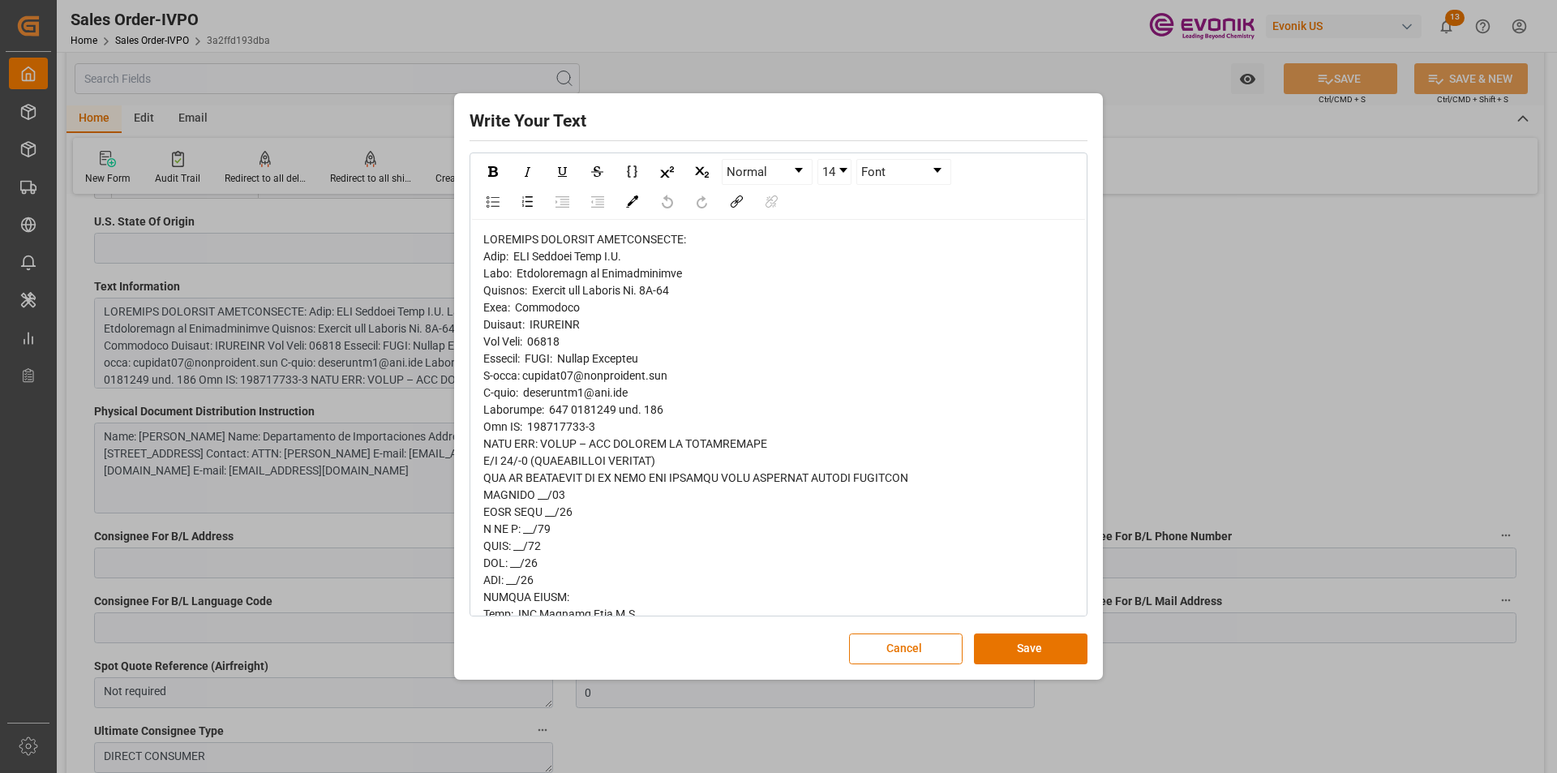
drag, startPoint x: 524, startPoint y: 256, endPoint x: 642, endPoint y: 258, distance: 118.4
drag, startPoint x: 568, startPoint y: 358, endPoint x: 643, endPoint y: 358, distance: 75.4
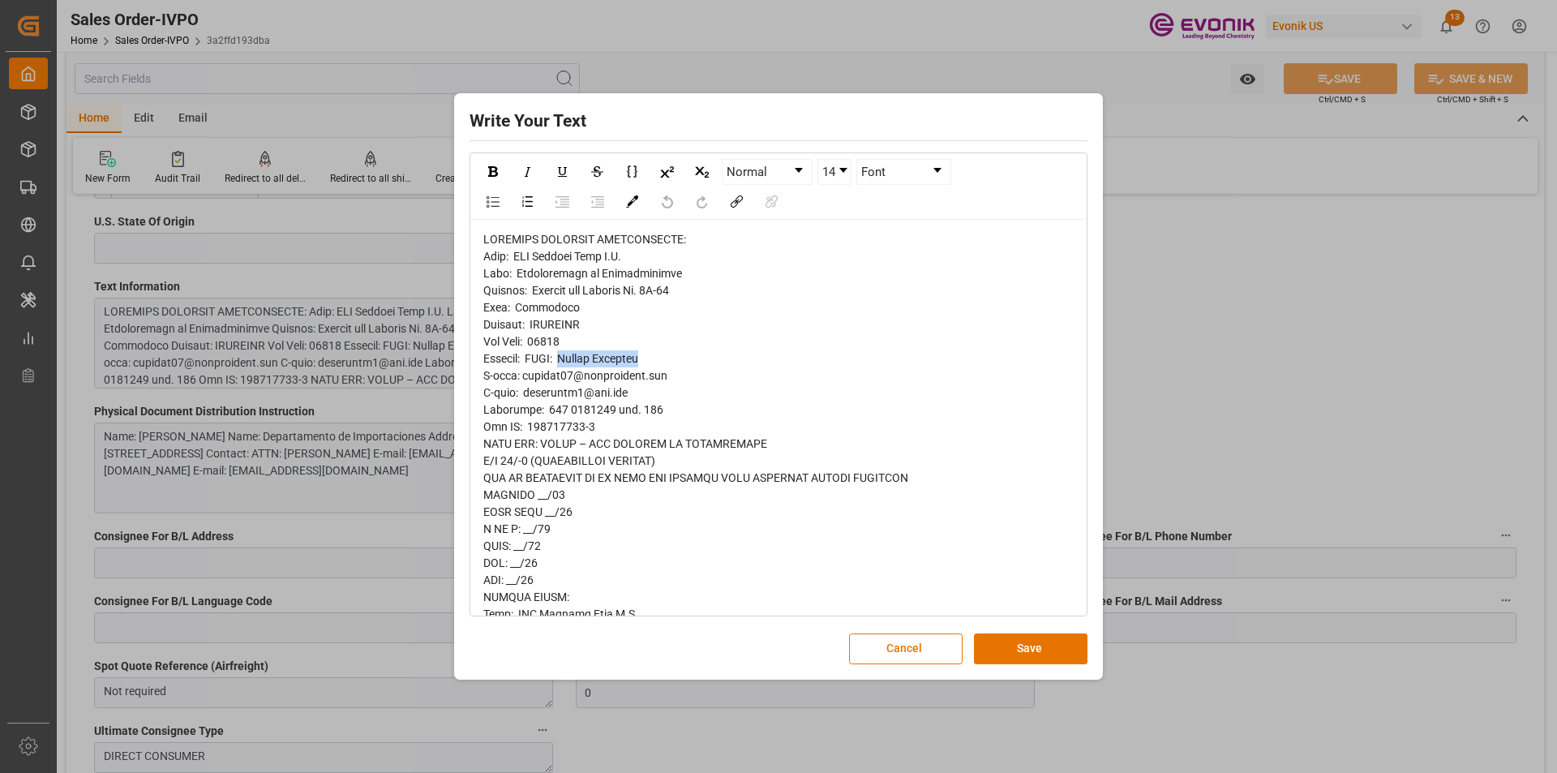
copy span "Anibal Castillo"
drag, startPoint x: 524, startPoint y: 257, endPoint x: 647, endPoint y: 260, distance: 123.3
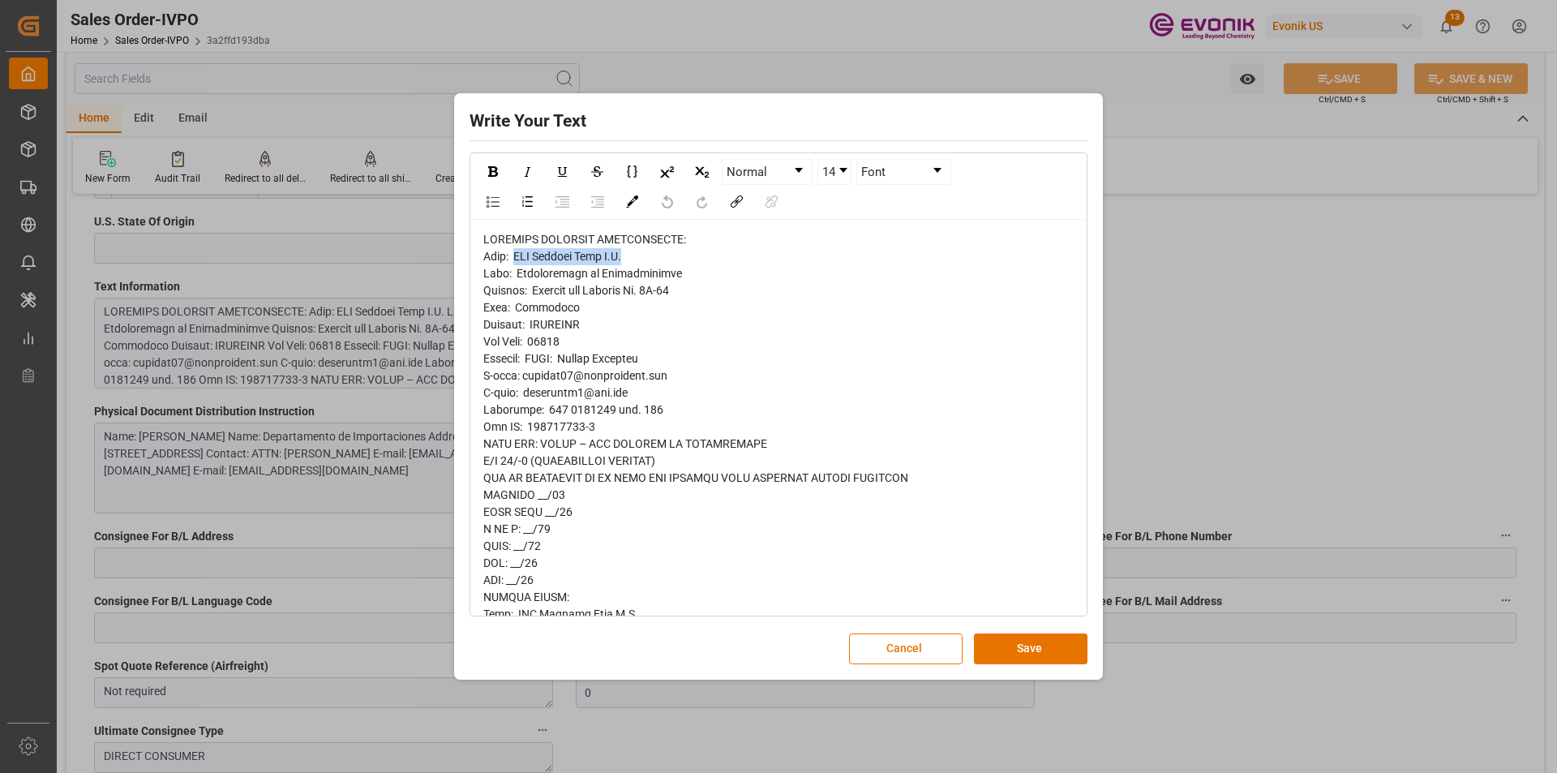
copy span "SIA Aduanas Gama S.A."
drag, startPoint x: 536, startPoint y: 290, endPoint x: 686, endPoint y: 293, distance: 150.1
copy span "Avenida del Arsenal No. 8B-39"
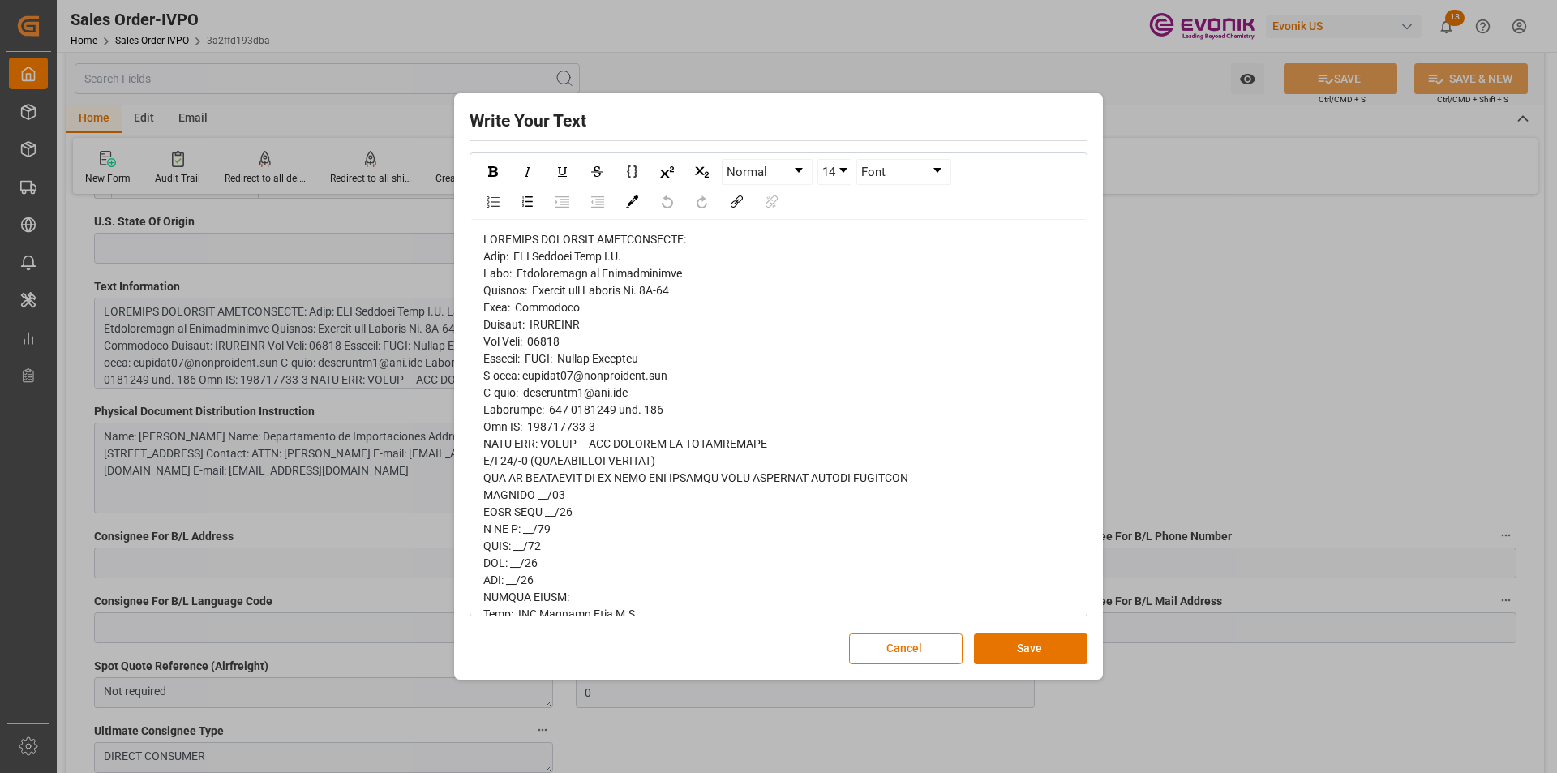
drag, startPoint x: 522, startPoint y: 272, endPoint x: 689, endPoint y: 279, distance: 166.4
copy span "Departamento de Importaciones"
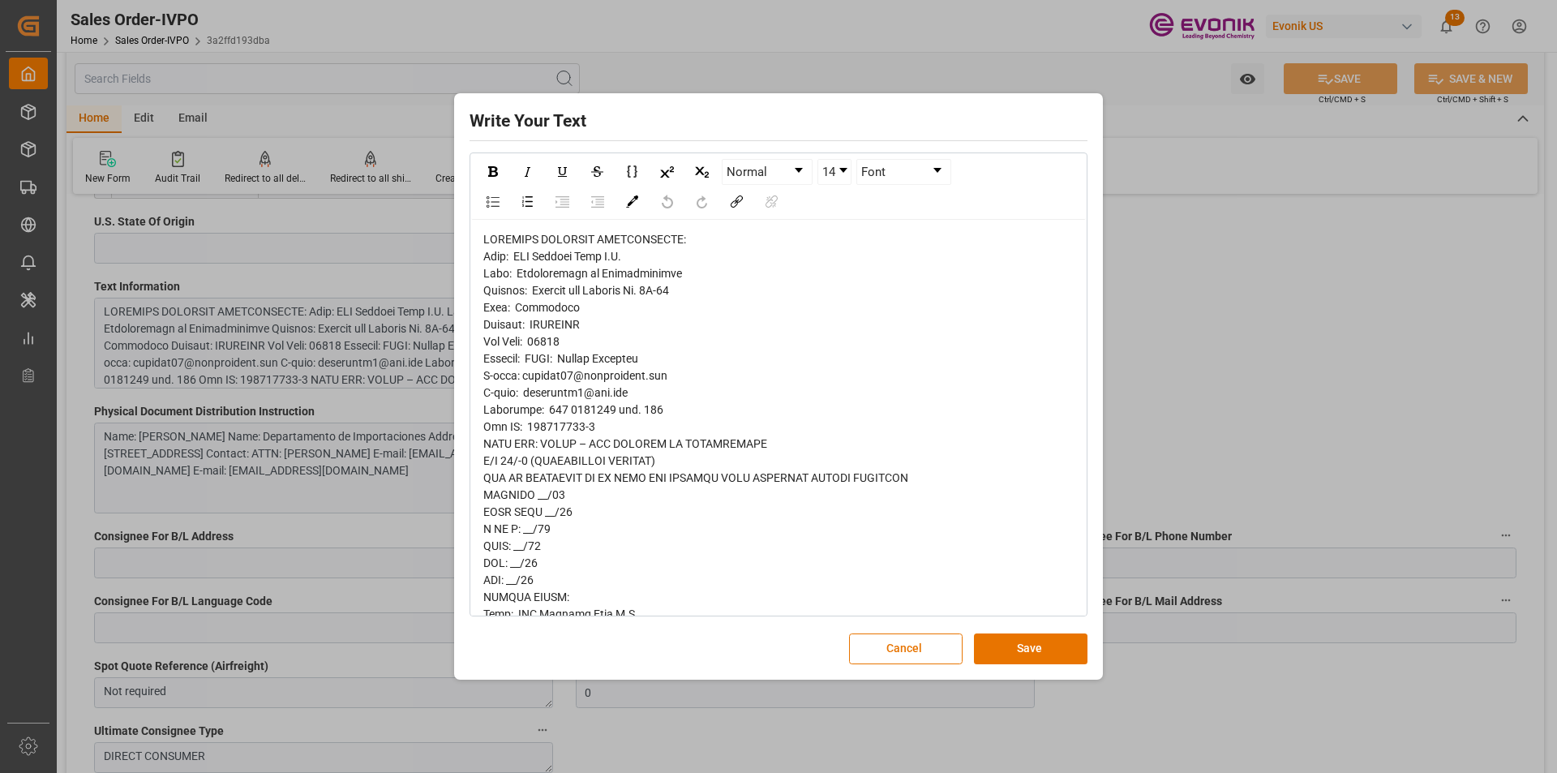
copy span "Cartagena"
drag, startPoint x: 545, startPoint y: 408, endPoint x: 609, endPoint y: 408, distance: 64.1
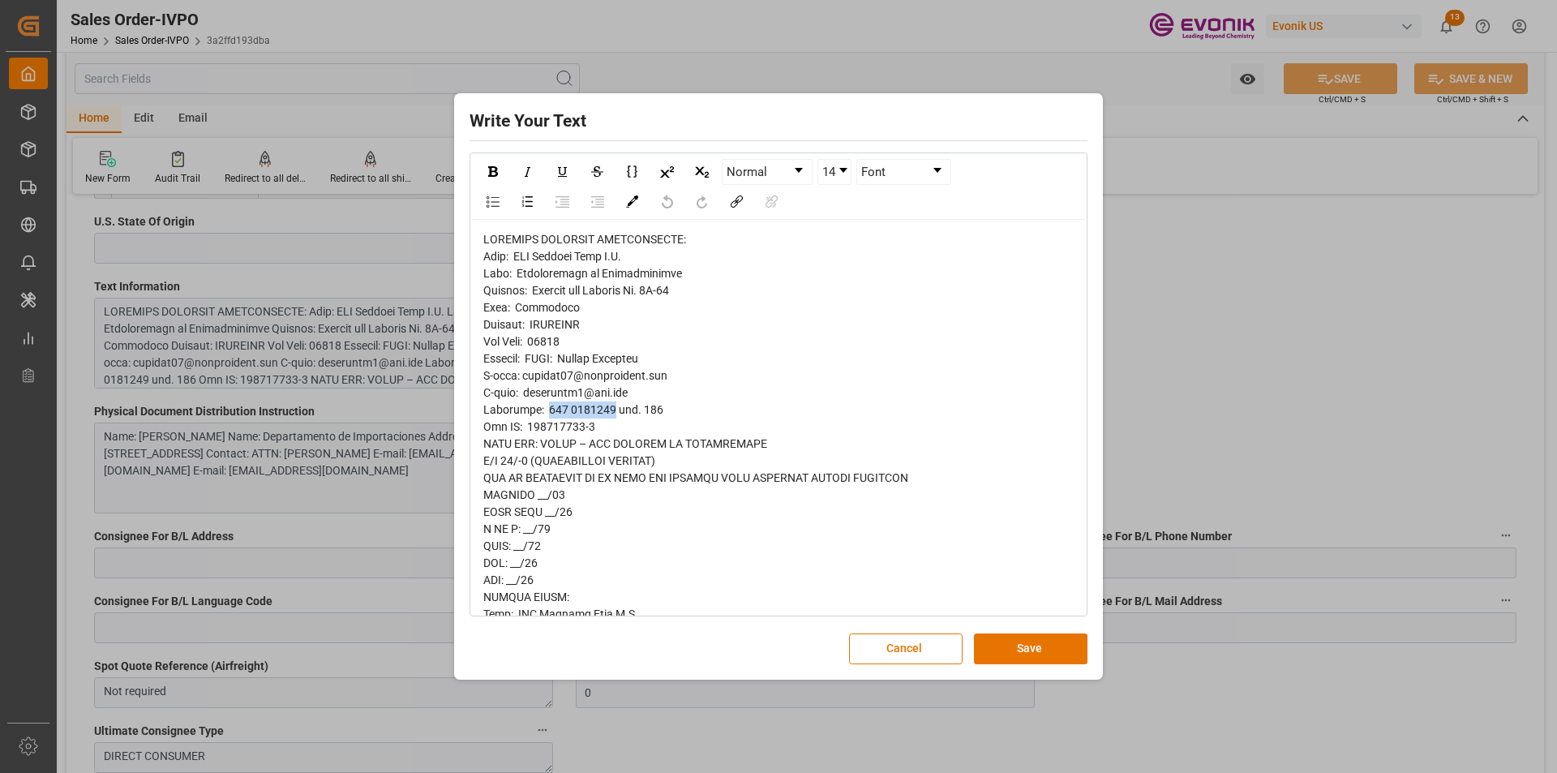
copy span "575 6502600"
drag, startPoint x: 628, startPoint y: 393, endPoint x: 523, endPoint y: 390, distance: 105.5
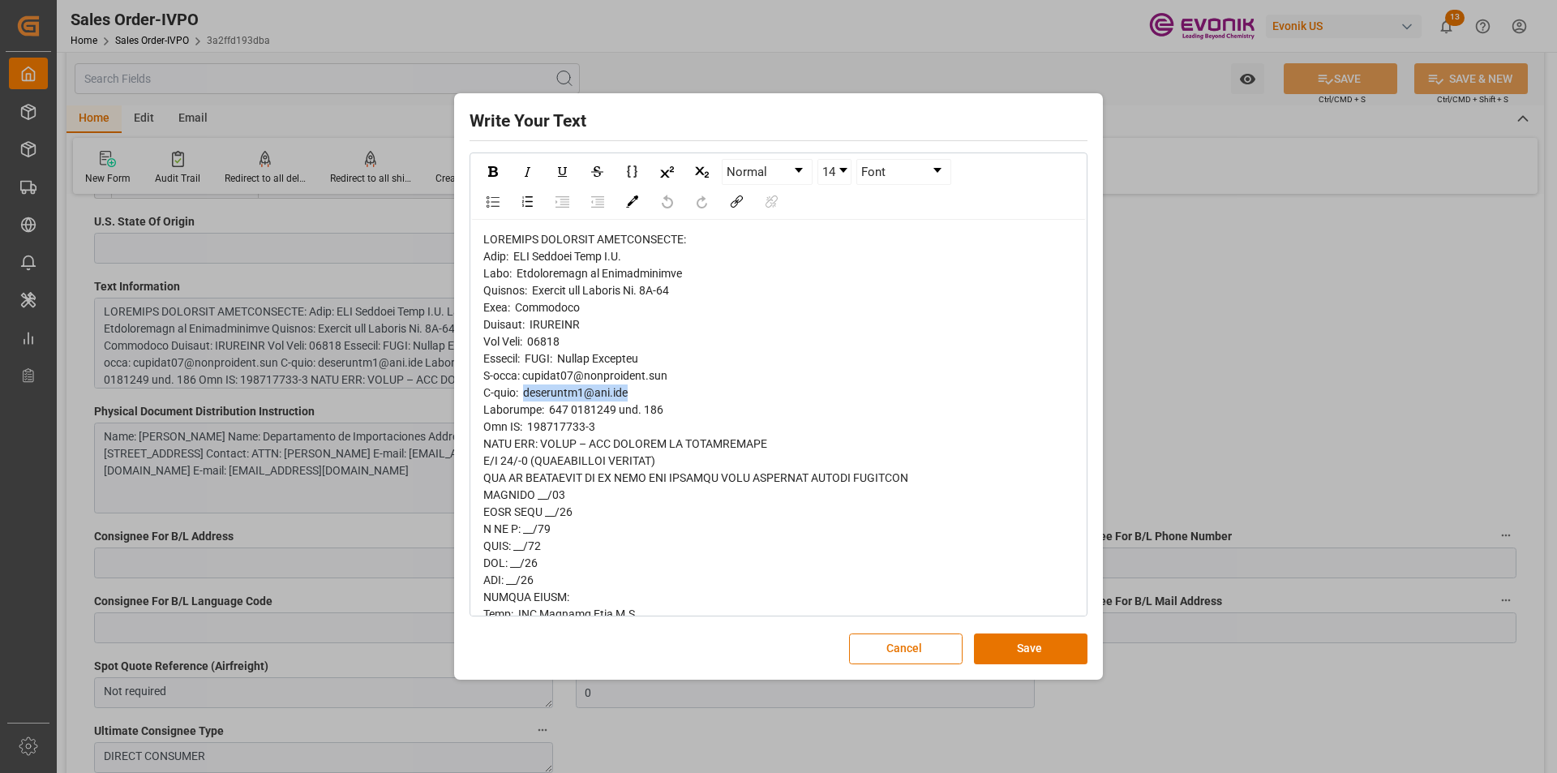
copy span "acastillo7@dow.com"
drag, startPoint x: 1216, startPoint y: 394, endPoint x: 1190, endPoint y: 399, distance: 26.4
click at [1216, 394] on div "Write Your Text Normal 14 Font Cancel Save" at bounding box center [778, 386] width 1557 height 773
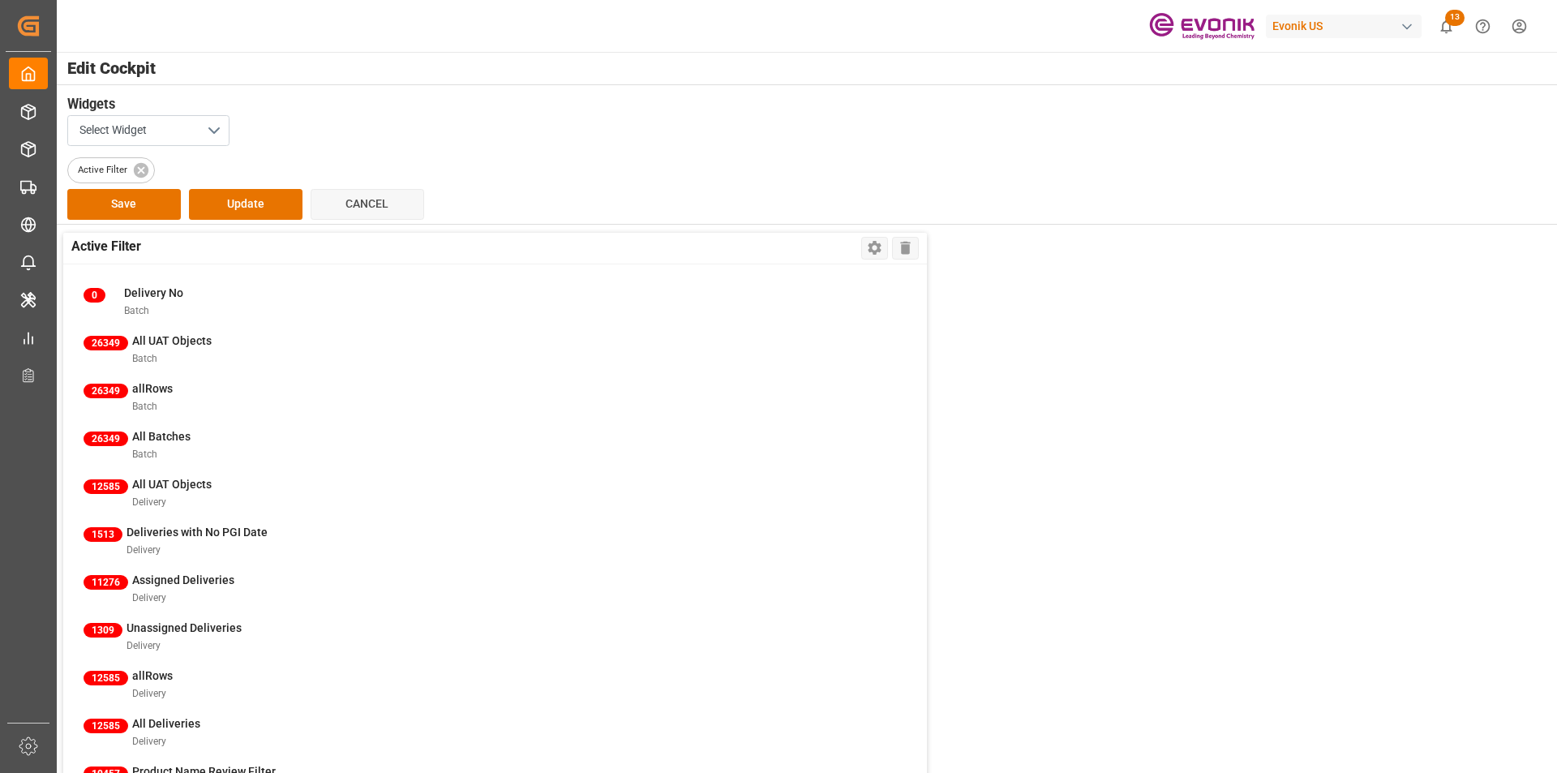
scroll to position [293, 0]
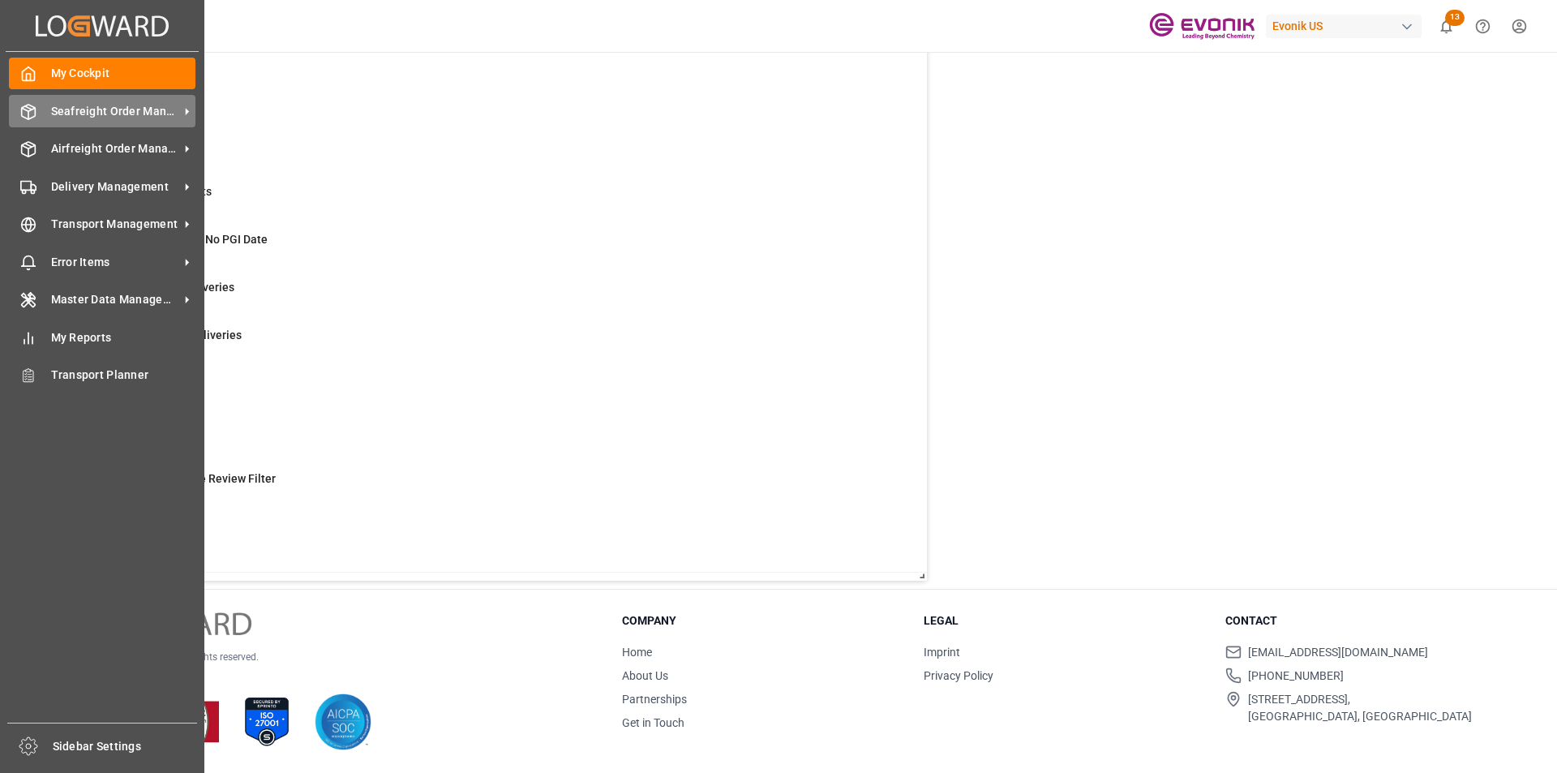
click at [50, 100] on div "Seafreight Order Management Seafreight Order Management" at bounding box center [102, 111] width 187 height 32
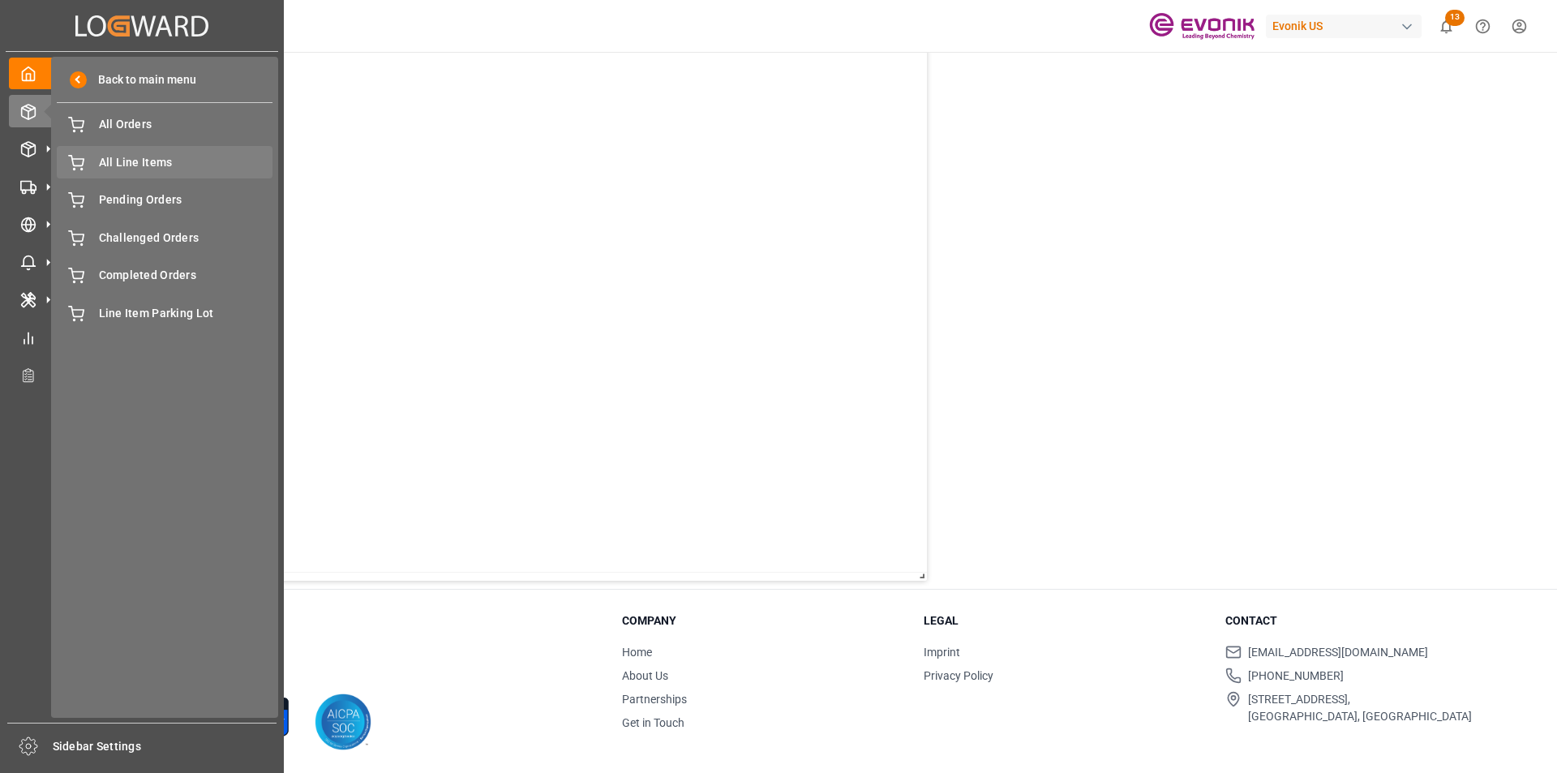
click at [108, 161] on span "All Line Items" at bounding box center [186, 162] width 174 height 17
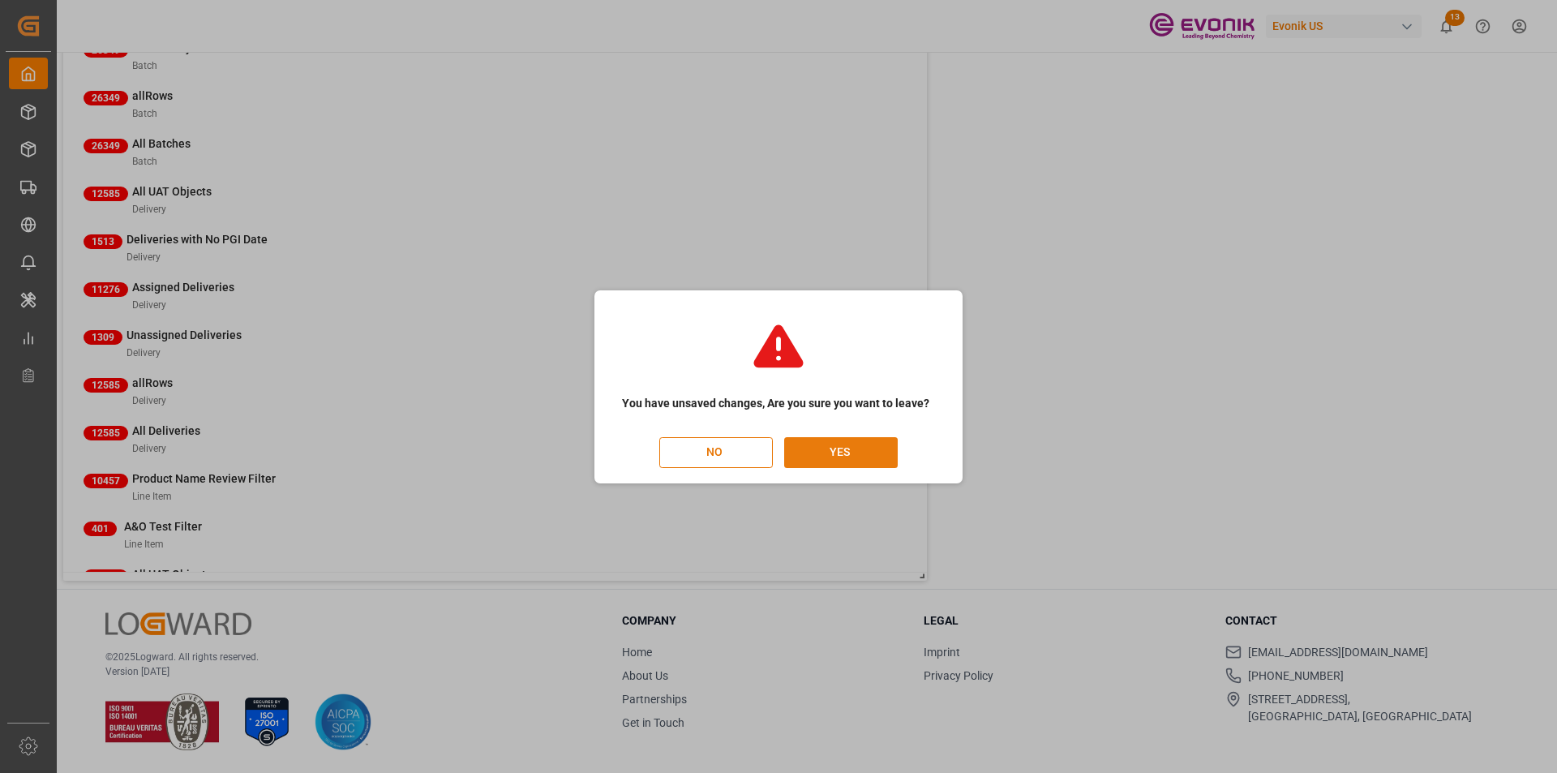
click at [817, 449] on button "YES" at bounding box center [841, 452] width 114 height 31
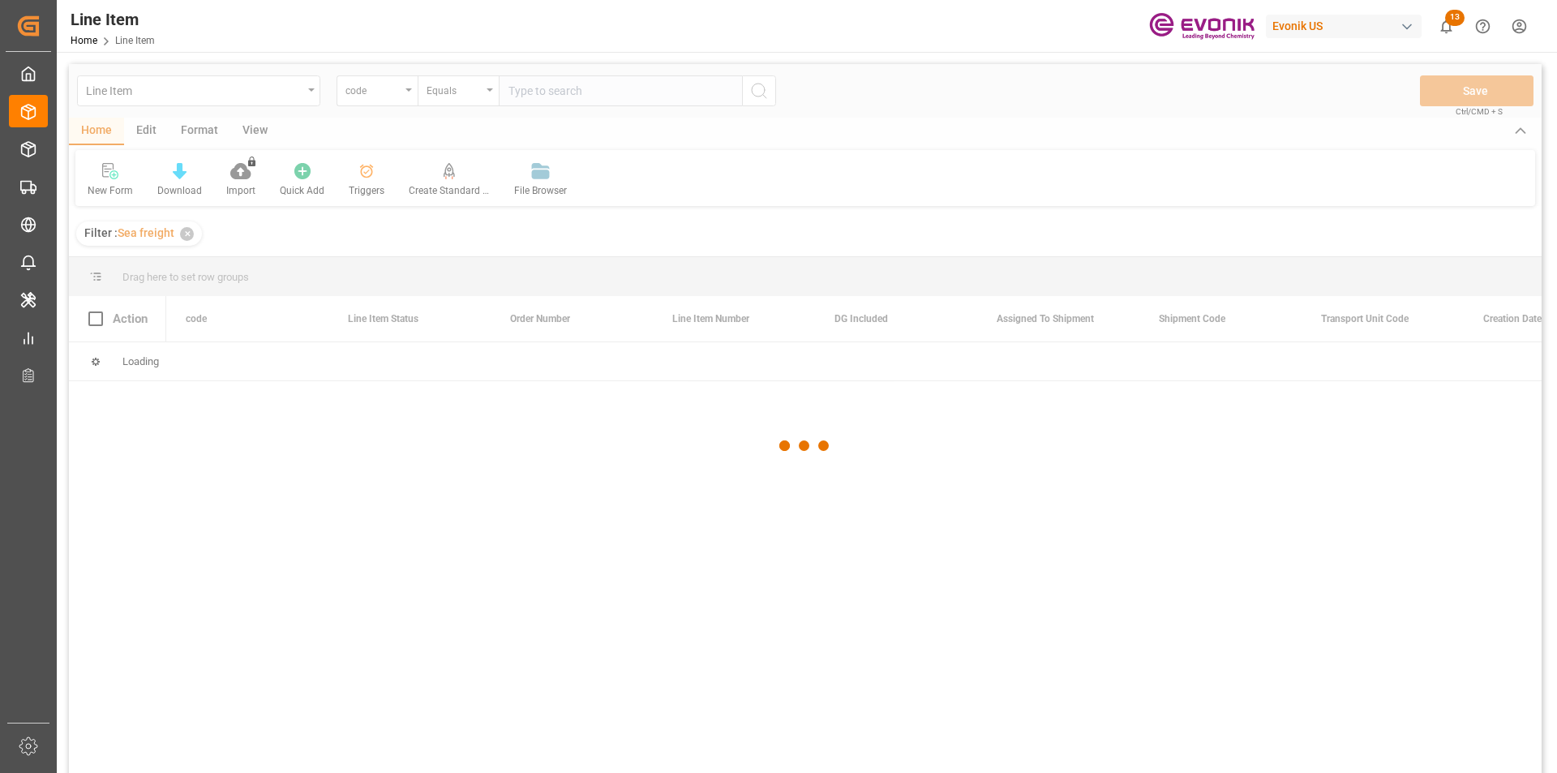
click at [405, 88] on div at bounding box center [805, 445] width 1473 height 763
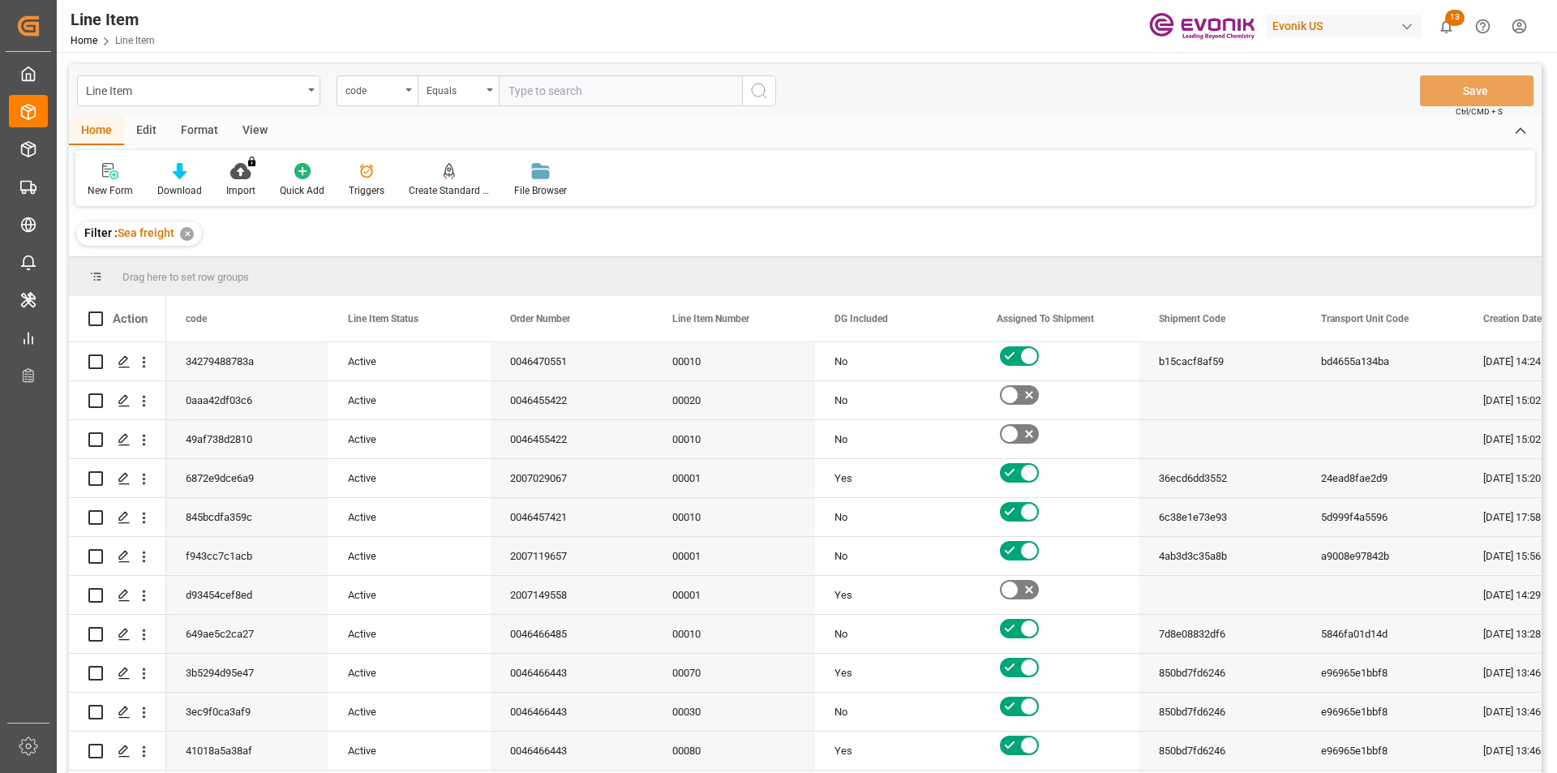
click at [405, 92] on div "code" at bounding box center [377, 90] width 81 height 31
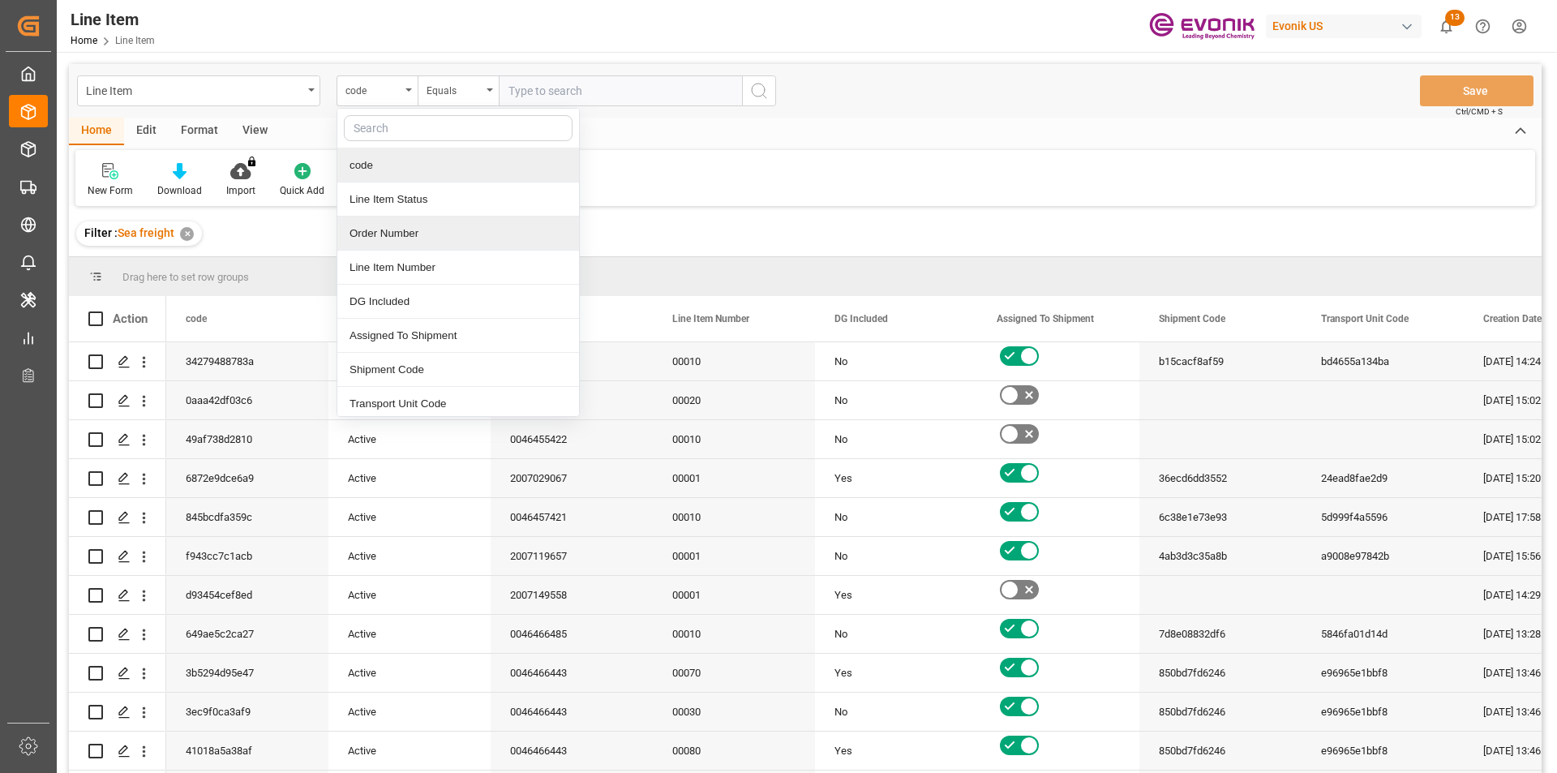
click at [392, 234] on div "Order Number" at bounding box center [458, 234] width 242 height 34
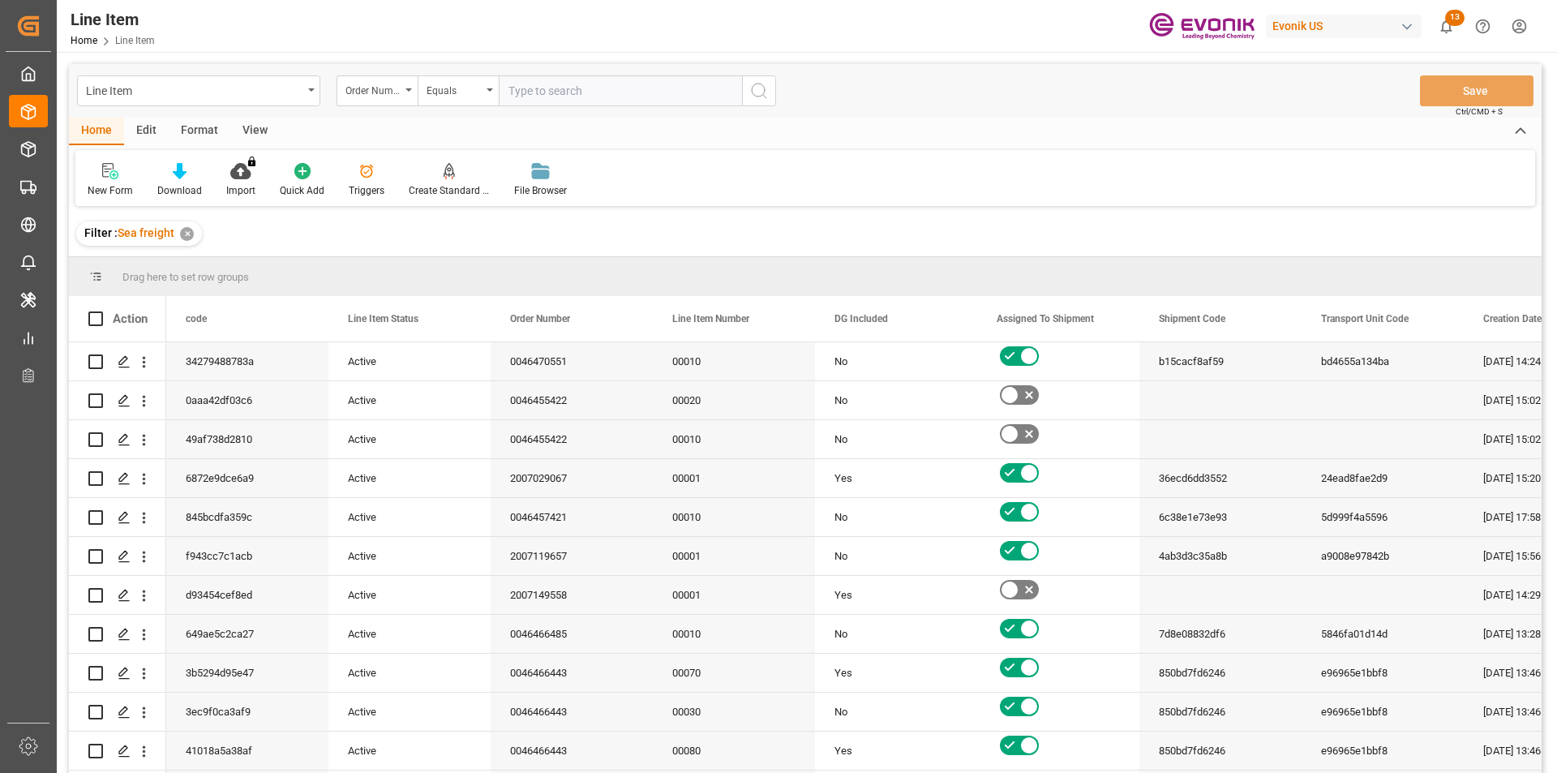
click at [542, 95] on input "text" at bounding box center [620, 90] width 243 height 31
paste input "2007103563"
type input "2007103563"
click at [759, 94] on icon "search button" at bounding box center [758, 90] width 19 height 19
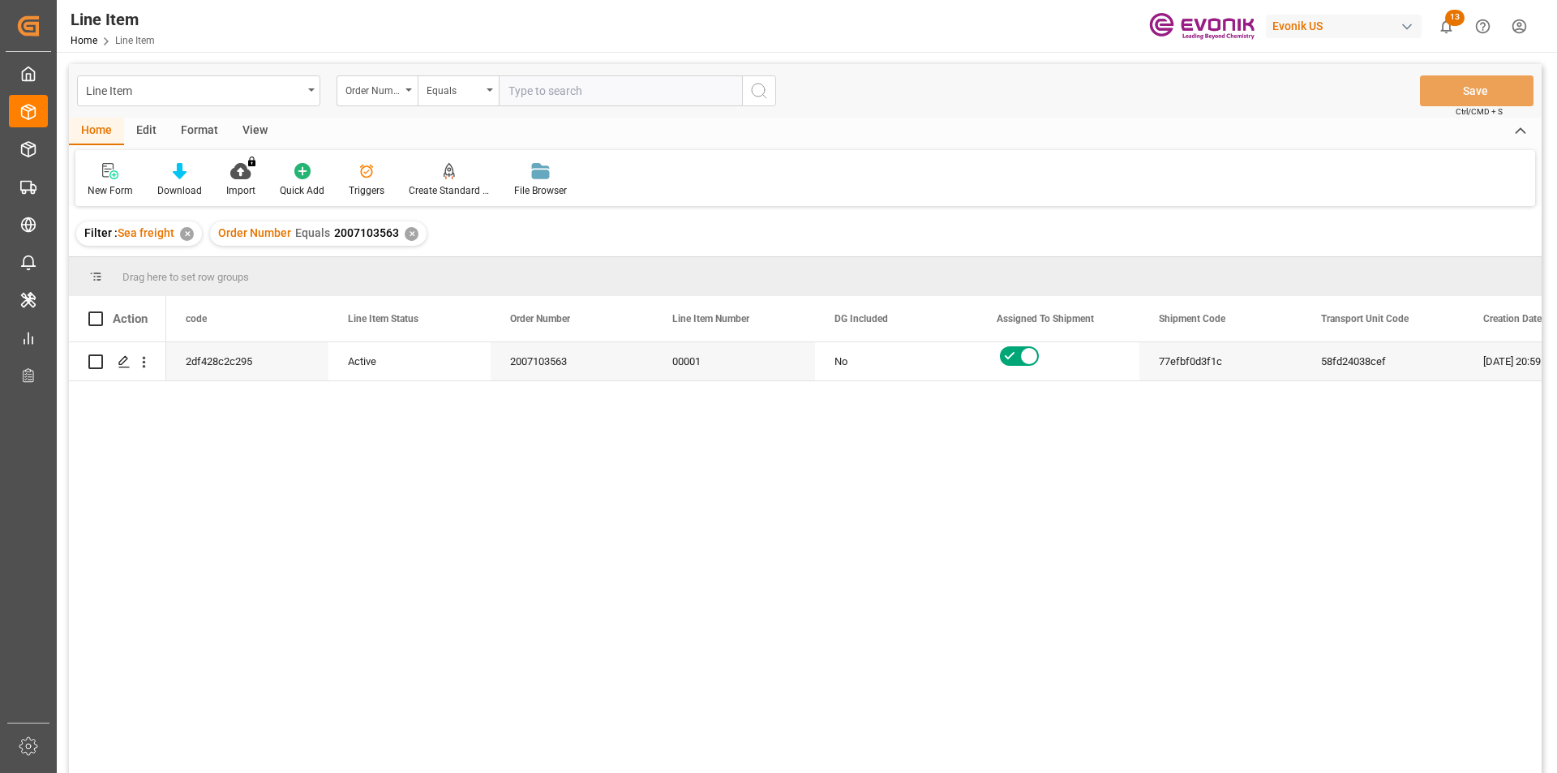
click at [256, 132] on div "View" at bounding box center [254, 132] width 49 height 28
click at [197, 182] on div "Standard Templates" at bounding box center [183, 180] width 105 height 36
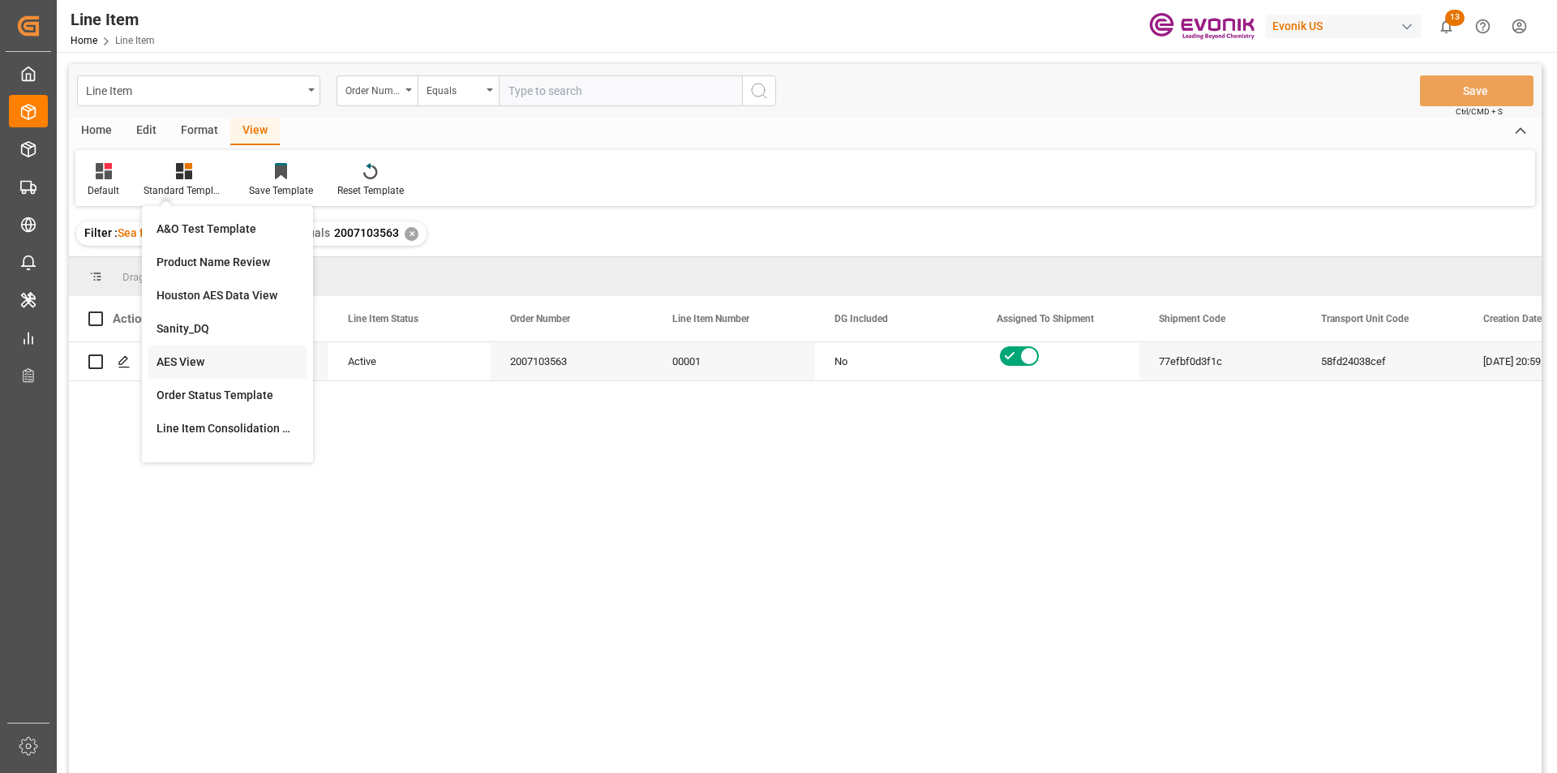
click at [229, 367] on div "AES View" at bounding box center [228, 362] width 142 height 17
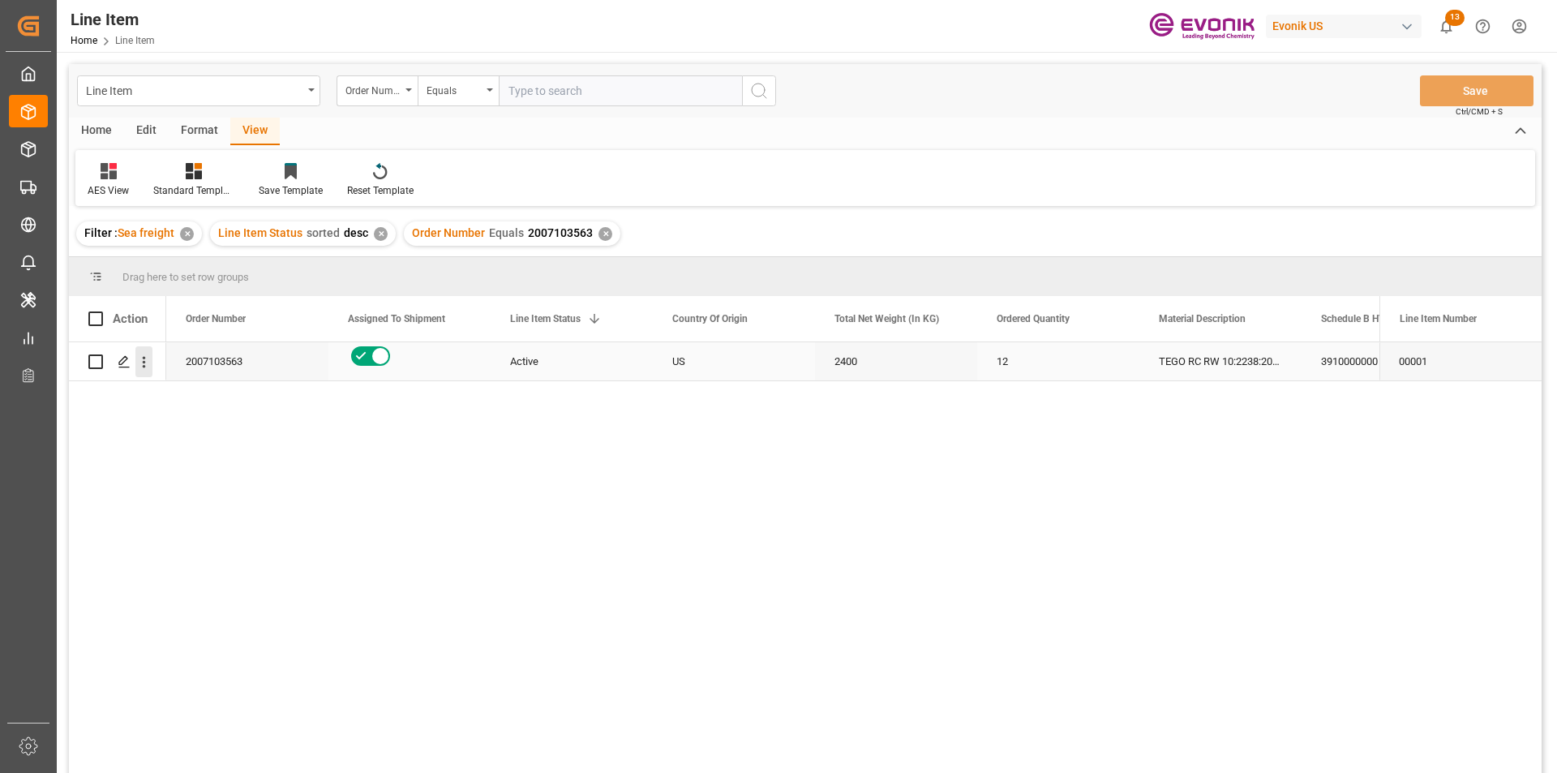
click at [150, 364] on icon "open menu" at bounding box center [143, 362] width 17 height 17
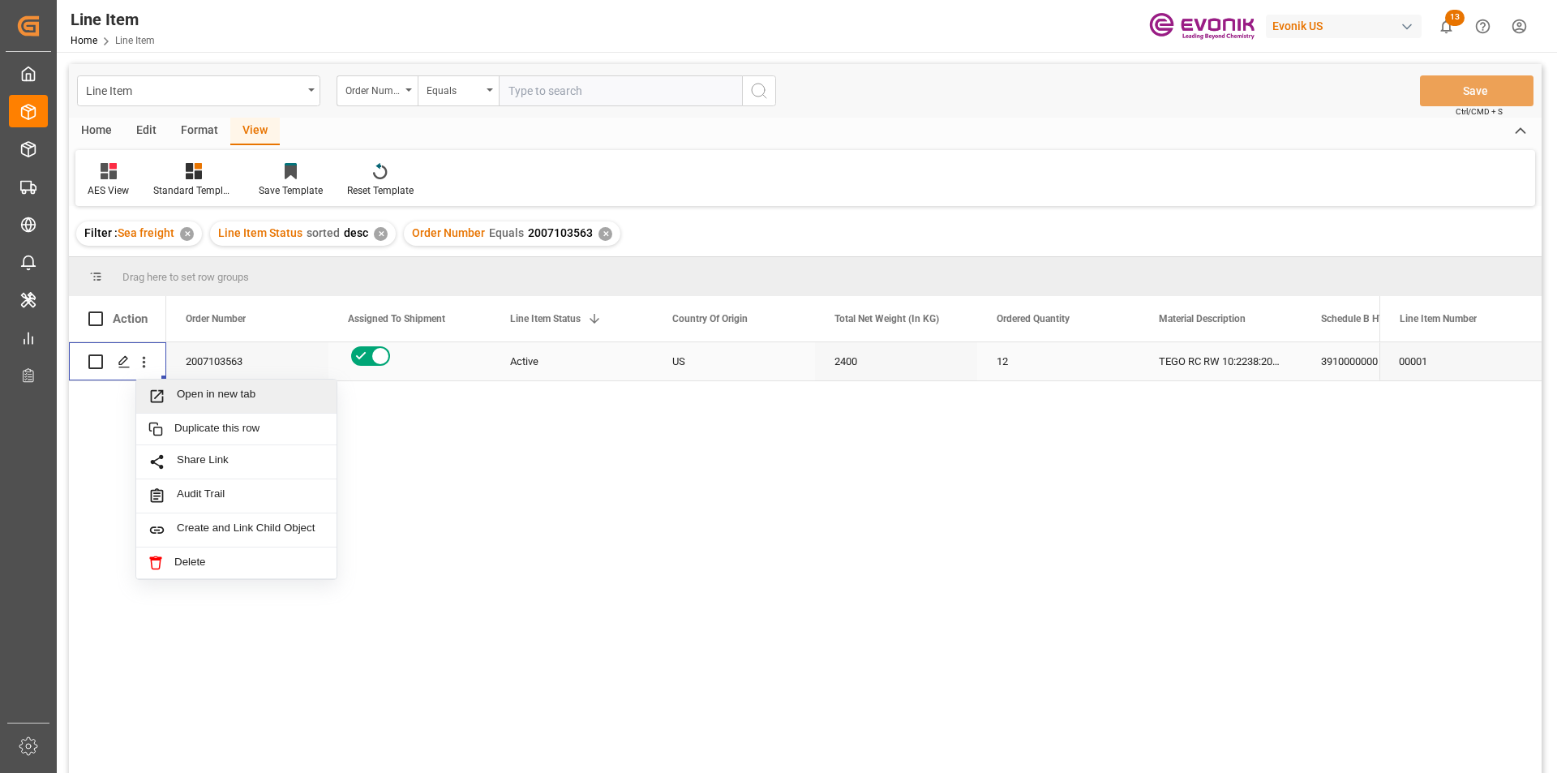
click at [212, 394] on span "Open in new tab" at bounding box center [251, 396] width 148 height 17
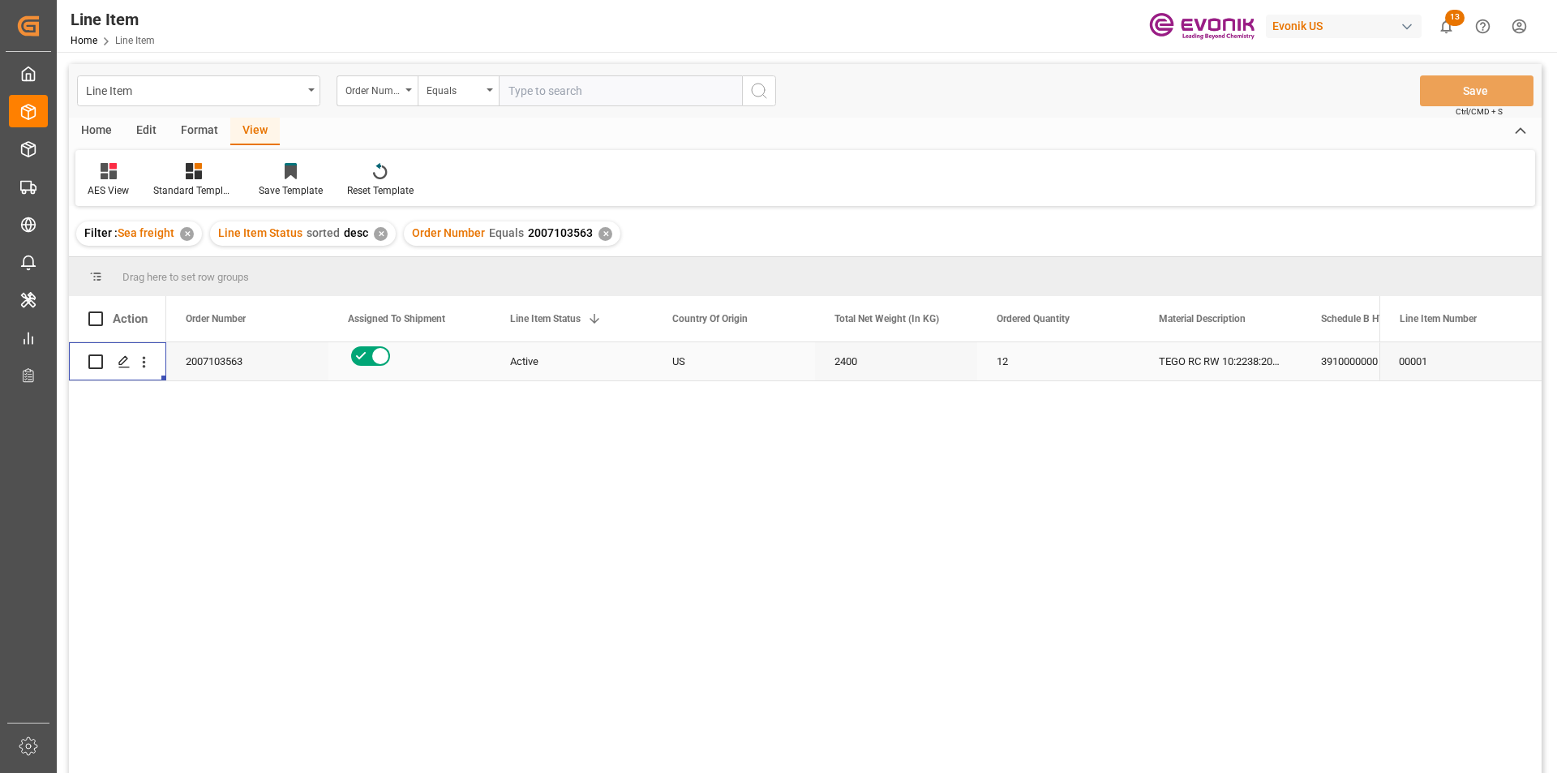
click at [630, 370] on div "Active" at bounding box center [571, 361] width 123 height 37
click at [857, 353] on div "2400" at bounding box center [896, 361] width 162 height 38
click at [1316, 358] on div "3910000000" at bounding box center [1383, 361] width 162 height 38
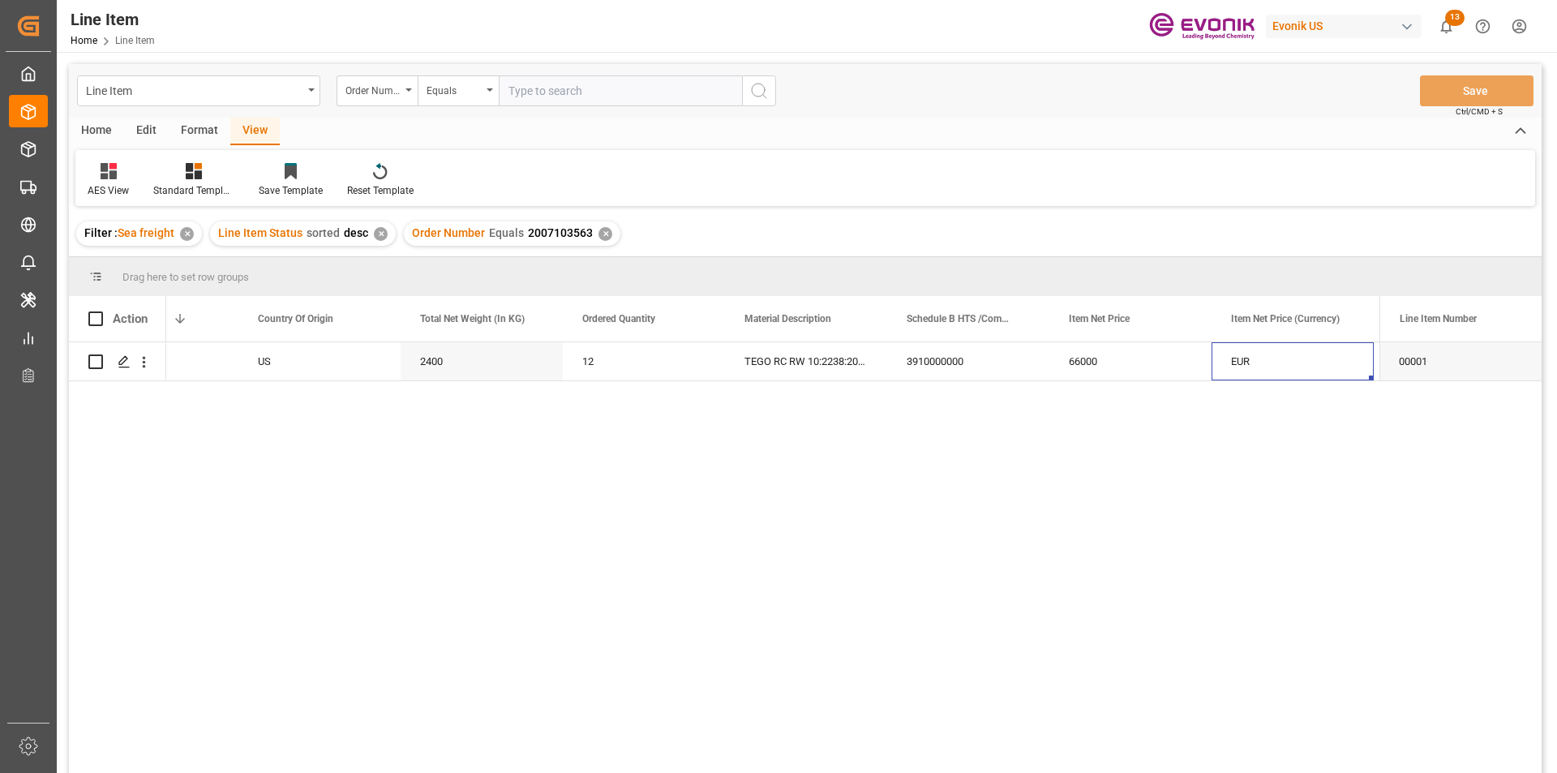
scroll to position [0, 577]
click at [926, 358] on div "66000" at bounding box center [968, 361] width 162 height 38
click at [335, 358] on div "2400" at bounding box center [319, 361] width 162 height 38
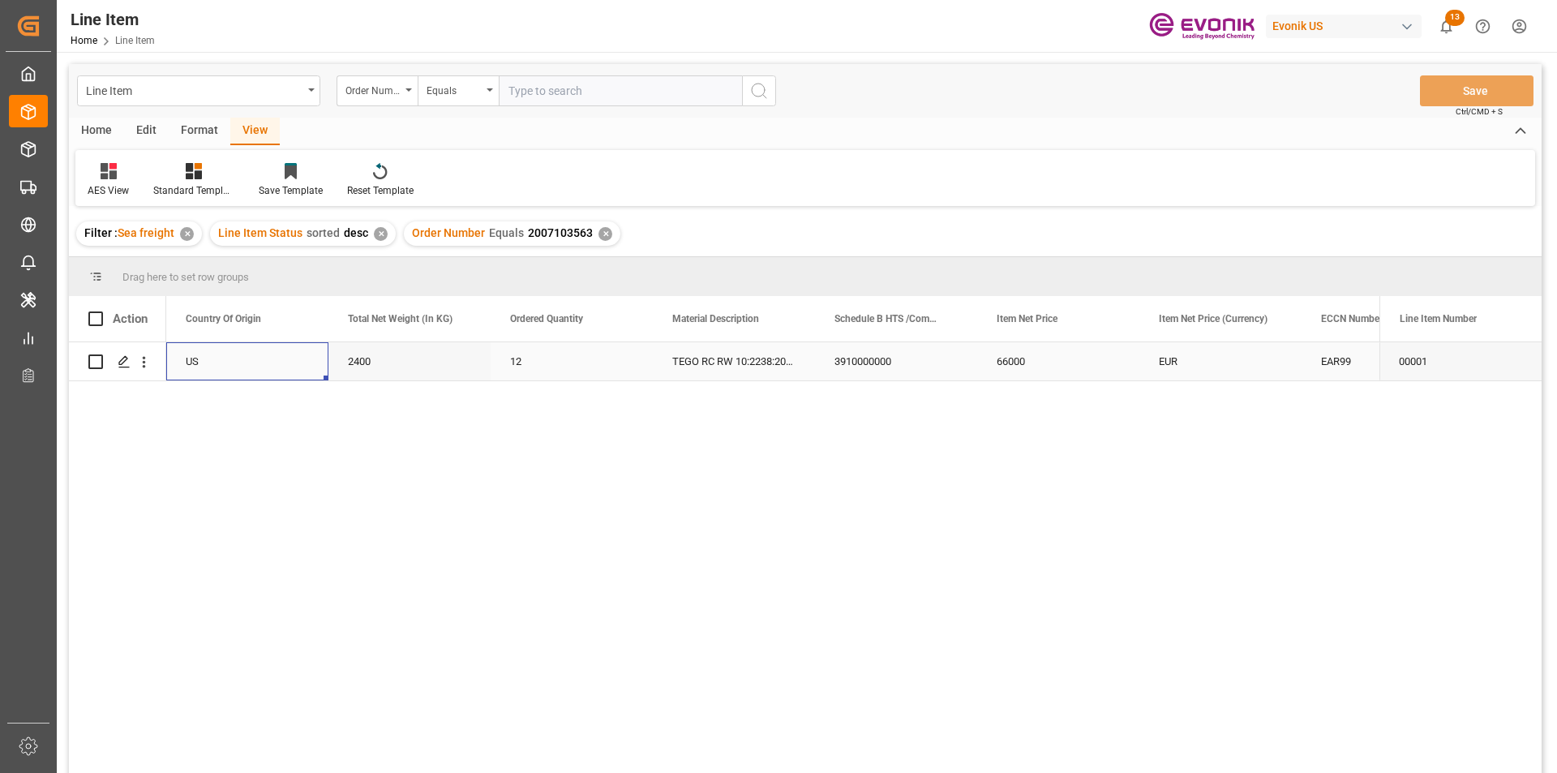
scroll to position [0, 324]
click at [1180, 368] on div "66000" at bounding box center [1220, 361] width 162 height 38
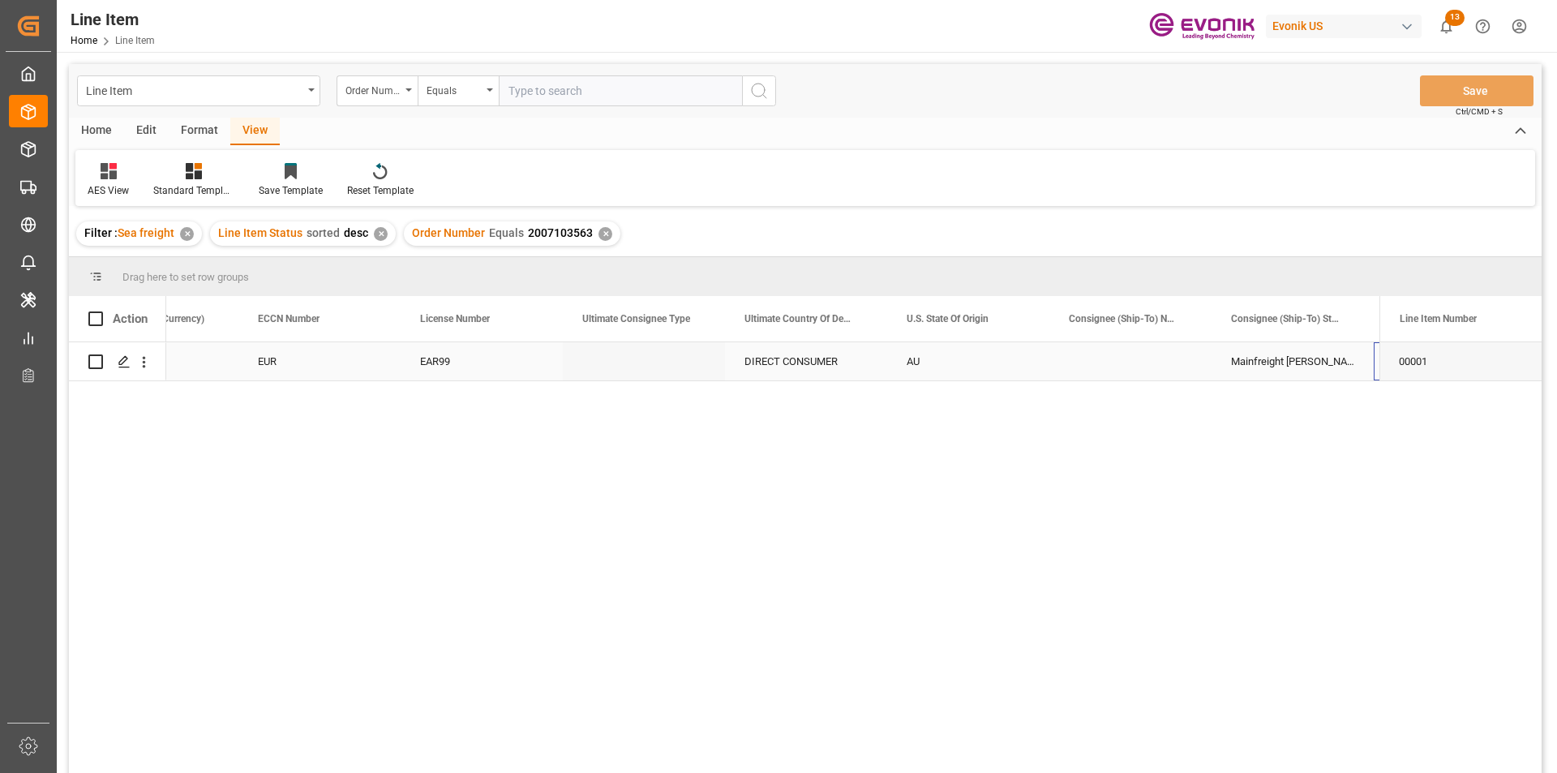
scroll to position [0, 1550]
click at [551, 92] on input "text" at bounding box center [620, 90] width 243 height 31
paste input "0046468469"
type input "0046468469"
click at [749, 92] on icon "search button" at bounding box center [758, 90] width 19 height 19
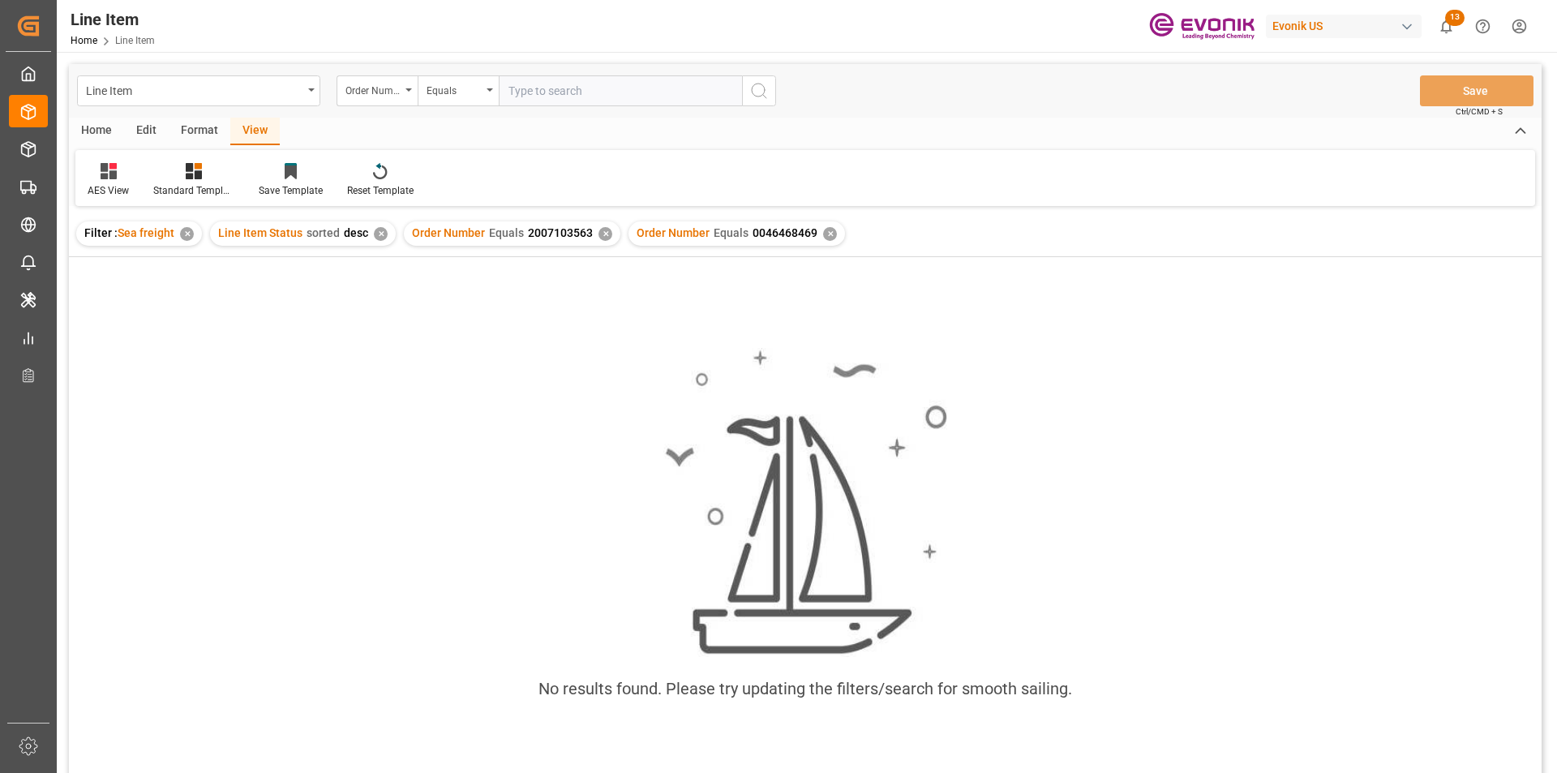
click at [598, 230] on div "✕" at bounding box center [605, 234] width 14 height 14
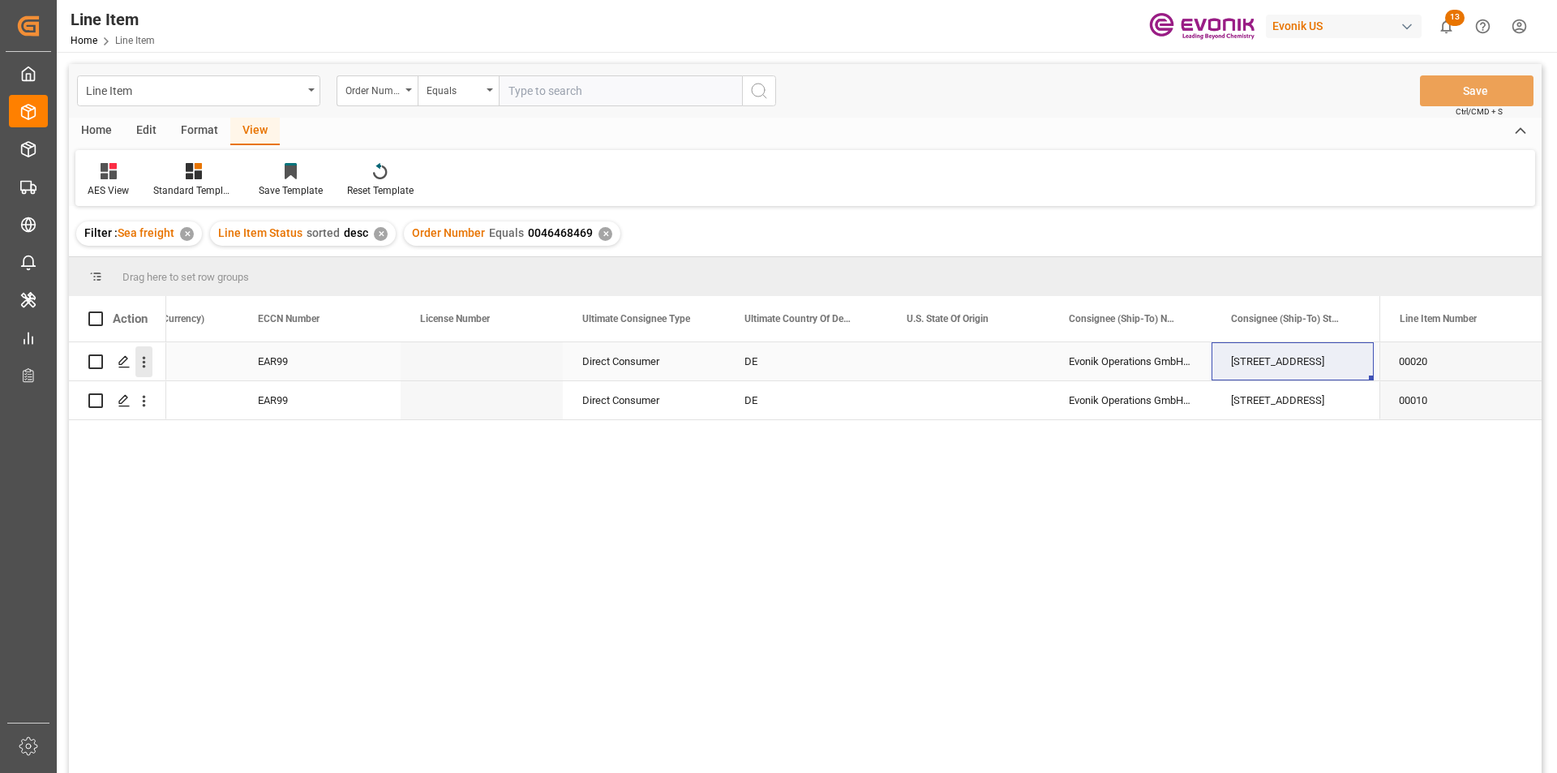
click at [141, 362] on icon "open menu" at bounding box center [143, 362] width 17 height 17
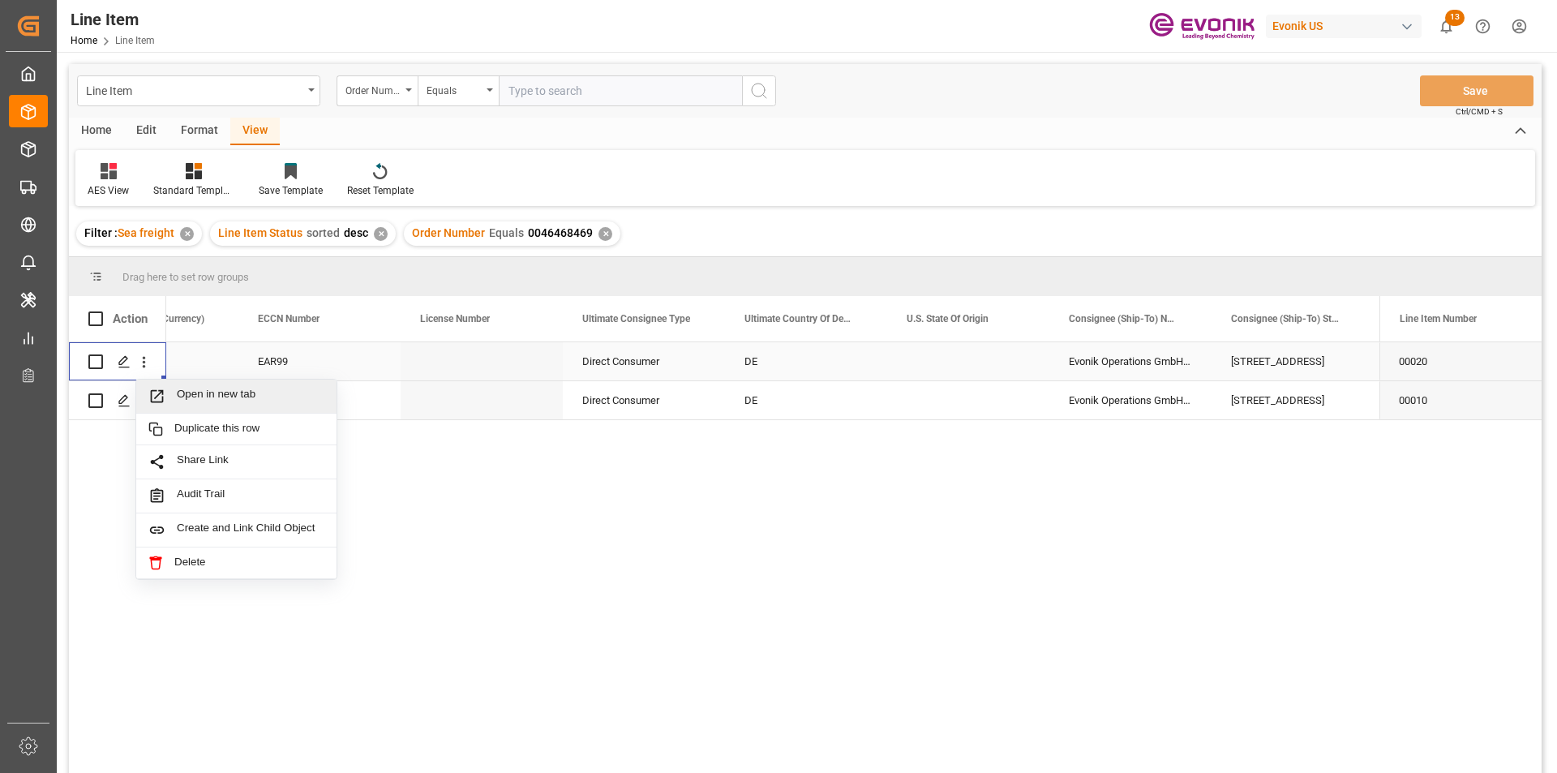
click at [181, 397] on span "Open in new tab" at bounding box center [251, 396] width 148 height 17
click at [144, 398] on icon "open menu" at bounding box center [144, 401] width 3 height 11
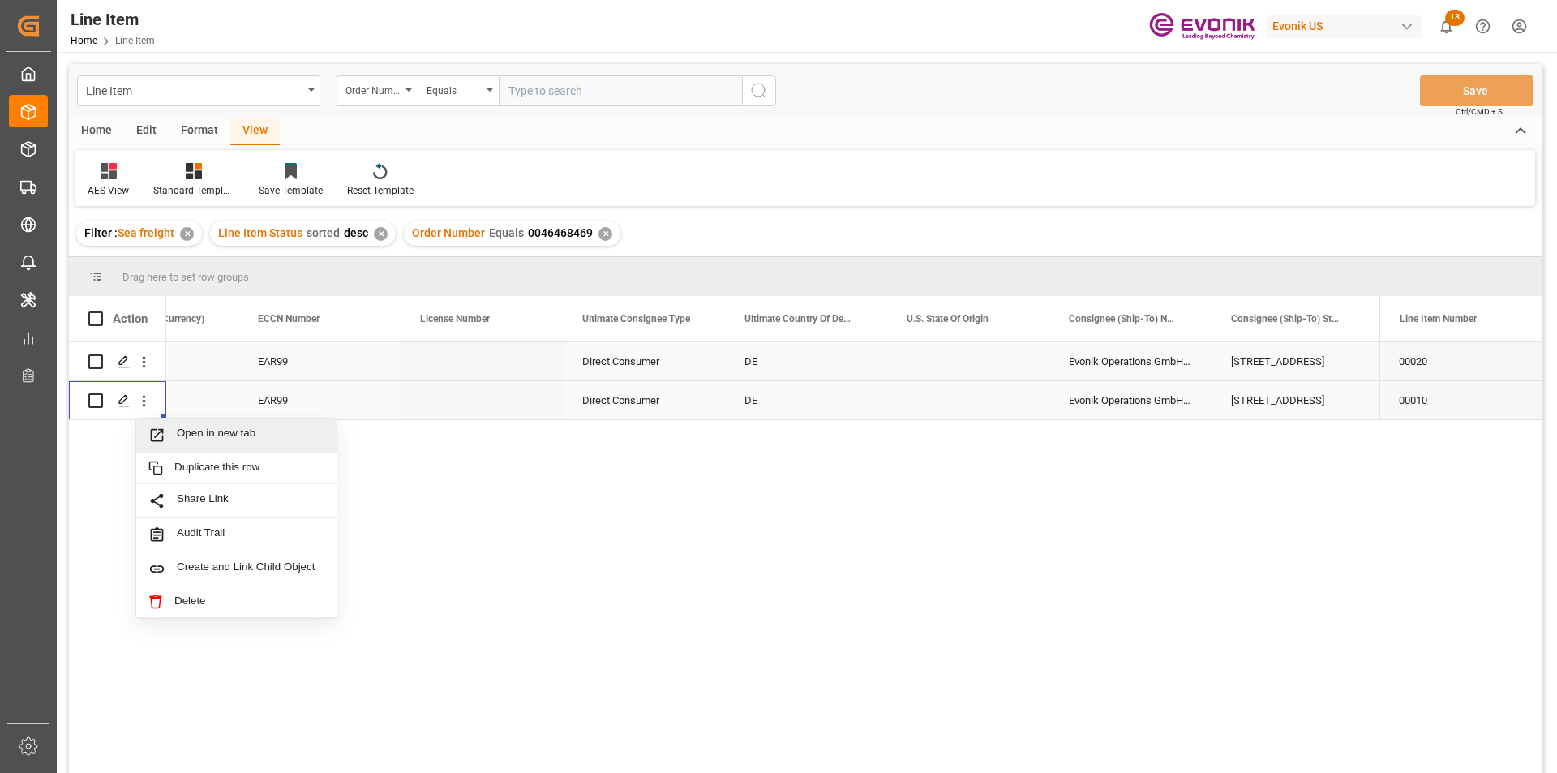
click at [192, 431] on span "Open in new tab" at bounding box center [251, 435] width 148 height 17
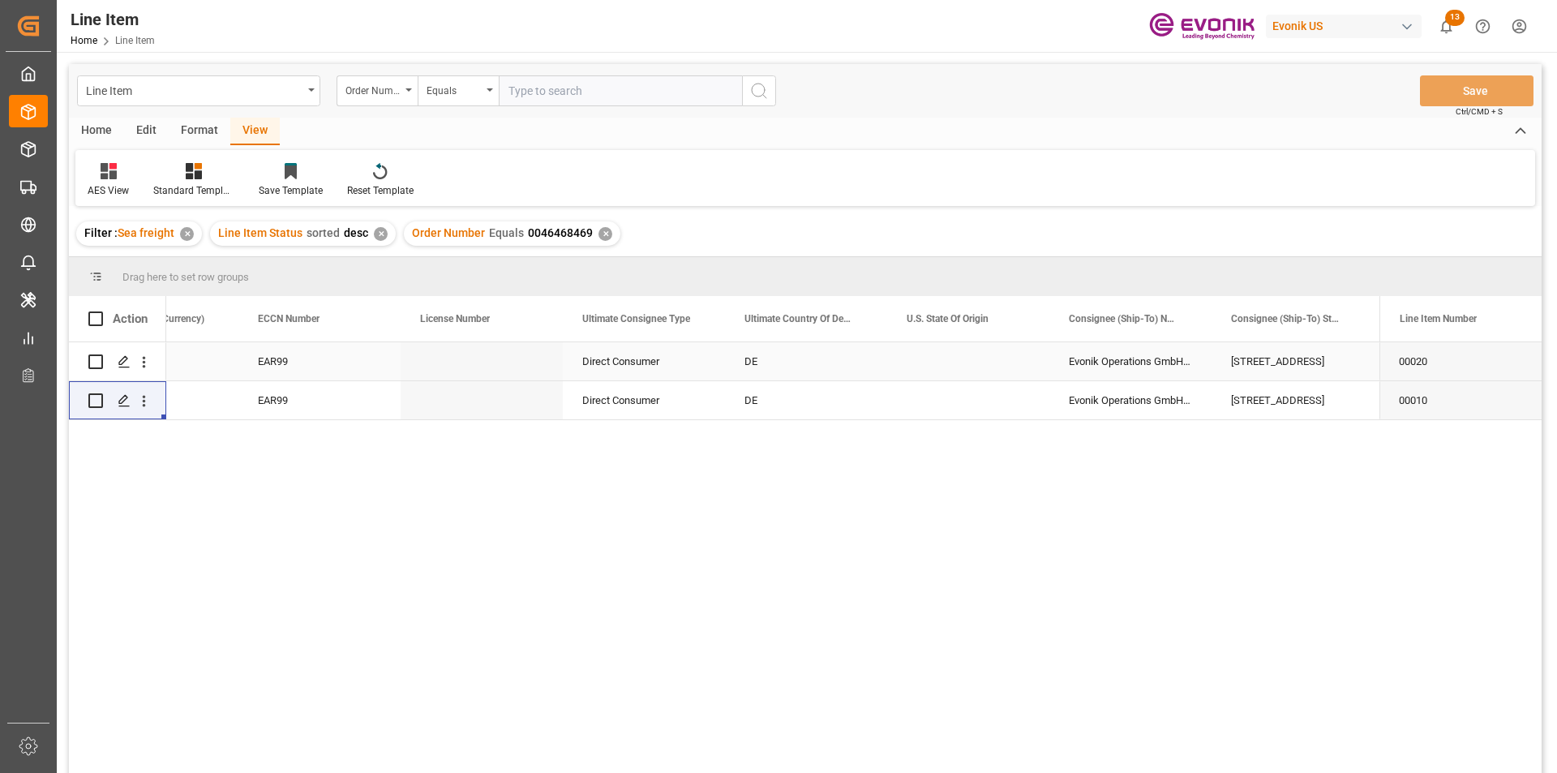
click at [290, 363] on div "EAR99" at bounding box center [319, 361] width 123 height 37
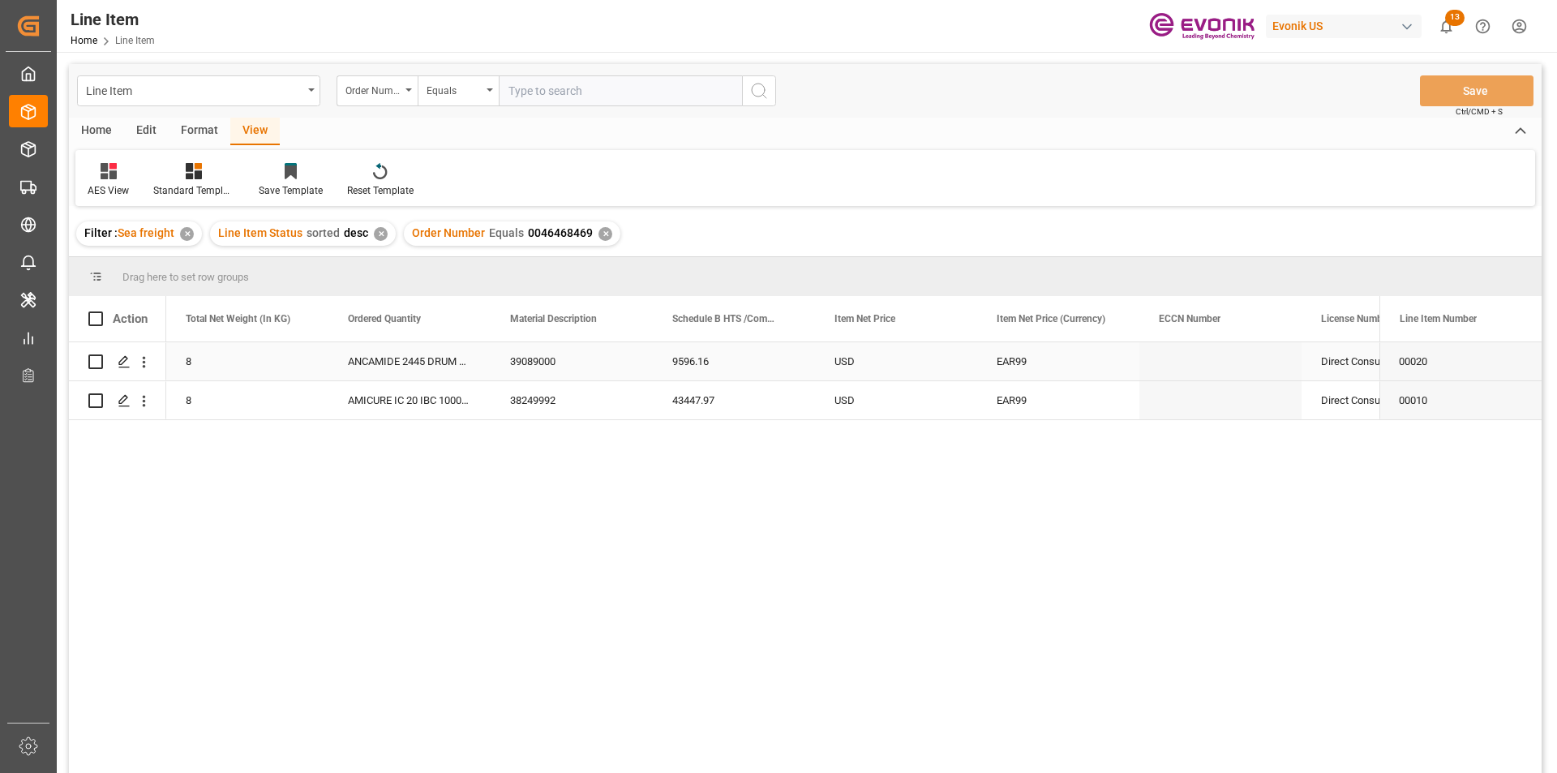
scroll to position [0, 649]
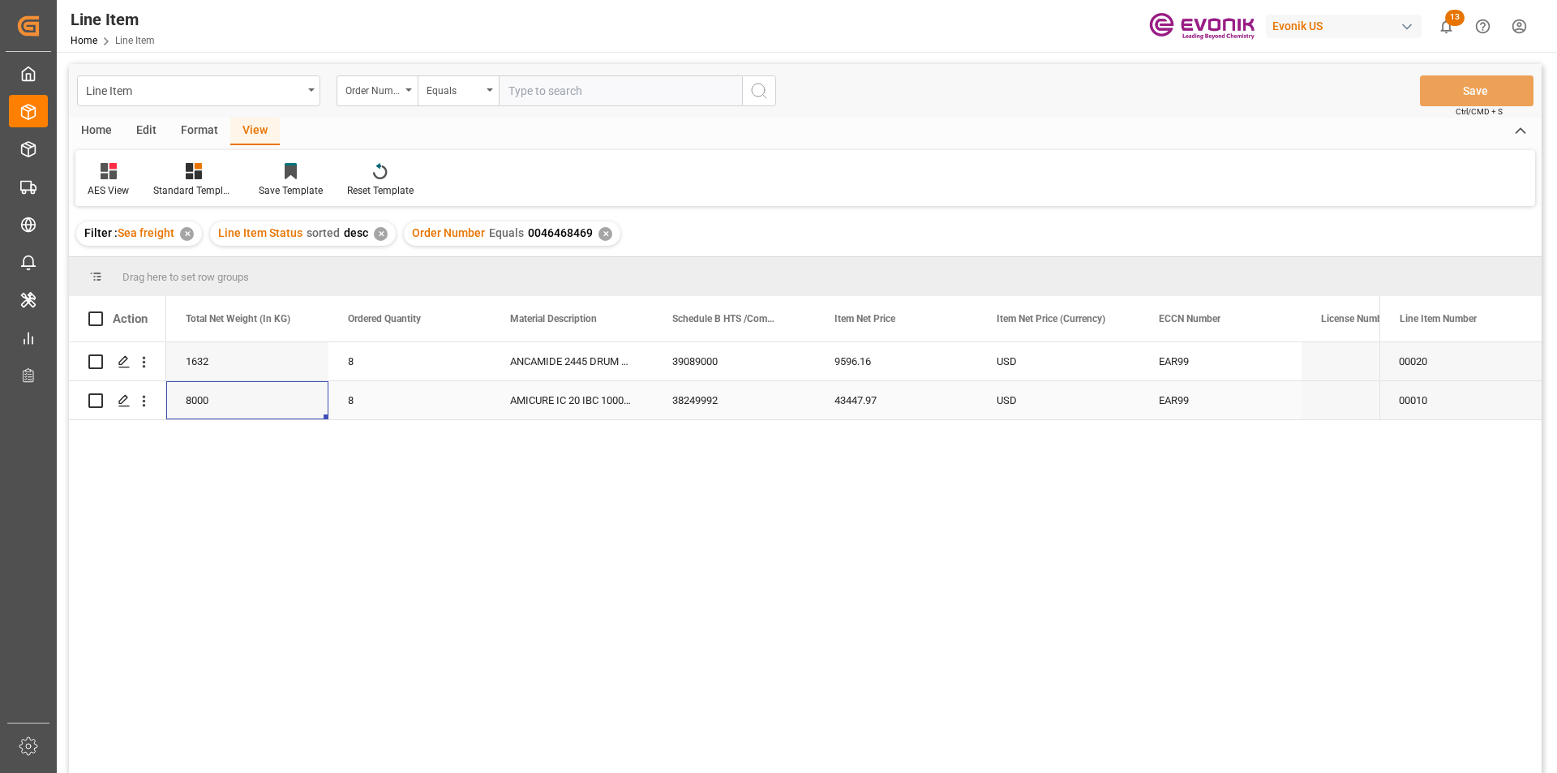
click at [201, 403] on div "8000" at bounding box center [247, 400] width 162 height 38
click at [881, 395] on div "43447.97" at bounding box center [896, 400] width 162 height 38
click at [277, 402] on div "8000" at bounding box center [247, 400] width 162 height 38
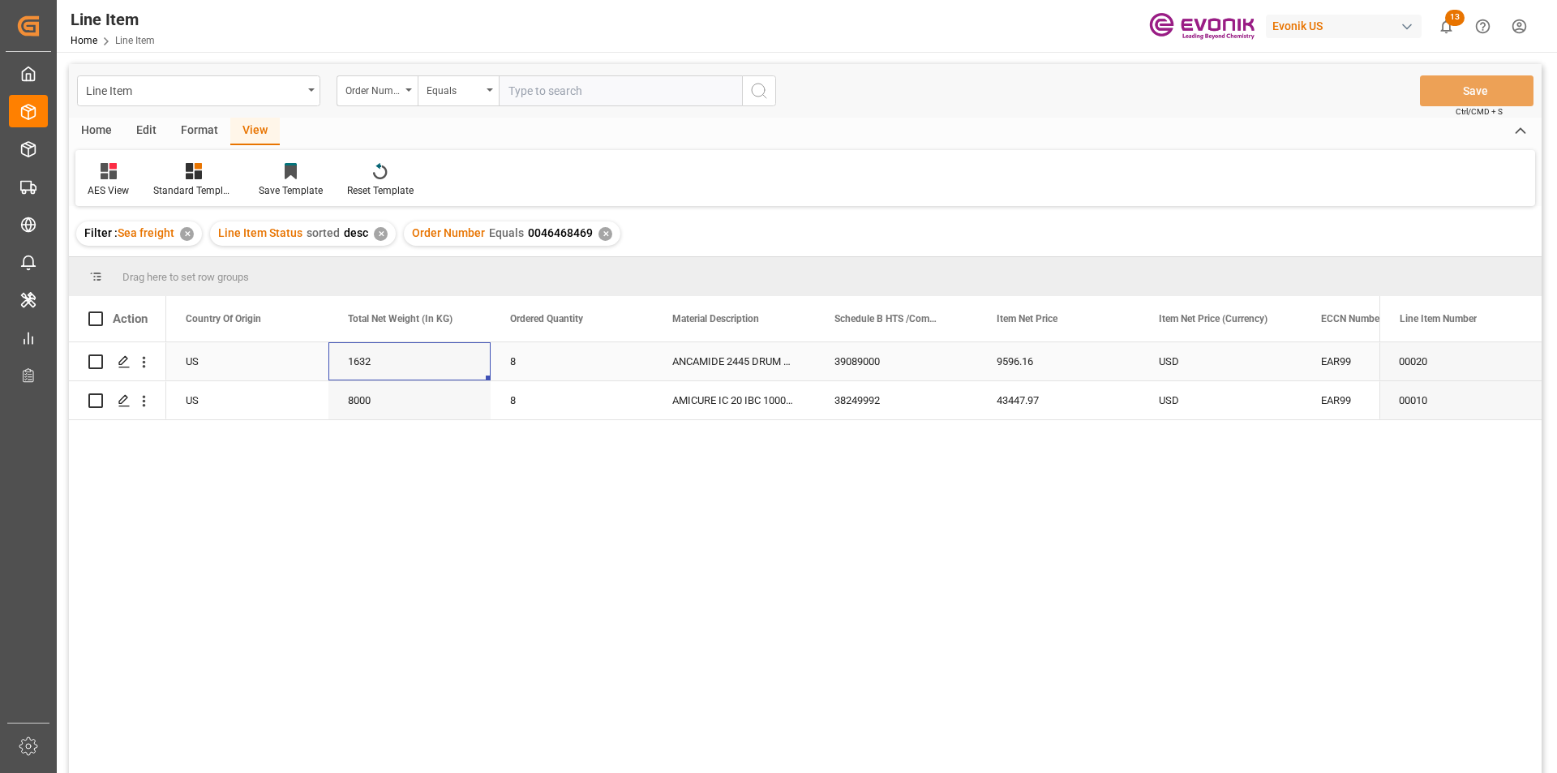
click at [359, 363] on div "1632" at bounding box center [409, 361] width 162 height 38
click at [1038, 357] on div "9596.16" at bounding box center [1058, 361] width 162 height 38
click at [1327, 358] on div "EAR99" at bounding box center [1382, 361] width 123 height 37
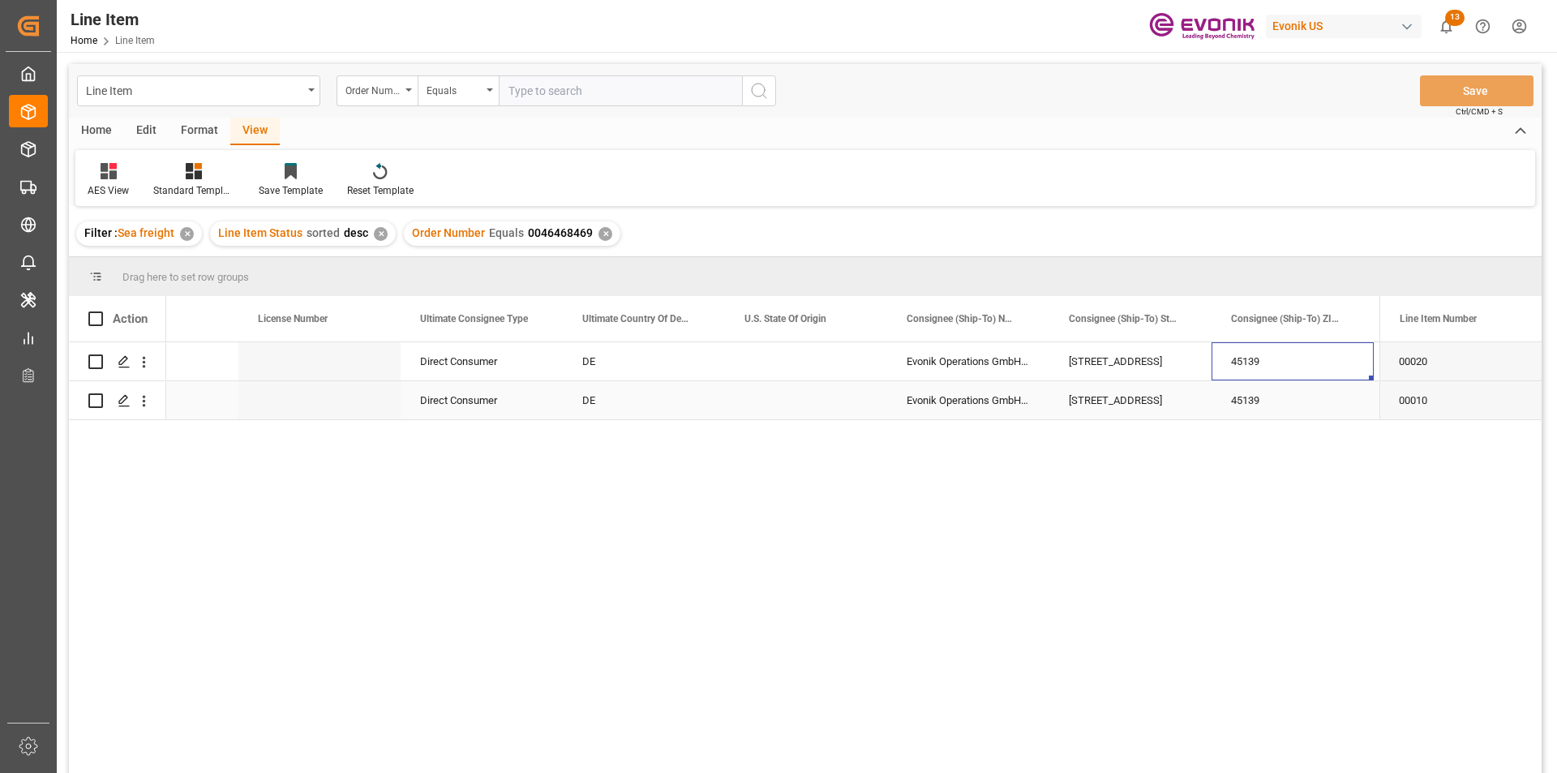
scroll to position [0, 1868]
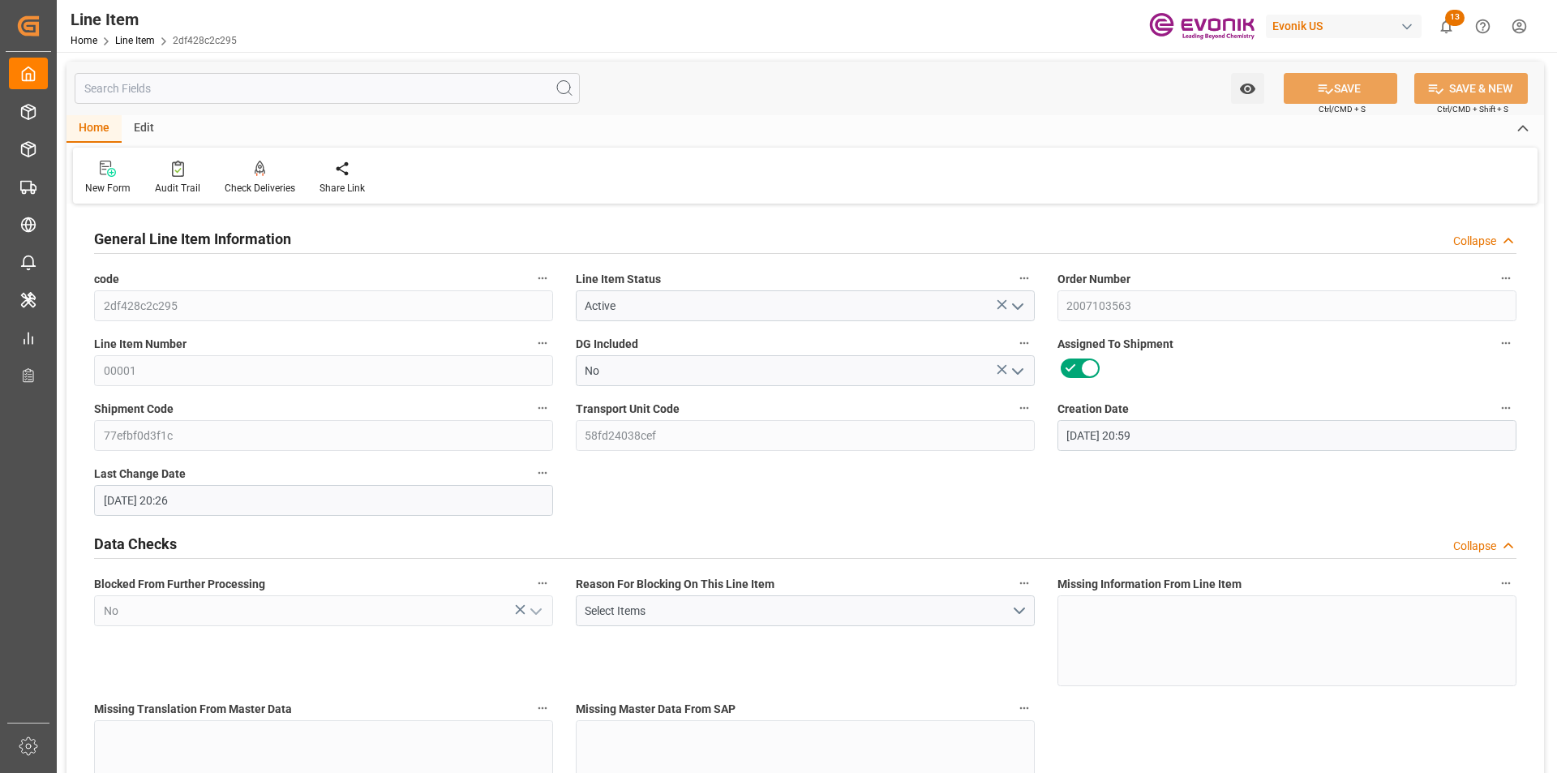
click at [265, 91] on input "text" at bounding box center [327, 88] width 505 height 31
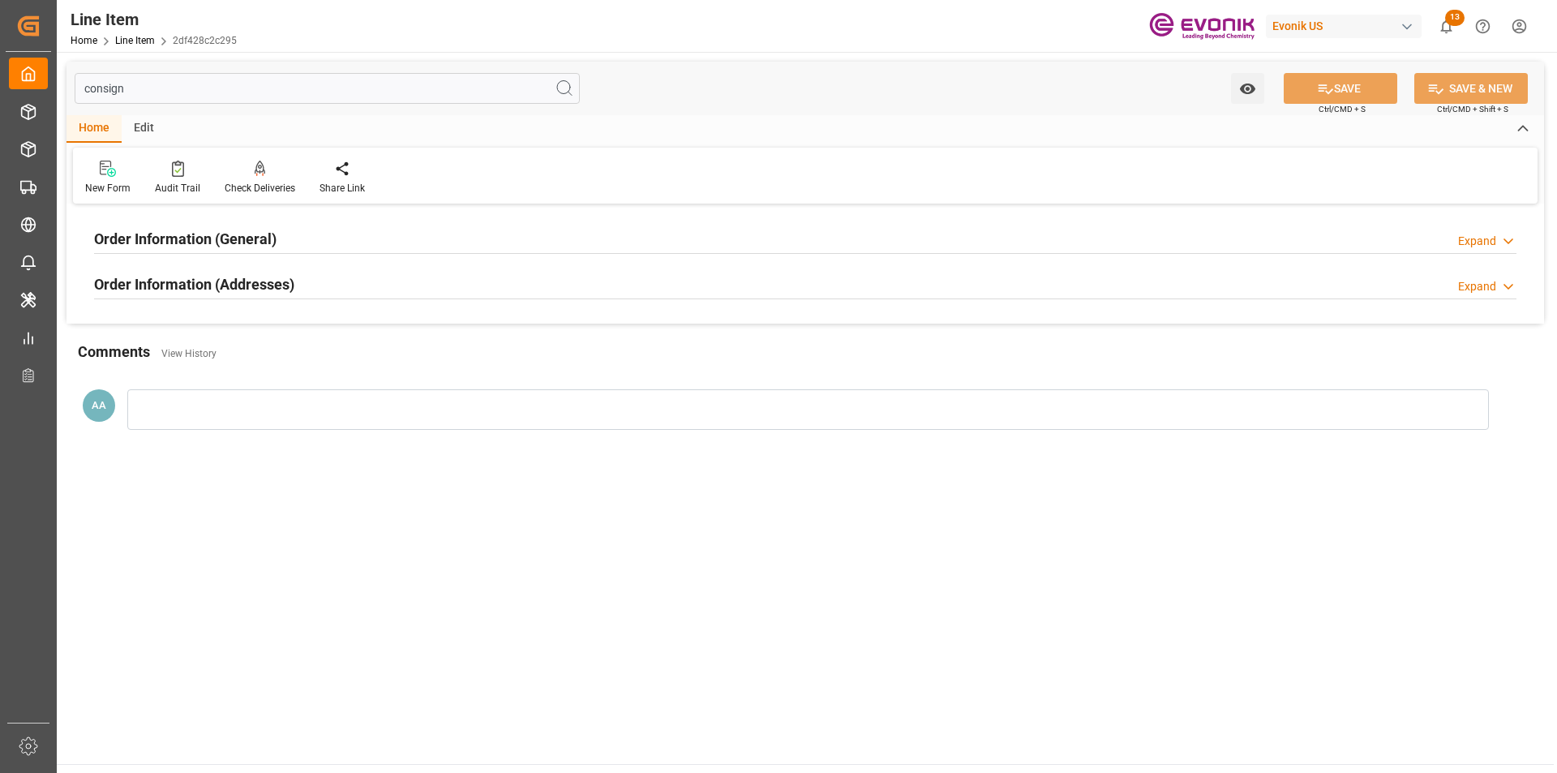
type input "consign"
click at [258, 231] on h2 "Order Information (General)" at bounding box center [185, 239] width 182 height 22
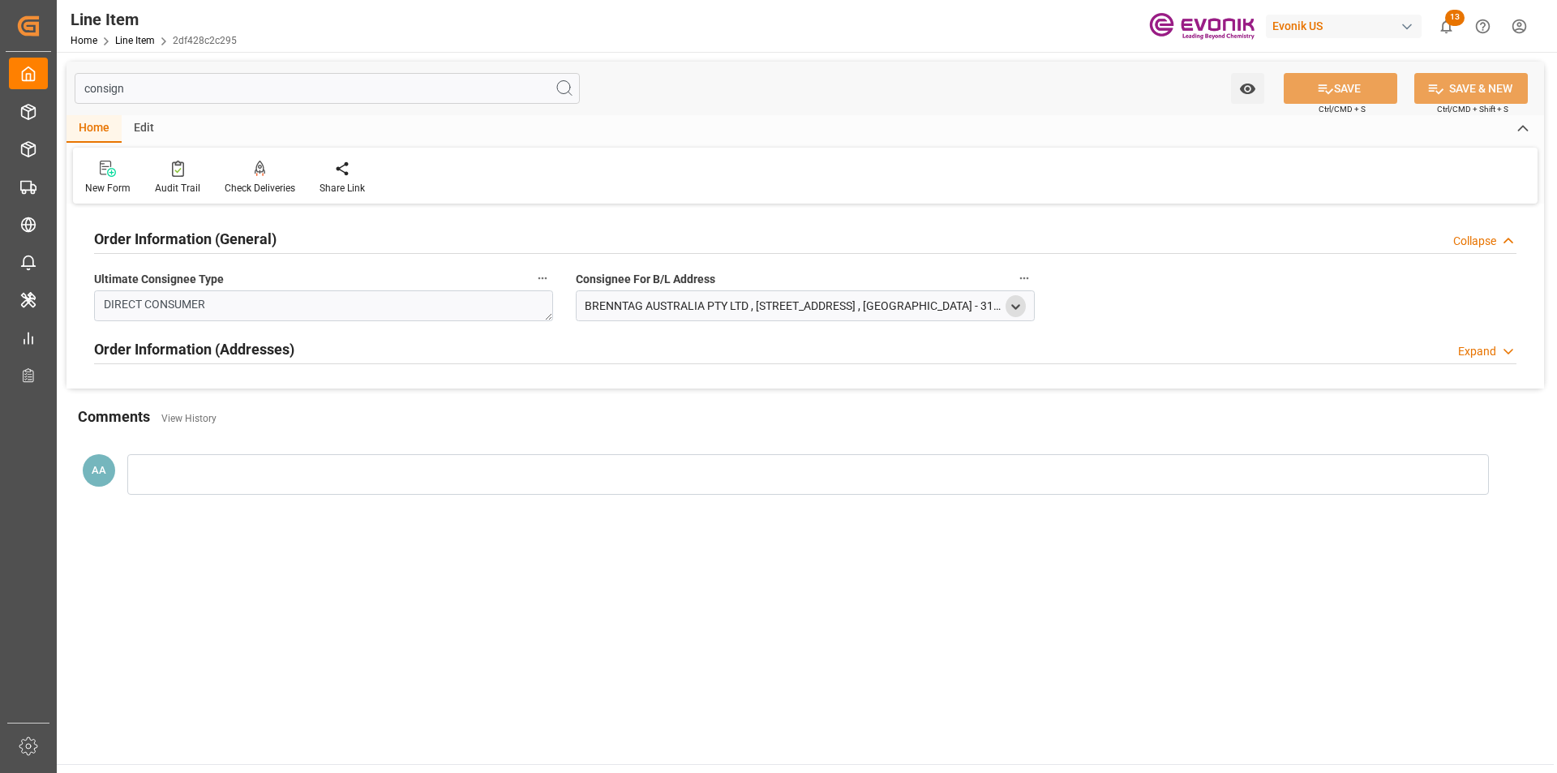
click at [1015, 309] on icon "open menu" at bounding box center [1016, 307] width 14 height 14
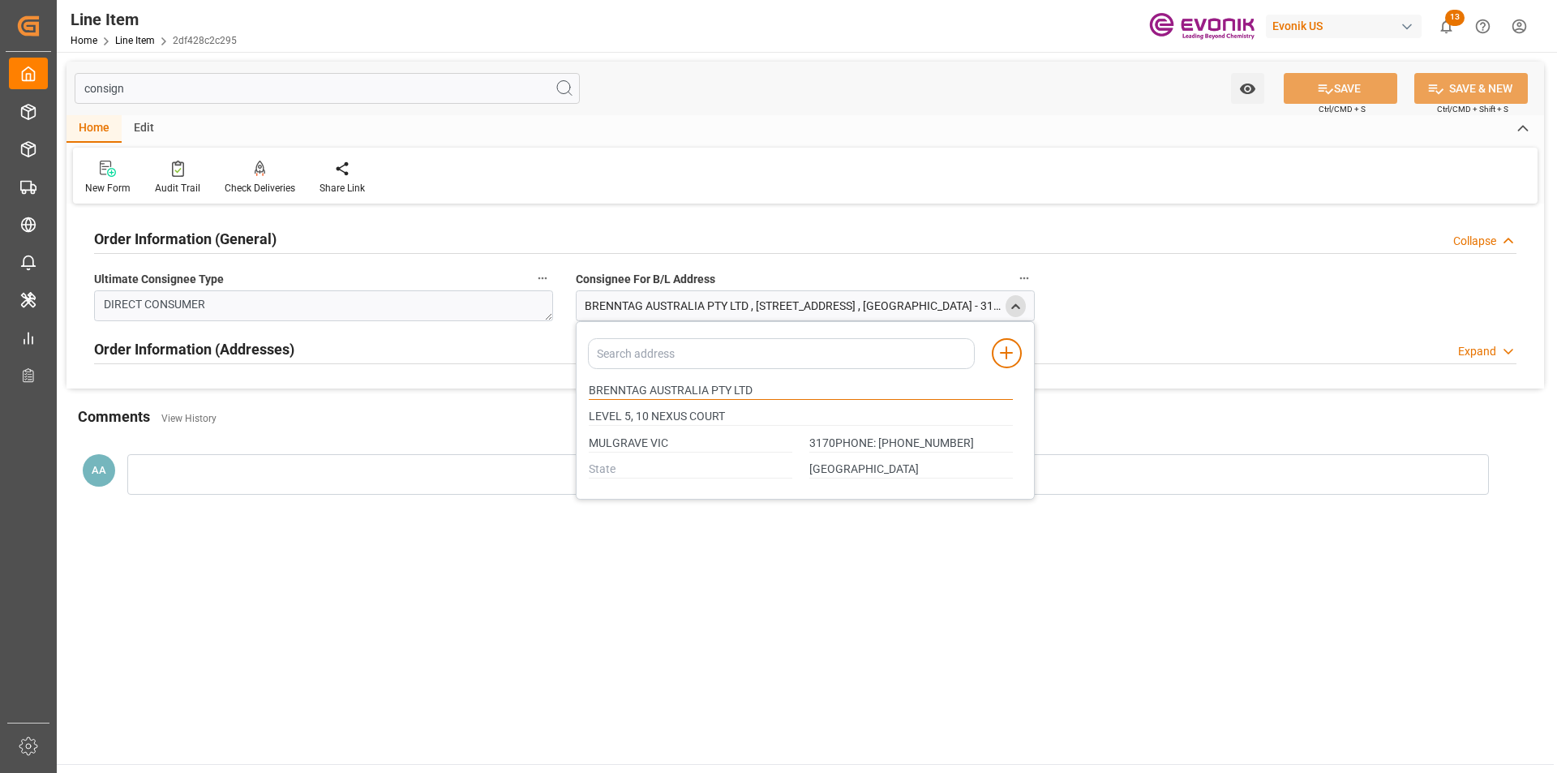
drag, startPoint x: 590, startPoint y: 392, endPoint x: 710, endPoint y: 391, distance: 120.0
click at [710, 391] on input "BRENNTAG AUSTRALIA PTY LTD" at bounding box center [801, 391] width 424 height 18
type input "3170PHONE: [PHONE_NUMBER]"
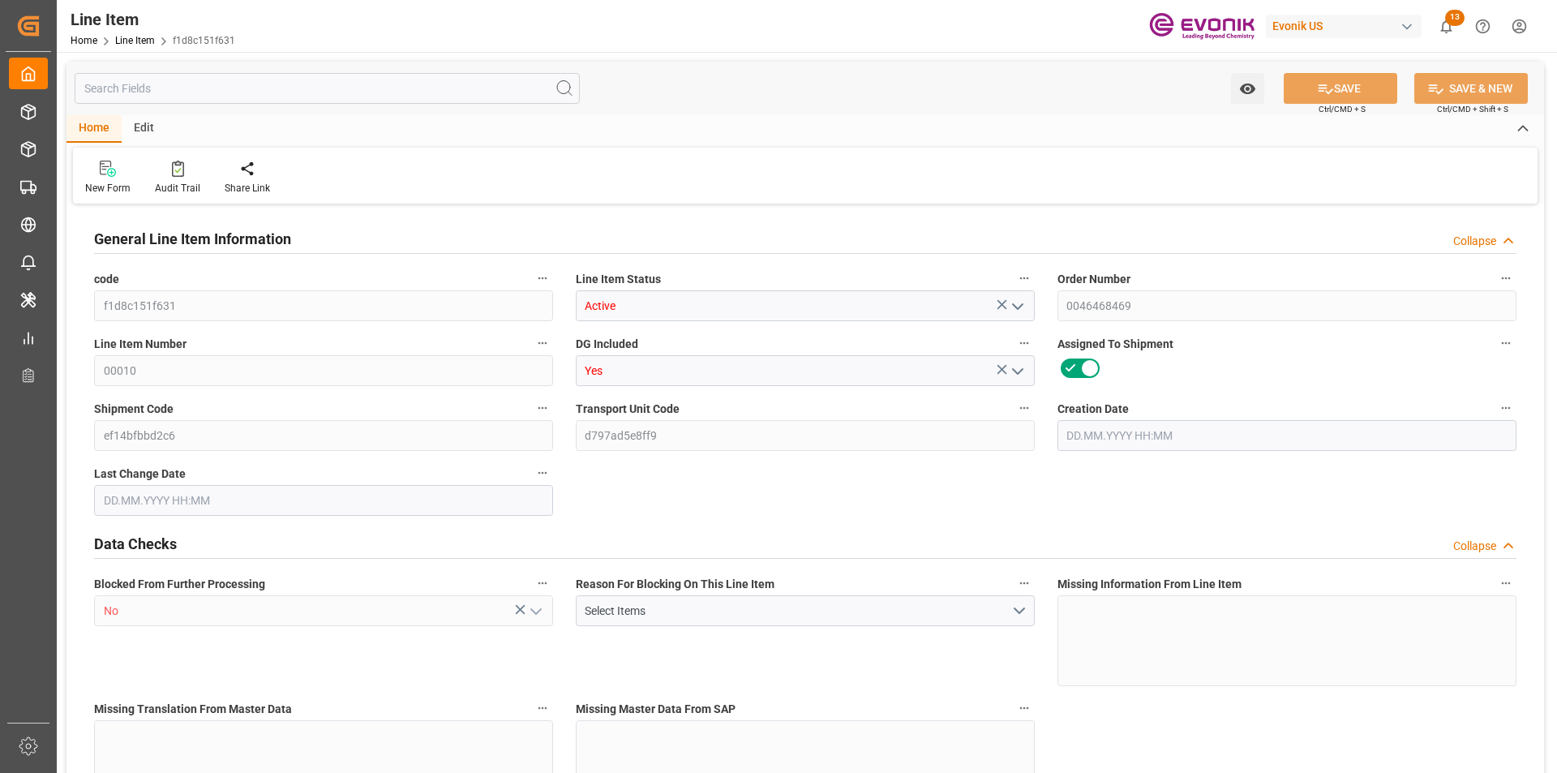
type input "f1d8c151f631"
type input "Active"
type input "0046468469"
type input "00010"
type input "Yes"
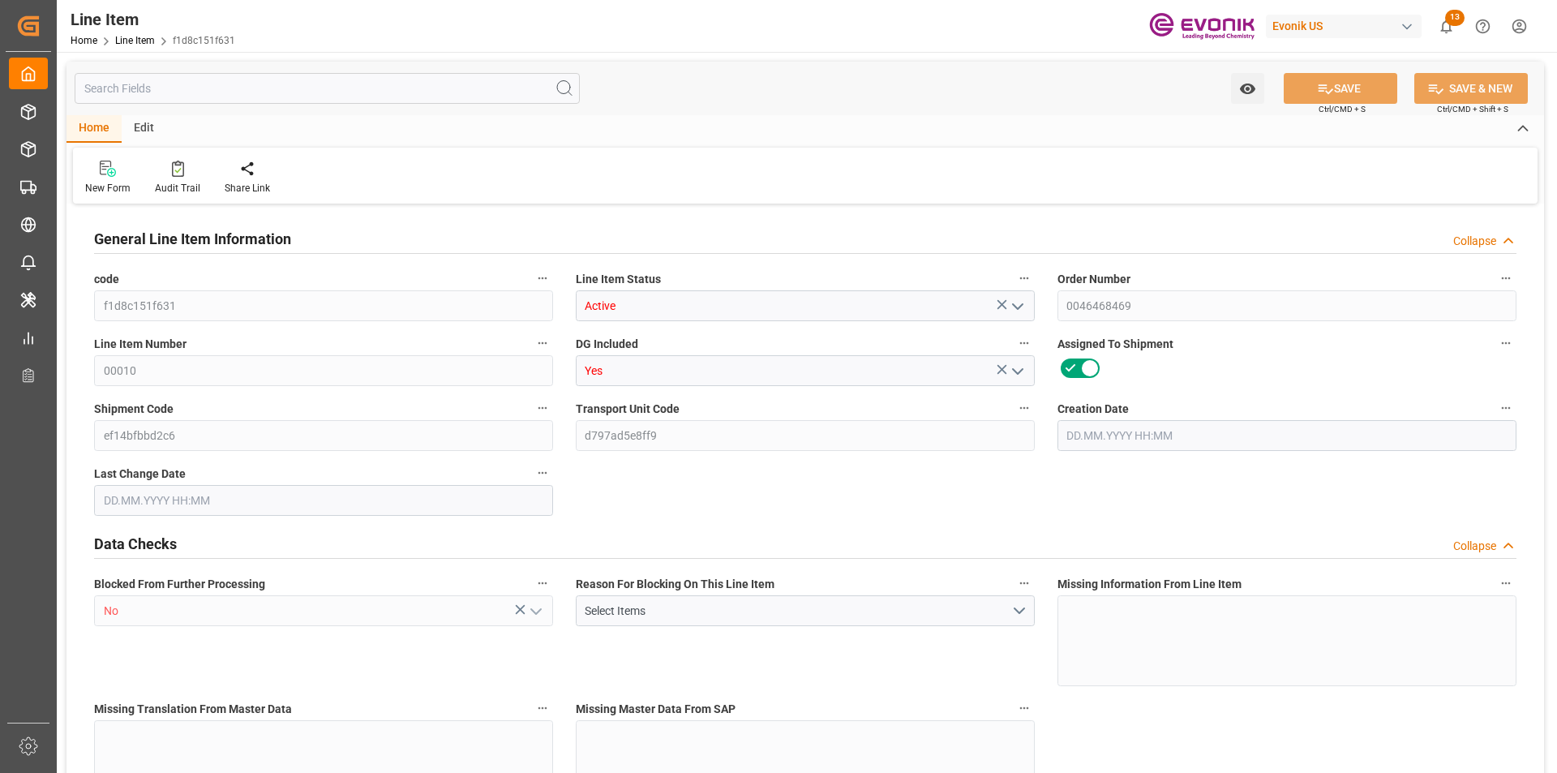
type input "ef14bfbbd2c6"
type input "d797ad5e8ff9"
type input "No"
type input "IBC"
type input "99100797"
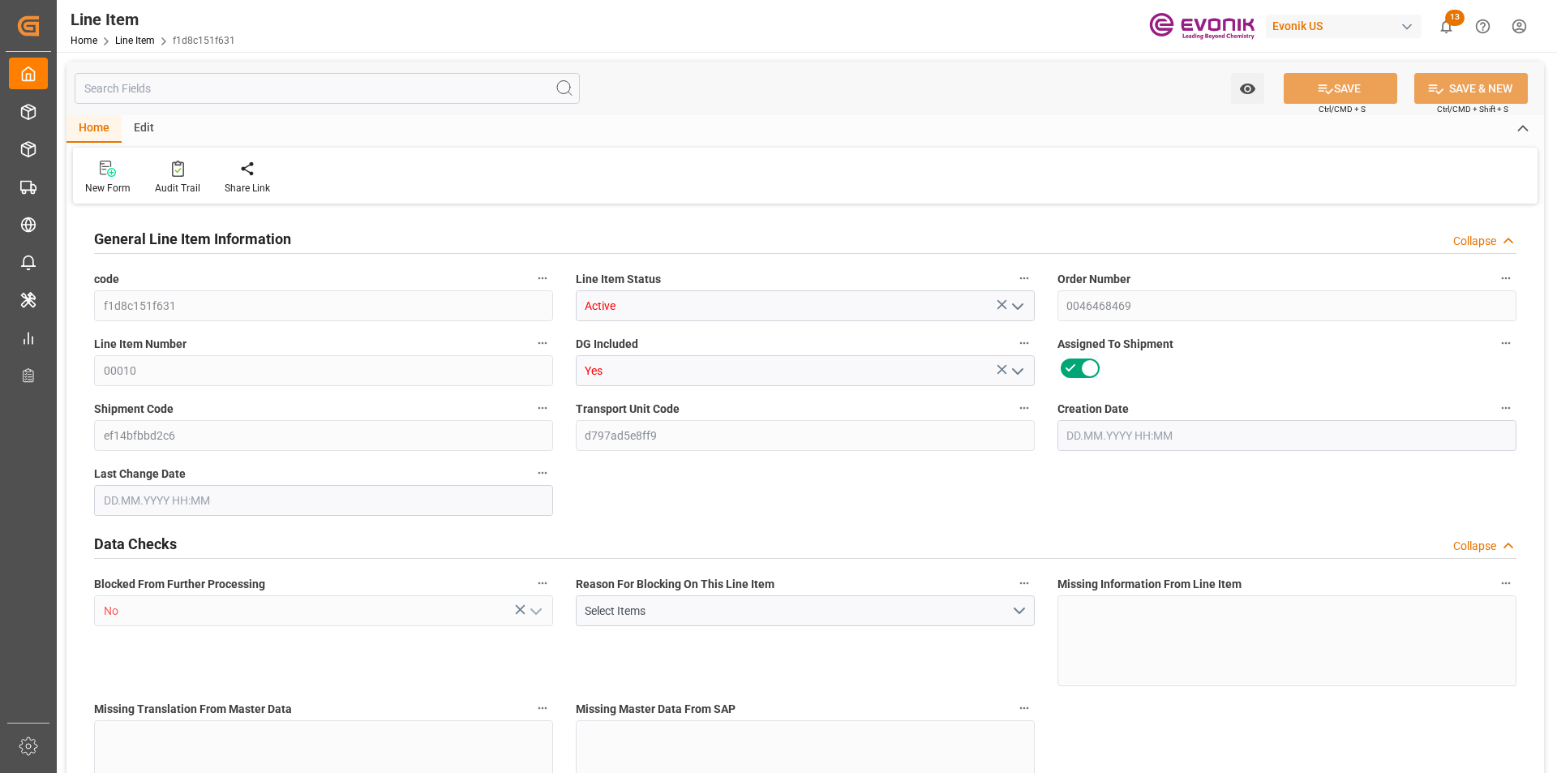
type textarea "AMICURE IC 20 IBC 1000KG DEA"
type input "USD"
type input "PACK"
type input "38249992"
type input "EAR99"
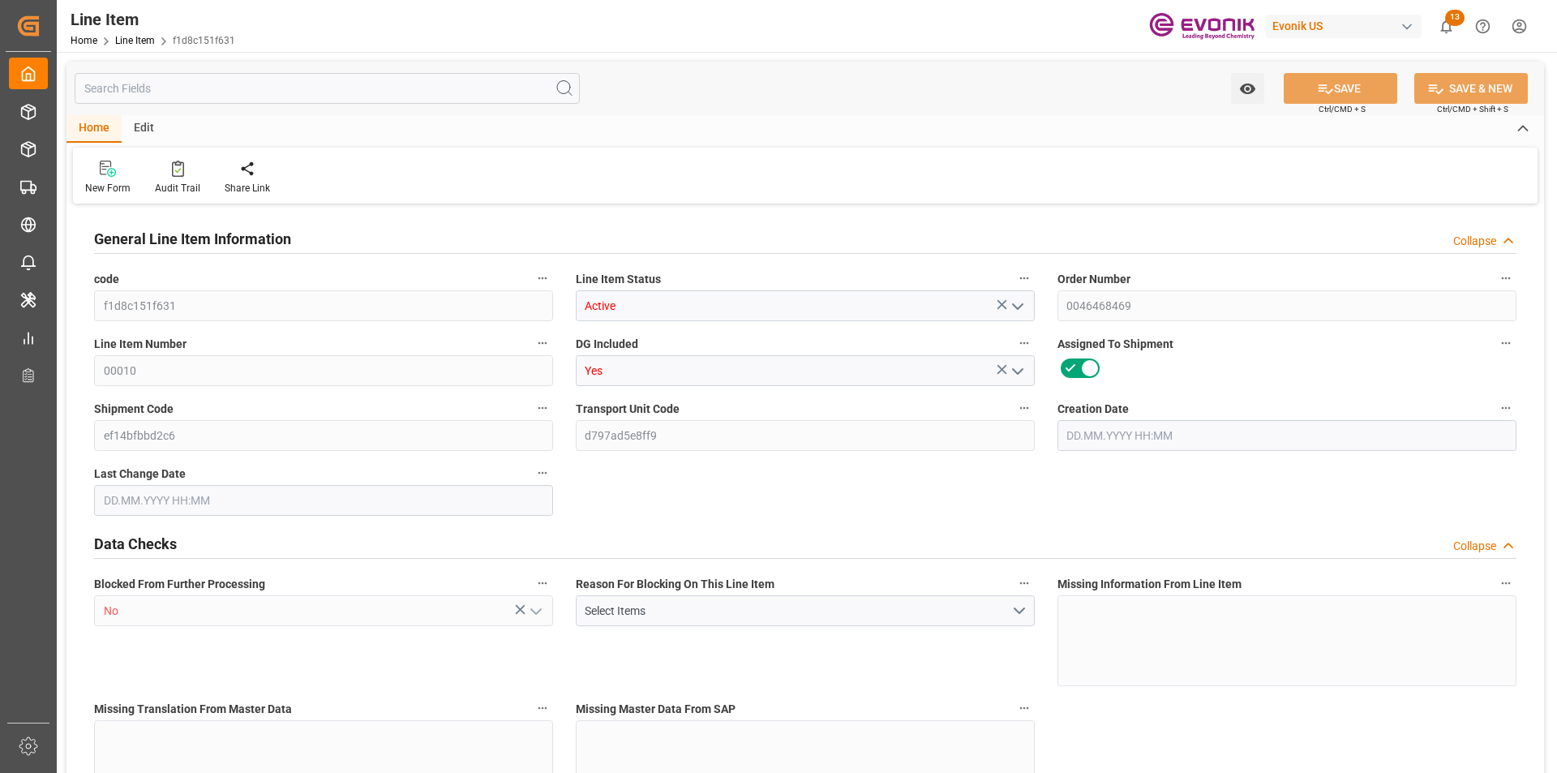
type input "US"
type input "IBC"
type input "[MEDICAL_DATA]"
type input "KGM"
type textarea "KGM"
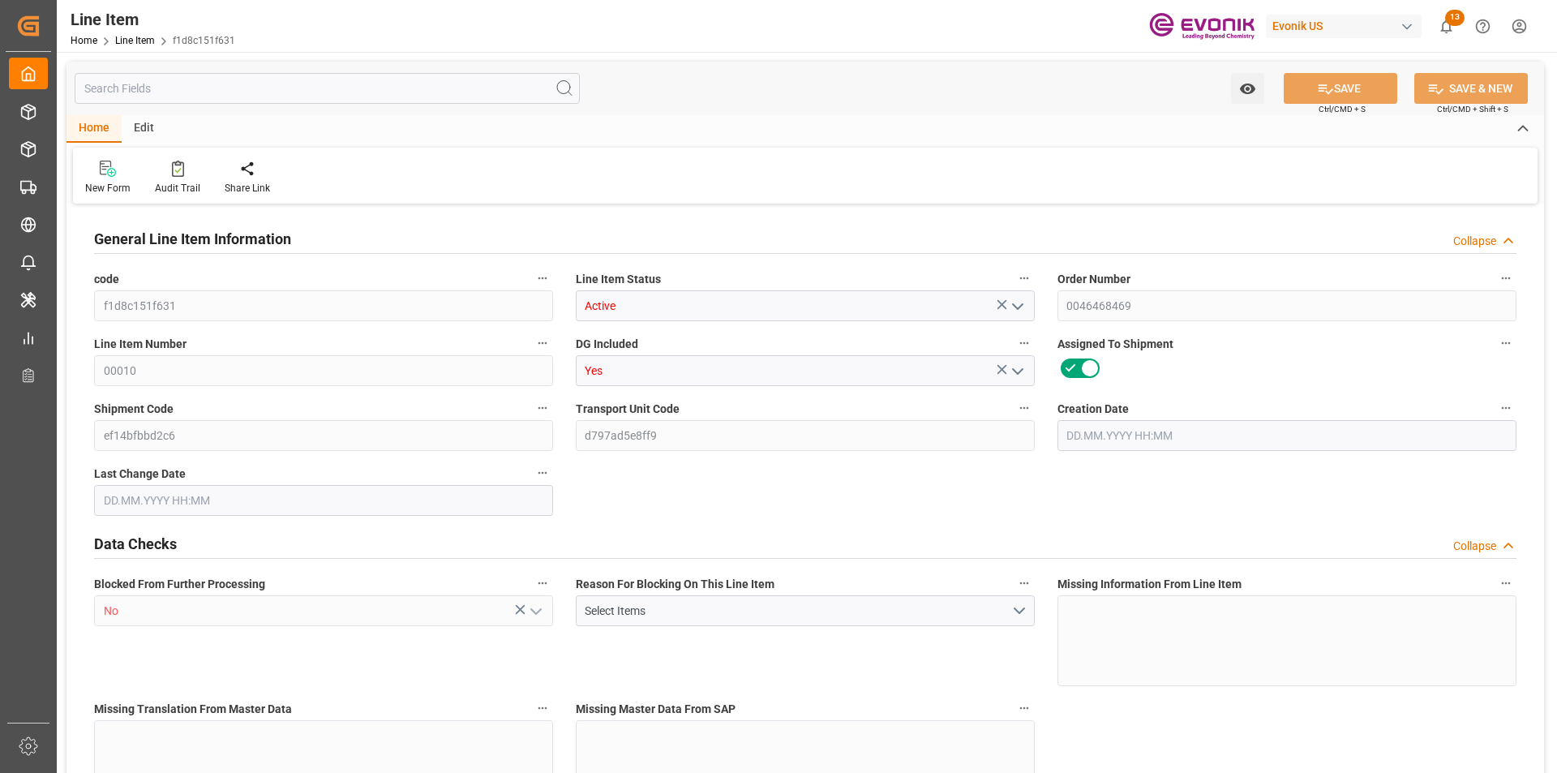
type input "KGM"
type textarea "KGM"
type input "M3"
type textarea "DMQ"
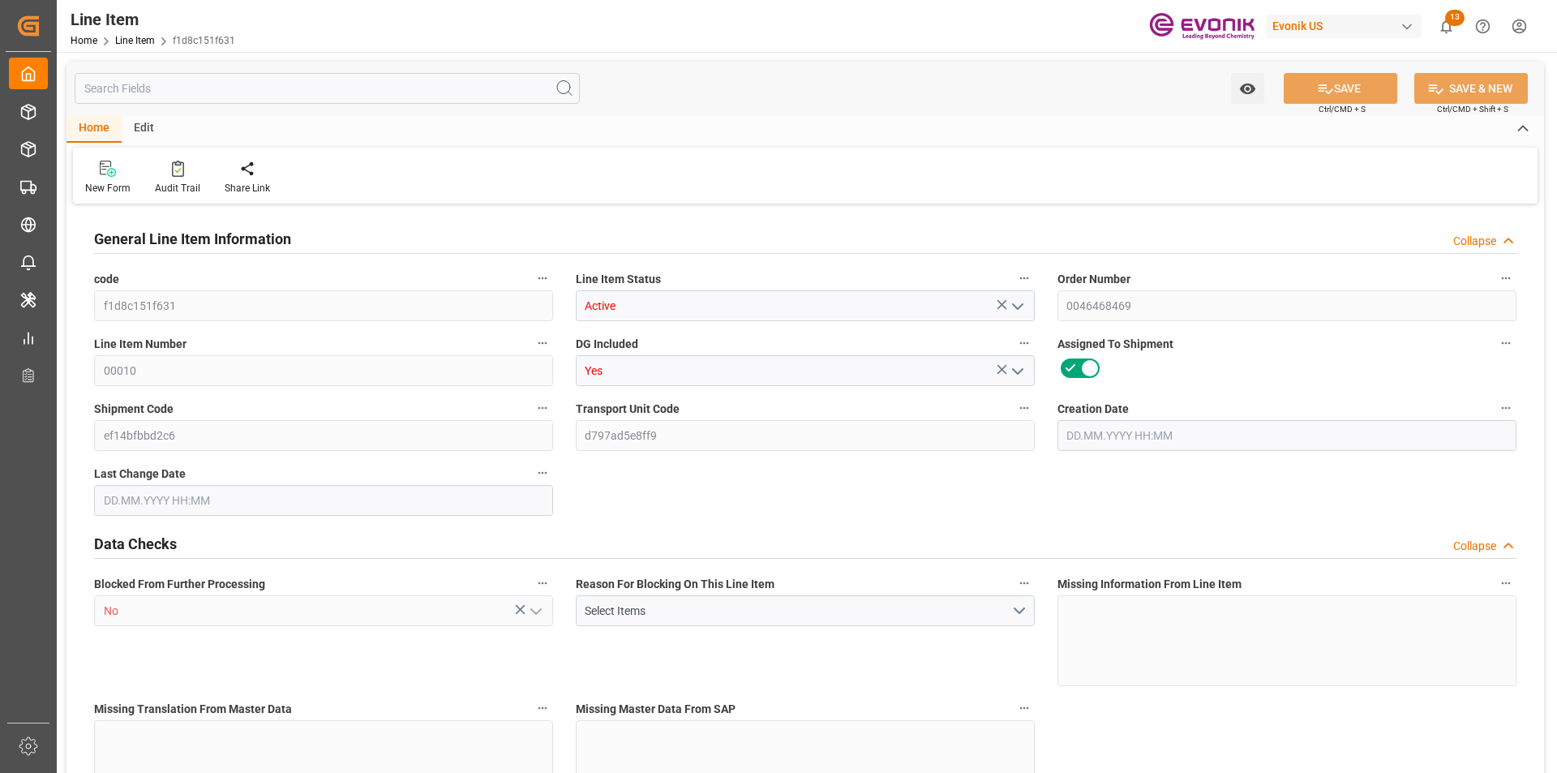
type input "M3"
type input "8"
type input "8576"
type input "8000"
type input "11.136"
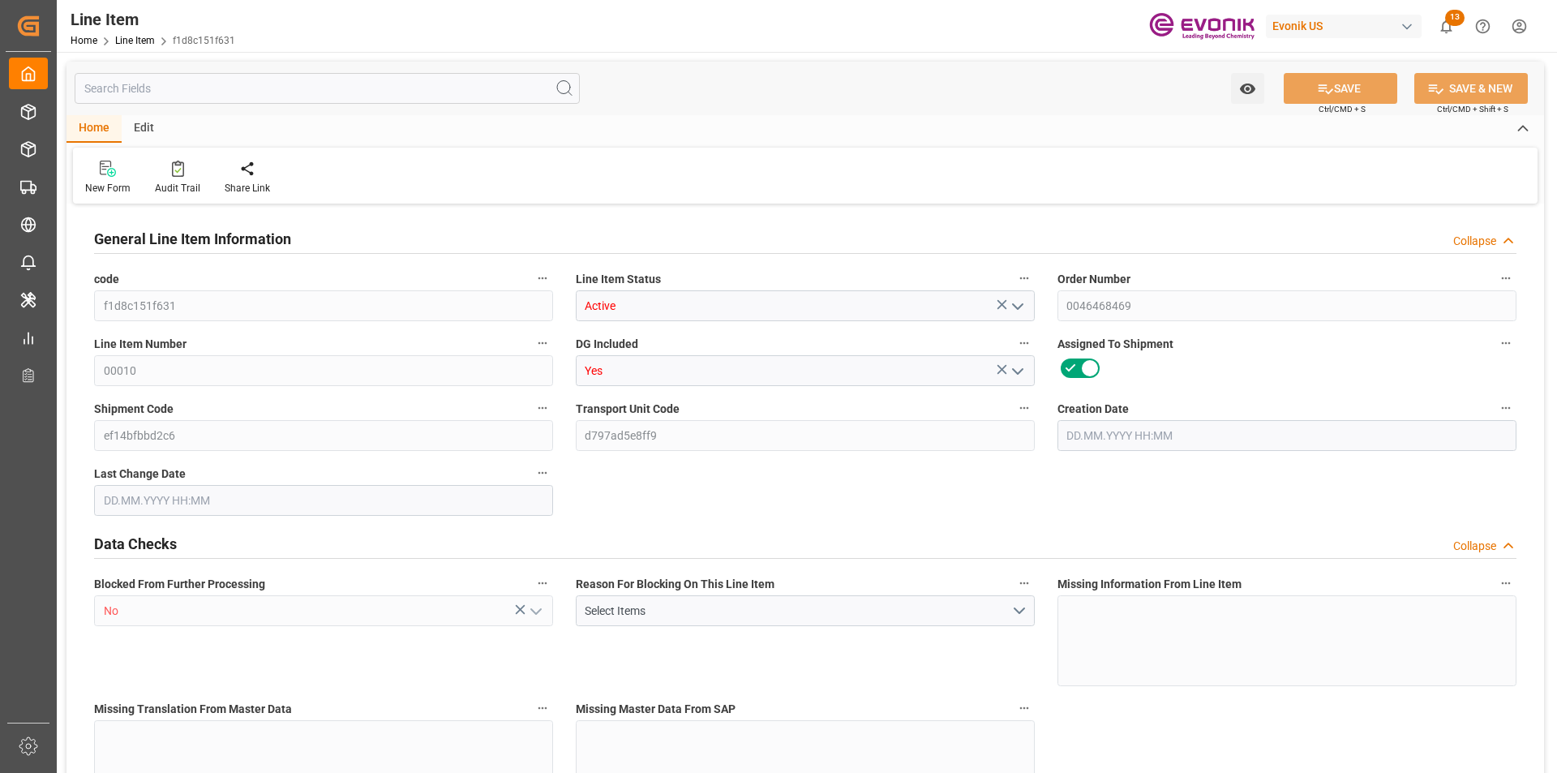
type input "8"
type input "43447.97"
type input "8"
type input "8576"
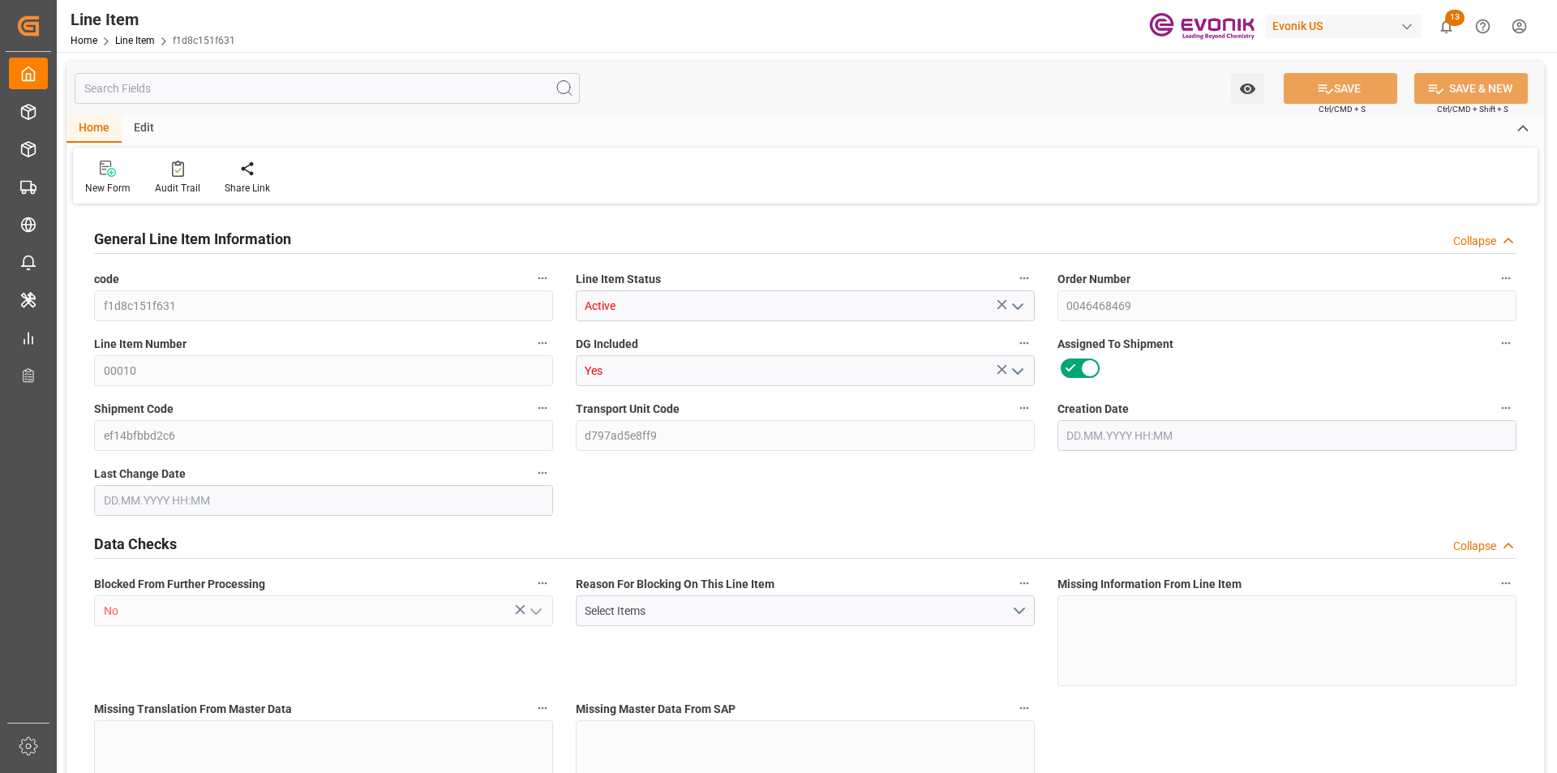
type input "8576"
type input "8000"
type input "11.136"
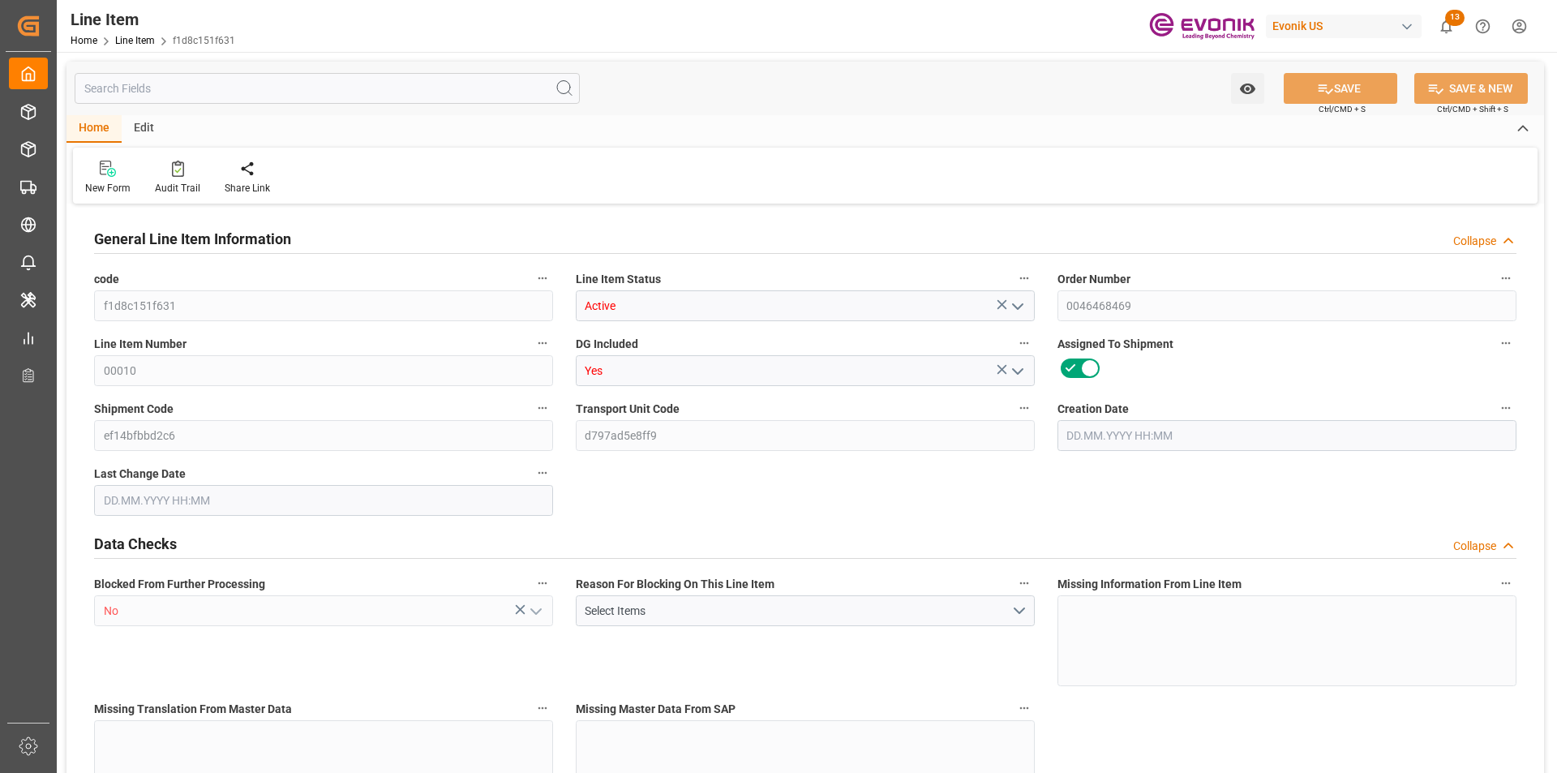
type input "11136"
type input "0"
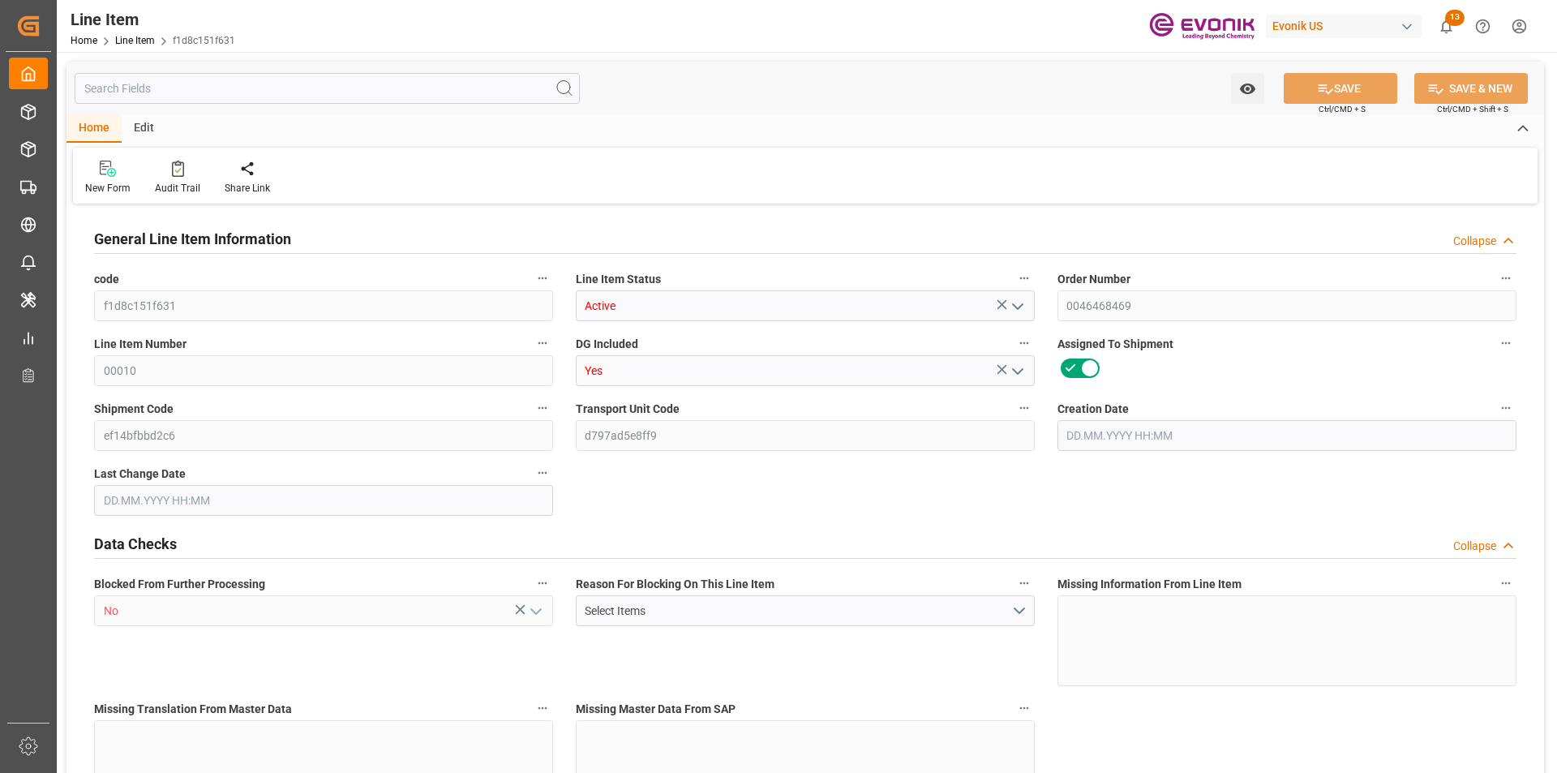
type input "[DATE] 18:54"
type input "[DATE] 07:39"
type input "[DATE]"
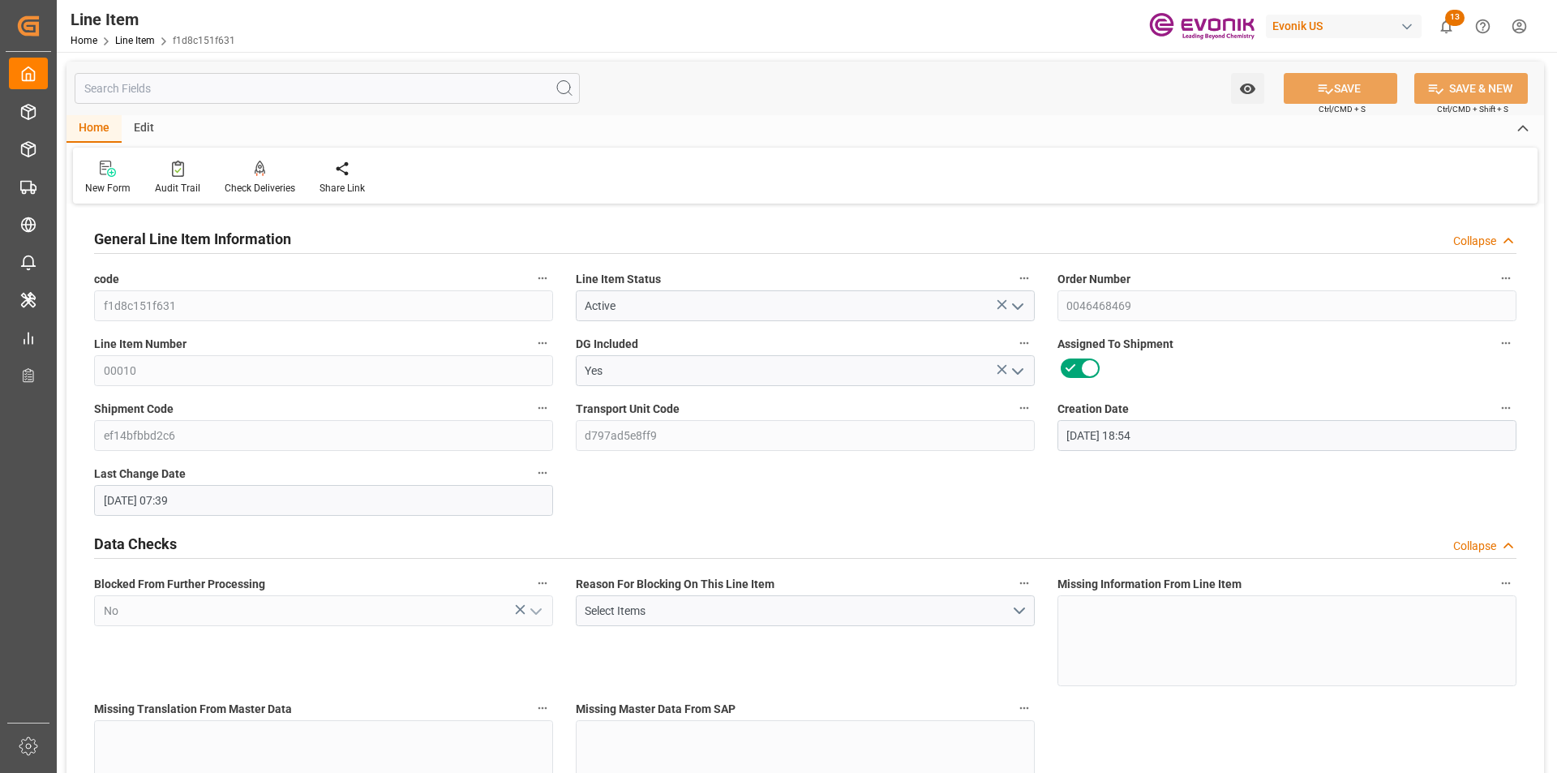
click at [368, 87] on input "text" at bounding box center [327, 88] width 505 height 31
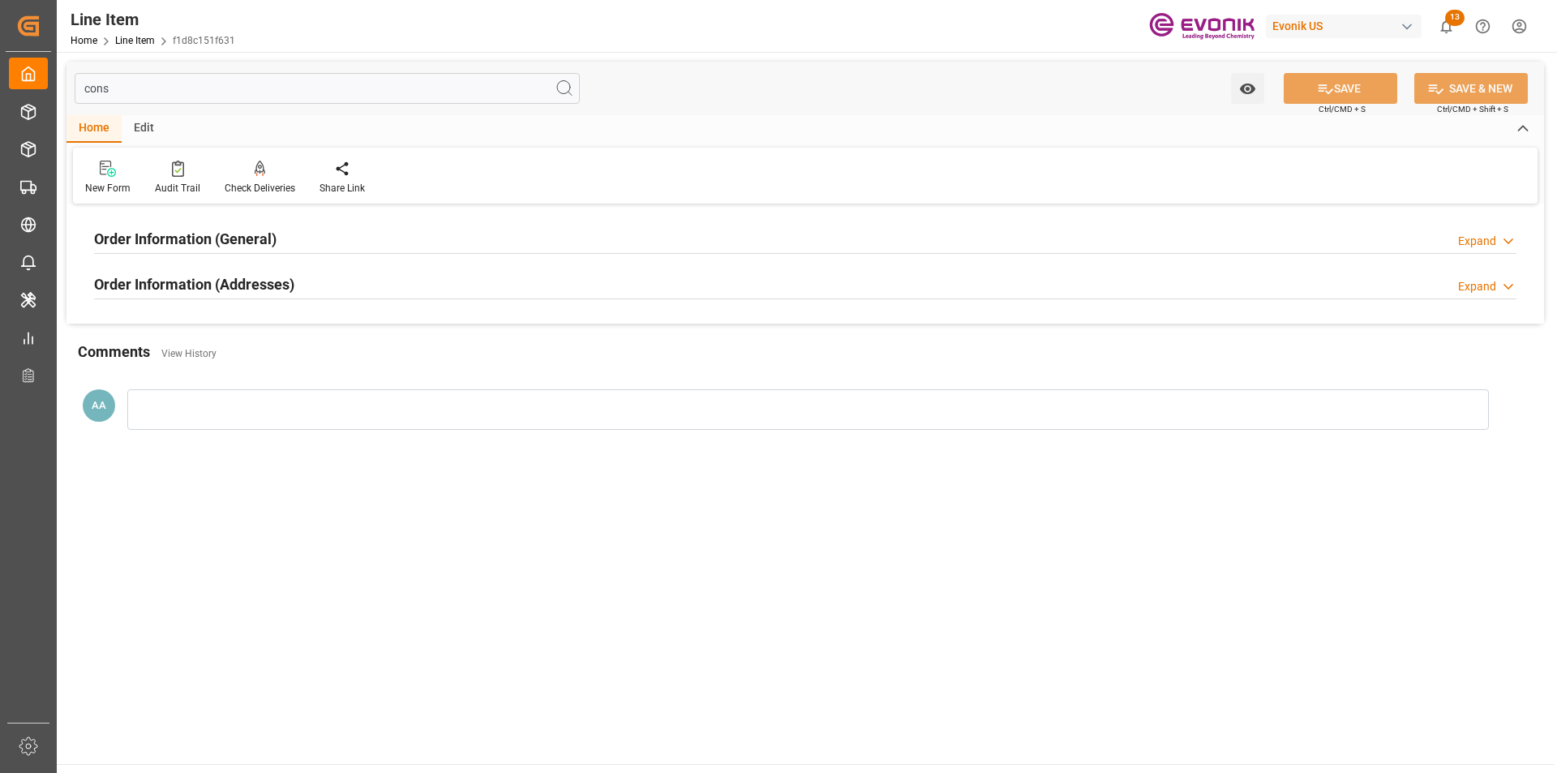
type input "cons"
click at [302, 238] on div "Order Information (General) Expand" at bounding box center [805, 237] width 1422 height 31
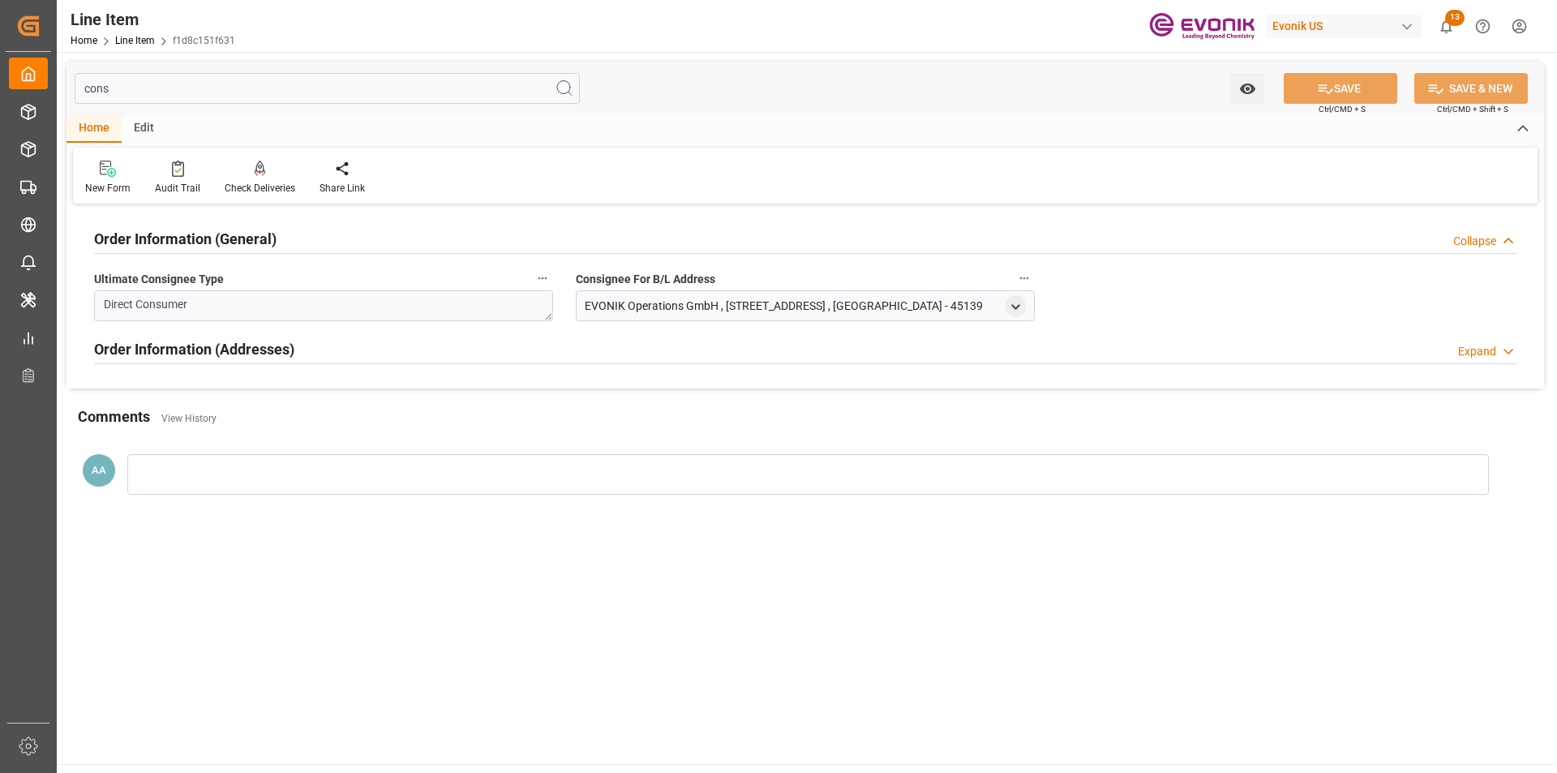
click at [1027, 307] on div "EVONIK Operations GmbH , [STREET_ADDRESS] , [GEOGRAPHIC_DATA] - 45139" at bounding box center [805, 305] width 459 height 31
click at [1015, 308] on polyline "open menu" at bounding box center [1015, 306] width 7 height 3
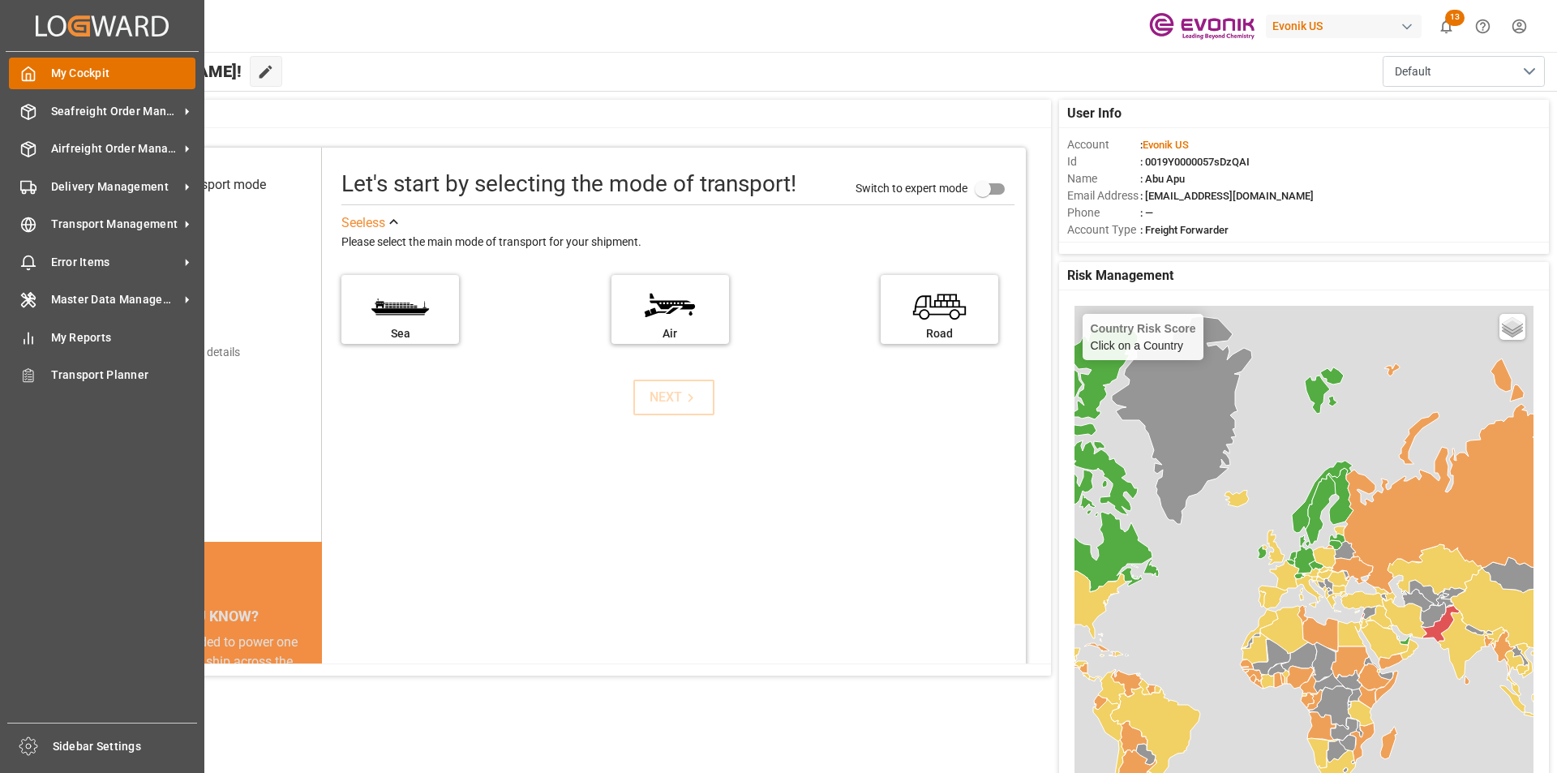
click at [32, 79] on icon at bounding box center [28, 74] width 16 height 16
click at [79, 108] on span "Seafreight Order Management" at bounding box center [115, 111] width 128 height 17
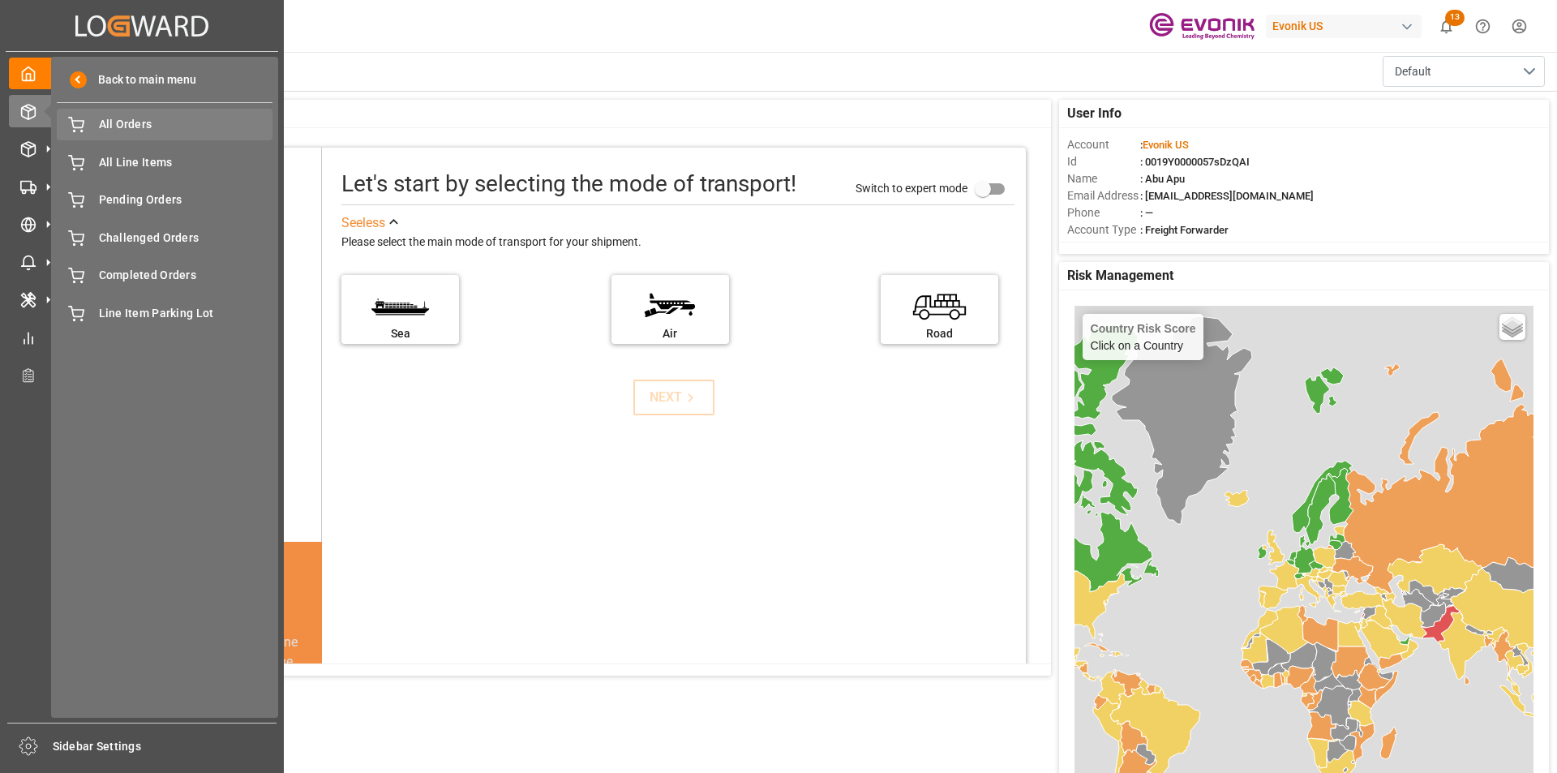
click at [130, 127] on span "All Orders" at bounding box center [186, 124] width 174 height 17
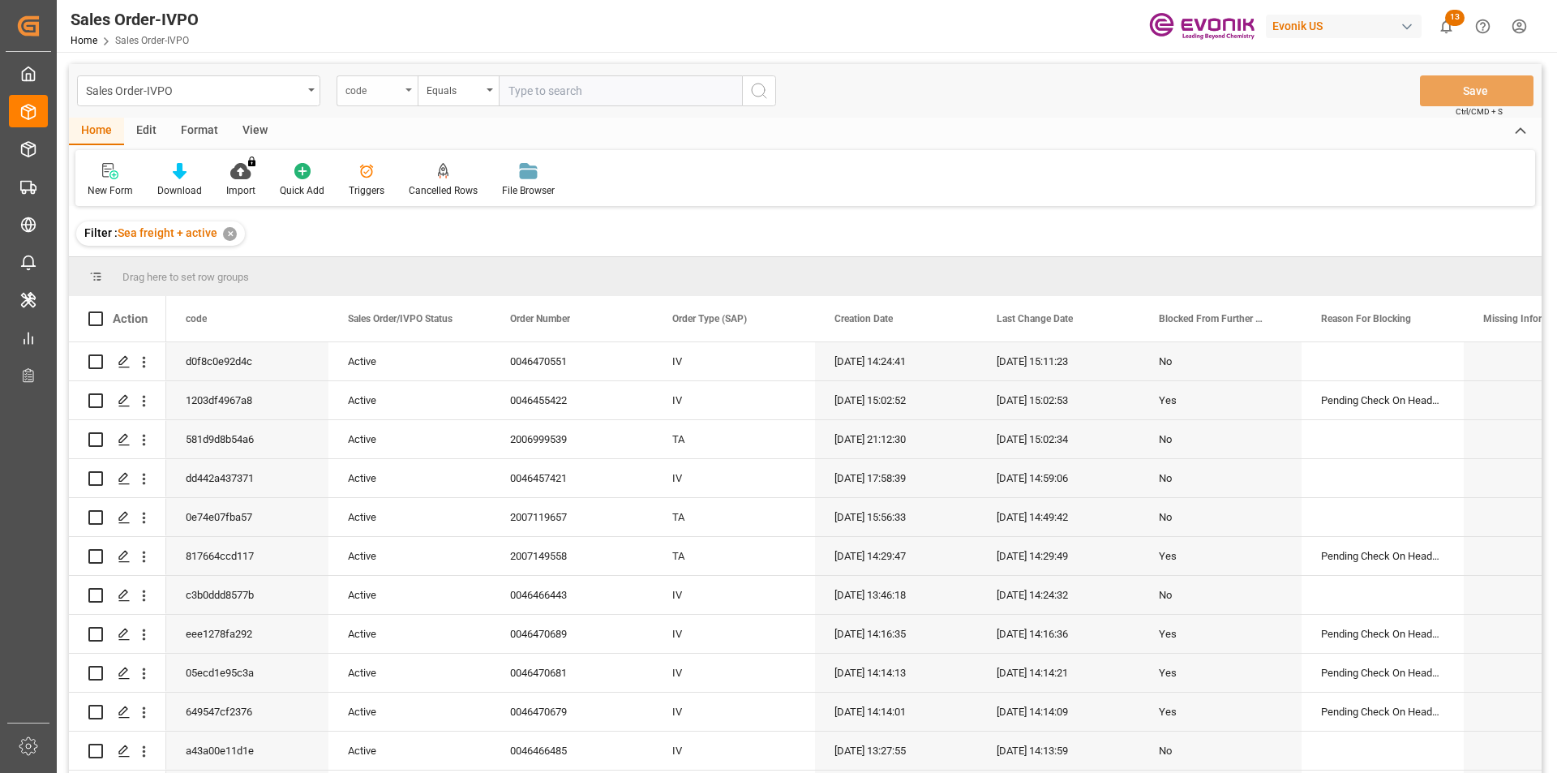
click at [405, 88] on div "code" at bounding box center [377, 90] width 81 height 31
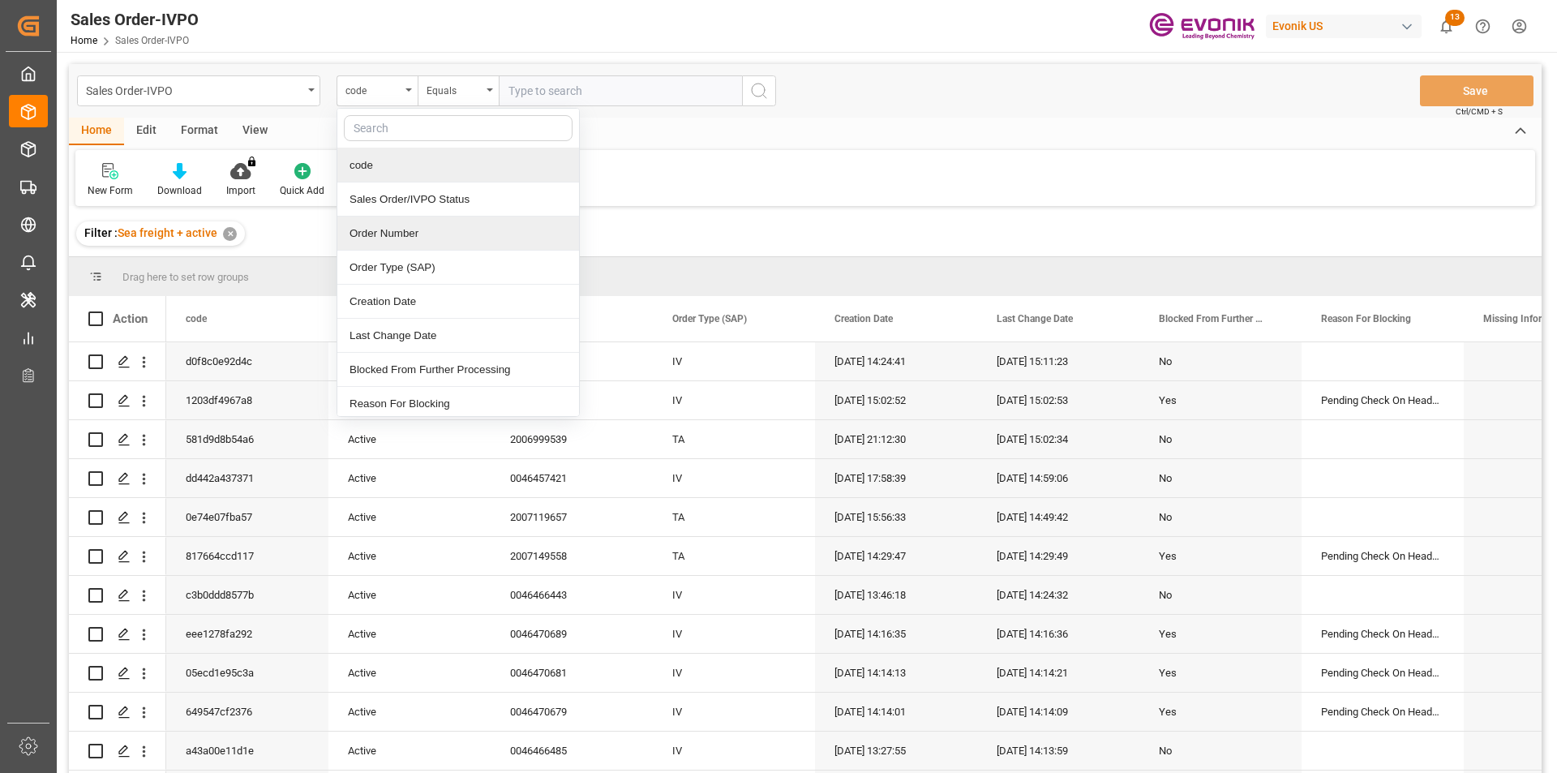
click at [365, 228] on div "Order Number" at bounding box center [458, 234] width 242 height 34
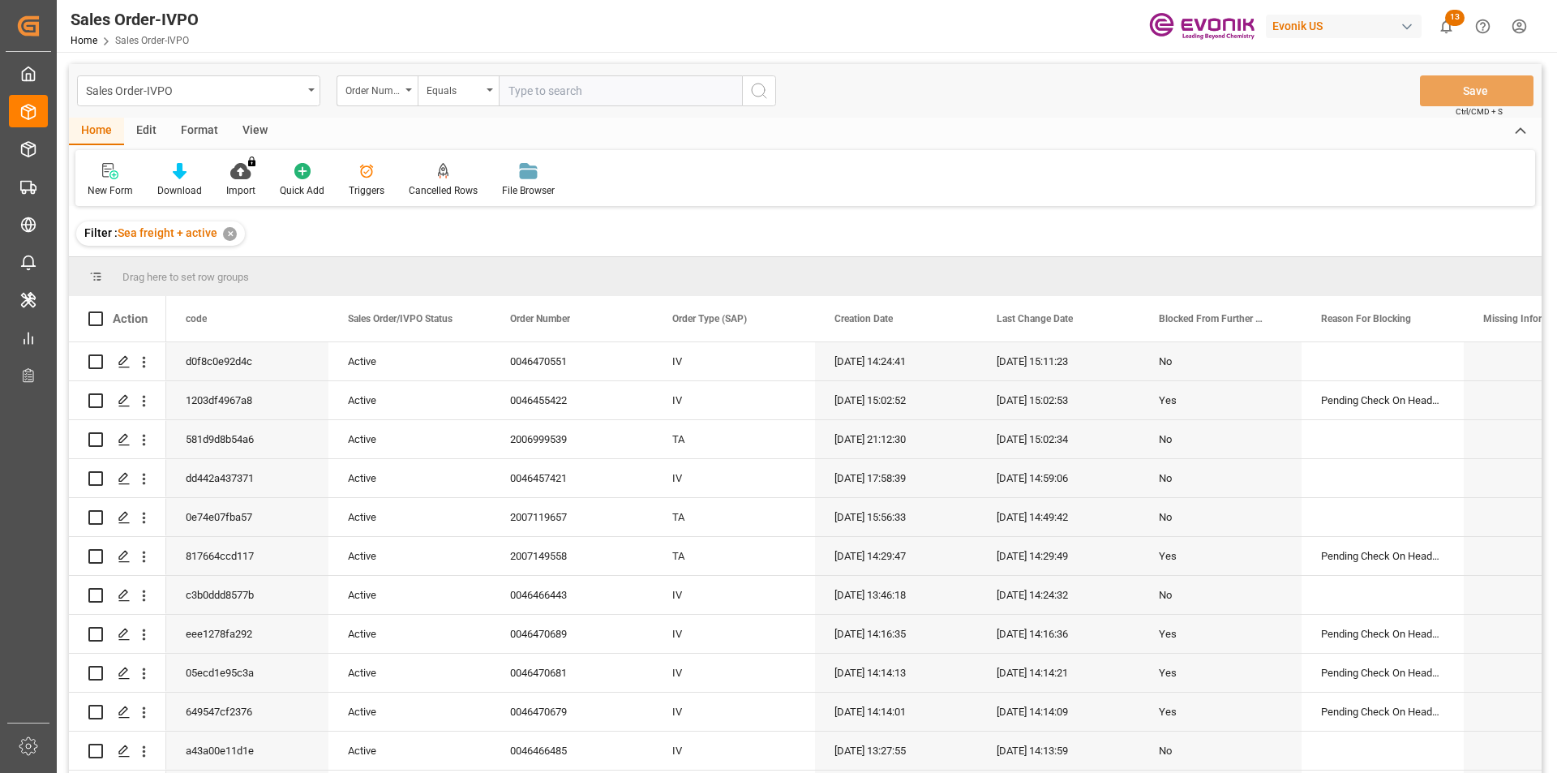
click at [581, 93] on input "text" at bounding box center [620, 90] width 243 height 31
paste input "2007002839"
type input "2007002839"
click at [774, 94] on button "search button" at bounding box center [759, 90] width 34 height 31
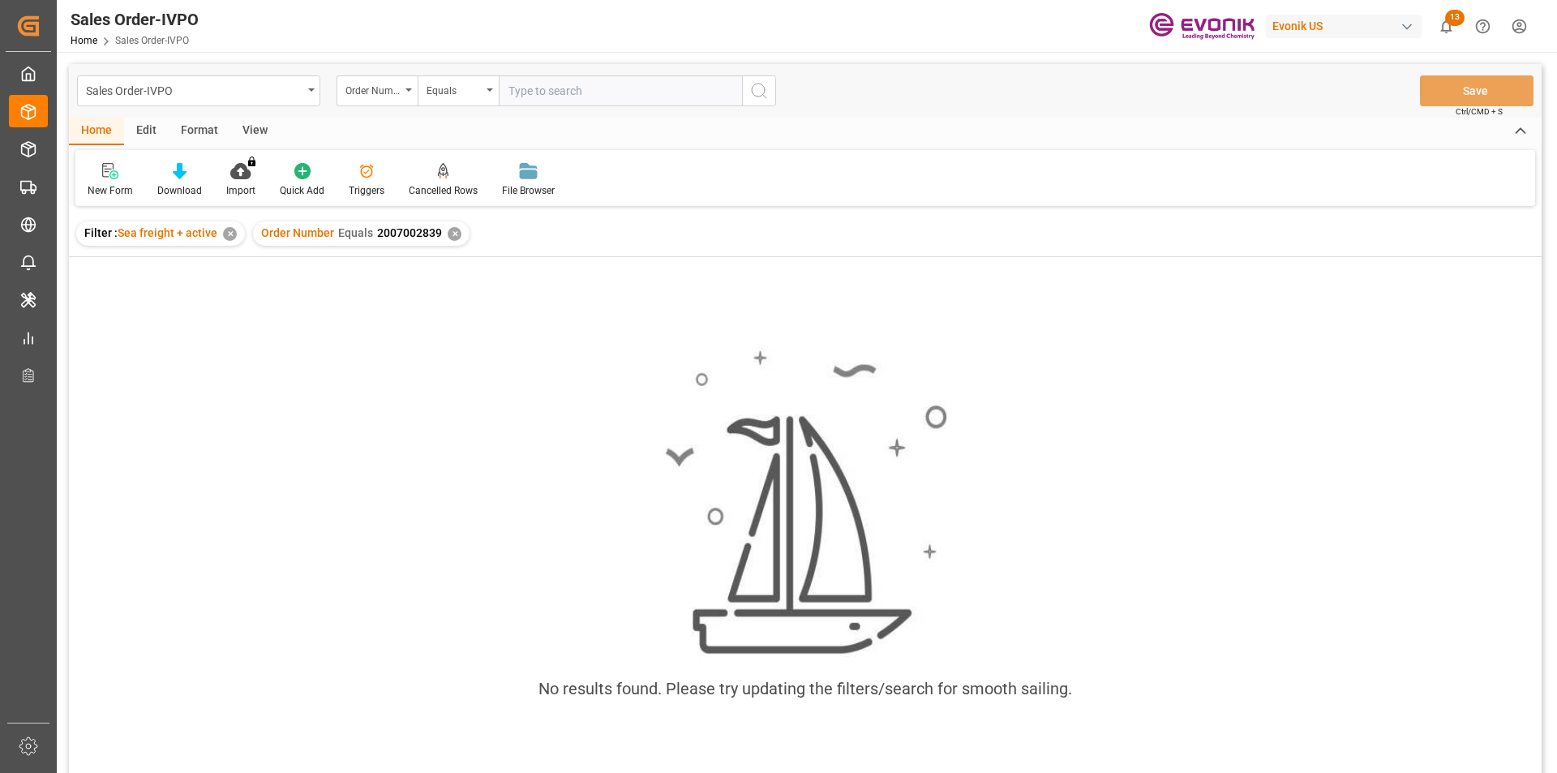
click at [535, 97] on input "text" at bounding box center [620, 90] width 243 height 31
paste input "2007002839"
type input "2007002839"
click at [766, 88] on icon "search button" at bounding box center [758, 90] width 19 height 19
click at [453, 235] on div "✕" at bounding box center [455, 234] width 14 height 14
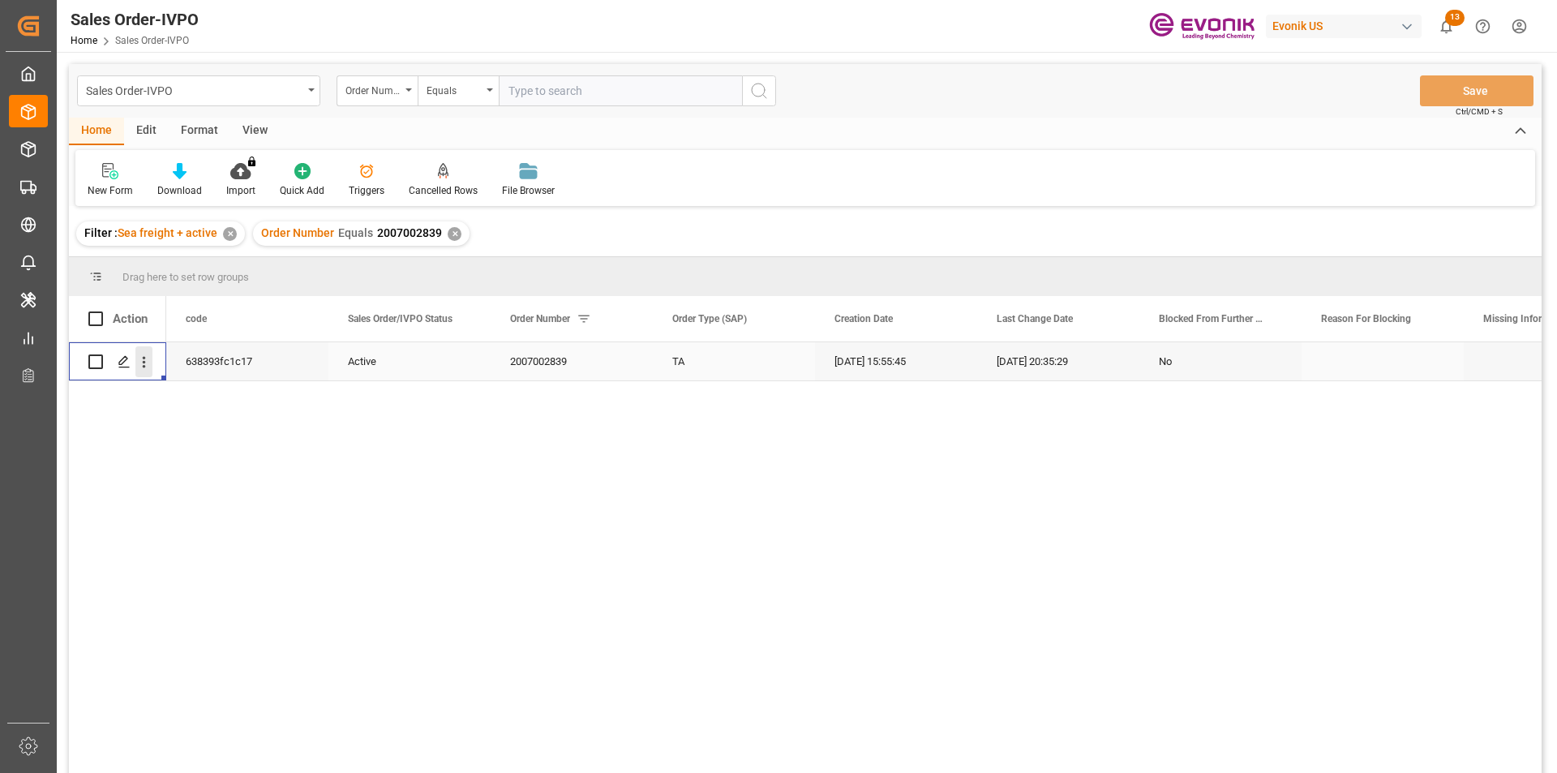
click at [147, 366] on icon "open menu" at bounding box center [143, 362] width 17 height 17
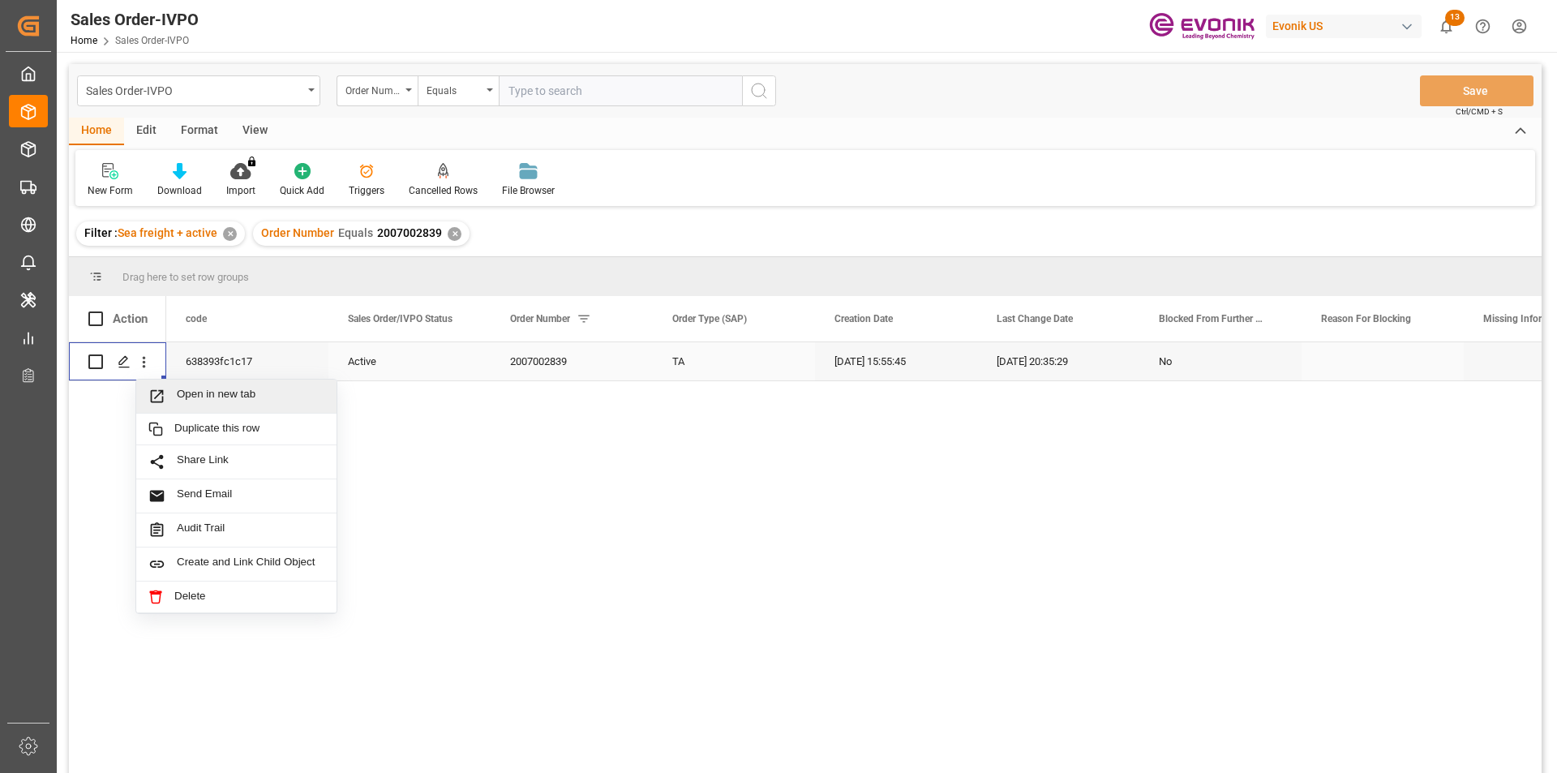
click at [169, 393] on span "Press SPACE to select this row." at bounding box center [162, 396] width 28 height 17
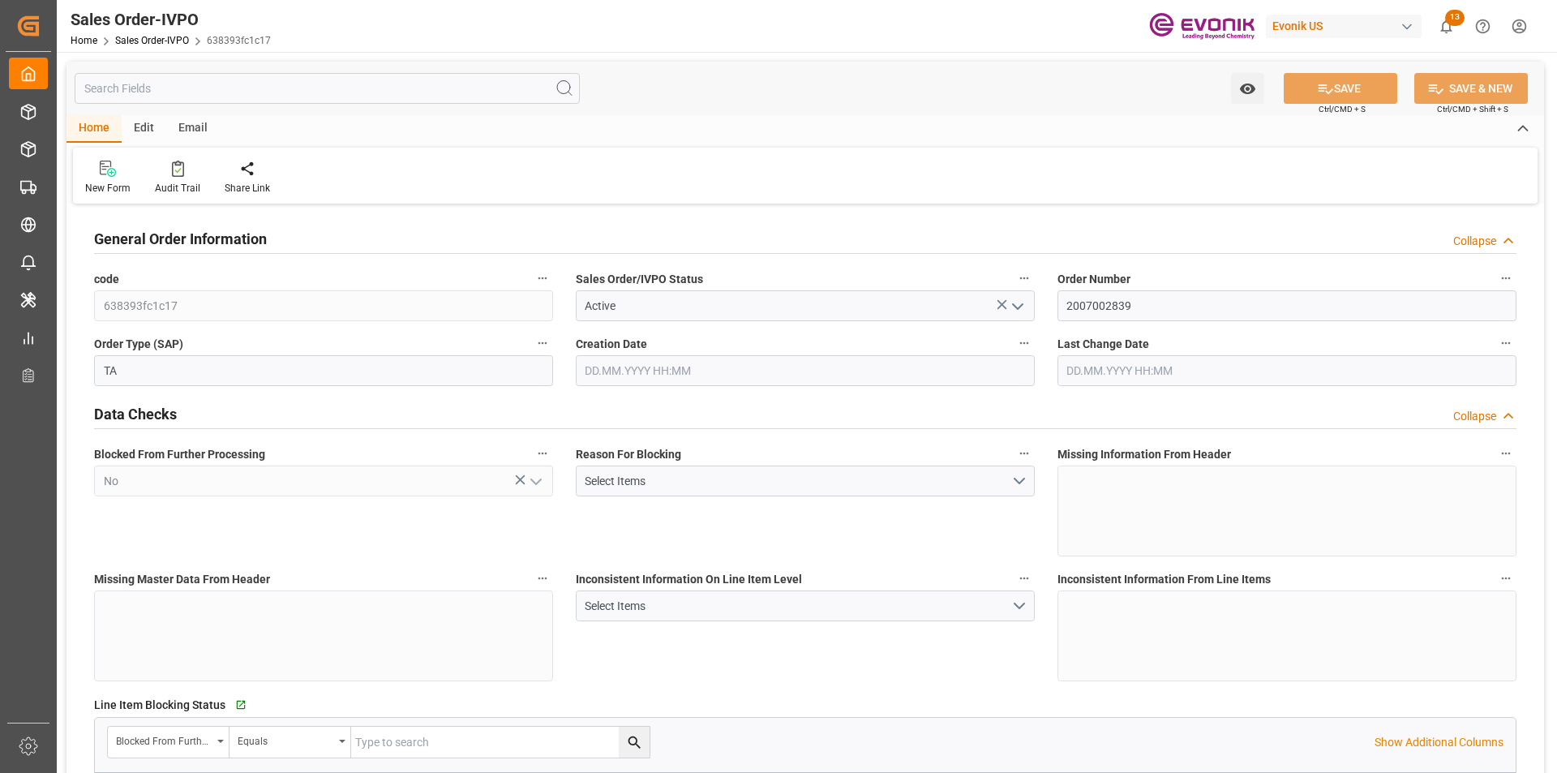
type input "BRSSZ"
type input "0"
type input "1"
type input "2"
type input "1"
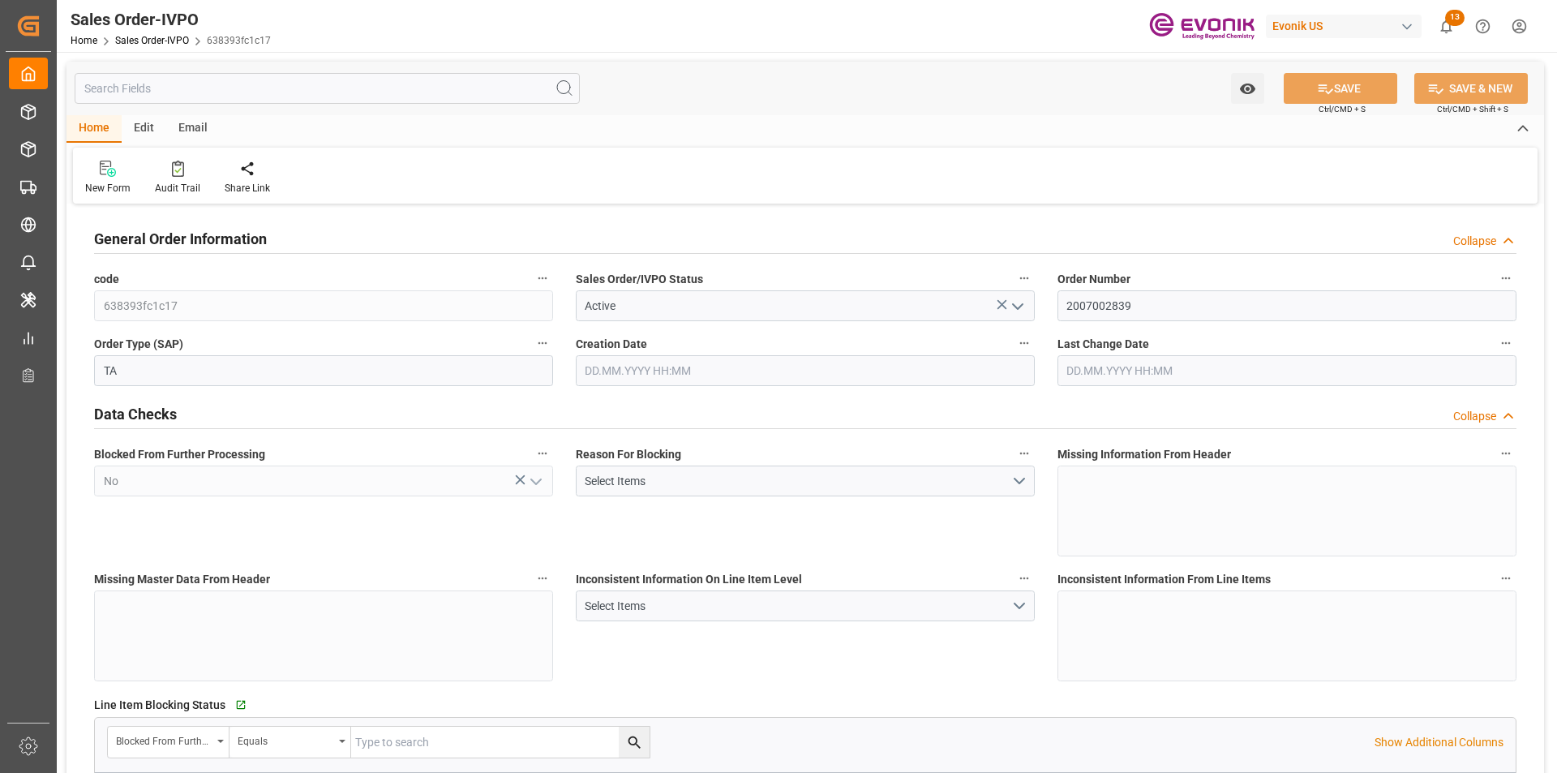
type input "19801.04"
type input "17.8517"
type input "17000"
type input "30"
type input "[DATE] 15:55"
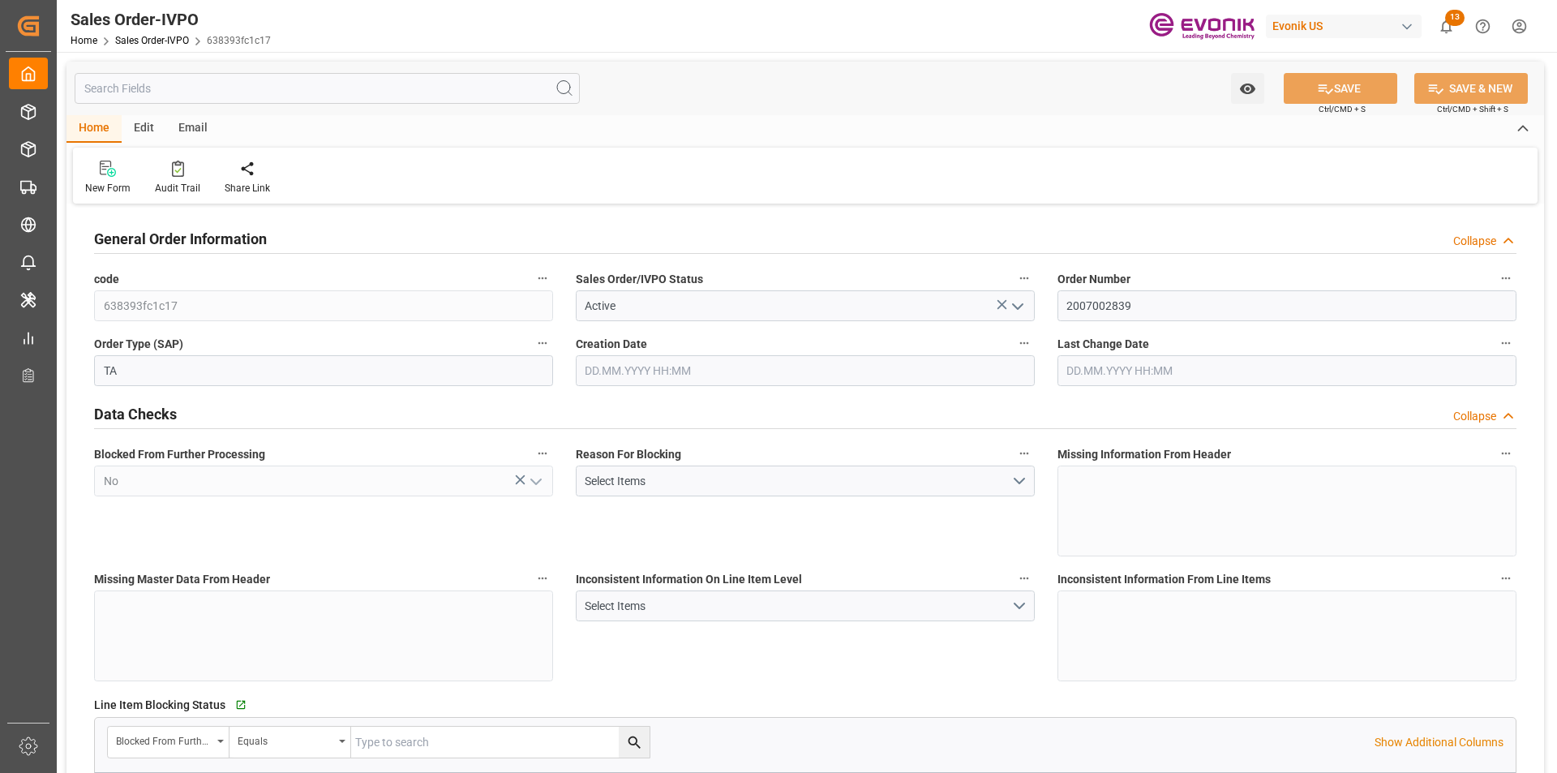
type input "[DATE] 20:35"
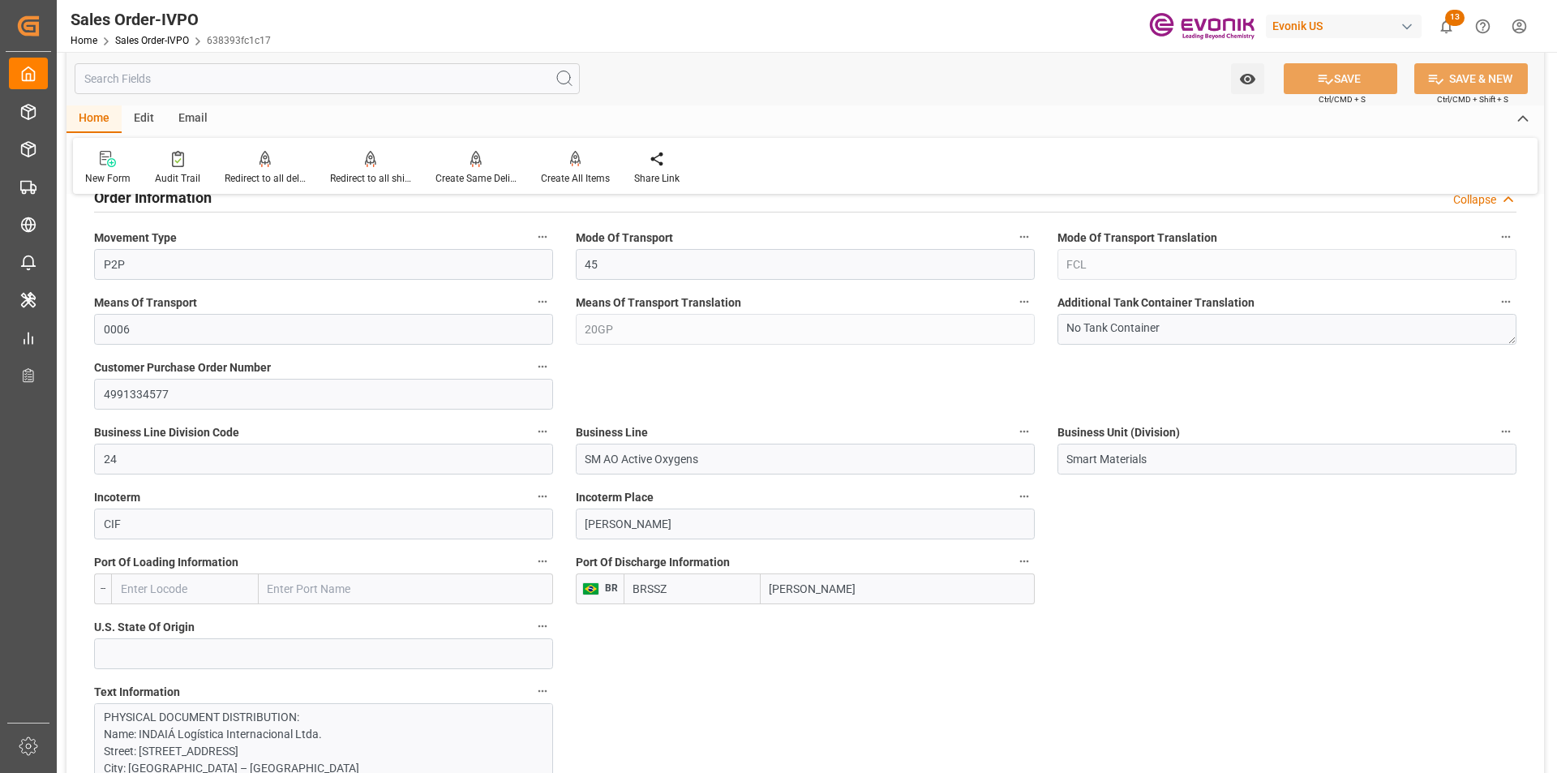
scroll to position [1135, 0]
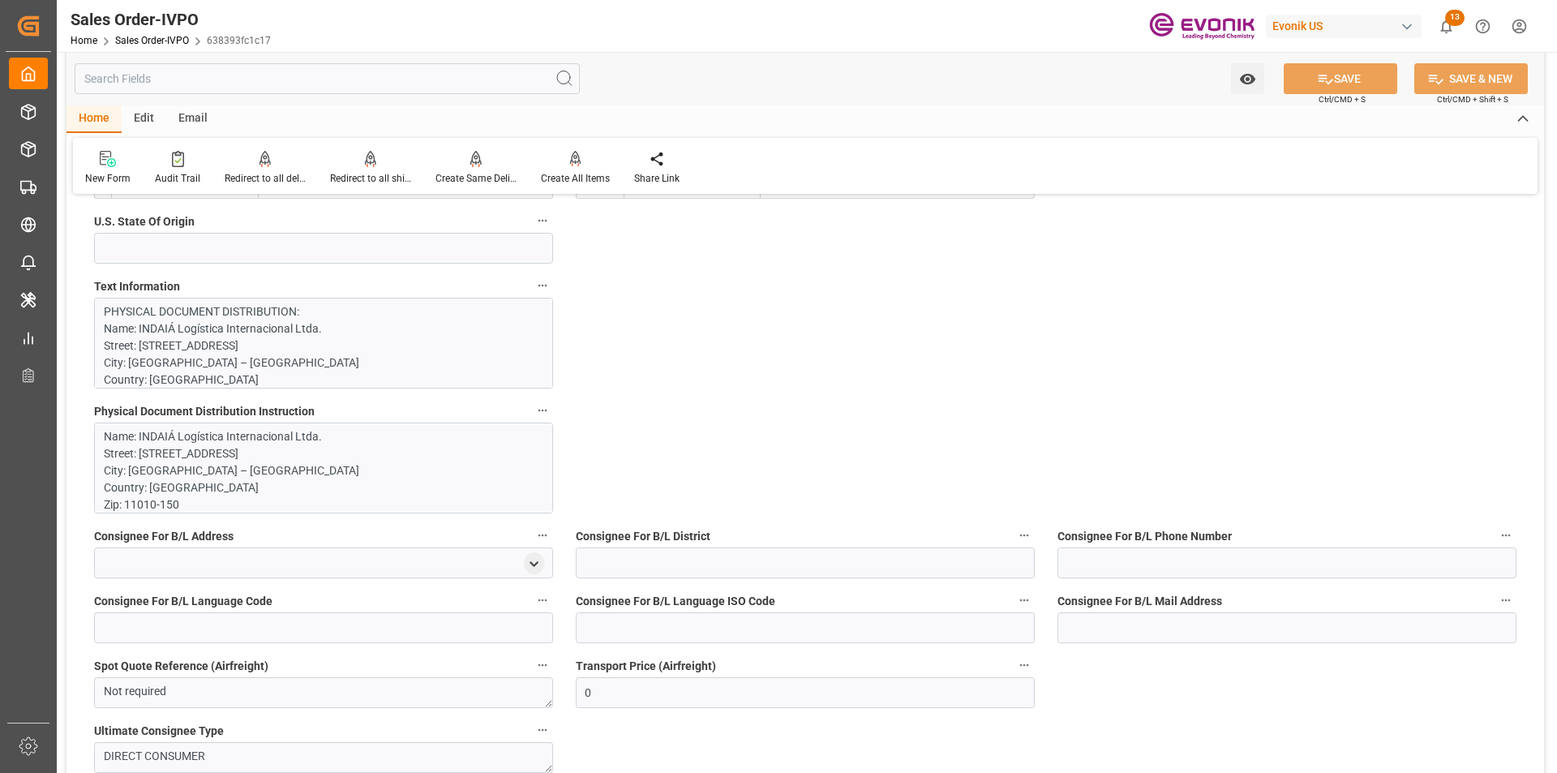
click at [345, 445] on p "Name: INDAIÁ Logística Internacional Ltda. Street: [STREET_ADDRESS] Zip: [PHONE…" at bounding box center [317, 581] width 427 height 307
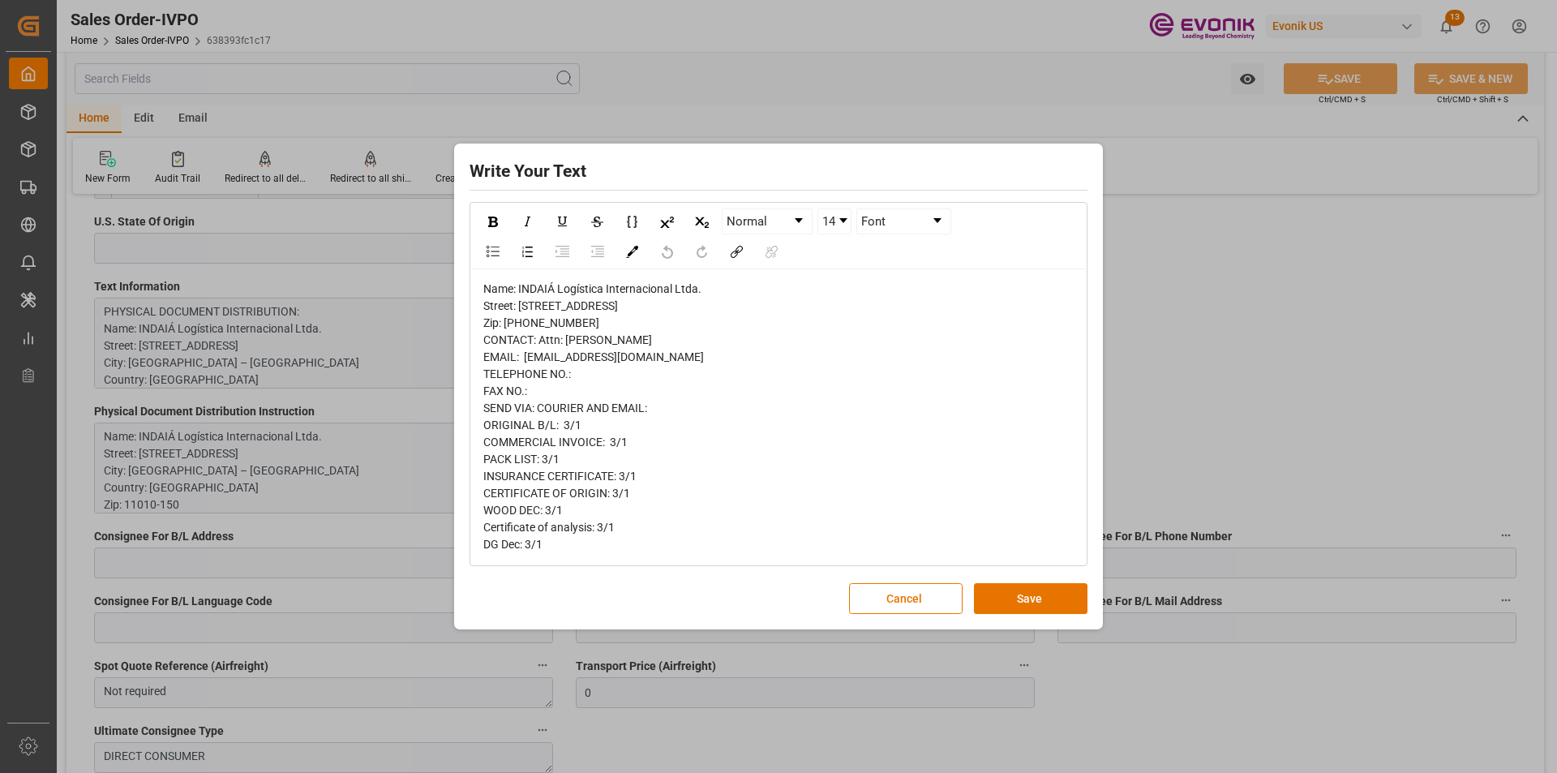
click at [624, 396] on div "Name: INDAIÁ Logística Internacional Ltda. Street: [STREET_ADDRESS] Zip: [PHONE…" at bounding box center [778, 417] width 591 height 272
drag, startPoint x: 639, startPoint y: 356, endPoint x: 567, endPoint y: 355, distance: 72.2
click at [567, 355] on div "Name: INDAIÁ Logística Internacional Ltda. Street: [STREET_ADDRESS] Zip: [PHONE…" at bounding box center [778, 417] width 591 height 272
copy span "[PERSON_NAME]"
drag, startPoint x: 535, startPoint y: 277, endPoint x: 565, endPoint y: 285, distance: 31.3
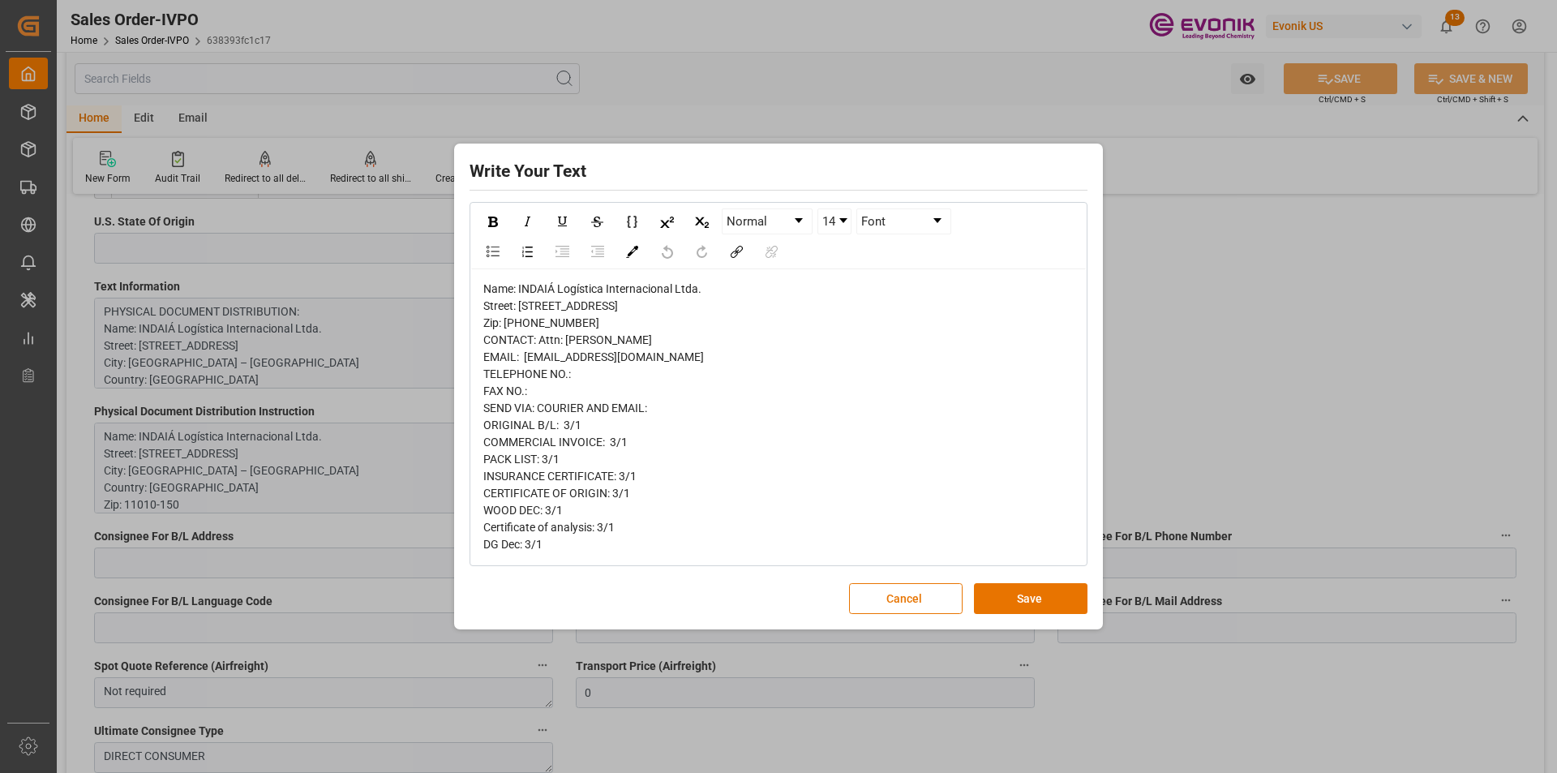
click at [535, 282] on span "Name: INDAIÁ Logística Internacional Ltda. Street: [STREET_ADDRESS] Zip: [PHONE…" at bounding box center [593, 416] width 221 height 268
drag, startPoint x: 701, startPoint y: 273, endPoint x: 519, endPoint y: 281, distance: 182.6
click at [519, 281] on div "Name: INDAIÁ Logística Internacional Ltda. Street: [STREET_ADDRESS] Zip: [PHONE…" at bounding box center [778, 417] width 591 height 272
copy span "INDAIÁ Logística Internacional Ltda."
click at [634, 305] on div "Name: INDAIÁ Logística Internacional Ltda. Street: [STREET_ADDRESS] Zip: [PHONE…" at bounding box center [778, 417] width 591 height 272
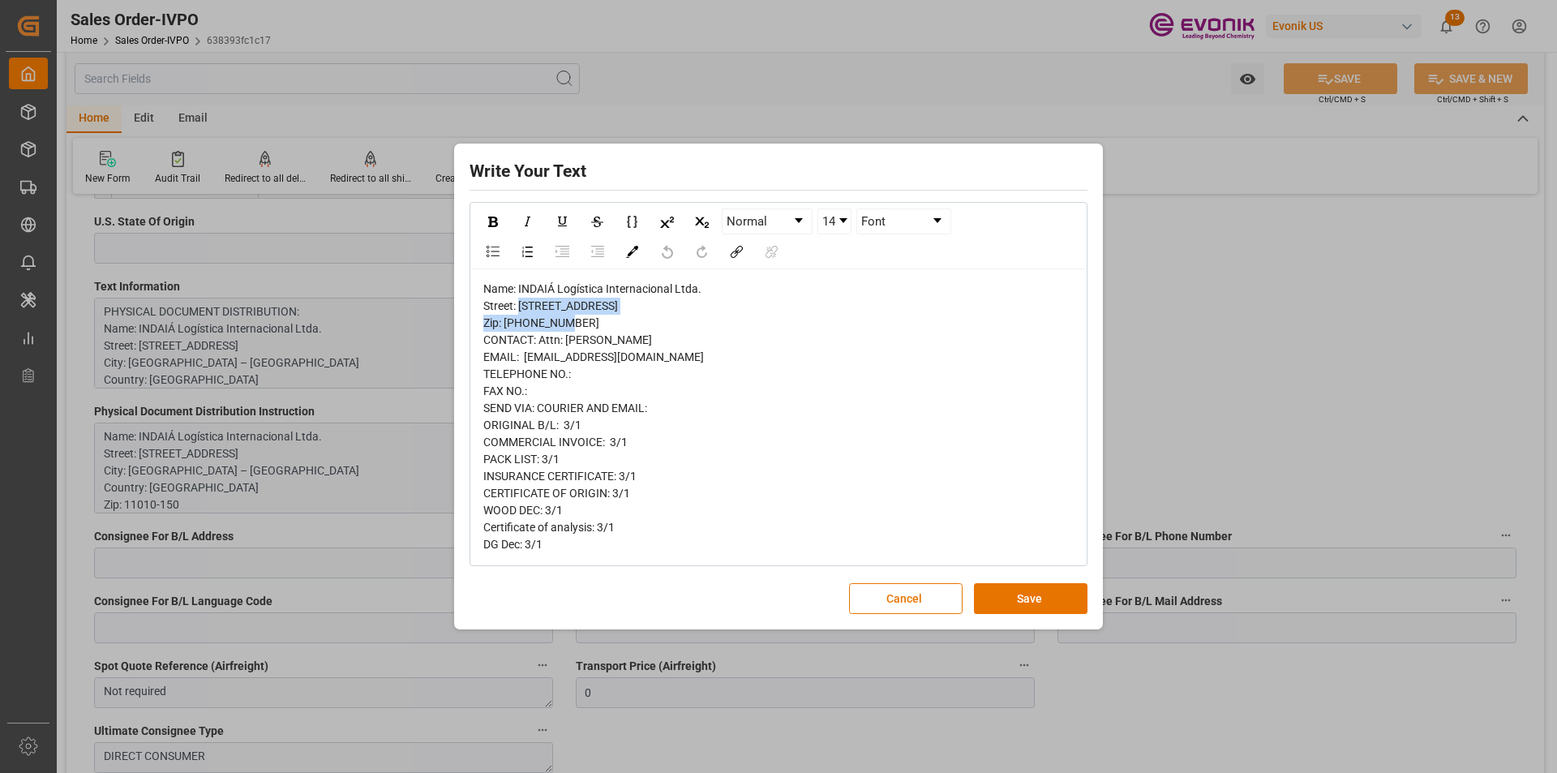
drag, startPoint x: 697, startPoint y: 289, endPoint x: 519, endPoint y: 291, distance: 178.4
click at [519, 291] on div "Name: INDAIÁ Logística Internacional Ltda. Street: [STREET_ADDRESS] Zip: [PHONE…" at bounding box center [778, 417] width 591 height 272
copy span "[STREET_ADDRESS]"
drag, startPoint x: 704, startPoint y: 270, endPoint x: 520, endPoint y: 277, distance: 184.2
click at [520, 281] on div "Name: INDAIÁ Logística Internacional Ltda. Street: [STREET_ADDRESS] Zip: [PHONE…" at bounding box center [778, 417] width 591 height 272
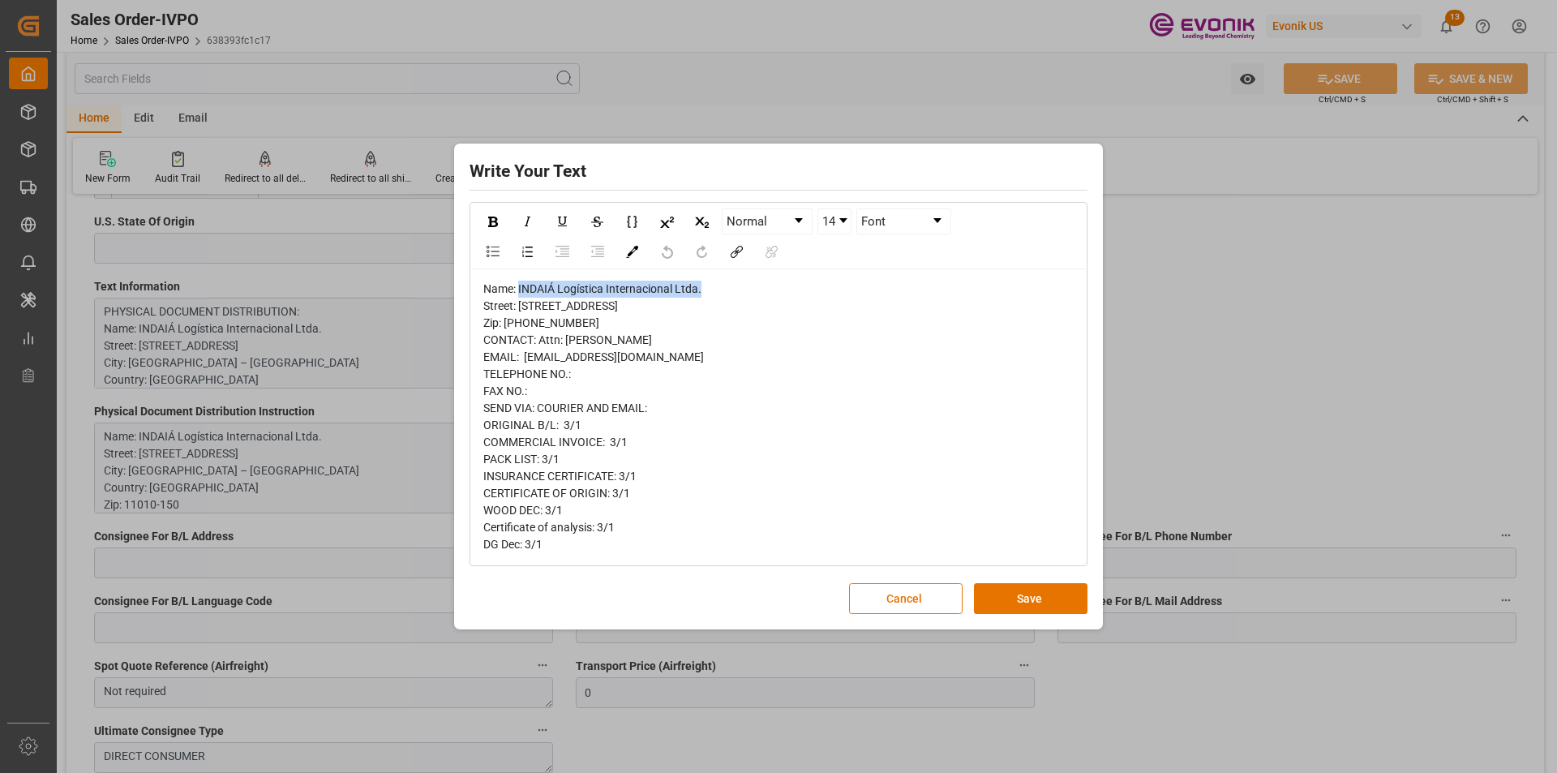
copy span "INDAIÁ Logística Internacional Ltda."
click at [560, 342] on div "Name: INDAIÁ Logística Internacional Ltda. Street: [STREET_ADDRESS] Zip: [PHONE…" at bounding box center [778, 417] width 591 height 272
drag, startPoint x: 541, startPoint y: 341, endPoint x: 508, endPoint y: 341, distance: 33.3
click at [508, 341] on div "Name: INDAIÁ Logística Internacional Ltda. Street: [STREET_ADDRESS] Zip: [PHONE…" at bounding box center [778, 417] width 591 height 272
copy span "11010-150"
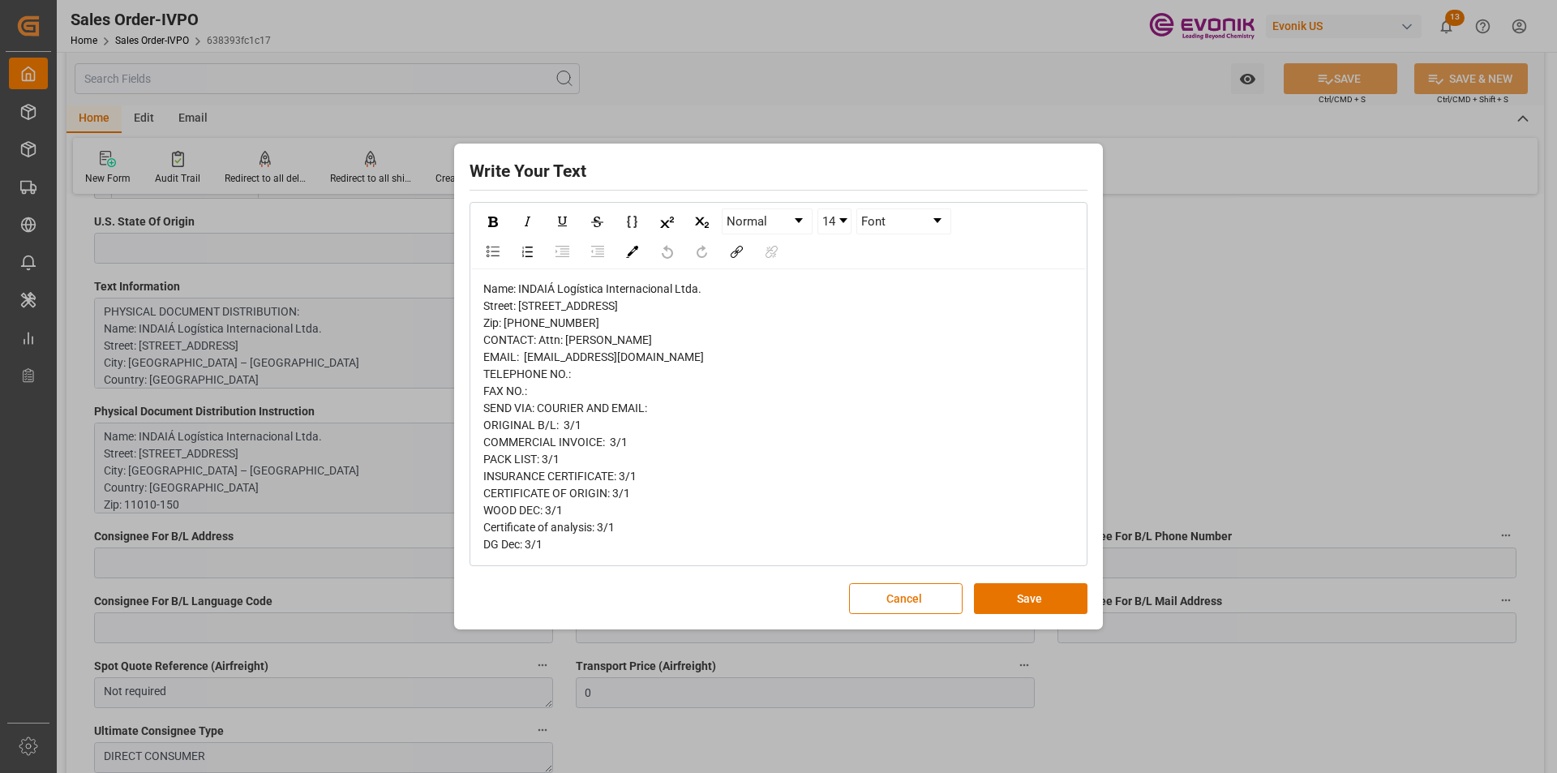
click at [608, 393] on div "Name: INDAIÁ Logística Internacional Ltda. Street: [STREET_ADDRESS] Zip: [PHONE…" at bounding box center [778, 417] width 591 height 272
drag, startPoint x: 638, startPoint y: 376, endPoint x: 525, endPoint y: 376, distance: 113.5
click at [525, 376] on div "Name: INDAIÁ Logística Internacional Ltda. Street: [STREET_ADDRESS] Zip: [PHONE…" at bounding box center [778, 417] width 591 height 272
copy span "[EMAIL_ADDRESS][DOMAIN_NAME]"
click at [1182, 409] on div "Write Your Text Normal 14 Font Name: INDAIÁ Logística Internacional Ltda. Stree…" at bounding box center [778, 386] width 1557 height 773
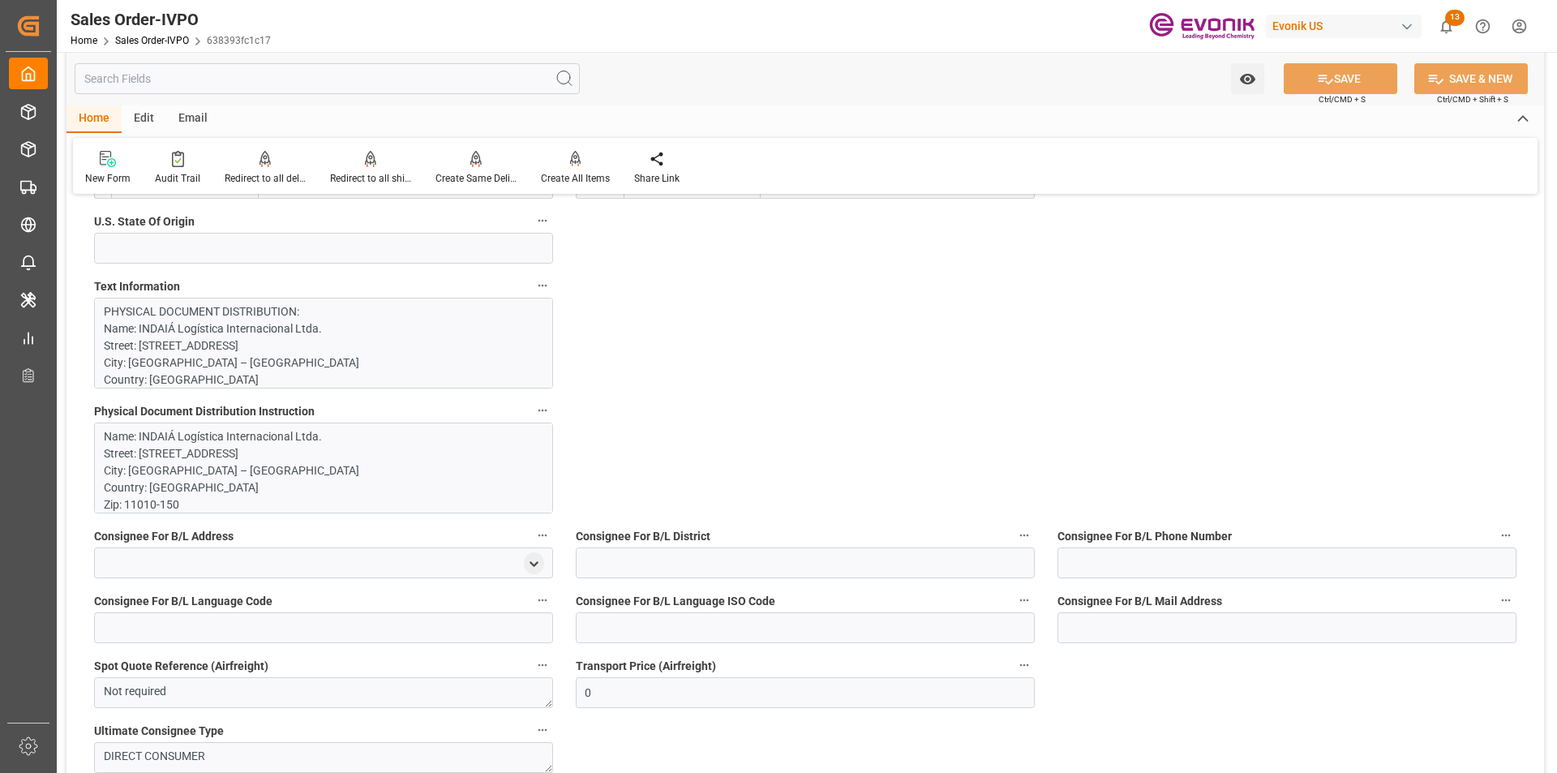
click at [260, 352] on p "PHYSICAL DOCUMENT DISTRIBUTION: Name: INDAIÁ Logística Internacional Ltda. Stre…" at bounding box center [317, 763] width 427 height 920
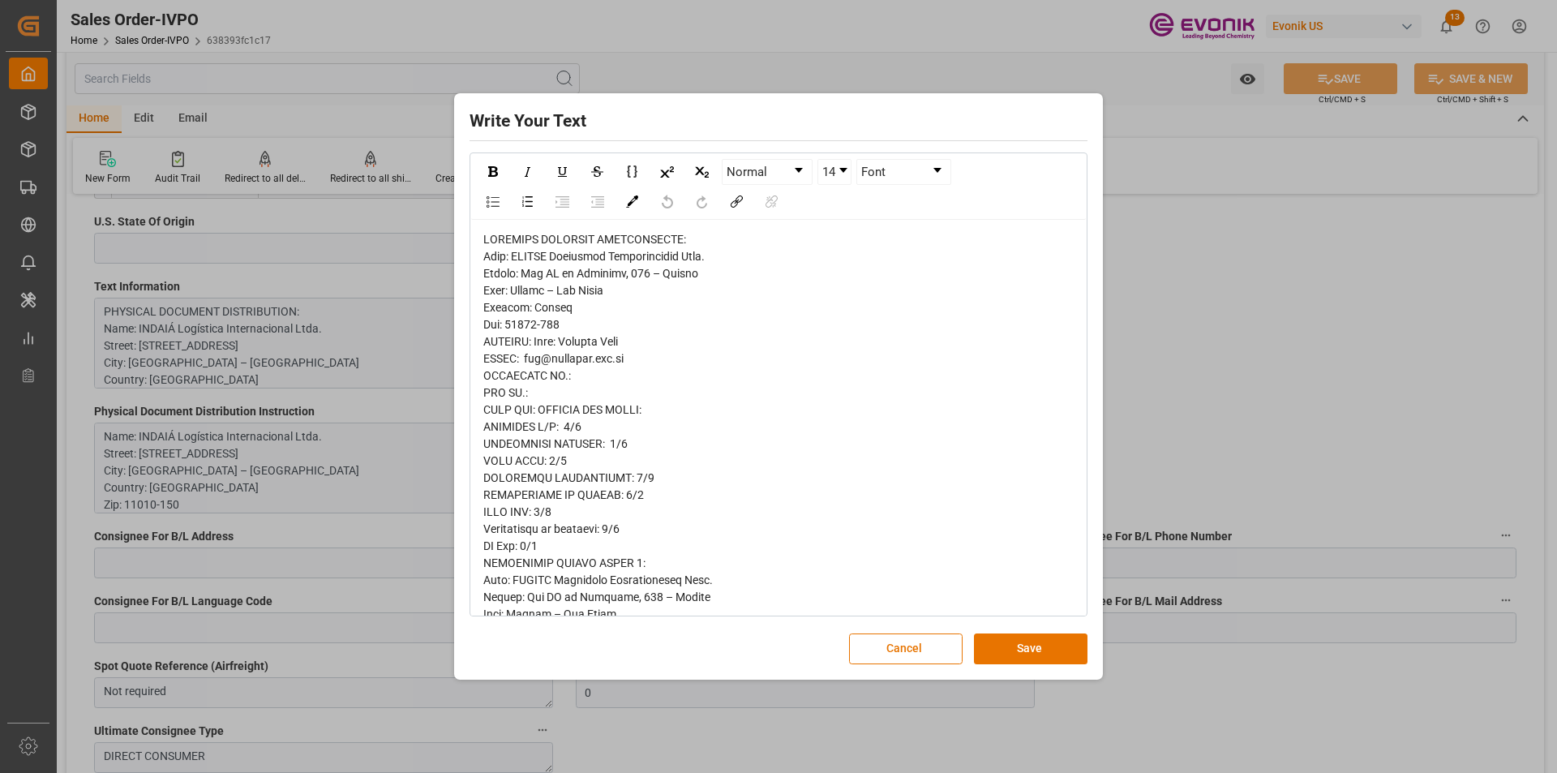
click at [1208, 268] on div "Write Your Text Normal 14 Font Cancel Save" at bounding box center [778, 386] width 1557 height 773
